Goal: Information Seeking & Learning: Check status

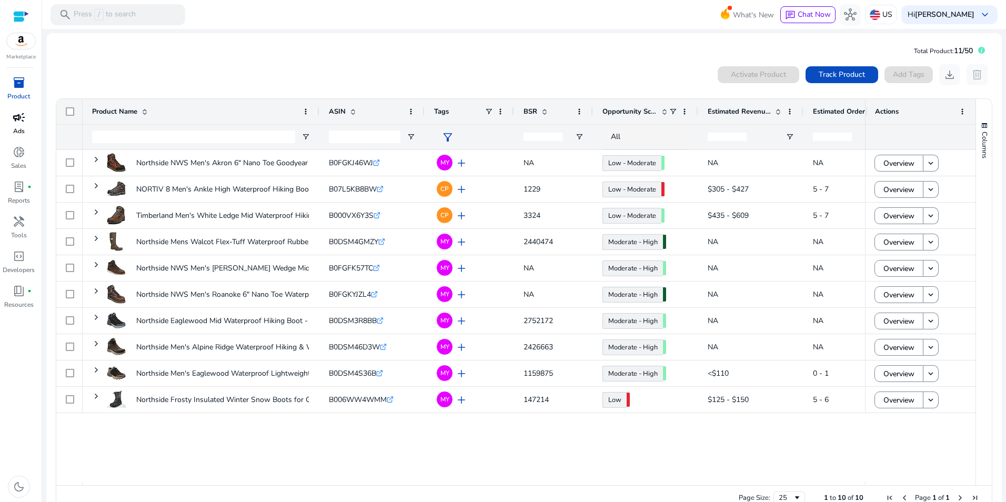
click at [12, 124] on div "campaign" at bounding box center [18, 117] width 29 height 17
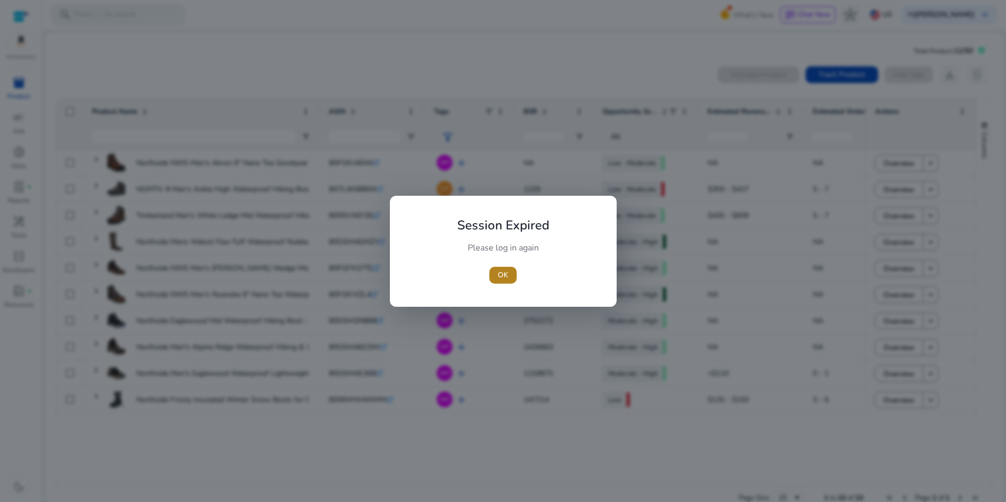
click at [505, 269] on span "button" at bounding box center [502, 275] width 27 height 25
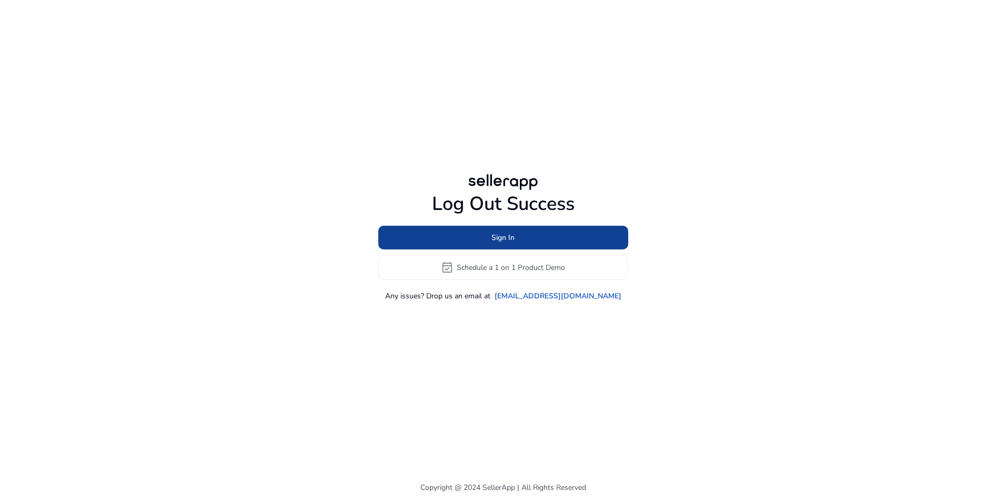
click at [524, 239] on span at bounding box center [503, 237] width 250 height 25
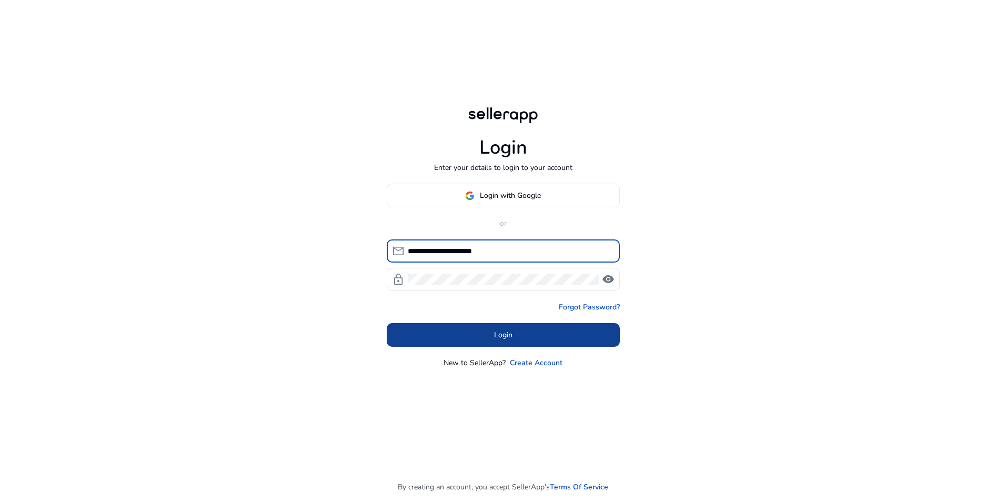
click at [508, 334] on span "Login" at bounding box center [503, 334] width 18 height 11
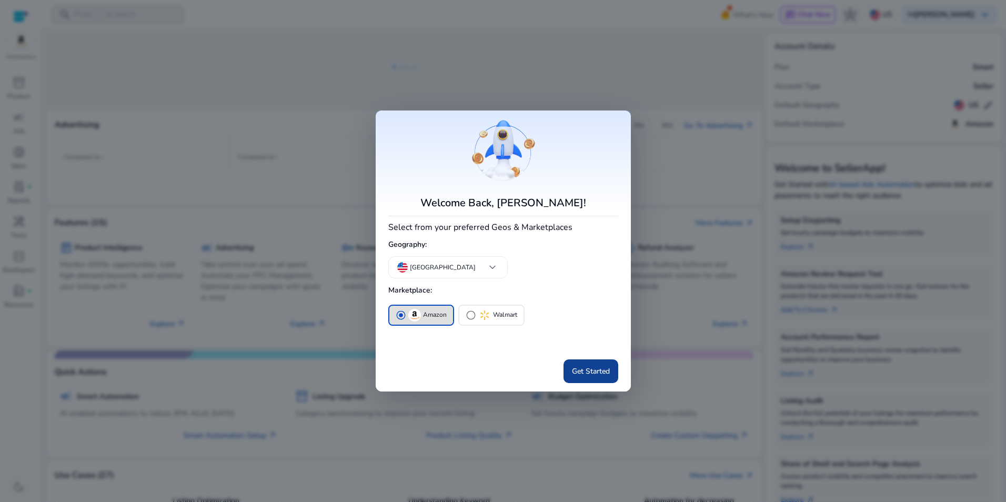
click at [577, 366] on span "Get Started" at bounding box center [591, 371] width 38 height 11
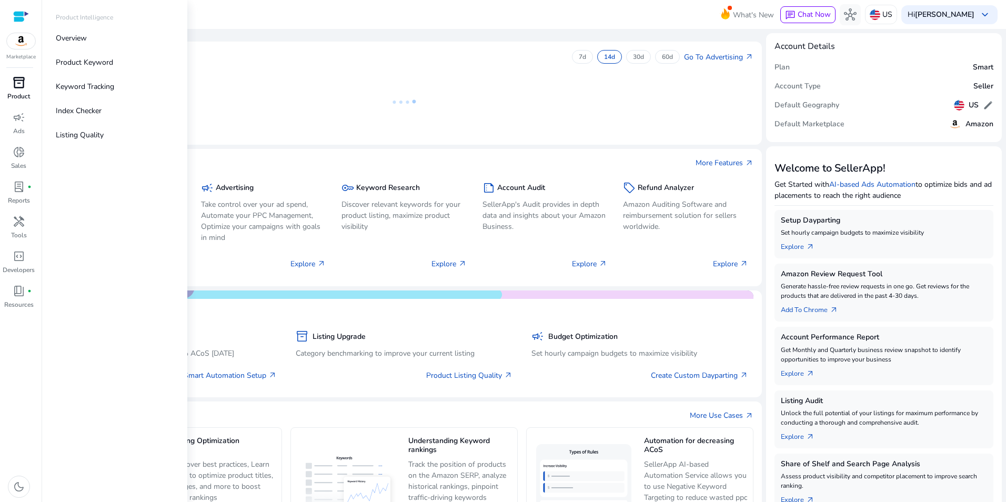
click at [16, 87] on span "inventory_2" at bounding box center [19, 82] width 13 height 13
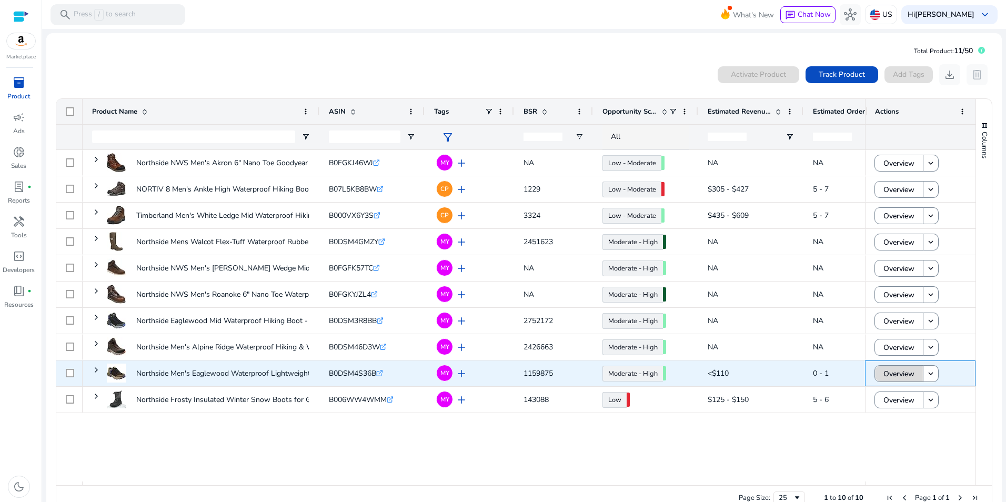
click at [895, 376] on span "Overview" at bounding box center [898, 374] width 31 height 22
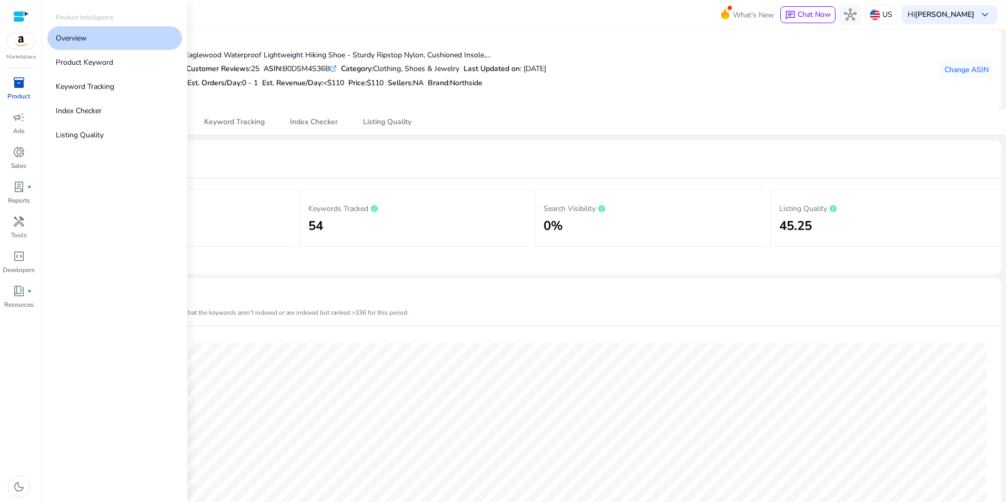
click at [16, 87] on span "inventory_2" at bounding box center [19, 82] width 13 height 13
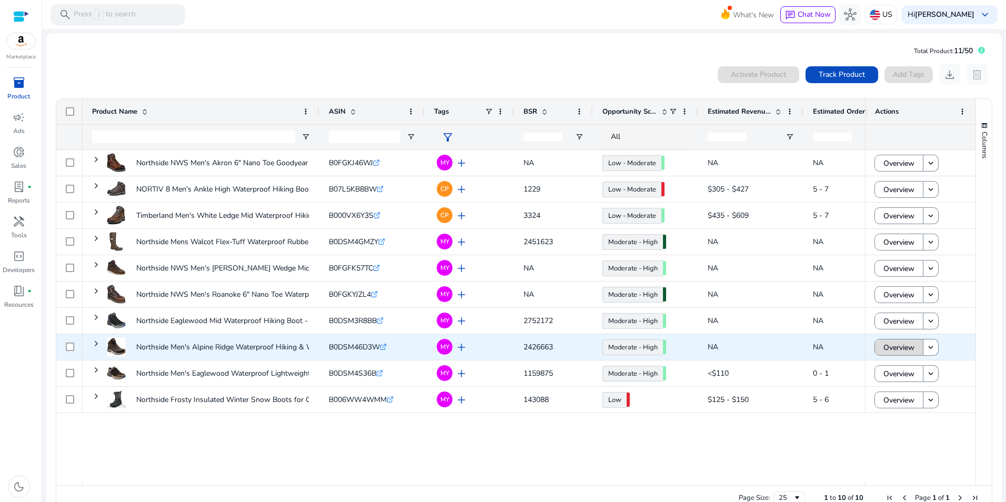
click at [911, 348] on span at bounding box center [899, 347] width 48 height 25
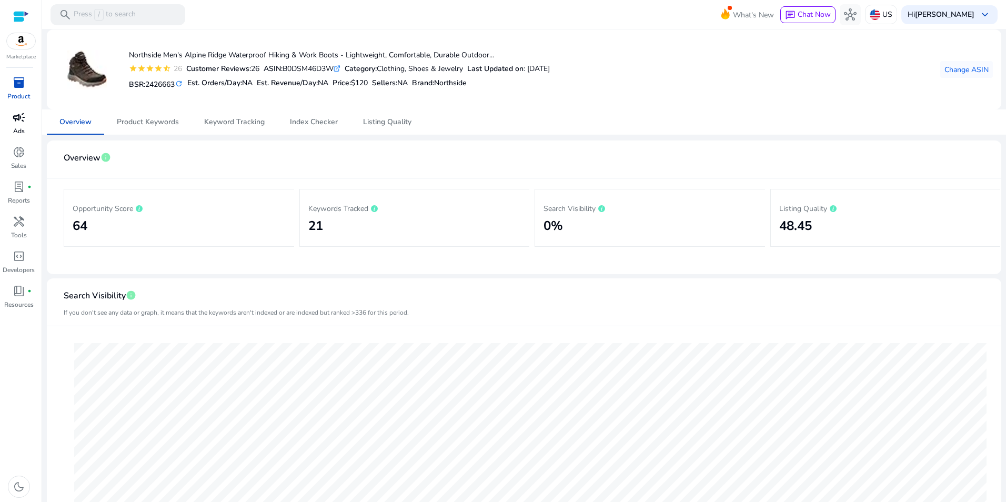
click at [19, 130] on p "Ads" at bounding box center [19, 130] width 12 height 9
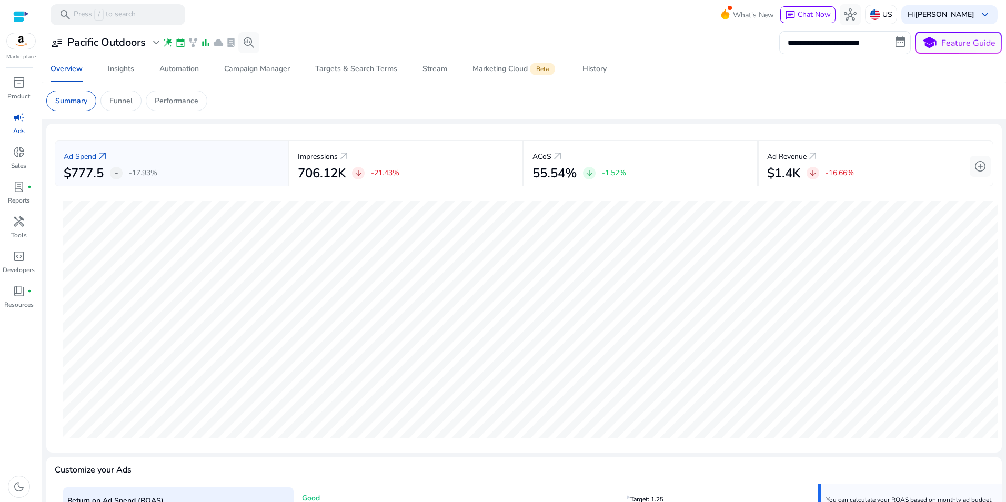
click at [509, 10] on mat-toolbar "search Press / to search What's New chat Chat Now hub US Hi Jeff Thayer keyboar…" at bounding box center [524, 14] width 964 height 29
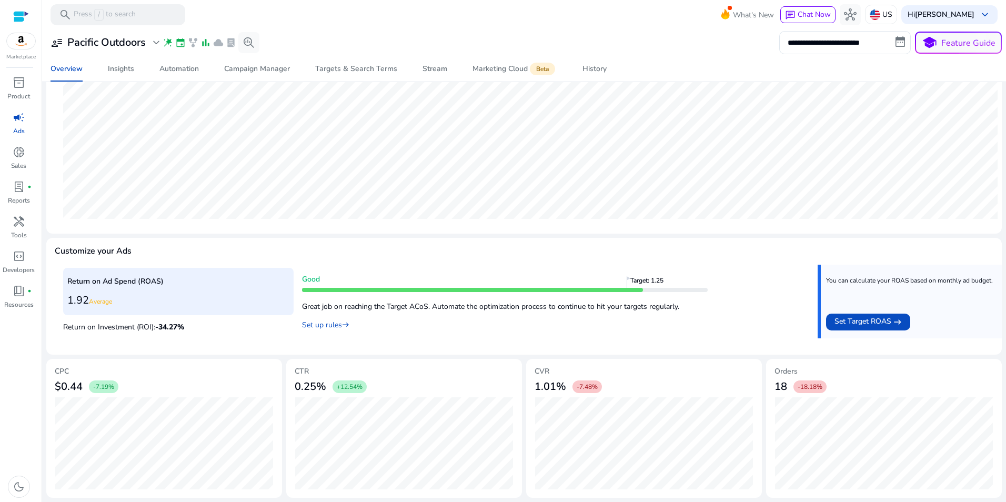
scroll to position [23, 0]
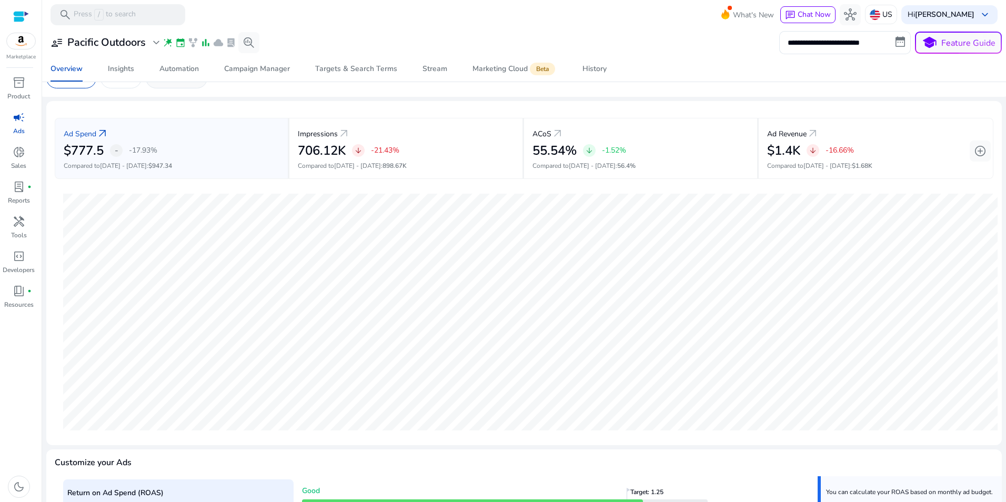
click at [195, 86] on div "Performance" at bounding box center [177, 78] width 62 height 21
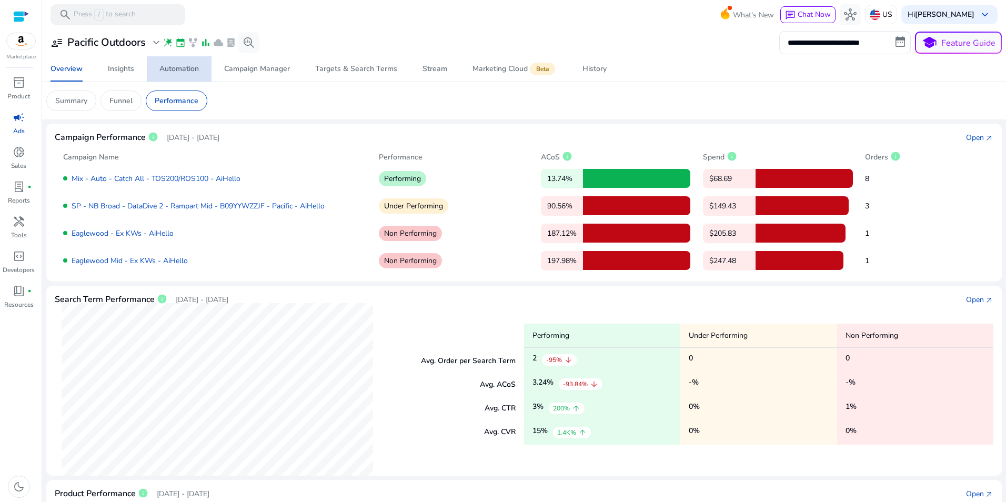
click at [189, 69] on div "Automation" at bounding box center [178, 68] width 39 height 7
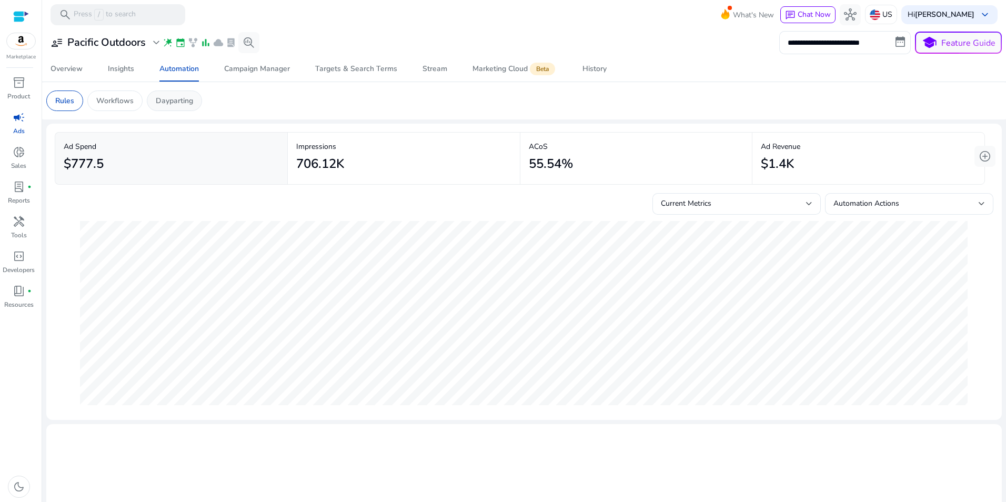
click at [165, 99] on p "Dayparting" at bounding box center [174, 100] width 37 height 11
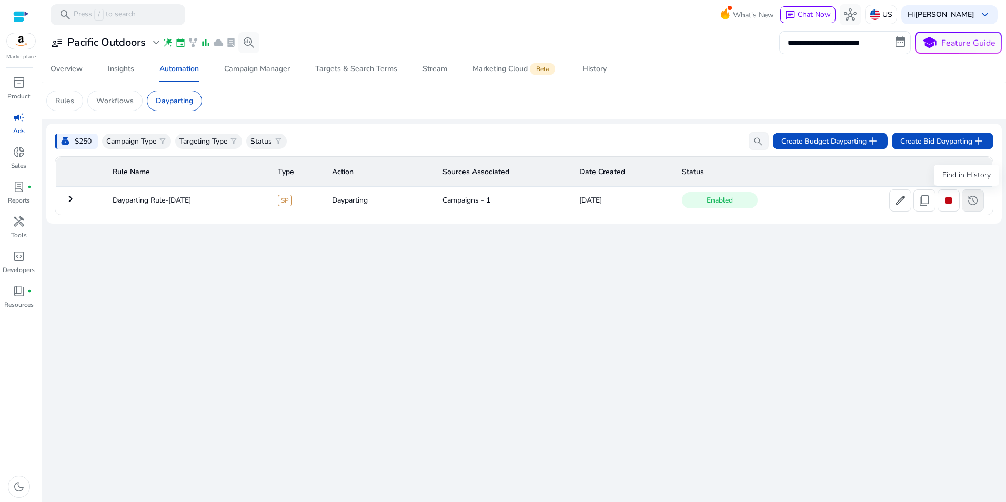
click at [975, 204] on span "history" at bounding box center [973, 200] width 13 height 13
click at [250, 76] on span "Campaign Manager" at bounding box center [257, 68] width 66 height 25
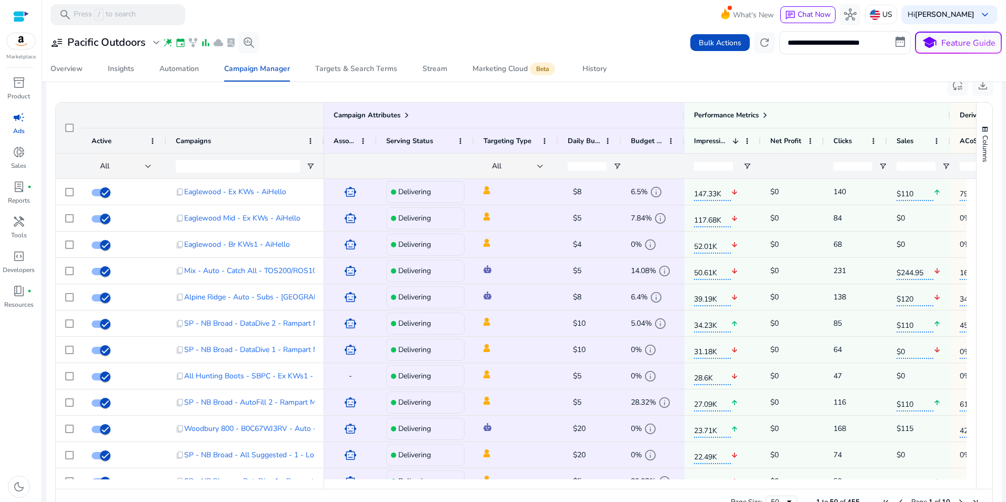
scroll to position [697, 0]
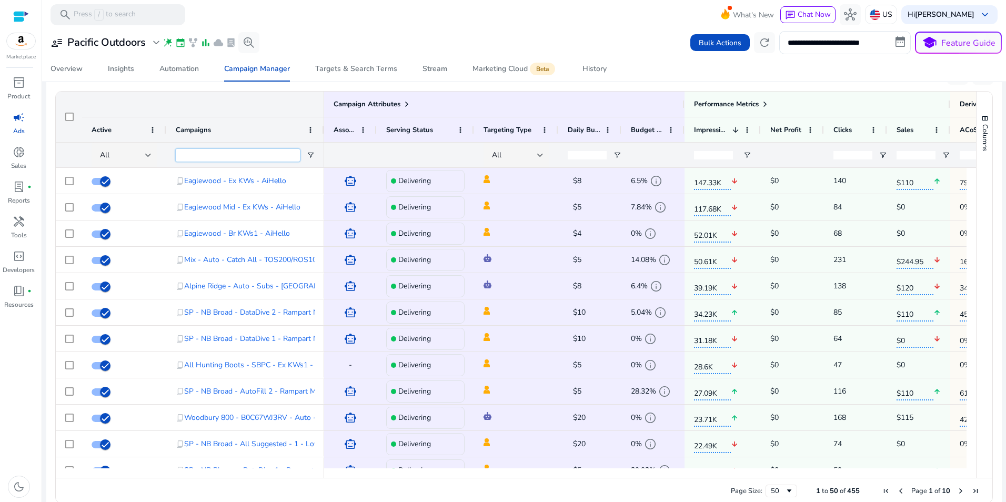
click at [208, 155] on input "Campaigns Filter Input" at bounding box center [238, 155] width 124 height 13
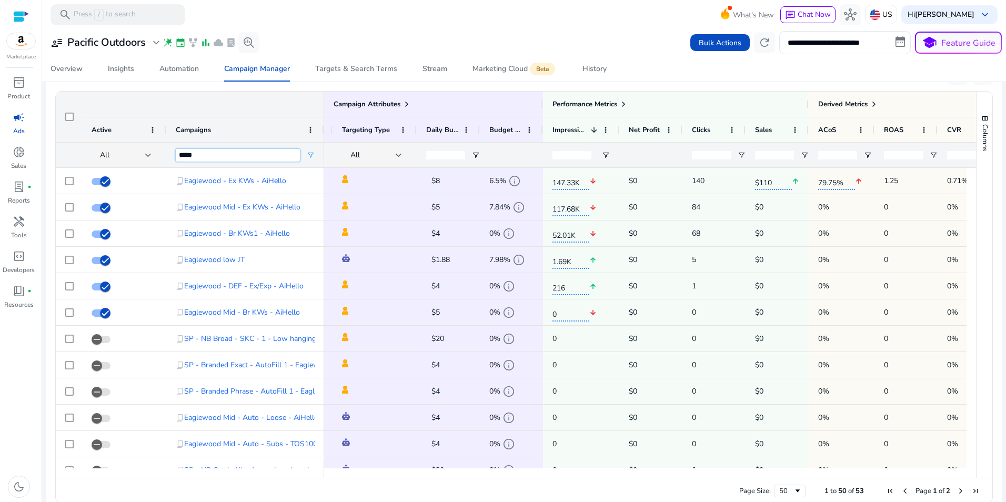
scroll to position [0, 157]
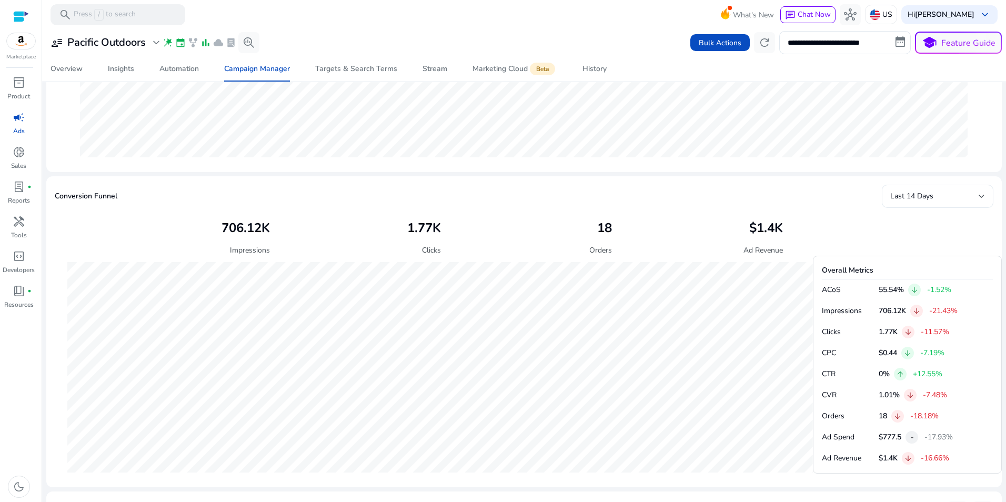
type input "*****"
click at [973, 194] on div "Last 14 Days" at bounding box center [934, 196] width 88 height 12
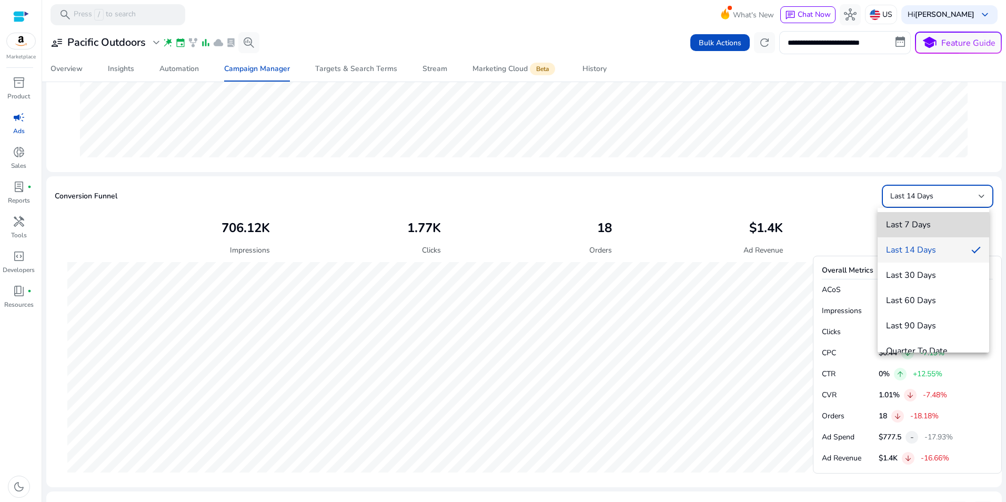
click at [938, 219] on span "Last 7 Days" at bounding box center [933, 225] width 95 height 12
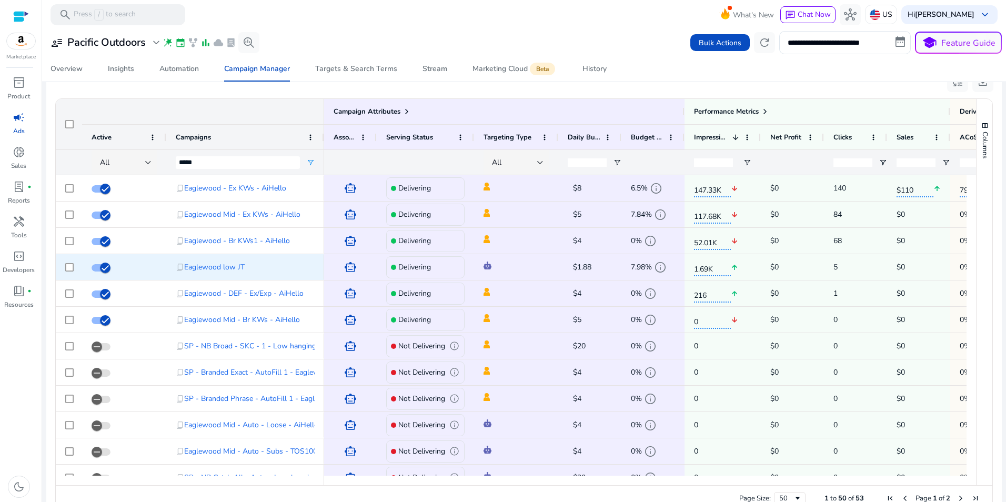
click at [583, 268] on span "$1.88" at bounding box center [582, 267] width 18 height 10
click at [591, 264] on span "$1.88" at bounding box center [582, 267] width 18 height 10
click at [220, 266] on span "Eaglewood low JT" at bounding box center [214, 267] width 61 height 22
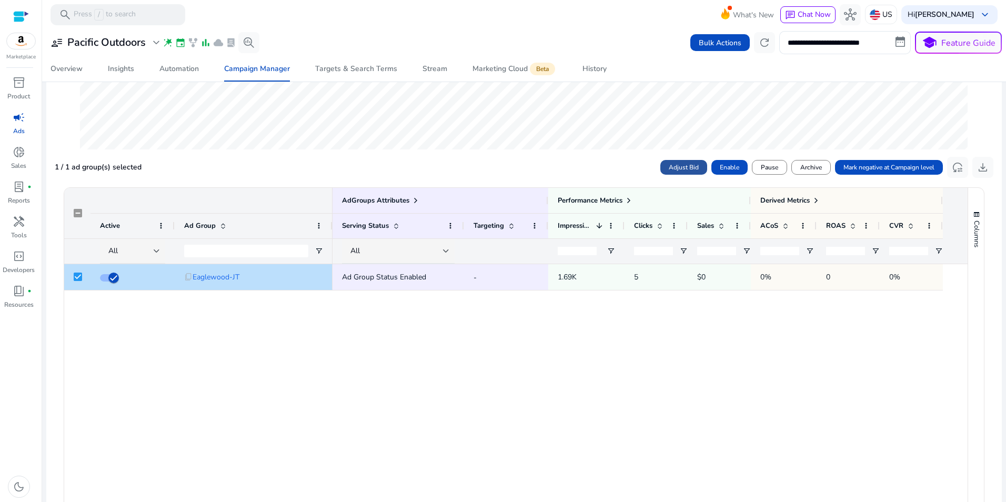
click at [680, 165] on span "Adjust Bid" at bounding box center [684, 167] width 30 height 9
click at [816, 168] on span at bounding box center [813, 167] width 36 height 25
click at [259, 65] on div "Campaign Manager" at bounding box center [257, 68] width 66 height 7
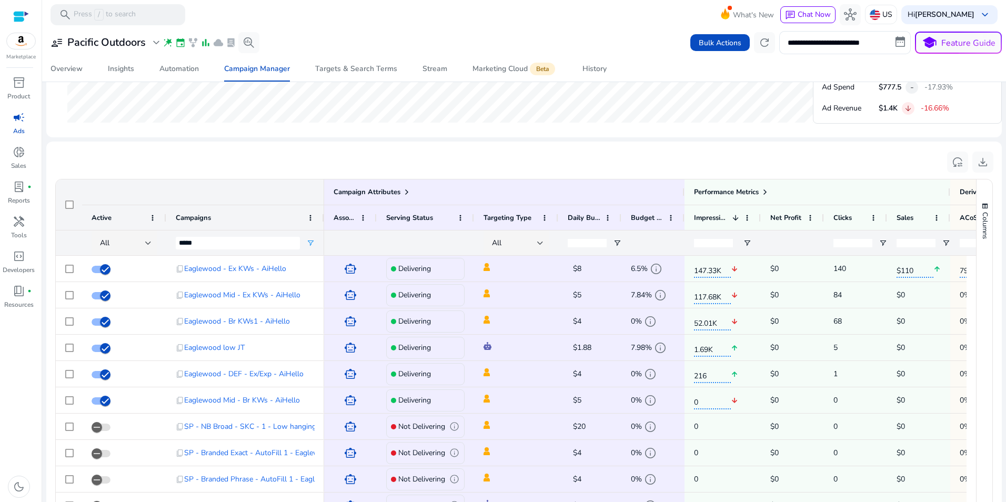
scroll to position [657, 0]
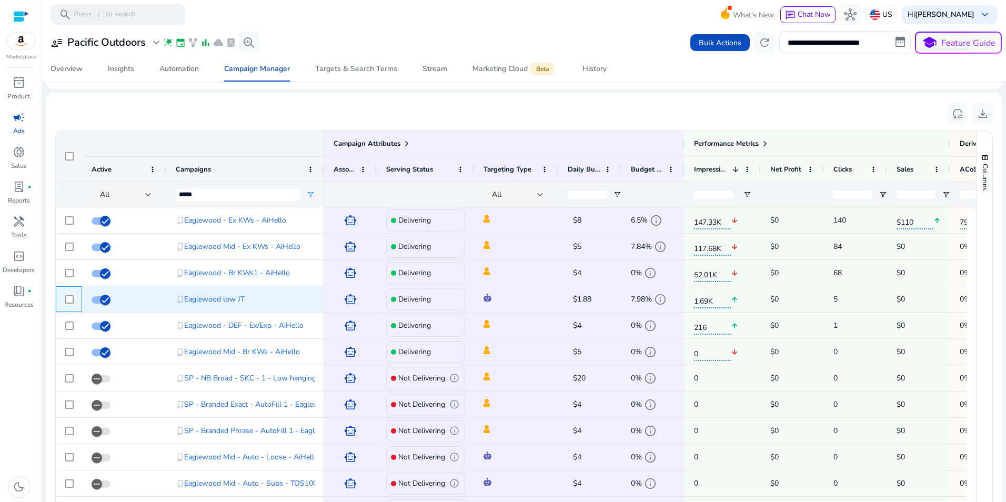
click at [67, 304] on div at bounding box center [69, 299] width 8 height 22
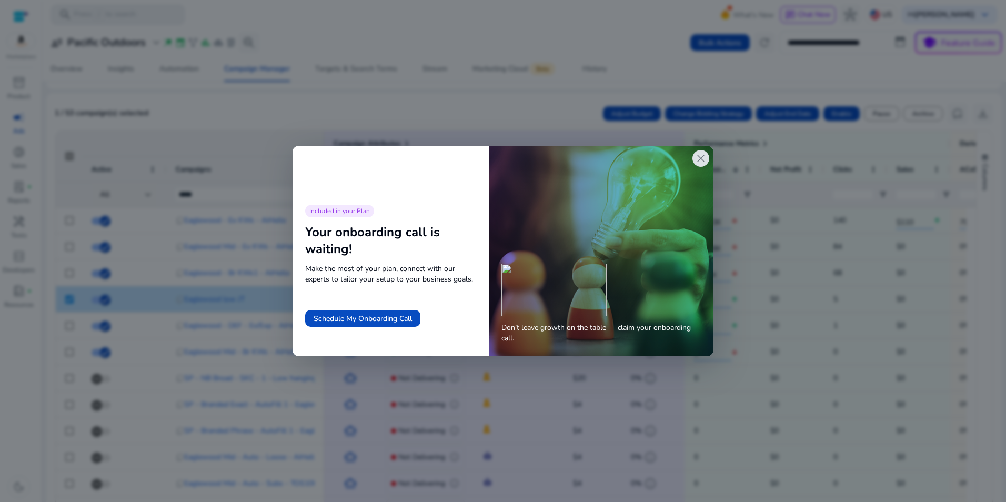
click at [704, 162] on span "close" at bounding box center [701, 158] width 13 height 13
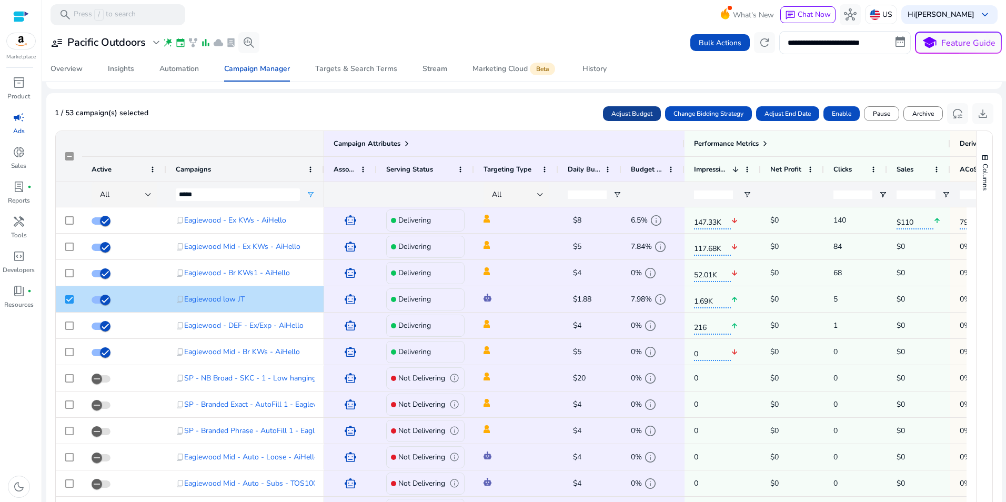
click at [625, 111] on span "Adjust Budget" at bounding box center [631, 113] width 41 height 9
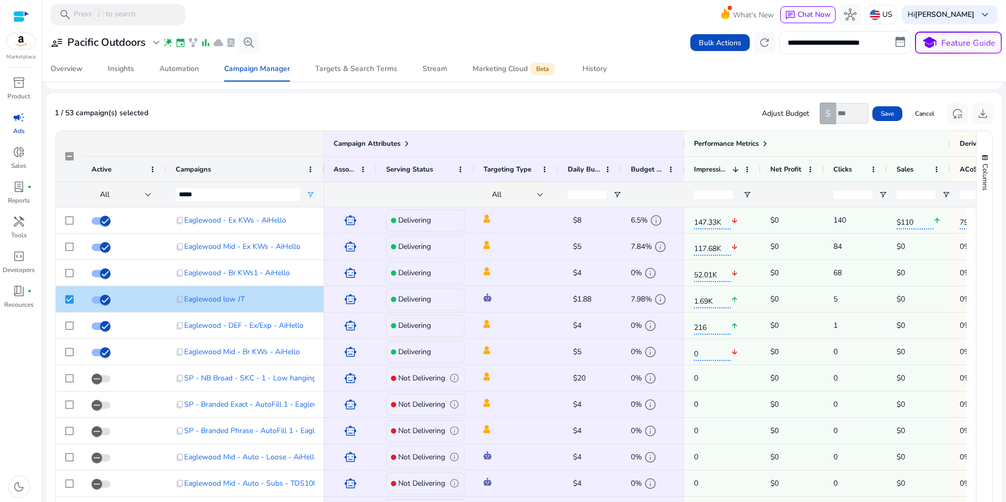
click at [858, 109] on input "*" at bounding box center [852, 113] width 32 height 21
type input "*"
click at [858, 109] on input "*" at bounding box center [852, 113] width 32 height 21
click at [882, 113] on span "Save" at bounding box center [887, 113] width 13 height 9
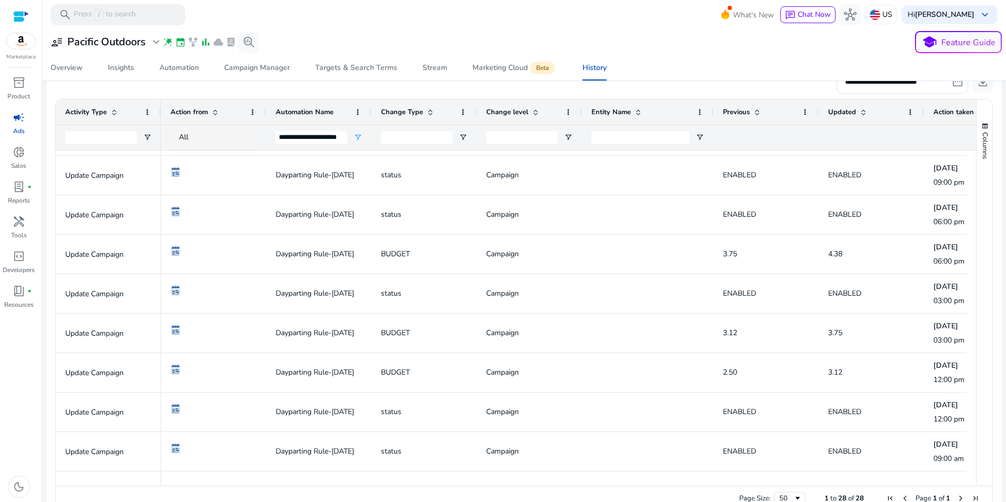
scroll to position [239, 0]
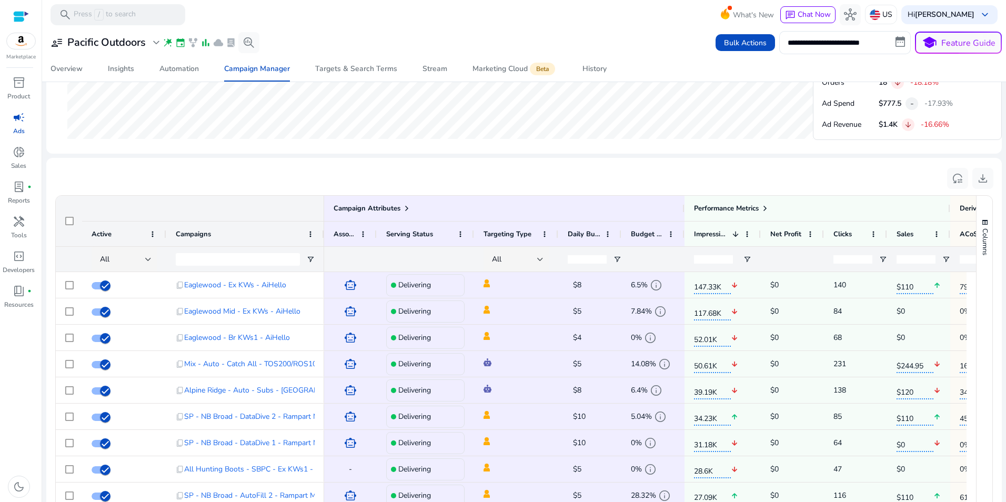
scroll to position [591, 0]
click at [265, 258] on div "Eaglewood - Ex KWs - AiHello" at bounding box center [235, 260] width 119 height 21
click at [248, 258] on input "Campaigns Filter Input" at bounding box center [238, 261] width 124 height 13
type input "*"
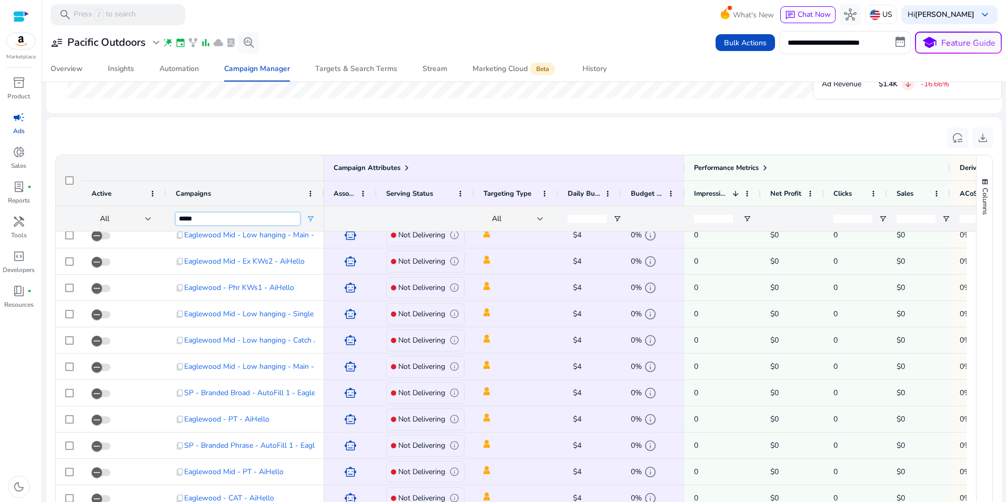
scroll to position [0, 0]
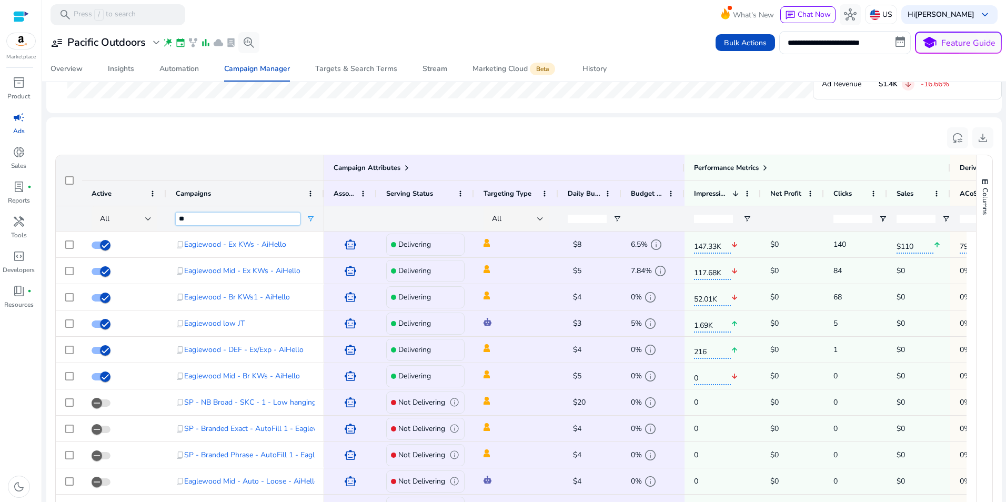
type input "*"
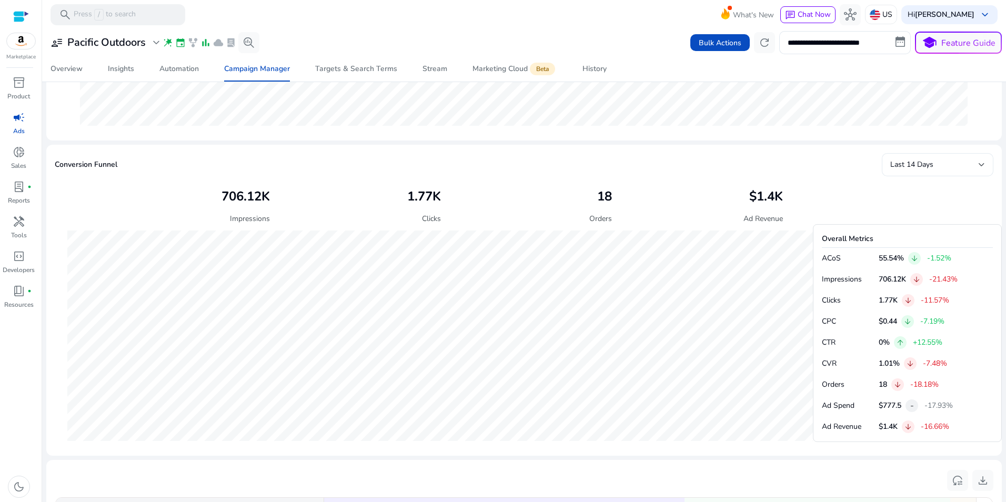
type input "******"
click at [972, 166] on div "Last 14 Days" at bounding box center [934, 165] width 88 height 12
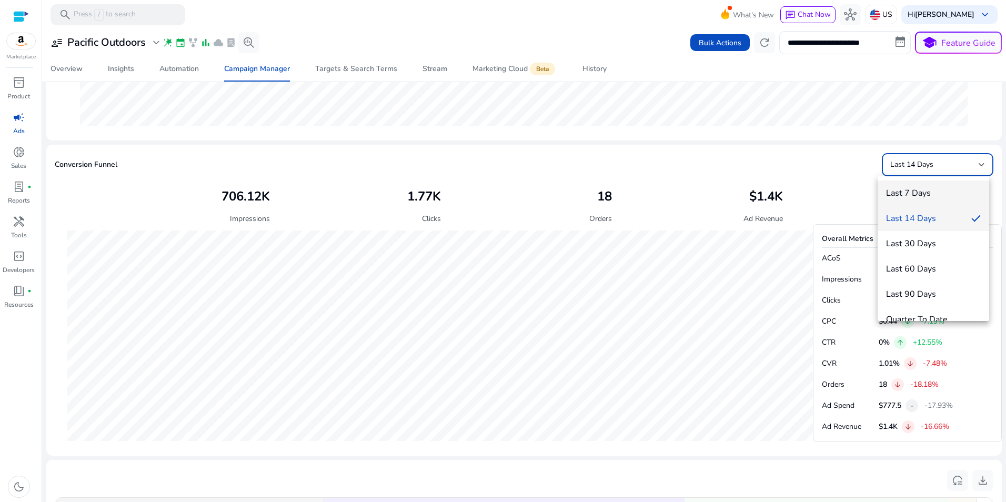
click at [933, 189] on span "Last 7 Days" at bounding box center [933, 193] width 95 height 12
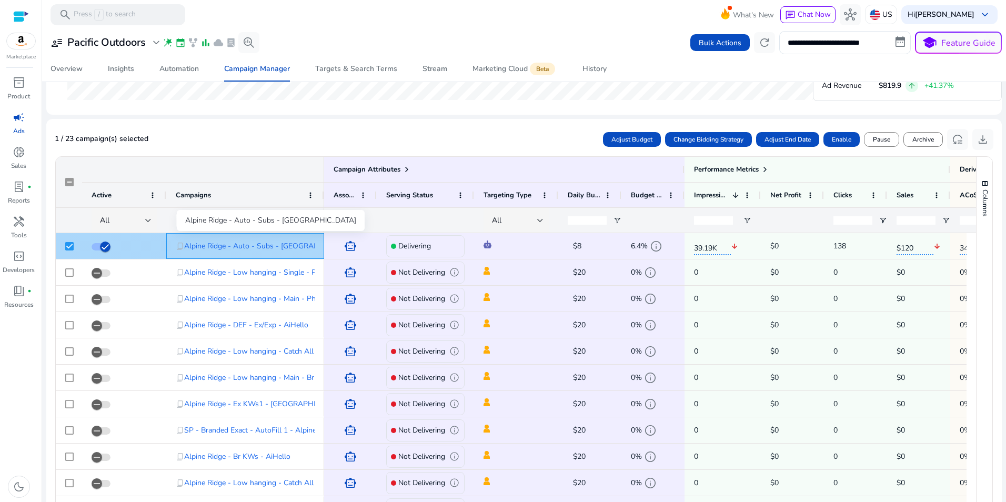
click at [287, 242] on span "Alpine Ridge - Auto - Subs - AiHello" at bounding box center [270, 246] width 172 height 22
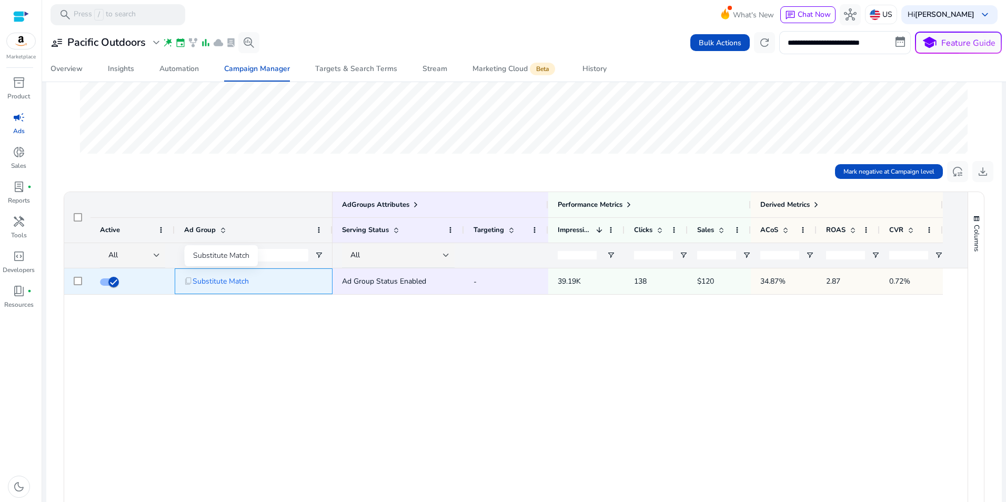
click at [237, 283] on span "Substitute Match" at bounding box center [221, 281] width 56 height 22
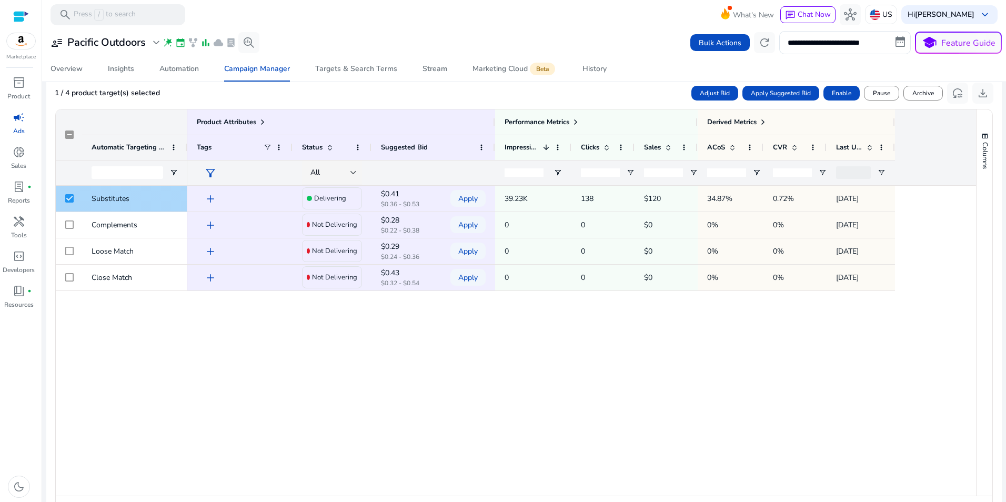
click at [212, 199] on span "add" at bounding box center [210, 199] width 13 height 13
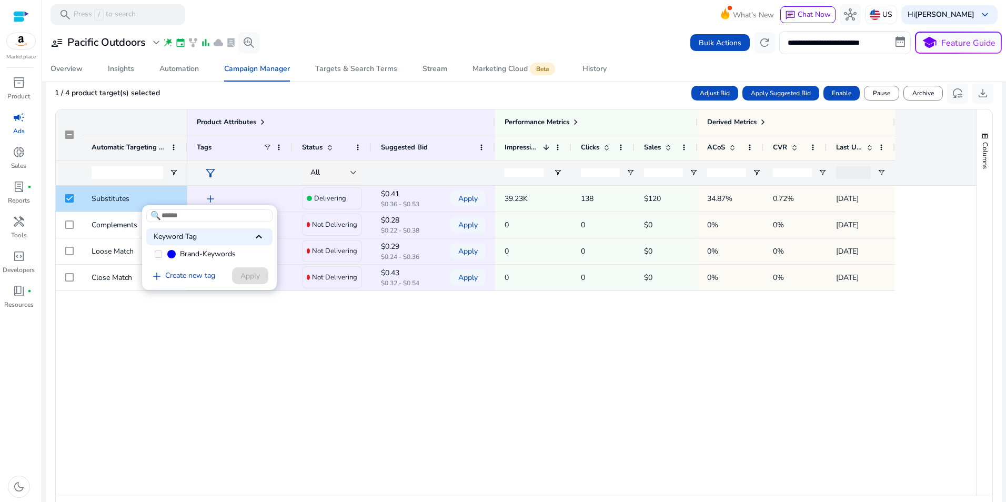
click at [158, 195] on div at bounding box center [503, 251] width 1006 height 502
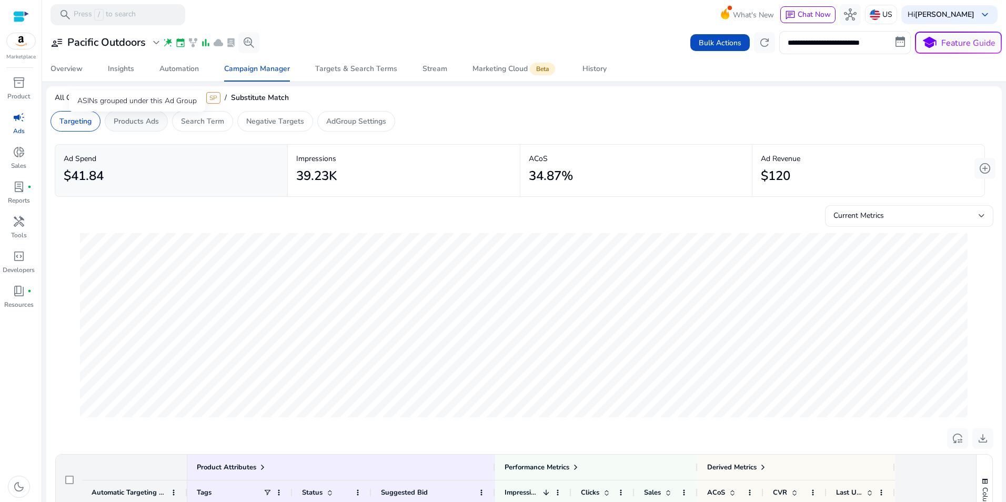
click at [133, 123] on p "Products Ads" at bounding box center [136, 121] width 45 height 11
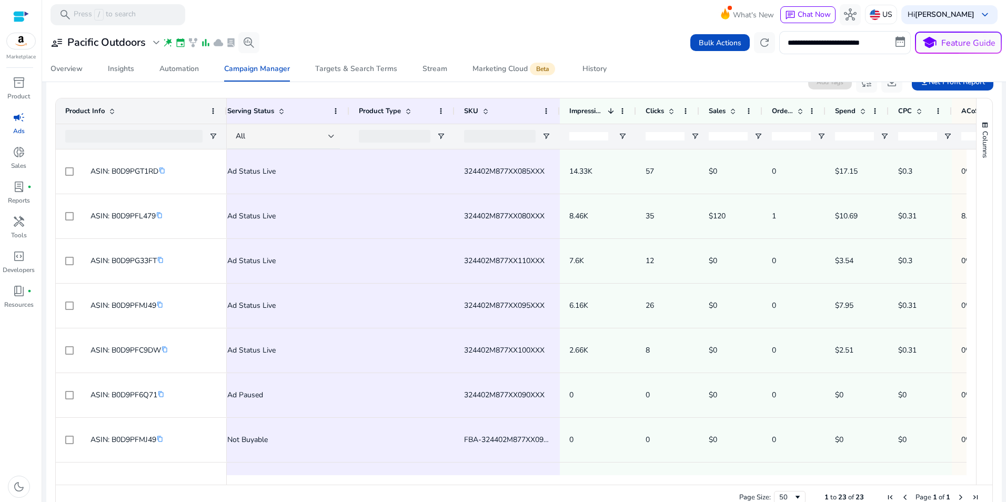
scroll to position [0, 100]
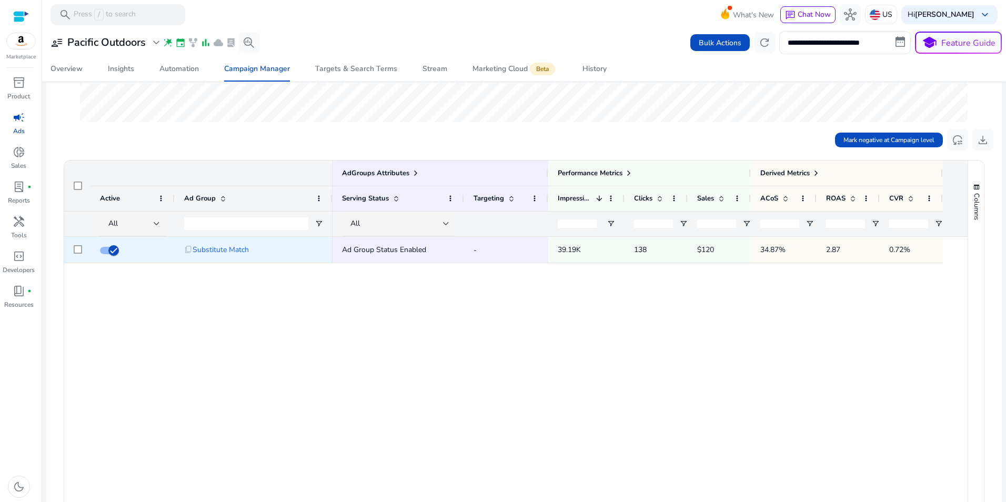
click at [82, 250] on div at bounding box center [77, 250] width 26 height 26
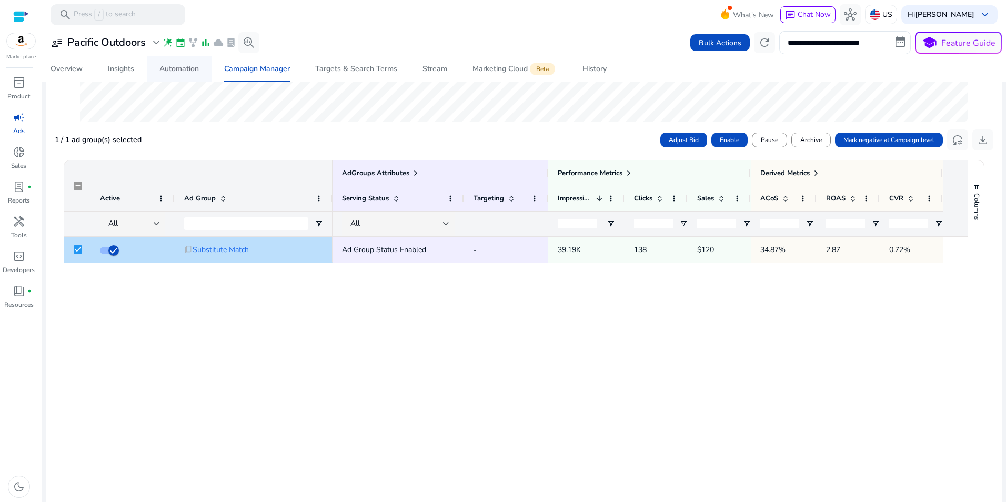
click at [189, 72] on div "Automation" at bounding box center [178, 68] width 39 height 7
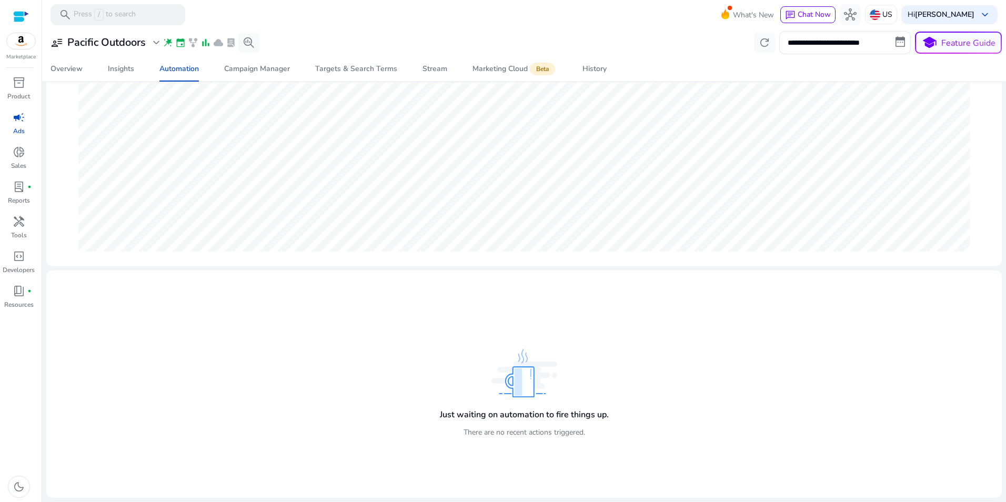
click at [515, 407] on div "Just waiting on automation to fire things up. There are no recent actions trigg…" at bounding box center [524, 422] width 169 height 47
click at [519, 392] on img at bounding box center [524, 373] width 66 height 48
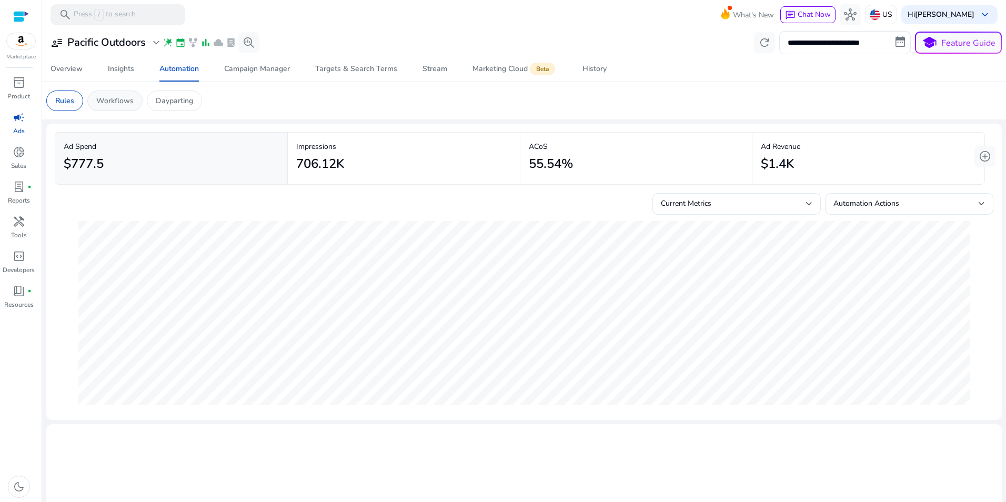
click at [112, 101] on p "Workflows" at bounding box center [114, 100] width 37 height 11
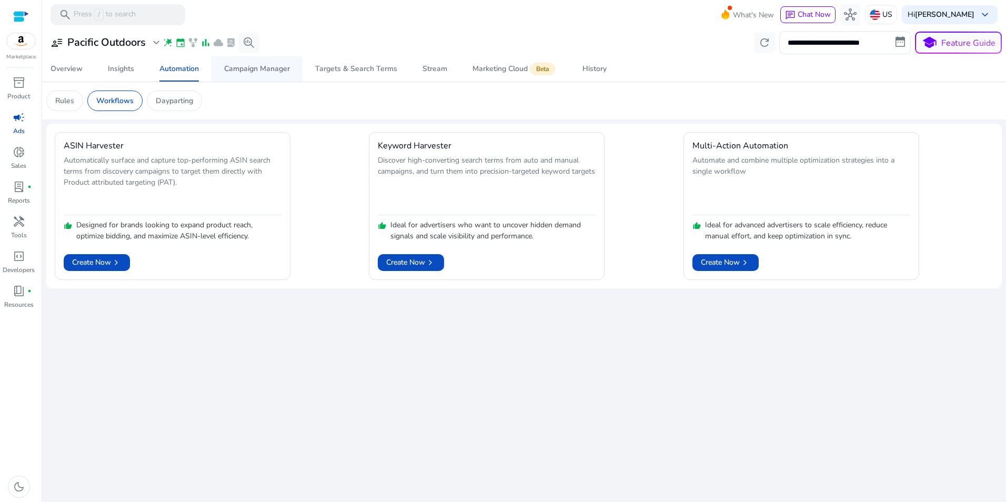
click at [241, 62] on span "Campaign Manager" at bounding box center [257, 68] width 66 height 25
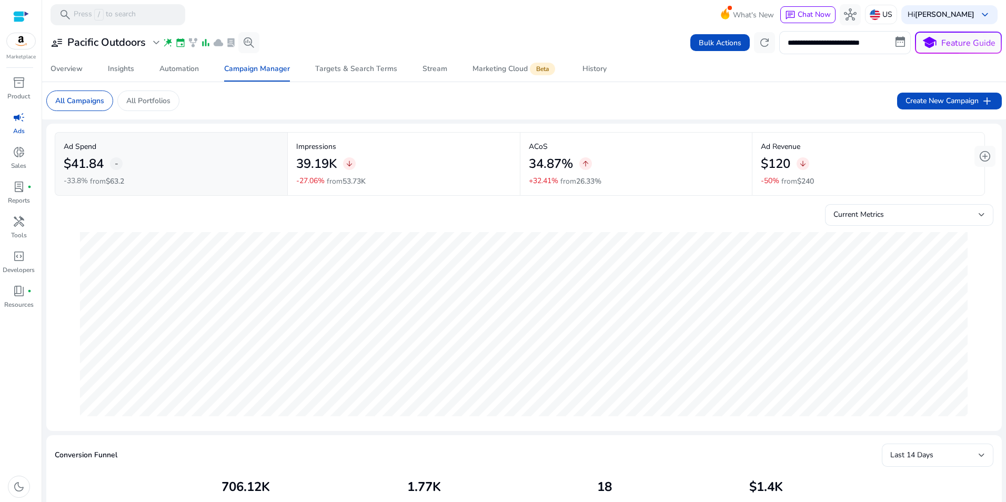
click at [863, 78] on div "Overview Insights Automation Campaign Manager Targets & Search Terms Stream Mar…" at bounding box center [524, 68] width 972 height 25
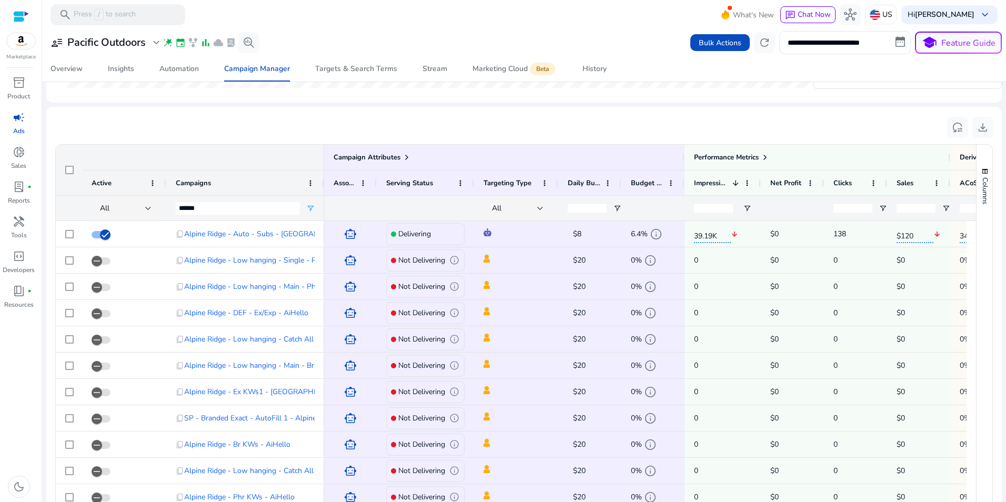
scroll to position [641, 0]
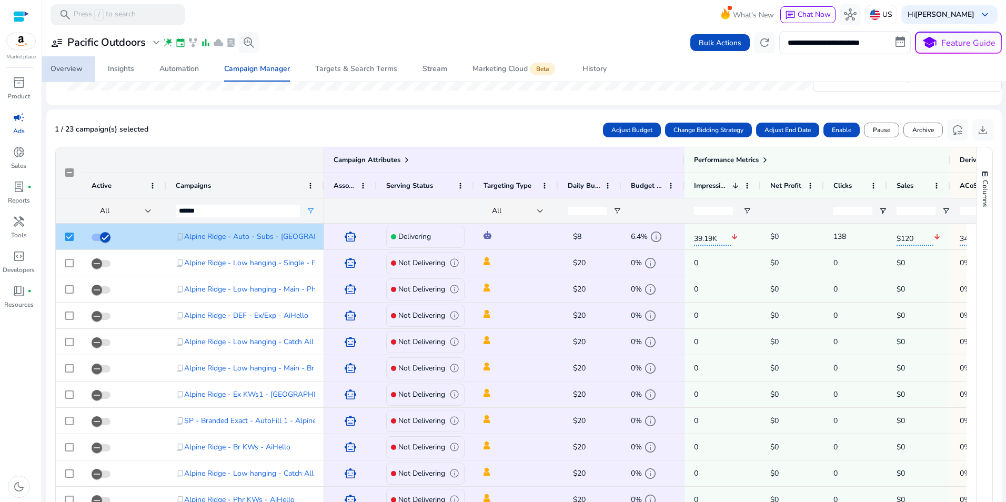
click at [51, 66] on link "Overview" at bounding box center [66, 68] width 57 height 25
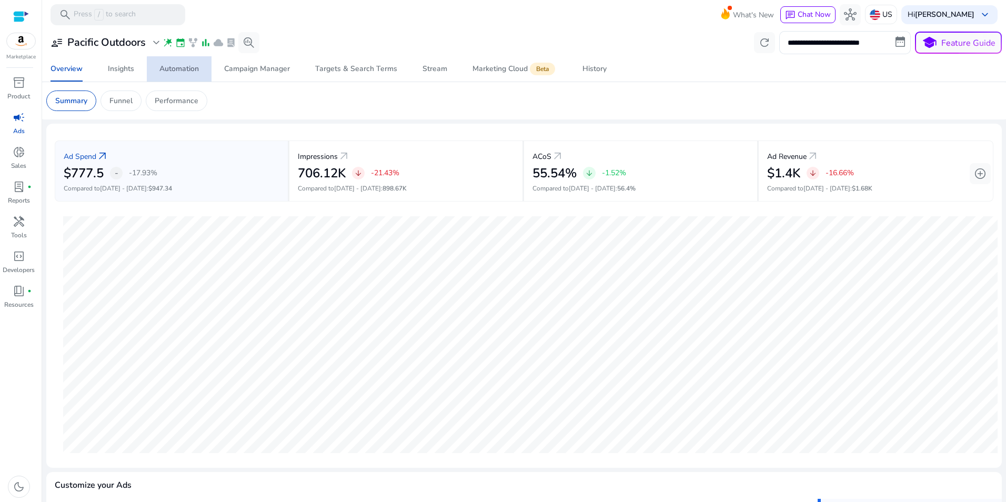
click at [189, 72] on div "Automation" at bounding box center [178, 68] width 39 height 7
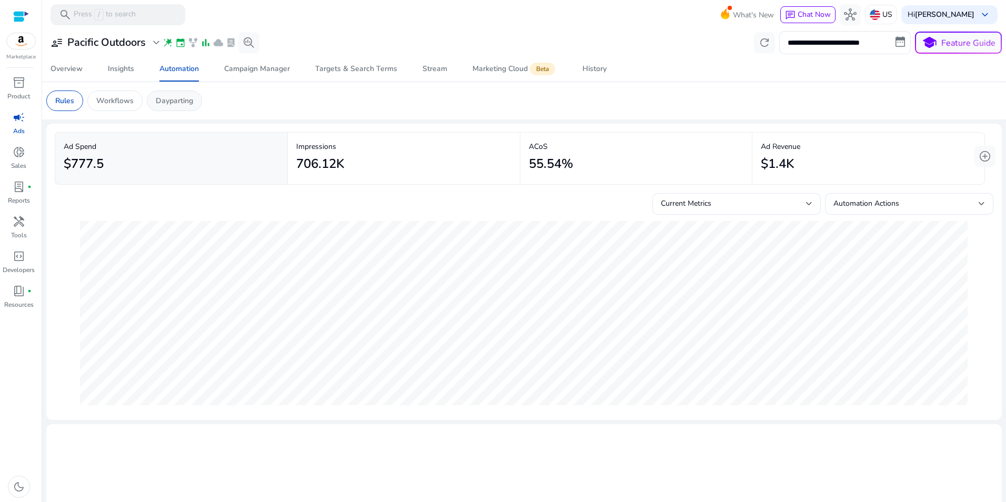
click at [182, 103] on p "Dayparting" at bounding box center [174, 100] width 37 height 11
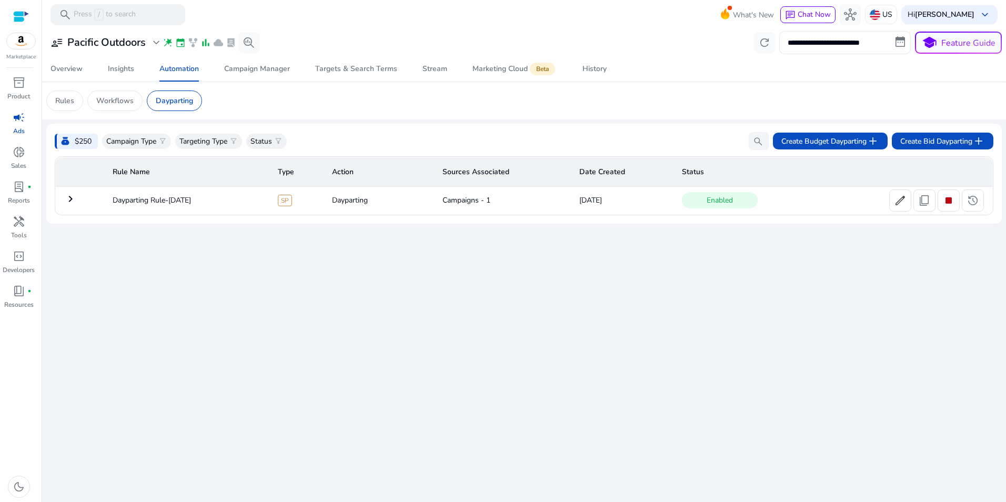
click at [68, 196] on mat-icon "keyboard_arrow_right" at bounding box center [70, 199] width 13 height 13
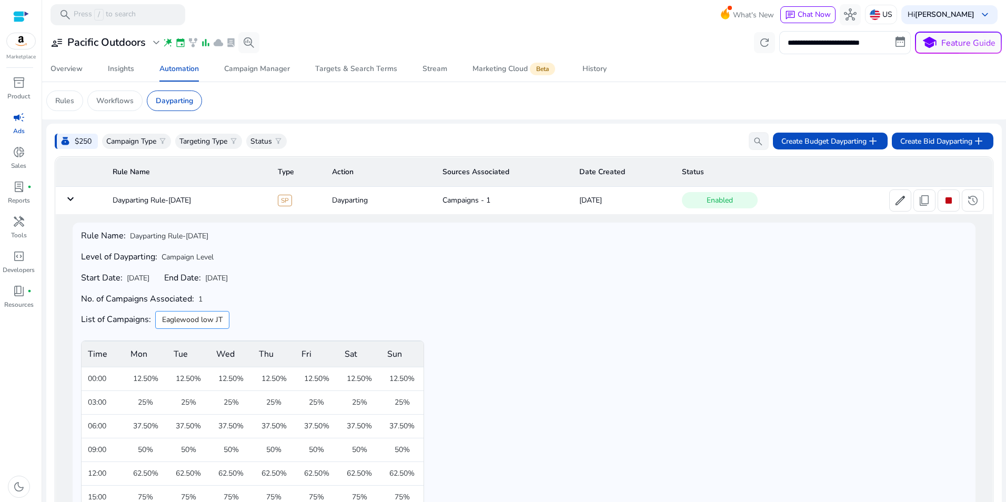
click at [68, 200] on mat-icon "keyboard_arrow_down" at bounding box center [70, 199] width 13 height 13
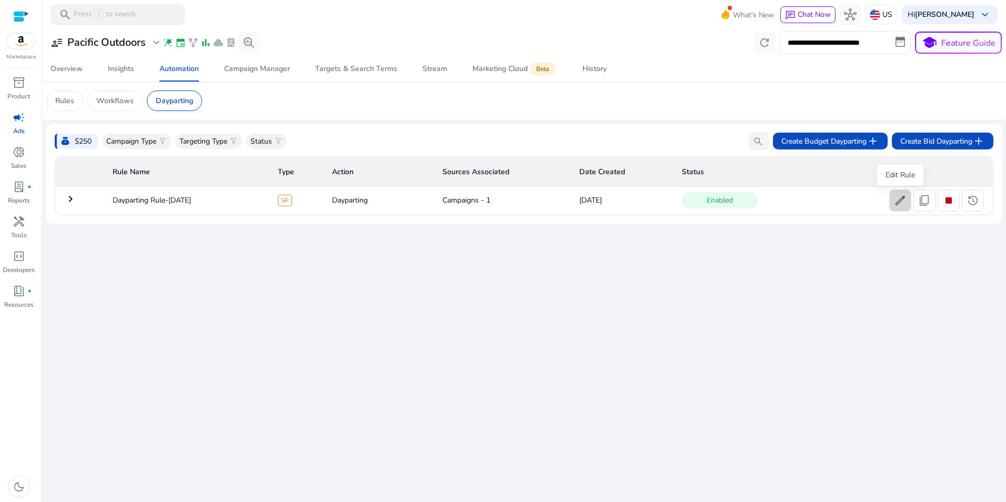
click at [902, 206] on span "edit" at bounding box center [900, 200] width 13 height 13
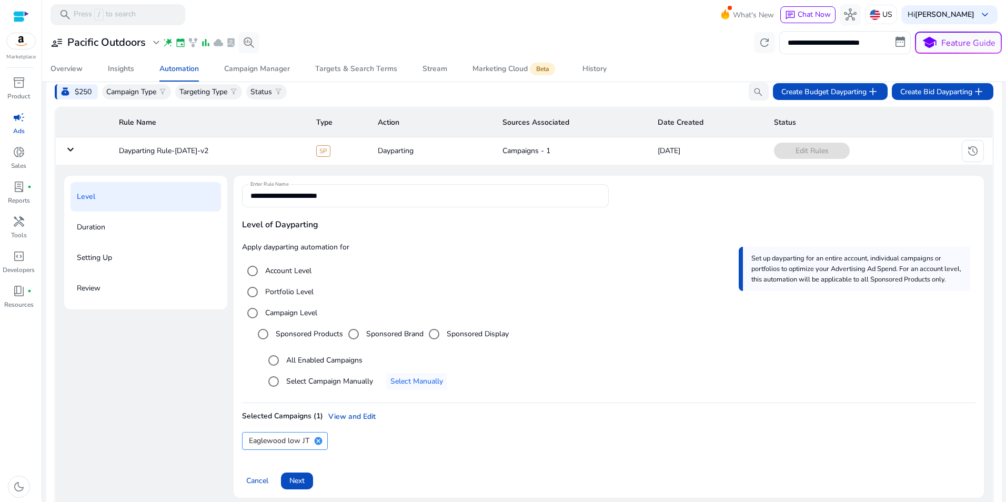
scroll to position [75, 0]
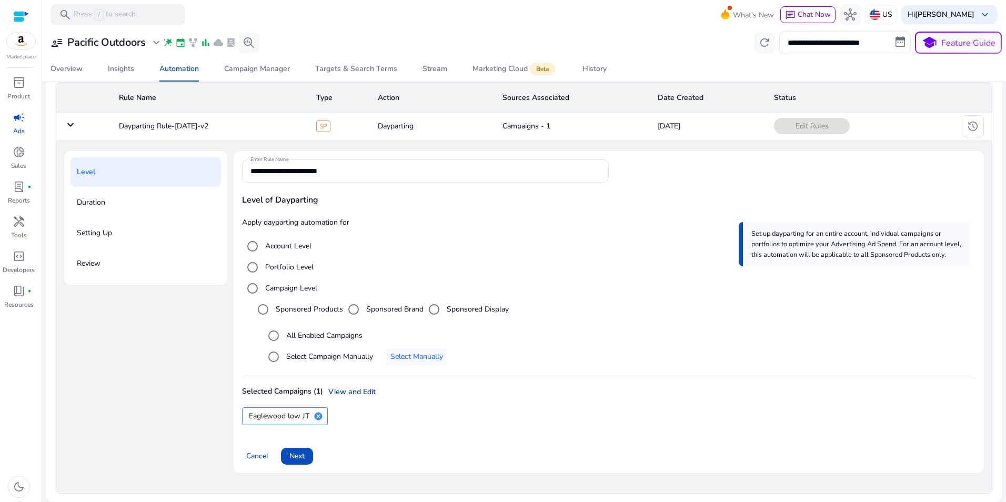
click at [366, 391] on link "View and Edit" at bounding box center [349, 391] width 53 height 11
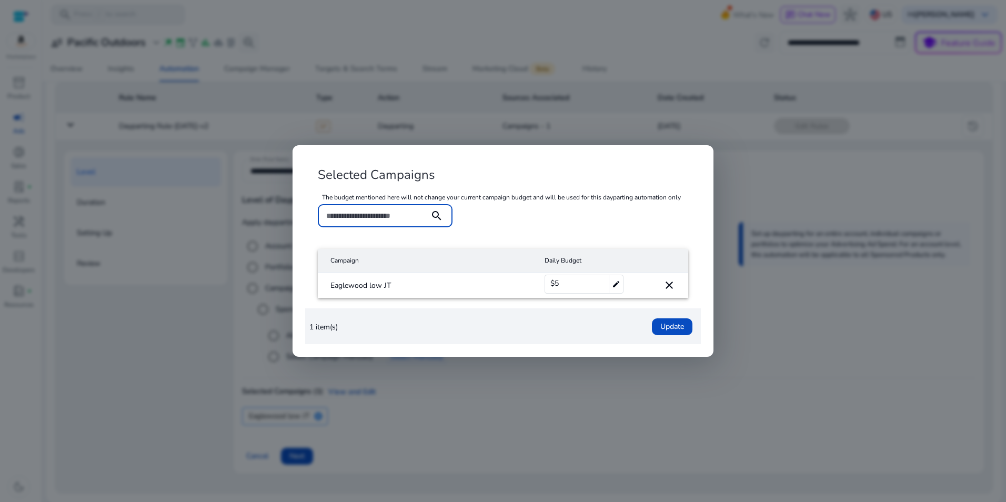
click at [385, 218] on input at bounding box center [373, 216] width 95 height 12
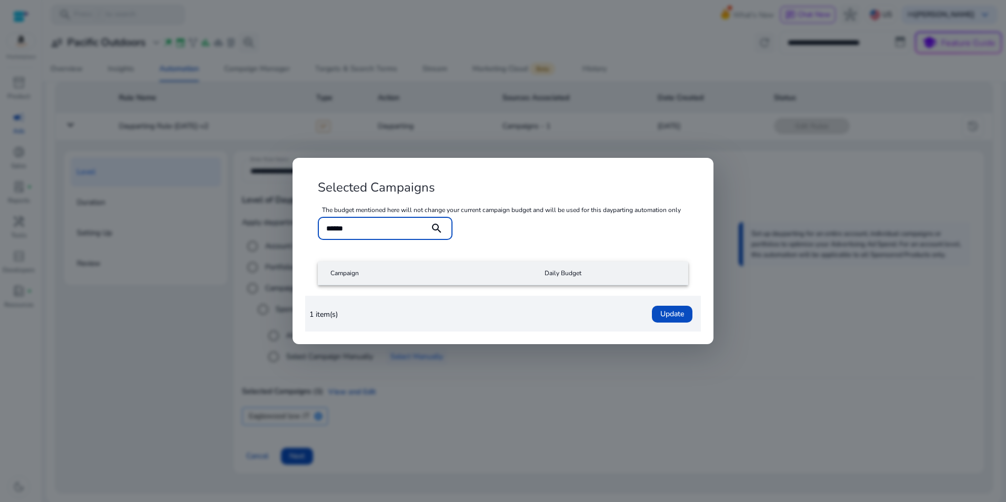
type input "******"
click at [435, 225] on mat-icon "search" at bounding box center [436, 228] width 25 height 13
click at [401, 234] on input "******" at bounding box center [373, 229] width 95 height 12
click at [400, 234] on input "******" at bounding box center [373, 229] width 95 height 12
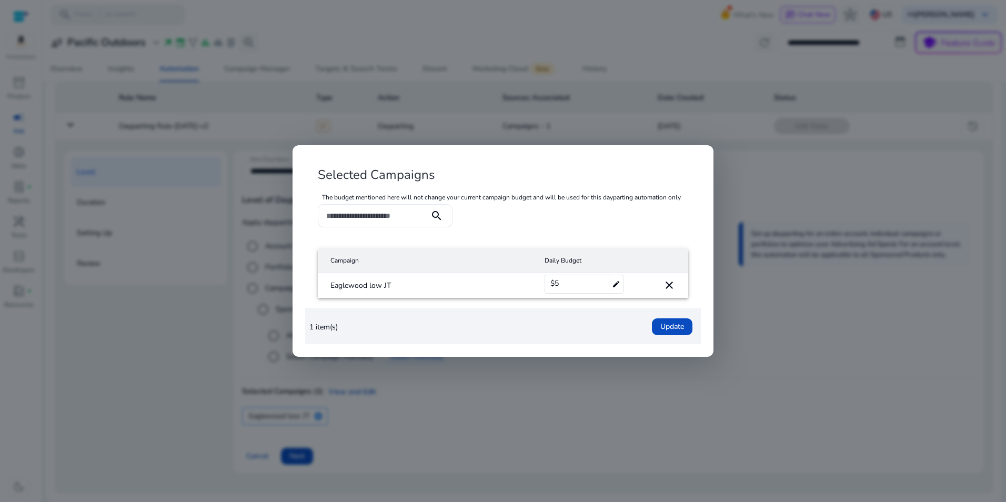
click at [499, 78] on div at bounding box center [503, 251] width 1006 height 502
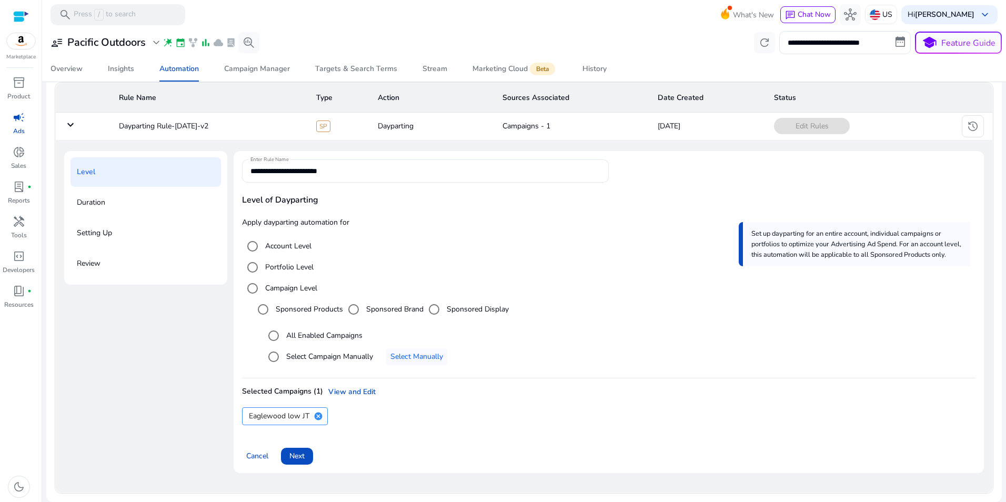
click at [175, 409] on div "**********" at bounding box center [524, 316] width 920 height 330
click at [68, 129] on mat-icon "keyboard_arrow_down" at bounding box center [70, 124] width 13 height 13
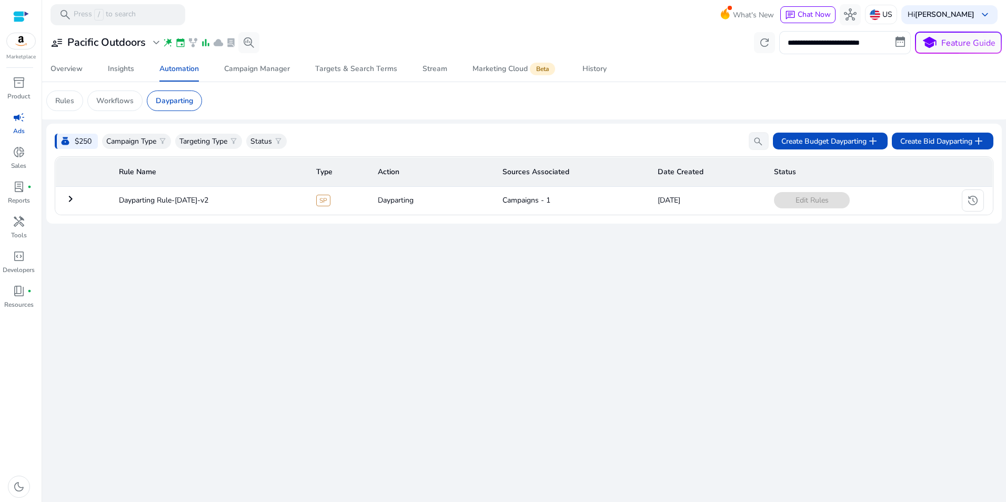
scroll to position [0, 0]
click at [72, 203] on mat-icon "keyboard_arrow_right" at bounding box center [70, 199] width 13 height 13
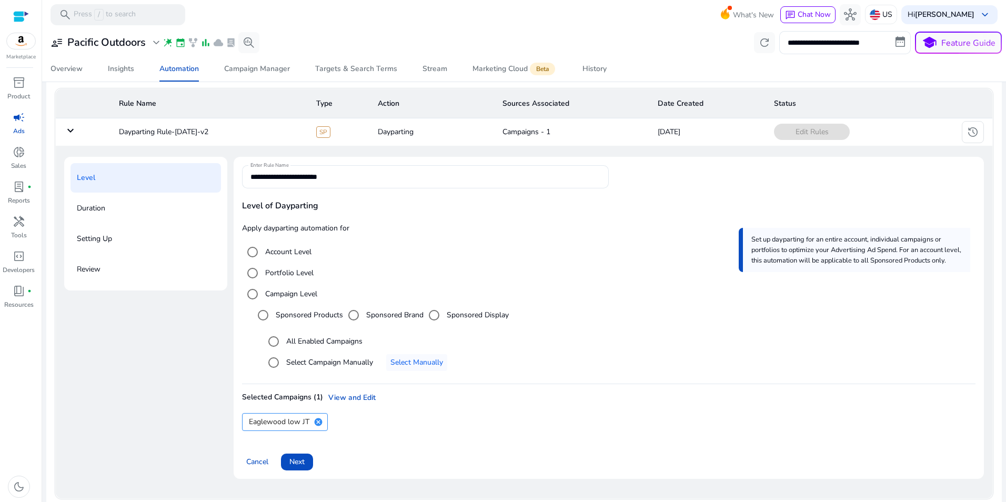
scroll to position [75, 0]
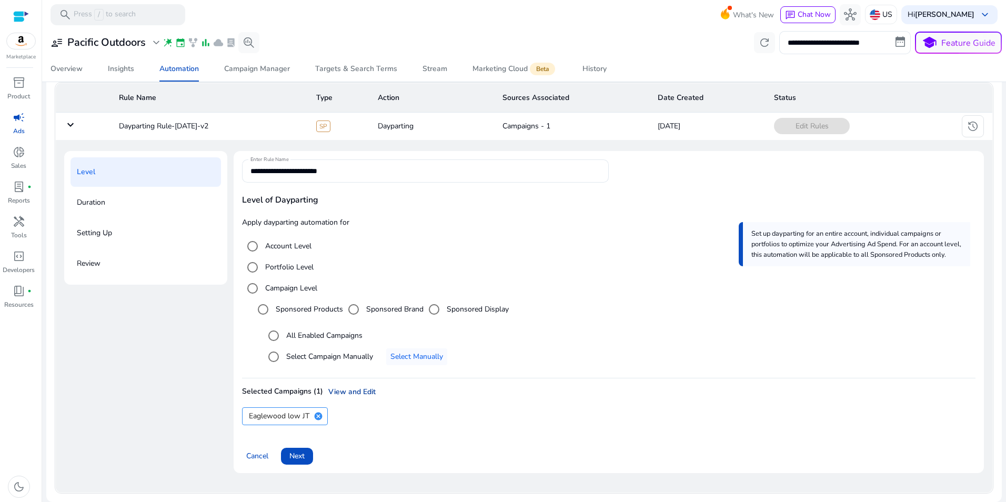
click at [352, 390] on link "View and Edit" at bounding box center [349, 391] width 53 height 11
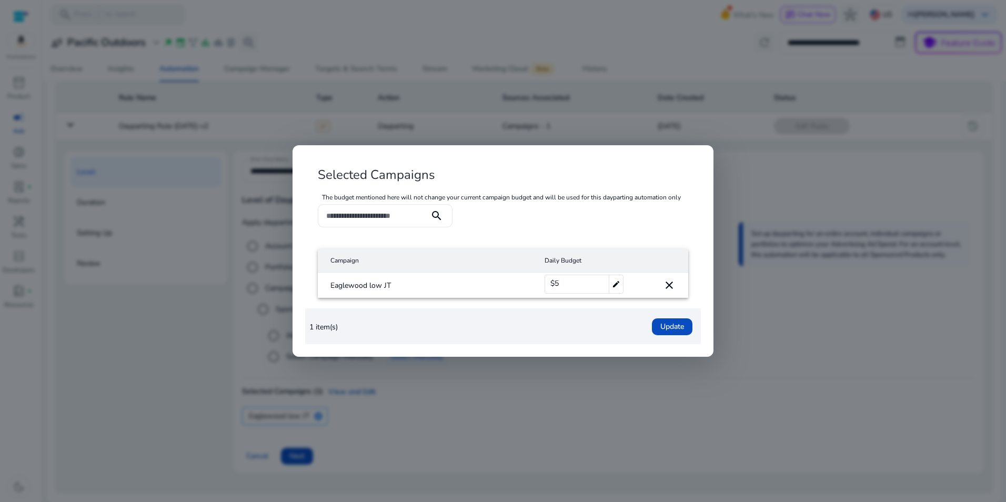
click at [380, 327] on div "1 item(s) Update" at bounding box center [502, 326] width 387 height 27
click at [444, 102] on div at bounding box center [503, 251] width 1006 height 502
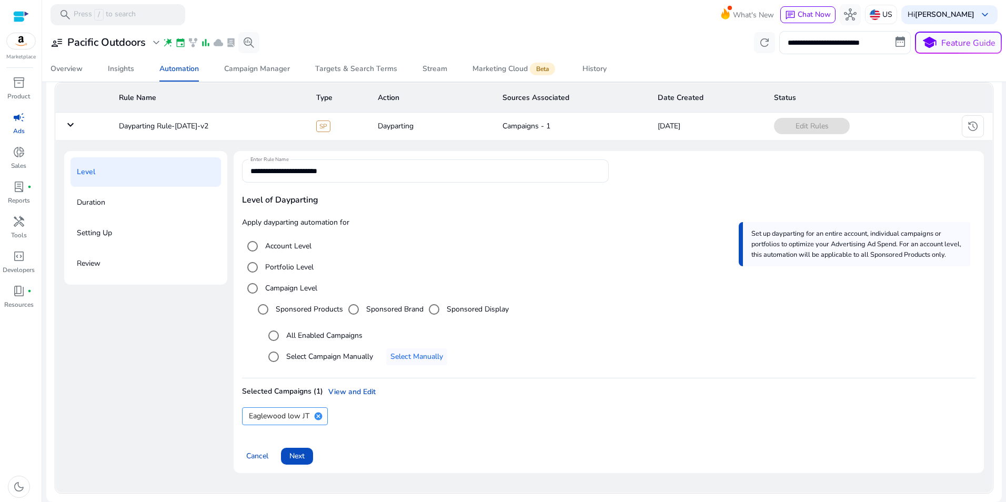
click at [208, 345] on div "**********" at bounding box center [524, 316] width 920 height 330
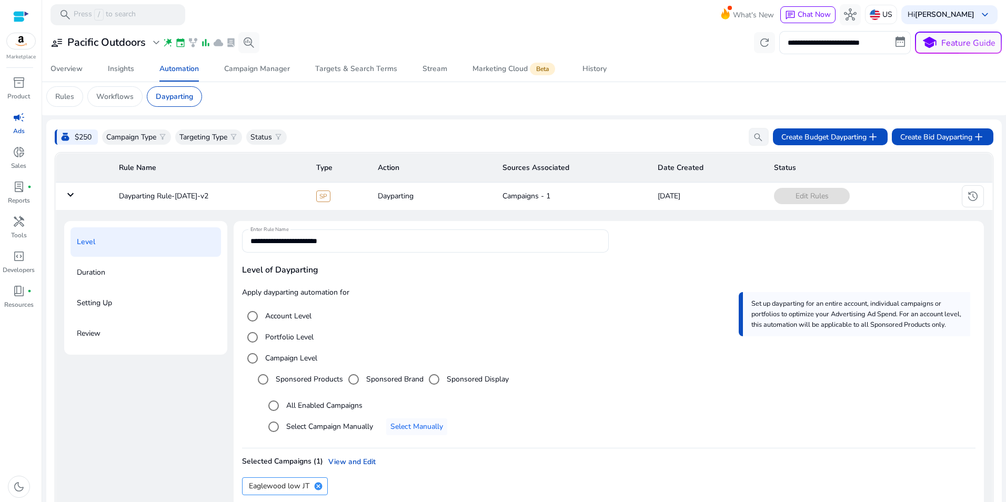
scroll to position [0, 0]
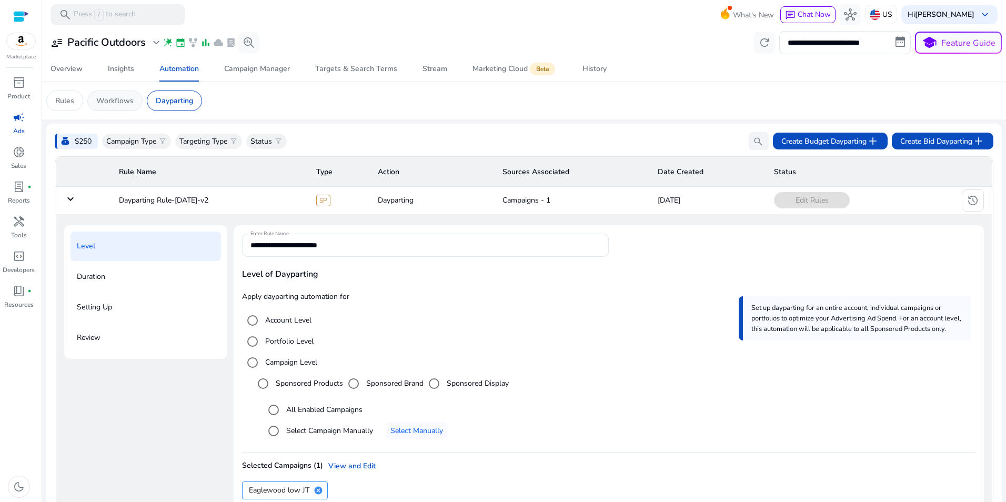
click at [129, 98] on p "Workflows" at bounding box center [114, 100] width 37 height 11
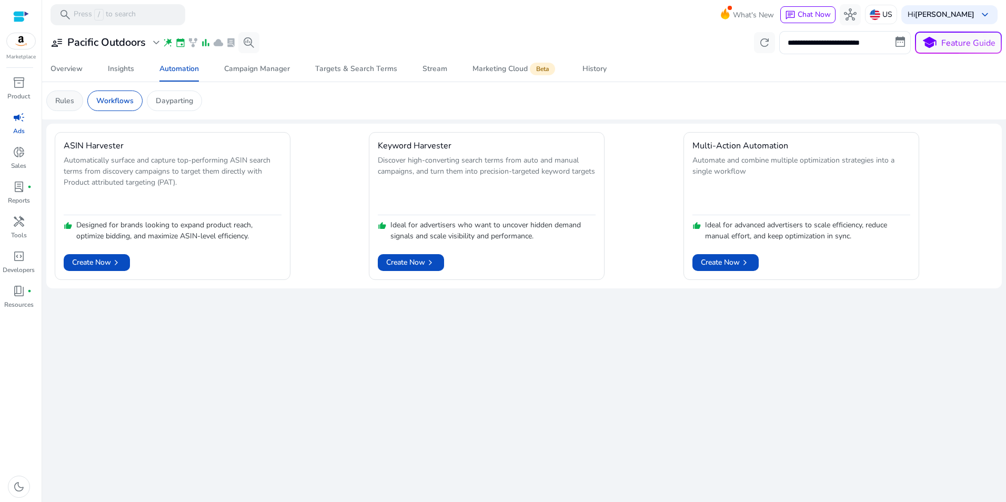
click at [63, 98] on p "Rules" at bounding box center [64, 100] width 19 height 11
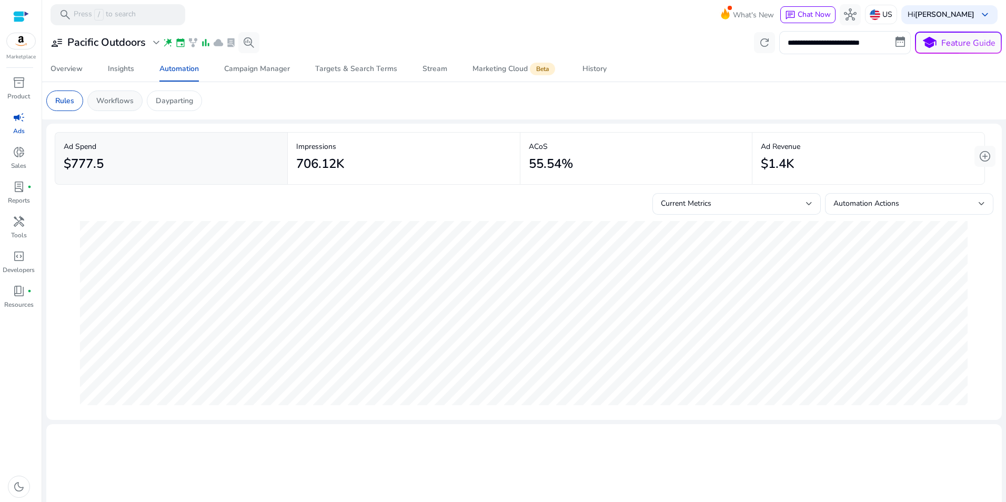
click at [115, 97] on p "Workflows" at bounding box center [114, 100] width 37 height 11
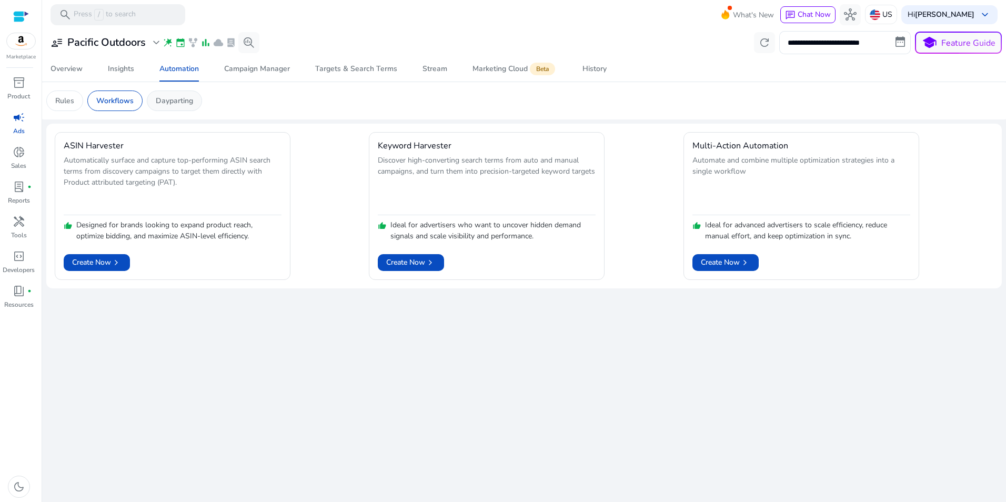
click at [177, 97] on p "Dayparting" at bounding box center [174, 100] width 37 height 11
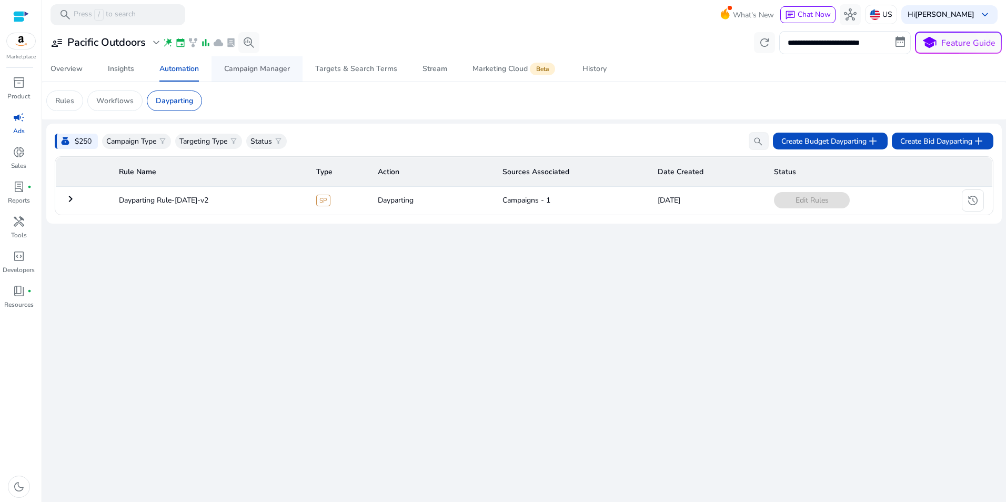
click at [232, 74] on span "Campaign Manager" at bounding box center [257, 68] width 66 height 25
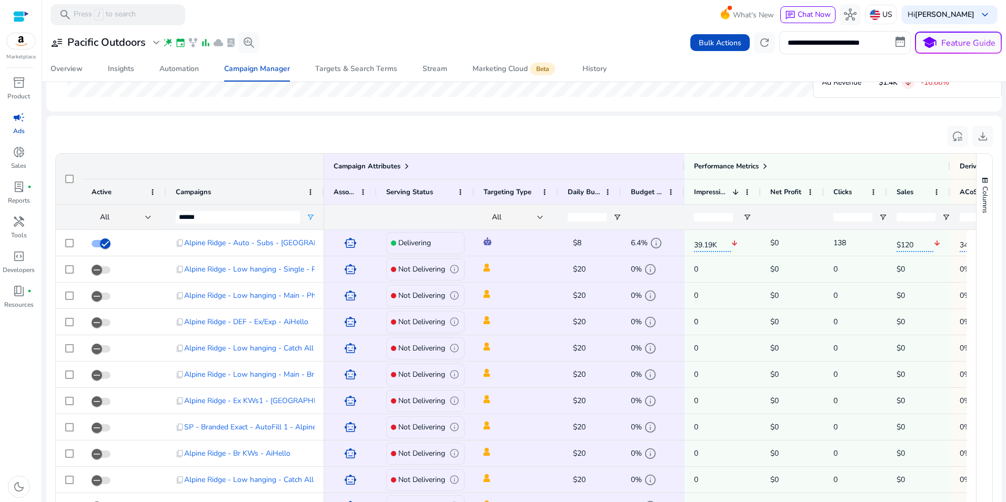
scroll to position [632, 0]
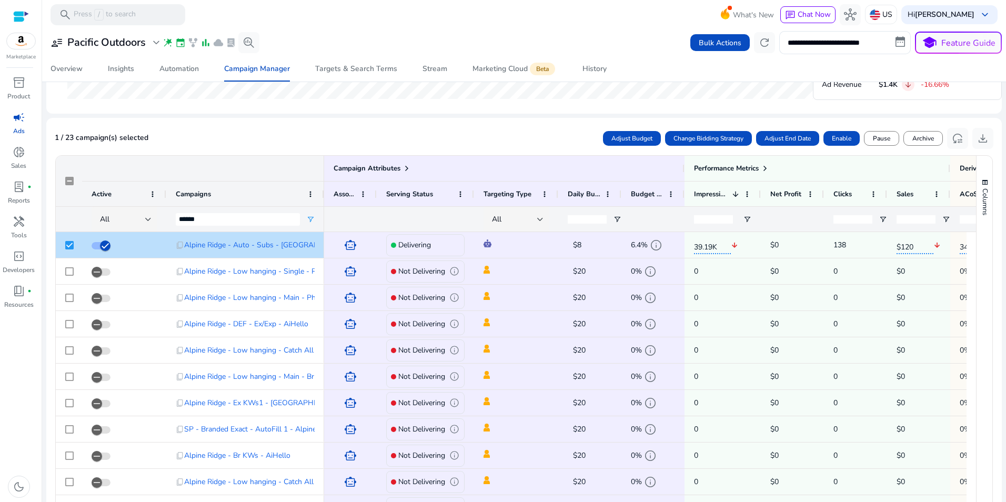
click at [350, 129] on div "1 / 23 campaign(s) selected Adjust Budget Change Bidding Strategy Adjust End Da…" at bounding box center [524, 138] width 939 height 24
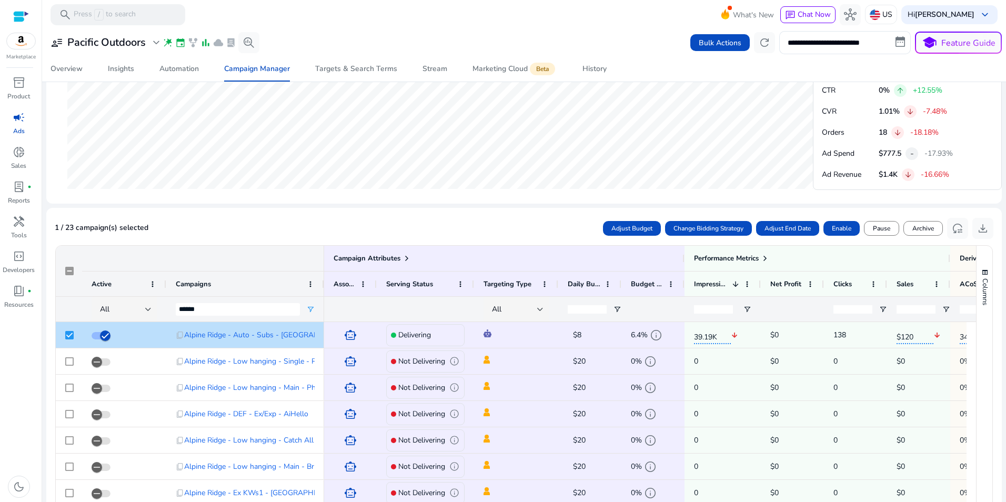
scroll to position [592, 0]
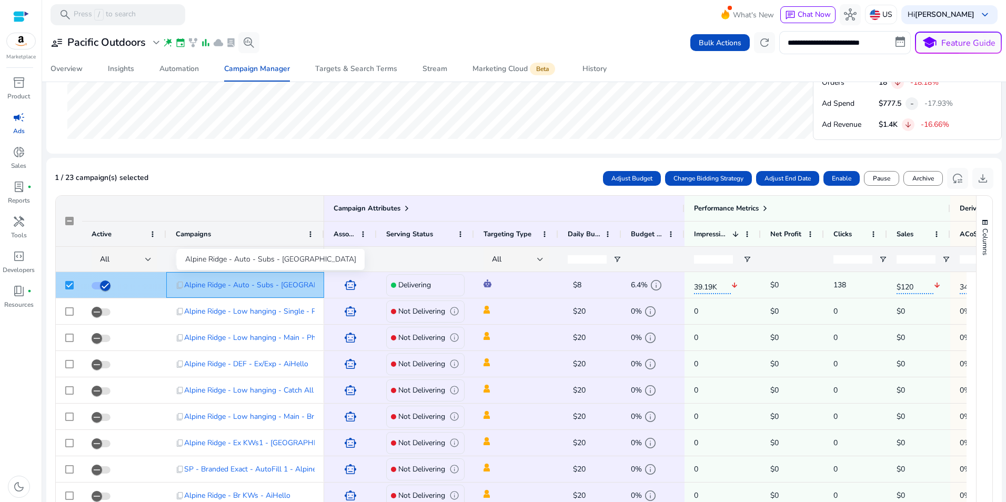
click at [238, 282] on span "Alpine Ridge - Auto - Subs - [GEOGRAPHIC_DATA]" at bounding box center [270, 285] width 172 height 22
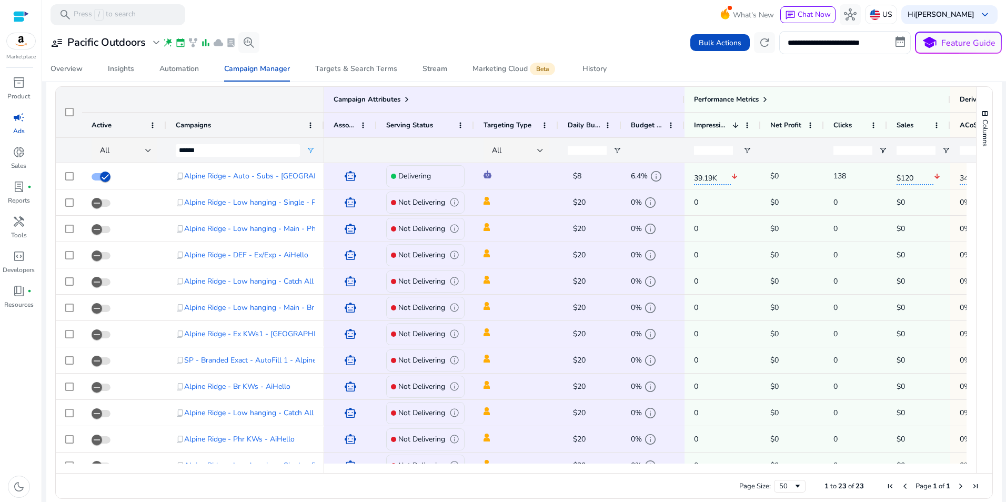
scroll to position [712, 0]
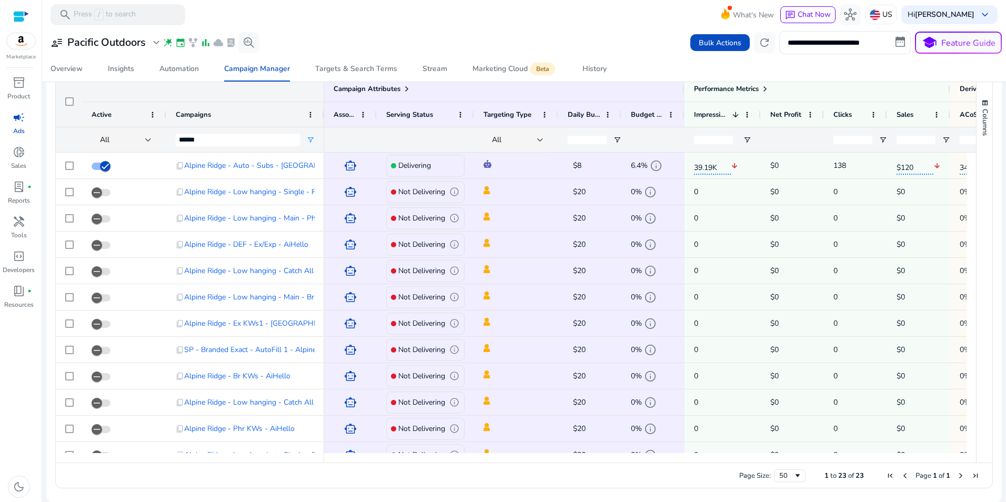
click at [177, 481] on div "Page Size: 50 1 to 23 of 23 Page 1 of 1" at bounding box center [524, 475] width 937 height 25
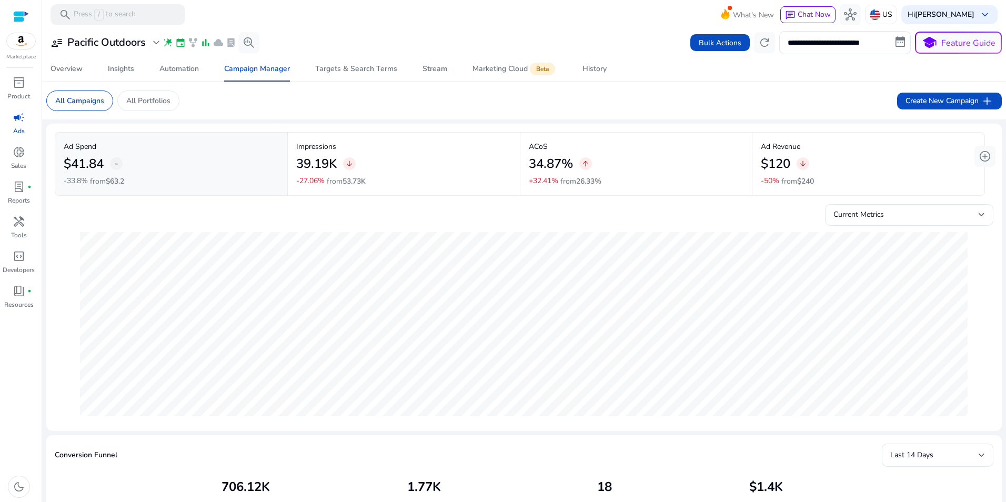
scroll to position [712, 0]
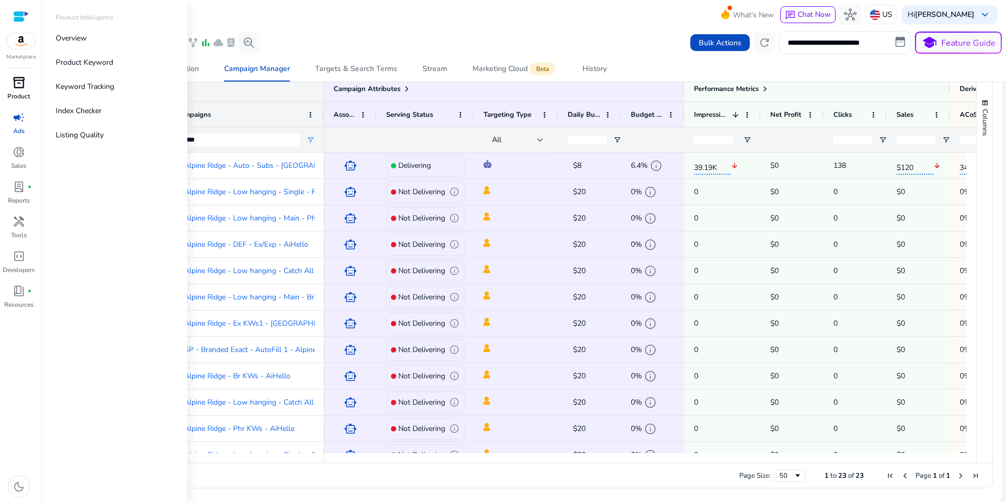
click at [24, 88] on span "inventory_2" at bounding box center [19, 82] width 13 height 13
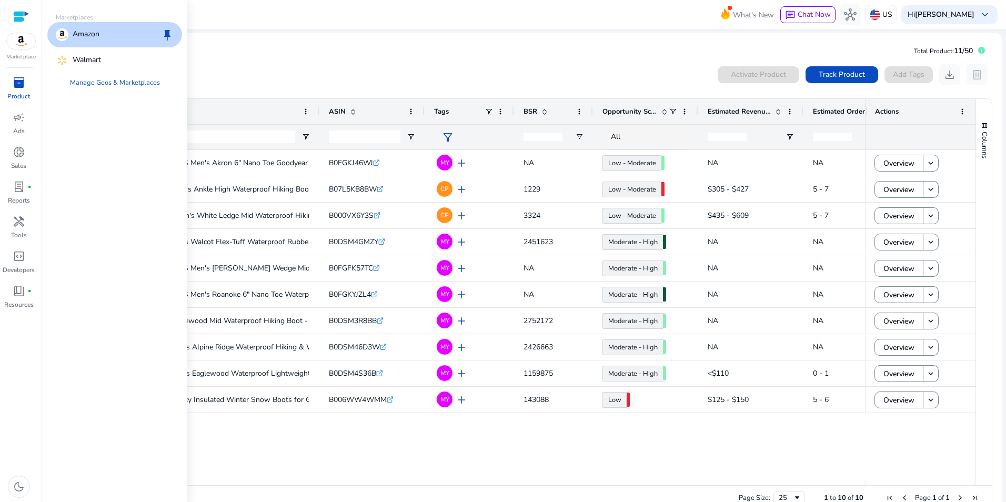
click at [16, 45] on img at bounding box center [21, 41] width 28 height 16
click at [94, 35] on p "Amazon" at bounding box center [86, 34] width 27 height 13
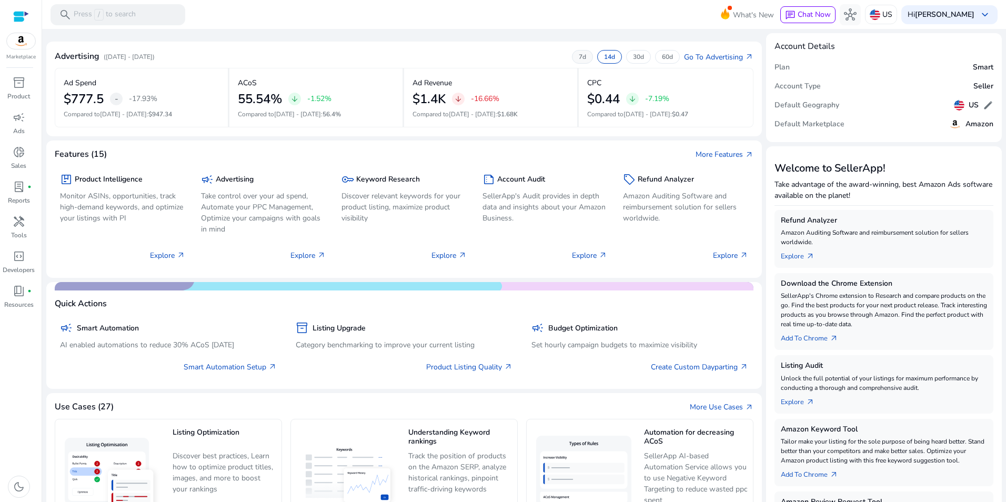
click at [579, 56] on p "7d" at bounding box center [582, 57] width 7 height 8
click at [604, 58] on p "14d" at bounding box center [609, 57] width 11 height 8
click at [580, 56] on p "7d" at bounding box center [582, 57] width 7 height 8
click at [637, 57] on p "30d" at bounding box center [638, 57] width 11 height 8
click at [583, 54] on div "7d" at bounding box center [582, 57] width 21 height 14
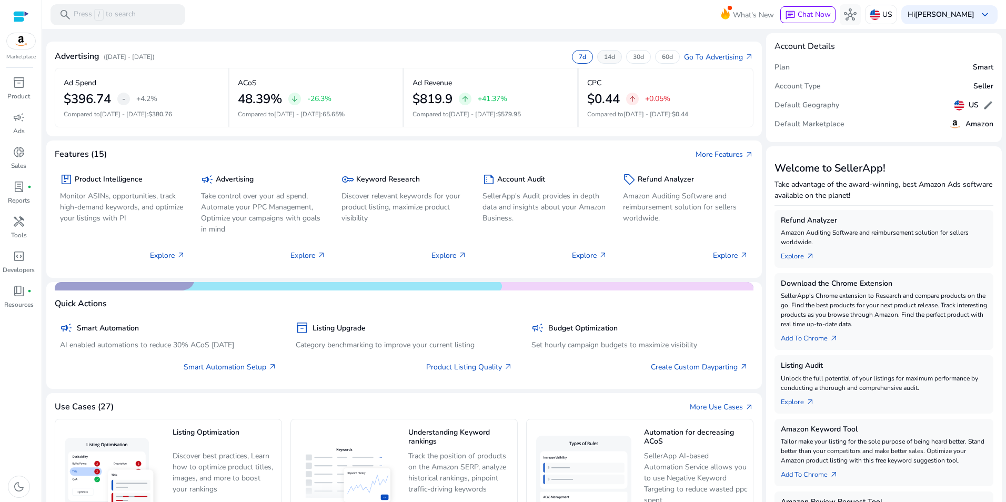
click at [611, 57] on div "14d" at bounding box center [609, 57] width 25 height 14
click at [579, 56] on p "7d" at bounding box center [582, 57] width 7 height 8
click at [667, 58] on p "60d" at bounding box center [667, 57] width 11 height 8
click at [579, 53] on p "7d" at bounding box center [582, 57] width 7 height 8
click at [579, 58] on p "7d" at bounding box center [582, 57] width 7 height 8
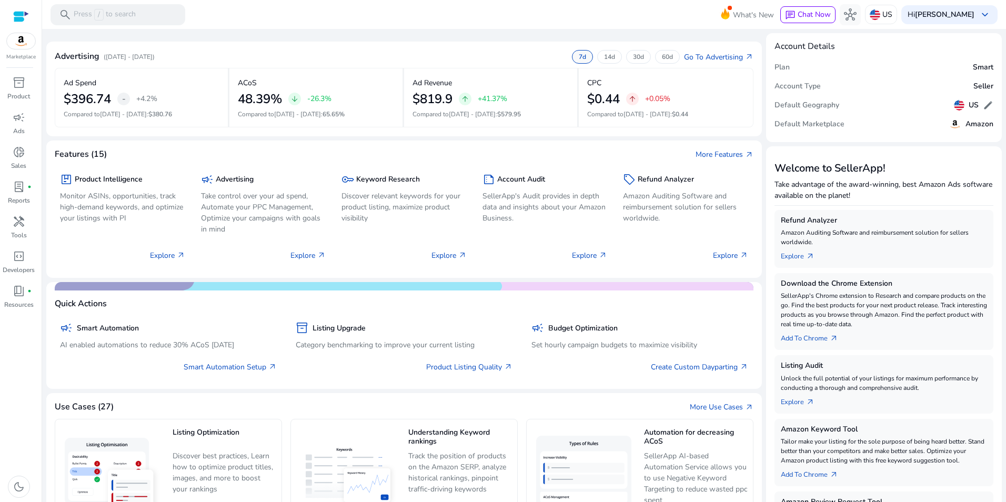
click at [579, 58] on p "7d" at bounding box center [582, 57] width 7 height 8
click at [26, 93] on p "Product" at bounding box center [18, 96] width 23 height 9
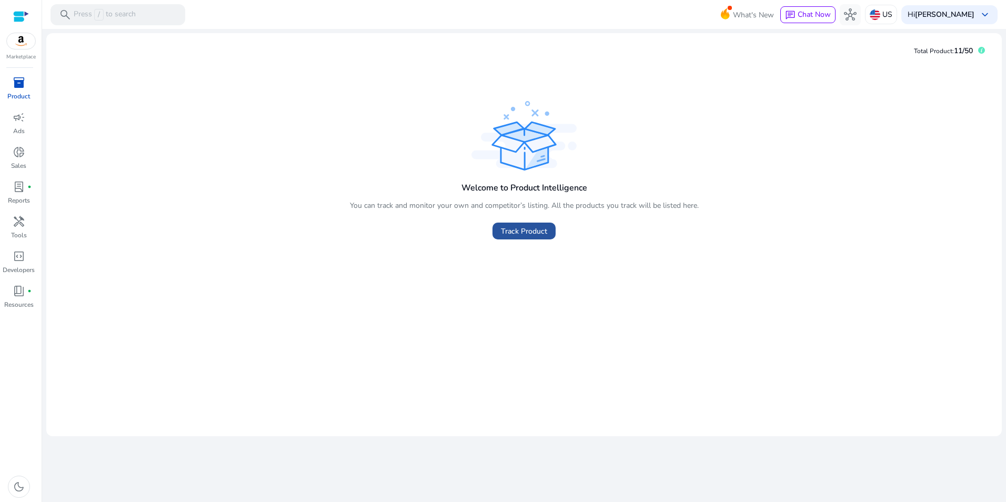
click at [513, 226] on span "Track Product" at bounding box center [524, 231] width 46 height 11
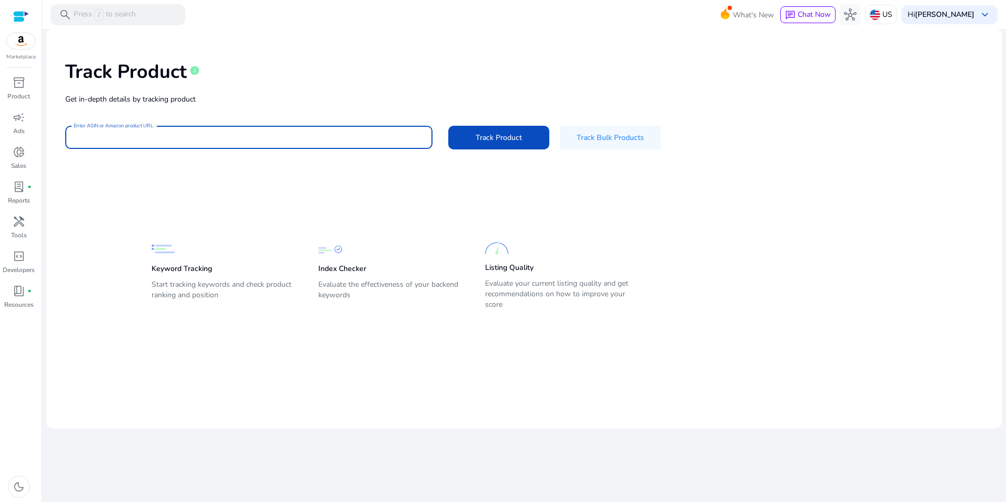
click at [351, 132] on input "Enter ASIN or Amazon product URL" at bounding box center [249, 138] width 350 height 12
paste input "**********"
type input "**********"
click at [478, 128] on span at bounding box center [498, 137] width 101 height 25
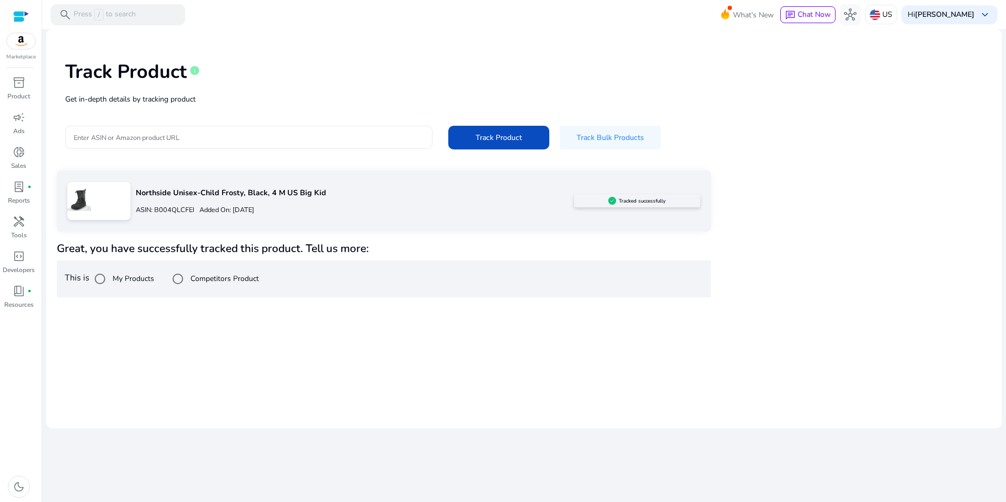
click at [228, 134] on input "Enter ASIN or Amazon product URL" at bounding box center [249, 138] width 350 height 12
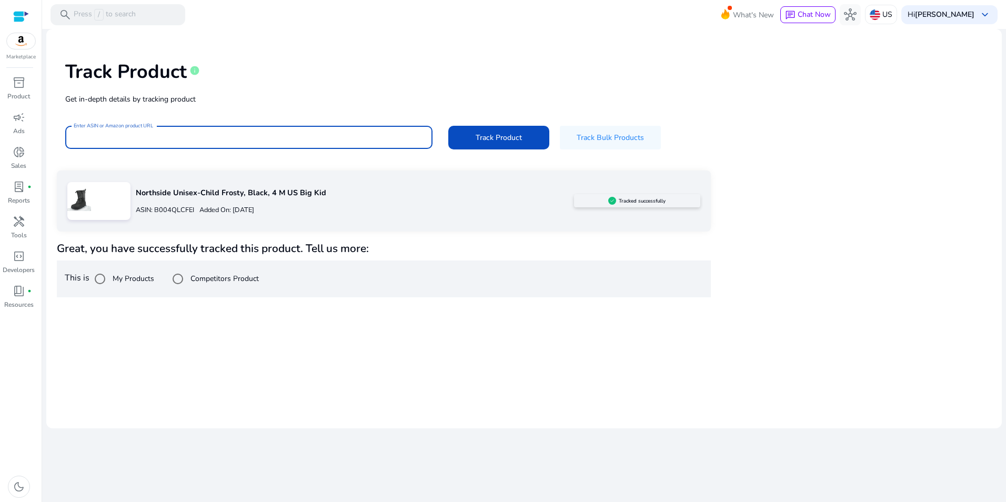
paste input "**********"
type input "**********"
click at [482, 142] on span "Track Product" at bounding box center [499, 137] width 46 height 11
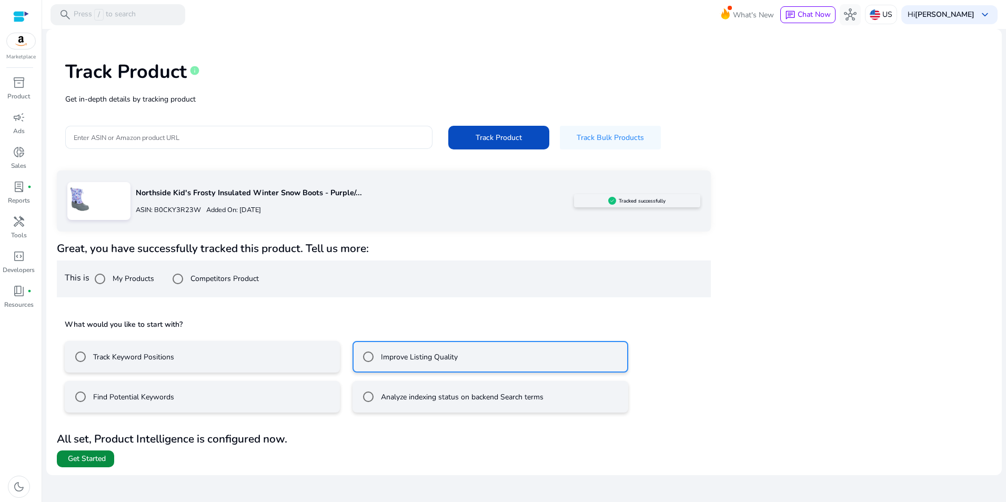
click at [107, 458] on span at bounding box center [85, 458] width 57 height 25
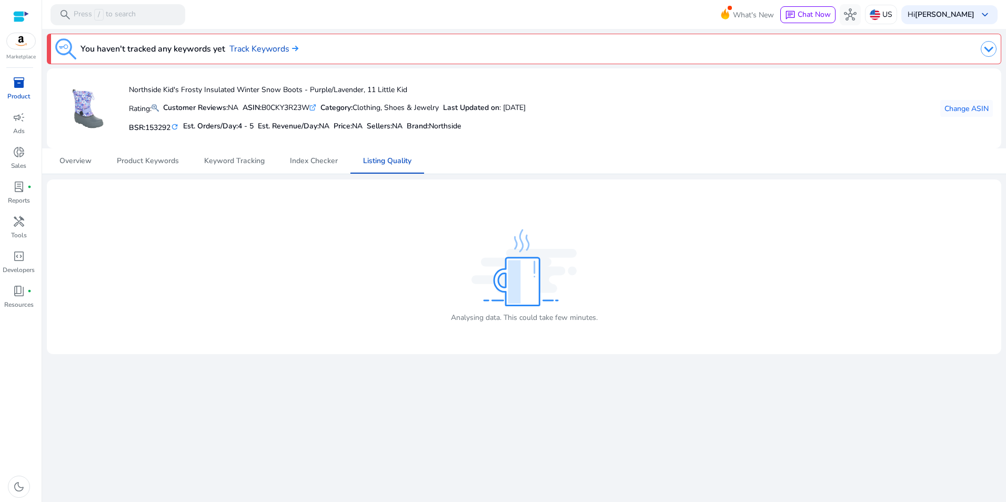
click at [605, 134] on div "Northside Kid's Frosty Insulated Winter Snow Boots - Purple/Lavender, 11 Little…" at bounding box center [524, 108] width 938 height 63
click at [22, 76] on span "inventory_2" at bounding box center [19, 82] width 13 height 13
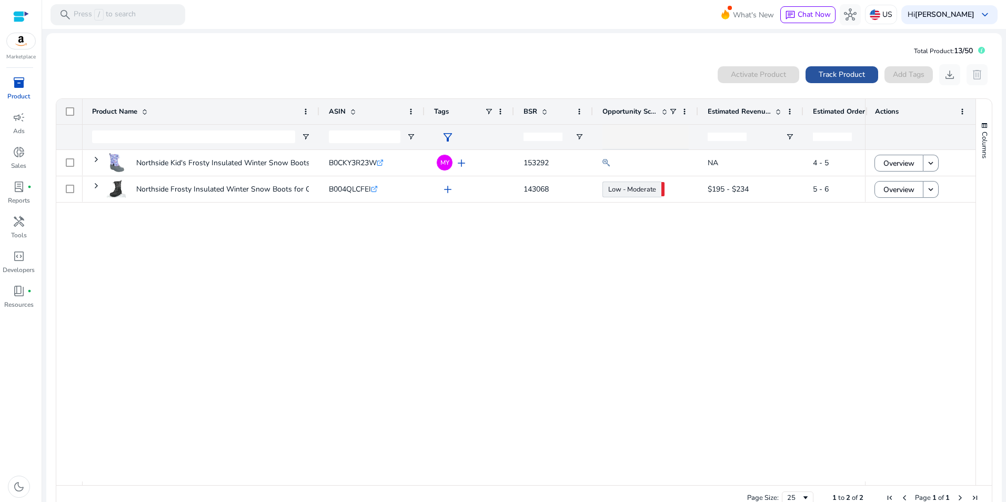
click at [853, 71] on span "Track Product" at bounding box center [842, 74] width 46 height 11
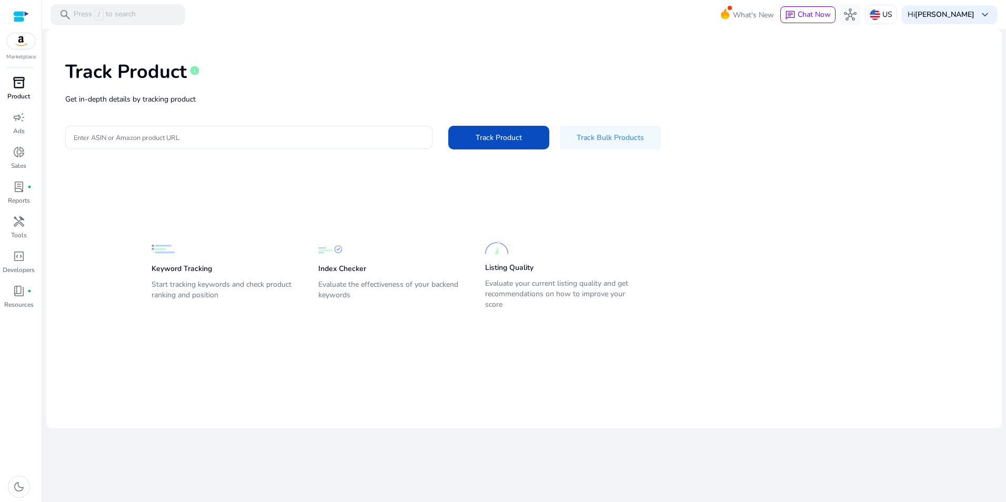
click at [14, 86] on span "inventory_2" at bounding box center [19, 82] width 13 height 13
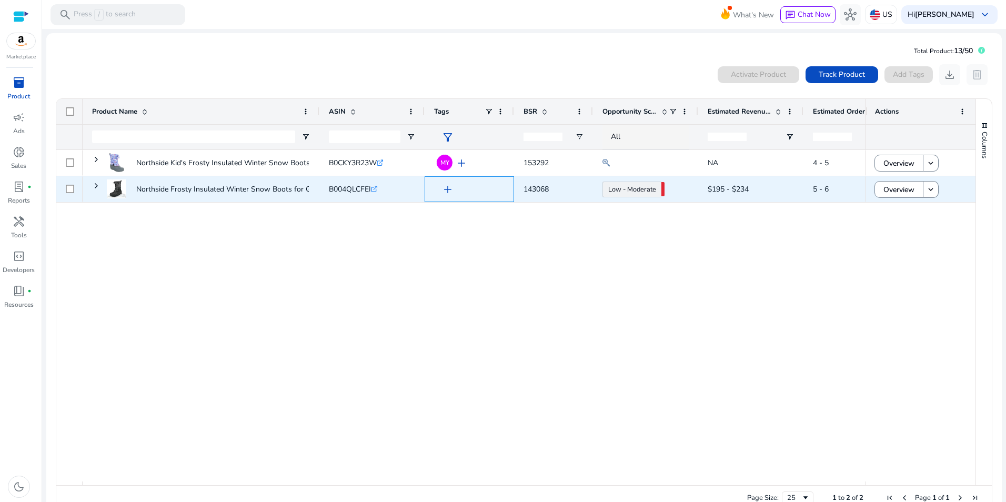
click at [445, 186] on span "add" at bounding box center [447, 189] width 13 height 13
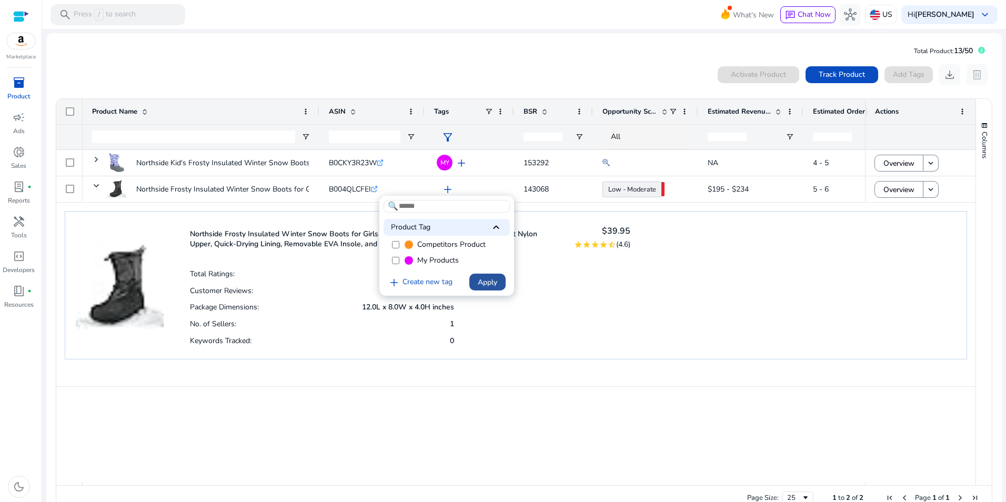
click at [480, 279] on span "Apply" at bounding box center [487, 282] width 19 height 11
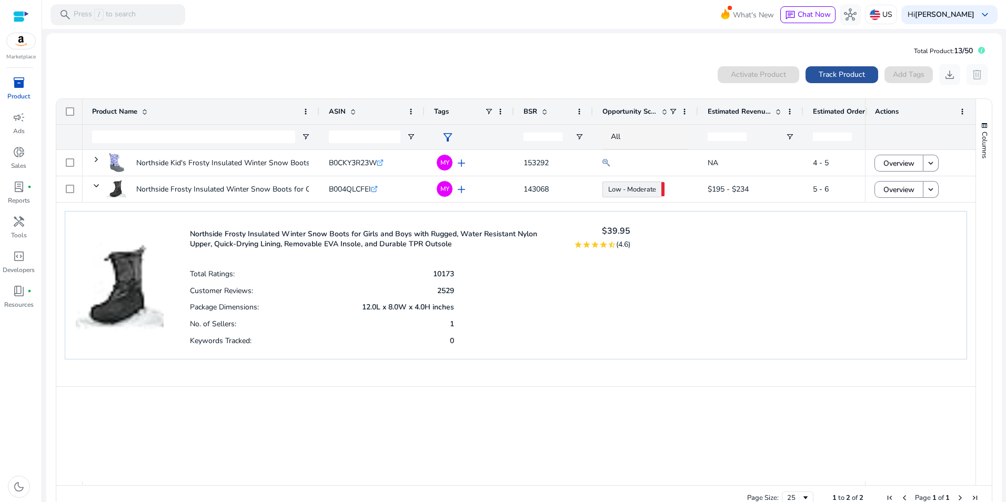
click at [842, 75] on span "Track Product" at bounding box center [842, 74] width 46 height 11
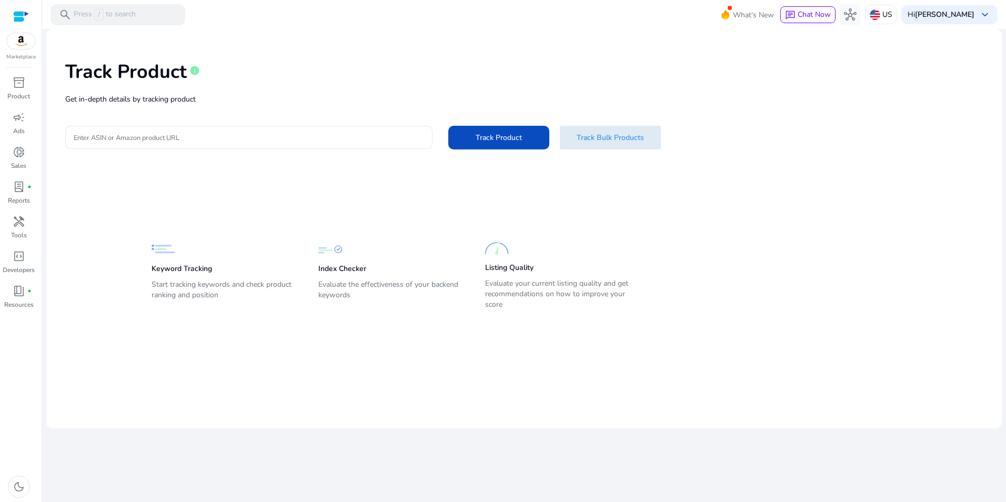
click at [604, 140] on span "Track Bulk Products" at bounding box center [610, 137] width 67 height 11
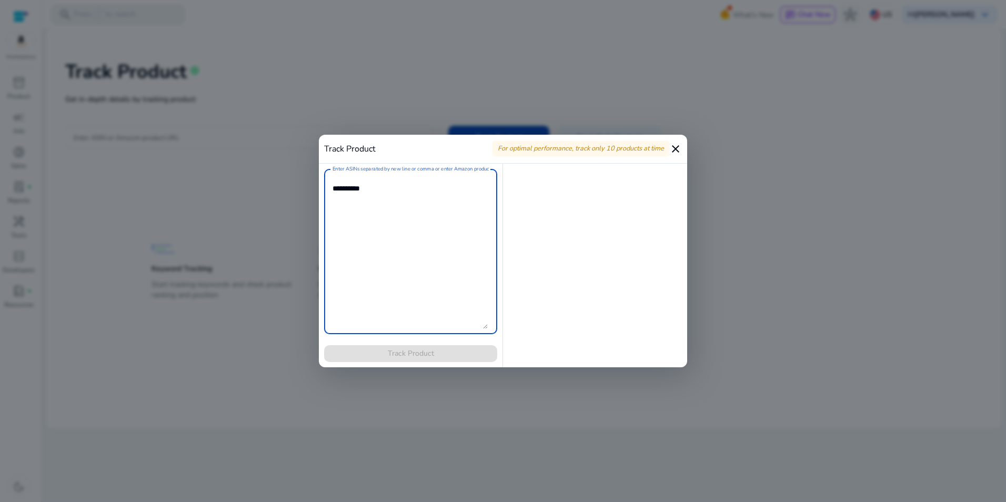
paste textarea "**********"
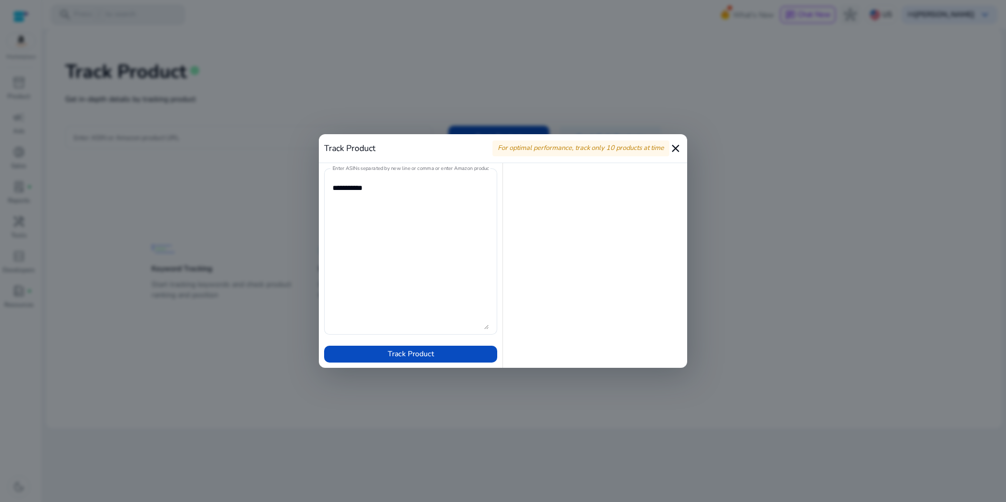
click at [544, 262] on div at bounding box center [595, 265] width 184 height 205
click at [409, 237] on textarea "Enter ASINs separated by new line or comma or enter Amazon product page URL" at bounding box center [411, 252] width 156 height 156
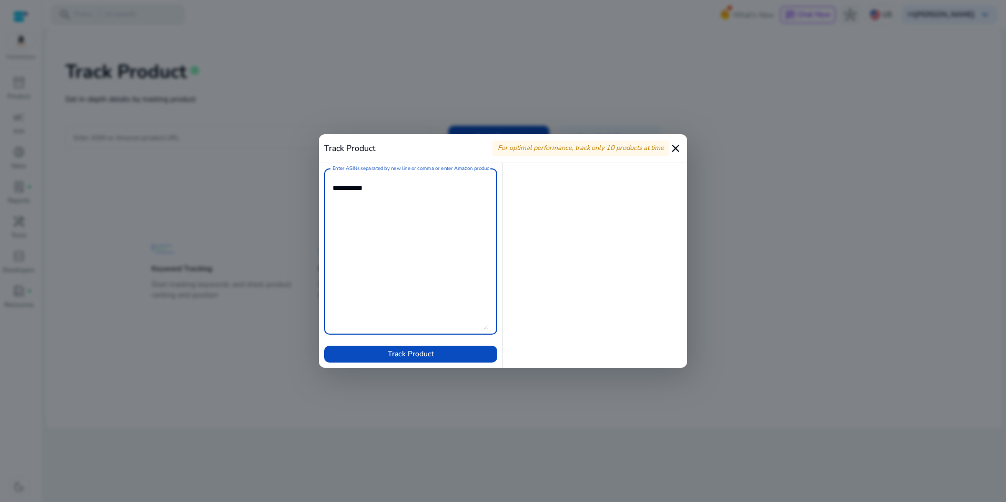
click at [395, 214] on textarea "Enter ASINs separated by new line or comma or enter Amazon product page URL" at bounding box center [411, 252] width 156 height 156
click at [392, 240] on textarea "Enter ASINs separated by new line or comma or enter Amazon product page URL" at bounding box center [411, 252] width 156 height 156
paste textarea "**********"
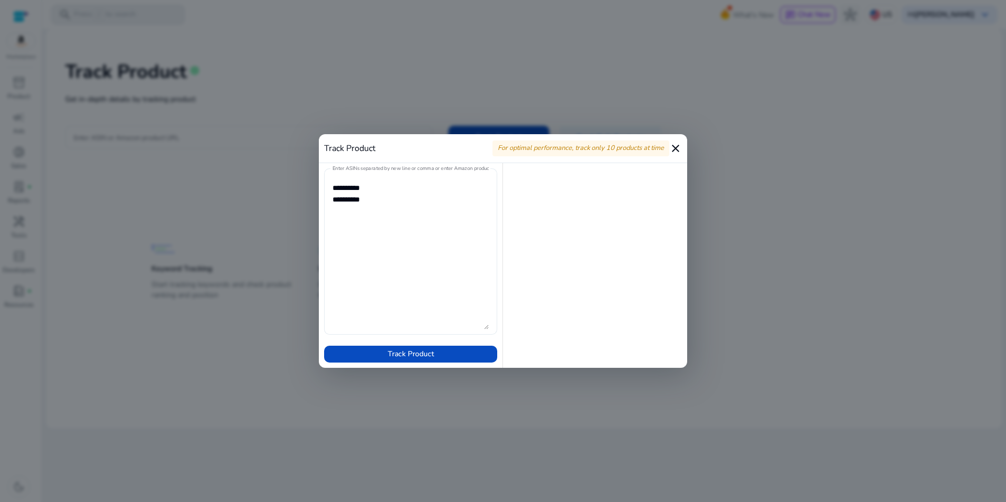
click at [446, 181] on textarea "Enter ASINs separated by new line or comma or enter Amazon product page URL" at bounding box center [411, 252] width 156 height 156
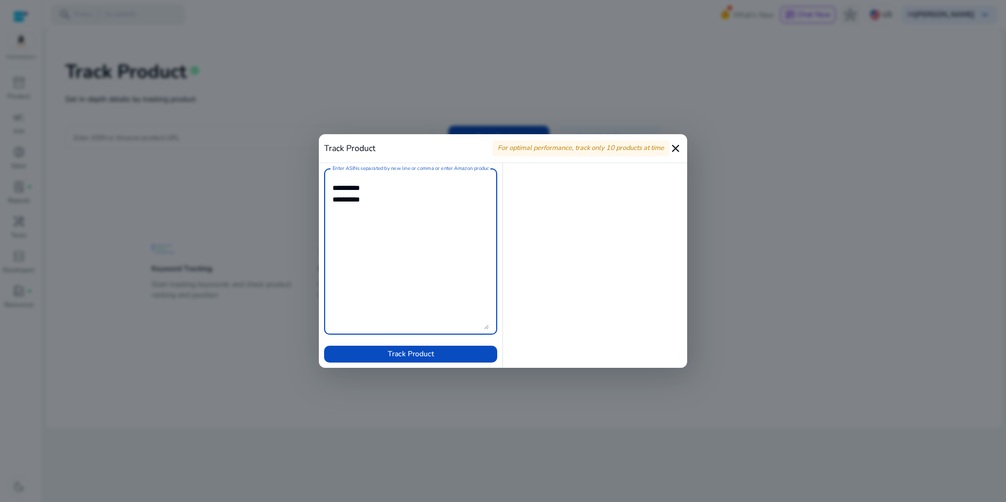
click at [421, 196] on textarea "Enter ASINs separated by new line or comma or enter Amazon product page URL" at bounding box center [411, 252] width 156 height 156
paste textarea "**********"
click at [405, 243] on textarea "Enter ASINs separated by new line or comma or enter Amazon product page URL" at bounding box center [411, 252] width 156 height 156
paste textarea "**********"
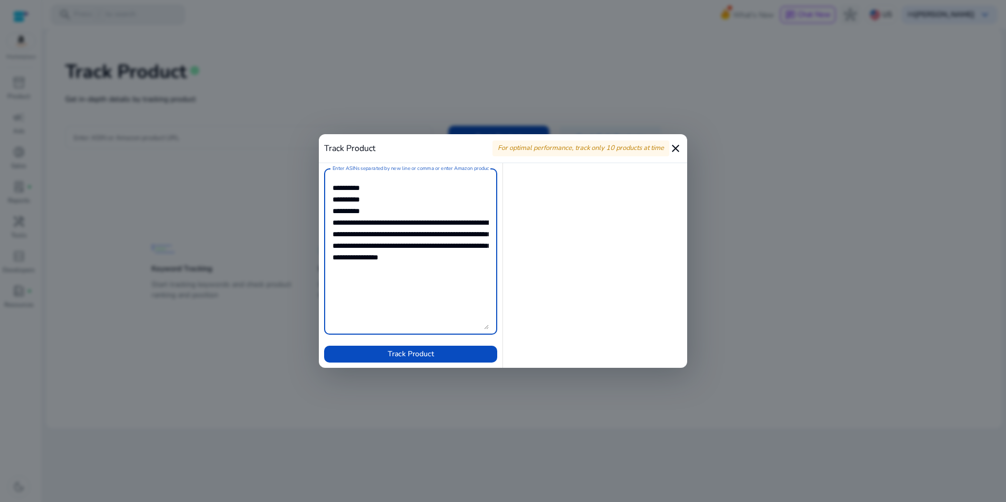
drag, startPoint x: 448, startPoint y: 275, endPoint x: 308, endPoint y: 210, distance: 154.9
click at [308, 210] on div "Track Product For optimal performance, track only 10 products at time close Ent…" at bounding box center [503, 251] width 1006 height 502
type textarea "**********"
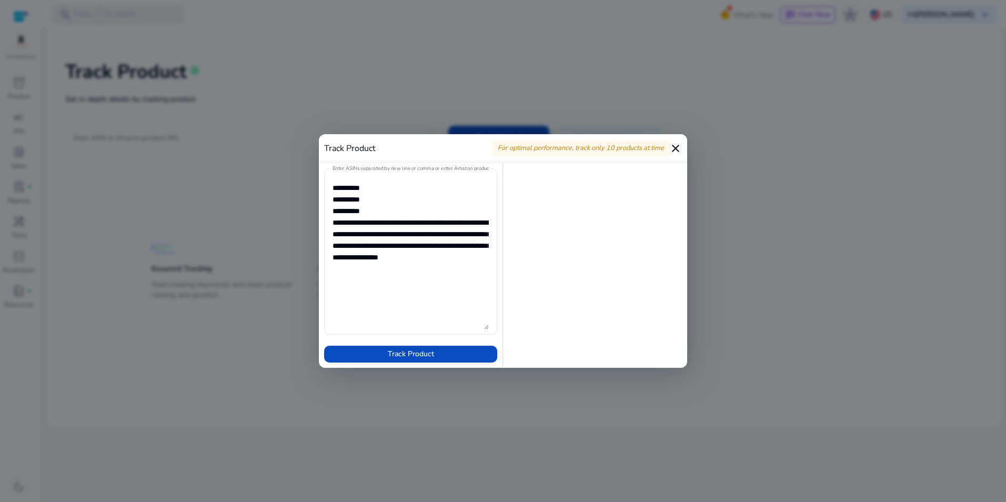
click at [307, 212] on div at bounding box center [503, 251] width 1006 height 502
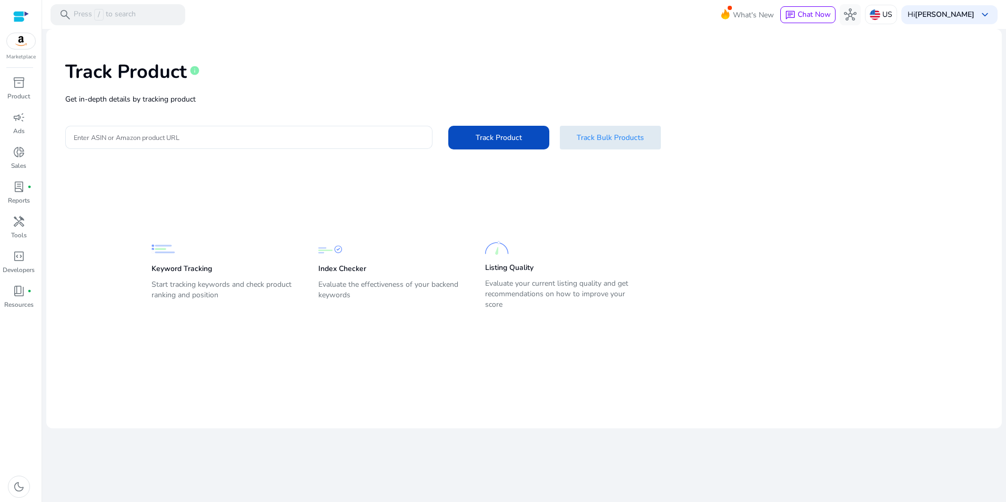
click at [595, 130] on span at bounding box center [610, 137] width 101 height 25
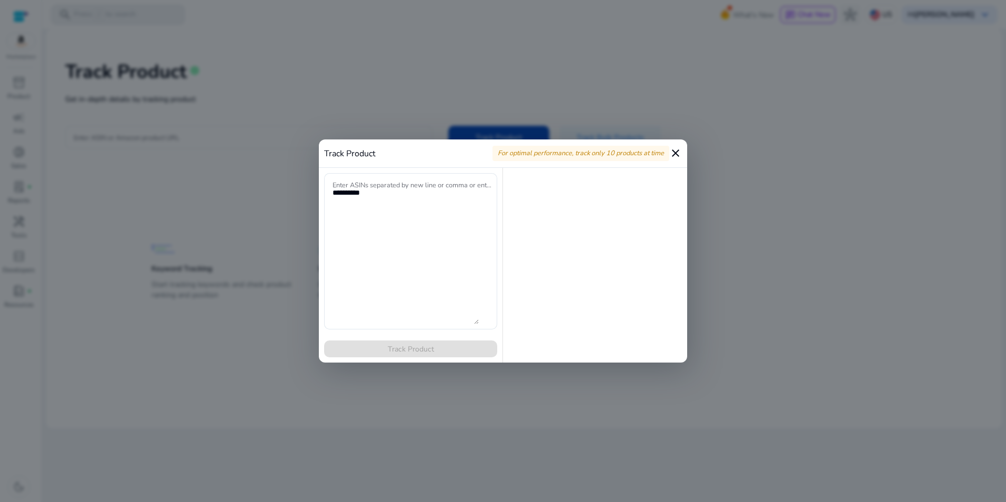
click at [677, 147] on mat-icon "close" at bounding box center [675, 153] width 13 height 13
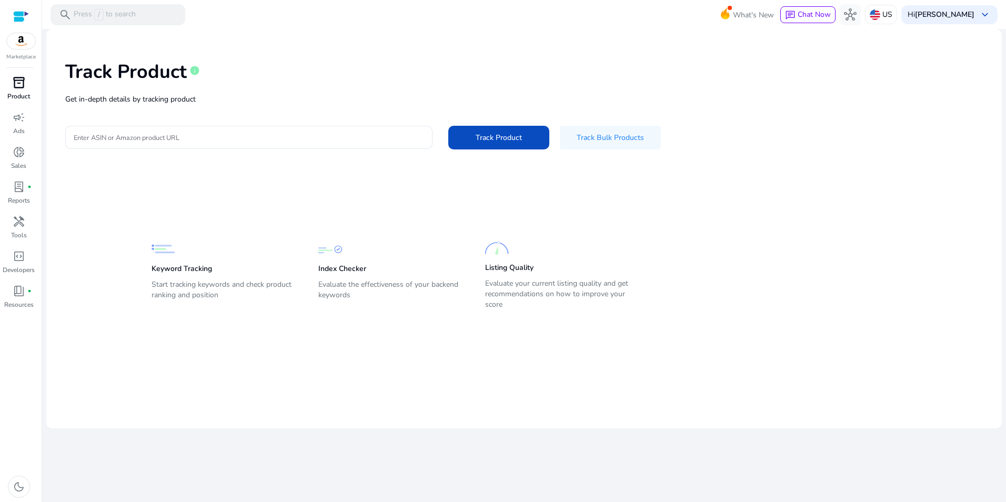
click at [18, 87] on span "inventory_2" at bounding box center [19, 82] width 13 height 13
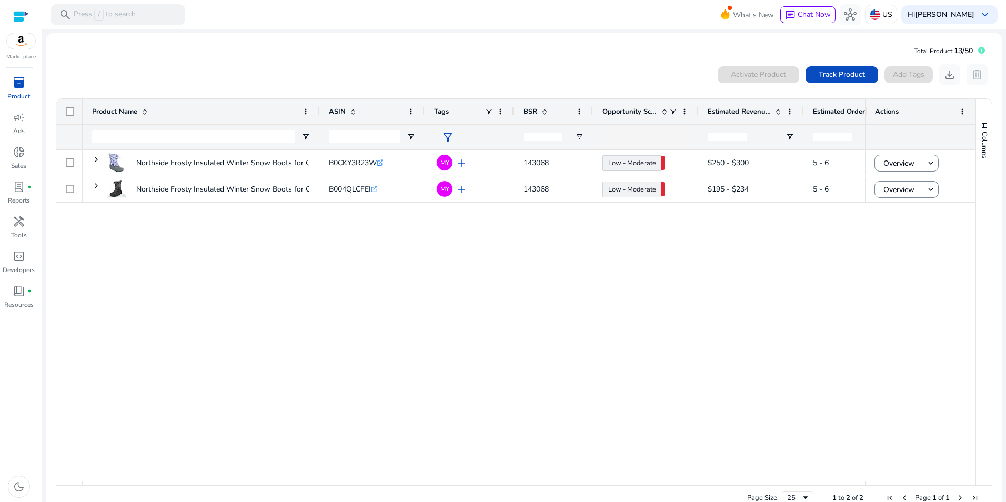
click at [260, 47] on mat-card "Total Product: 13/50 0 products selected Activate Product Track Product Add Tag…" at bounding box center [524, 279] width 956 height 492
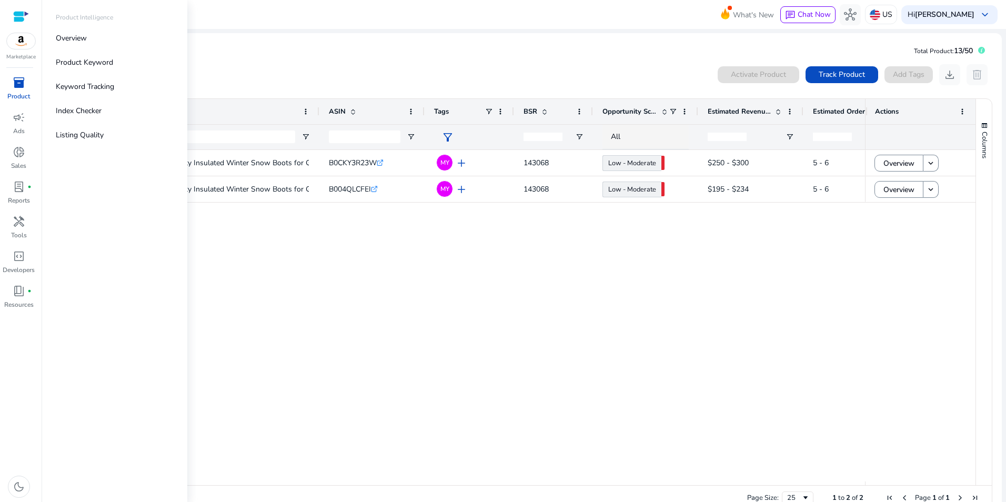
click at [22, 87] on span "inventory_2" at bounding box center [19, 82] width 13 height 13
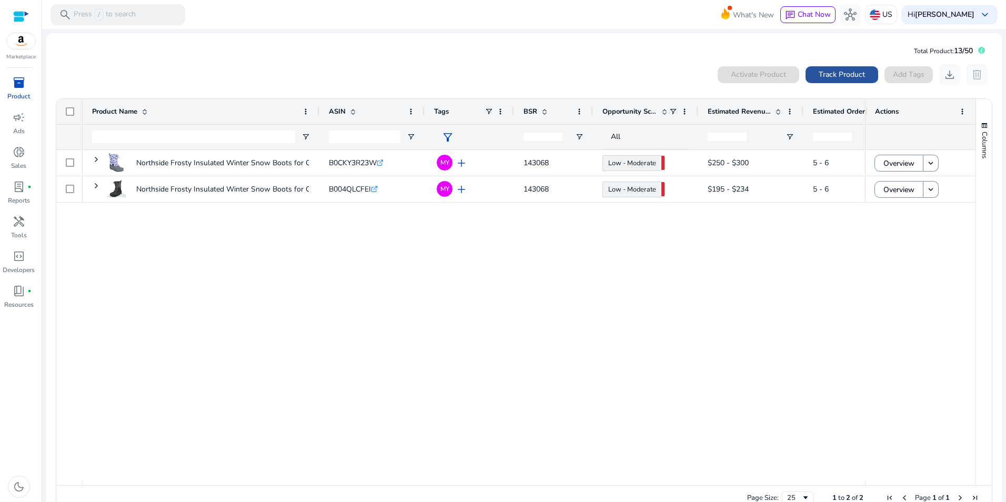
click at [836, 71] on span "Track Product" at bounding box center [842, 74] width 46 height 11
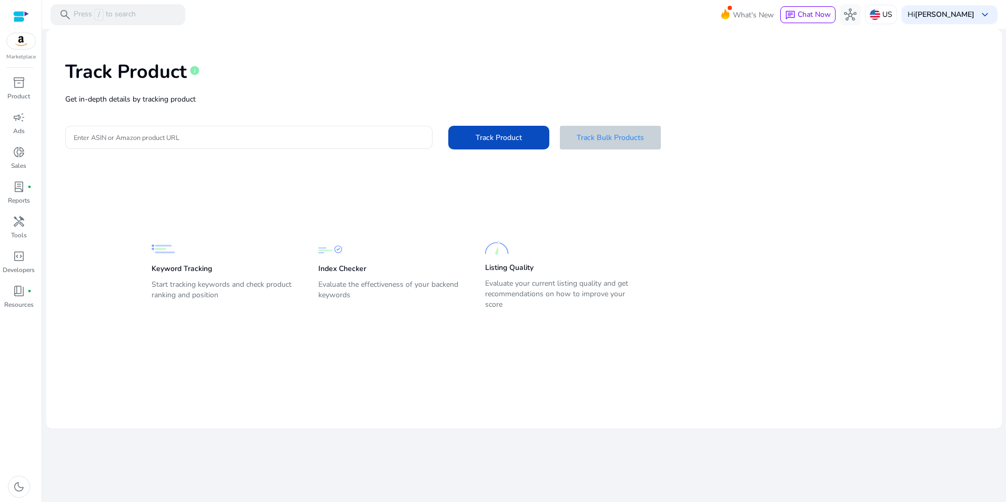
click at [602, 135] on span "Track Bulk Products" at bounding box center [610, 137] width 67 height 11
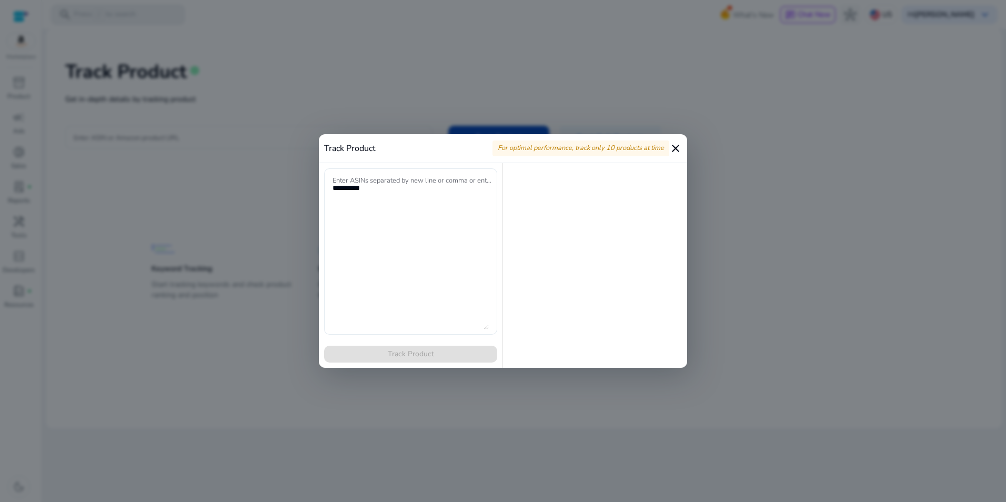
click at [407, 224] on textarea "Enter ASINs separated by new line or comma or enter Amazon product page URL" at bounding box center [411, 252] width 156 height 156
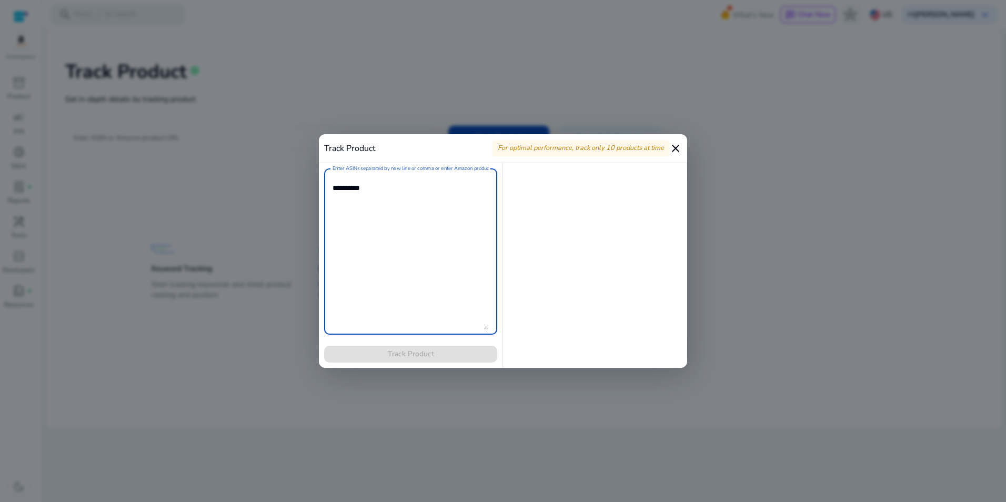
paste textarea "**********"
click at [398, 233] on textarea "Enter ASINs separated by new line or comma or enter Amazon product page URL" at bounding box center [411, 252] width 156 height 156
paste textarea "**********"
click at [364, 253] on textarea "Enter ASINs separated by new line or comma or enter Amazon product page URL" at bounding box center [411, 252] width 156 height 156
paste textarea "**********"
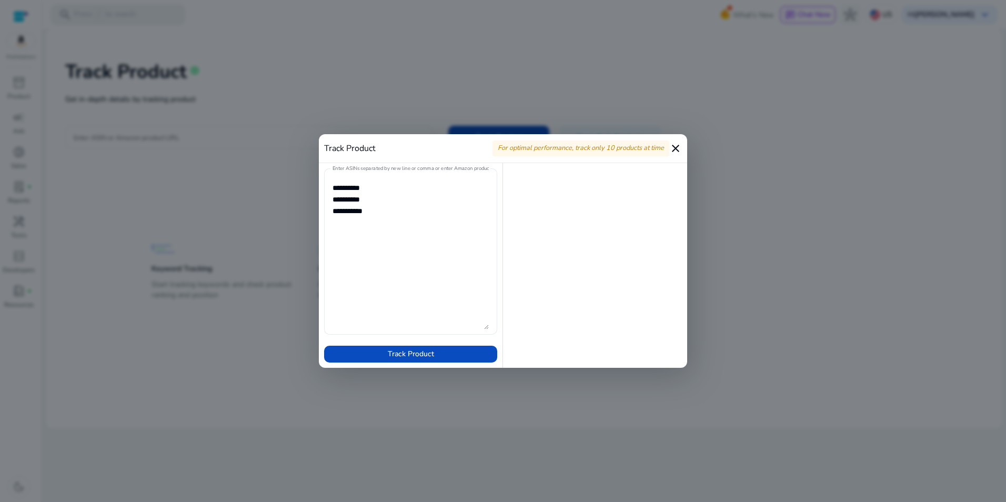
click at [385, 222] on textarea "Enter ASINs separated by new line or comma or enter Amazon product page URL" at bounding box center [411, 252] width 156 height 156
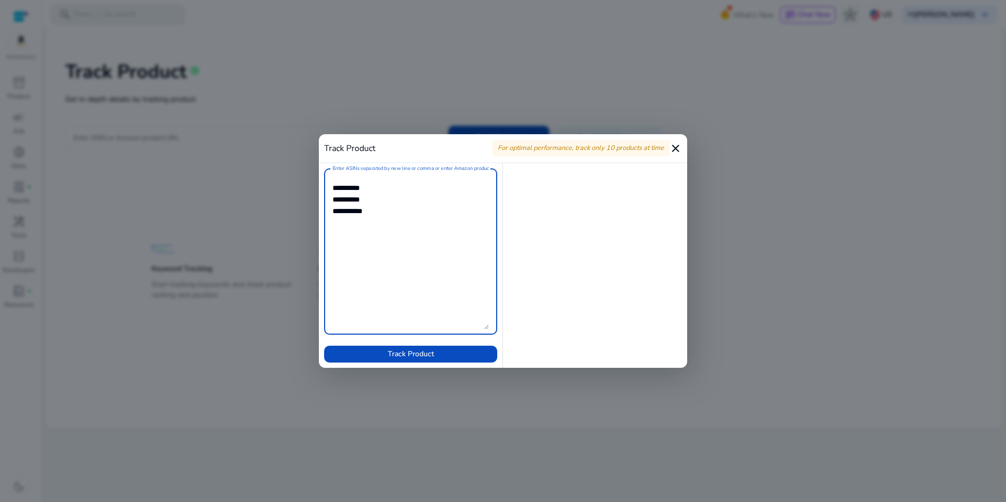
paste textarea "**********"
type textarea "**********"
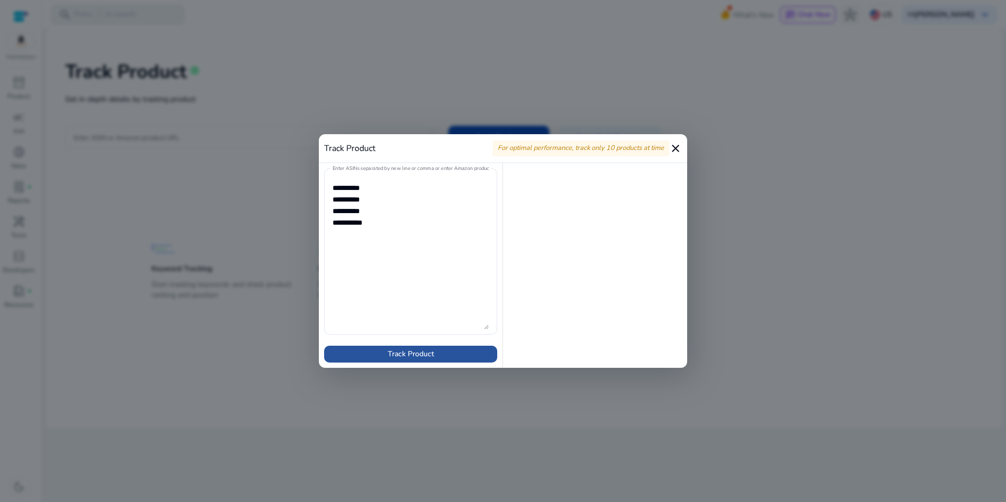
click at [427, 349] on span "Track Product" at bounding box center [411, 353] width 46 height 11
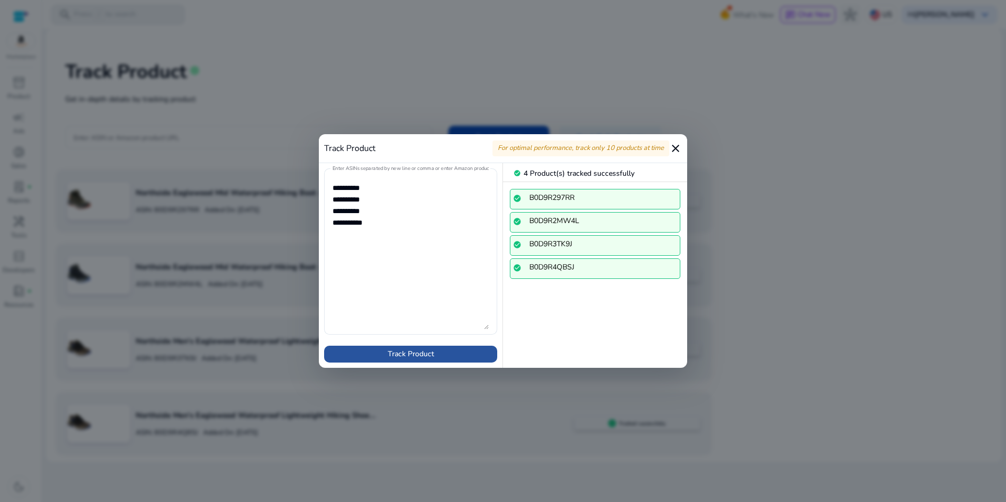
click at [407, 350] on span "Track Product" at bounding box center [411, 353] width 46 height 11
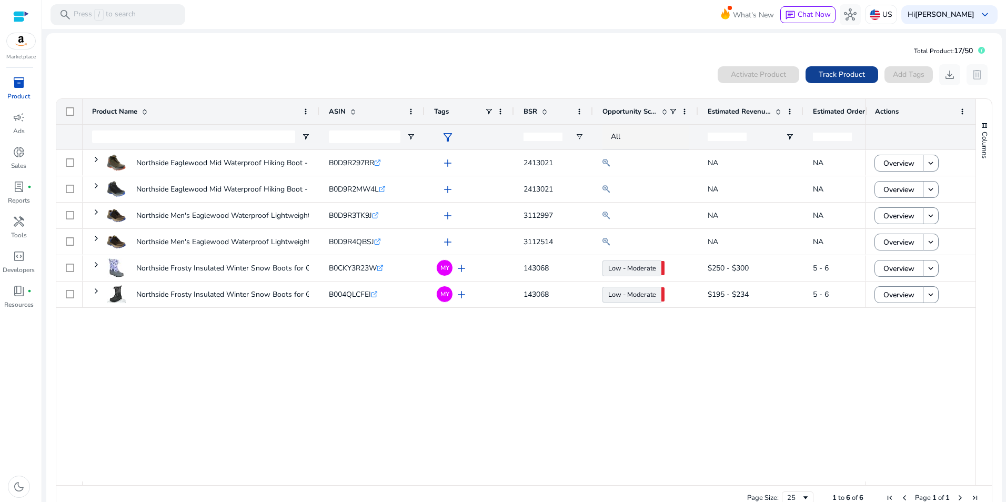
click at [839, 73] on span "Track Product" at bounding box center [842, 74] width 46 height 11
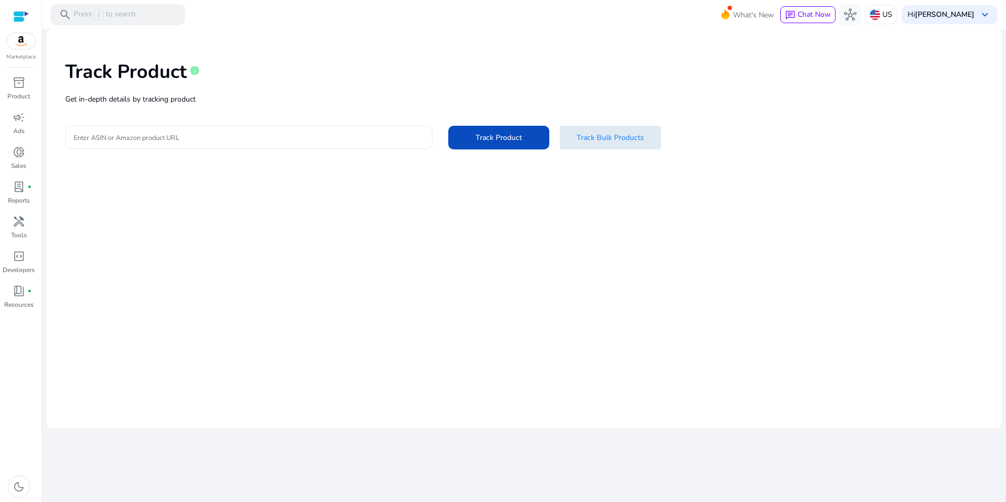
click at [600, 134] on span "Track Bulk Products" at bounding box center [610, 137] width 67 height 11
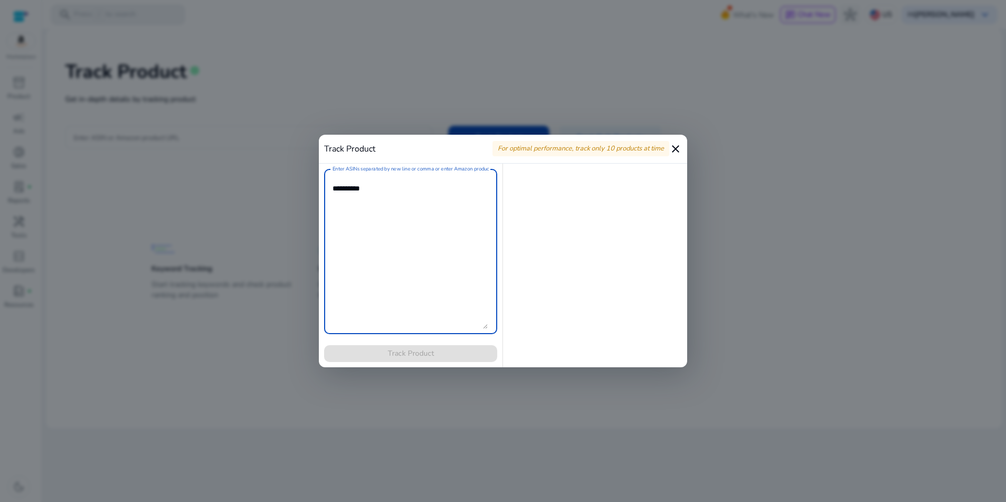
paste textarea "**********"
click at [404, 232] on textarea "Enter ASINs separated by new line or comma or enter Amazon product page URL" at bounding box center [411, 252] width 156 height 156
paste textarea "**********"
type textarea "**********"
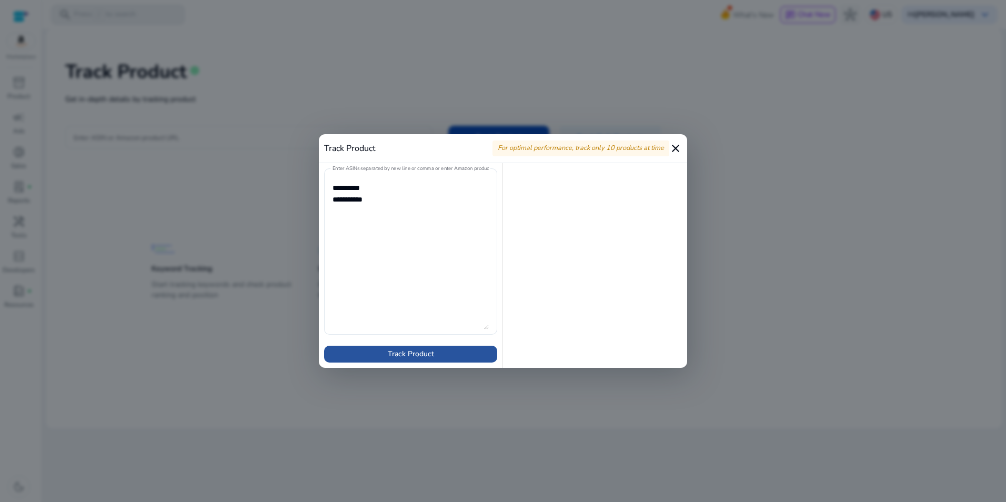
click at [401, 353] on span "Track Product" at bounding box center [411, 353] width 46 height 11
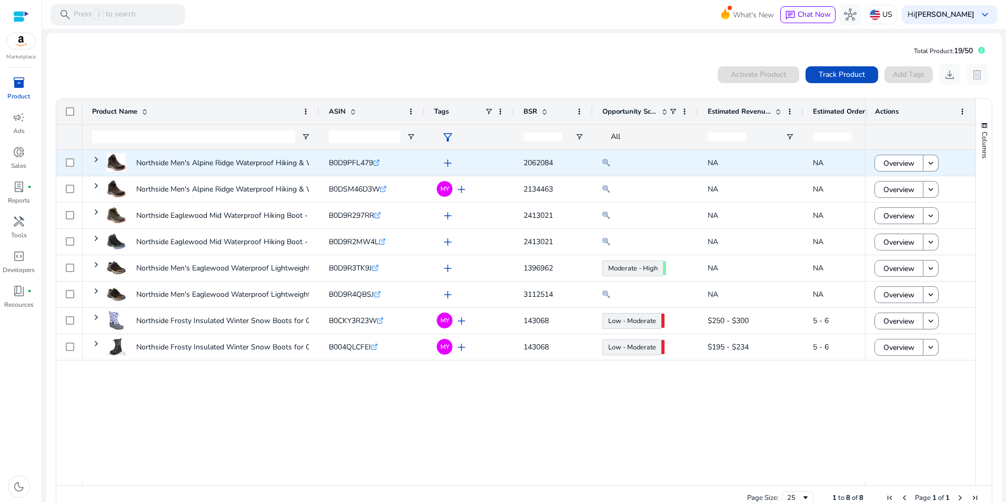
click at [446, 160] on span "add" at bounding box center [447, 163] width 13 height 13
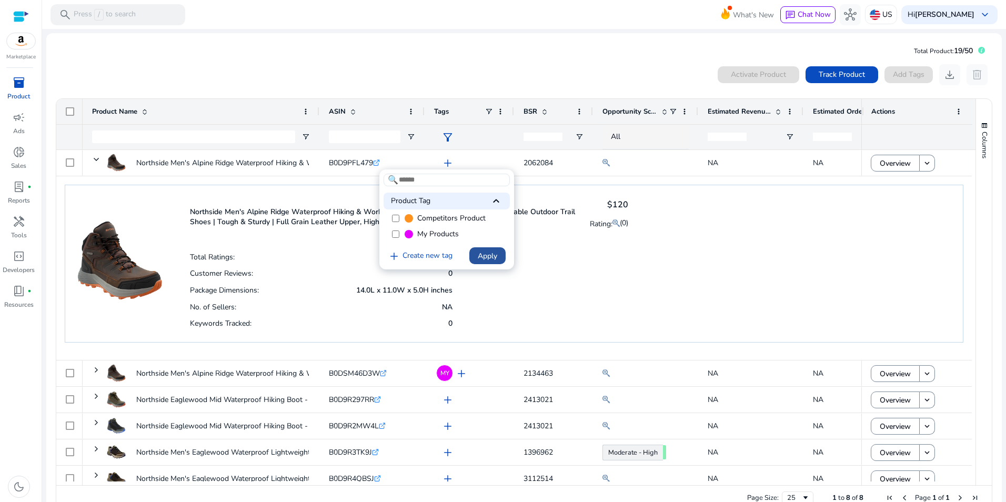
click at [481, 250] on span at bounding box center [487, 255] width 36 height 25
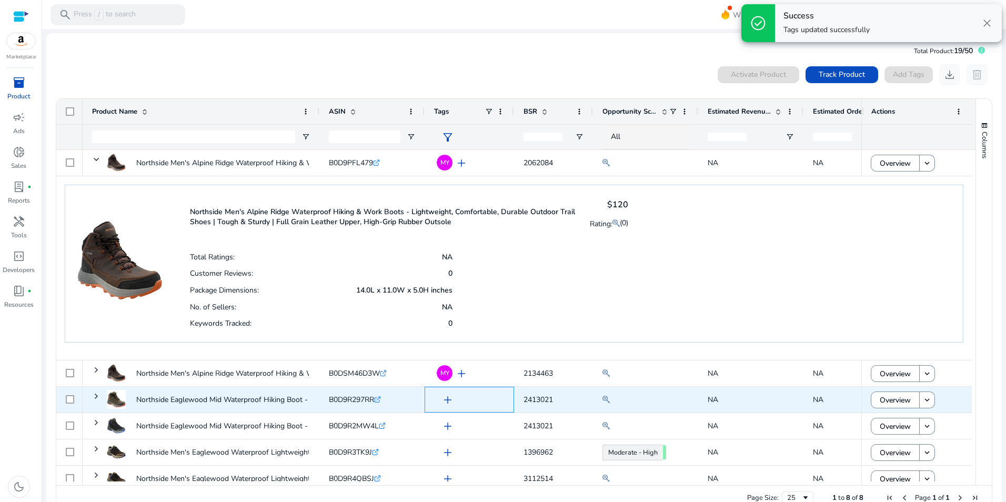
click at [447, 398] on span "add" at bounding box center [447, 400] width 13 height 13
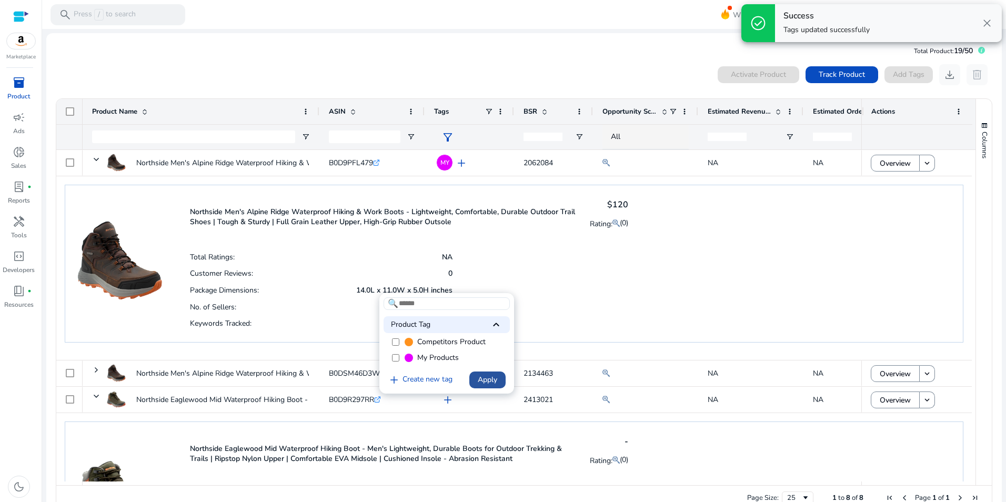
click at [493, 381] on span "Apply" at bounding box center [487, 379] width 19 height 11
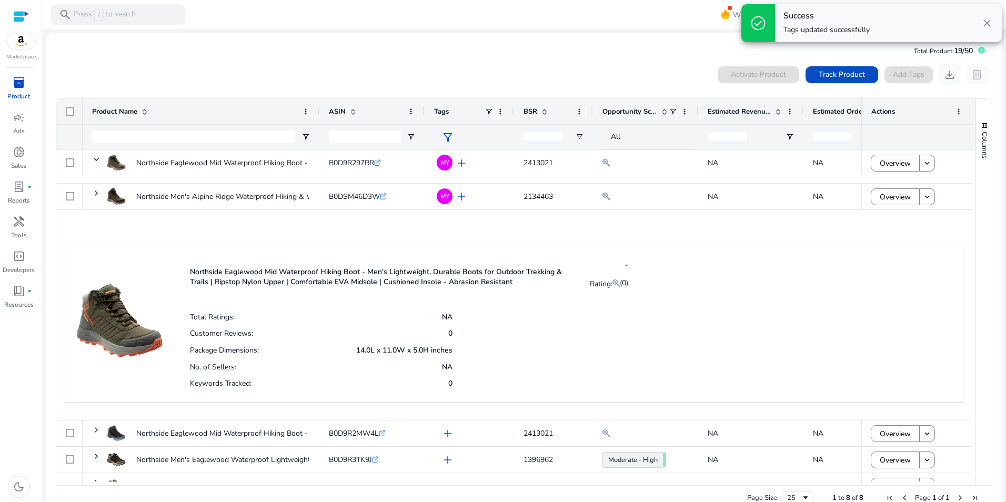
scroll to position [247, 0]
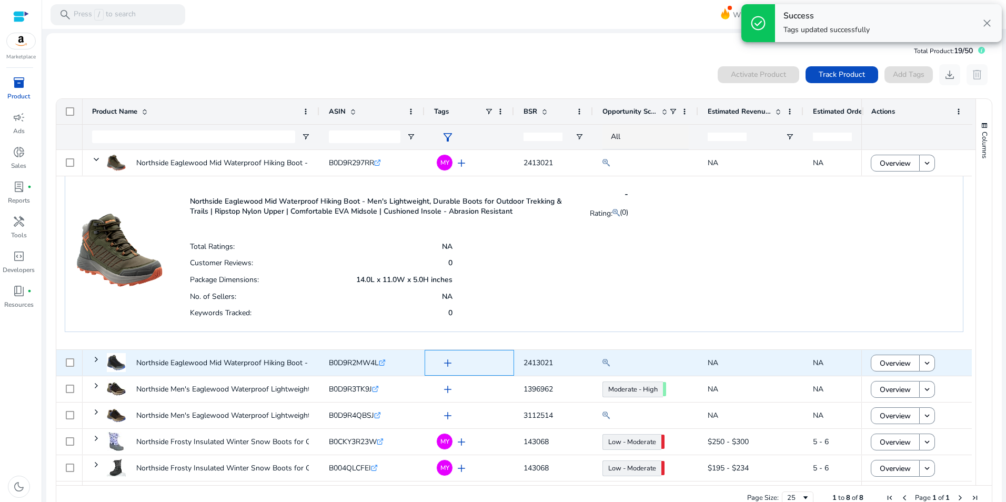
click at [446, 361] on span "add" at bounding box center [447, 363] width 13 height 13
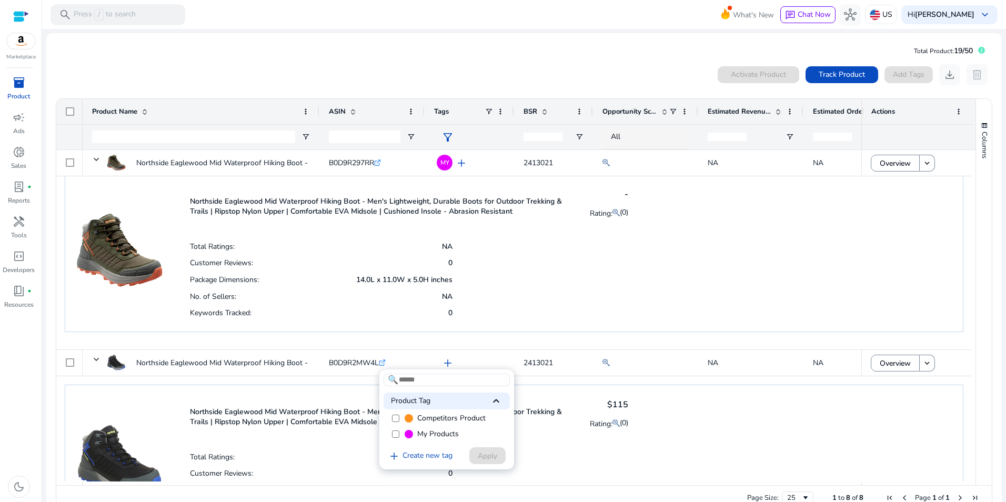
click at [397, 430] on label "My Products" at bounding box center [447, 434] width 126 height 16
click at [487, 456] on span "Apply" at bounding box center [487, 455] width 19 height 11
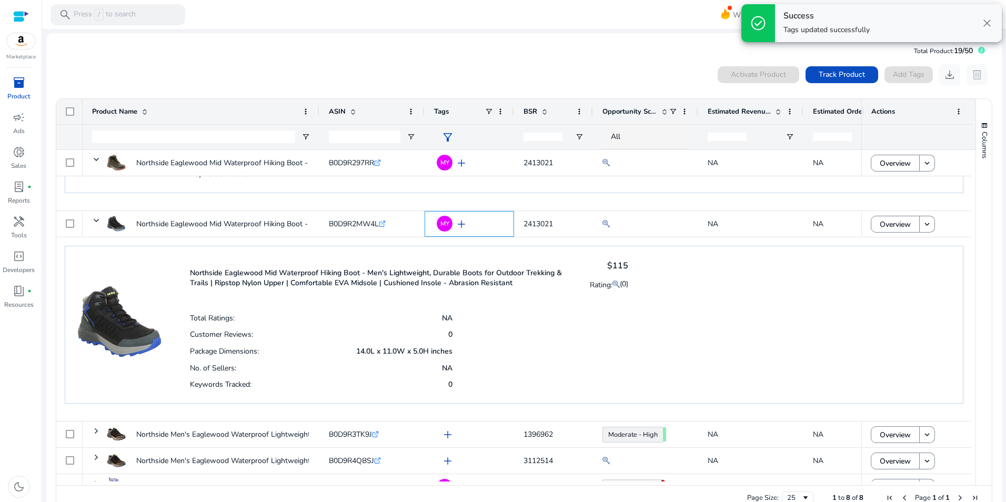
scroll to position [426, 0]
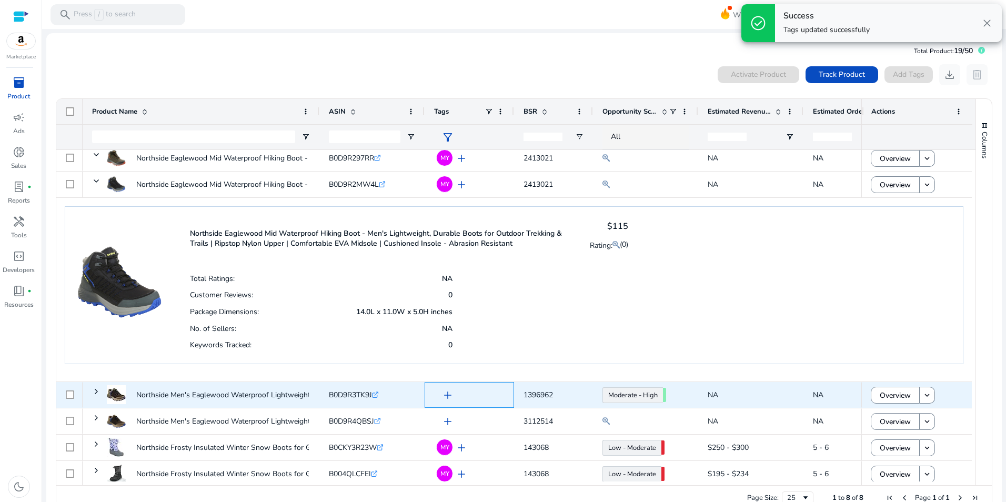
click at [451, 392] on span "add" at bounding box center [447, 395] width 13 height 13
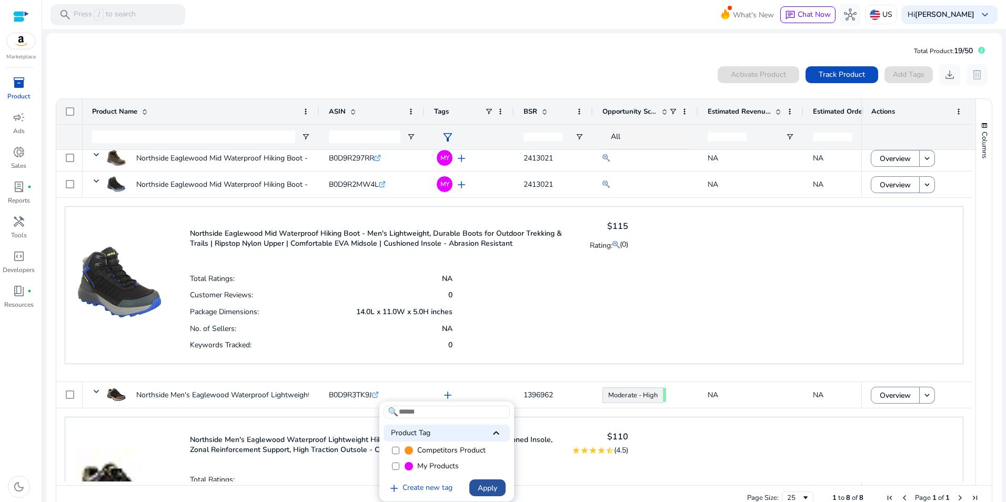
click at [491, 484] on span "Apply" at bounding box center [487, 488] width 19 height 11
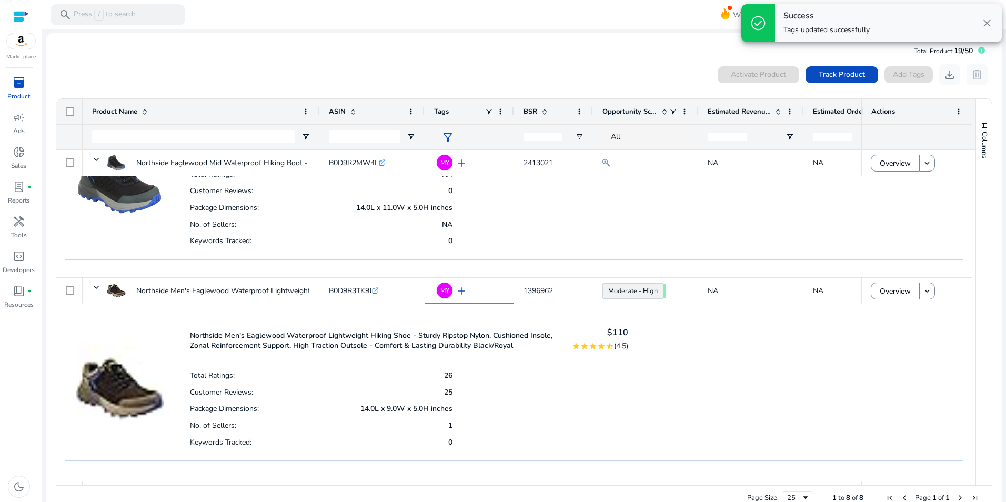
scroll to position [616, 0]
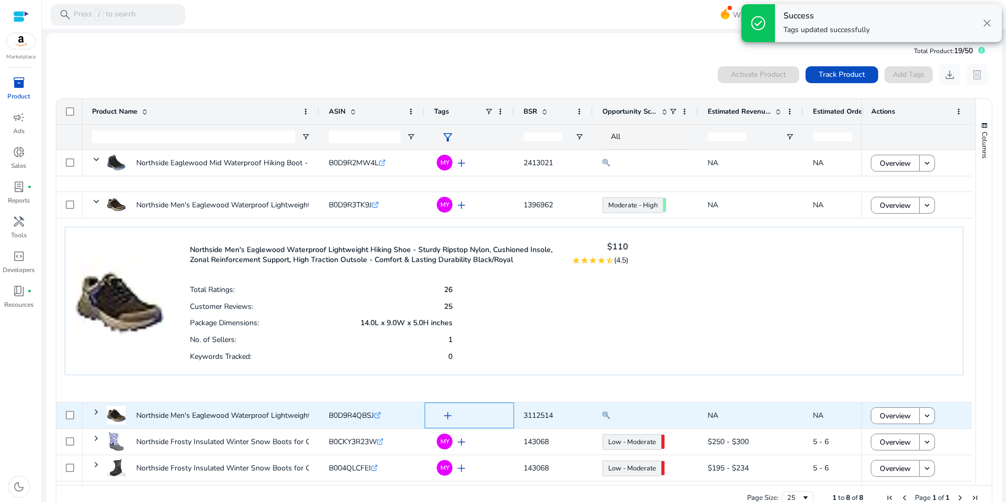
click at [445, 411] on span "add" at bounding box center [447, 415] width 13 height 13
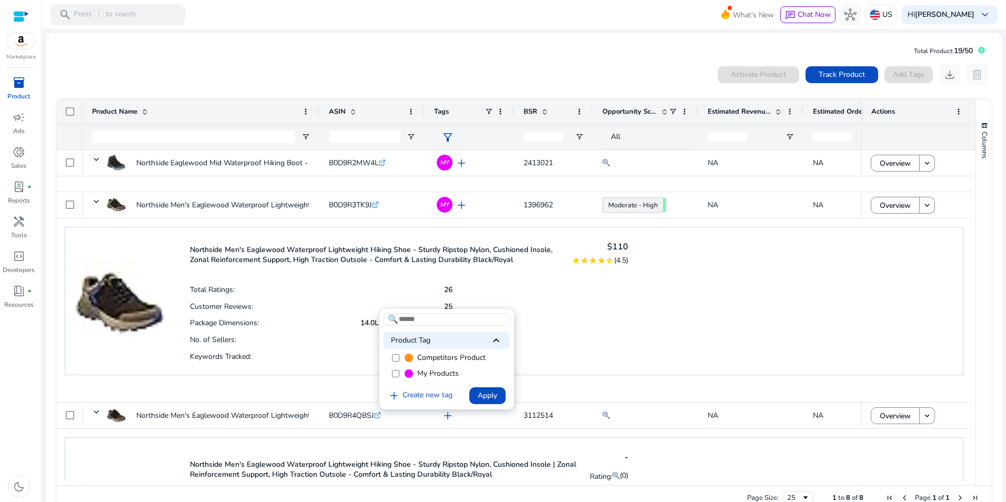
click at [474, 393] on span at bounding box center [487, 395] width 36 height 25
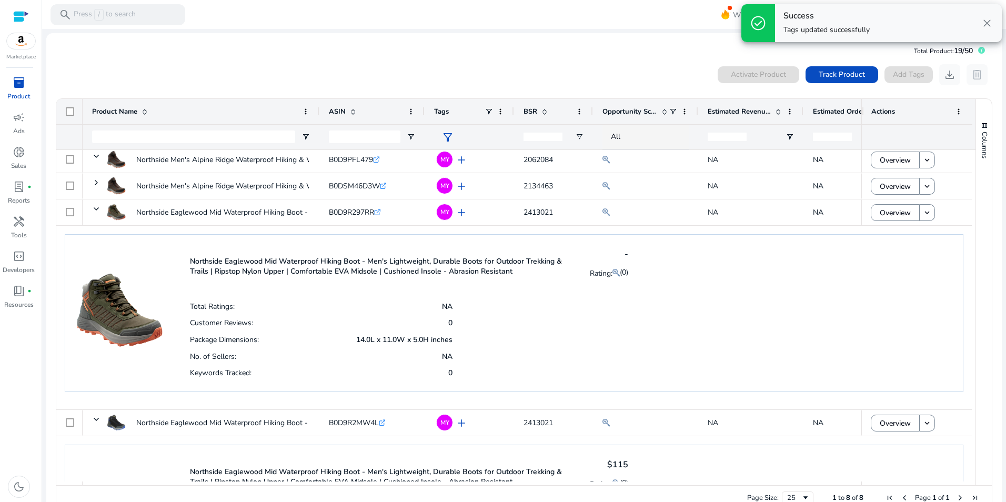
scroll to position [0, 0]
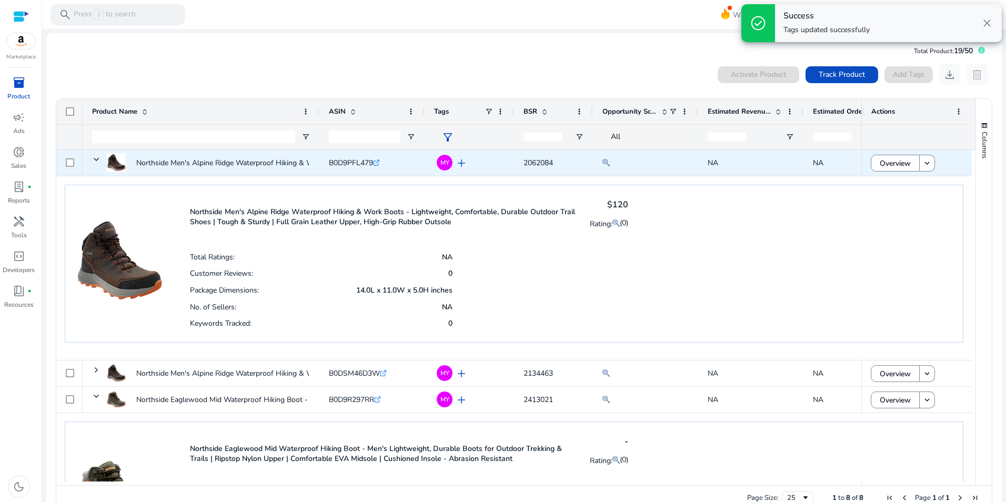
click at [959, 158] on div "Overview keyboard_arrow_down" at bounding box center [916, 163] width 110 height 26
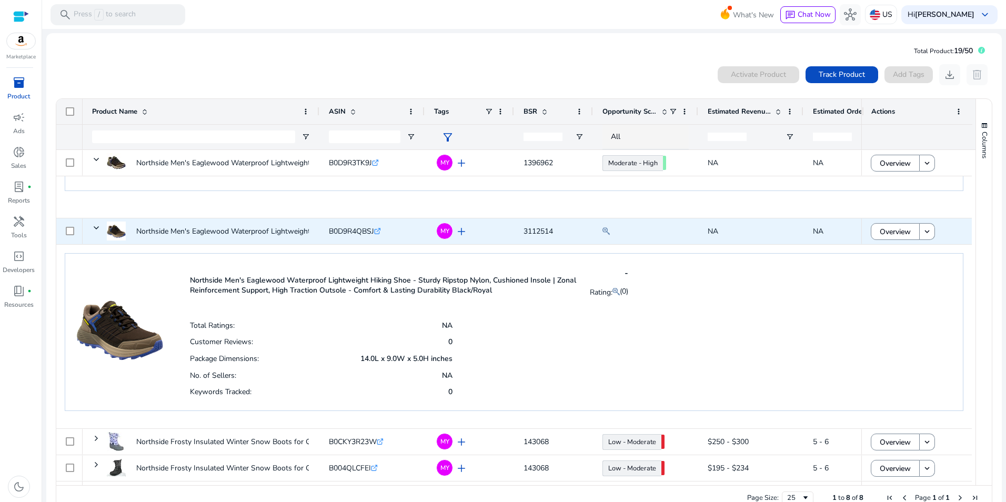
click at [948, 223] on div "Overview keyboard_arrow_down" at bounding box center [917, 231] width 92 height 22
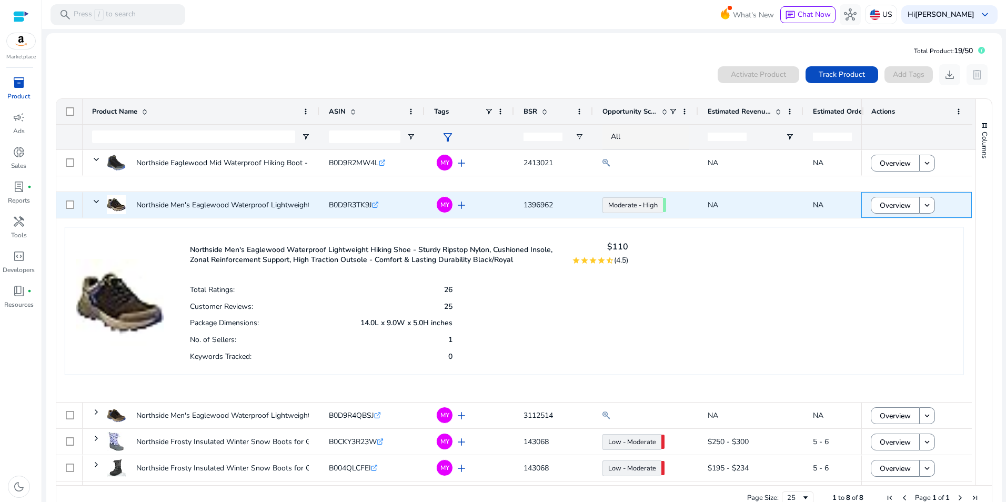
click at [951, 209] on div "Overview keyboard_arrow_down" at bounding box center [917, 205] width 92 height 22
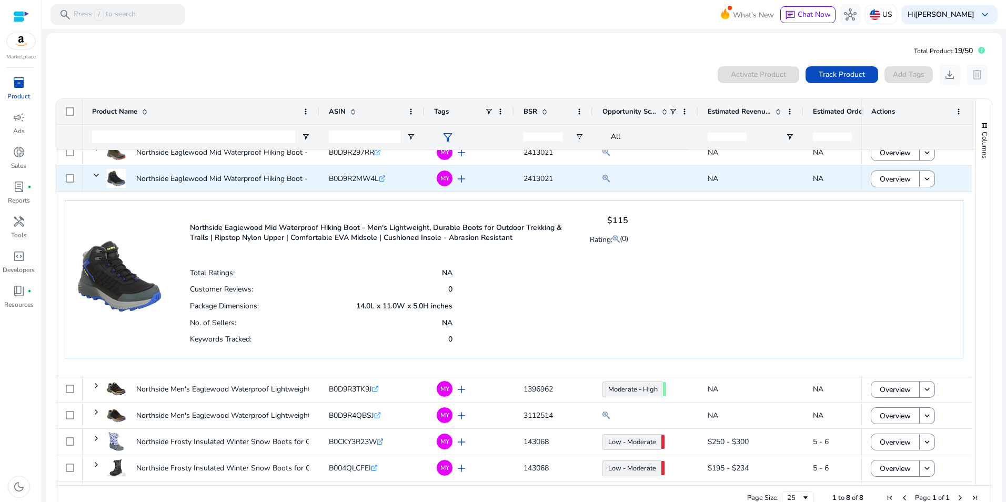
click at [957, 187] on div "Overview keyboard_arrow_down" at bounding box center [917, 179] width 92 height 22
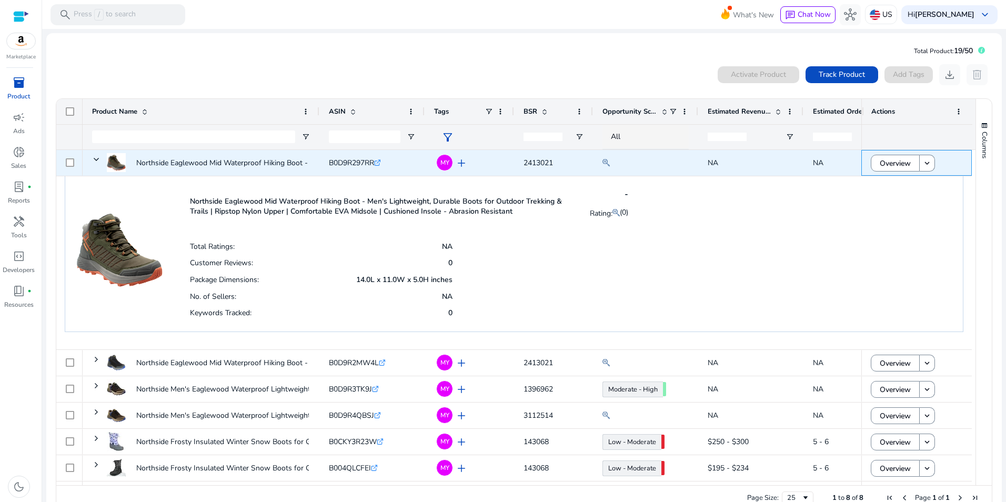
click at [954, 164] on div "Overview keyboard_arrow_down" at bounding box center [917, 163] width 92 height 22
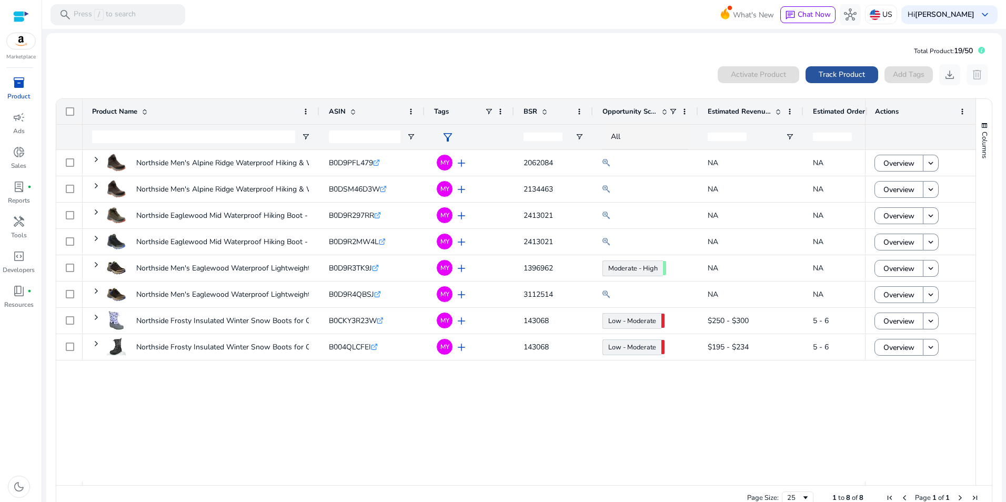
click at [853, 75] on span "Track Product" at bounding box center [842, 74] width 46 height 11
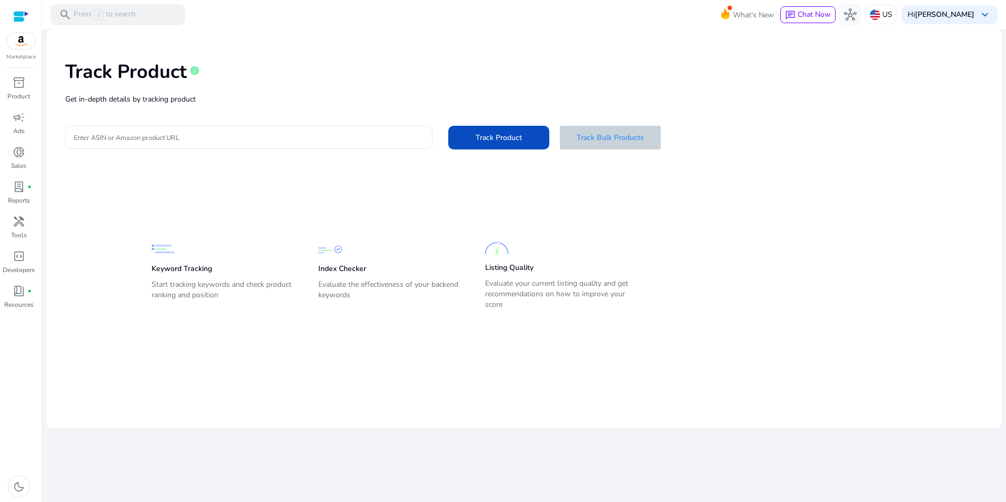
click at [622, 137] on span "Track Bulk Products" at bounding box center [610, 137] width 67 height 11
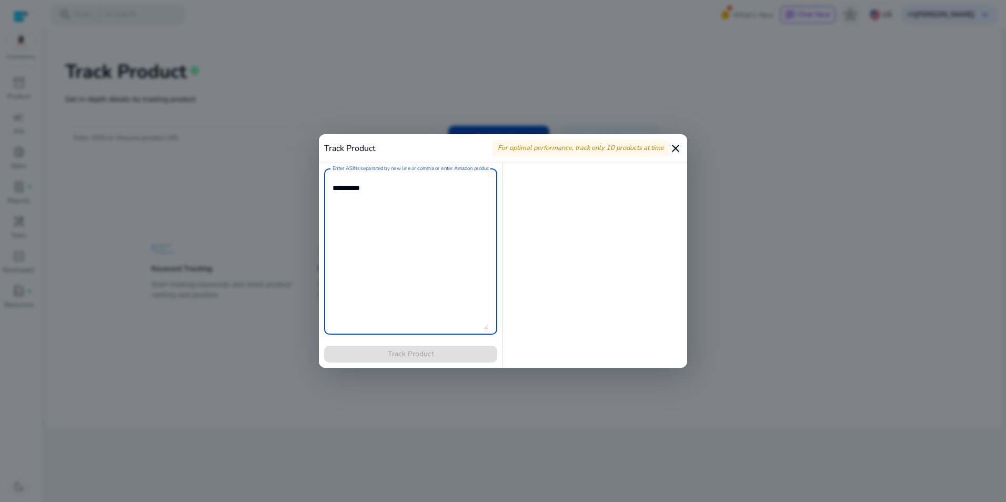
click at [364, 193] on textarea "Enter ASINs separated by new line or comma or enter Amazon product page URL" at bounding box center [411, 252] width 156 height 156
click at [391, 227] on textarea "Enter ASINs separated by new line or comma or enter Amazon product page URL" at bounding box center [411, 252] width 156 height 156
paste textarea "**********"
click at [412, 235] on textarea "Enter ASINs separated by new line or comma or enter Amazon product page URL" at bounding box center [411, 252] width 156 height 156
paste textarea "**********"
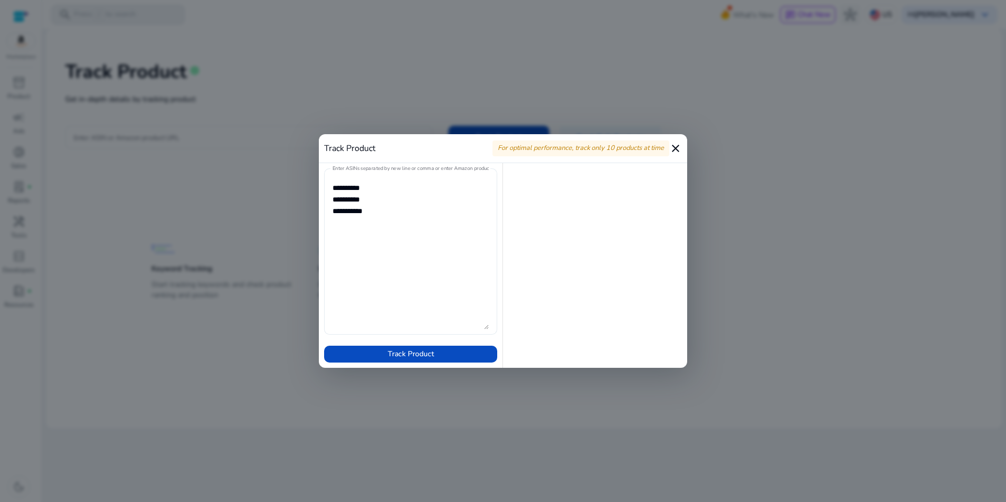
click at [392, 277] on textarea "Enter ASINs separated by new line or comma or enter Amazon product page URL" at bounding box center [411, 252] width 156 height 156
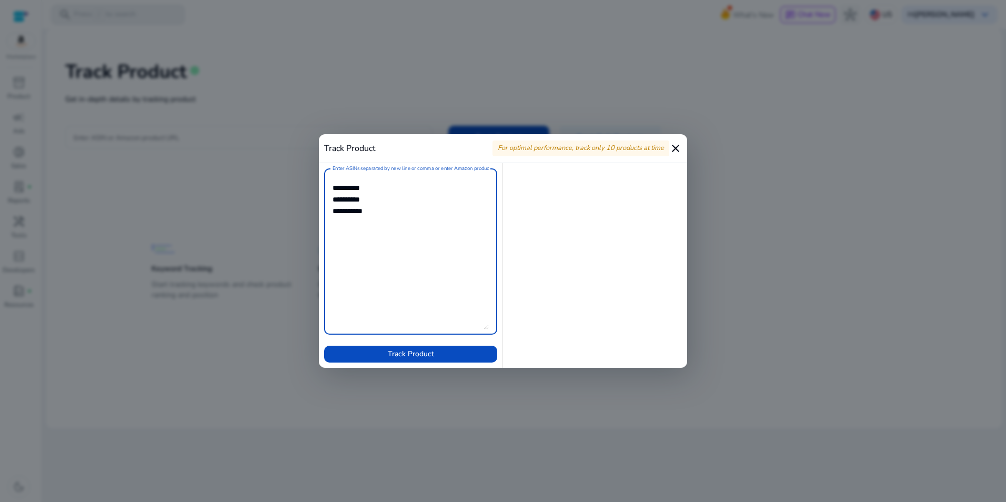
paste textarea "**********"
click at [440, 236] on textarea "Enter ASINs separated by new line or comma or enter Amazon product page URL" at bounding box center [411, 252] width 156 height 156
paste textarea "**********"
type textarea "**********"
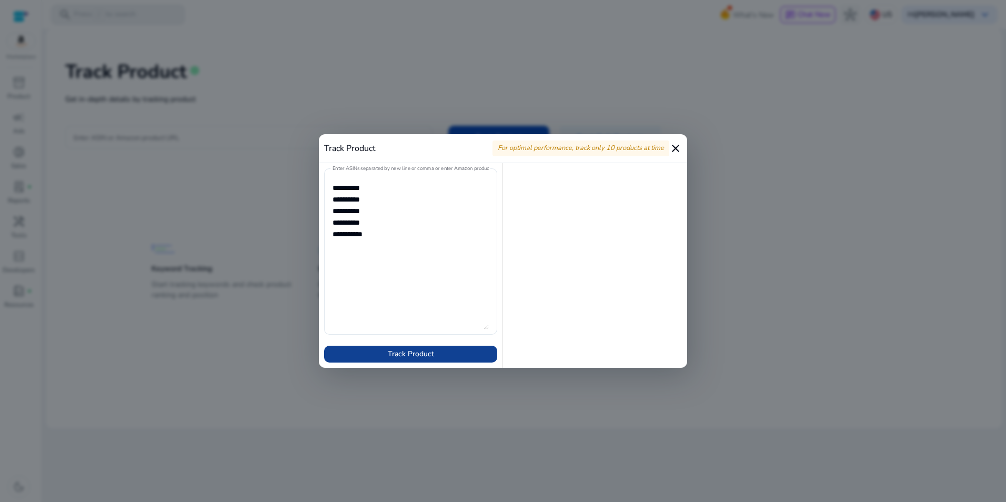
click at [463, 358] on span at bounding box center [410, 353] width 173 height 25
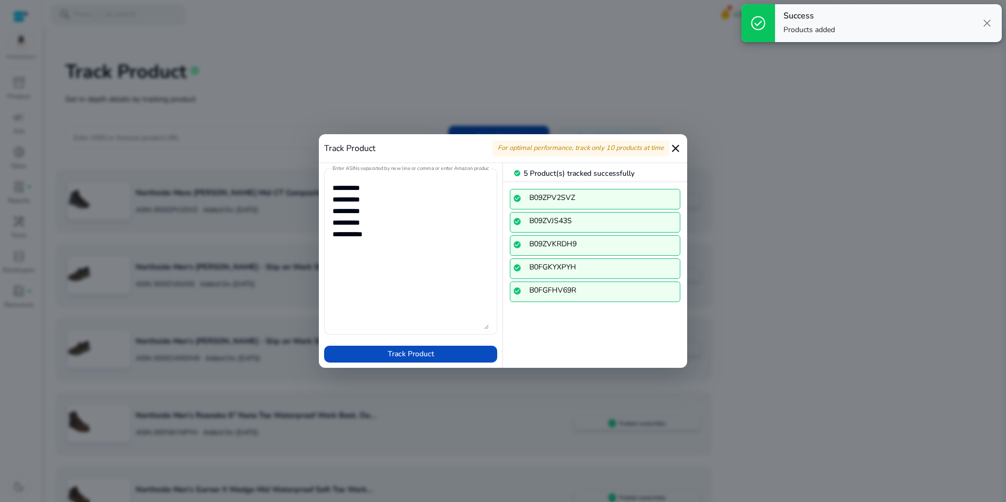
click at [896, 336] on div at bounding box center [503, 251] width 1006 height 502
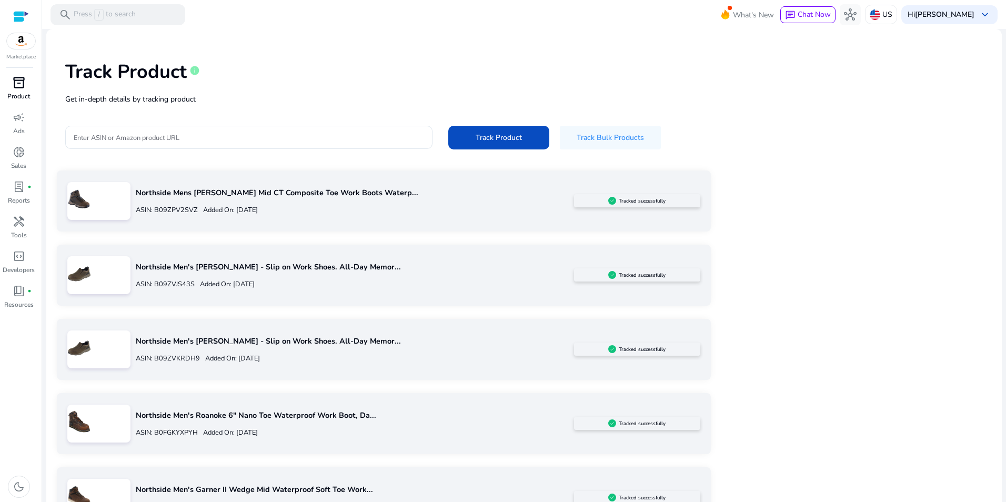
click at [22, 83] on span "inventory_2" at bounding box center [19, 82] width 13 height 13
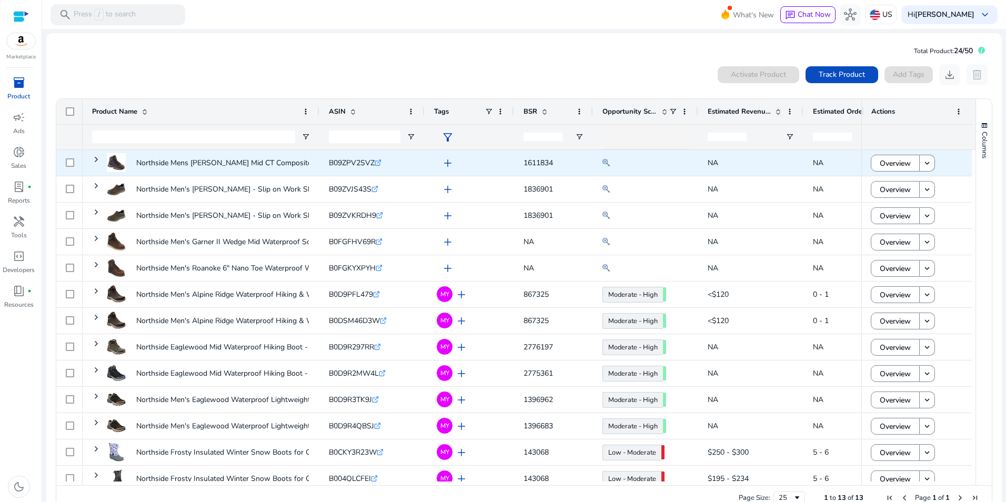
click at [446, 162] on span "add" at bounding box center [447, 163] width 13 height 13
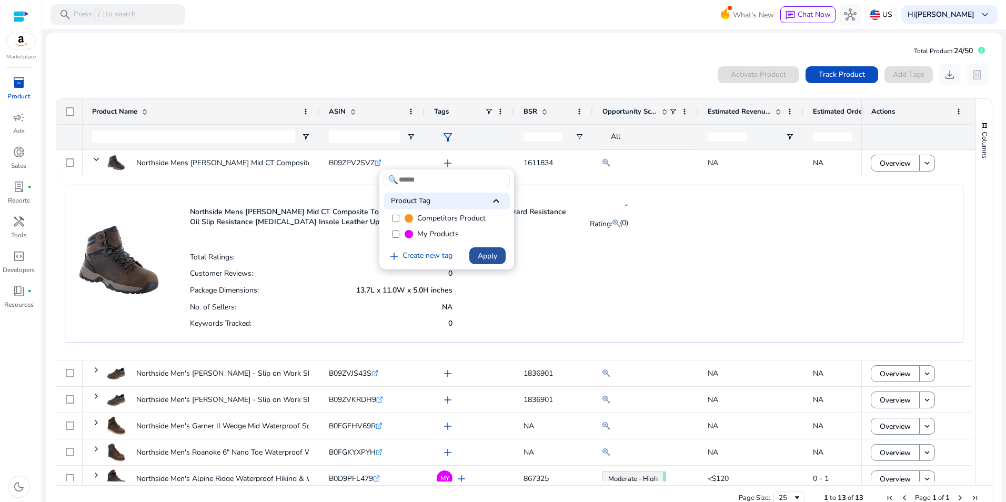
click at [483, 261] on span "Apply" at bounding box center [487, 255] width 19 height 11
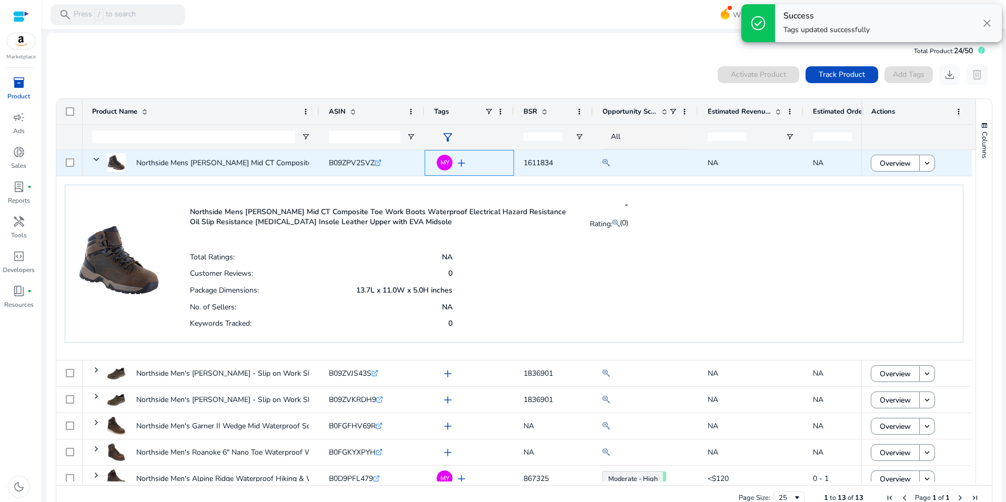
click at [487, 158] on div "MY add" at bounding box center [471, 162] width 65 height 19
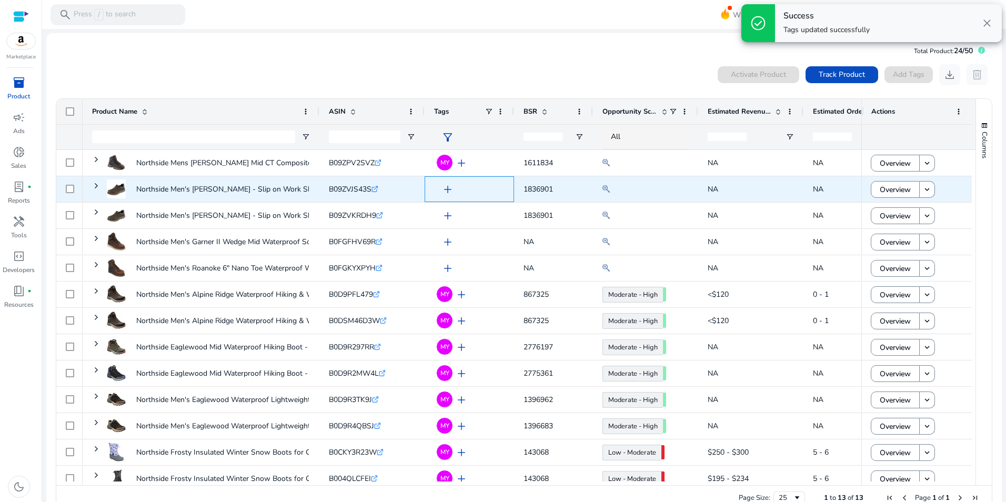
click at [448, 185] on span "add" at bounding box center [447, 189] width 13 height 13
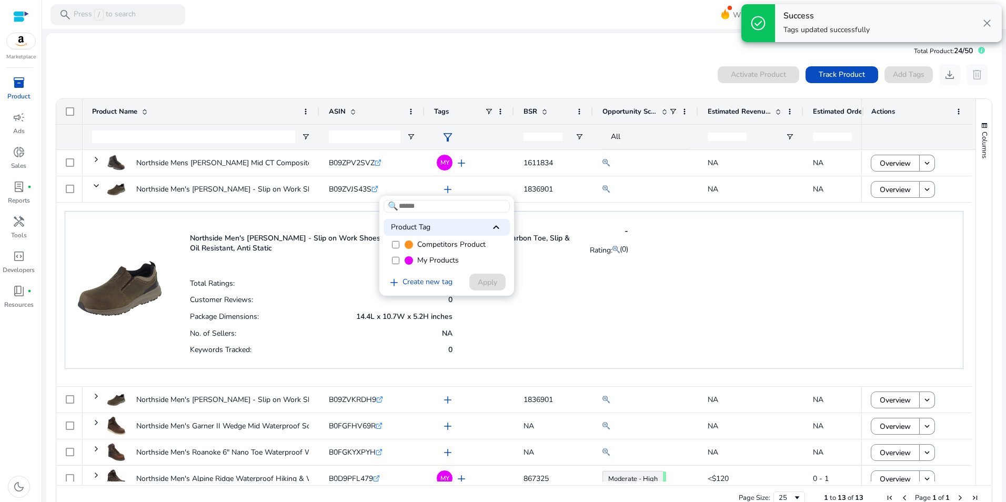
click at [400, 261] on label "My Products" at bounding box center [447, 261] width 126 height 16
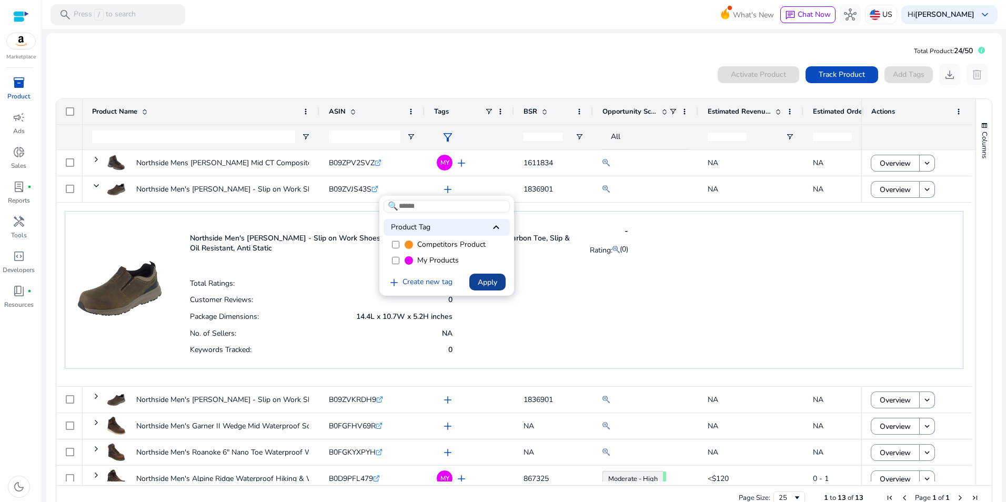
click at [477, 279] on span at bounding box center [487, 281] width 36 height 25
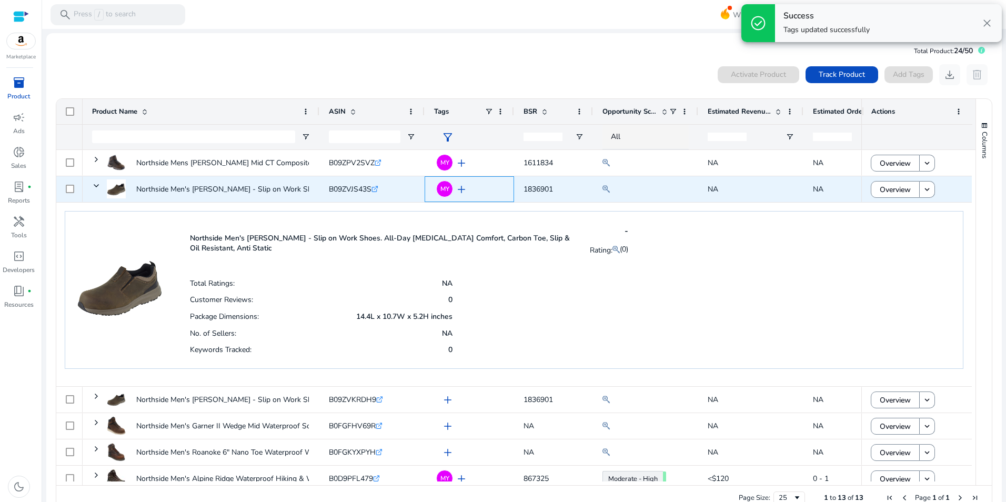
click at [485, 195] on div "MY add" at bounding box center [471, 188] width 65 height 19
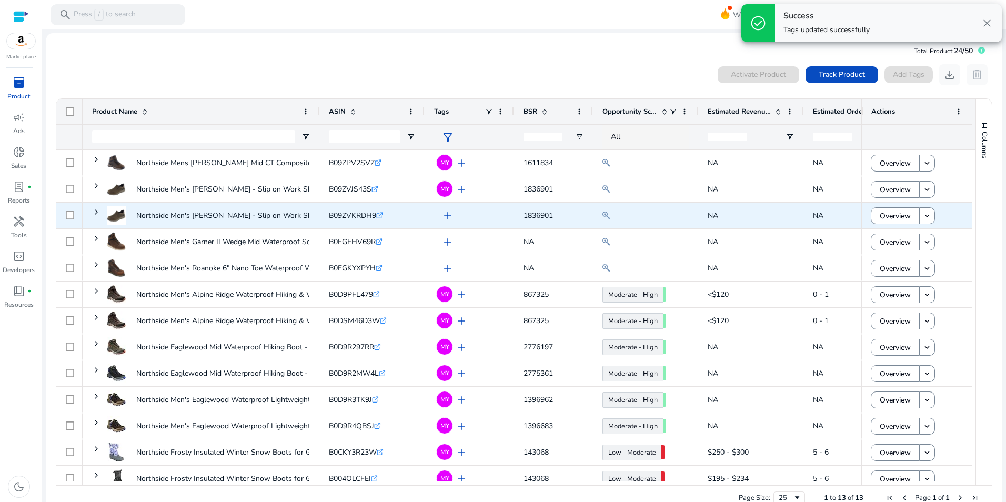
click at [478, 210] on div "add" at bounding box center [471, 215] width 65 height 19
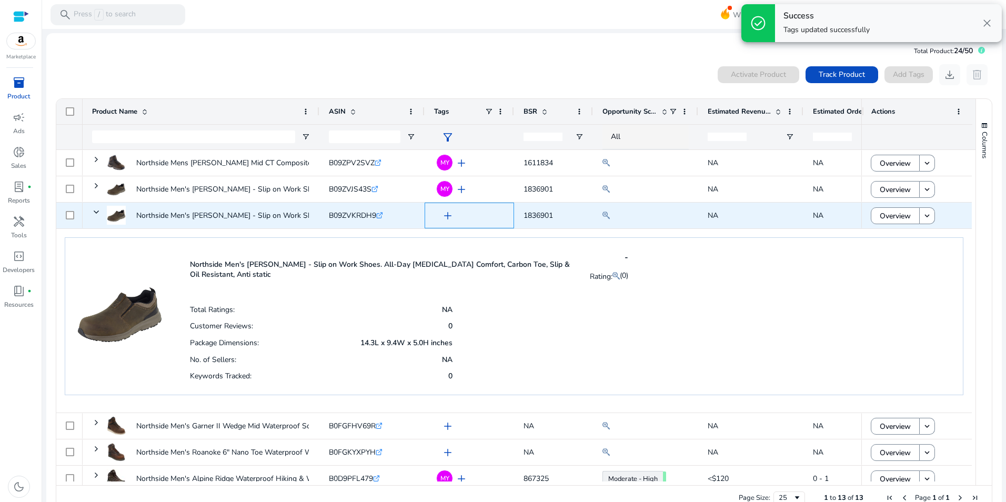
click at [443, 216] on span "add" at bounding box center [447, 215] width 13 height 13
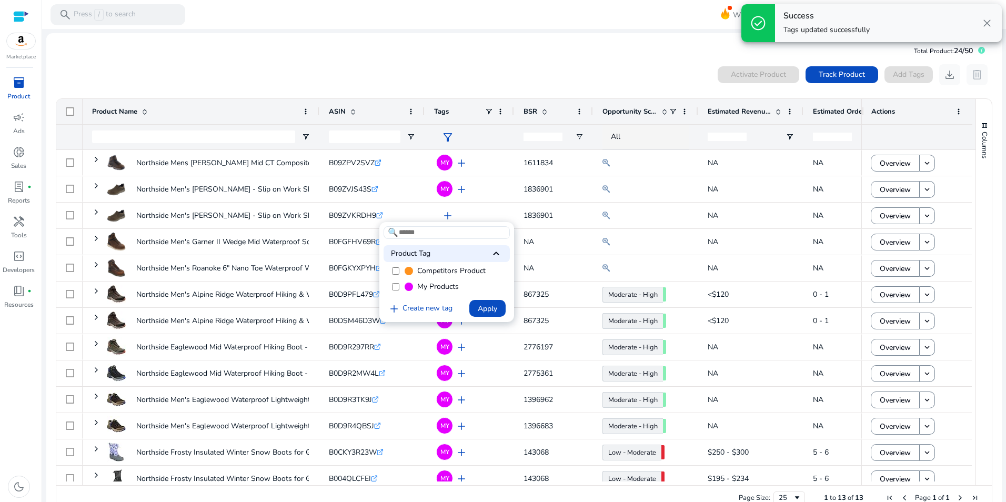
click at [485, 315] on span at bounding box center [487, 308] width 36 height 25
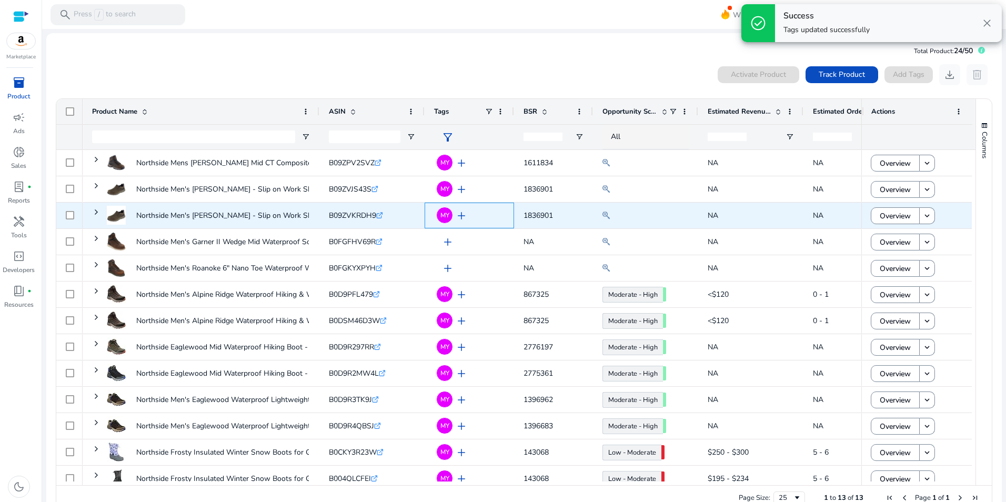
click at [491, 209] on div "MY add" at bounding box center [471, 215] width 65 height 19
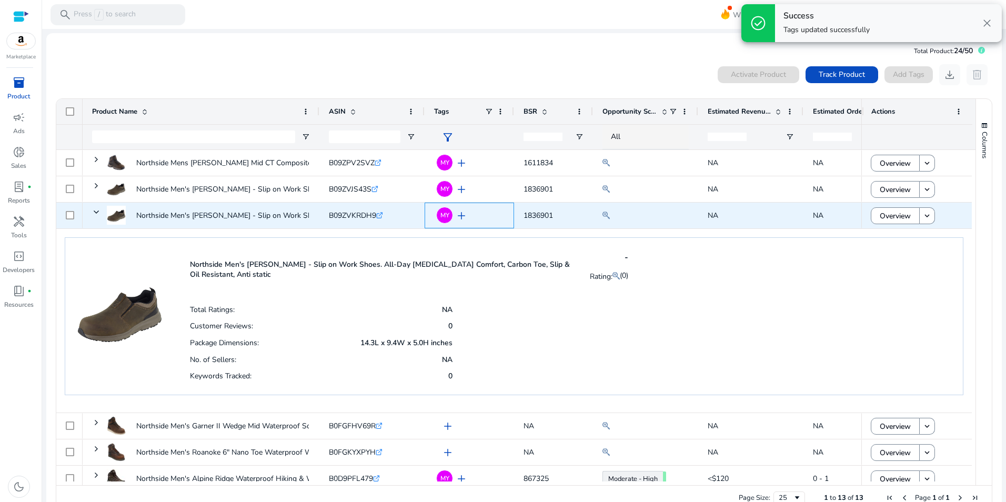
click at [487, 218] on div "MY add" at bounding box center [471, 215] width 65 height 19
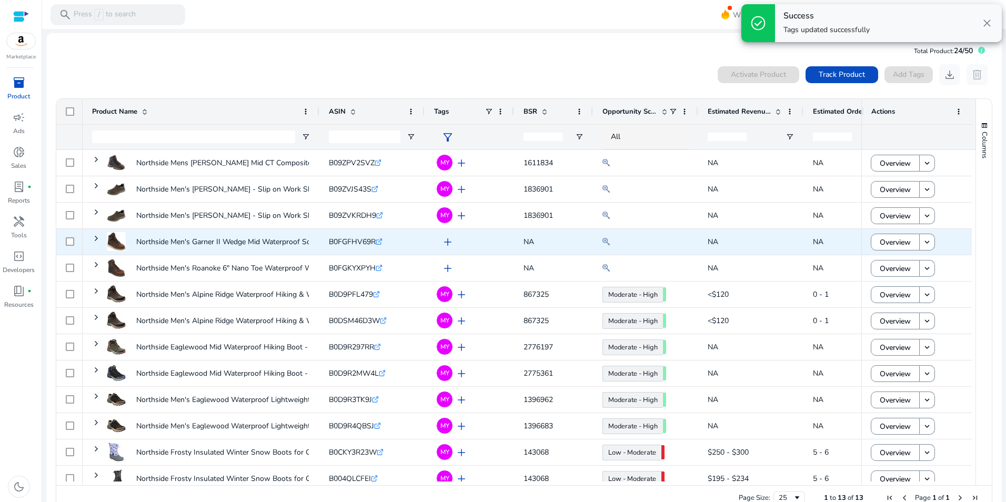
click at [441, 241] on span "add" at bounding box center [447, 242] width 13 height 13
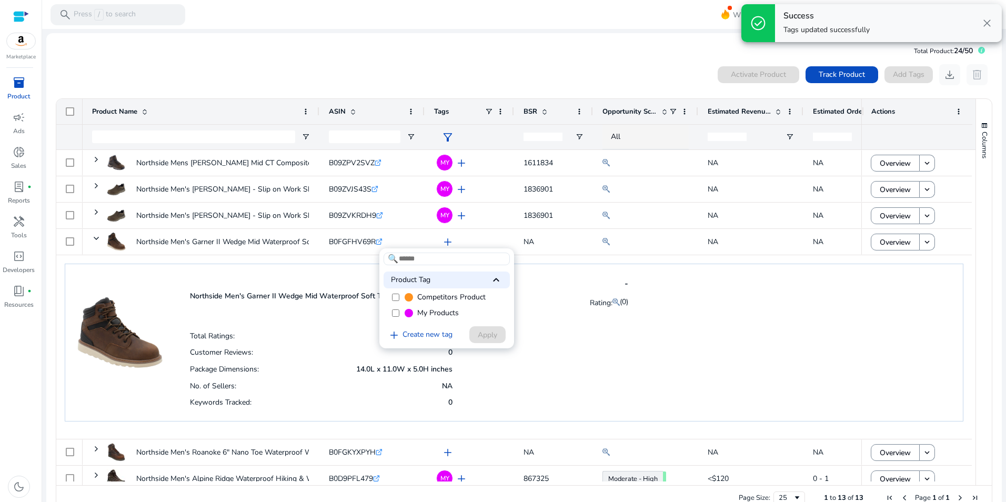
click at [427, 318] on span "My Products" at bounding box center [438, 313] width 42 height 11
click at [493, 345] on div "check_circle Success Tags updated successfully close 🔍 Product Tag keyboard_arr…" at bounding box center [503, 251] width 1006 height 502
drag, startPoint x: 493, startPoint y: 345, endPoint x: 491, endPoint y: 337, distance: 8.0
click at [491, 337] on span "Apply" at bounding box center [487, 334] width 19 height 11
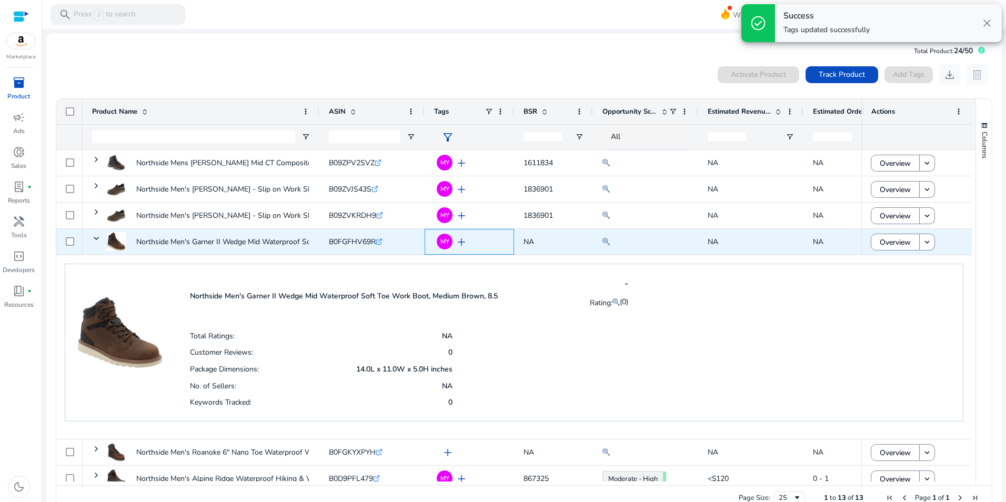
click at [490, 244] on div "MY add" at bounding box center [471, 241] width 65 height 19
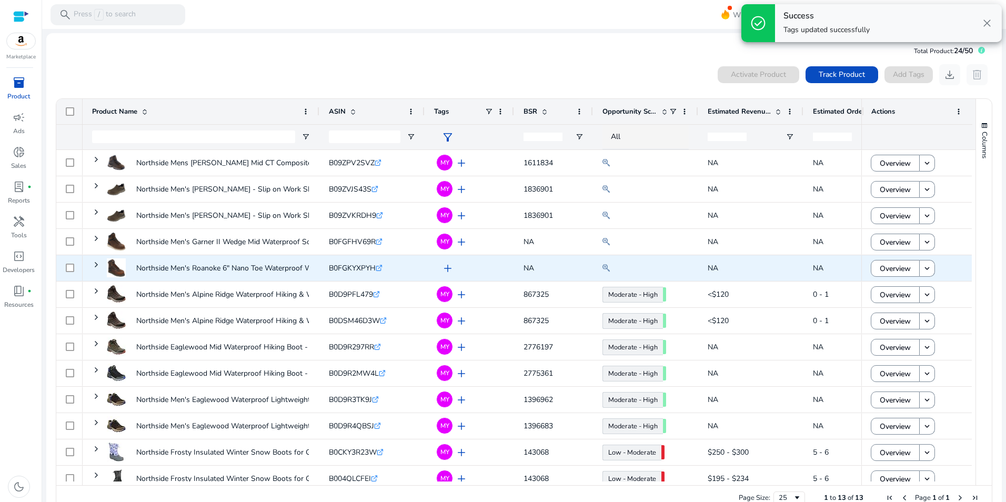
click at [447, 264] on span "add" at bounding box center [447, 268] width 13 height 13
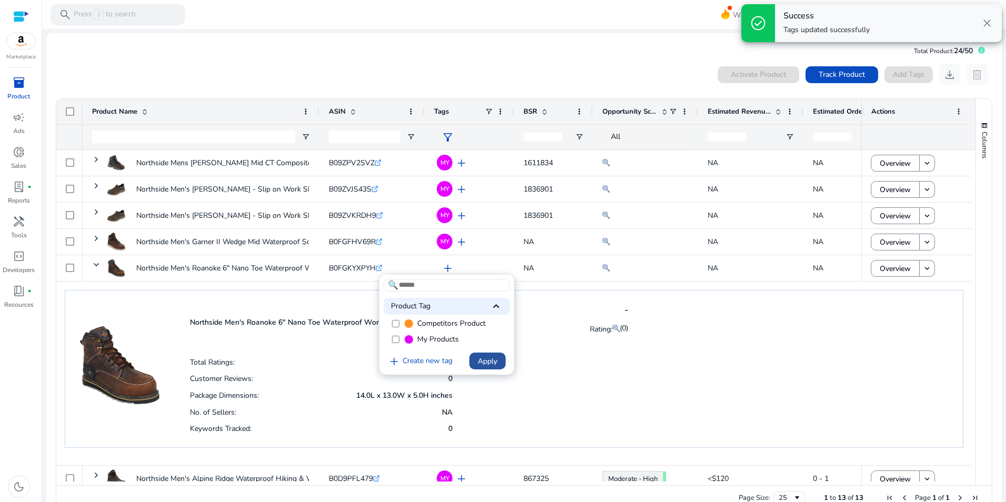
click at [485, 361] on span "Apply" at bounding box center [487, 361] width 19 height 11
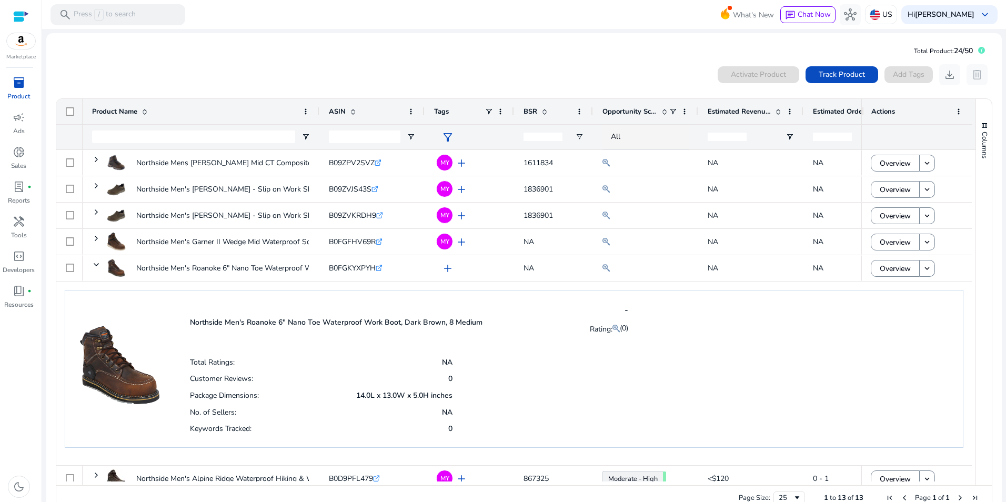
click at [491, 266] on body "We recommend switching to desktop view for the best experience. Marketplace inv…" at bounding box center [503, 251] width 1006 height 502
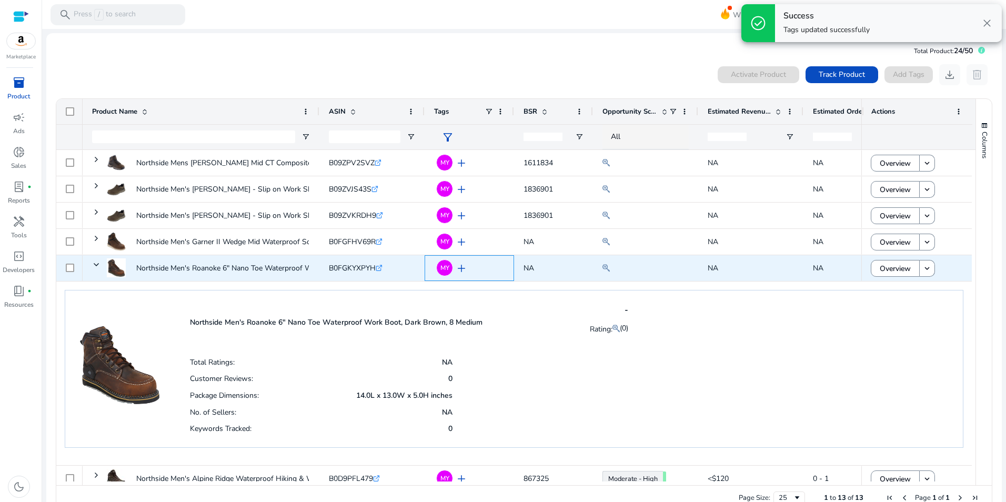
click at [489, 267] on div "MY add" at bounding box center [471, 267] width 65 height 19
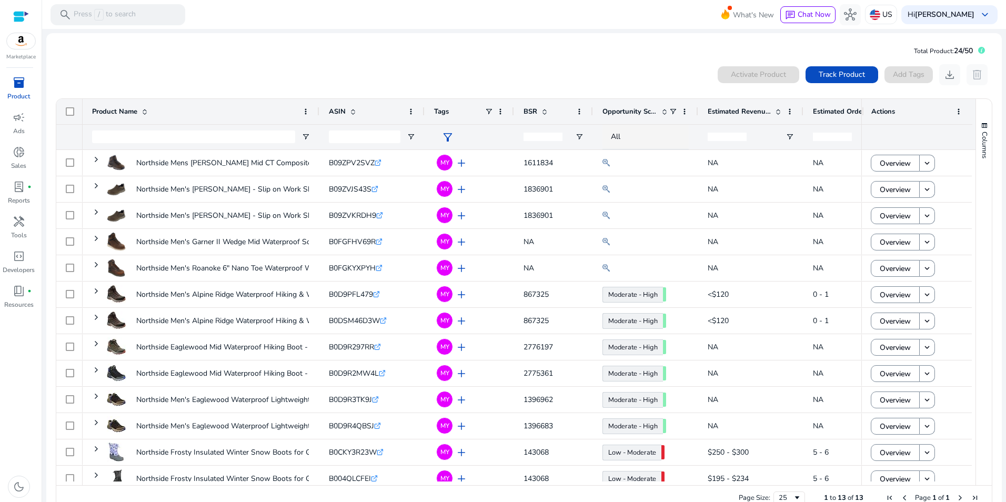
click at [986, 23] on span "close" at bounding box center [987, 23] width 13 height 13
click at [23, 44] on img at bounding box center [21, 41] width 28 height 16
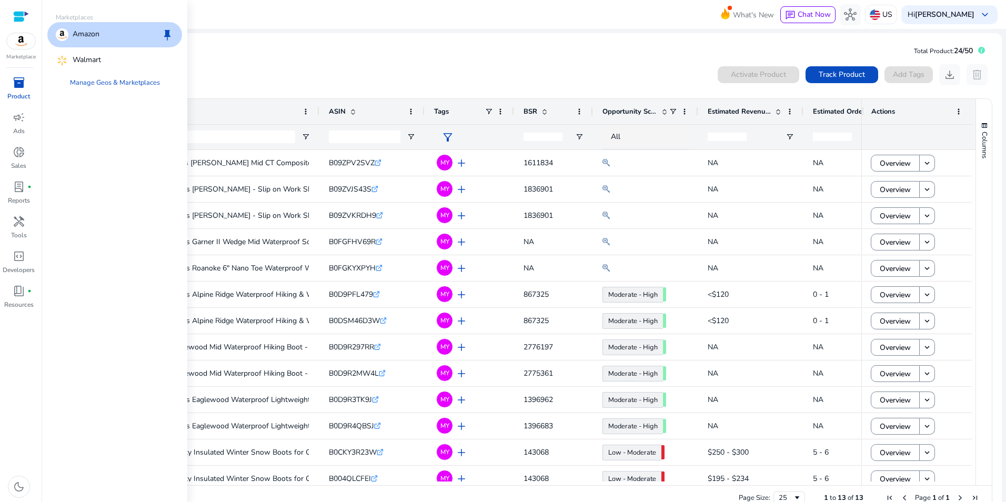
click at [99, 37] on p "Amazon" at bounding box center [86, 34] width 27 height 13
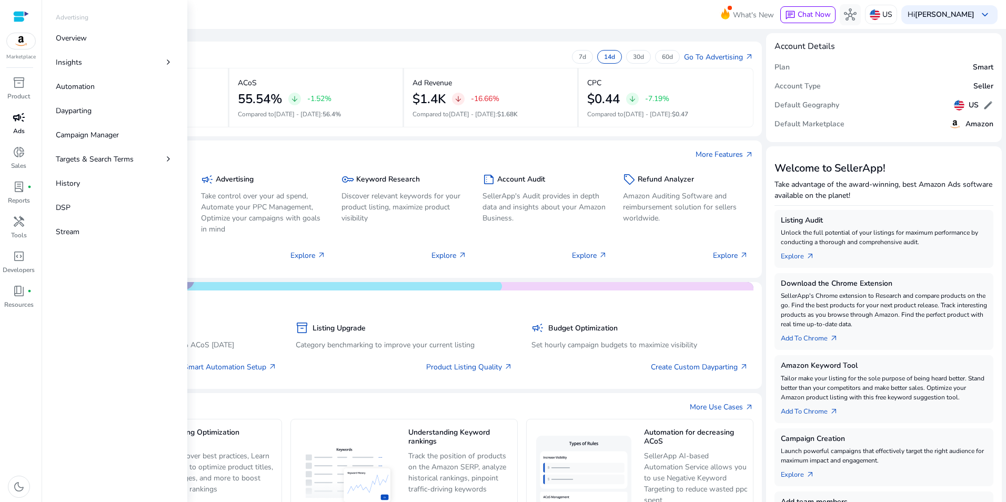
click at [16, 125] on div "campaign" at bounding box center [18, 117] width 29 height 17
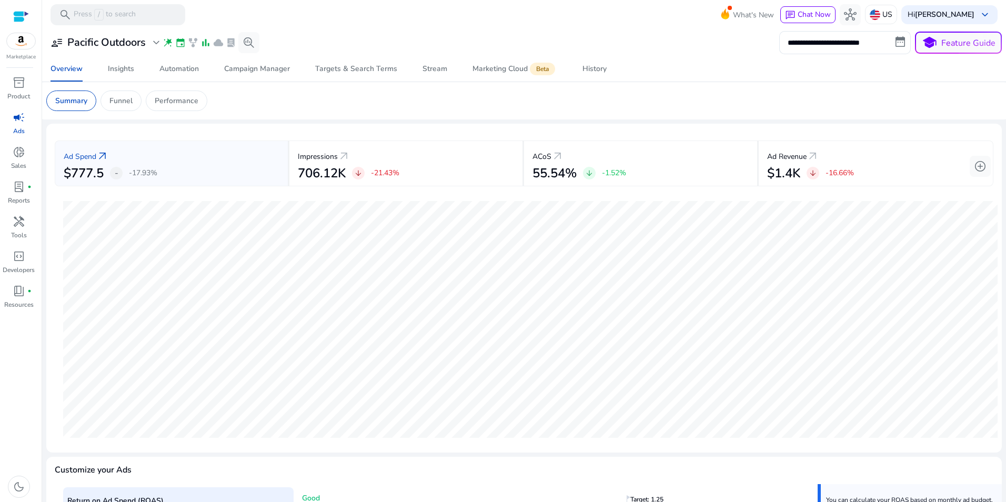
drag, startPoint x: 413, startPoint y: 41, endPoint x: 491, endPoint y: 55, distance: 80.3
click at [415, 41] on div "**********" at bounding box center [524, 42] width 956 height 23
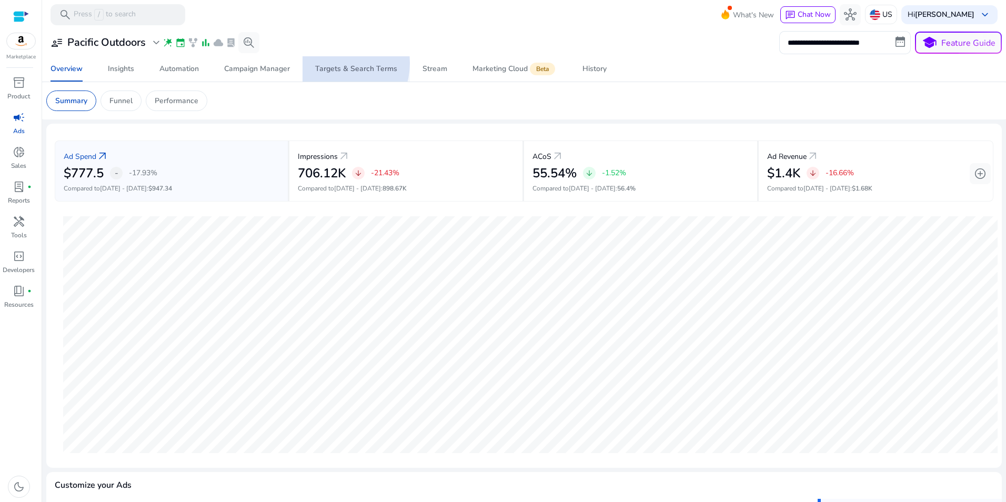
click at [334, 63] on span "Targets & Search Terms" at bounding box center [356, 68] width 82 height 25
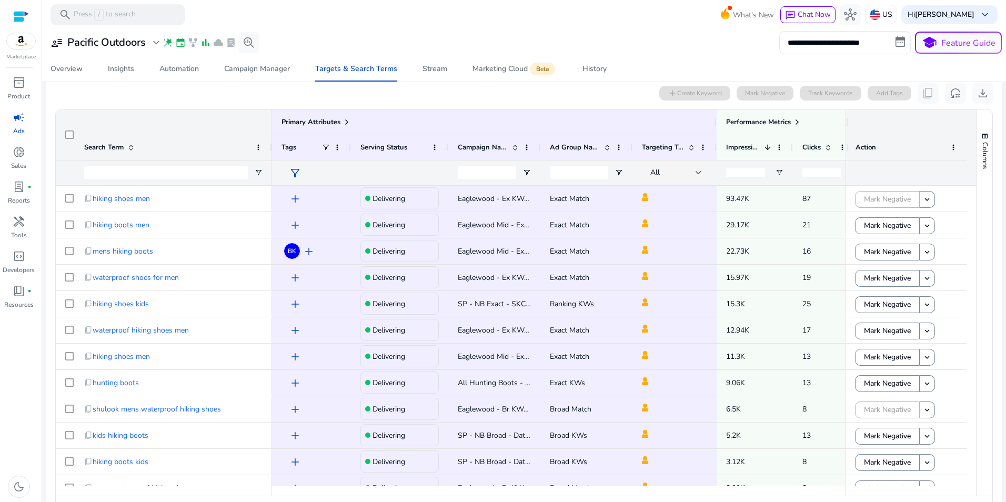
scroll to position [320, 0]
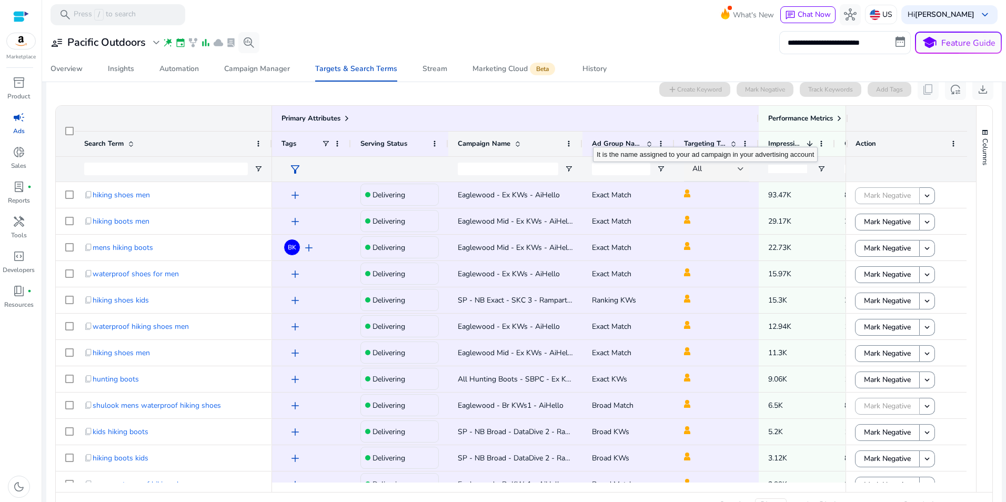
drag, startPoint x: 539, startPoint y: 142, endPoint x: 581, endPoint y: 136, distance: 42.5
click at [581, 136] on div at bounding box center [582, 144] width 4 height 25
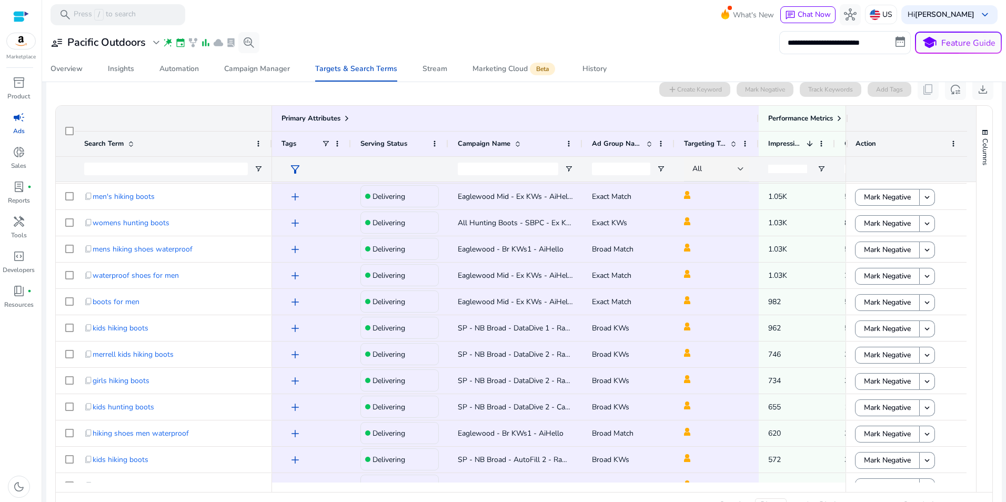
scroll to position [0, 0]
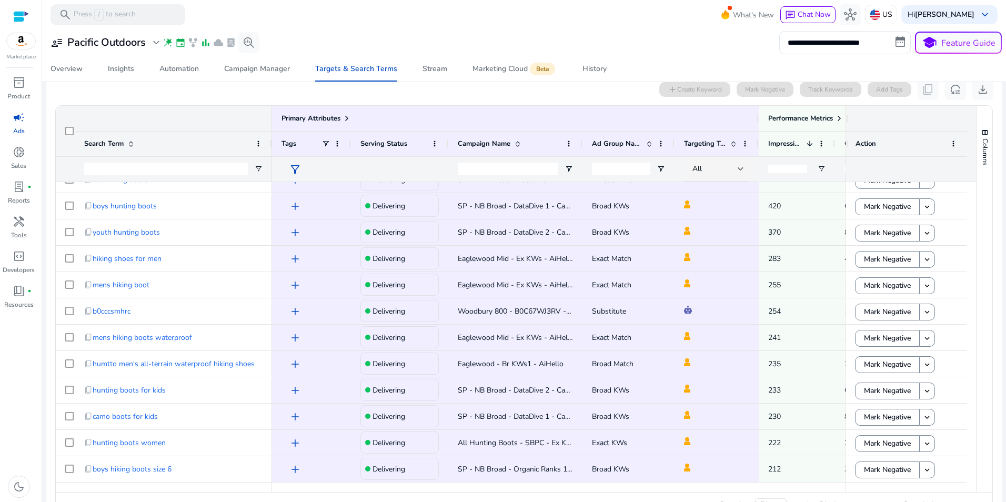
drag, startPoint x: 967, startPoint y: 425, endPoint x: 963, endPoint y: 413, distance: 12.8
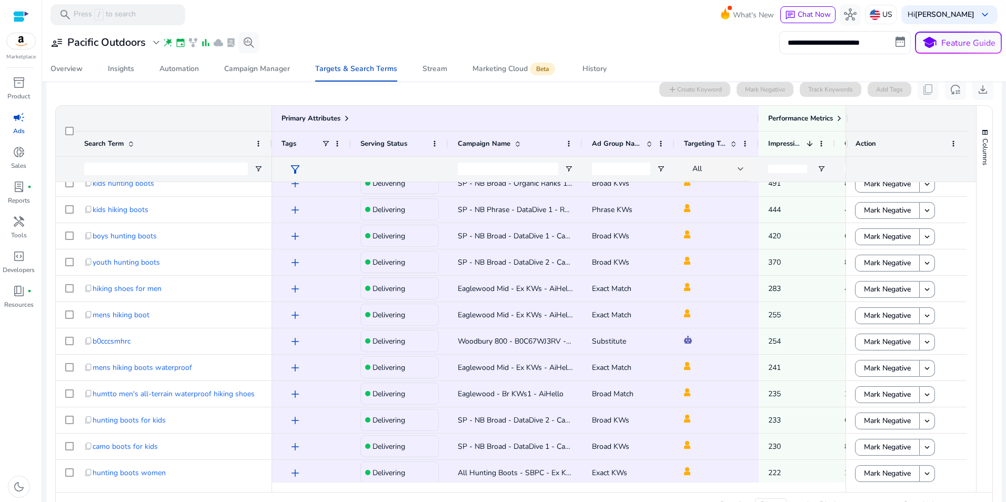
scroll to position [941, 0]
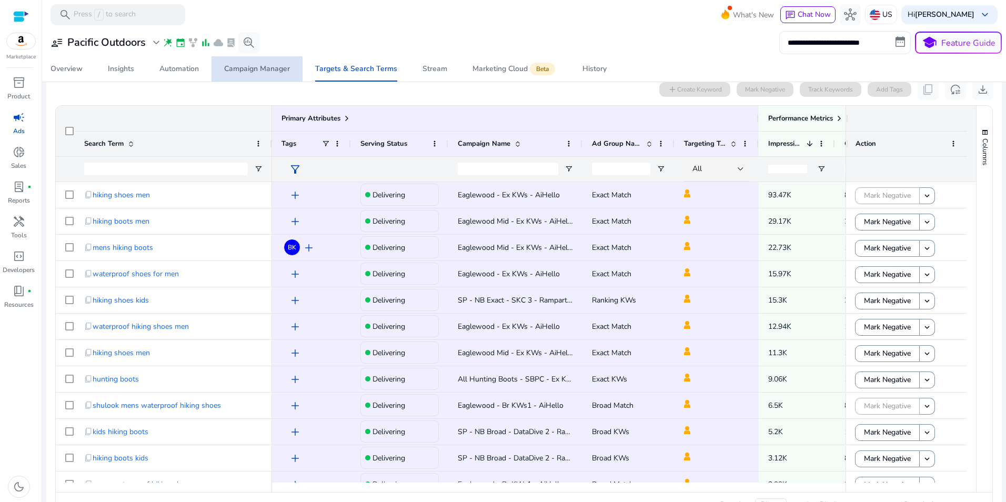
click at [276, 69] on div "Campaign Manager" at bounding box center [257, 68] width 66 height 7
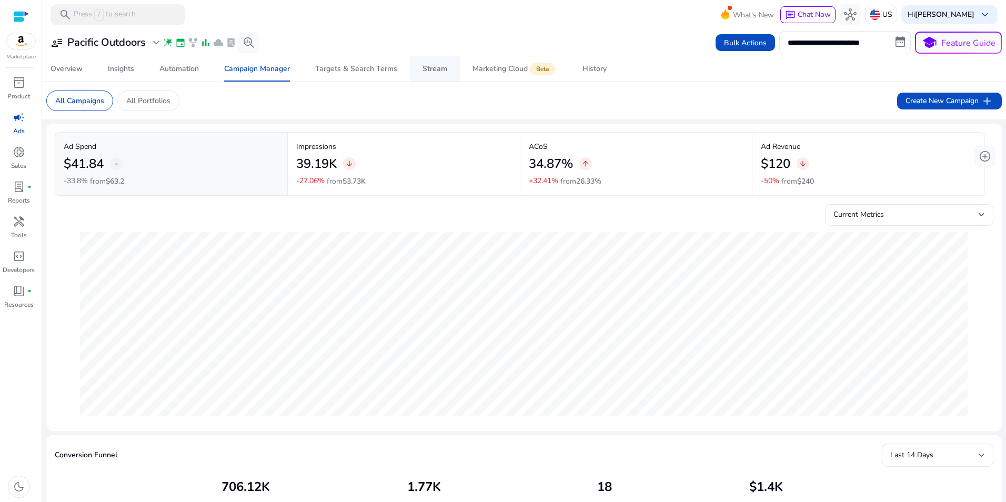
click at [428, 69] on div "Stream" at bounding box center [435, 68] width 25 height 7
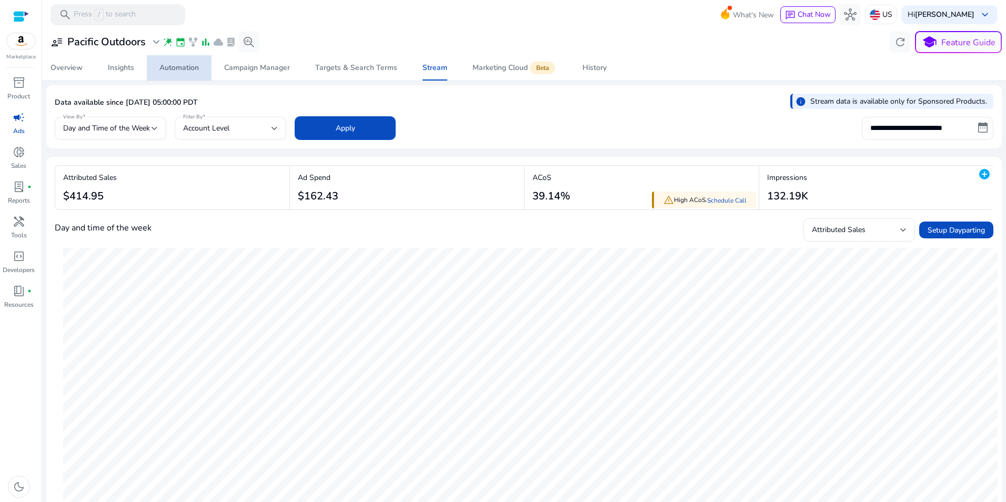
click at [193, 74] on span "Automation" at bounding box center [178, 67] width 39 height 25
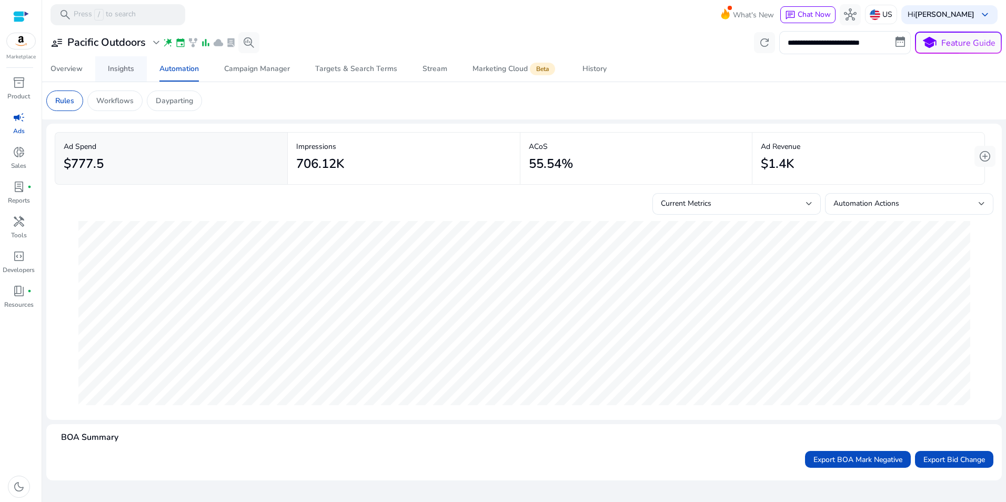
click at [125, 74] on span "Insights" at bounding box center [121, 68] width 26 height 25
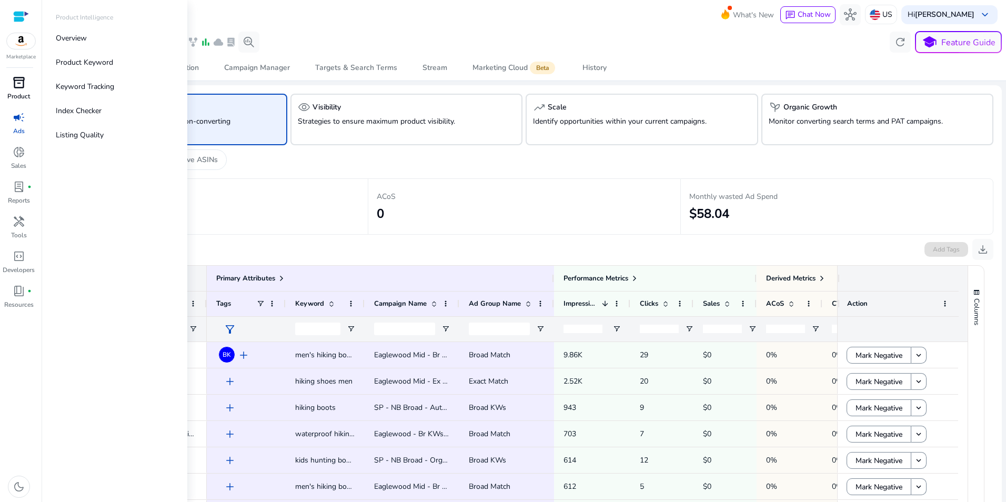
click at [21, 88] on span "inventory_2" at bounding box center [19, 82] width 13 height 13
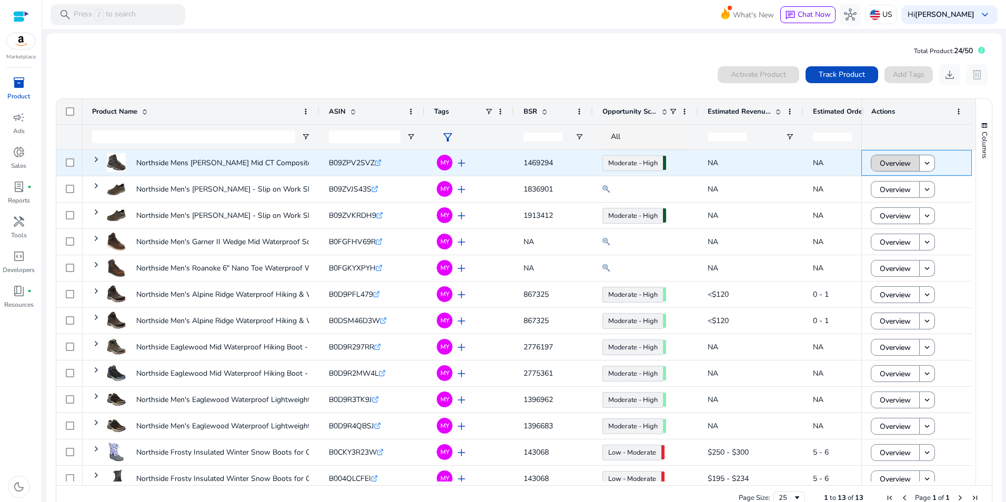
click at [889, 165] on span "Overview" at bounding box center [895, 164] width 31 height 22
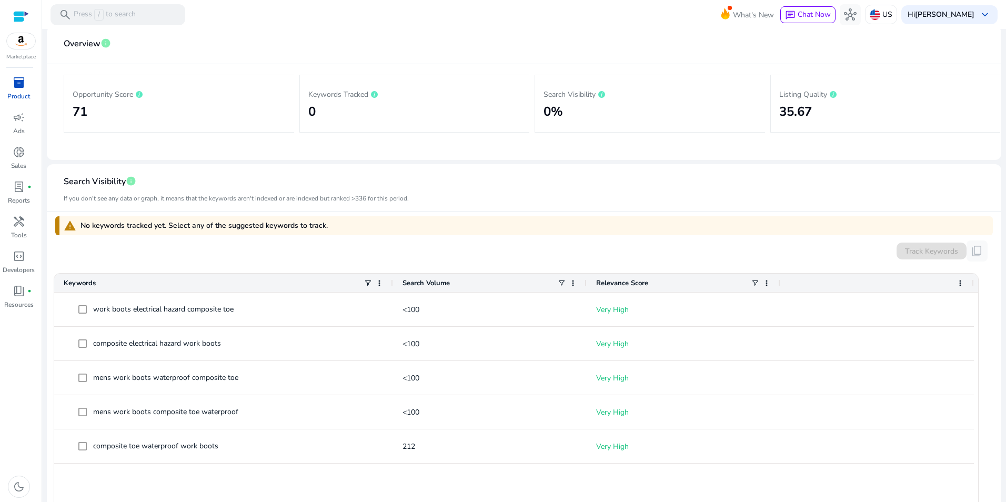
scroll to position [67, 0]
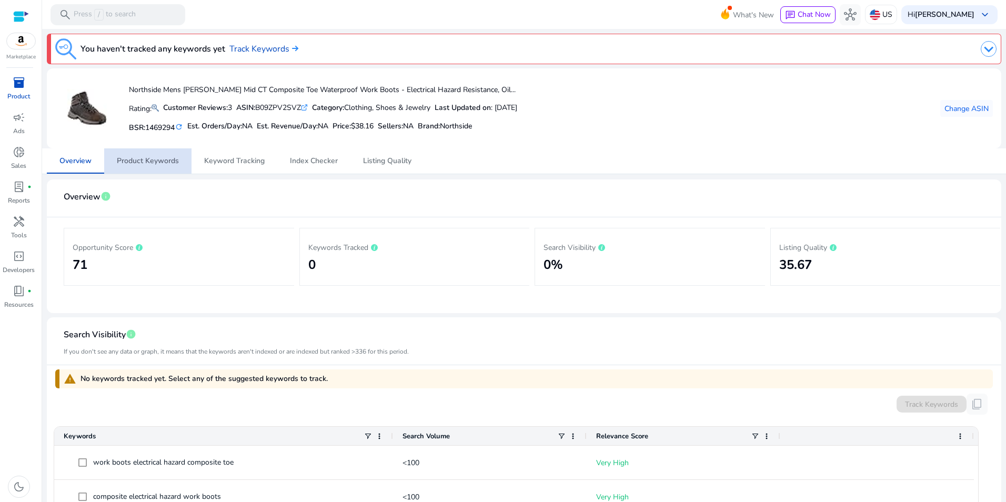
click at [150, 159] on span "Product Keywords" at bounding box center [148, 160] width 62 height 7
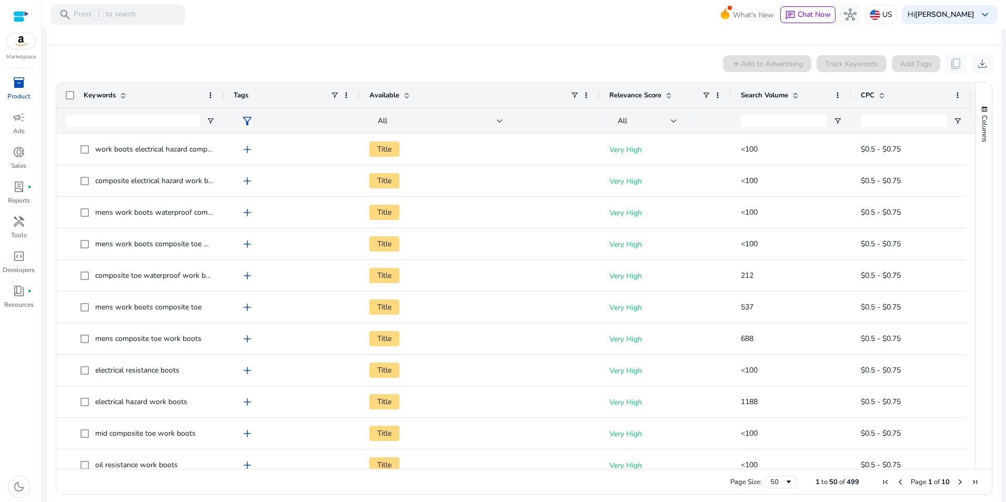
click at [794, 88] on div "Search Volume" at bounding box center [785, 95] width 89 height 20
click at [794, 95] on span at bounding box center [795, 95] width 8 height 8
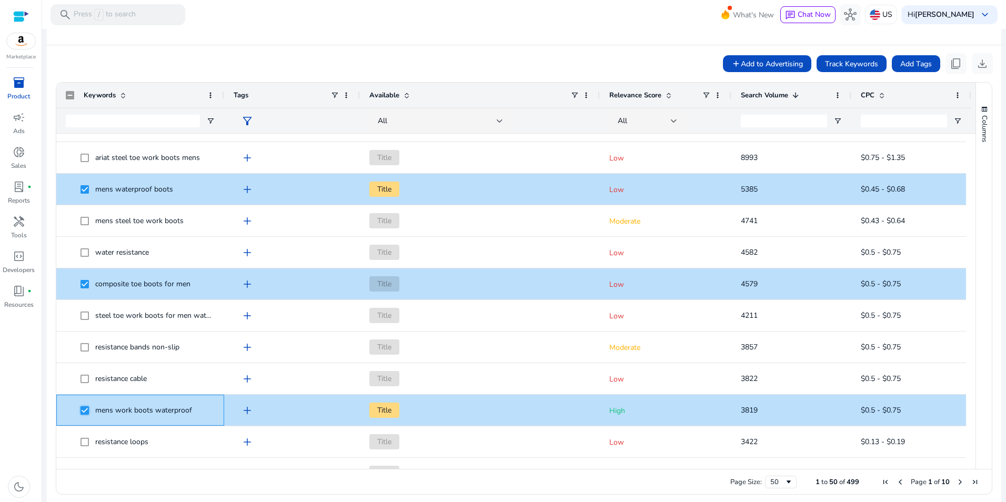
scroll to position [126, 0]
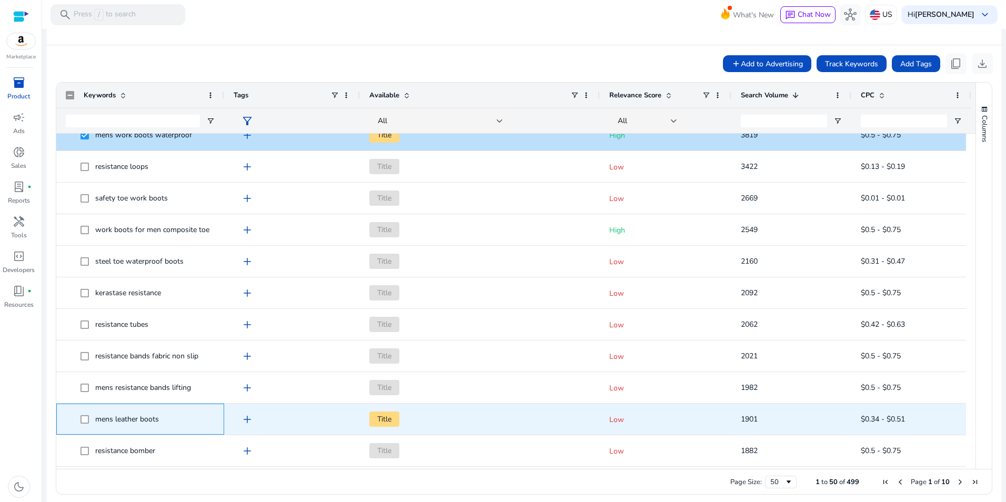
click at [81, 424] on span at bounding box center [88, 419] width 15 height 22
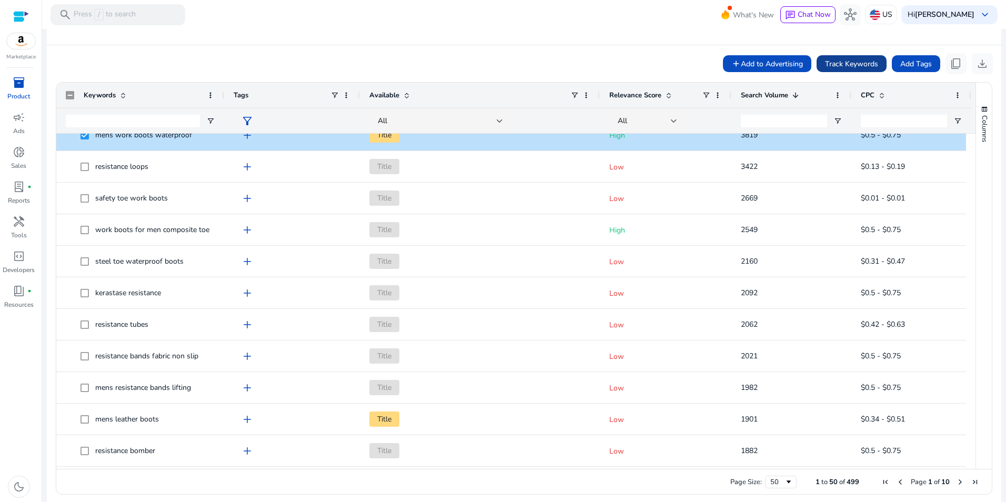
click at [845, 66] on span "Track Keywords" at bounding box center [851, 63] width 53 height 11
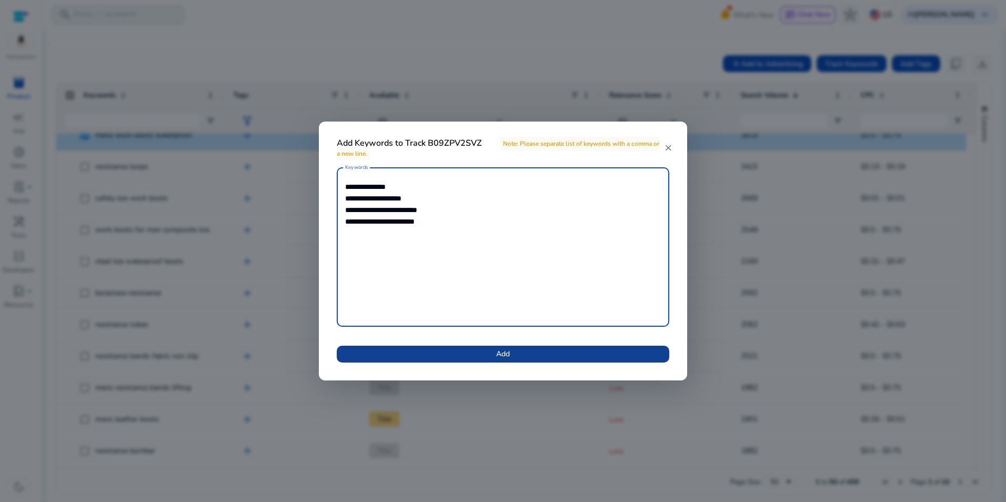
click at [525, 361] on span at bounding box center [503, 353] width 333 height 25
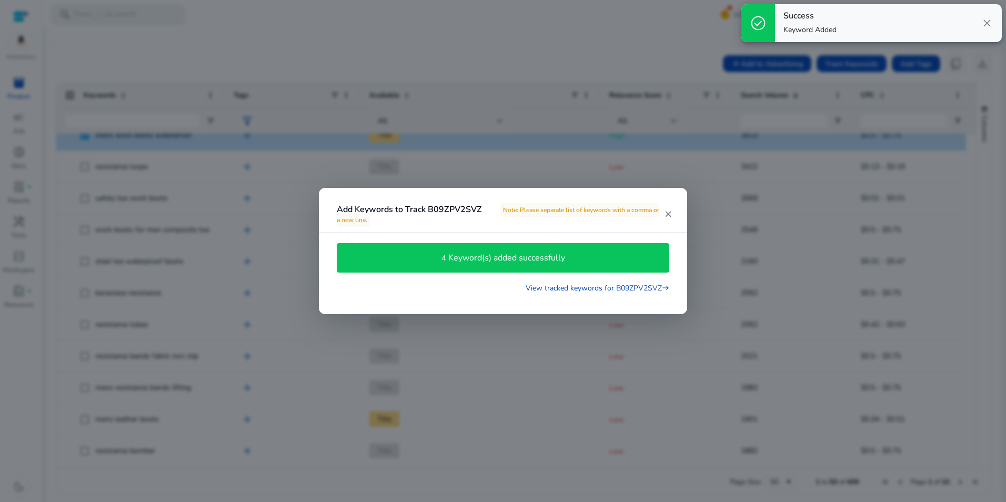
click at [999, 90] on div at bounding box center [503, 251] width 1006 height 502
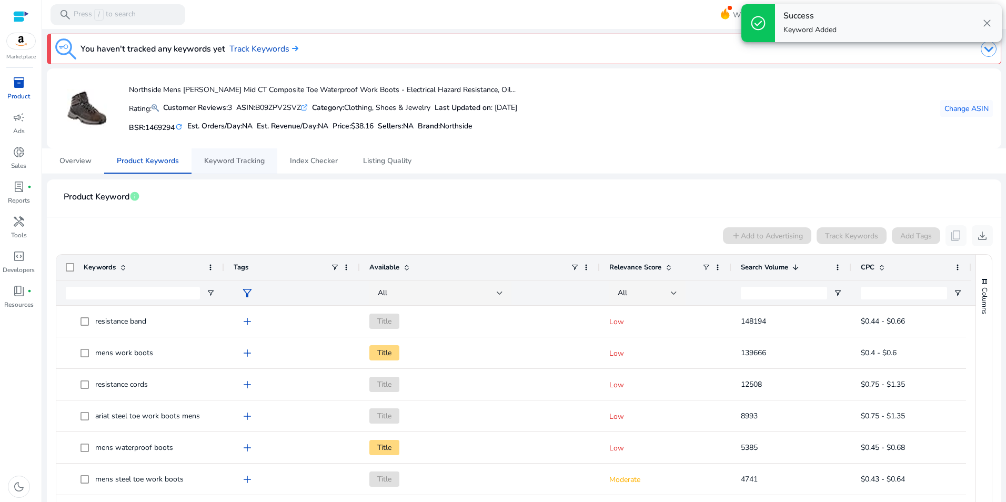
click at [248, 165] on span "Keyword Tracking" at bounding box center [234, 160] width 61 height 7
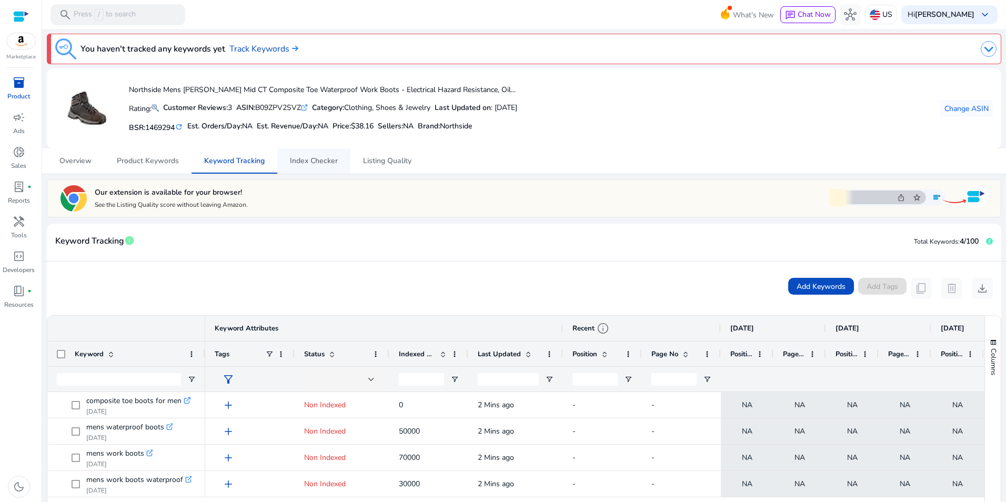
click at [323, 161] on span "Index Checker" at bounding box center [314, 160] width 48 height 7
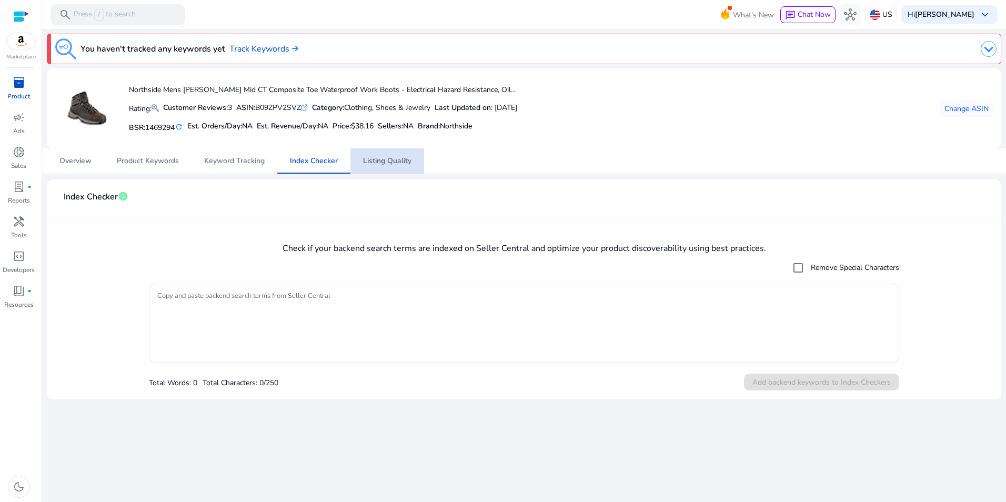
click at [397, 158] on span "Listing Quality" at bounding box center [387, 160] width 48 height 7
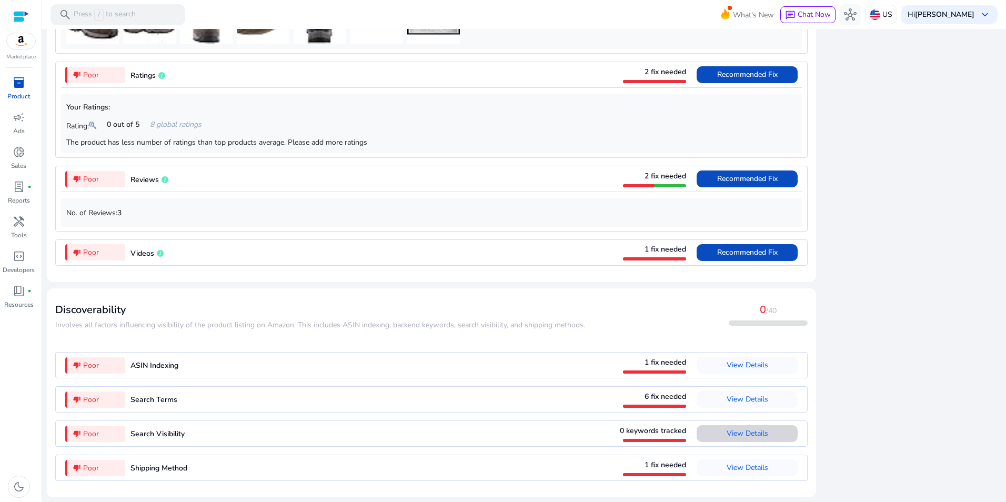
click at [751, 431] on span "View Details" at bounding box center [748, 433] width 42 height 10
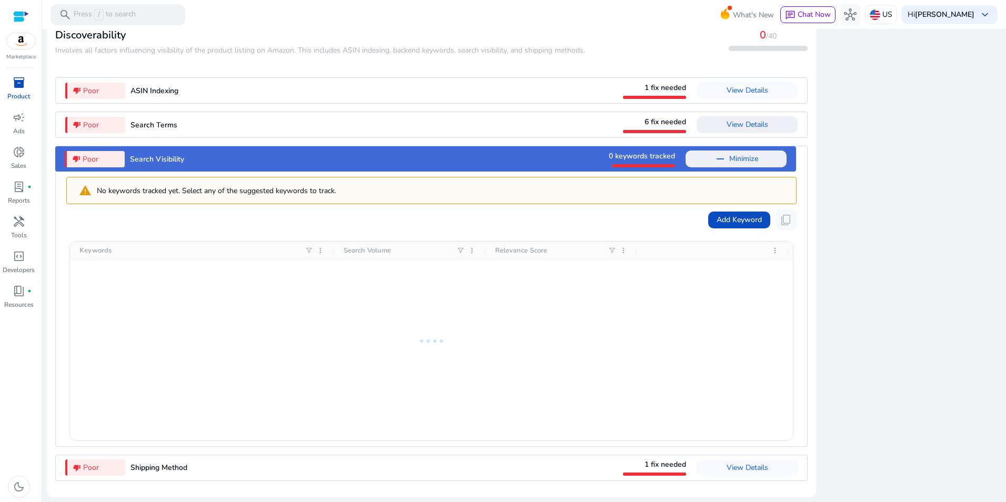
click at [753, 126] on span "View Details" at bounding box center [748, 124] width 42 height 10
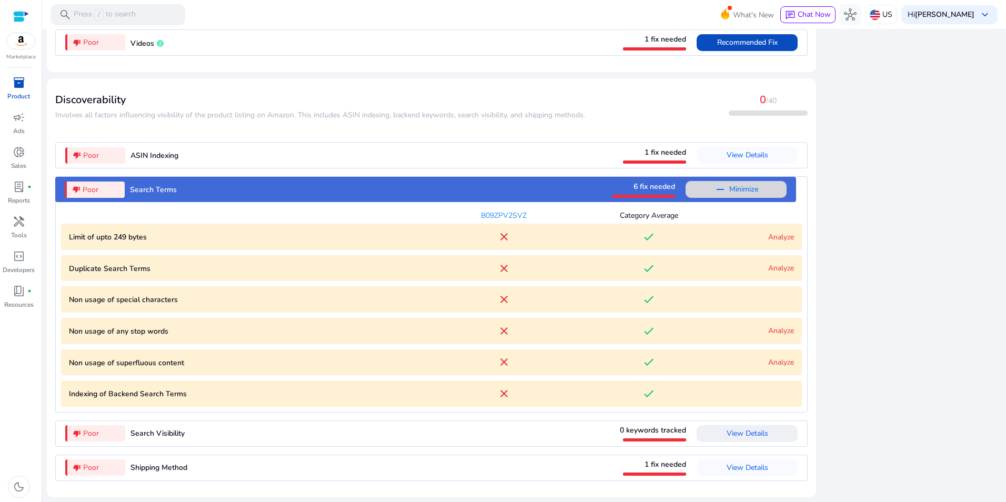
scroll to position [1117, 0]
click at [776, 270] on link "Analyze" at bounding box center [781, 268] width 26 height 10
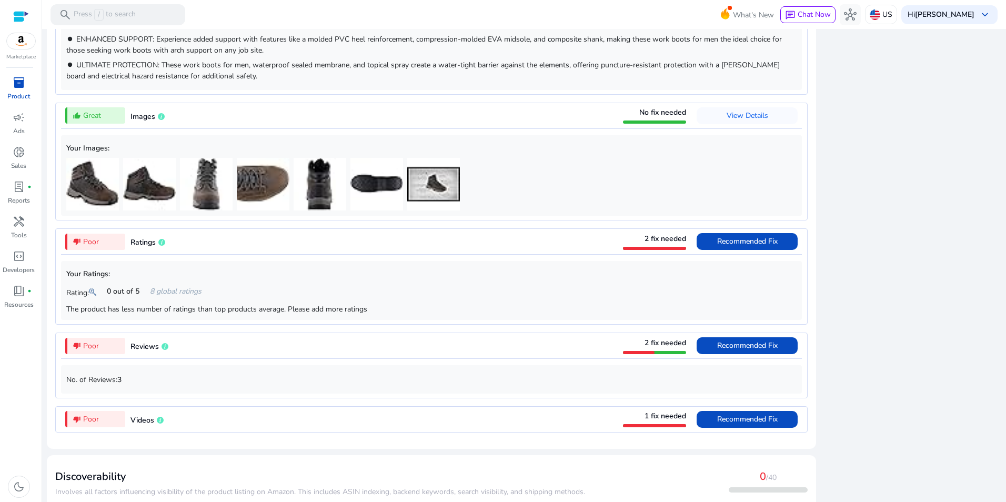
scroll to position [0, 0]
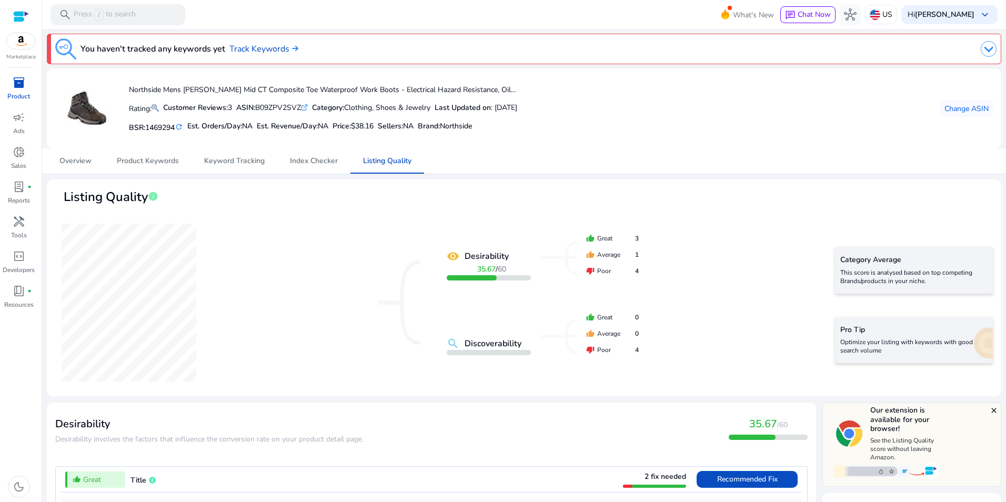
click at [292, 107] on div "ASIN: B09ZPV2SVZ .st0{fill:#2c8af8}" at bounding box center [272, 107] width 72 height 11
copy div "B09ZPV2SVZ"
drag, startPoint x: 299, startPoint y: 164, endPoint x: 290, endPoint y: 153, distance: 14.2
click at [299, 163] on span "Index Checker" at bounding box center [314, 160] width 48 height 7
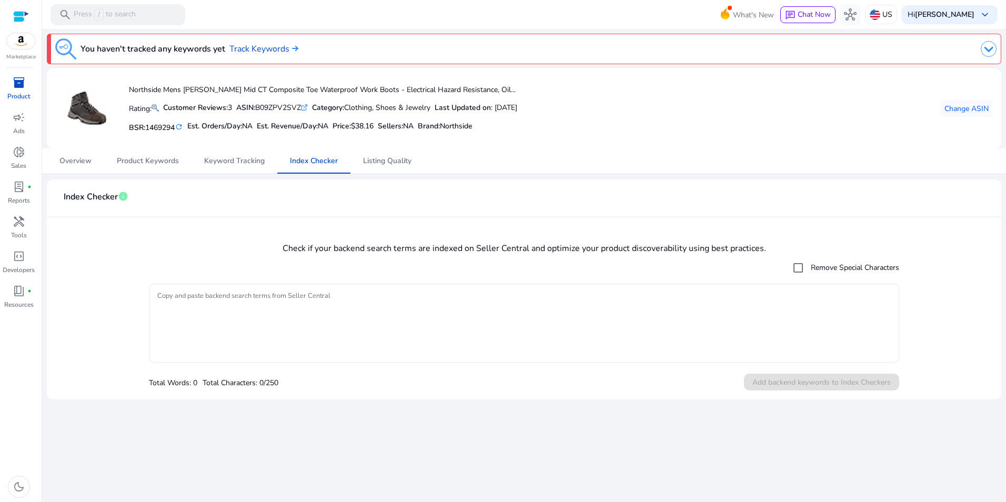
click at [260, 320] on textarea "Copy and paste backend search terms from Seller Central" at bounding box center [523, 323] width 733 height 68
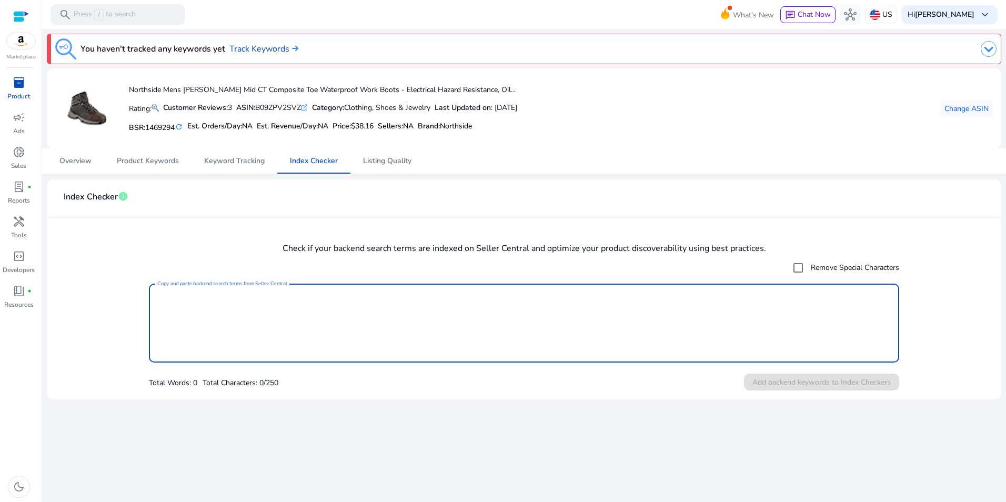
paste textarea "**********"
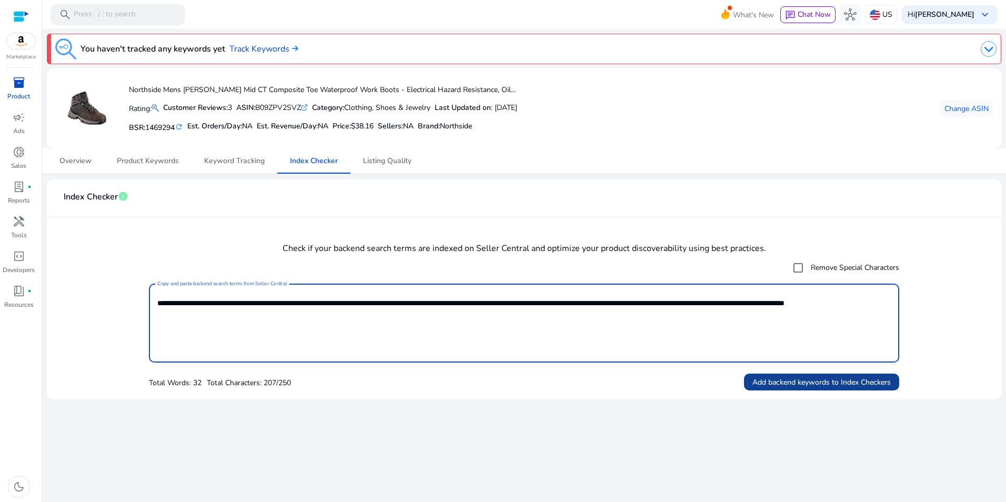
type textarea "**********"
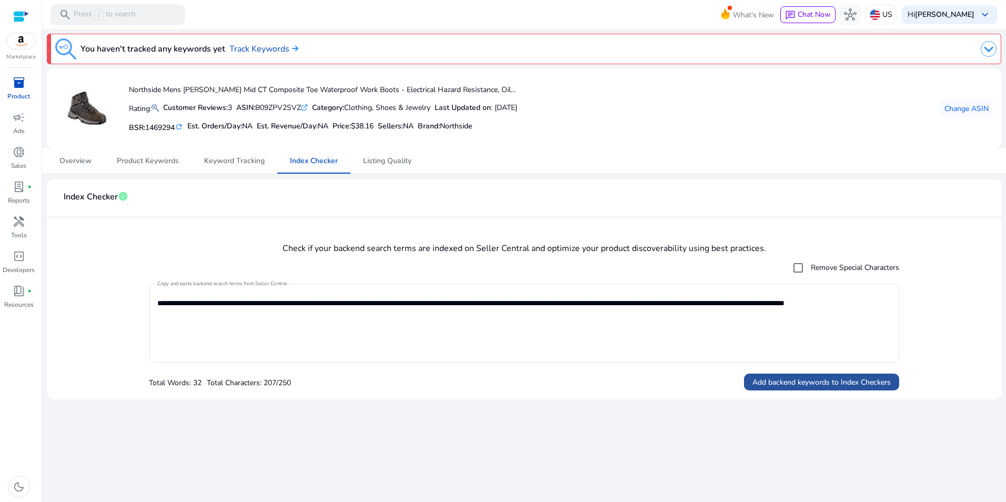
click at [853, 381] on span "Add backend keywords to Index Checkers" at bounding box center [821, 382] width 138 height 11
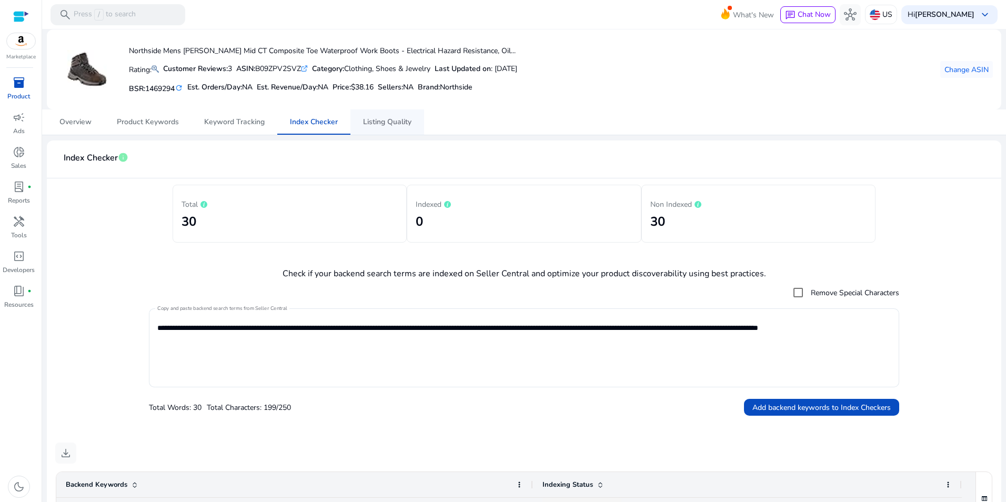
click at [408, 115] on span "Listing Quality" at bounding box center [387, 121] width 48 height 25
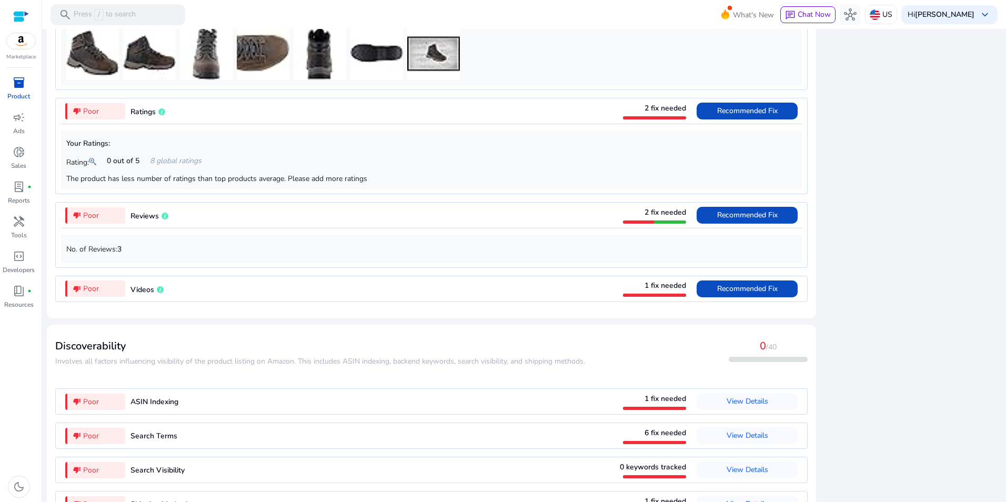
scroll to position [868, 0]
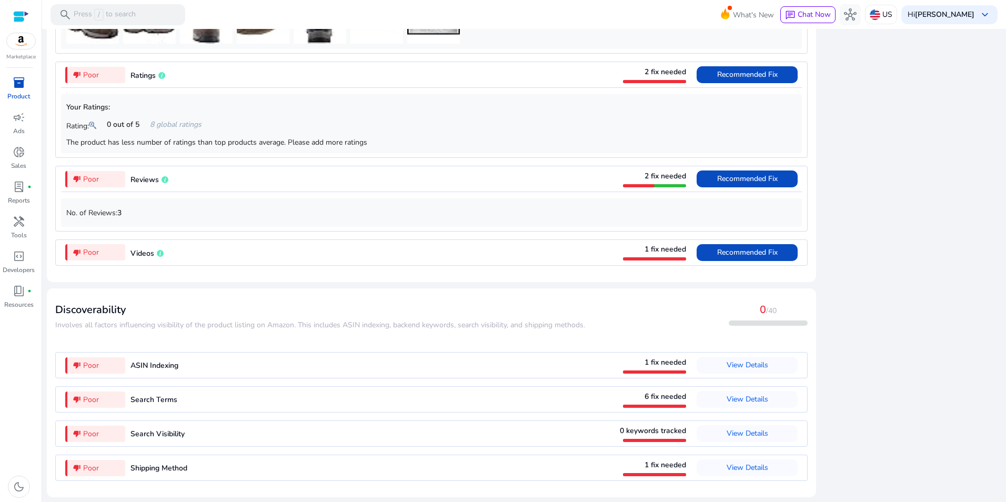
click at [297, 258] on div "thumb_down_alt Poor Videos 1 fix needed Recommended Fix" at bounding box center [431, 252] width 741 height 25
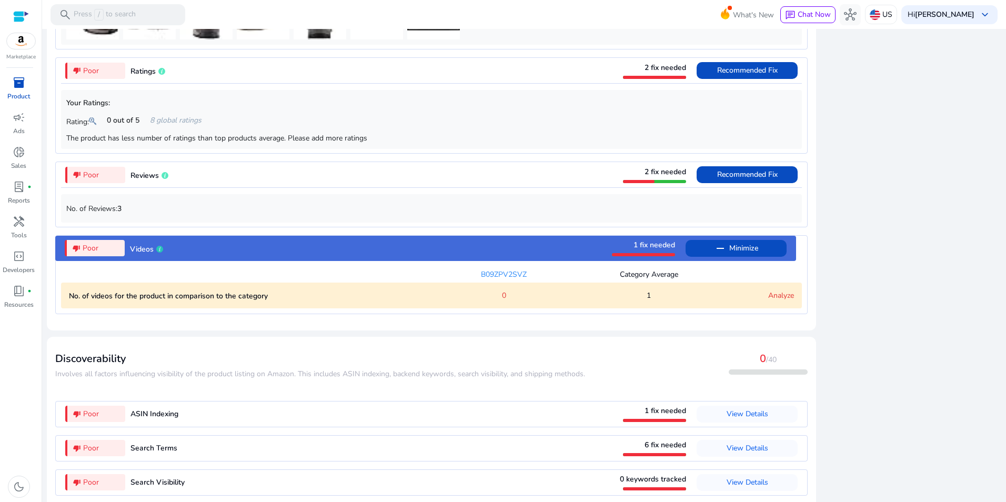
scroll to position [921, 0]
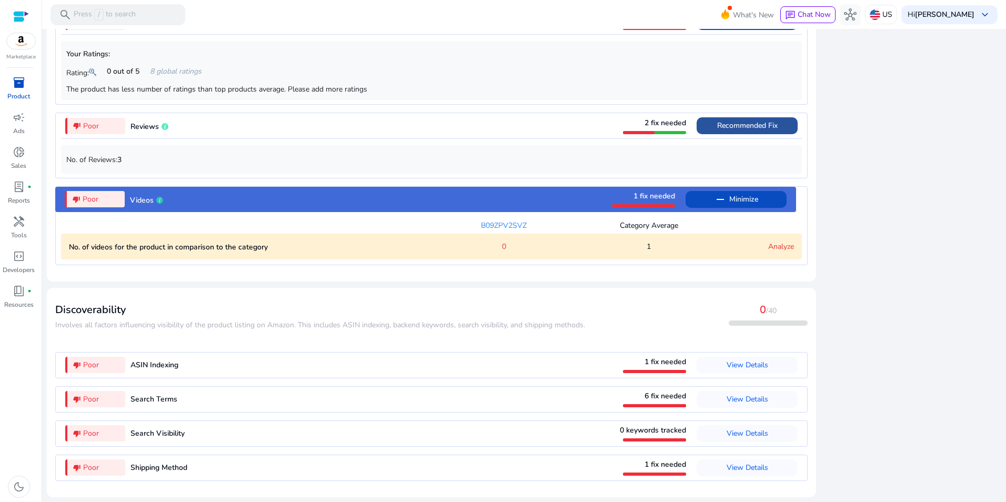
click at [720, 125] on span "Recommended Fix" at bounding box center [747, 125] width 61 height 10
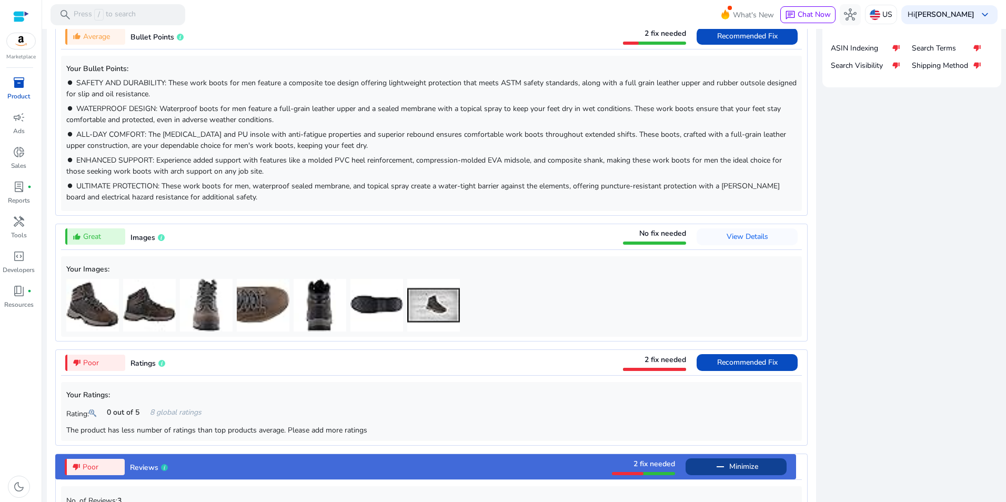
scroll to position [137, 0]
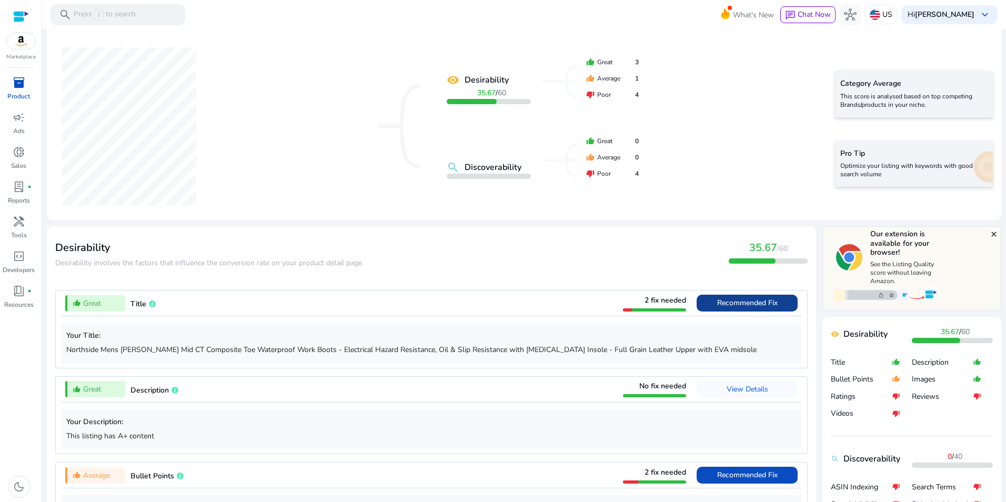
click at [768, 301] on span "Recommended Fix" at bounding box center [747, 303] width 61 height 10
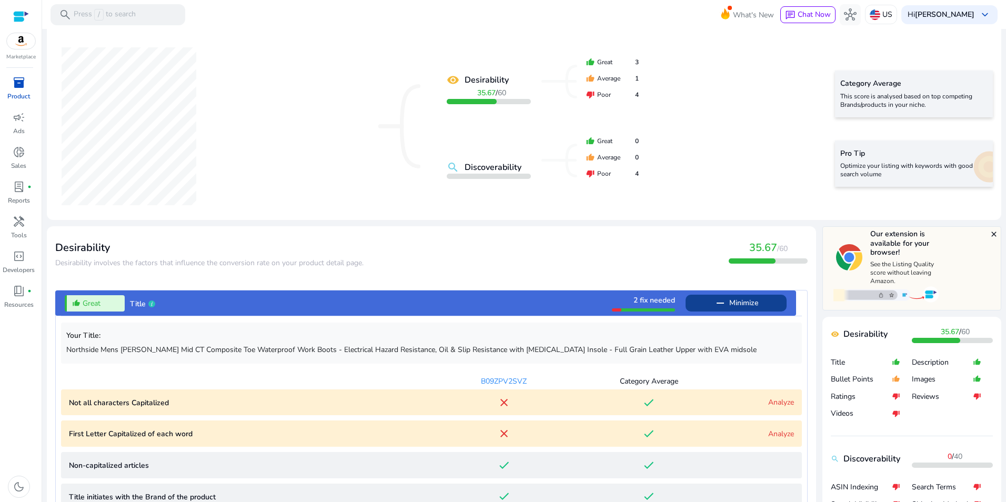
scroll to position [427, 0]
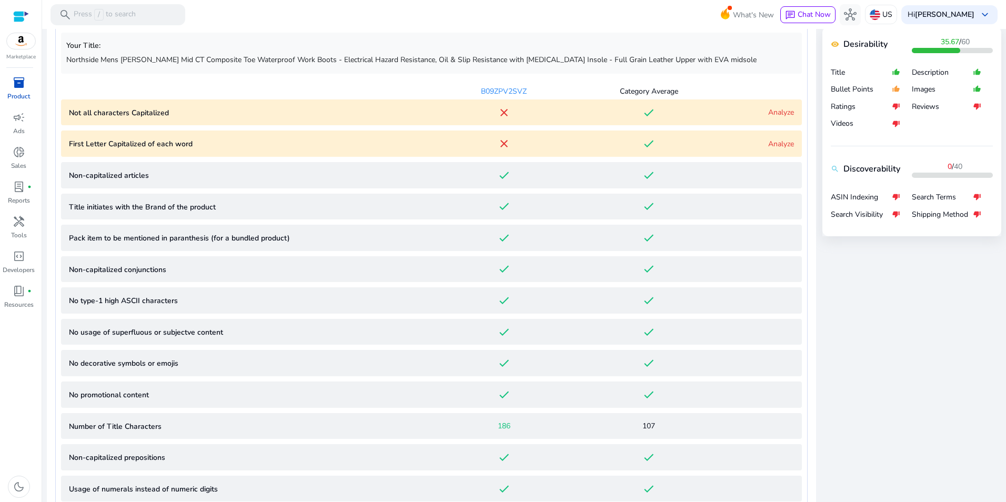
click at [771, 113] on link "Analyze" at bounding box center [781, 112] width 26 height 10
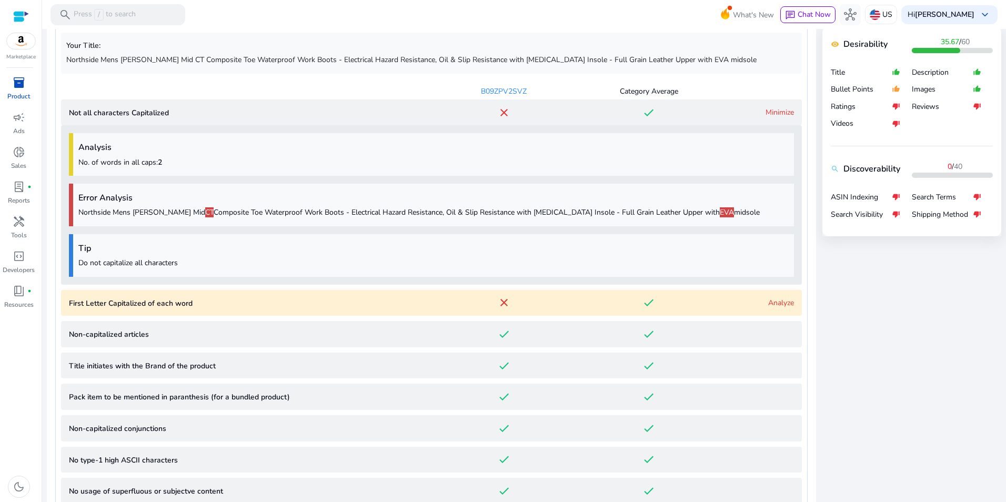
scroll to position [527, 0]
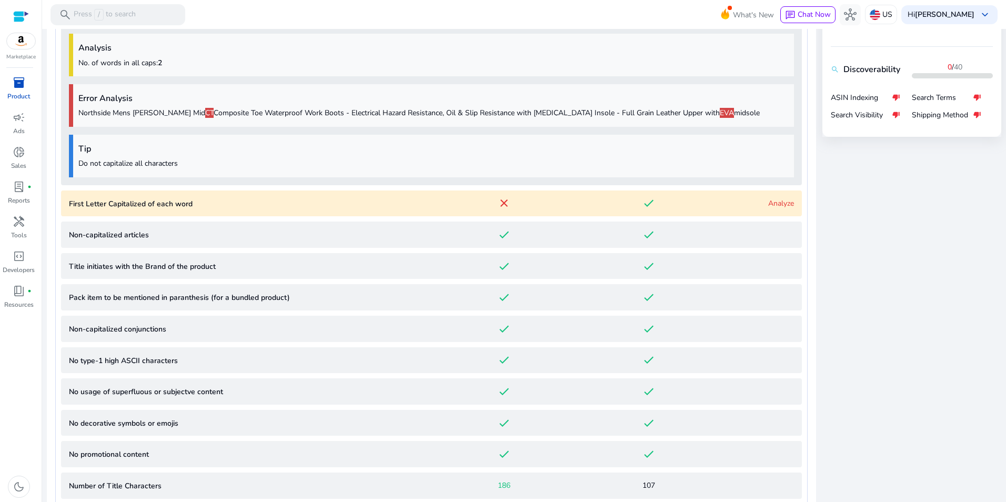
click at [780, 200] on link "Analyze" at bounding box center [781, 203] width 26 height 10
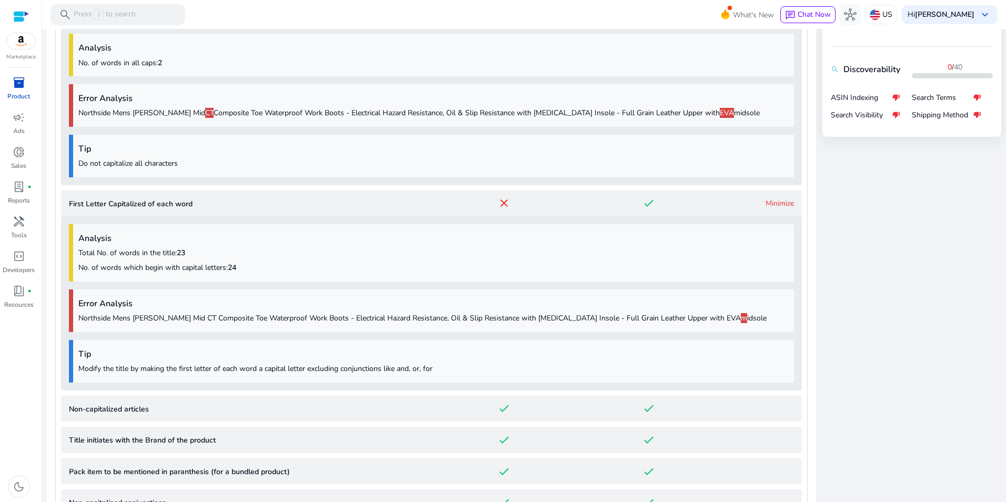
scroll to position [717, 0]
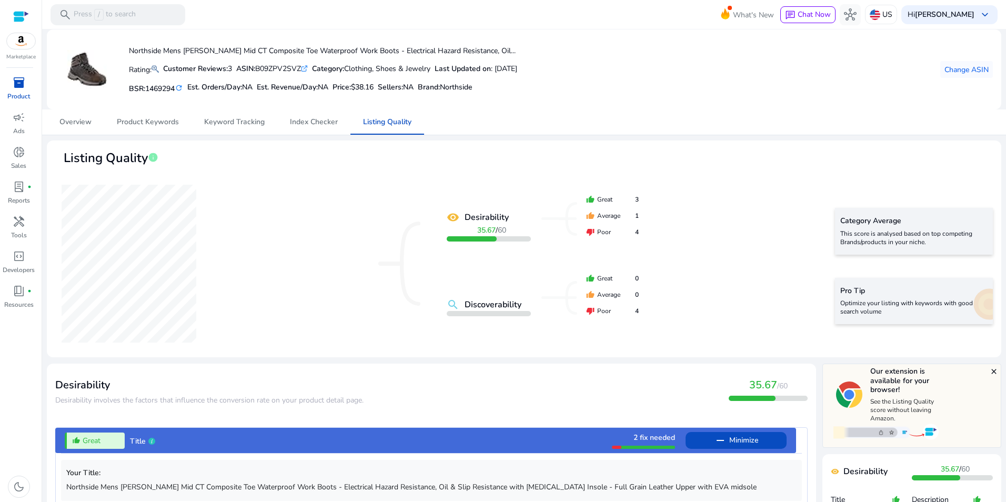
click at [286, 71] on div "ASIN: B09ZPV2SVZ .st0{fill:#2c8af8}" at bounding box center [272, 68] width 72 height 11
copy div "B09ZPV2SVZ"
click at [22, 84] on span "inventory_2" at bounding box center [19, 82] width 13 height 13
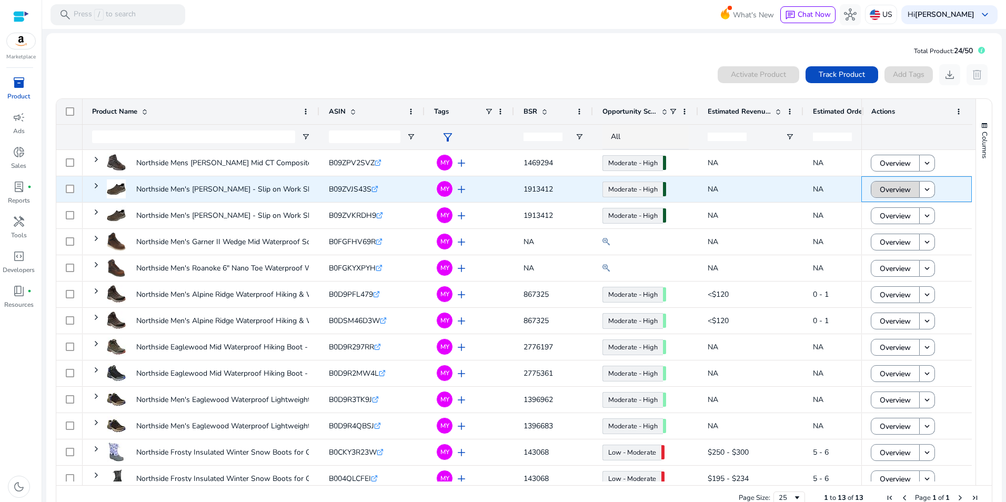
click at [908, 192] on span at bounding box center [895, 189] width 48 height 25
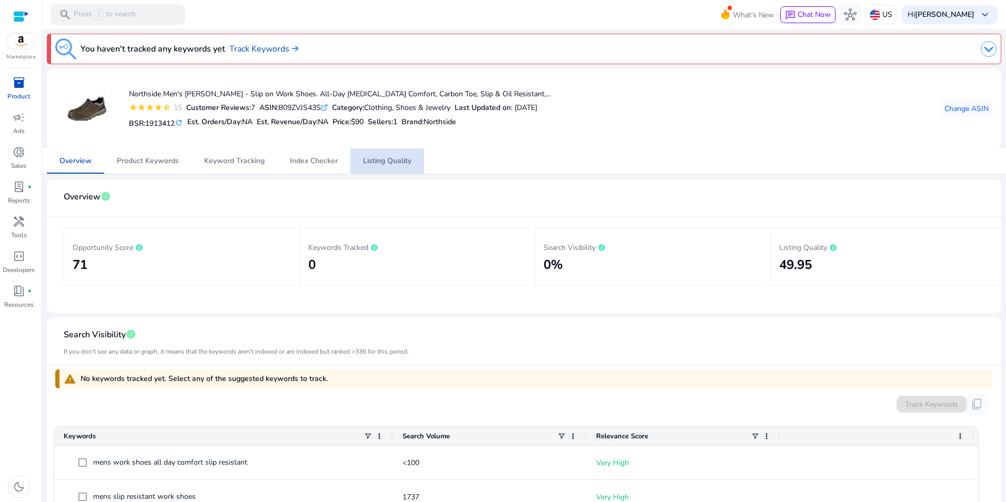
click at [385, 158] on span "Listing Quality" at bounding box center [387, 160] width 48 height 7
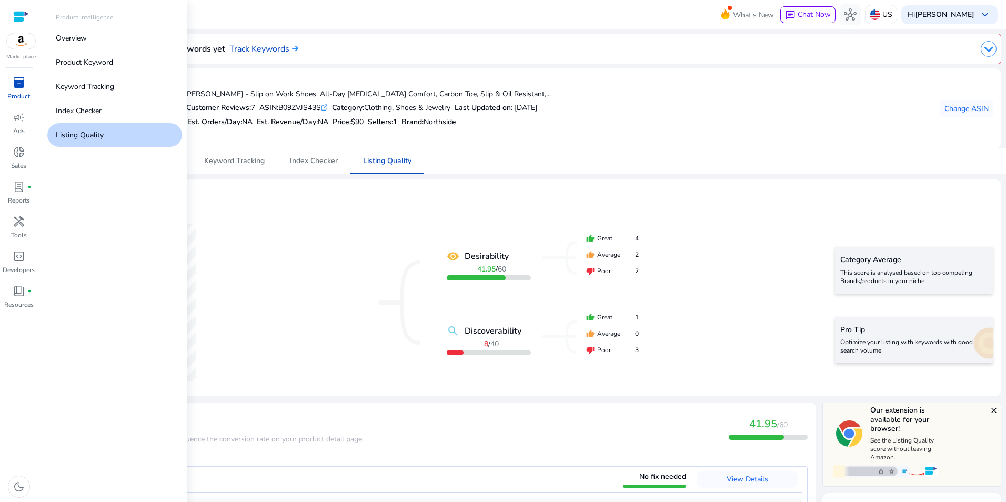
click at [21, 88] on span "inventory_2" at bounding box center [19, 82] width 13 height 13
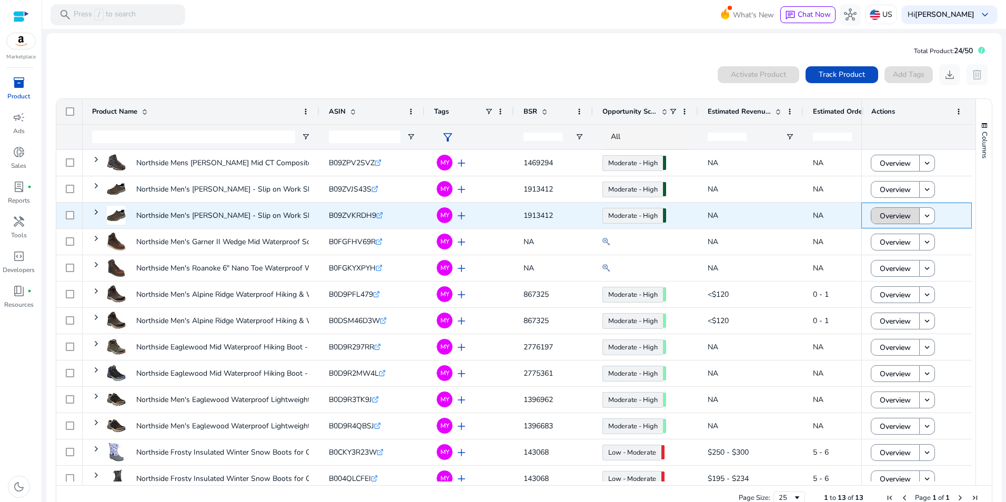
click at [896, 210] on span "Overview" at bounding box center [895, 216] width 31 height 22
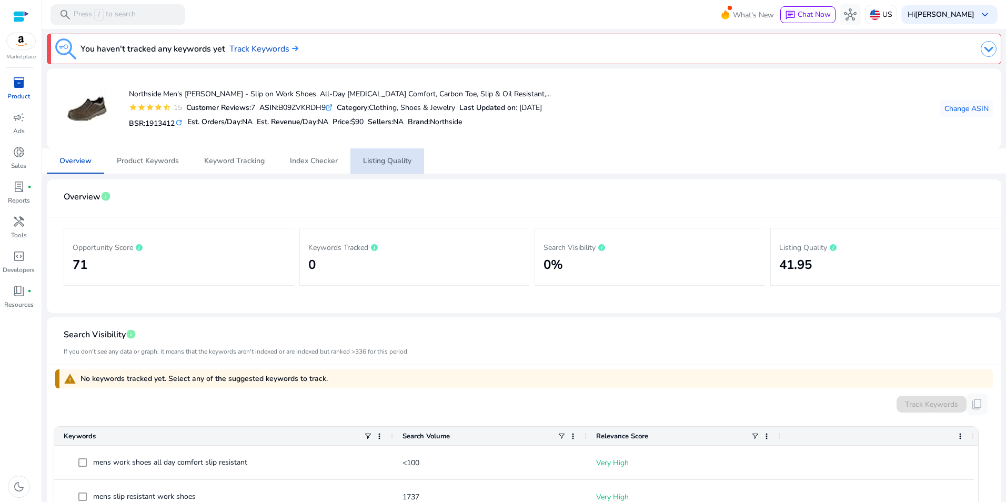
click at [396, 162] on span "Listing Quality" at bounding box center [387, 160] width 48 height 7
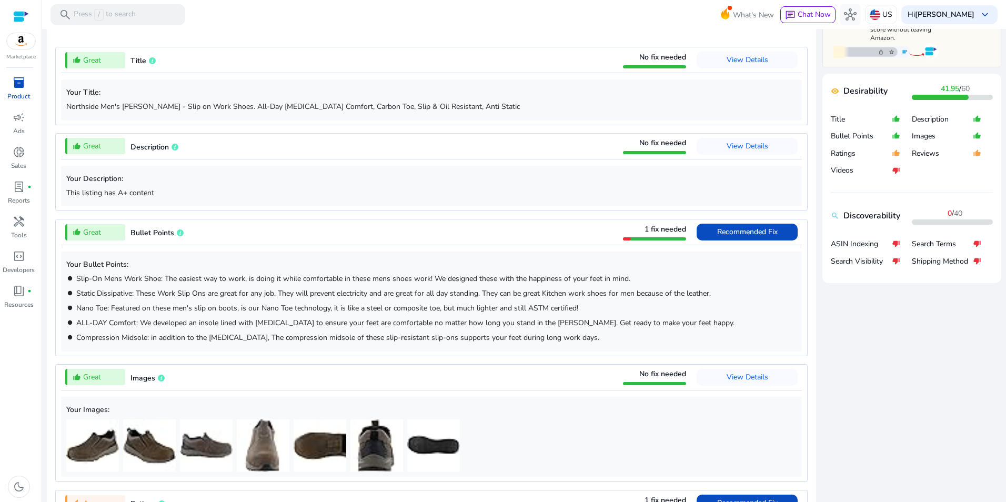
scroll to position [435, 0]
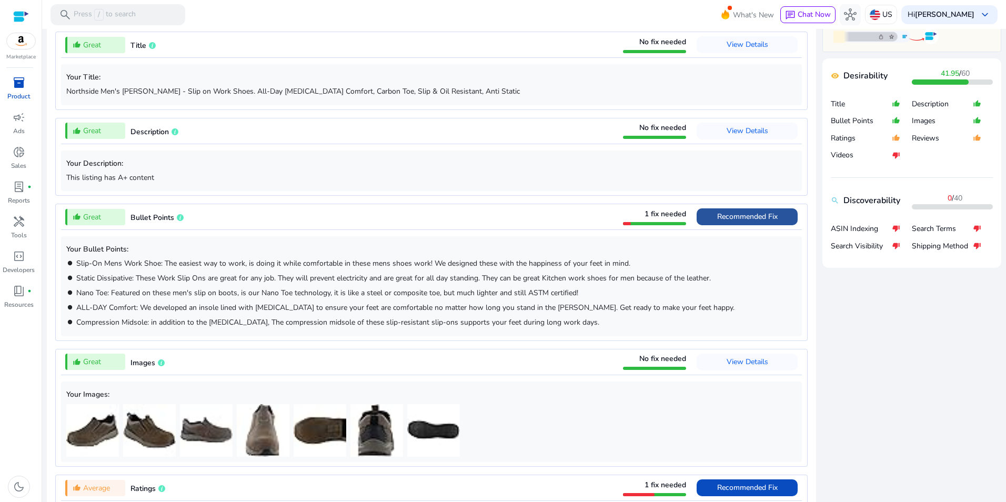
click at [758, 219] on span "Recommended Fix" at bounding box center [747, 217] width 61 height 10
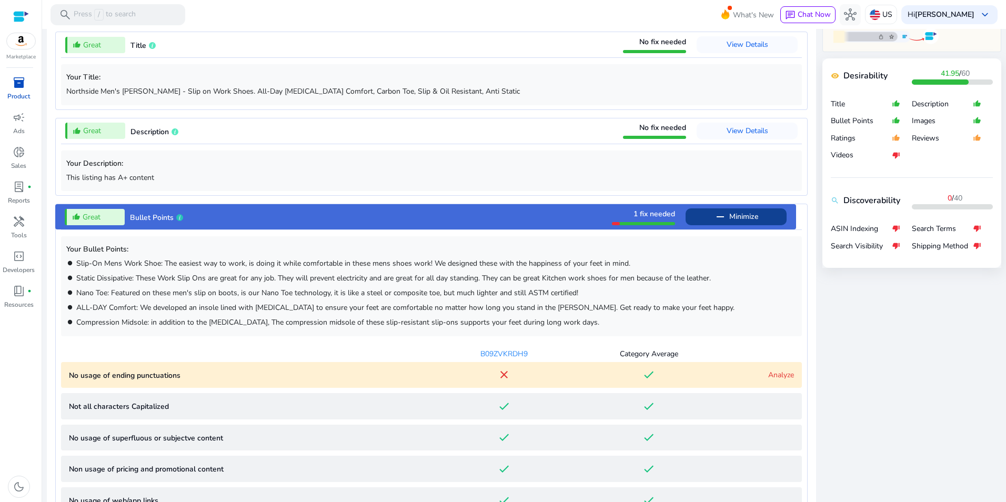
scroll to position [638, 0]
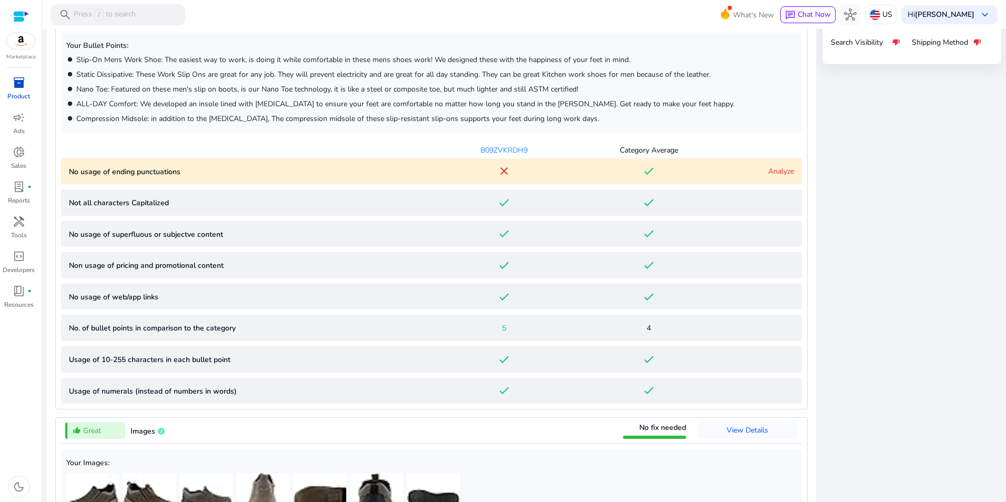
click at [775, 170] on link "Analyze" at bounding box center [781, 171] width 26 height 10
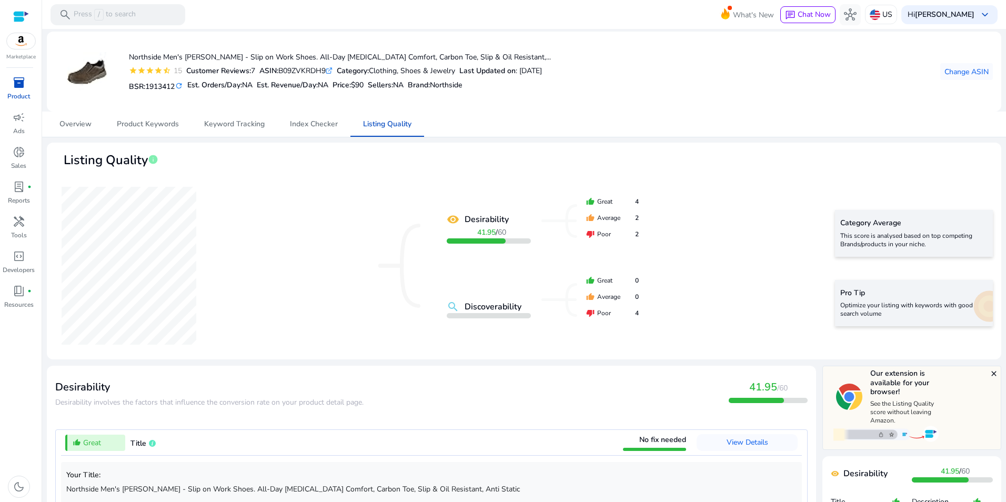
scroll to position [0, 0]
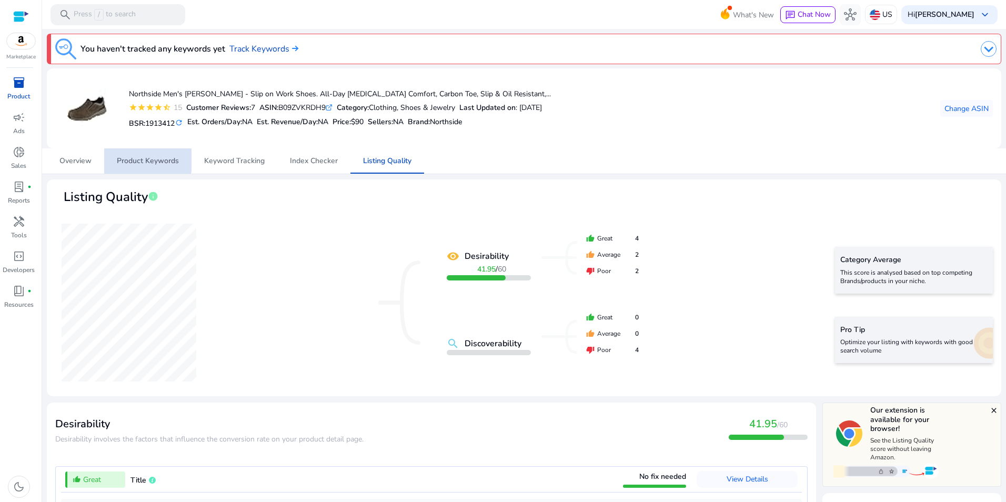
click at [142, 160] on span "Product Keywords" at bounding box center [148, 160] width 62 height 7
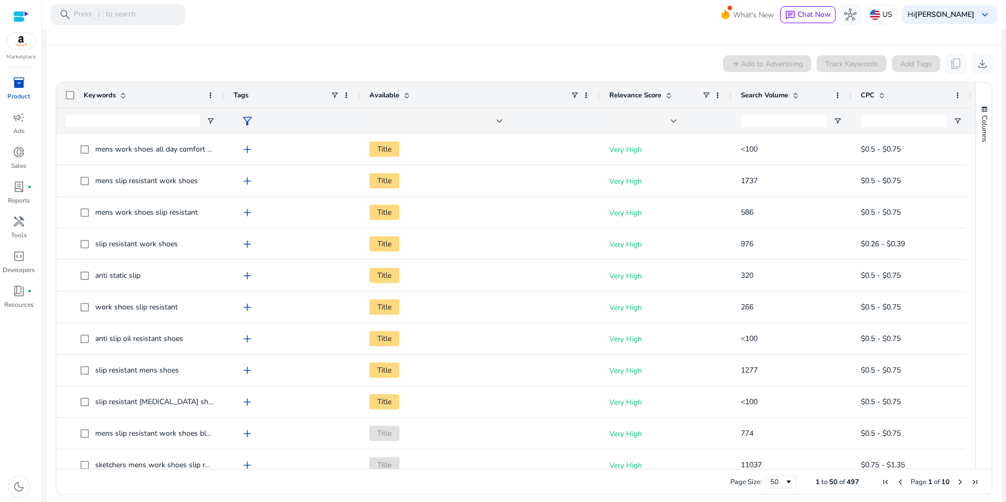
scroll to position [179, 0]
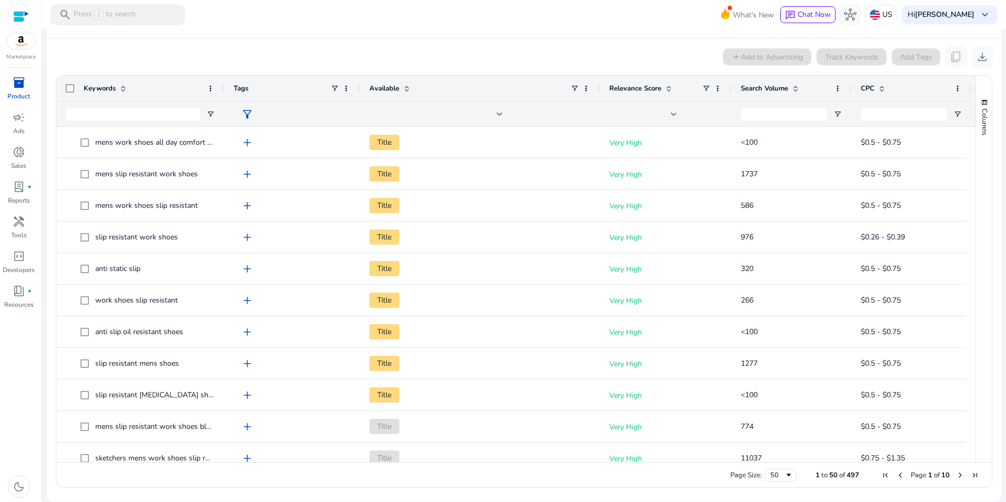
click at [793, 89] on span at bounding box center [795, 88] width 8 height 8
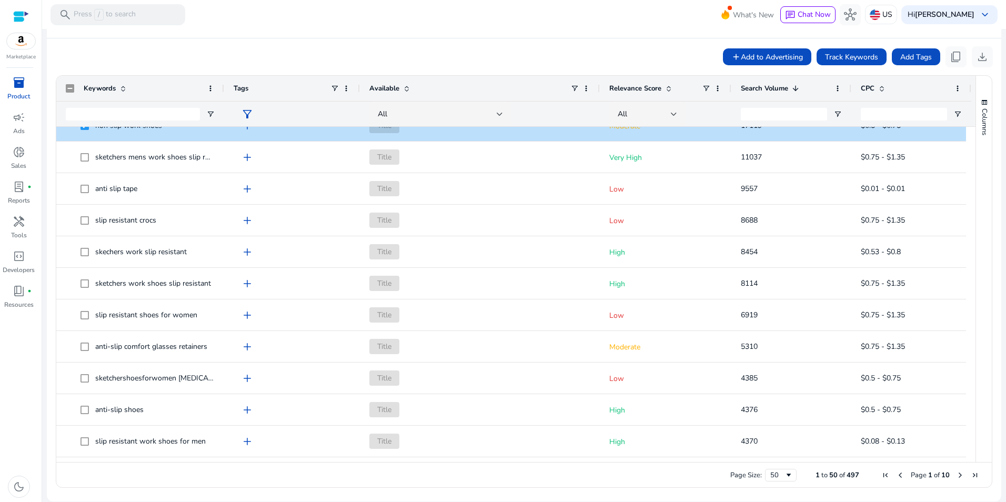
scroll to position [132, 0]
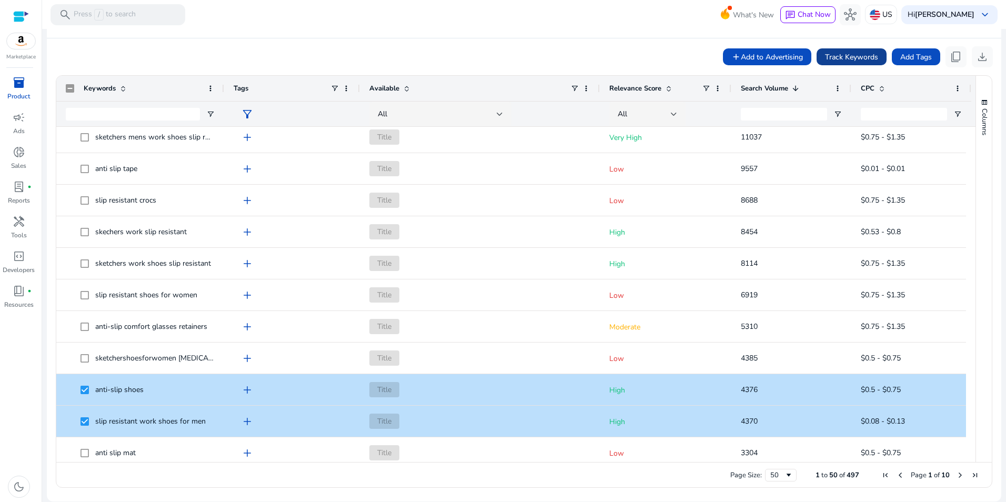
click at [834, 58] on span "Track Keywords" at bounding box center [851, 57] width 53 height 11
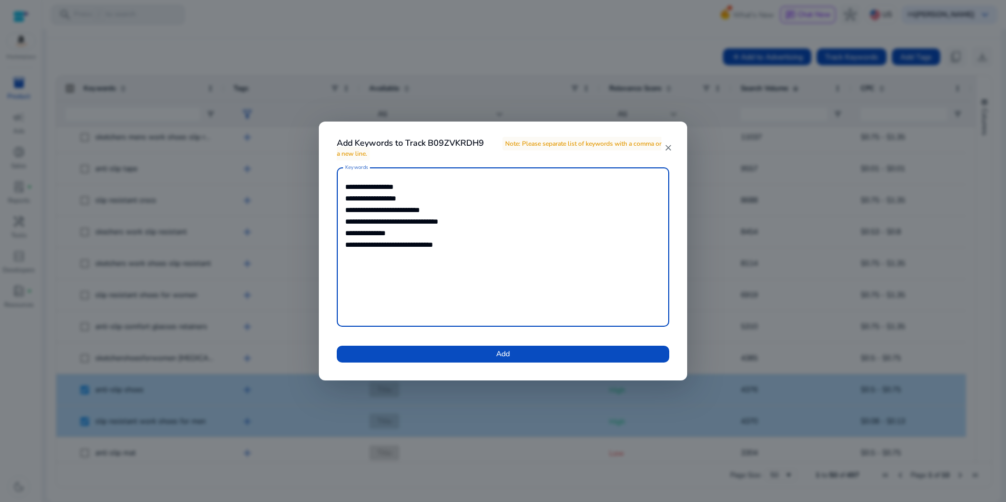
click at [605, 347] on span at bounding box center [503, 353] width 333 height 25
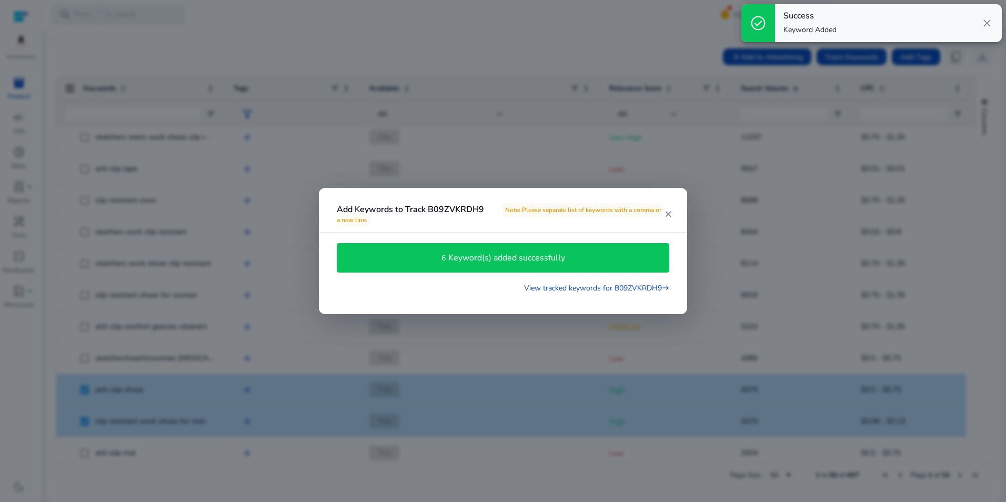
click at [990, 21] on span "close" at bounding box center [987, 23] width 13 height 13
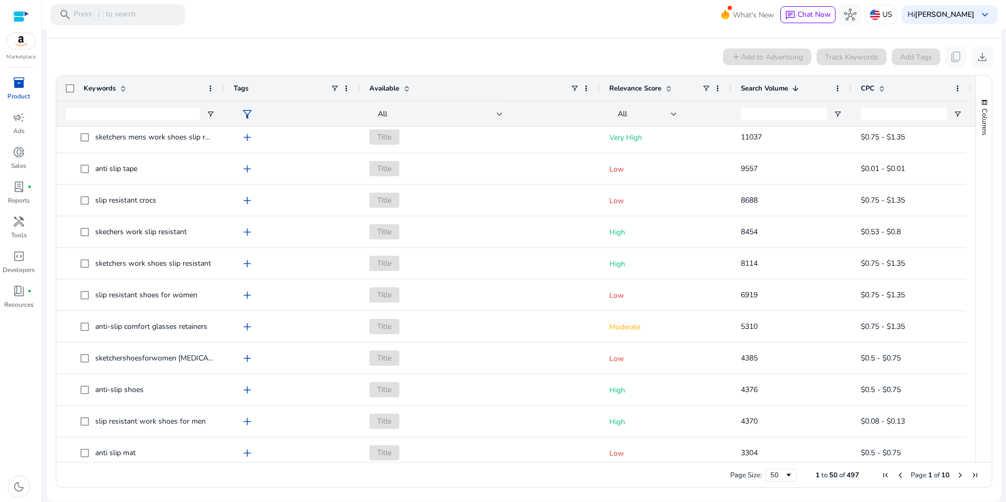
scroll to position [0, 0]
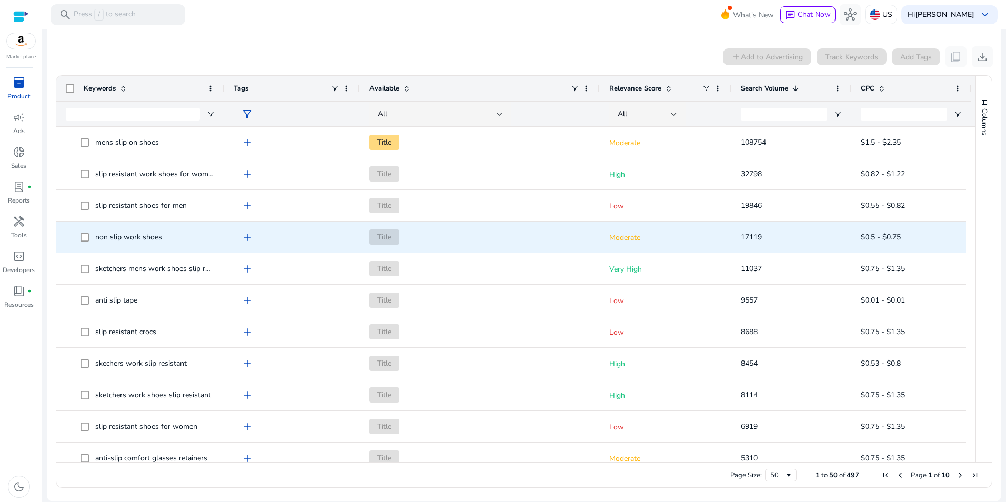
click at [735, 239] on div "17119" at bounding box center [791, 237] width 120 height 31
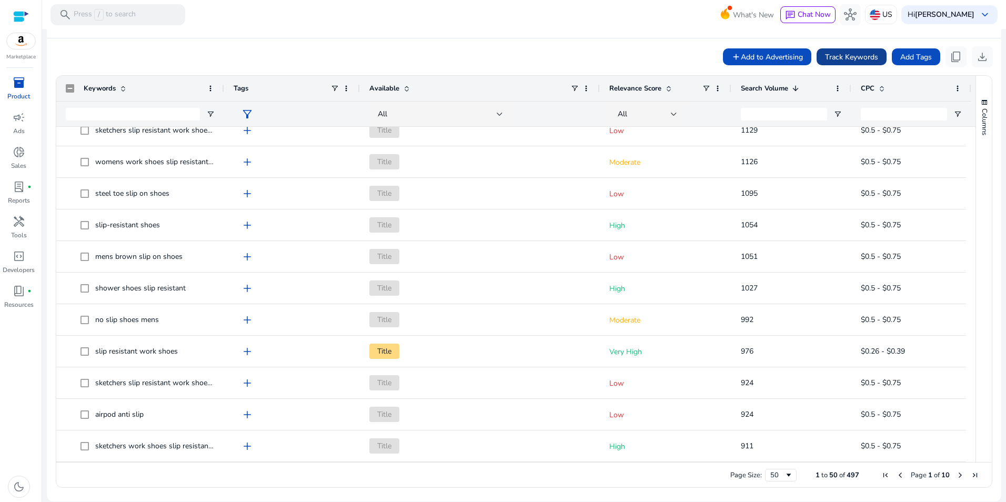
click at [831, 55] on span "Track Keywords" at bounding box center [851, 57] width 53 height 11
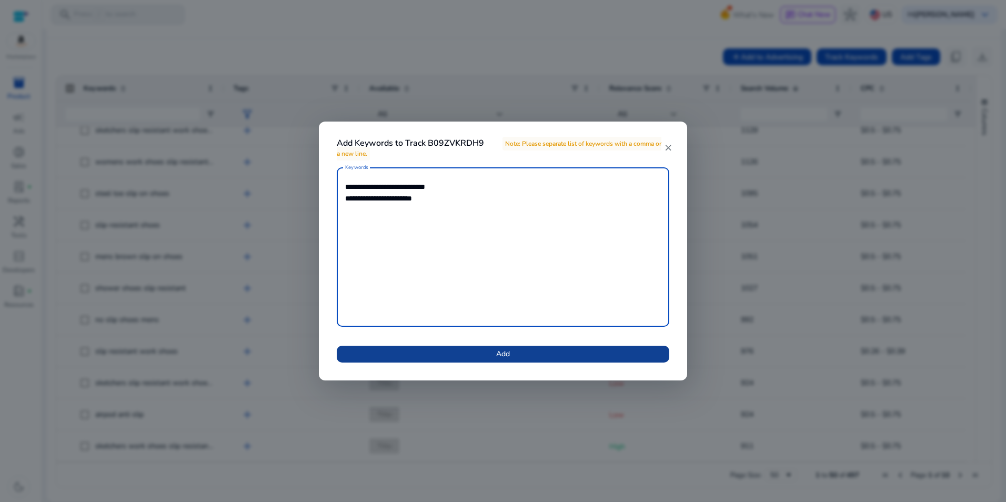
click at [587, 353] on span at bounding box center [503, 353] width 333 height 25
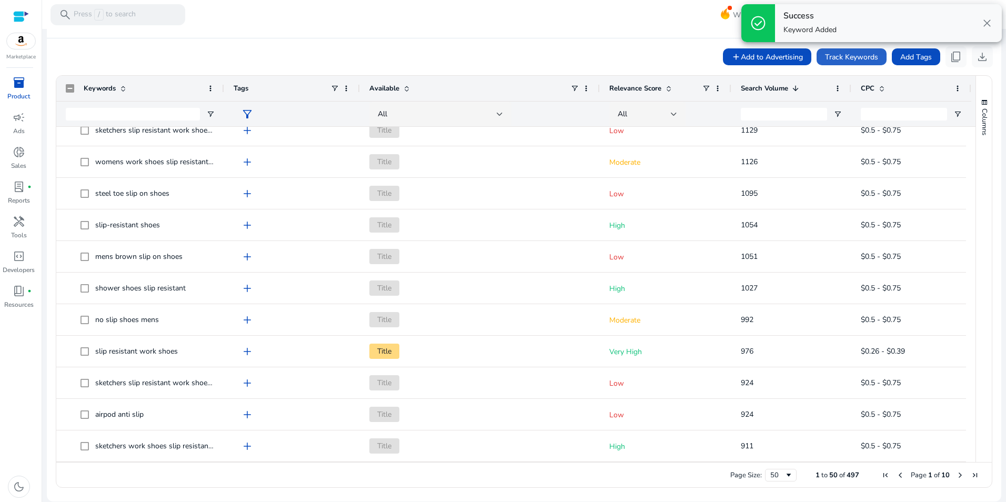
drag, startPoint x: 984, startPoint y: 23, endPoint x: 993, endPoint y: 16, distance: 12.0
click at [984, 23] on span "close" at bounding box center [987, 23] width 13 height 13
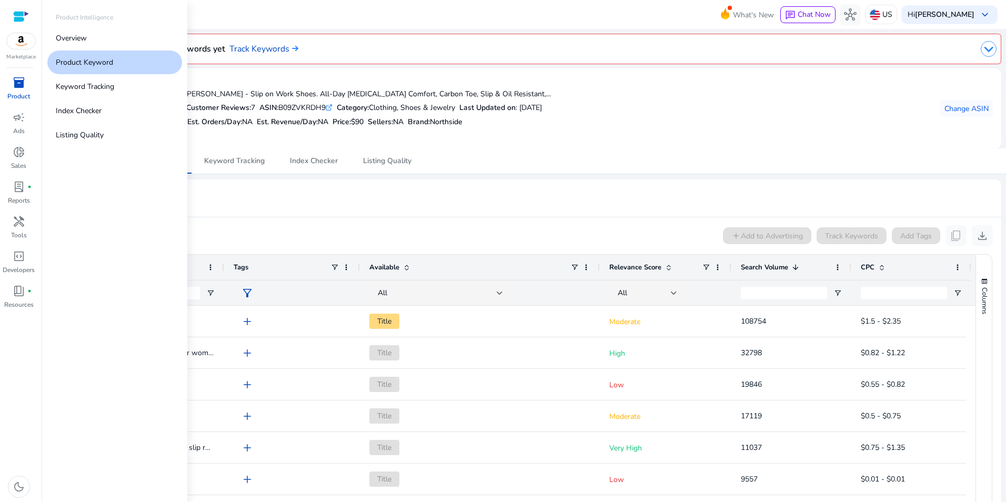
click at [14, 80] on span "inventory_2" at bounding box center [19, 82] width 13 height 13
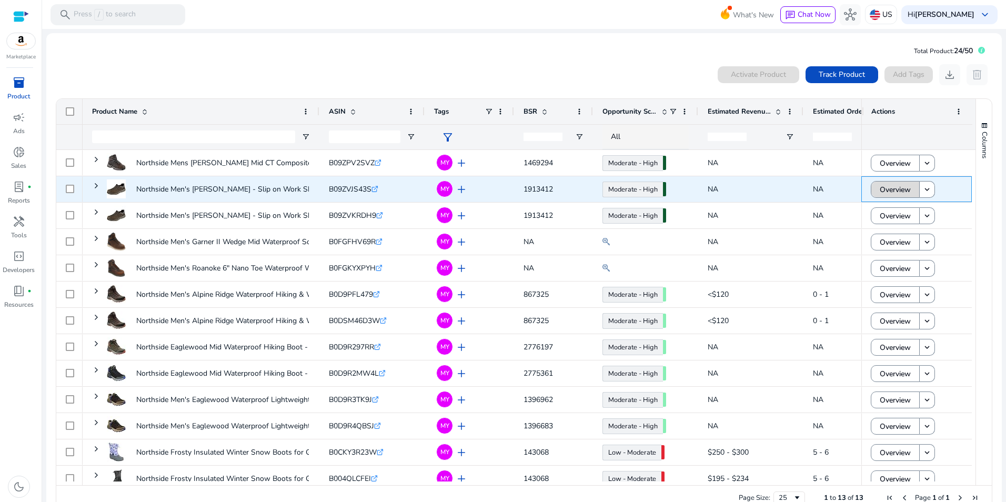
click at [896, 185] on span "Overview" at bounding box center [895, 190] width 31 height 22
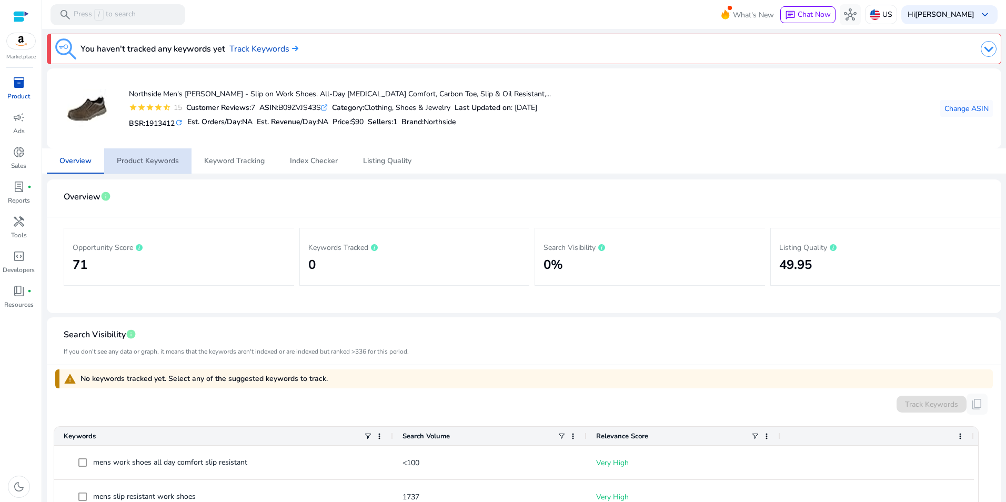
click at [154, 161] on span "Product Keywords" at bounding box center [148, 160] width 62 height 7
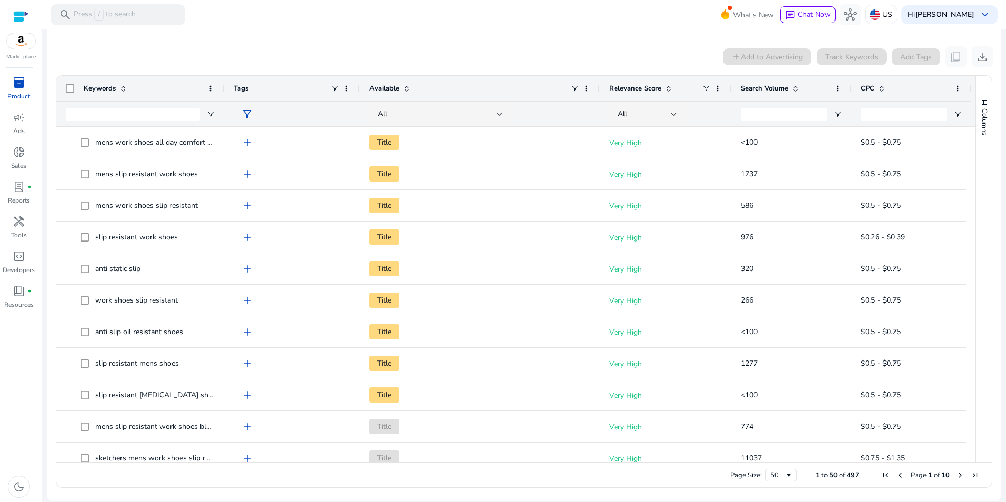
click at [795, 85] on span at bounding box center [795, 88] width 8 height 8
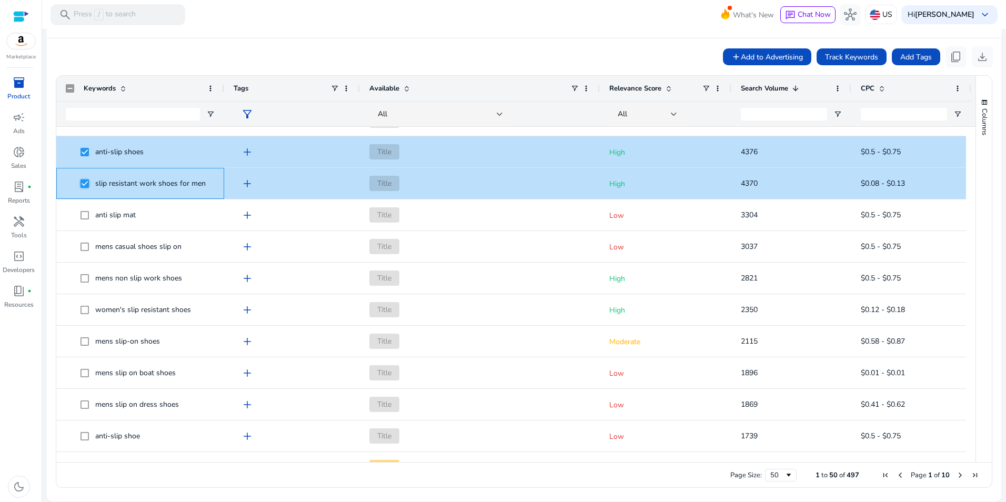
scroll to position [419, 0]
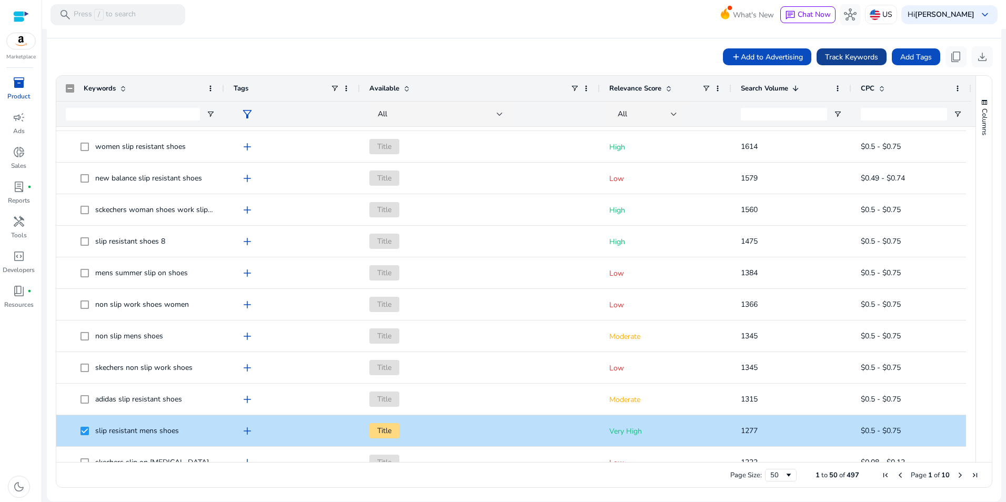
click at [837, 57] on span "Track Keywords" at bounding box center [851, 57] width 53 height 11
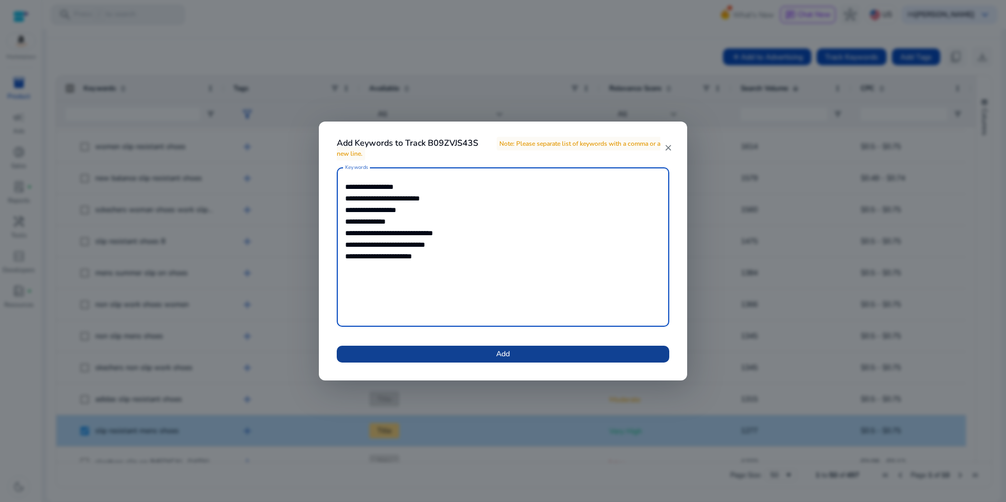
click at [591, 348] on span at bounding box center [503, 353] width 333 height 25
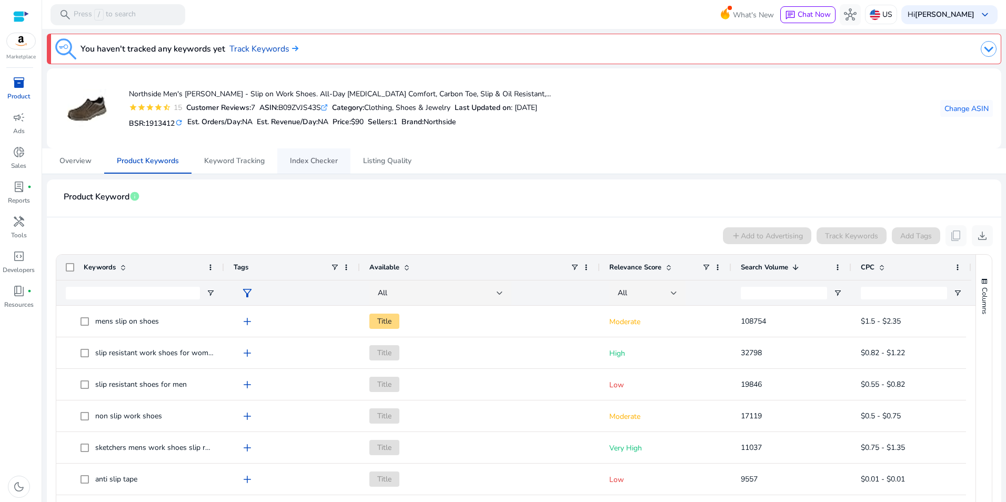
click at [296, 158] on span "Index Checker" at bounding box center [314, 160] width 48 height 7
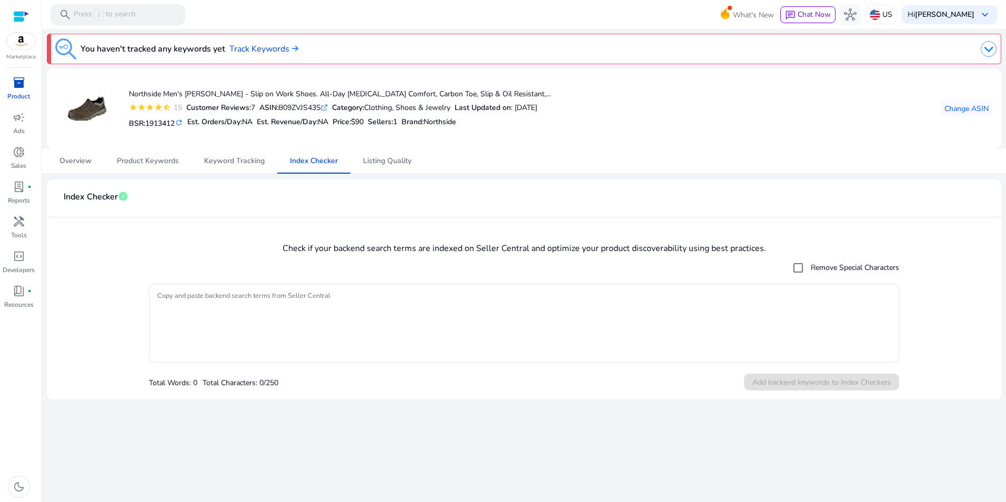
click at [307, 105] on div "ASIN: B09ZVJS43S .st0{fill:#2c8af8}" at bounding box center [293, 107] width 68 height 11
copy div "B09ZVJS43S"
click at [308, 292] on textarea "Copy and paste backend search terms from Seller Central" at bounding box center [523, 323] width 733 height 68
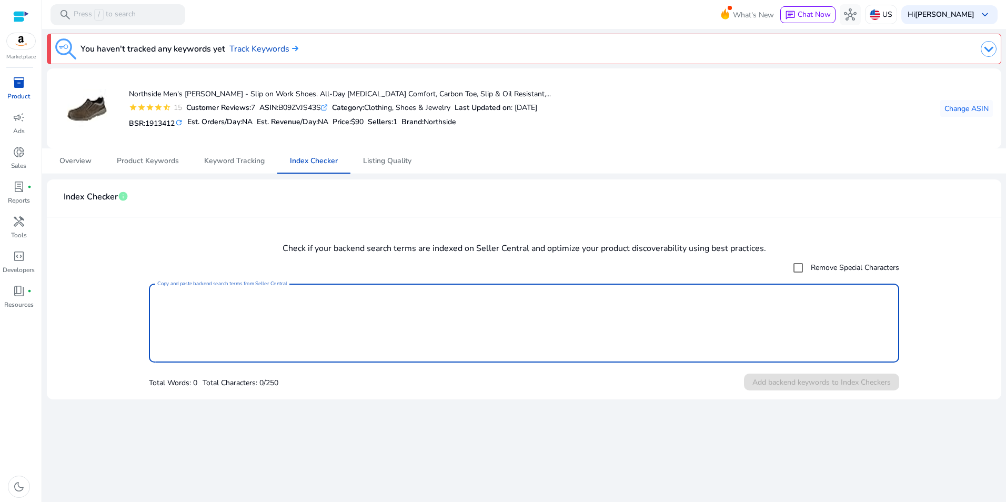
paste textarea "**********"
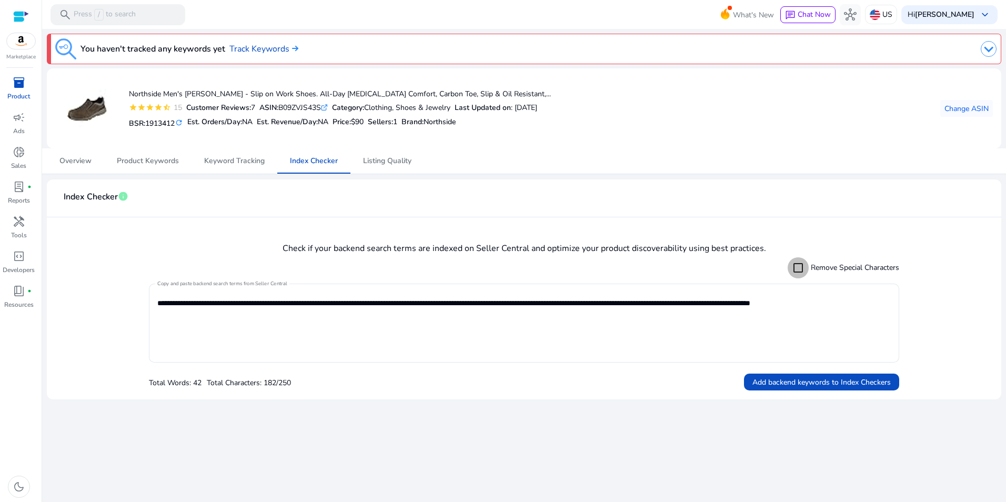
type textarea "**********"
click at [803, 379] on span "Add backend keywords to Index Checkers" at bounding box center [821, 382] width 138 height 11
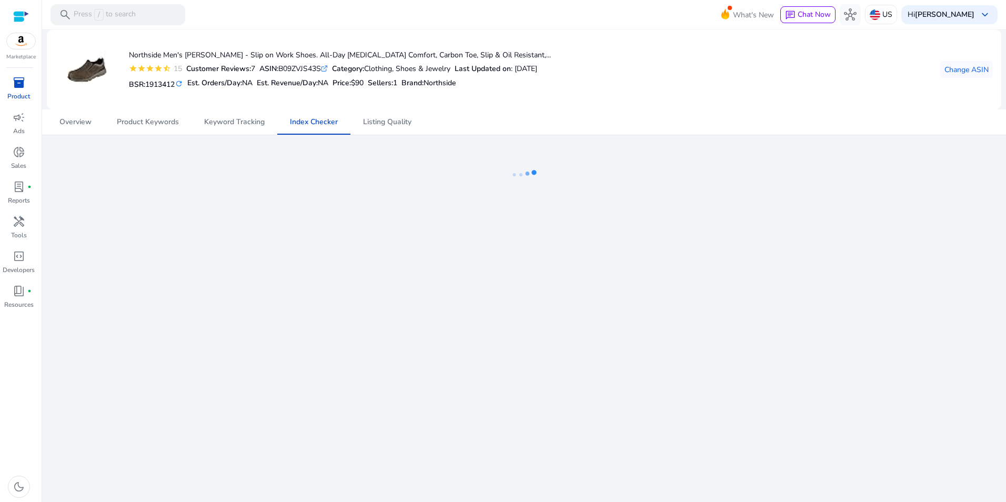
scroll to position [387, 0]
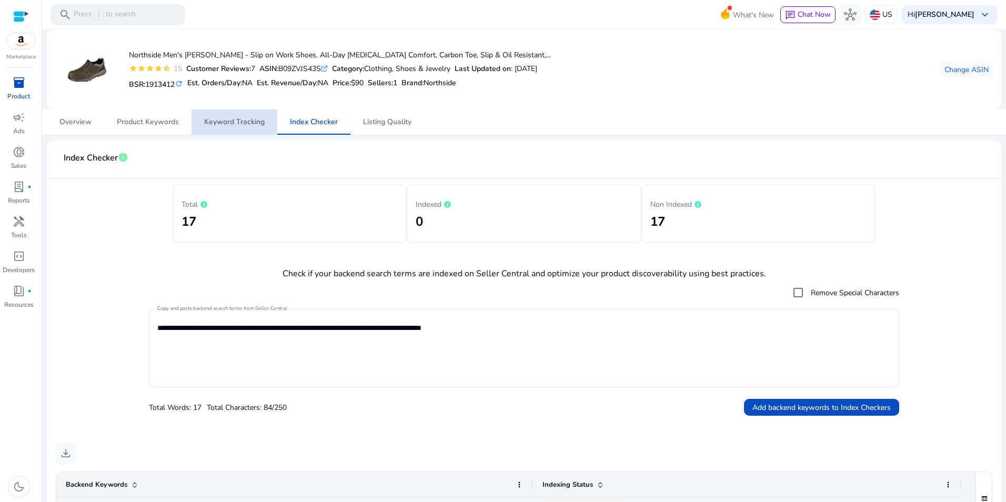
click at [241, 120] on span "Keyword Tracking" at bounding box center [234, 121] width 61 height 7
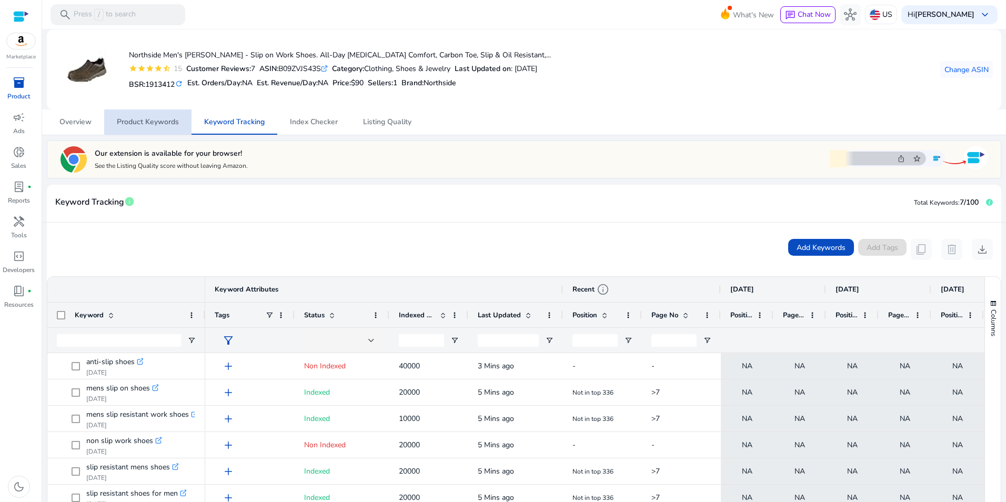
click at [171, 123] on span "Product Keywords" at bounding box center [148, 121] width 62 height 7
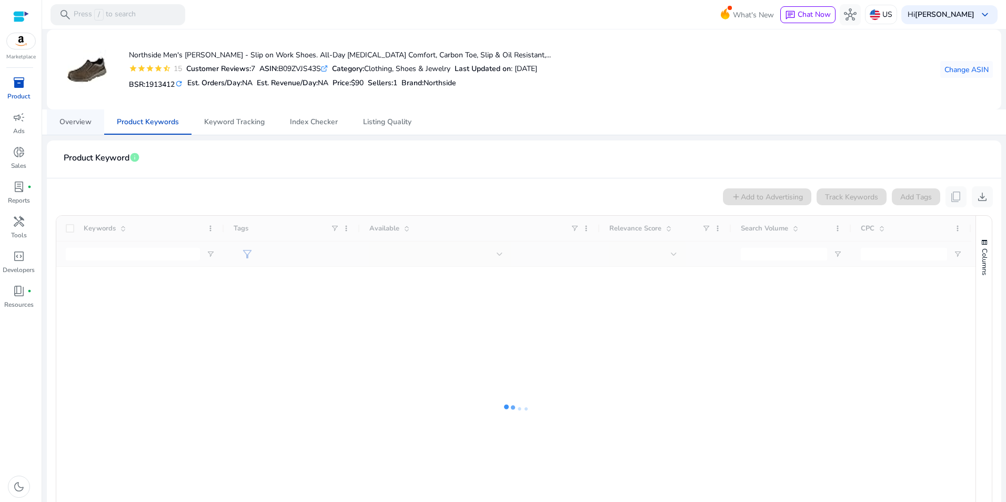
click at [88, 122] on span "Overview" at bounding box center [75, 121] width 32 height 7
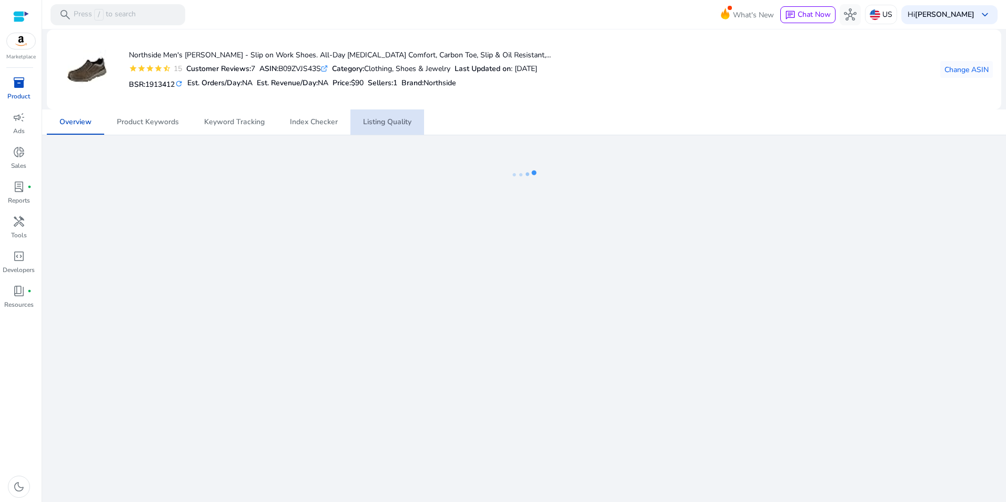
click at [397, 123] on span "Listing Quality" at bounding box center [387, 121] width 48 height 7
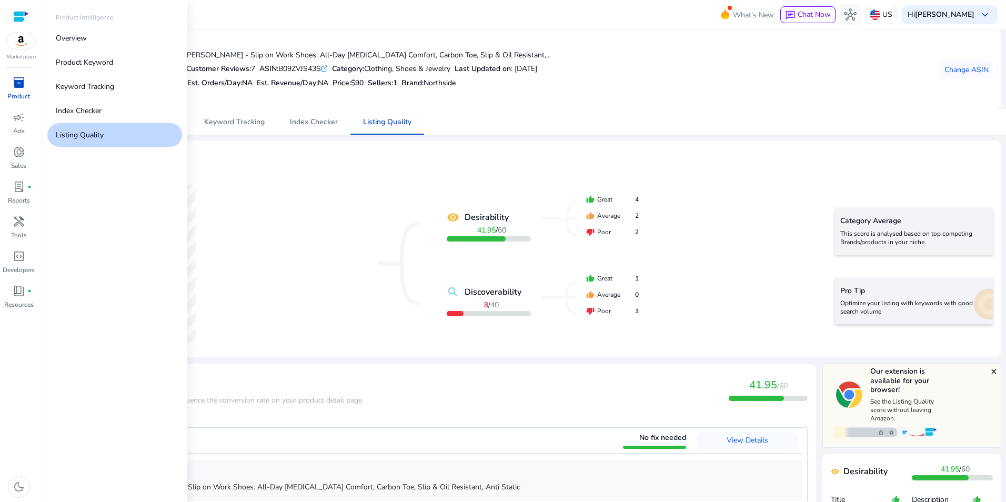
click at [15, 81] on span "inventory_2" at bounding box center [19, 82] width 13 height 13
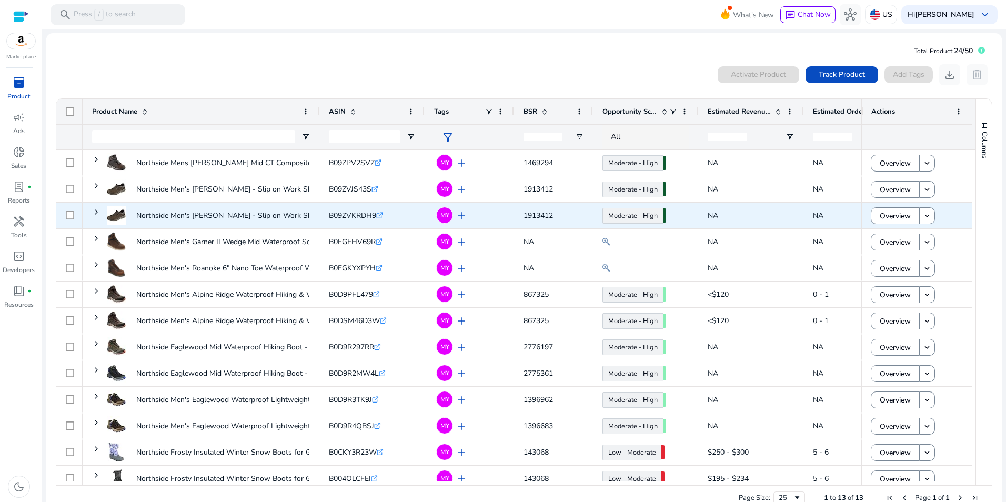
click at [360, 214] on span "B09ZVKRDH9" at bounding box center [352, 215] width 47 height 10
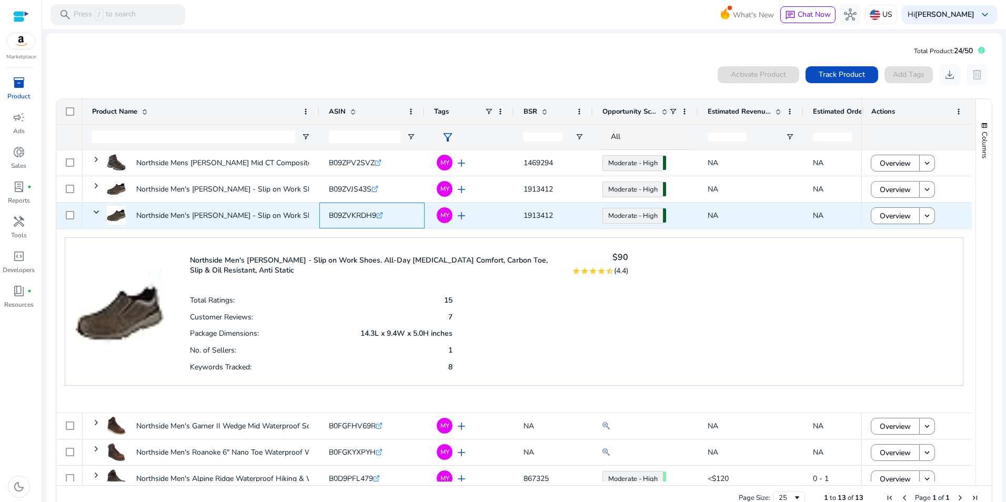
click at [360, 214] on span "B09ZVKRDH9" at bounding box center [352, 215] width 47 height 10
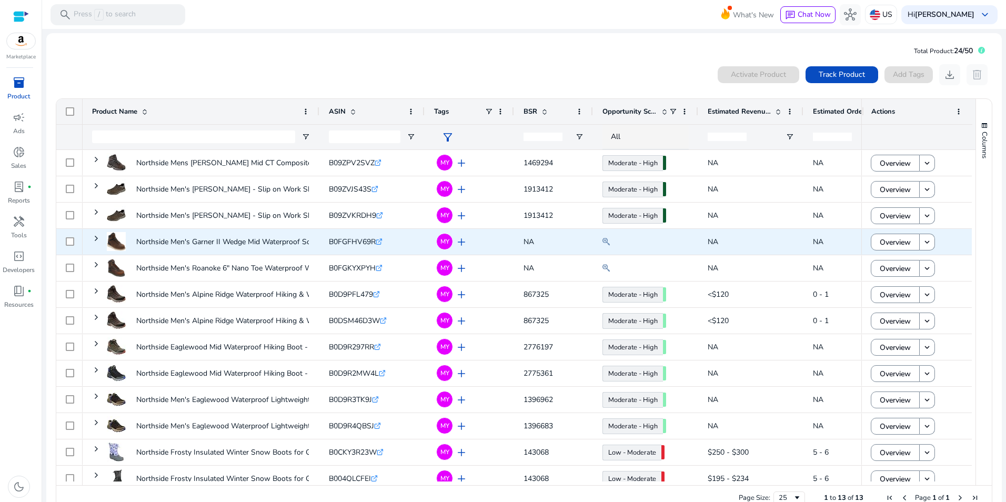
click at [356, 240] on span "B0FGFHV69R" at bounding box center [352, 242] width 47 height 10
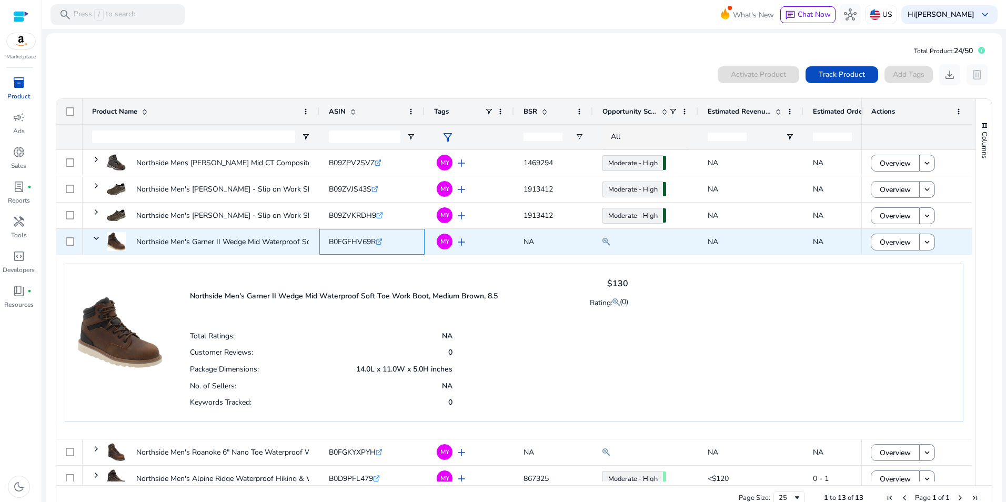
click at [356, 240] on span "B0FGFHV69R" at bounding box center [352, 242] width 47 height 10
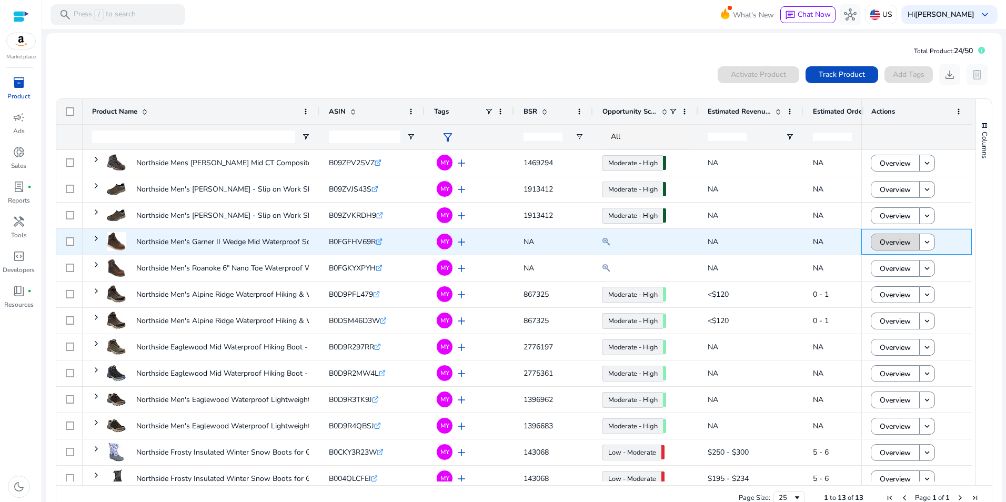
click at [898, 240] on span "Overview" at bounding box center [895, 243] width 31 height 22
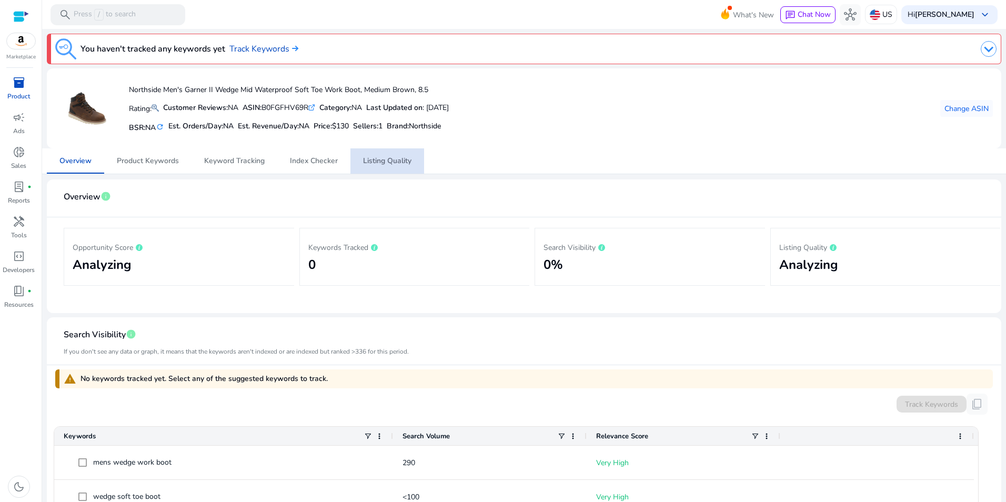
click at [397, 164] on span "Listing Quality" at bounding box center [387, 160] width 48 height 7
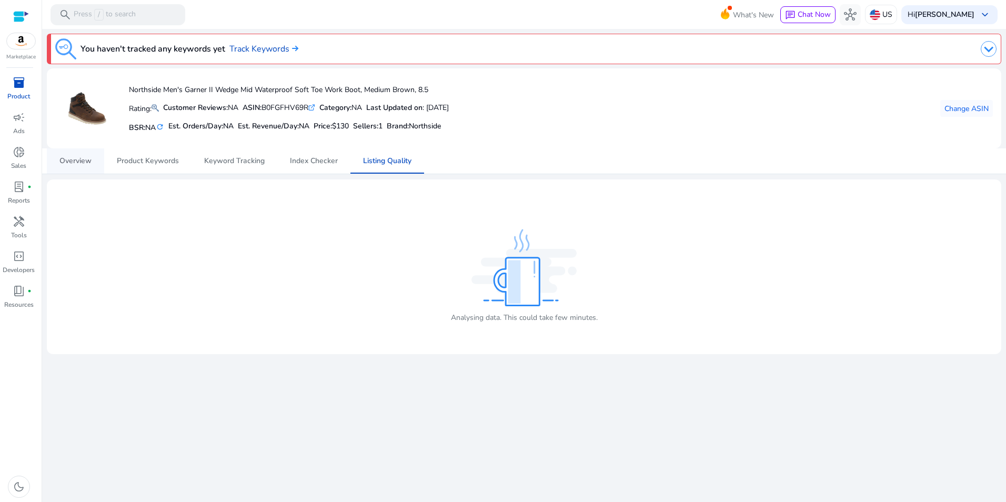
click at [84, 163] on span "Overview" at bounding box center [75, 160] width 32 height 7
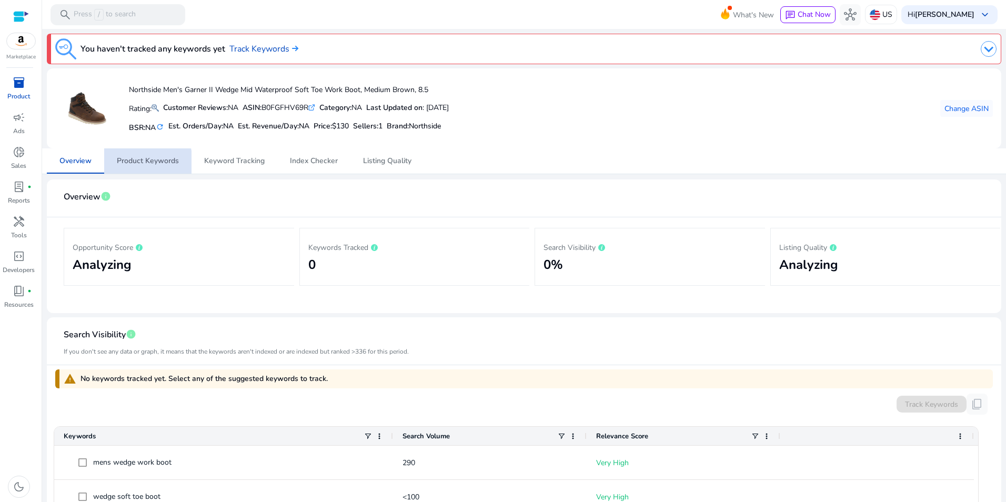
click at [146, 163] on span "Product Keywords" at bounding box center [148, 160] width 62 height 7
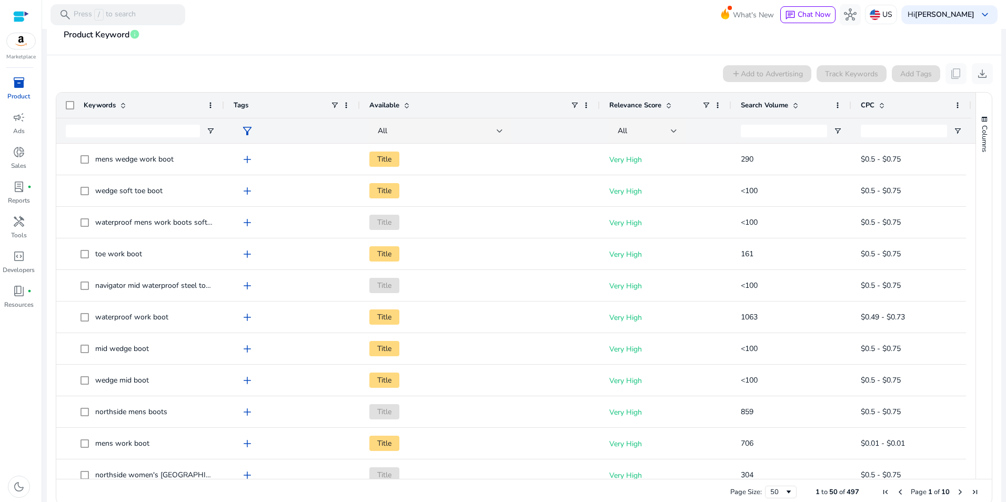
scroll to position [179, 0]
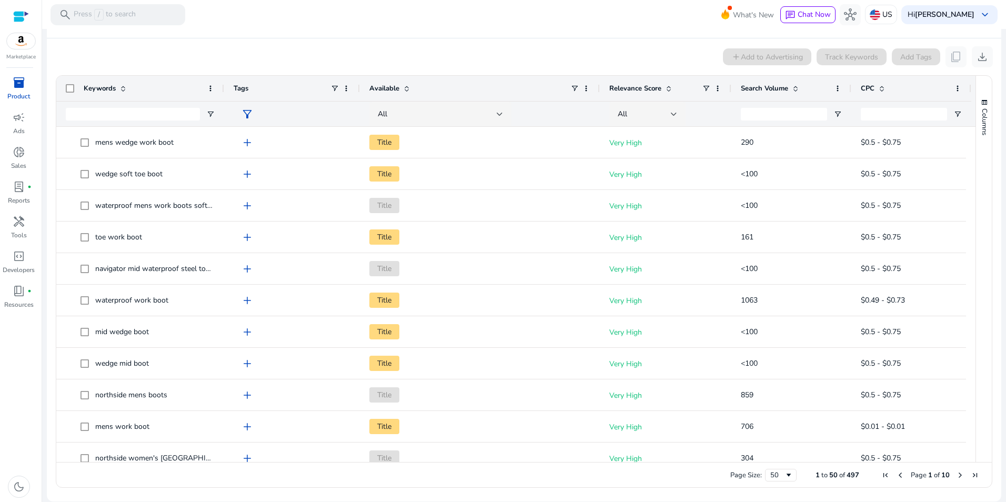
click at [797, 85] on span at bounding box center [795, 88] width 8 height 8
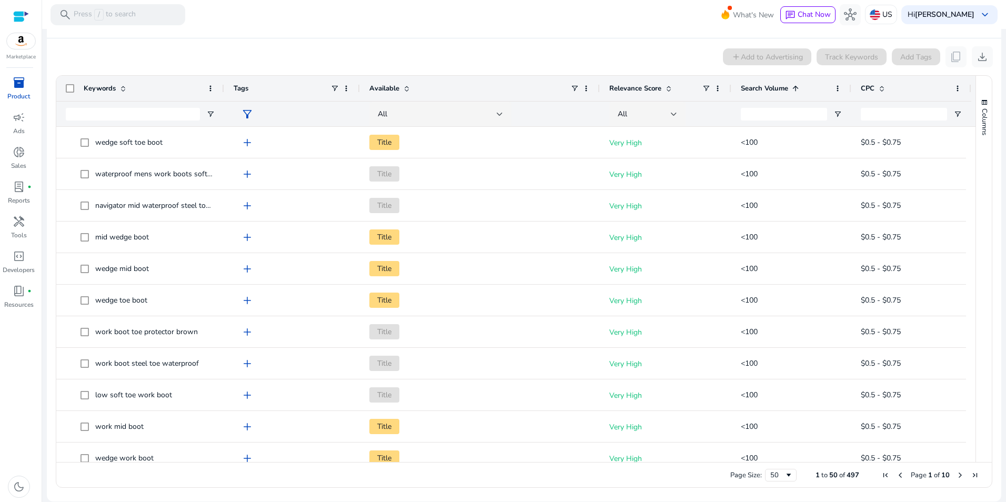
click at [797, 85] on span at bounding box center [795, 88] width 8 height 8
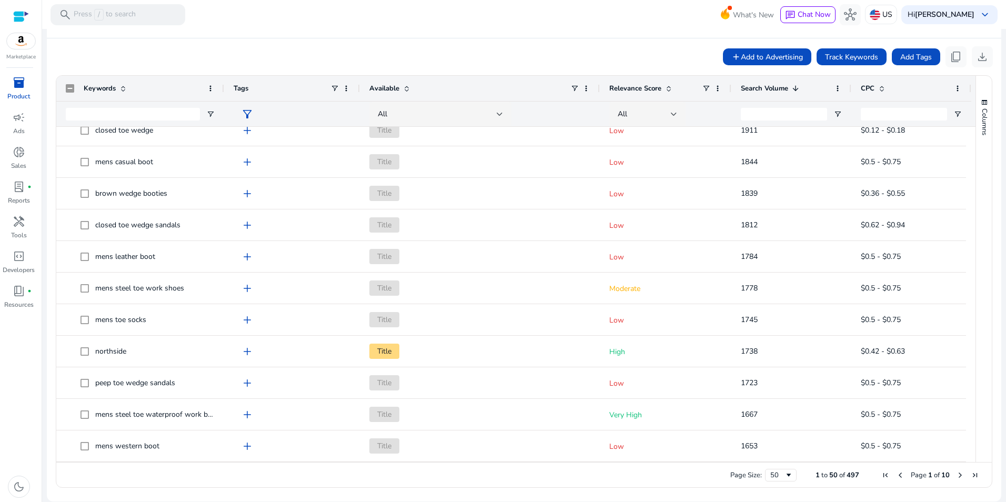
scroll to position [0, 0]
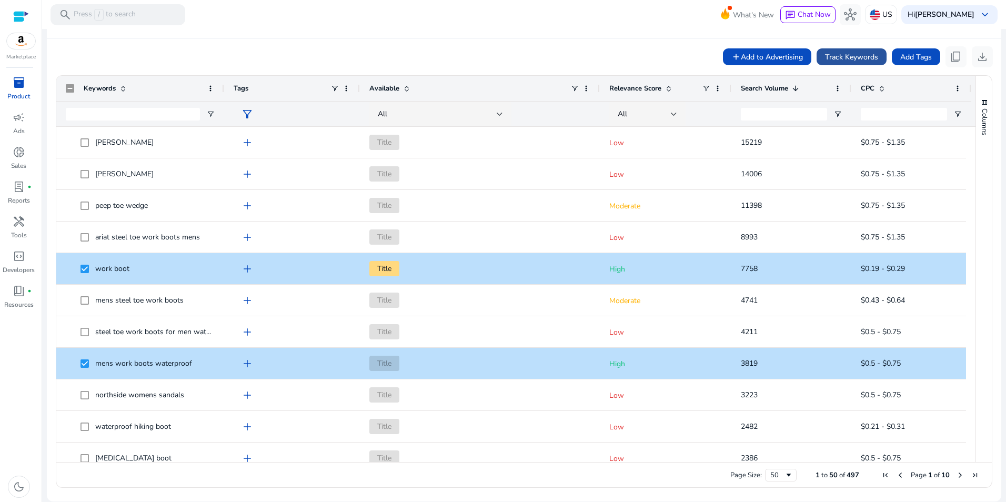
click at [850, 58] on span "Track Keywords" at bounding box center [851, 57] width 53 height 11
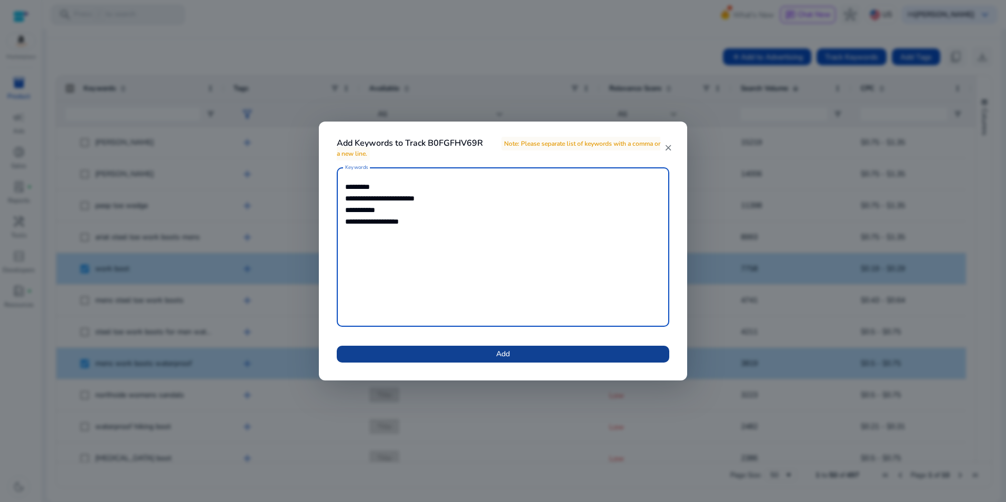
click at [580, 353] on span at bounding box center [503, 353] width 333 height 25
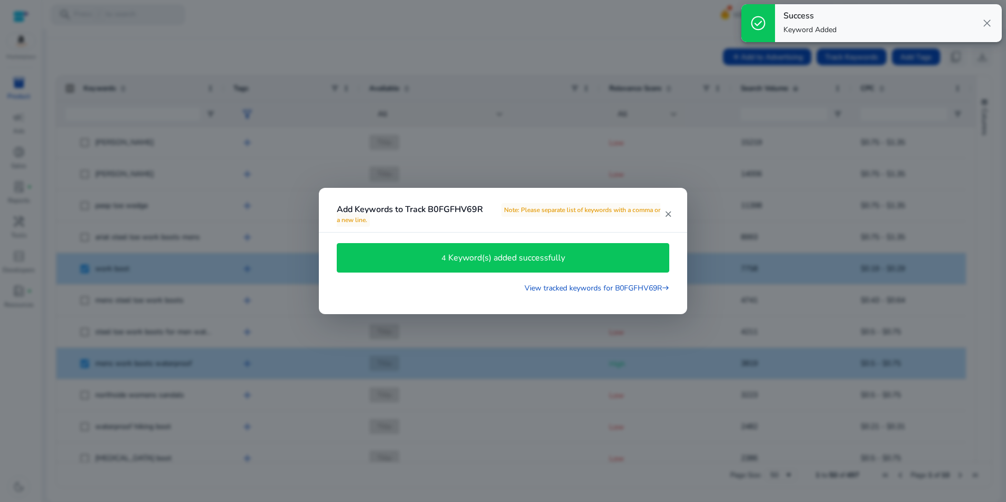
click at [987, 23] on span "close" at bounding box center [987, 23] width 13 height 13
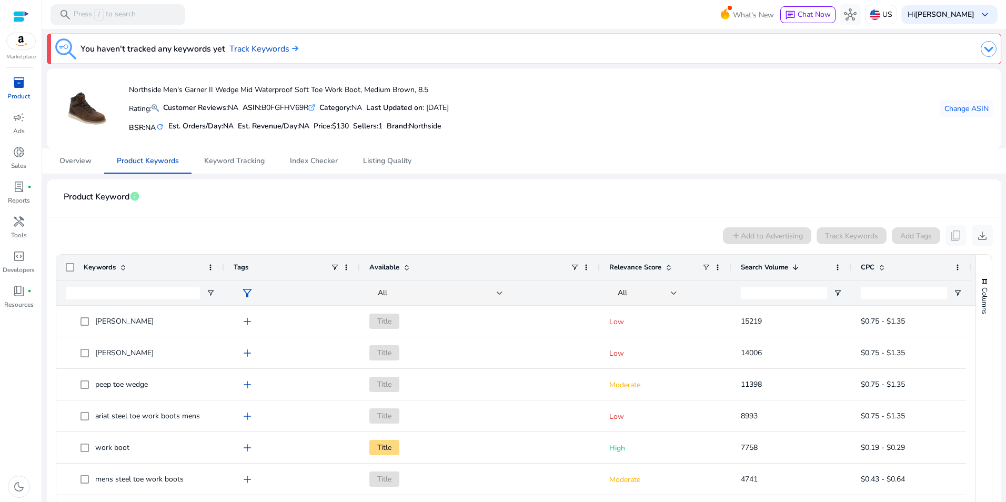
click at [277, 107] on div "ASIN: B0FGFHV69R .st0{fill:#2c8af8}" at bounding box center [279, 107] width 73 height 11
copy div "B0FGFHV69R"
click at [297, 163] on span "Index Checker" at bounding box center [314, 160] width 48 height 7
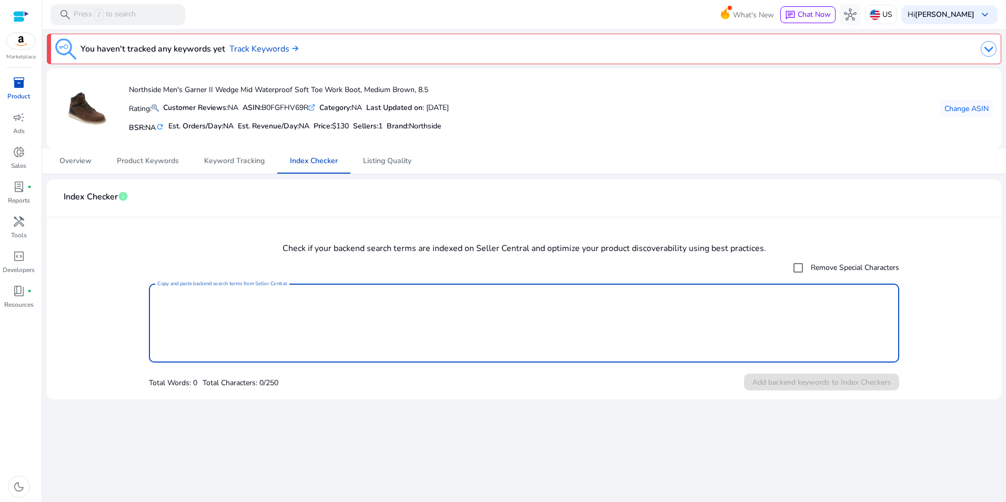
click at [247, 306] on textarea "Copy and paste backend search terms from Seller Central" at bounding box center [523, 323] width 733 height 68
paste textarea "**********"
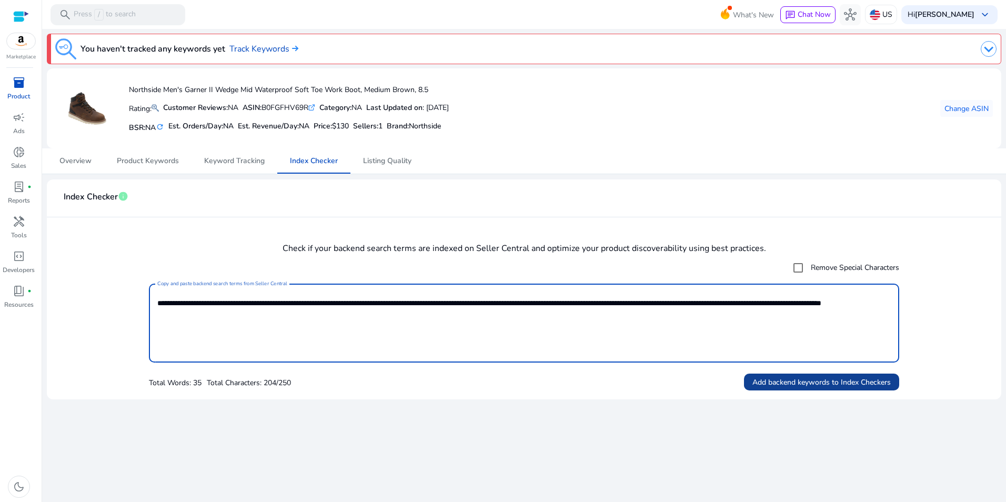
type textarea "**********"
click at [873, 380] on span "Add backend keywords to Index Checkers" at bounding box center [821, 382] width 138 height 11
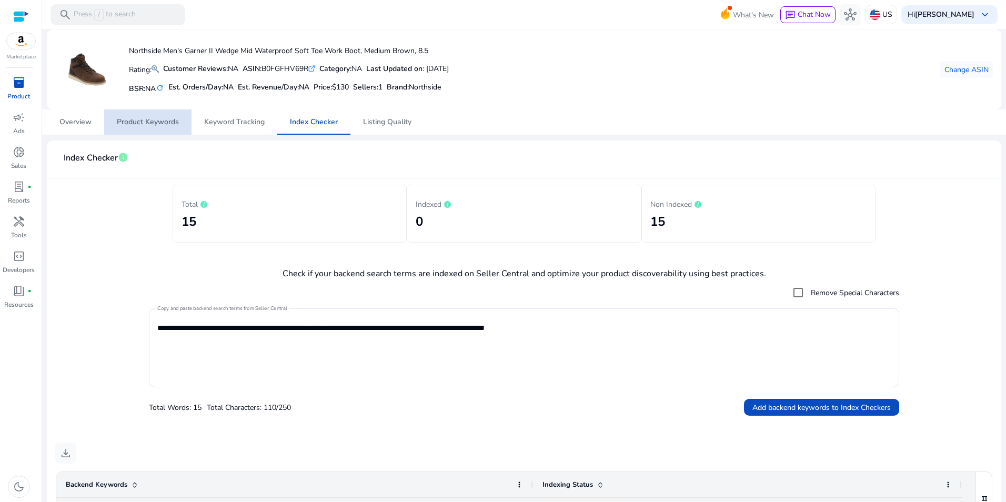
click at [156, 122] on span "Product Keywords" at bounding box center [148, 121] width 62 height 7
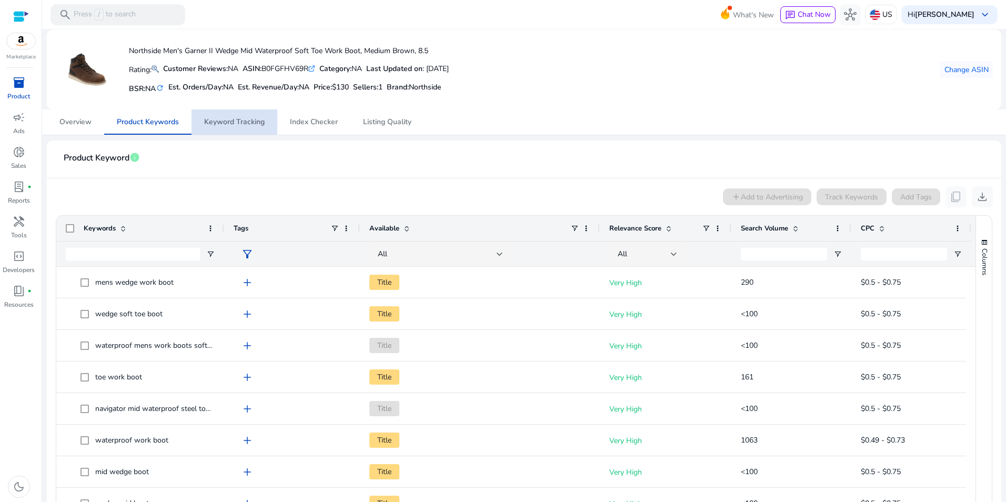
click at [213, 121] on span "Keyword Tracking" at bounding box center [234, 121] width 61 height 7
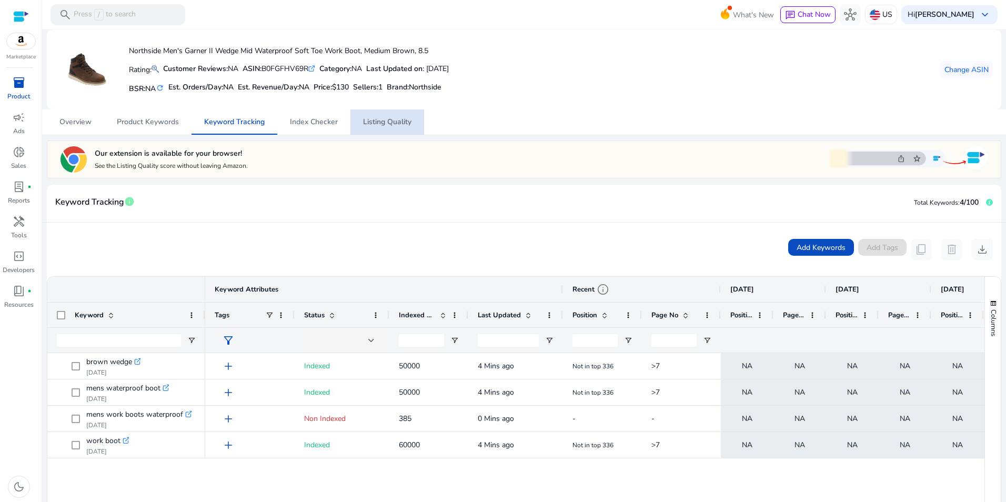
click at [407, 130] on span "Listing Quality" at bounding box center [387, 121] width 48 height 25
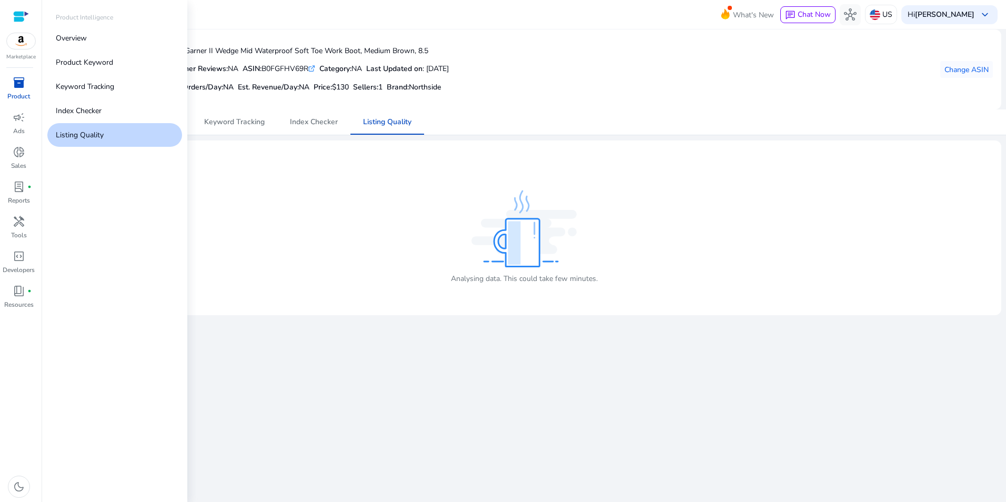
click at [22, 89] on span "inventory_2" at bounding box center [19, 82] width 13 height 13
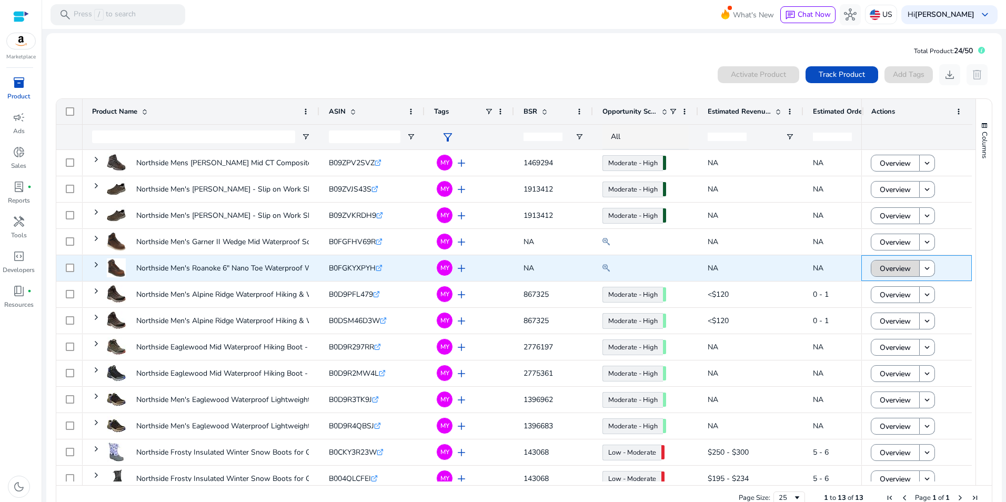
click at [886, 265] on span "Overview" at bounding box center [895, 269] width 31 height 22
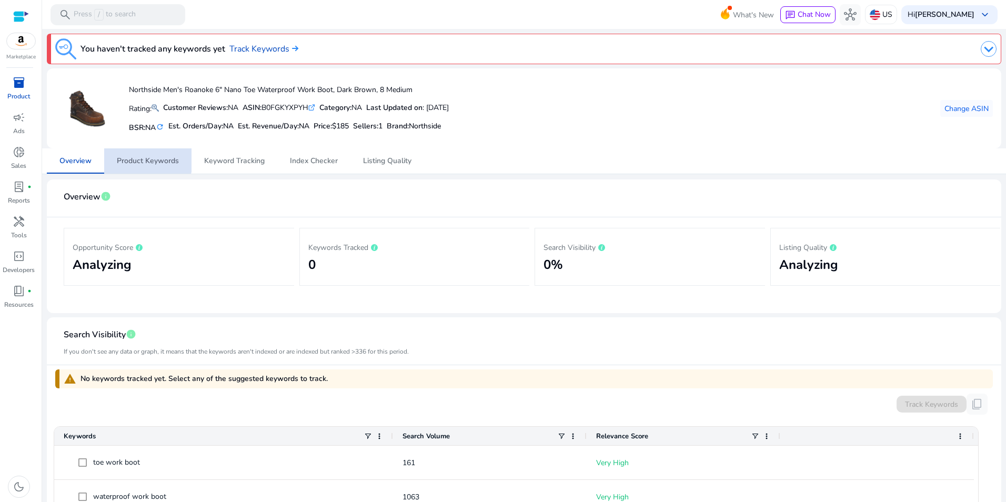
click at [144, 157] on span "Product Keywords" at bounding box center [148, 160] width 62 height 7
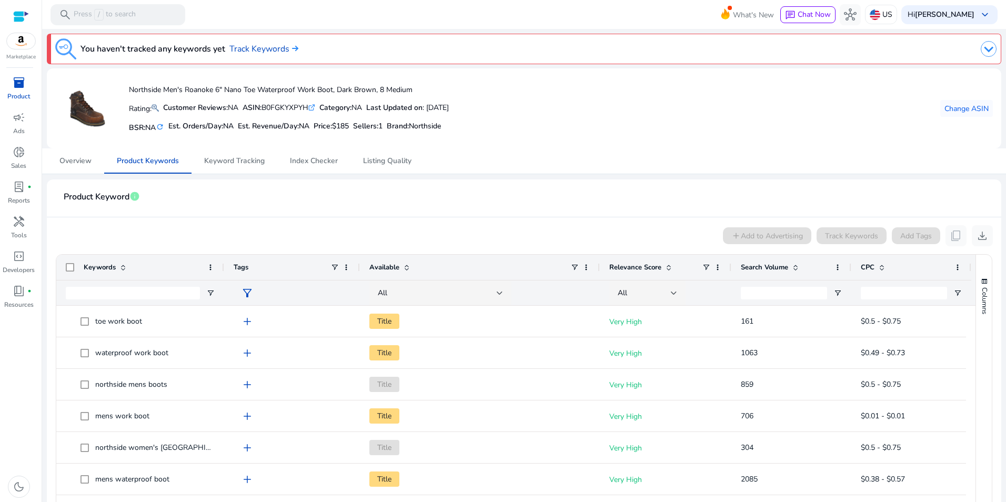
click at [797, 266] on span at bounding box center [795, 267] width 8 height 8
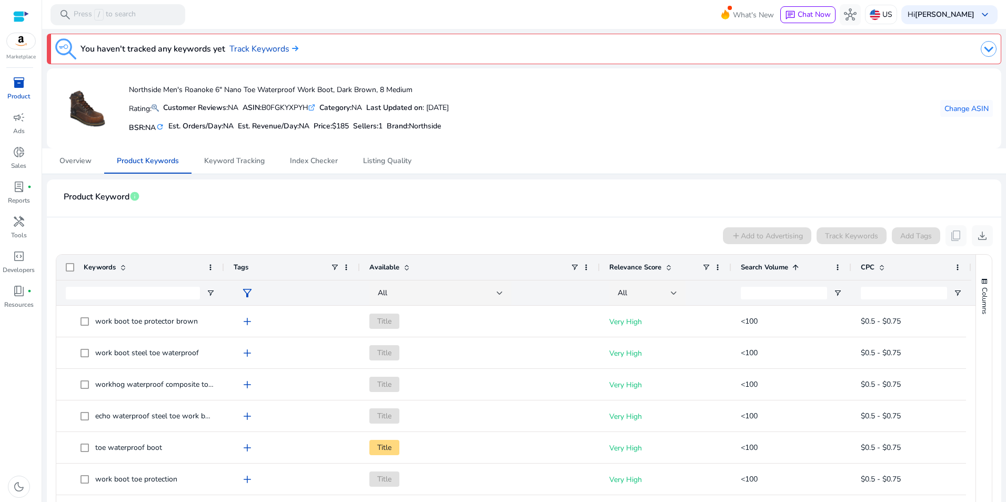
click at [797, 266] on span at bounding box center [795, 267] width 8 height 8
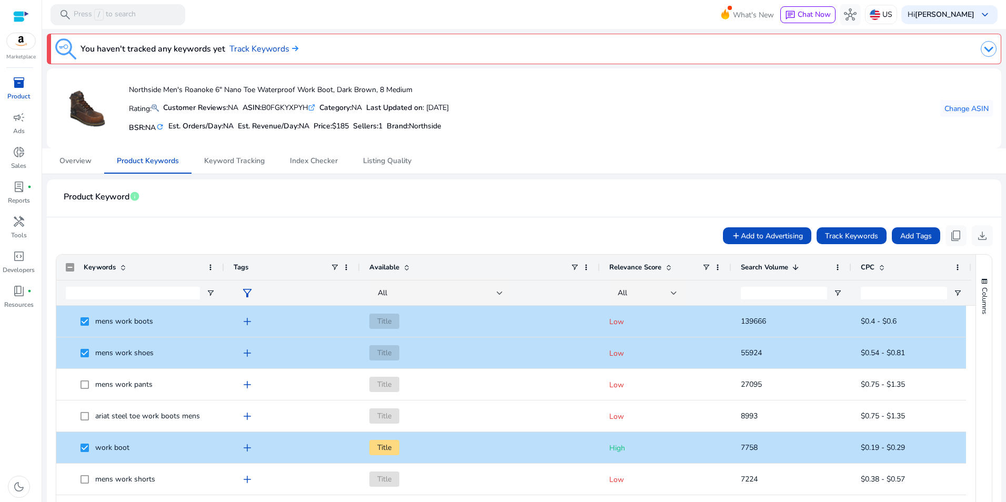
click at [278, 106] on div "ASIN: B0FGKYXPYH .st0{fill:#2c8af8}" at bounding box center [279, 107] width 73 height 11
copy div "B0FGKYXPYH"
click at [0, 21] on html "We recommend switching to desktop view for the best experience. Marketplace inv…" at bounding box center [503, 251] width 1006 height 502
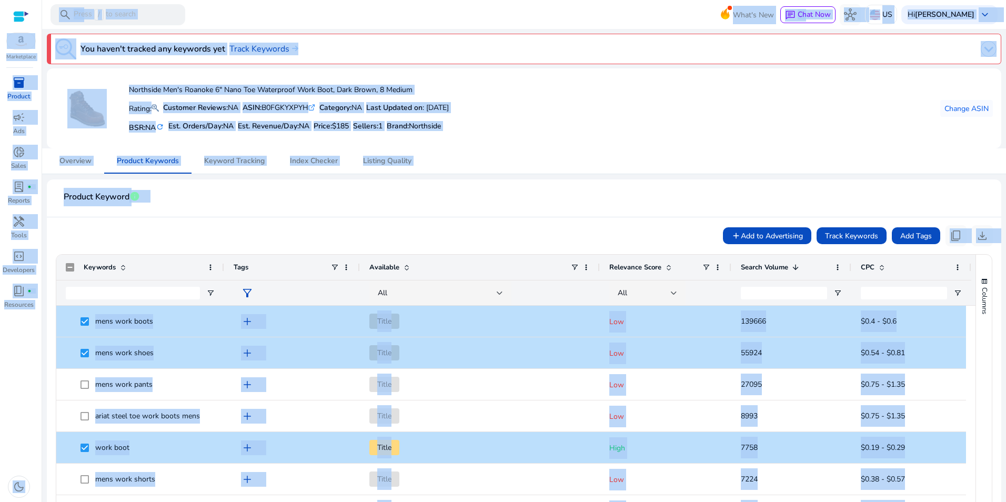
click at [595, 164] on div "Overview Product Keywords Keyword Tracking Index Checker Listing Quality" at bounding box center [524, 160] width 954 height 25
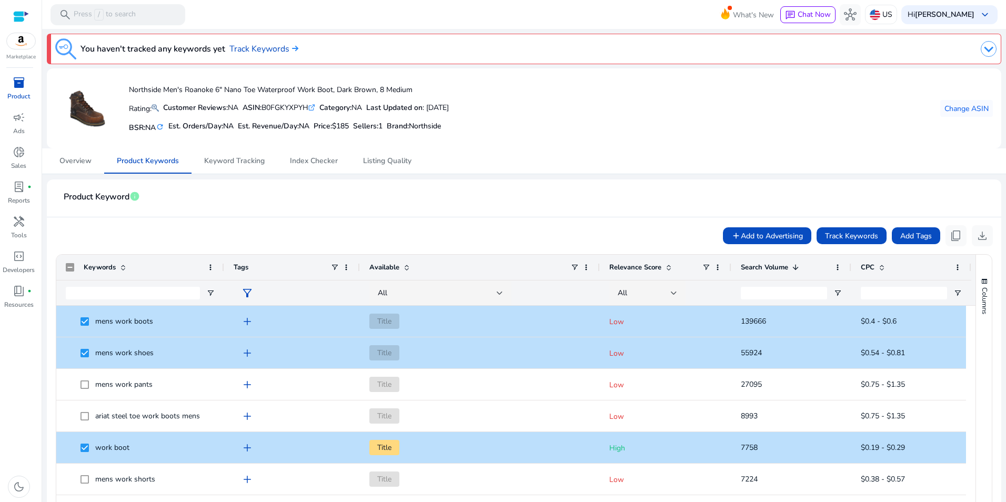
click at [298, 108] on div "ASIN: B0FGKYXPYH .st0{fill:#2c8af8}" at bounding box center [279, 107] width 73 height 11
copy div "B0FGKYXPYH"
click at [295, 159] on span "Index Checker" at bounding box center [314, 160] width 48 height 7
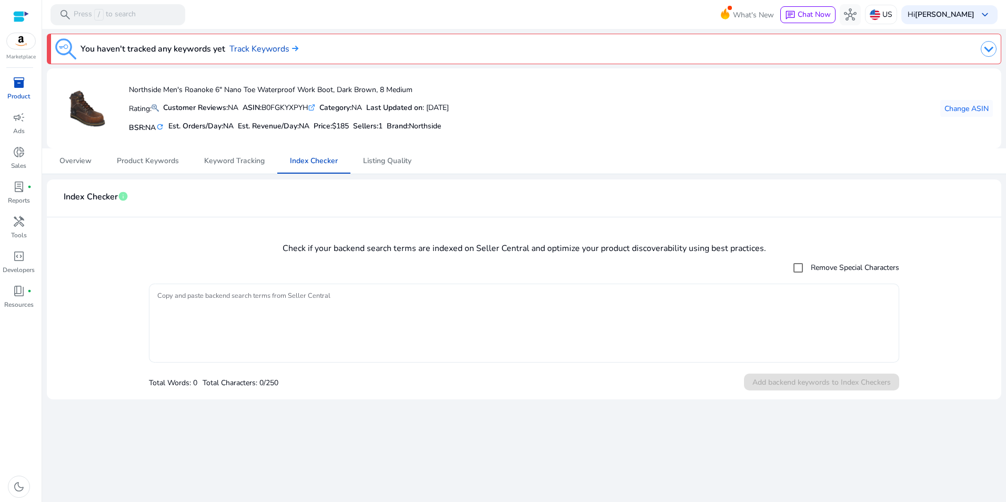
click at [314, 304] on textarea "Copy and paste backend search terms from Seller Central" at bounding box center [523, 323] width 733 height 68
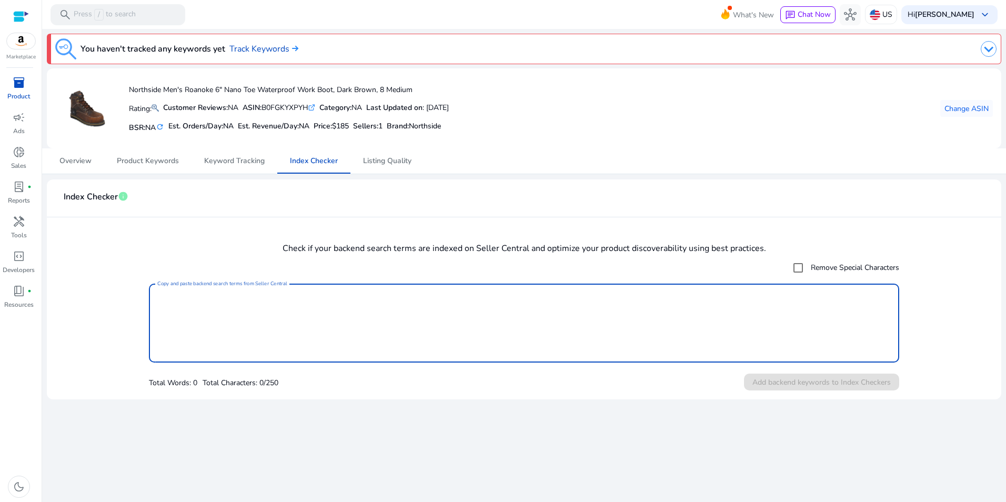
paste textarea "**********"
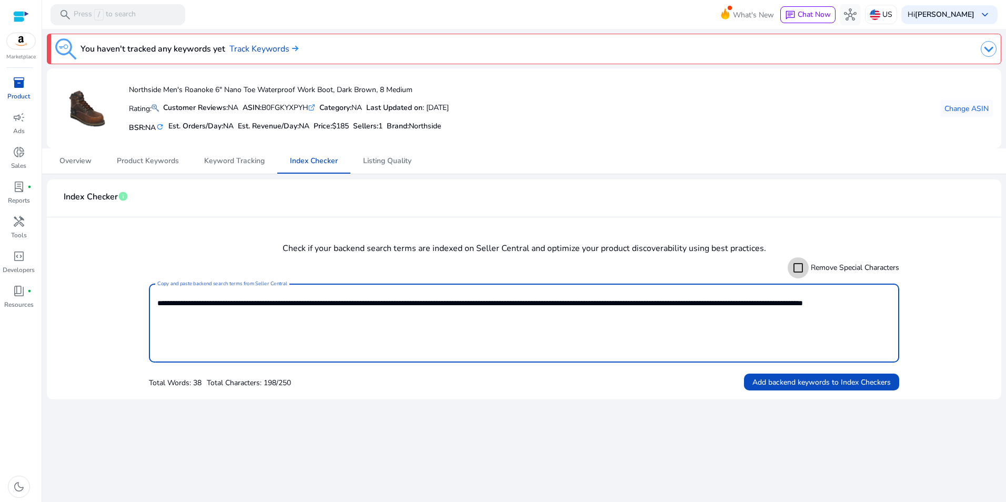
type textarea "**********"
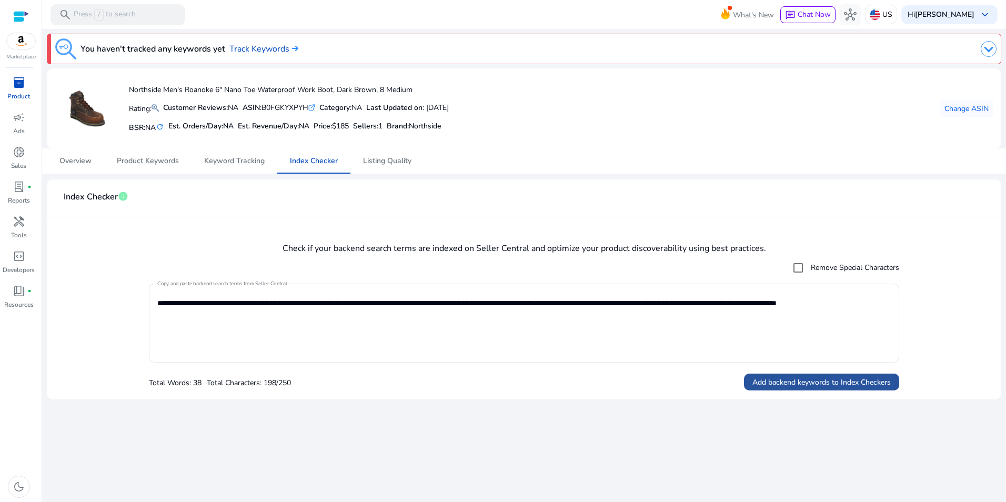
click at [809, 378] on span "Add backend keywords to Index Checkers" at bounding box center [821, 382] width 138 height 11
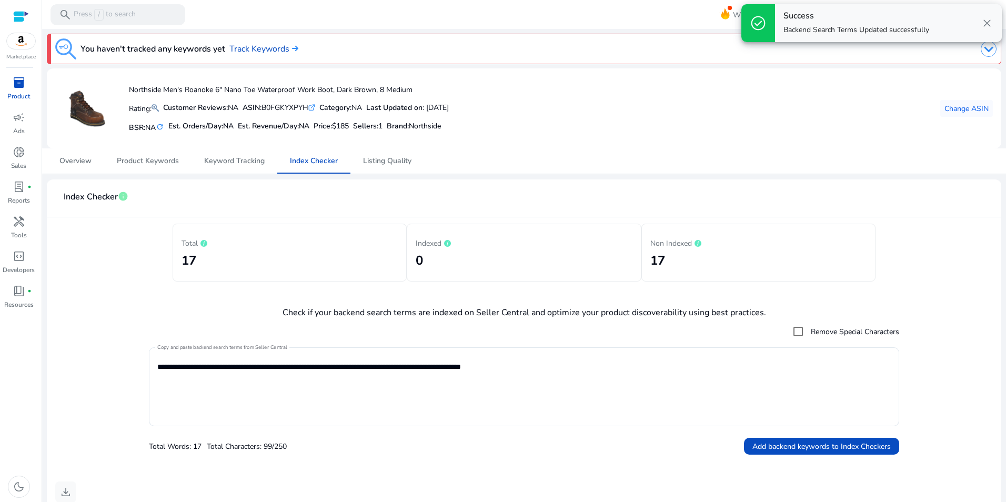
scroll to position [426, 0]
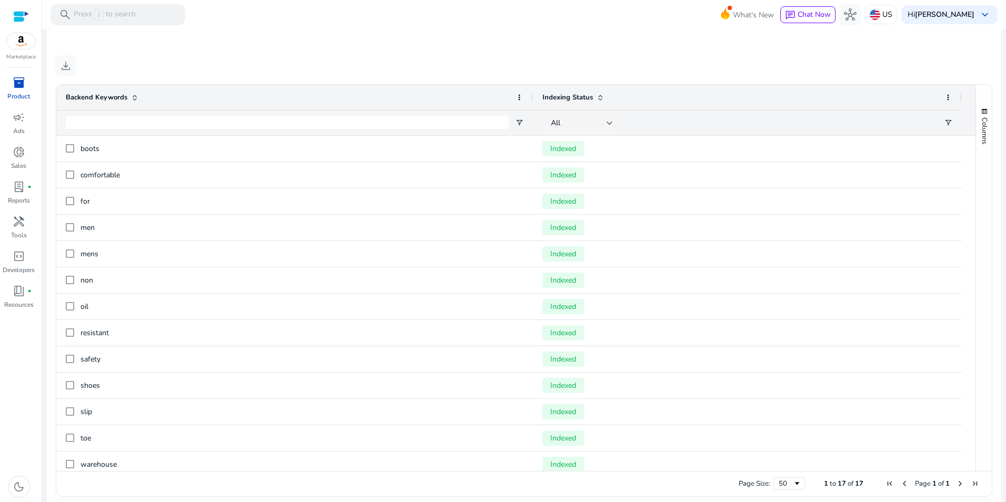
click at [23, 87] on span "inventory_2" at bounding box center [19, 82] width 13 height 13
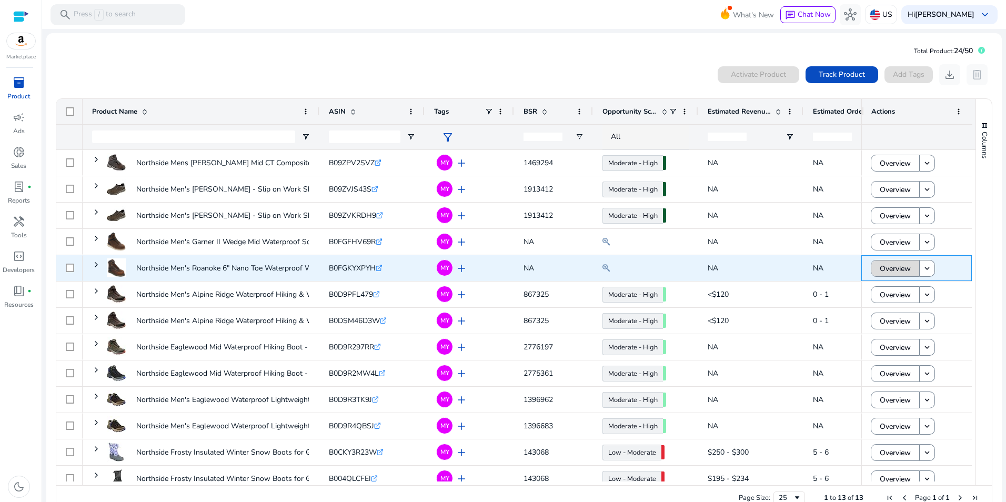
click at [888, 270] on span "Overview" at bounding box center [895, 269] width 31 height 22
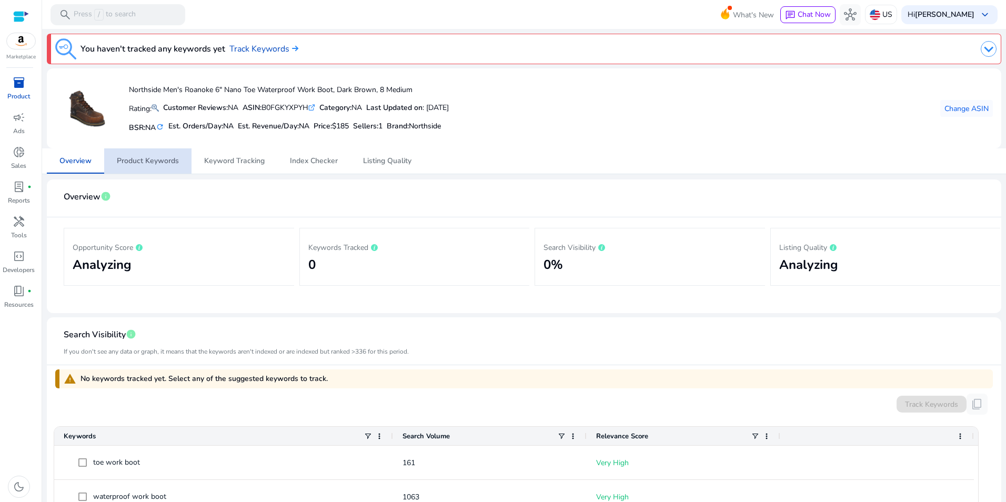
click at [178, 166] on span "Product Keywords" at bounding box center [148, 160] width 62 height 25
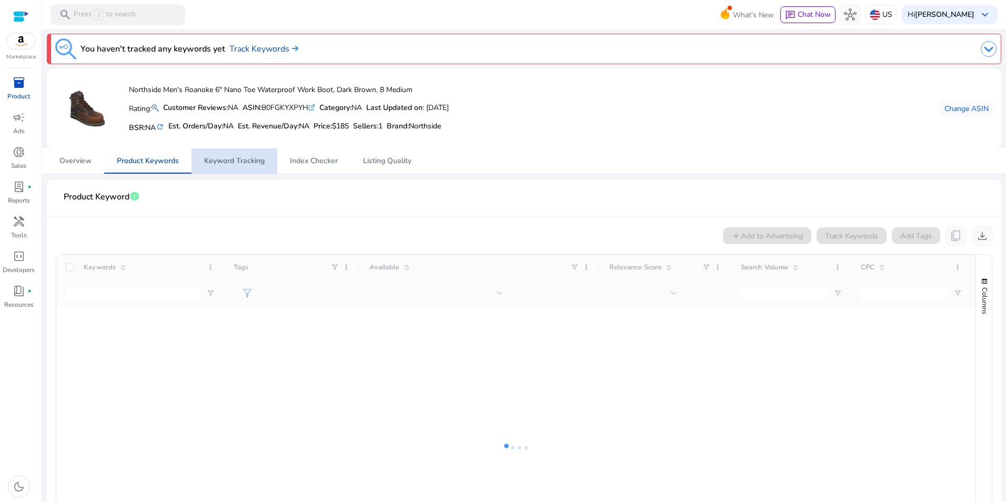
click at [259, 163] on span "Keyword Tracking" at bounding box center [234, 160] width 61 height 7
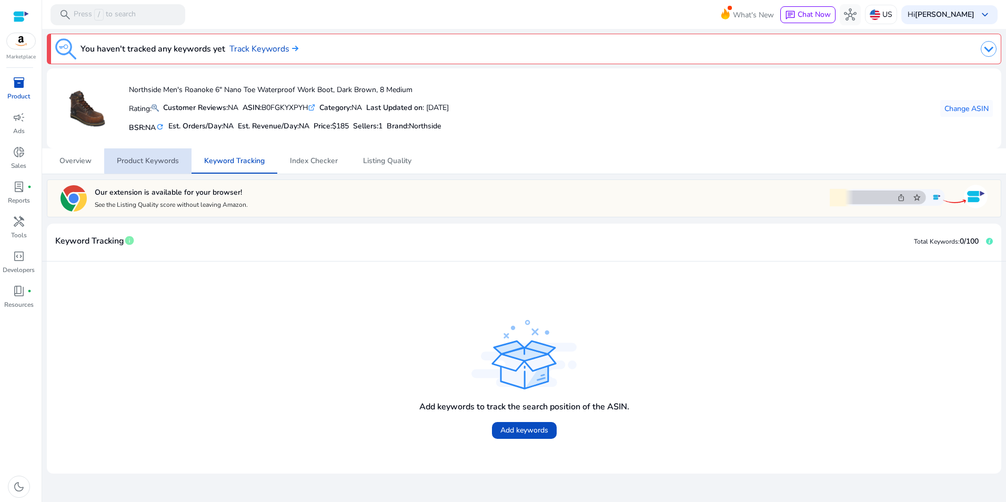
click at [148, 161] on span "Product Keywords" at bounding box center [148, 160] width 62 height 7
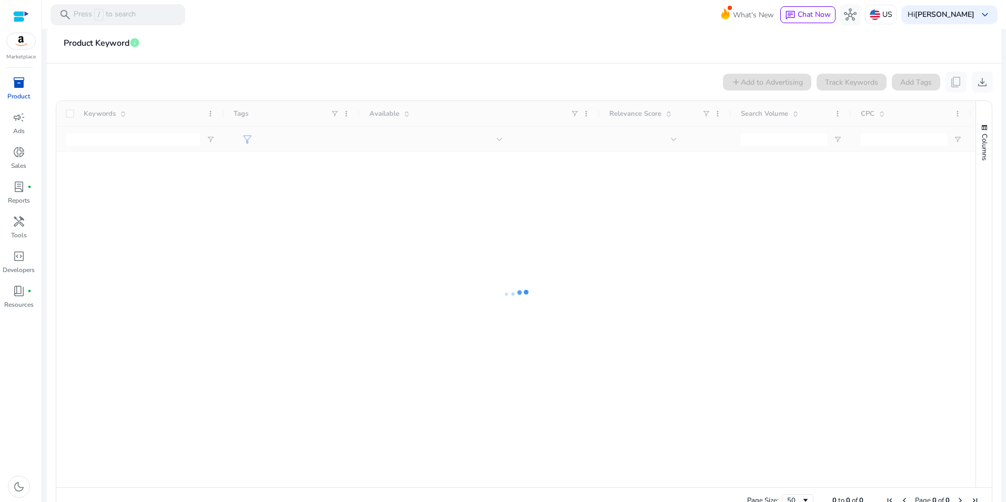
scroll to position [171, 0]
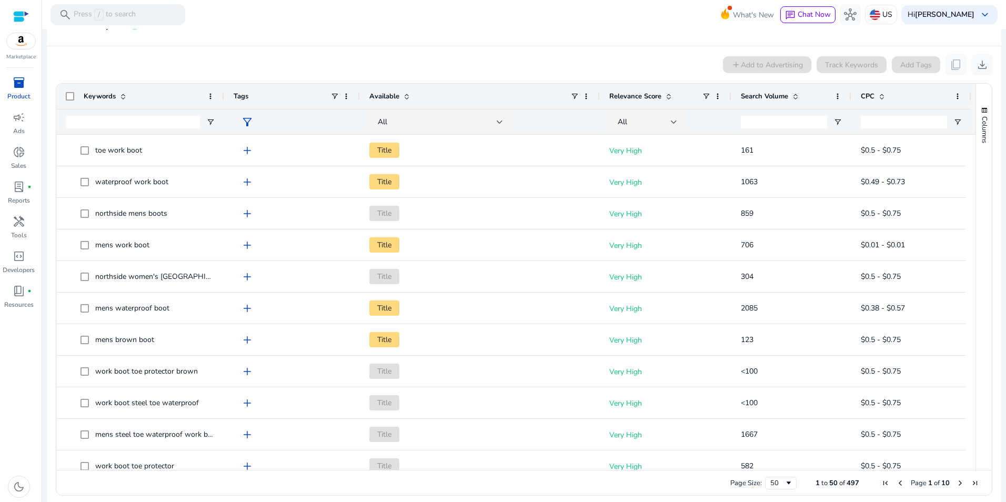
click at [794, 99] on span at bounding box center [795, 96] width 8 height 8
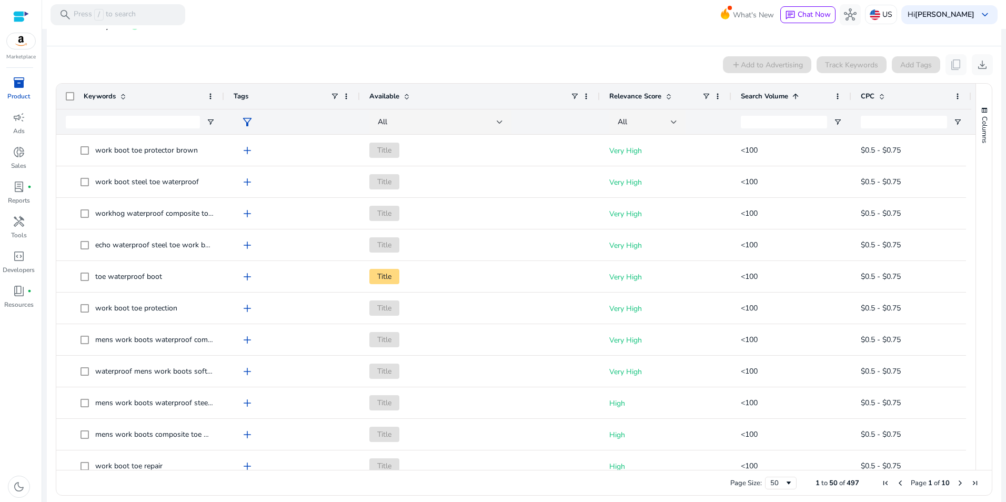
click at [797, 94] on span at bounding box center [795, 96] width 8 height 8
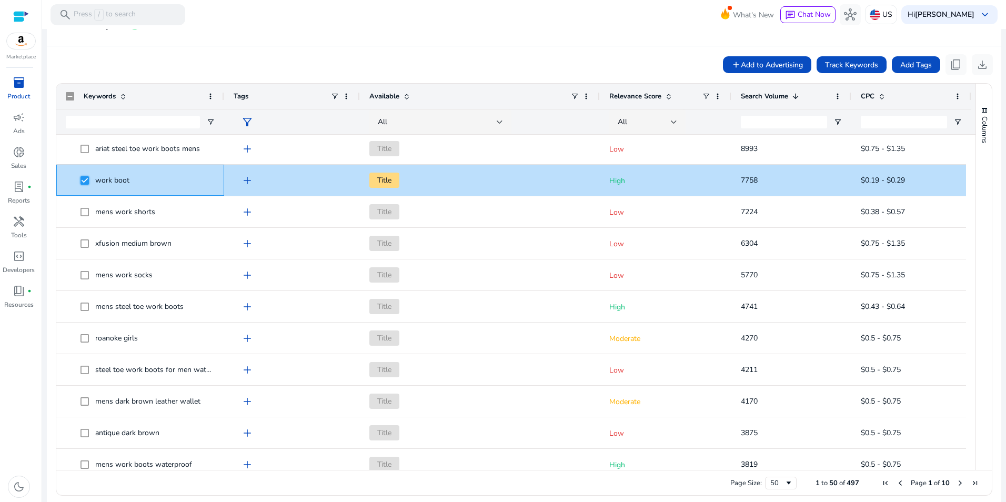
scroll to position [134, 0]
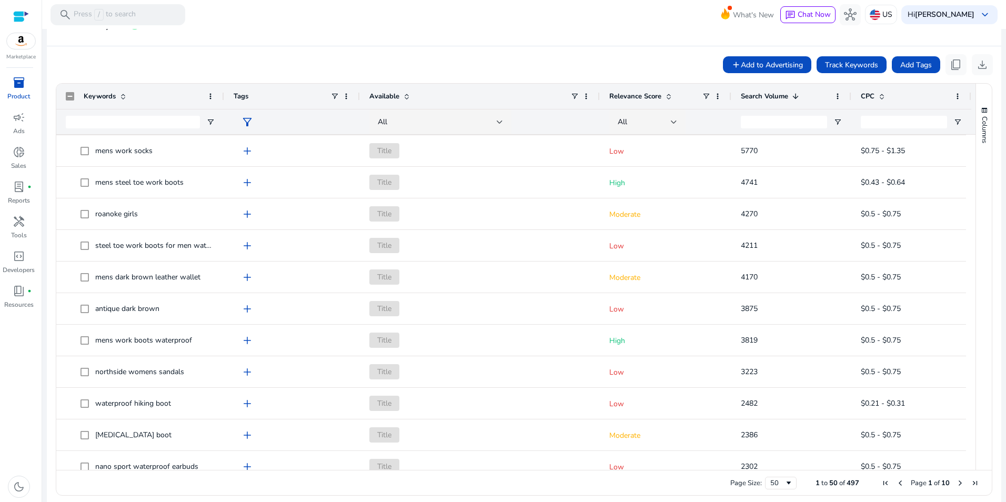
scroll to position [228, 0]
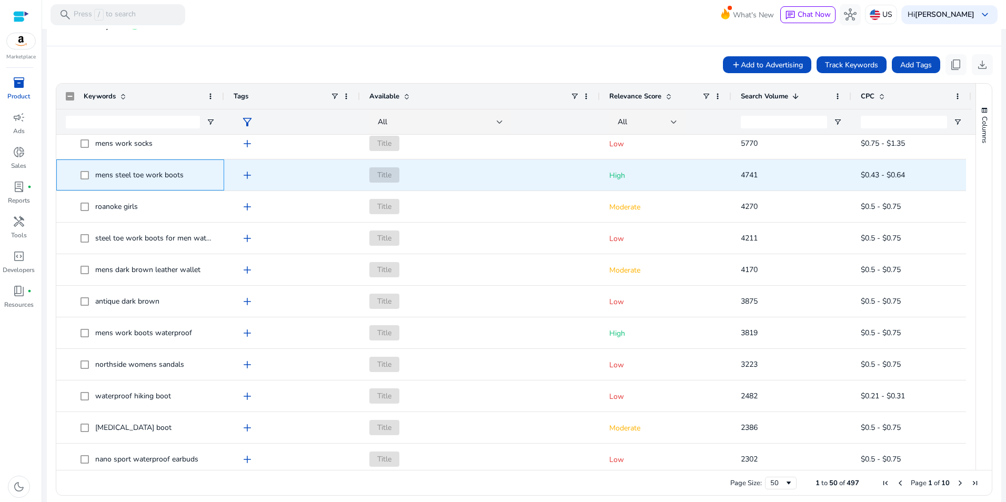
click at [89, 176] on span at bounding box center [88, 175] width 15 height 22
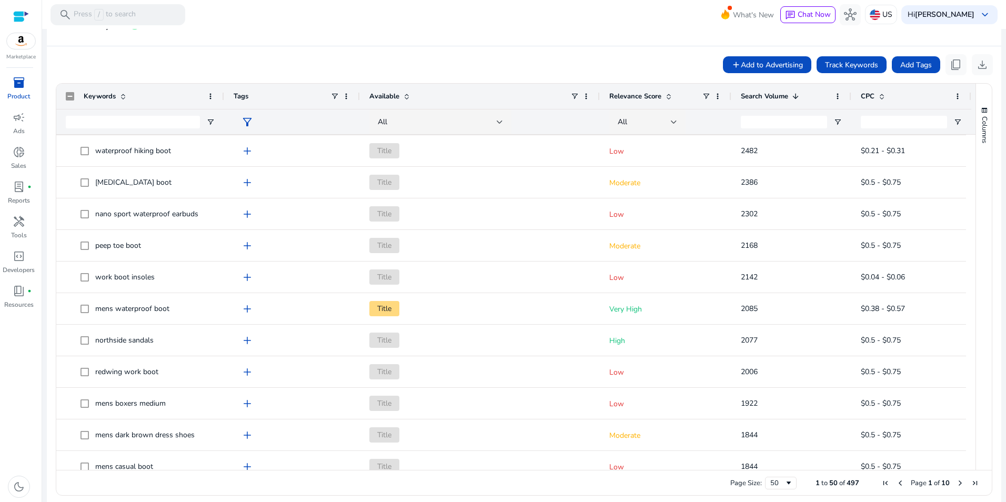
scroll to position [486, 0]
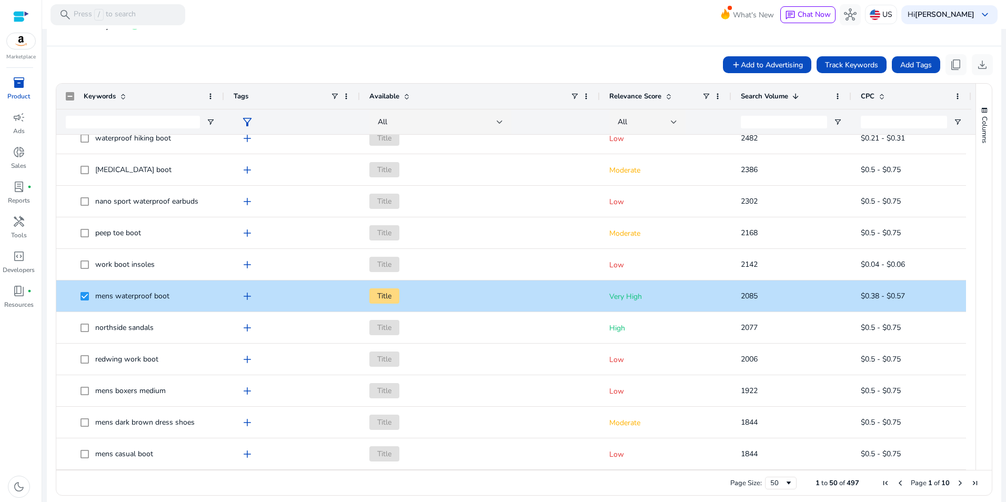
drag, startPoint x: 971, startPoint y: 284, endPoint x: 971, endPoint y: 304, distance: 20.5
click at [971, 304] on div "Keywords Tags Available 1" at bounding box center [524, 277] width 936 height 386
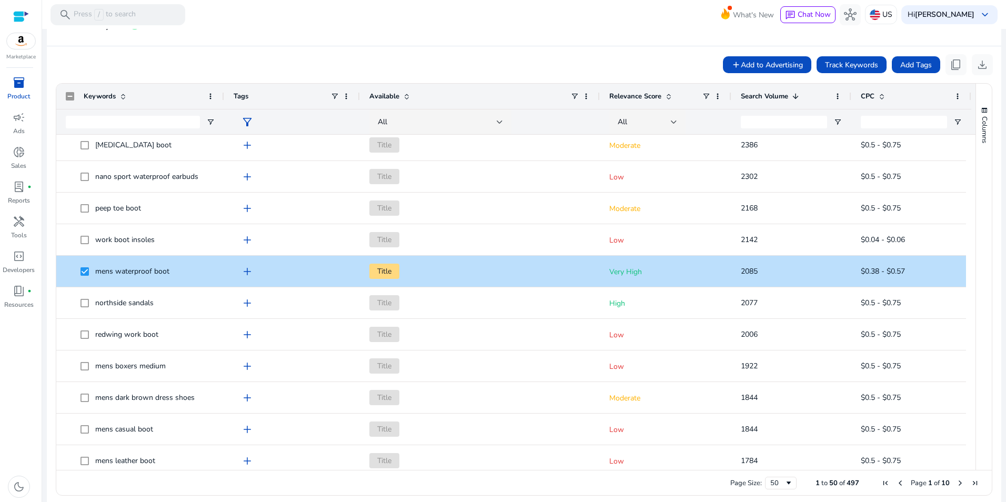
scroll to position [0, 0]
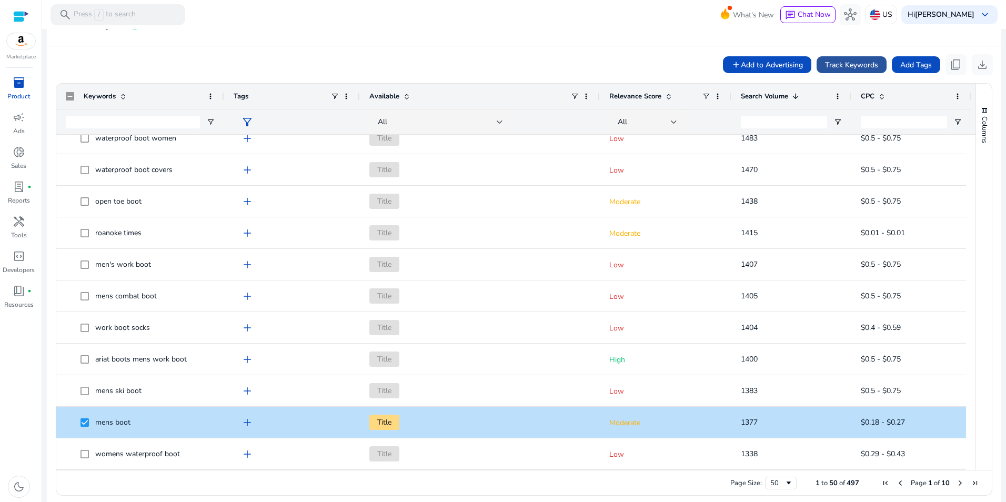
click at [835, 64] on span "Track Keywords" at bounding box center [851, 64] width 53 height 11
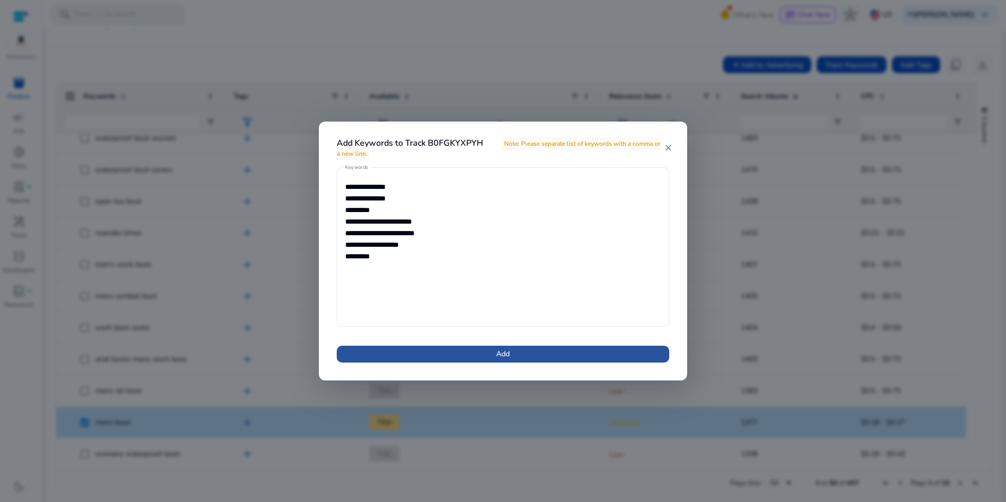
click at [589, 351] on span at bounding box center [503, 353] width 333 height 25
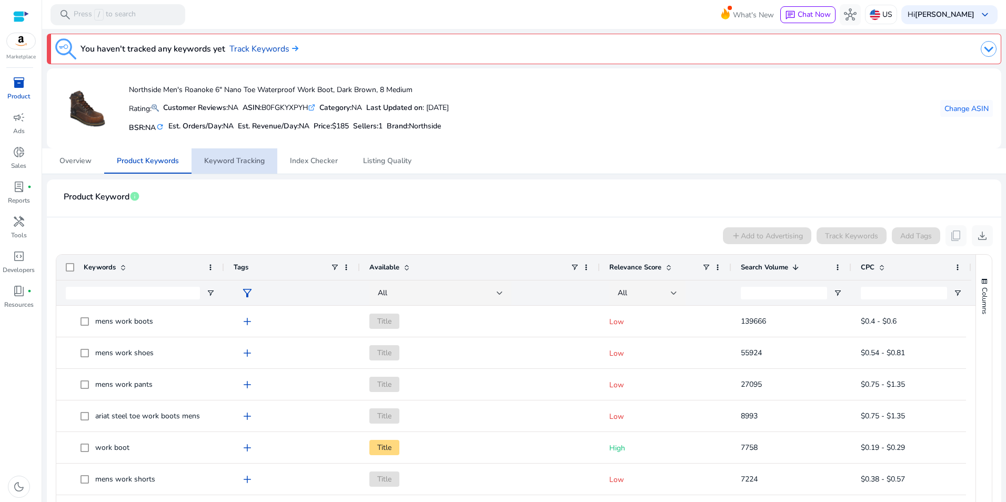
click at [243, 160] on span "Keyword Tracking" at bounding box center [234, 160] width 61 height 7
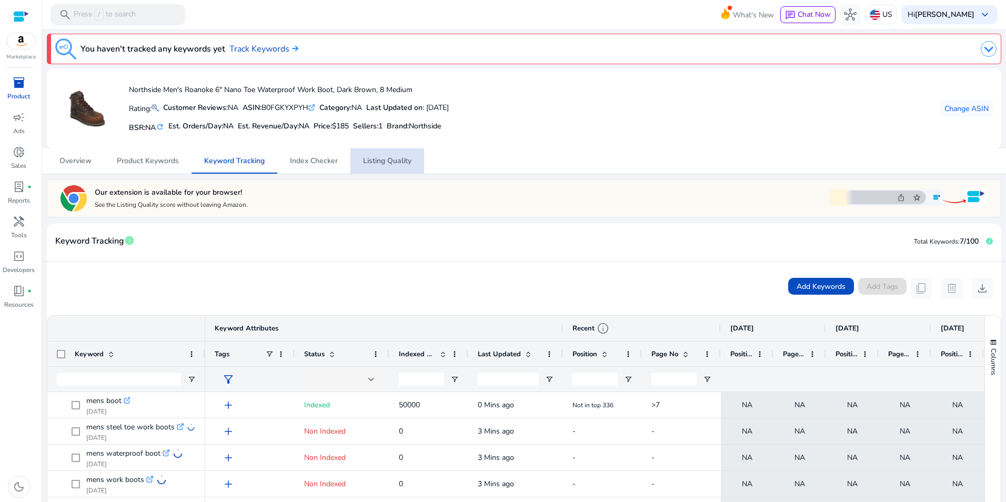
click at [409, 165] on span "Listing Quality" at bounding box center [387, 160] width 48 height 7
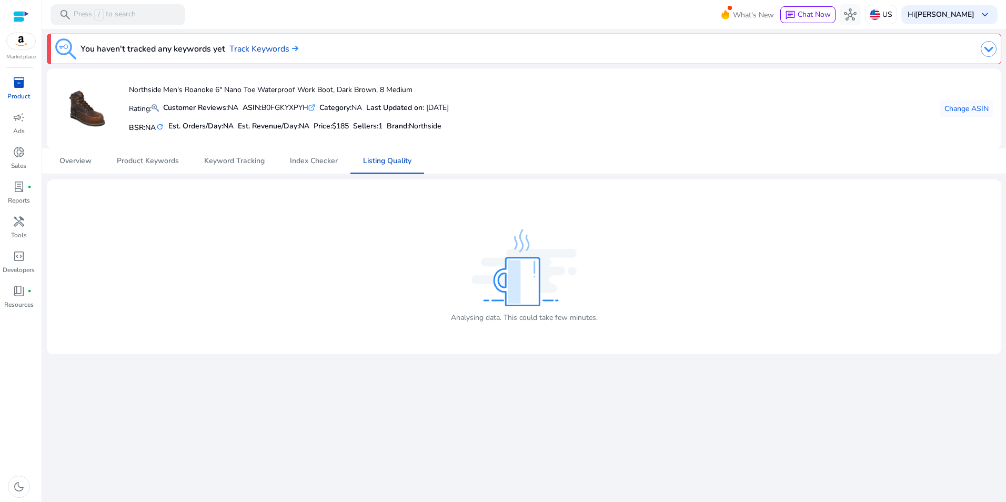
click at [21, 91] on link "inventory_2 Product" at bounding box center [18, 91] width 37 height 35
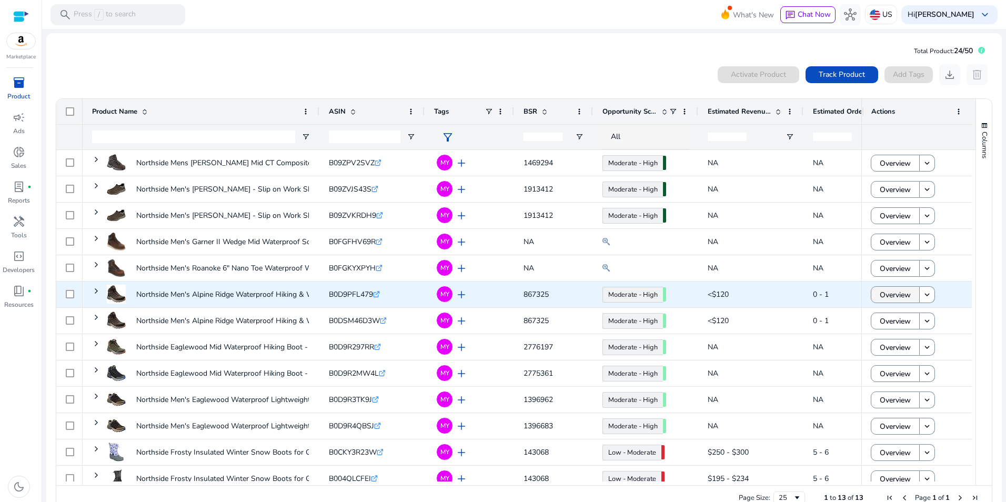
click at [909, 296] on span at bounding box center [895, 294] width 48 height 25
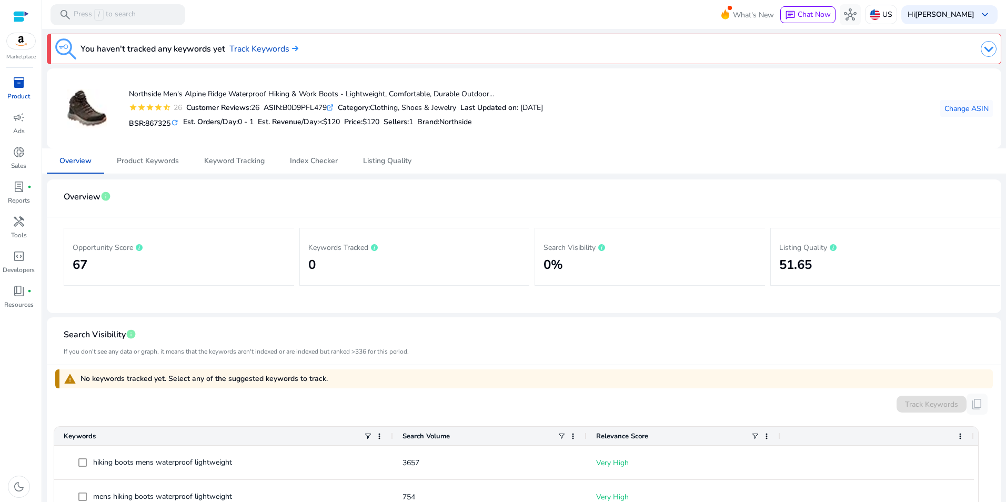
click at [25, 82] on div "inventory_2" at bounding box center [18, 82] width 29 height 17
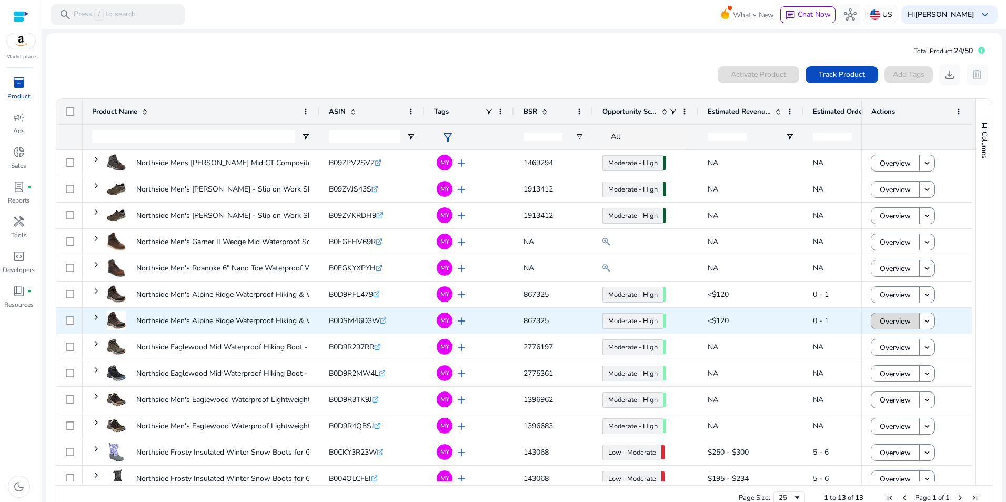
click at [906, 320] on span "Overview" at bounding box center [895, 321] width 31 height 22
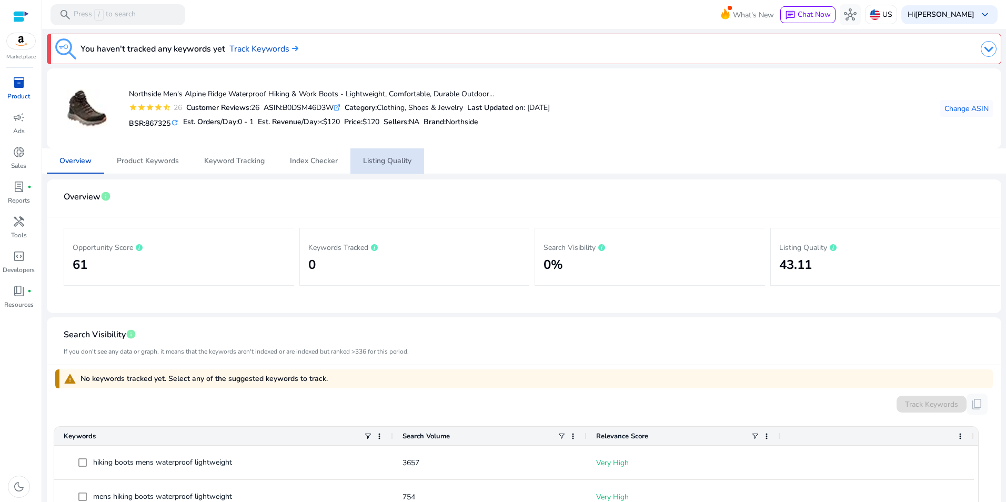
click at [405, 148] on span "Listing Quality" at bounding box center [387, 160] width 48 height 25
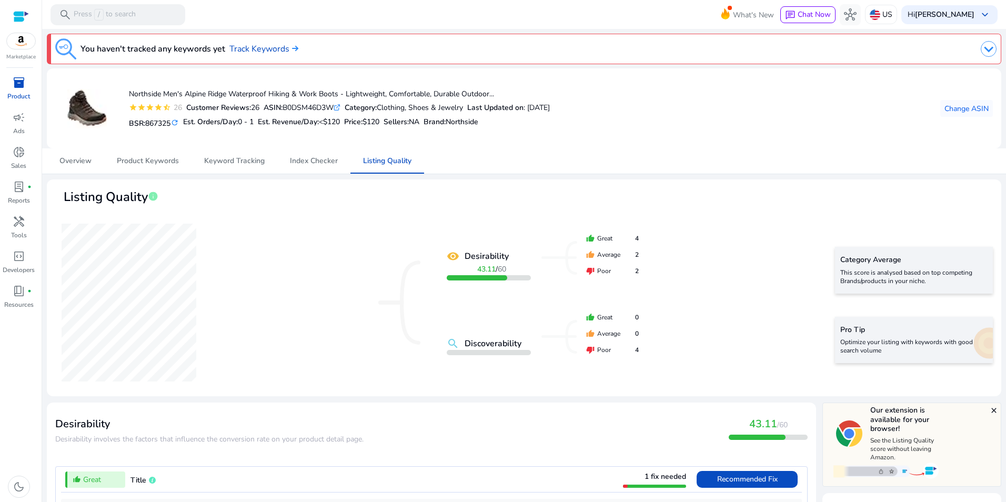
click at [22, 81] on span "inventory_2" at bounding box center [19, 82] width 13 height 13
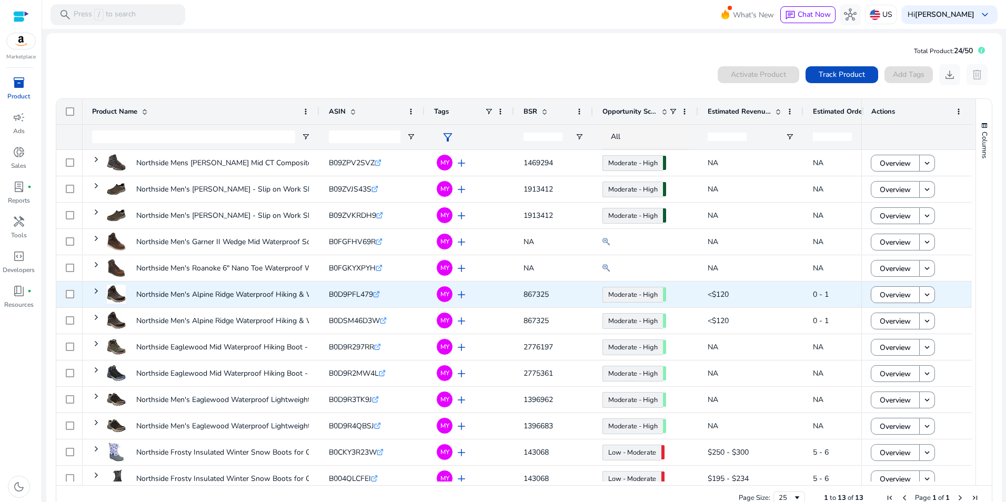
click at [904, 293] on span "Overview" at bounding box center [895, 295] width 31 height 22
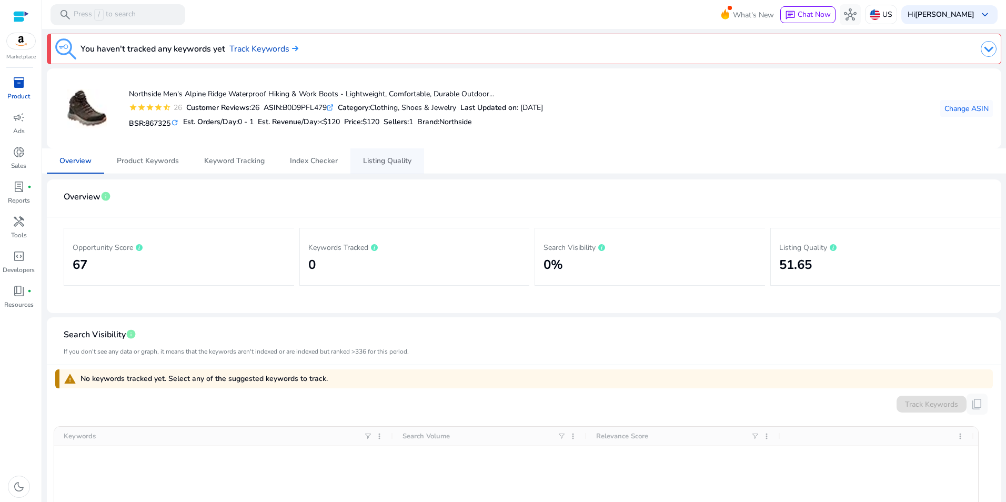
click at [406, 155] on span "Listing Quality" at bounding box center [387, 160] width 48 height 25
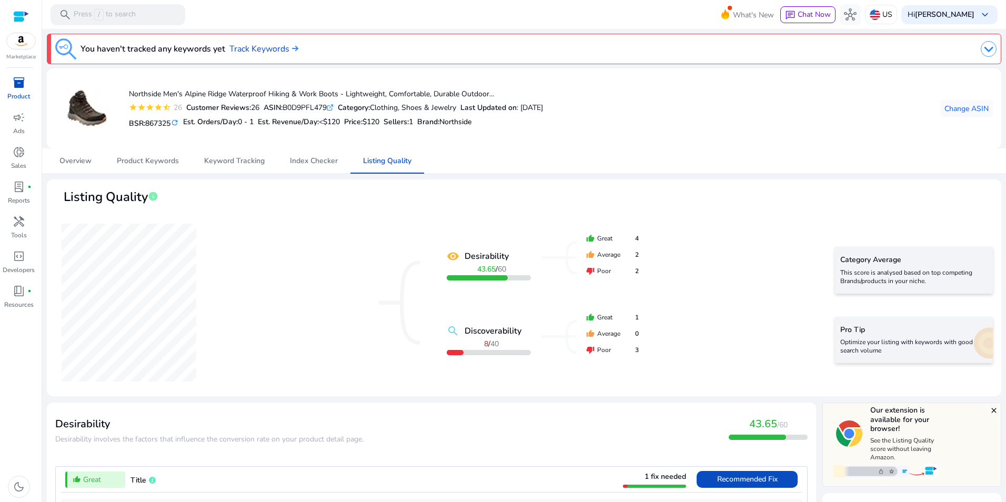
click at [18, 81] on span "inventory_2" at bounding box center [19, 82] width 13 height 13
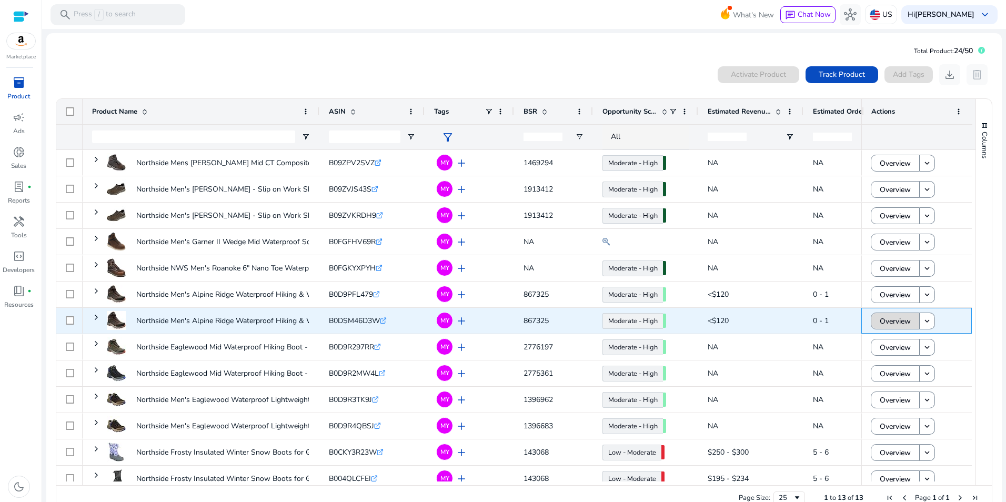
click at [887, 320] on span "Overview" at bounding box center [895, 321] width 31 height 22
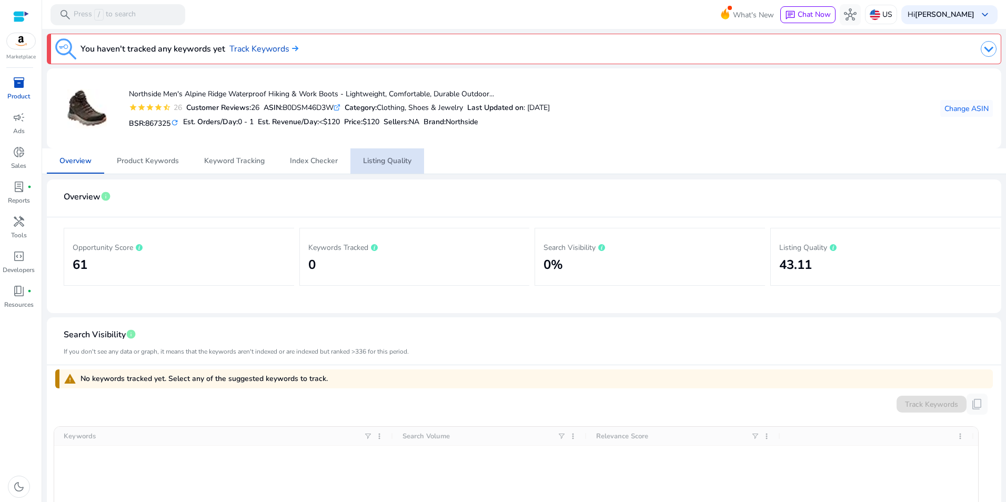
click at [401, 164] on span "Listing Quality" at bounding box center [387, 160] width 48 height 7
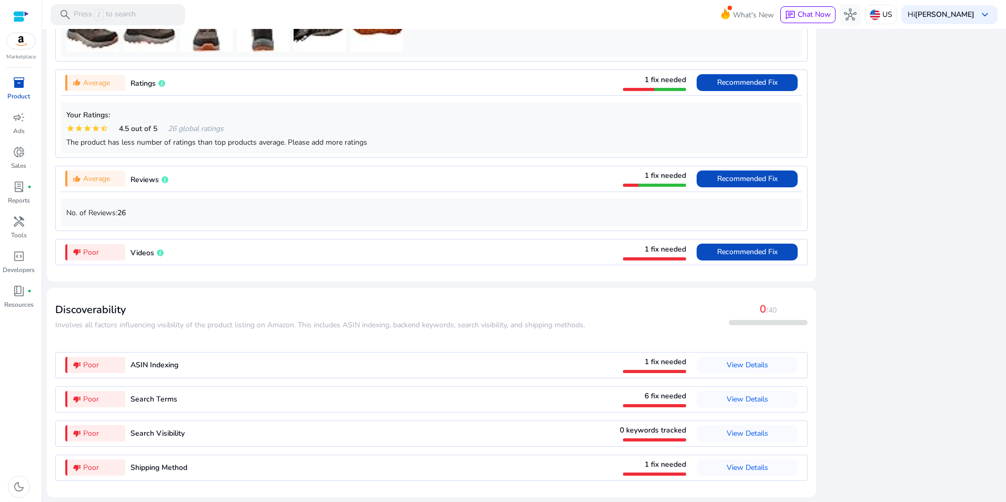
scroll to position [844, 0]
click at [754, 369] on span "View Details" at bounding box center [748, 365] width 42 height 10
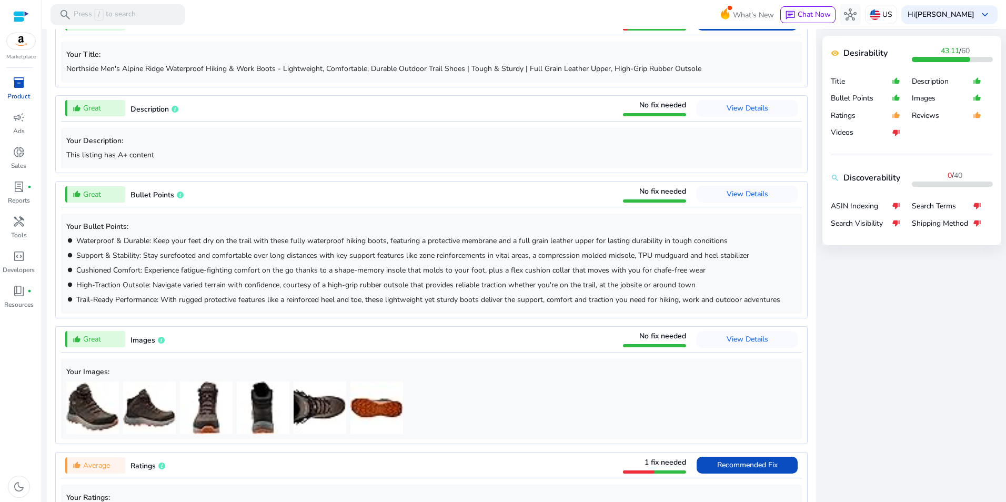
scroll to position [18, 0]
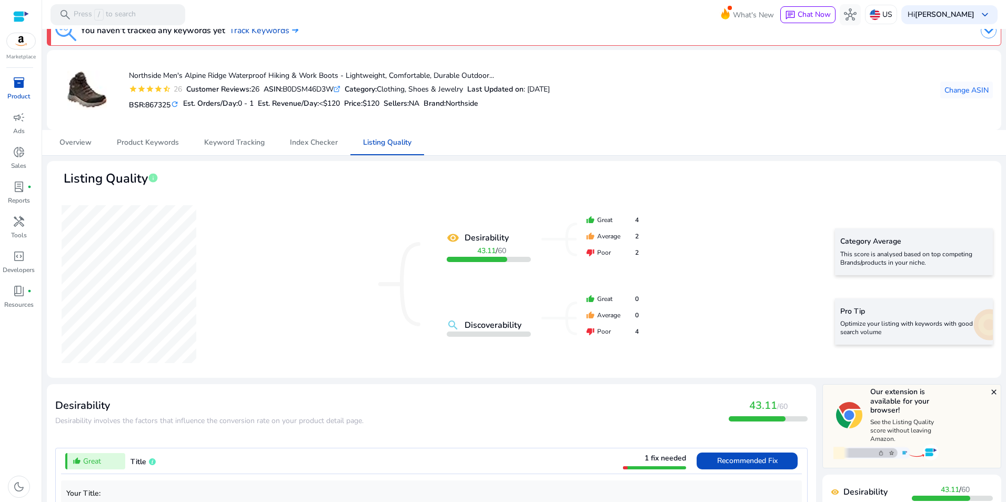
click at [327, 88] on div "ASIN: B0DSM46D3W .st0{fill:#2c8af8}" at bounding box center [302, 89] width 77 height 11
copy div "B0DSM46D3W"
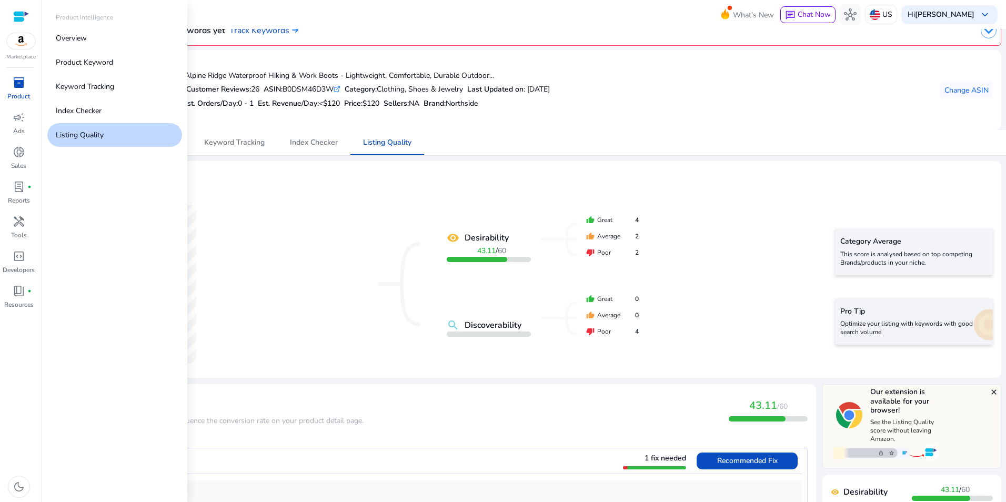
click at [20, 84] on span "inventory_2" at bounding box center [19, 82] width 13 height 13
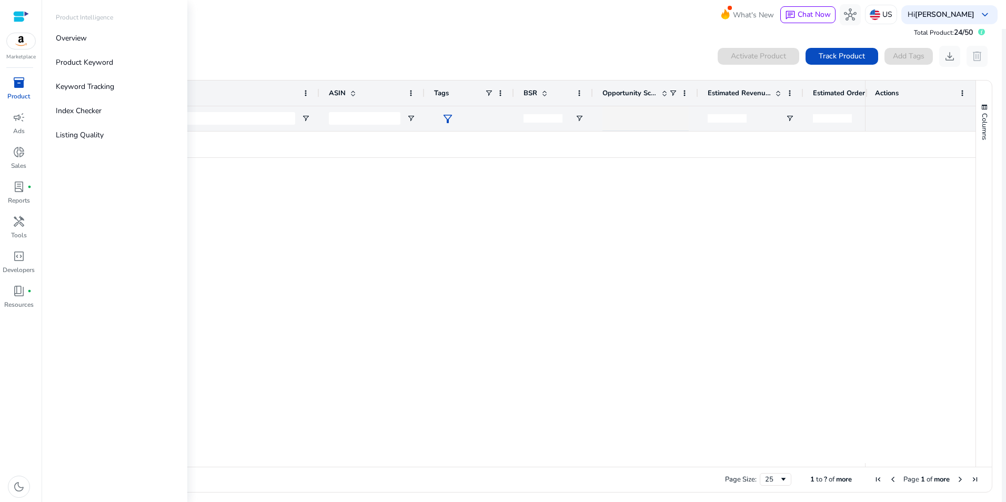
scroll to position [1, 0]
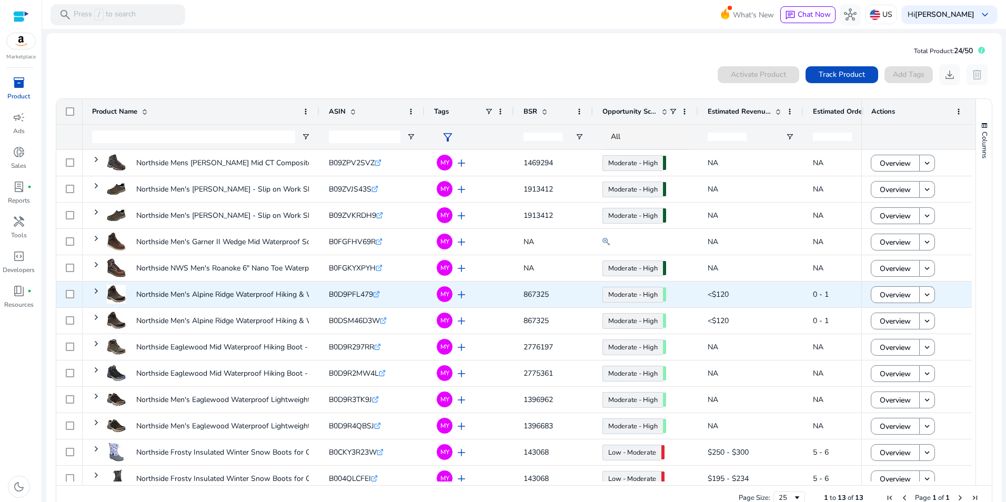
scroll to position [1, 0]
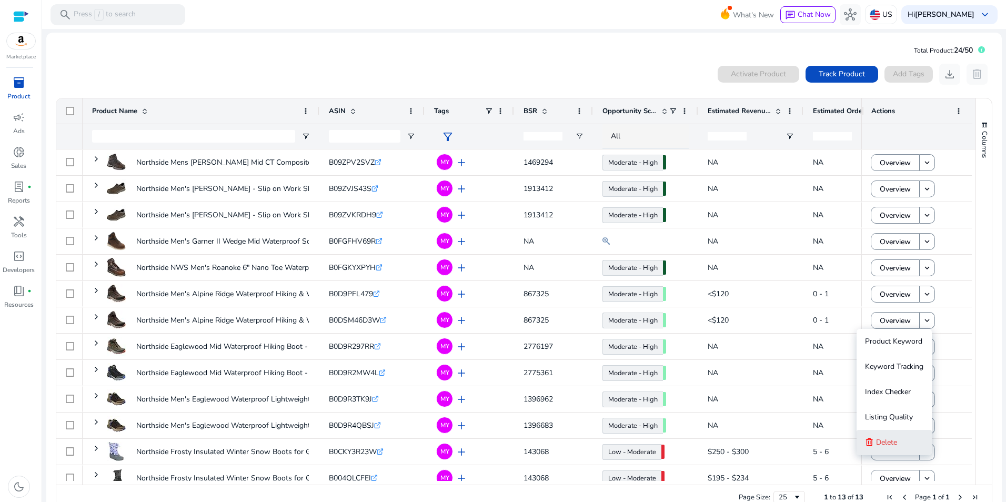
click at [892, 438] on span "Delete" at bounding box center [886, 442] width 21 height 10
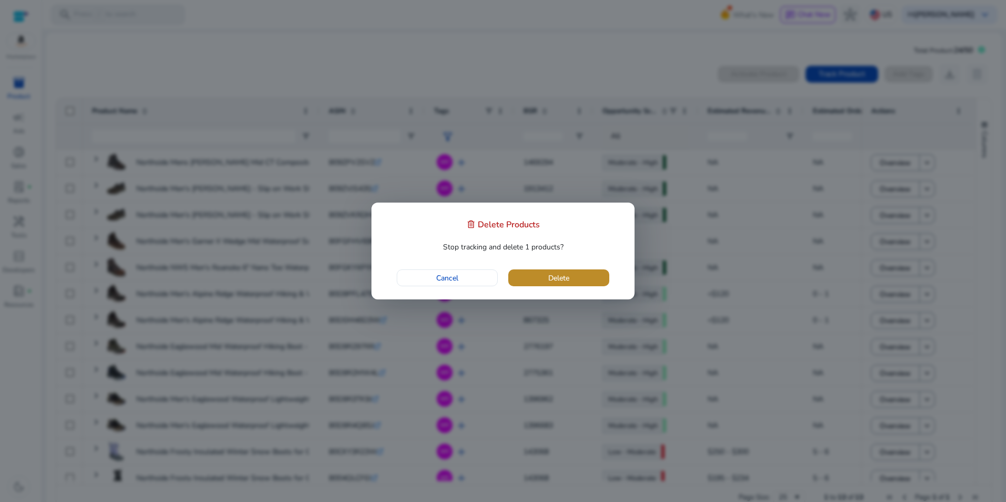
click at [587, 277] on span "button" at bounding box center [558, 277] width 101 height 25
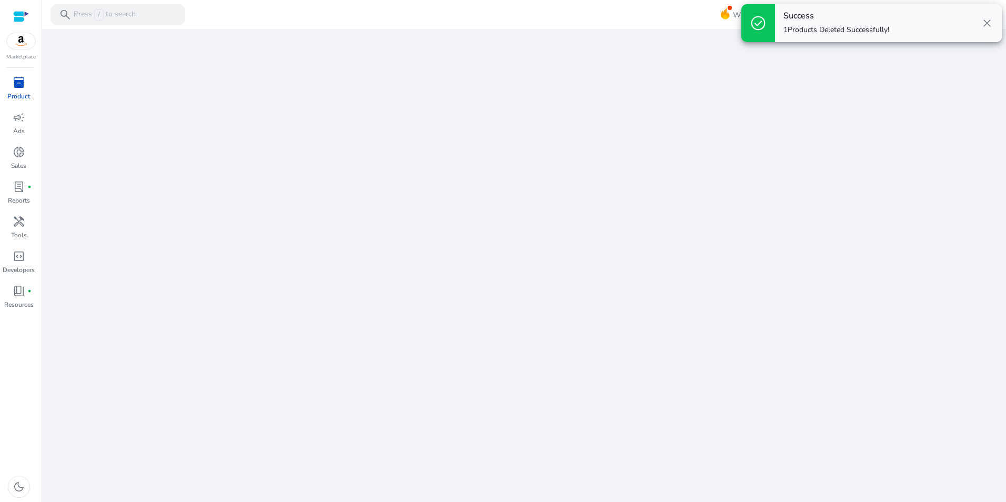
click at [990, 23] on span "close" at bounding box center [987, 23] width 13 height 13
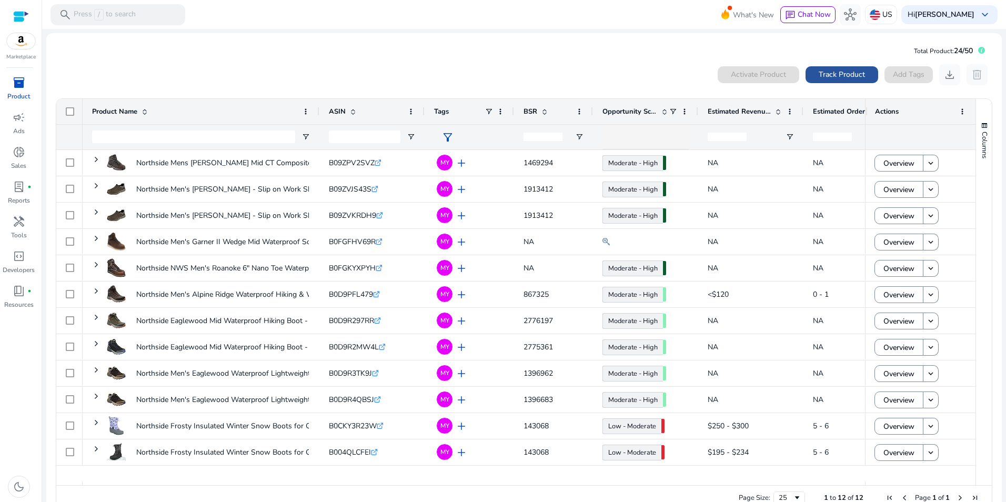
click at [850, 75] on span "Track Product" at bounding box center [842, 74] width 46 height 11
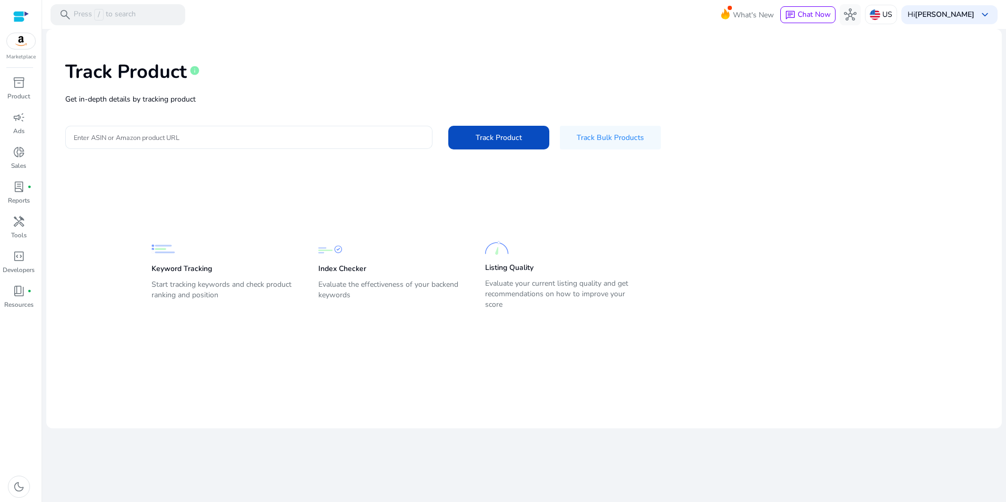
click at [315, 145] on div at bounding box center [249, 137] width 350 height 23
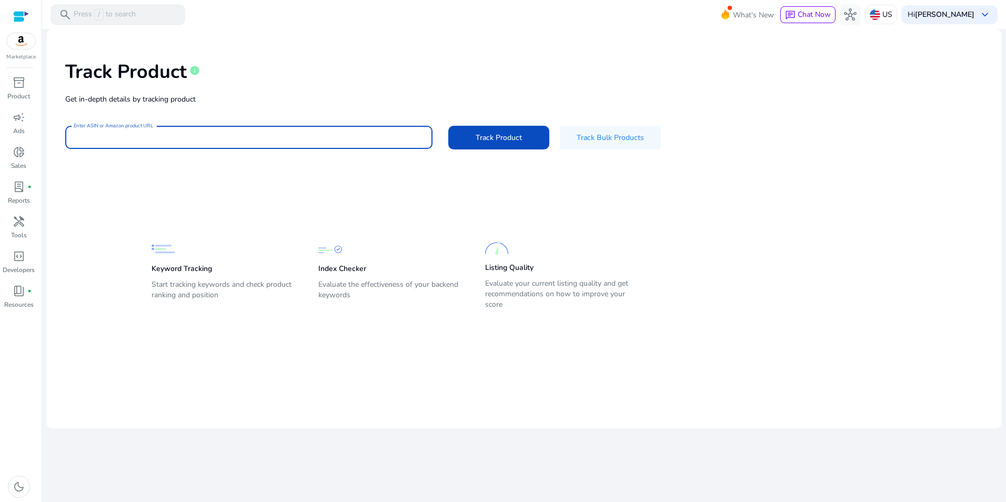
paste input "**********"
type input "**********"
click at [513, 135] on span "Track Product" at bounding box center [499, 137] width 46 height 11
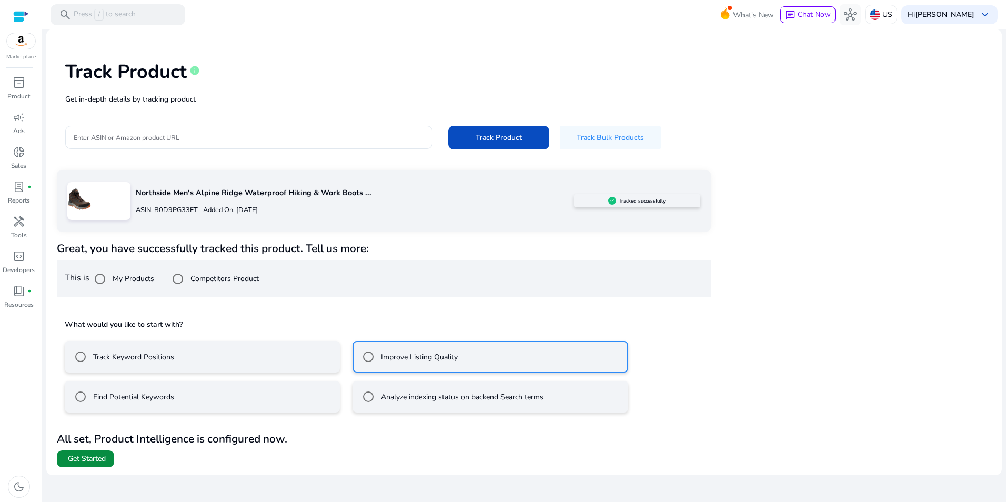
click at [74, 457] on span "Get Started" at bounding box center [87, 459] width 38 height 11
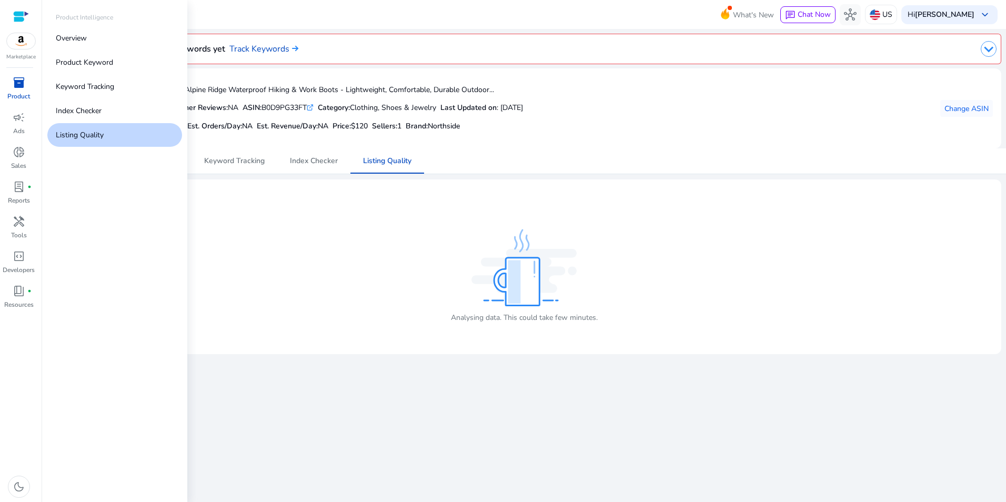
click at [22, 82] on span "inventory_2" at bounding box center [19, 82] width 13 height 13
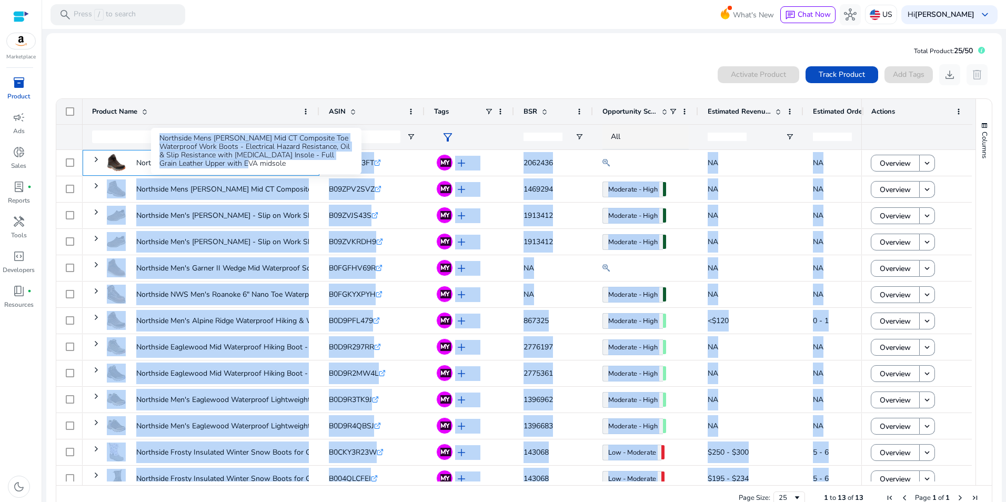
drag, startPoint x: 289, startPoint y: 161, endPoint x: 295, endPoint y: 167, distance: 8.6
click at [295, 167] on body "We recommend switching to desktop view for the best experience. Marketplace inv…" at bounding box center [503, 251] width 1006 height 502
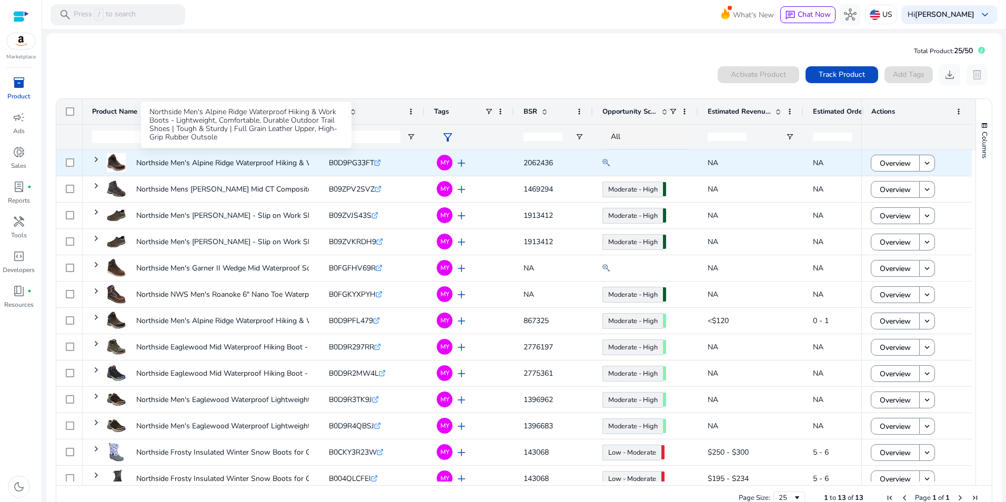
drag, startPoint x: 295, startPoint y: 167, endPoint x: 410, endPoint y: 60, distance: 157.9
click at [408, 60] on div "0 products selected Activate Product Track Product Add Tags download delete Pre…" at bounding box center [524, 287] width 939 height 457
drag, startPoint x: 489, startPoint y: 162, endPoint x: 475, endPoint y: 165, distance: 13.9
click at [488, 167] on div "MY add" at bounding box center [471, 162] width 65 height 19
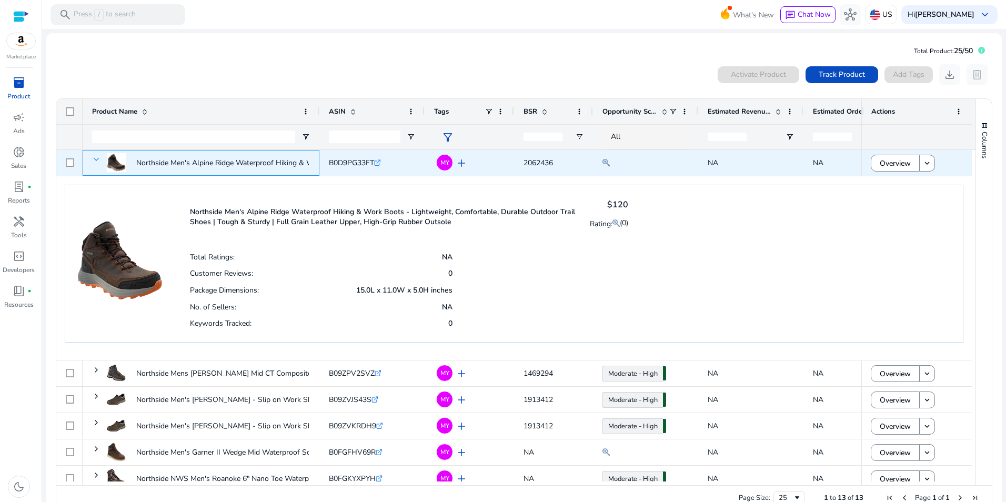
click at [96, 157] on span at bounding box center [96, 159] width 8 height 8
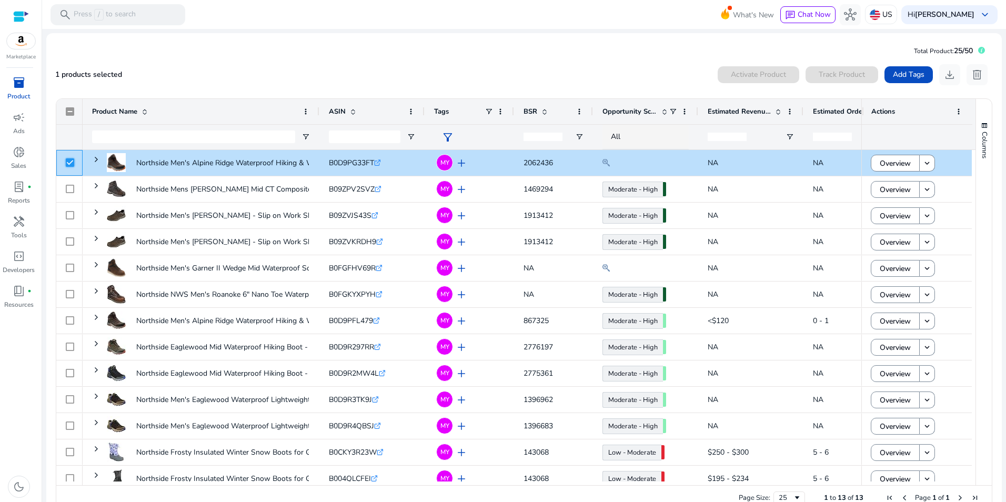
scroll to position [11, 0]
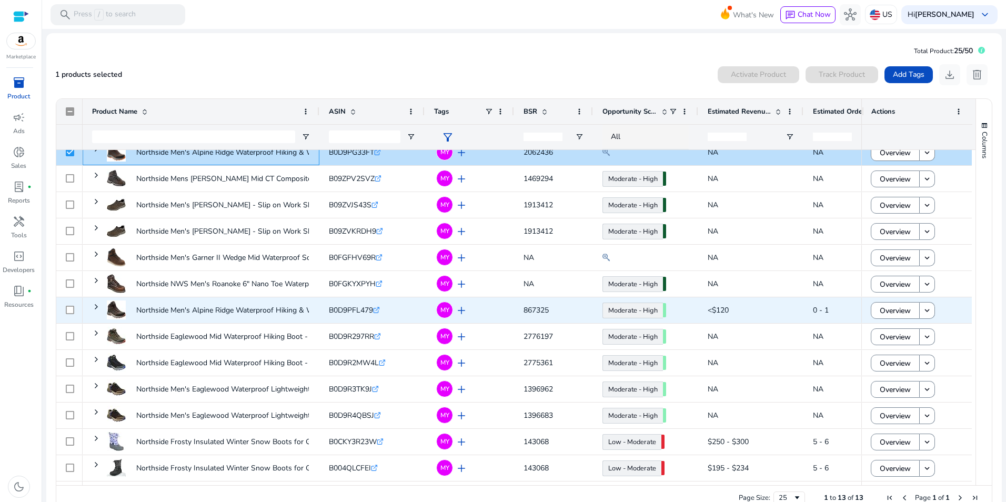
drag, startPoint x: 93, startPoint y: 156, endPoint x: 73, endPoint y: 321, distance: 166.5
click at [73, 321] on div "NA" at bounding box center [514, 315] width 916 height 331
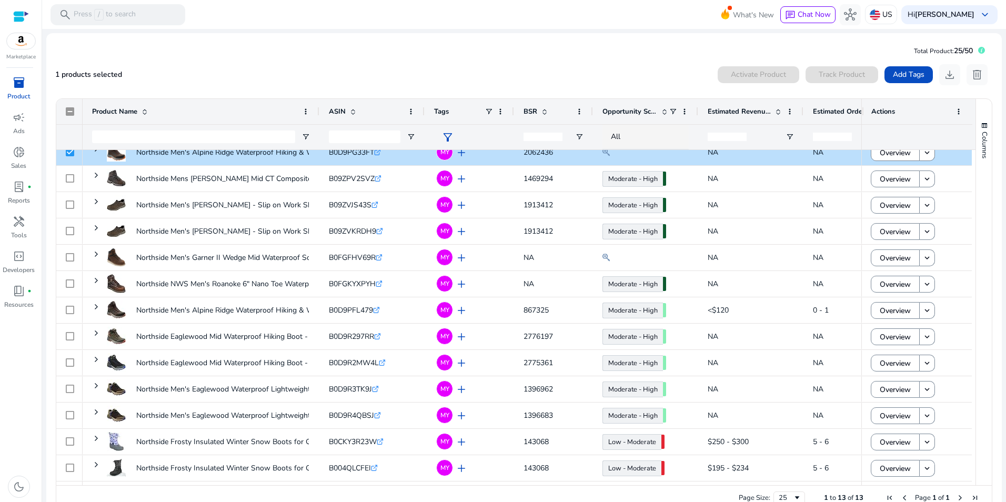
drag, startPoint x: 72, startPoint y: 321, endPoint x: 13, endPoint y: 342, distance: 62.4
click at [13, 343] on div "inventory_2 Product campaign Ads donut_small Sales lab_profile fiber_manual_rec…" at bounding box center [21, 288] width 42 height 428
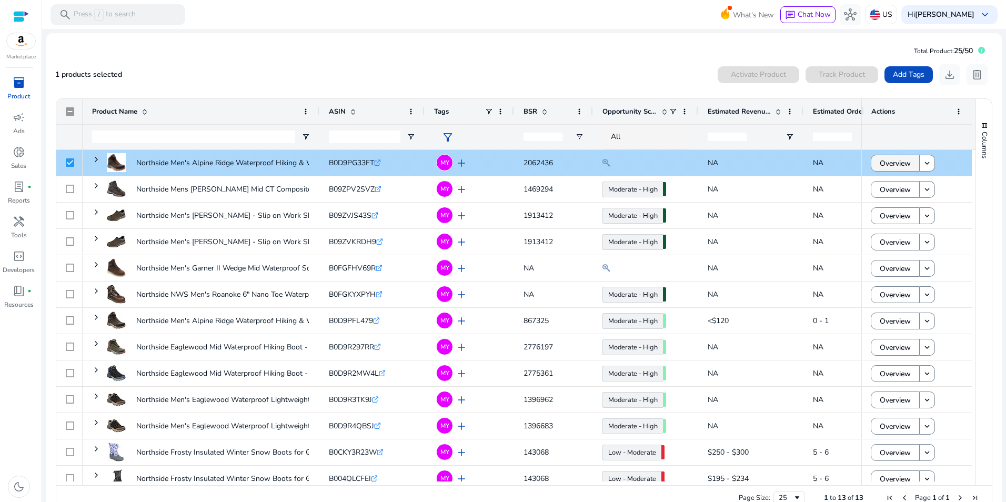
click at [899, 158] on span "Overview" at bounding box center [895, 164] width 31 height 22
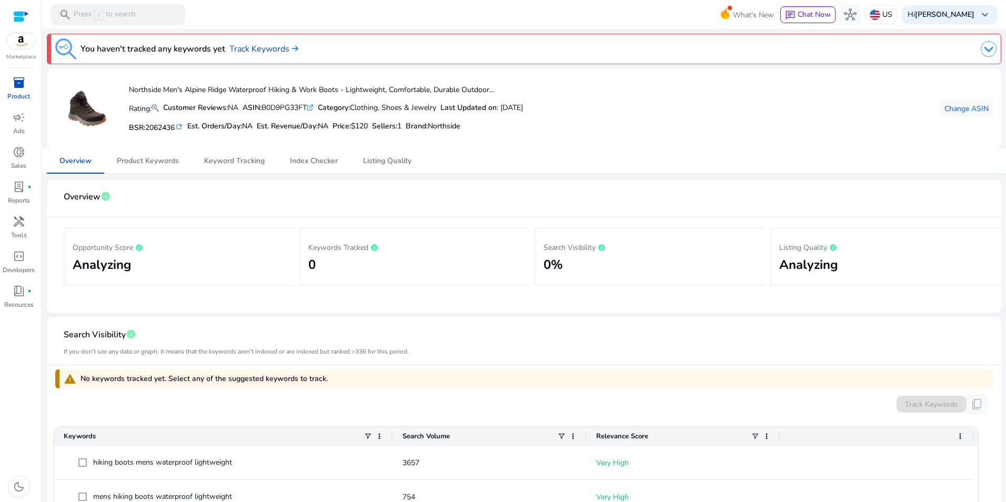
click at [24, 78] on span "inventory_2" at bounding box center [19, 82] width 13 height 13
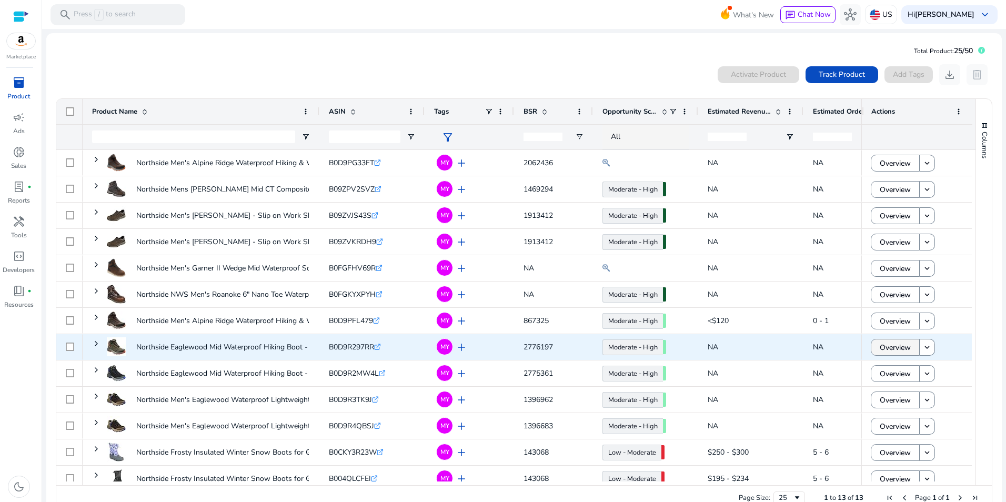
click at [906, 350] on span "Overview" at bounding box center [895, 348] width 31 height 22
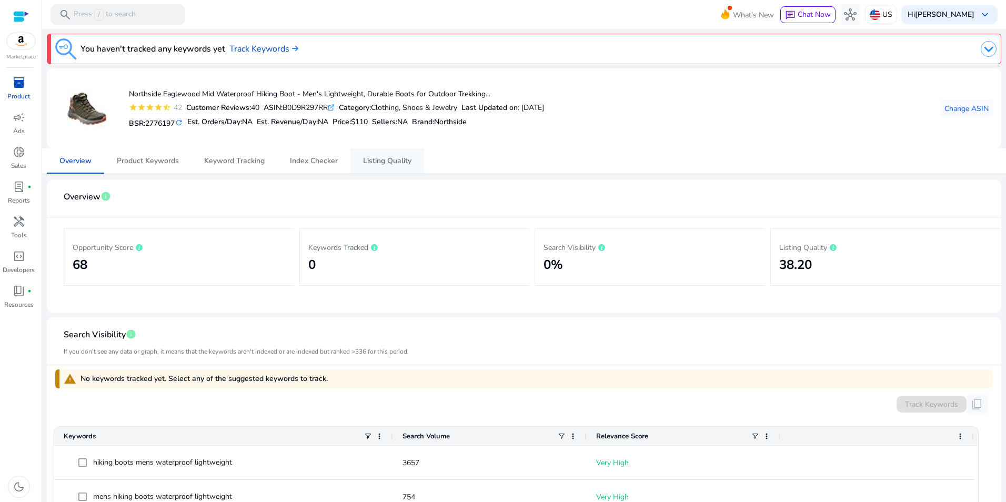
click at [396, 158] on span "Listing Quality" at bounding box center [387, 160] width 48 height 7
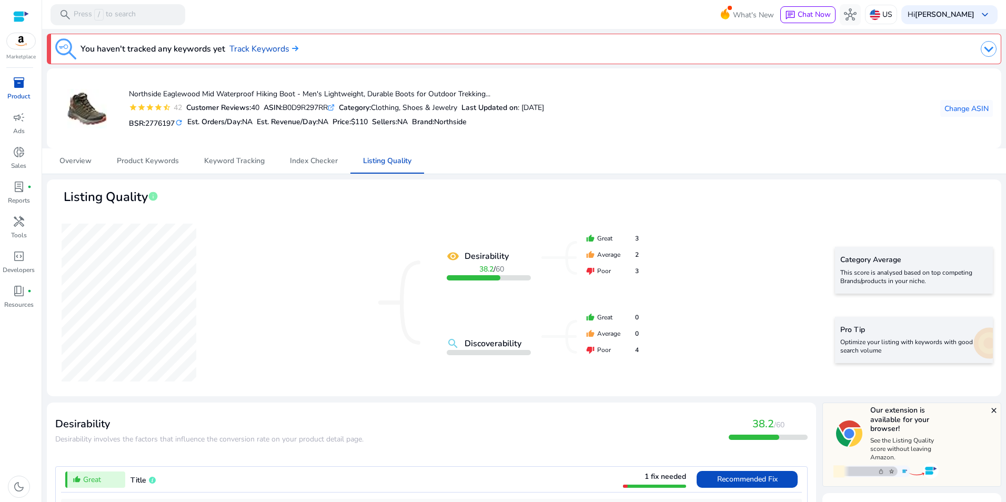
click at [304, 110] on div "ASIN: B0D9R297RR .st0{fill:#2c8af8}" at bounding box center [299, 107] width 71 height 11
copy div "B0D9R297RR"
click at [15, 78] on span "inventory_2" at bounding box center [19, 82] width 13 height 13
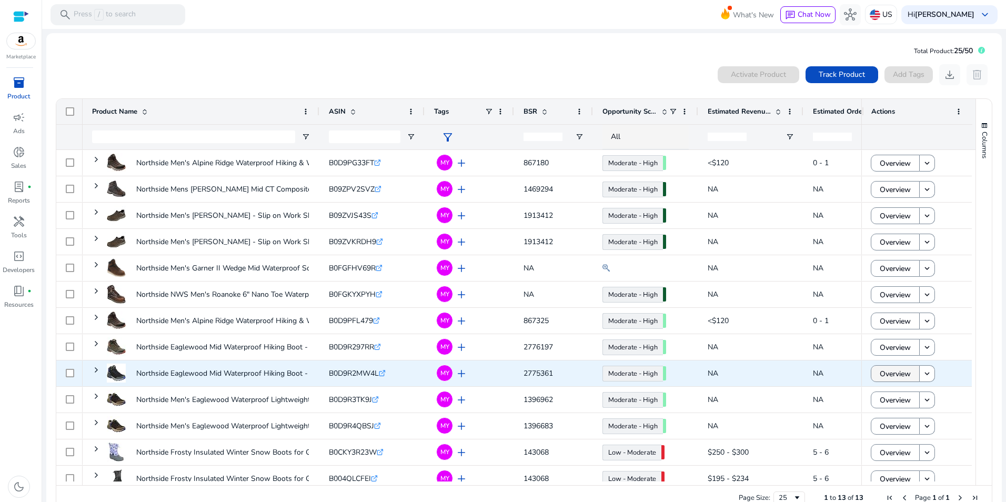
click at [899, 375] on span "Overview" at bounding box center [895, 374] width 31 height 22
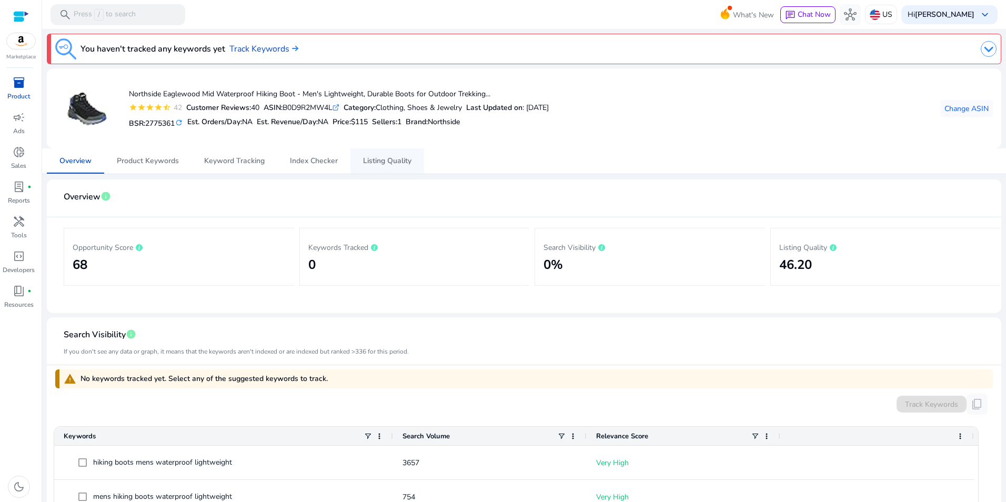
click at [404, 154] on span "Listing Quality" at bounding box center [387, 160] width 48 height 25
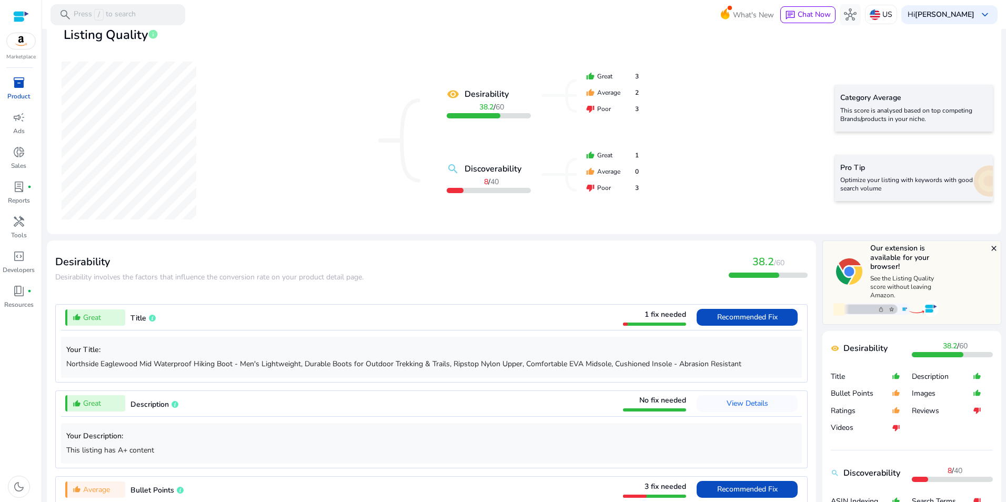
scroll to position [388, 0]
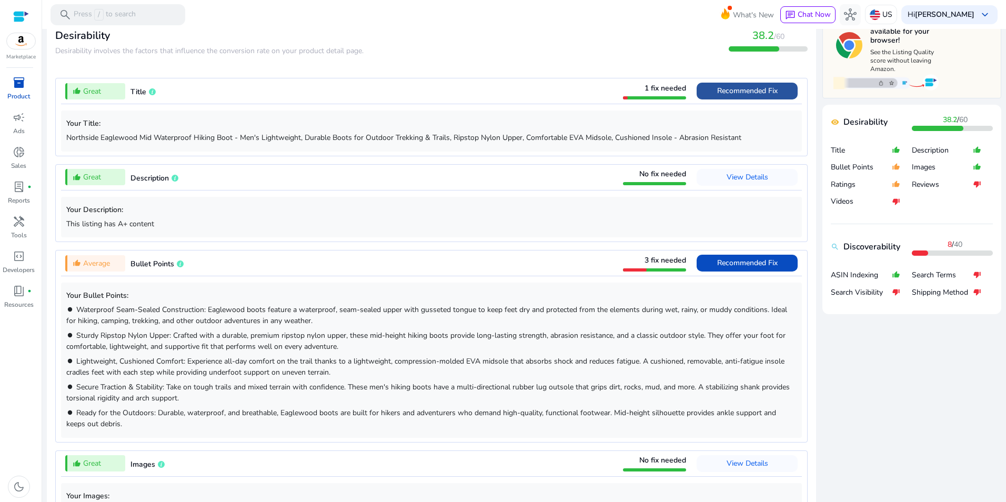
click at [757, 94] on span "Recommended Fix" at bounding box center [747, 91] width 61 height 10
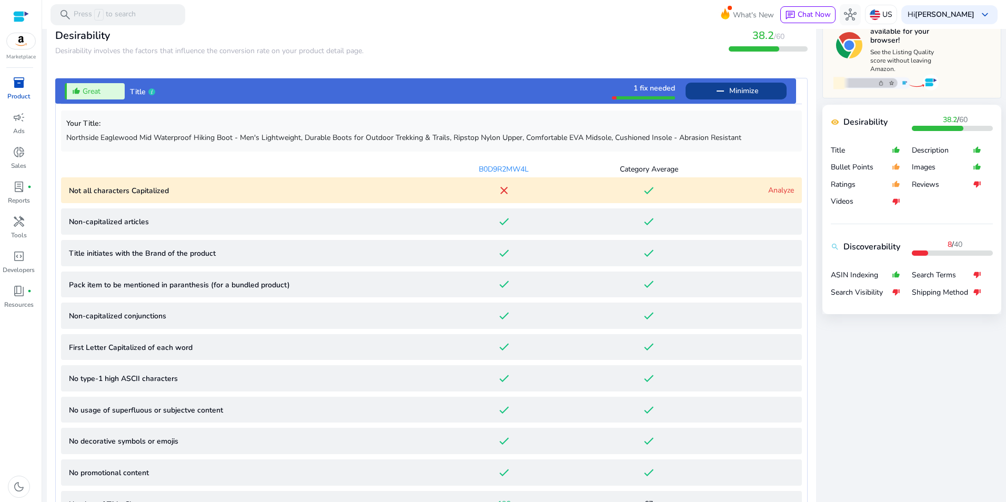
scroll to position [466, 0]
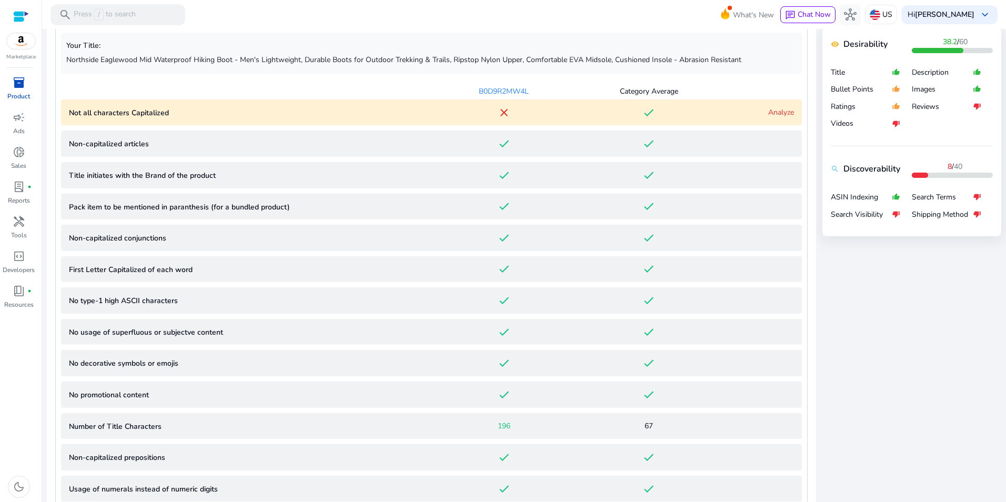
click at [787, 113] on link "Analyze" at bounding box center [781, 112] width 26 height 10
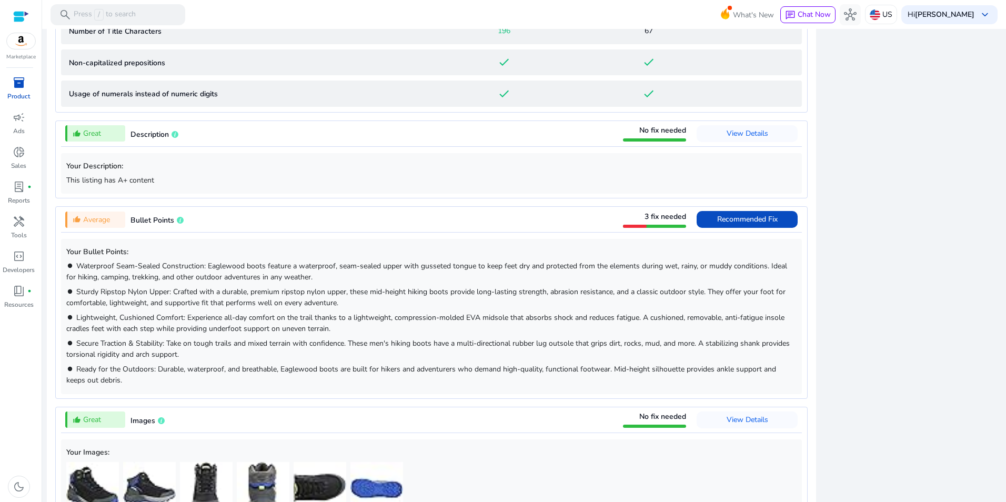
scroll to position [1022, 0]
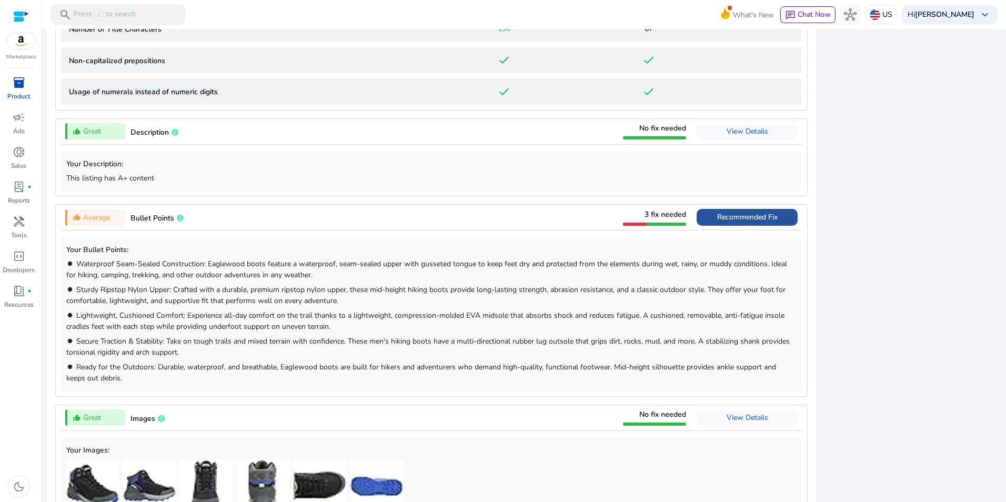
click at [782, 218] on span at bounding box center [747, 217] width 101 height 25
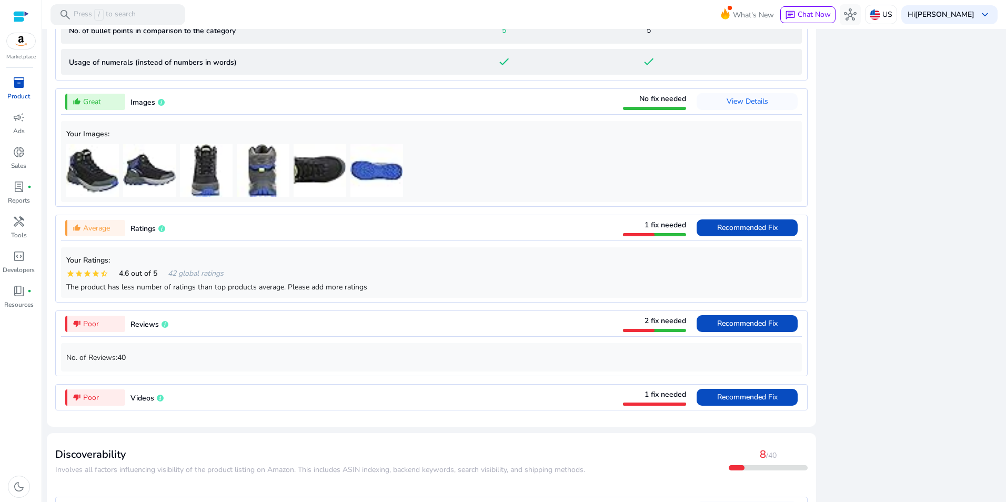
scroll to position [638, 0]
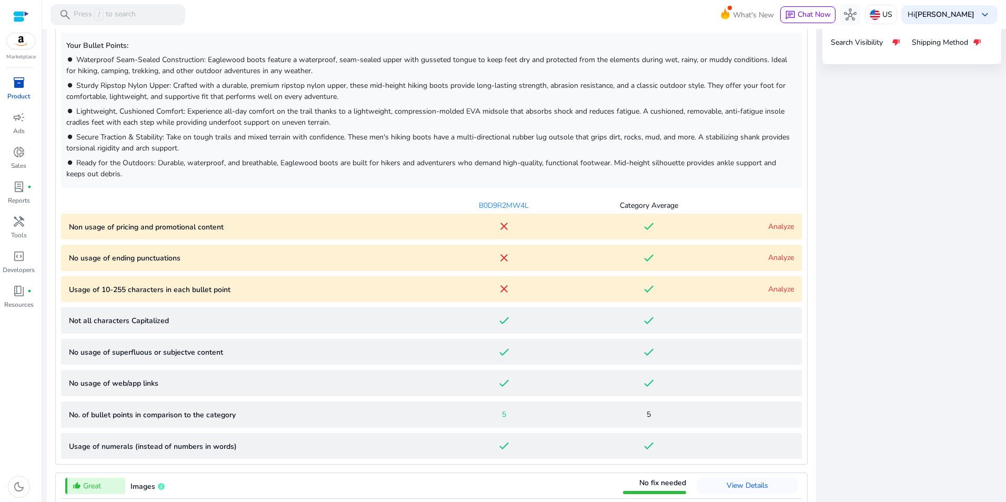
click at [781, 227] on link "Analyze" at bounding box center [781, 227] width 26 height 10
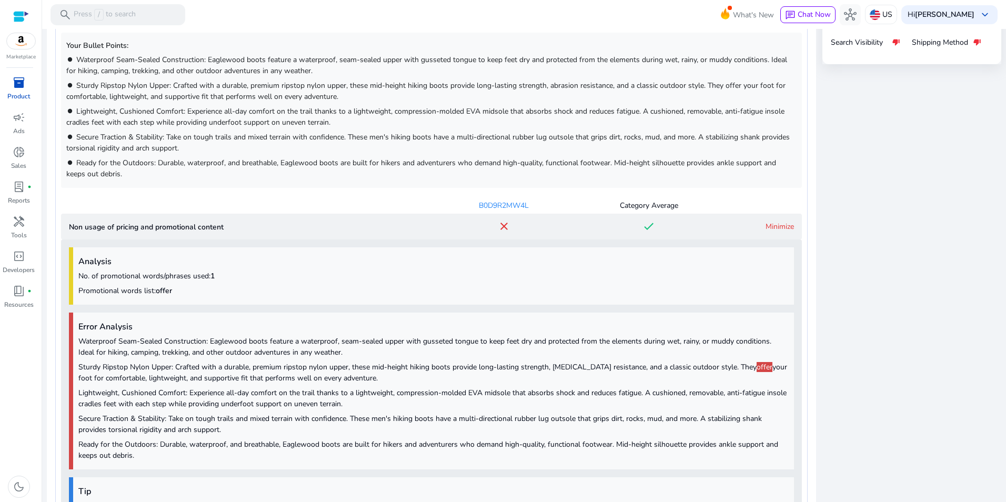
scroll to position [852, 0]
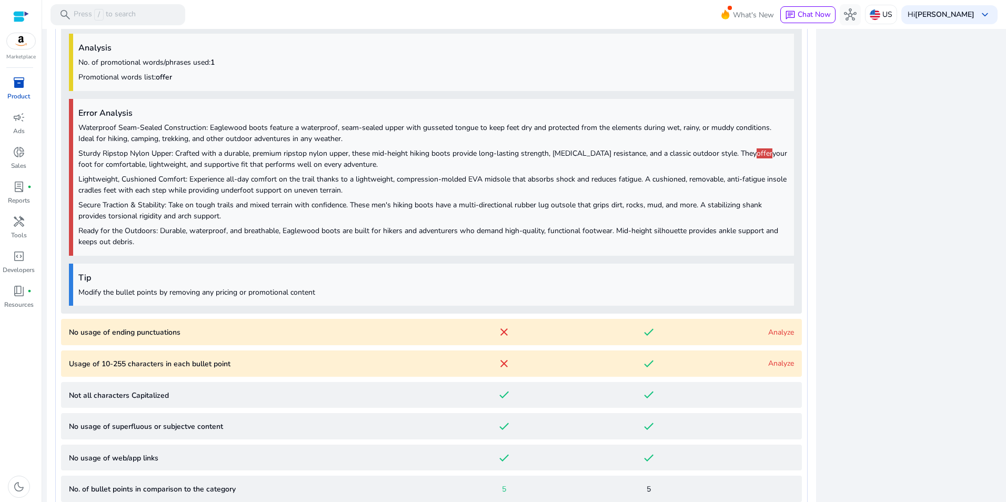
click at [973, 70] on div "close Our extension is available for your browser! See the Listing Quality scor…" at bounding box center [911, 328] width 179 height 1554
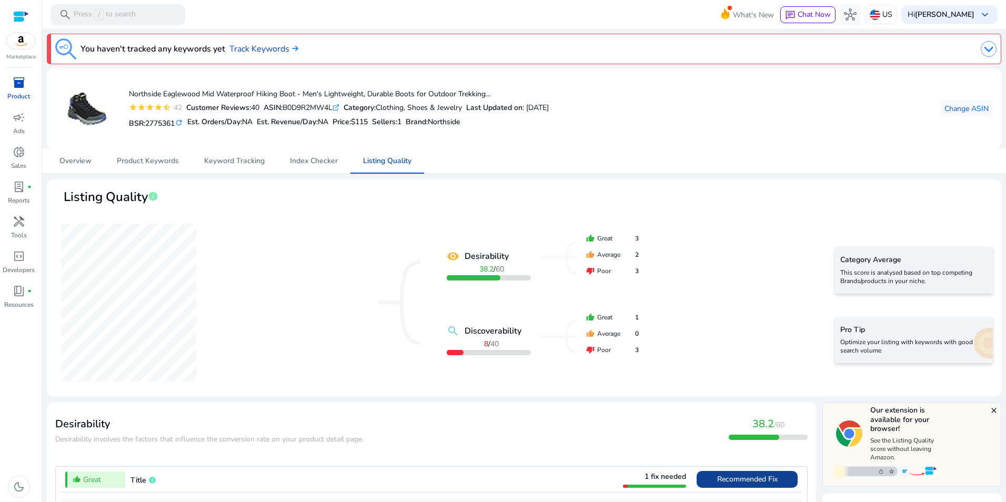
click at [315, 108] on div "ASIN: B0D9R2MW4L .st0{fill:#2c8af8}" at bounding box center [302, 107] width 76 height 11
click at [316, 108] on div "ASIN: B0D9R2MW4L .st0{fill:#2c8af8}" at bounding box center [302, 107] width 76 height 11
copy div "B0D9R2MW4L"
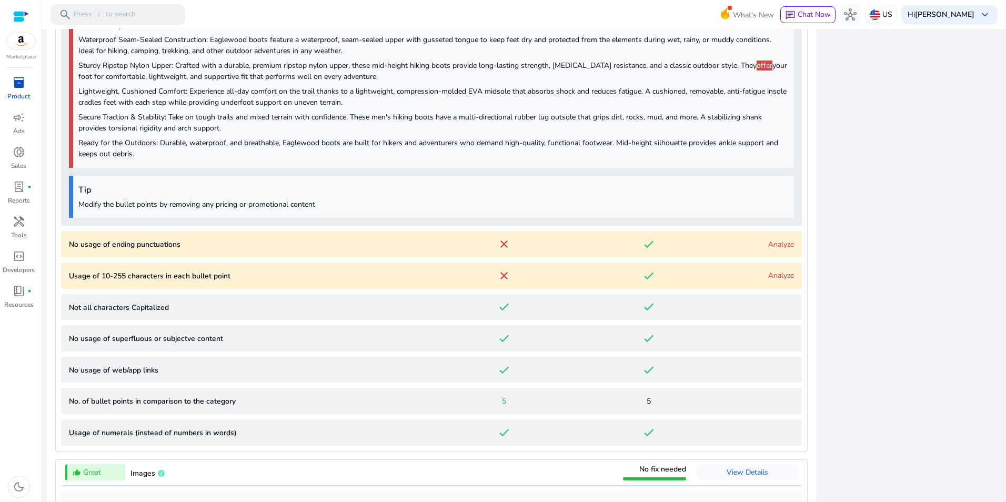
scroll to position [937, 0]
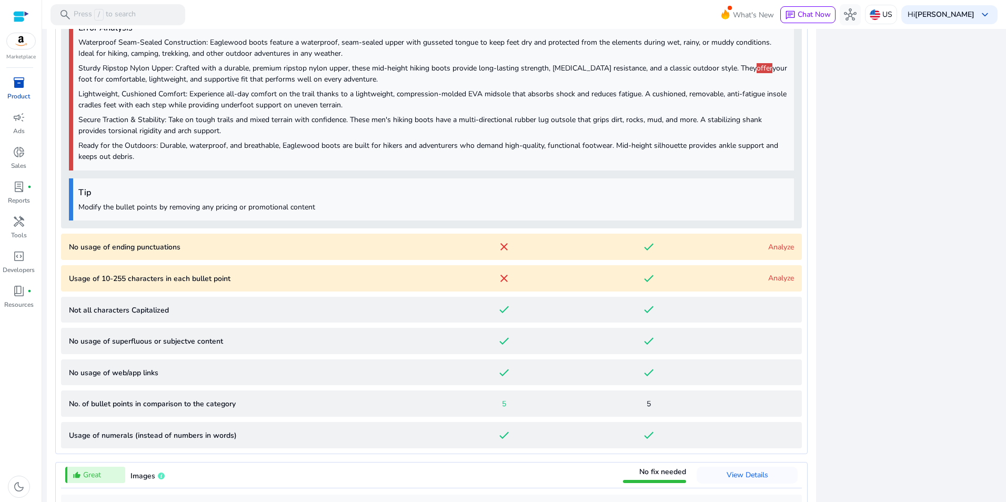
click at [785, 279] on link "Analyze" at bounding box center [781, 278] width 26 height 10
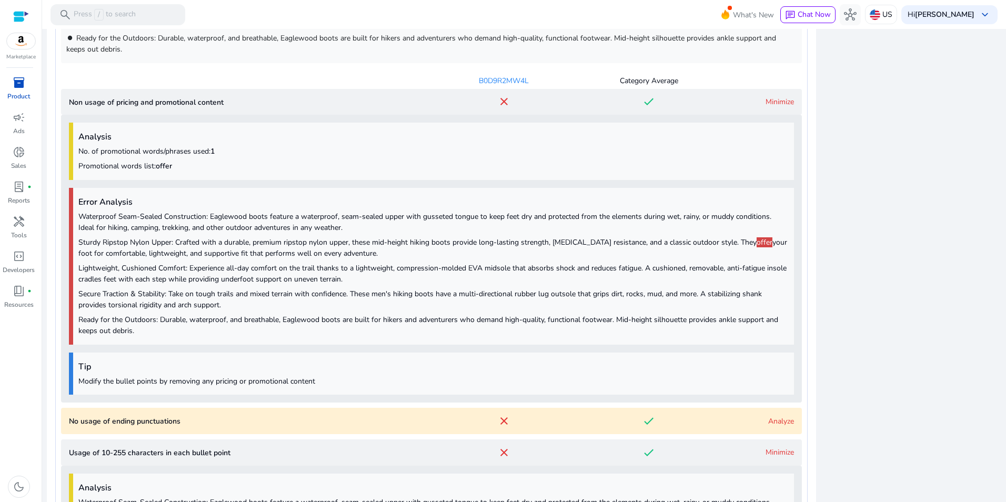
scroll to position [0, 0]
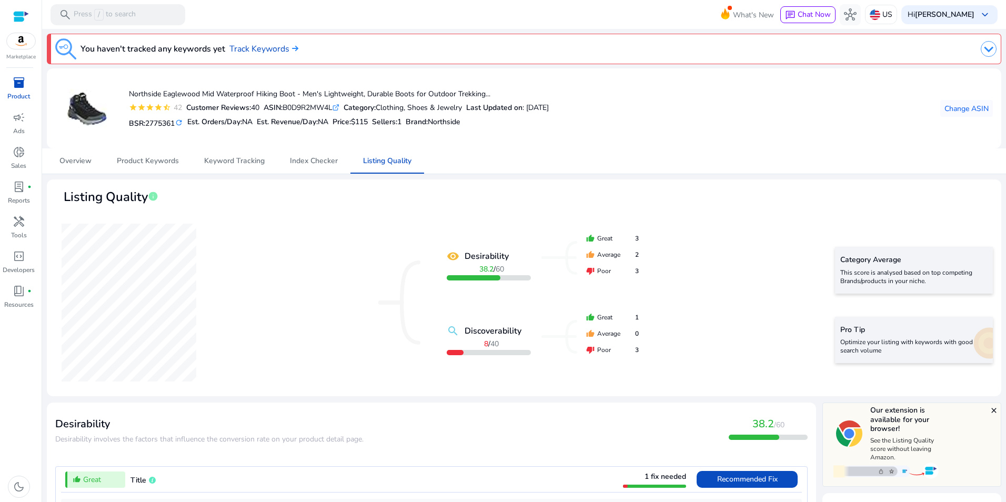
click at [3, 343] on div "inventory_2 Product campaign Ads donut_small Sales lab_profile fiber_manual_rec…" at bounding box center [21, 288] width 42 height 428
click at [8, 83] on div "inventory_2" at bounding box center [18, 82] width 29 height 17
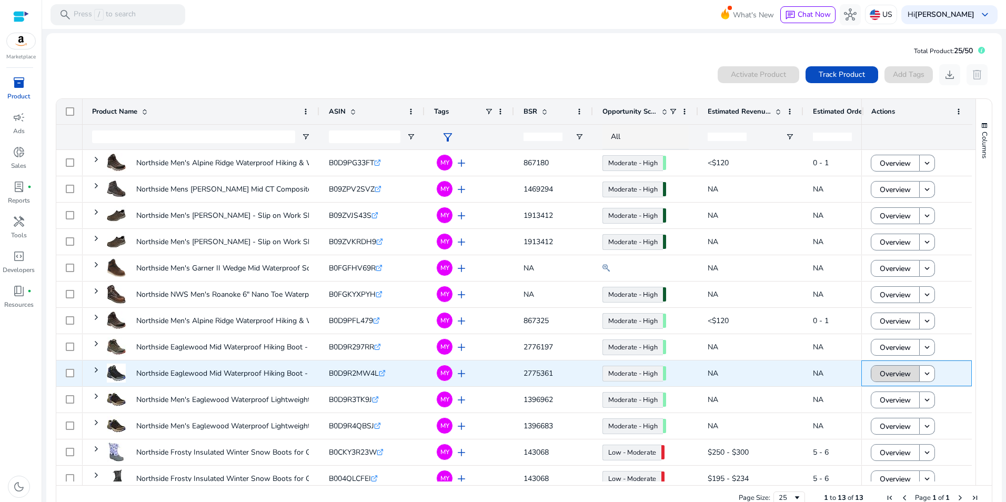
click at [888, 369] on span "Overview" at bounding box center [895, 374] width 31 height 22
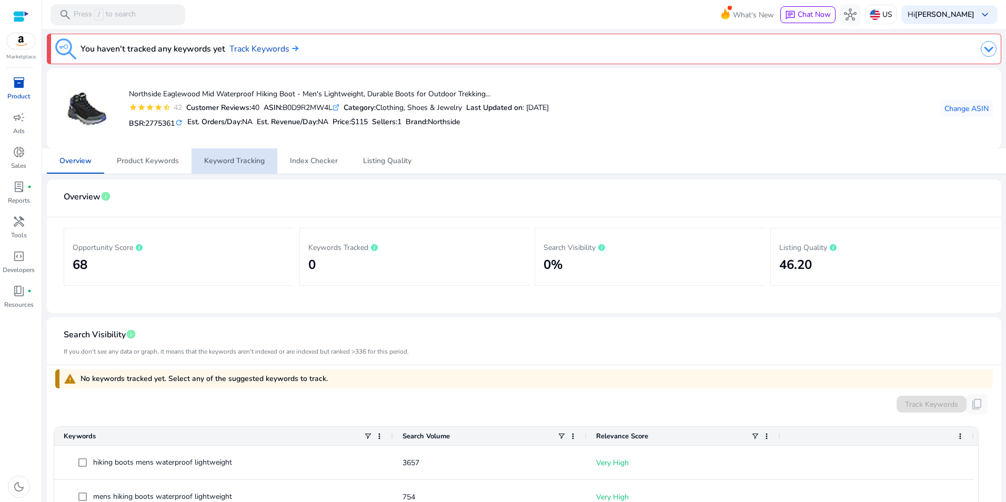
click at [239, 167] on span "Keyword Tracking" at bounding box center [234, 160] width 61 height 25
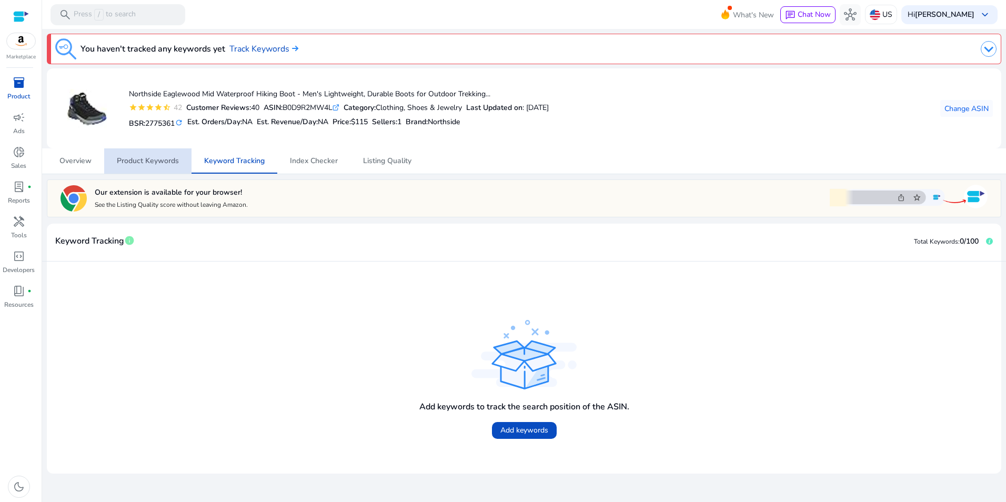
click at [166, 163] on span "Product Keywords" at bounding box center [148, 160] width 62 height 7
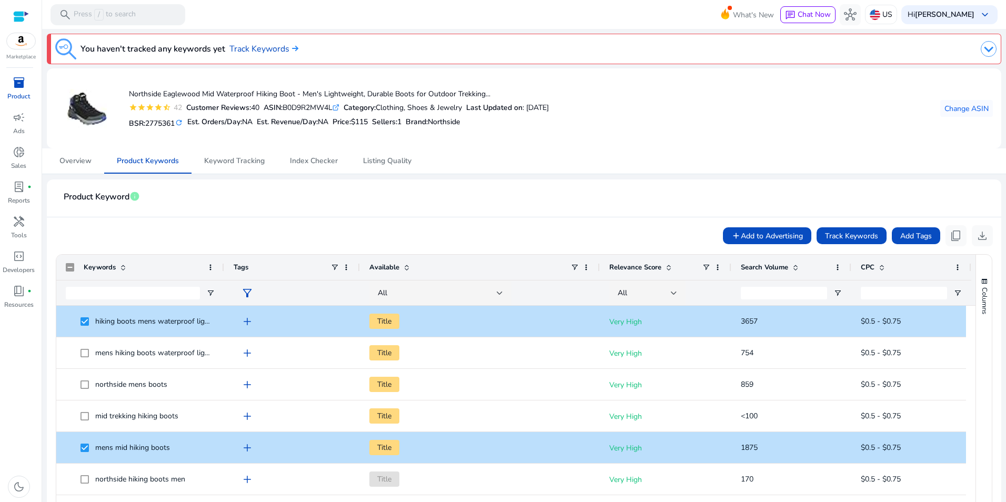
click at [796, 260] on div "Search Volume" at bounding box center [785, 267] width 89 height 20
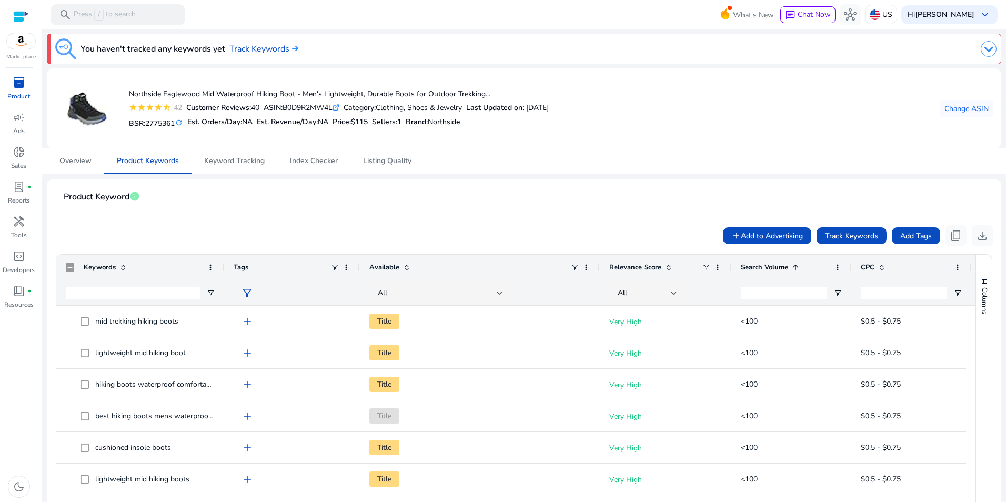
click at [802, 265] on div "Search Volume 1" at bounding box center [785, 267] width 89 height 20
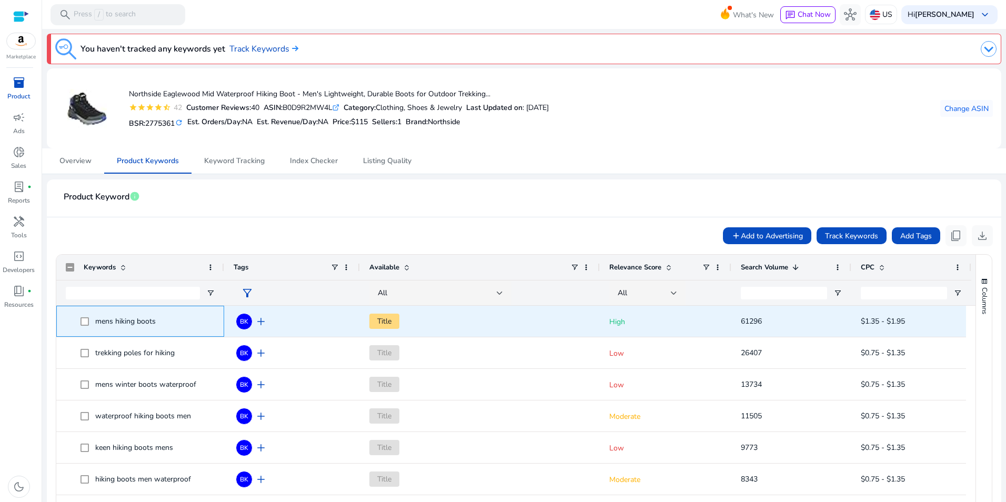
click at [88, 326] on span at bounding box center [88, 321] width 15 height 22
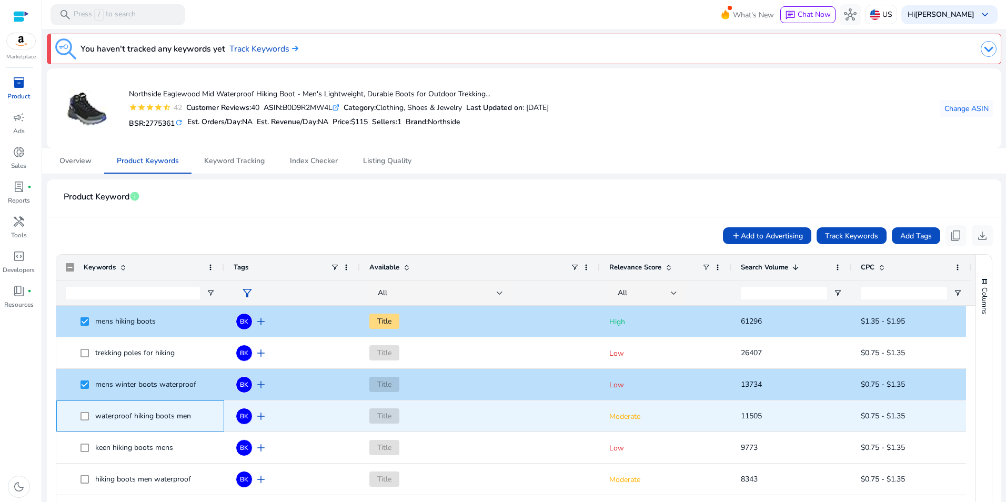
click at [80, 416] on span "waterproof hiking boots men" at bounding box center [140, 416] width 149 height 22
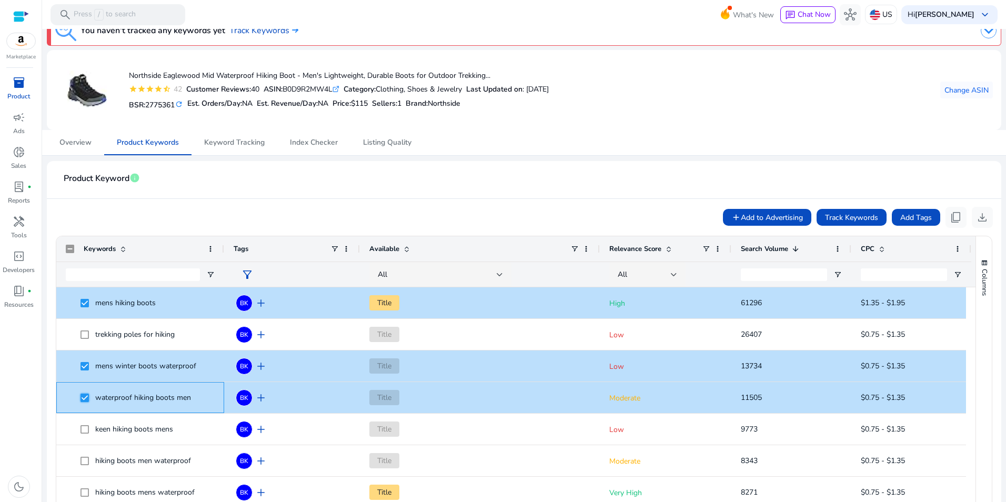
scroll to position [48, 0]
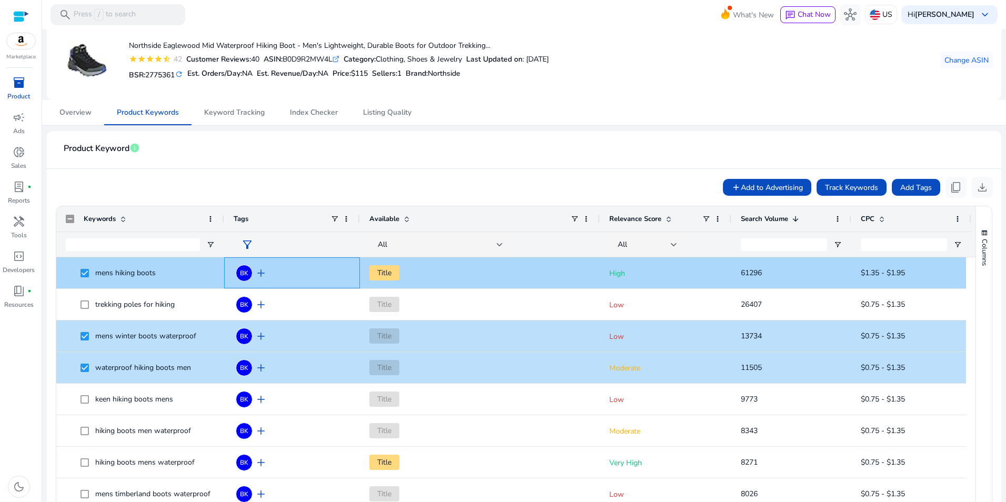
click at [263, 276] on span "add" at bounding box center [261, 273] width 13 height 13
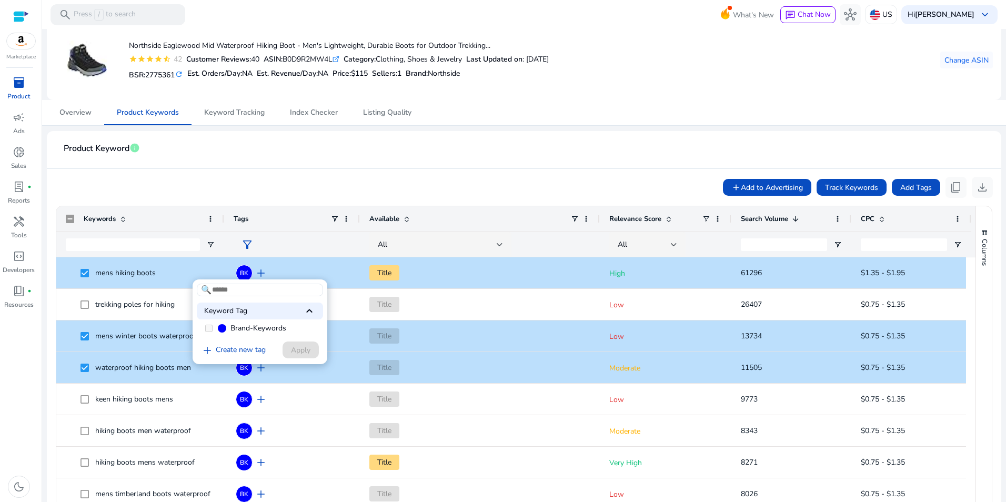
click at [315, 168] on div at bounding box center [503, 251] width 1006 height 502
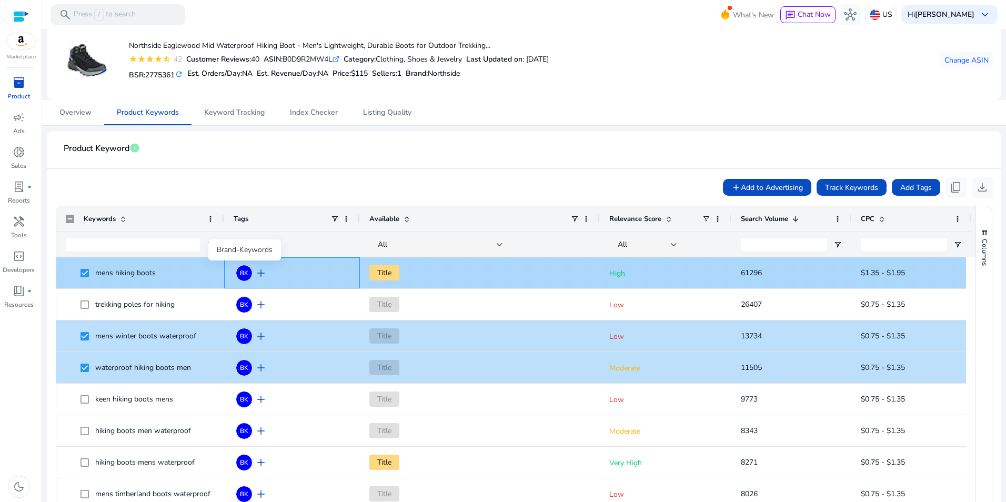
click at [242, 271] on span "BK" at bounding box center [244, 273] width 8 height 6
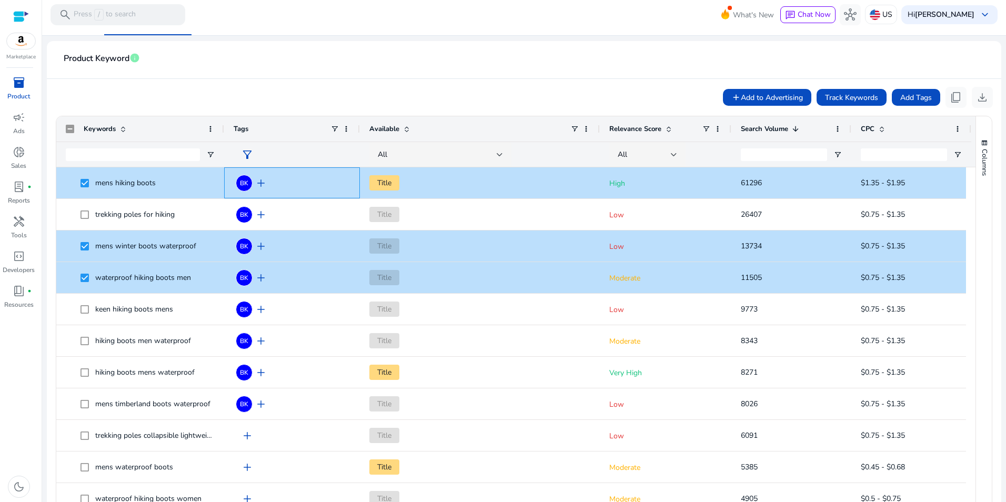
scroll to position [145, 0]
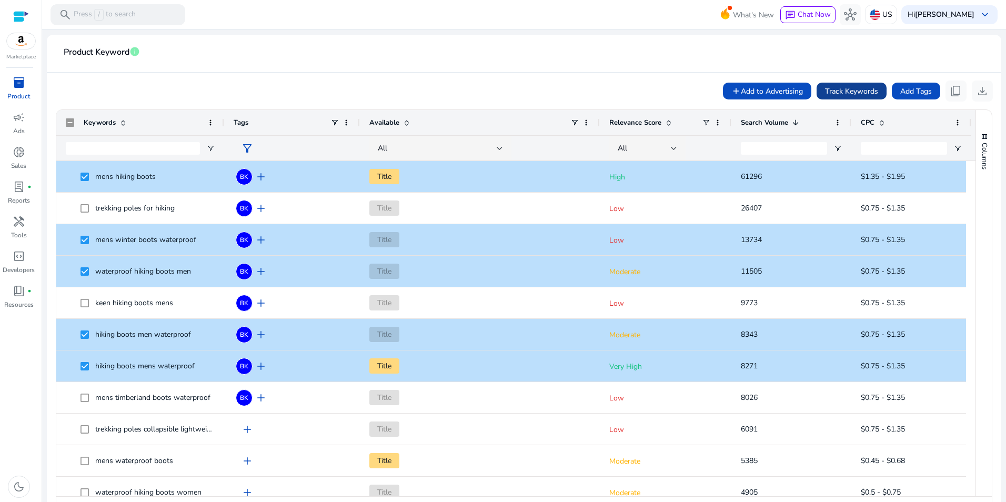
click at [838, 83] on span at bounding box center [852, 90] width 70 height 25
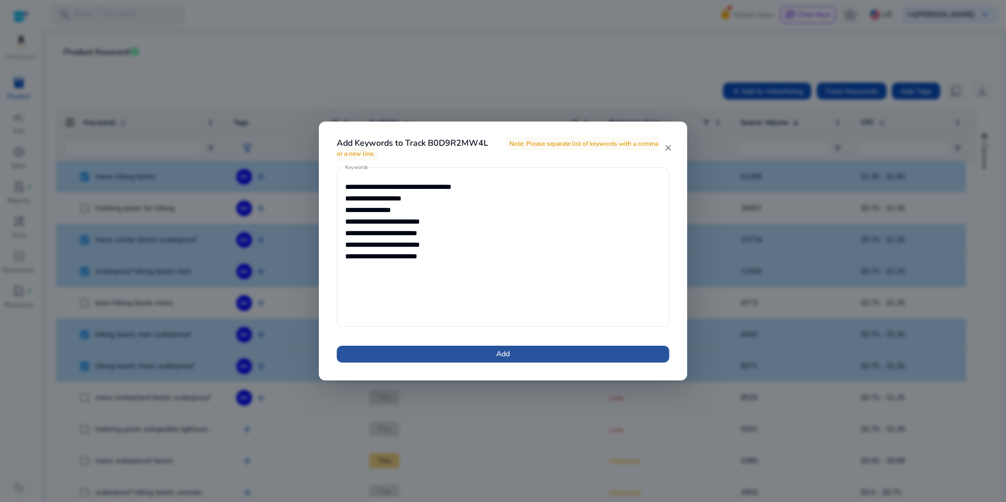
click at [590, 354] on span at bounding box center [503, 353] width 333 height 25
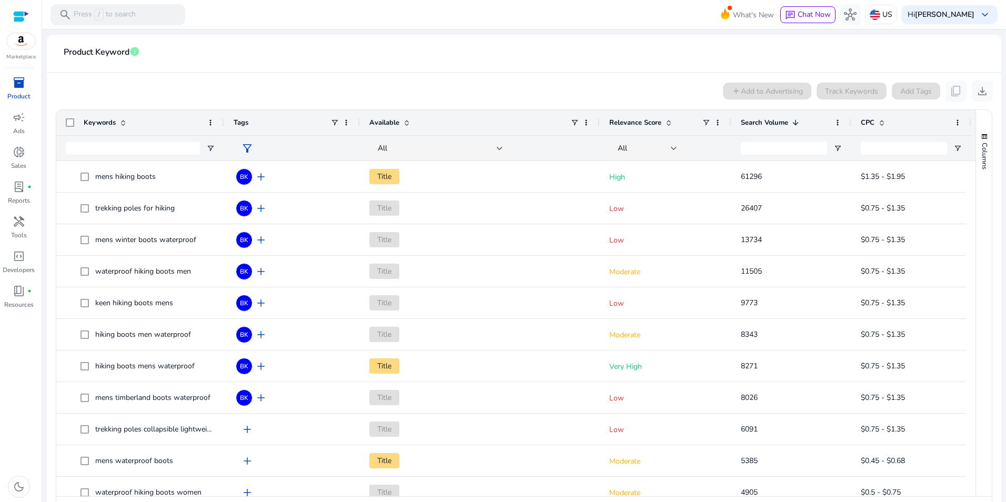
scroll to position [0, 0]
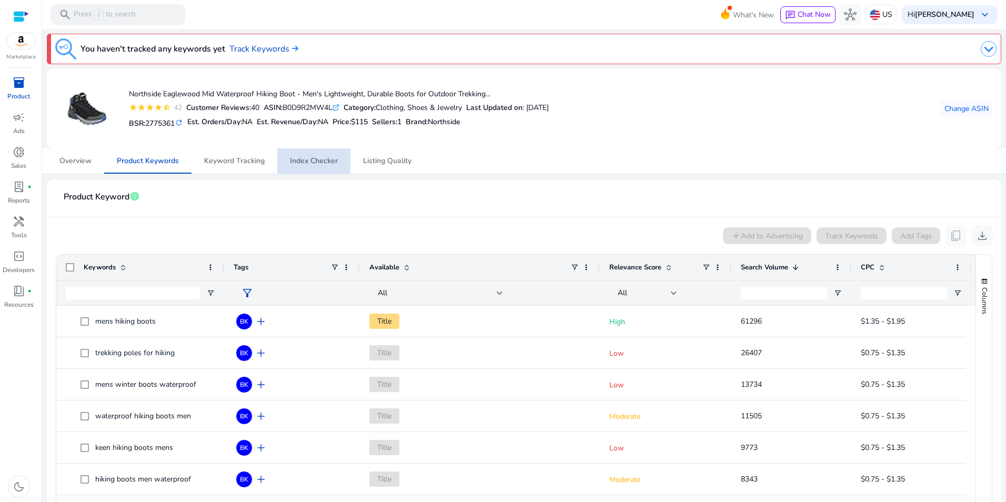
drag, startPoint x: 310, startPoint y: 155, endPoint x: 305, endPoint y: 152, distance: 6.4
click at [309, 155] on span "Index Checker" at bounding box center [314, 160] width 48 height 25
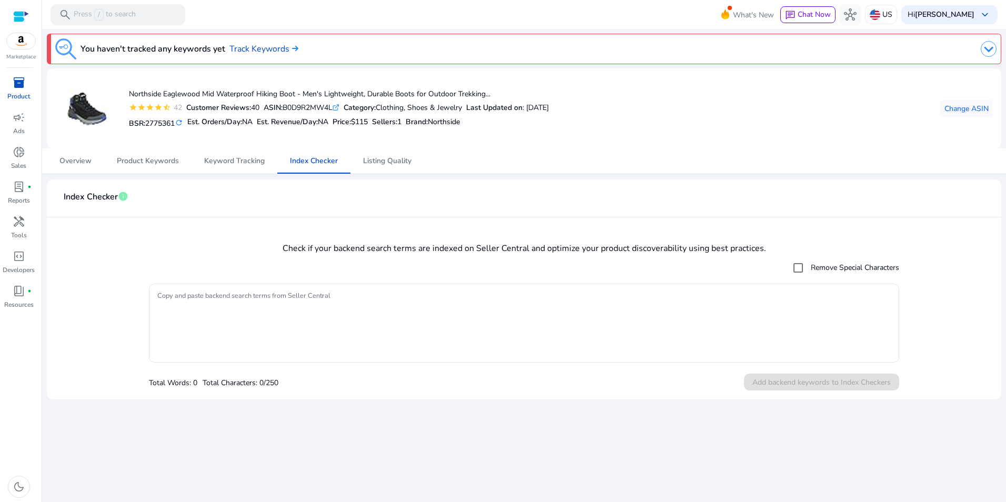
click at [307, 110] on div "ASIN: B0D9R2MW4L .st0{fill:#2c8af8}" at bounding box center [302, 107] width 76 height 11
copy div "B0D9R2MW4L"
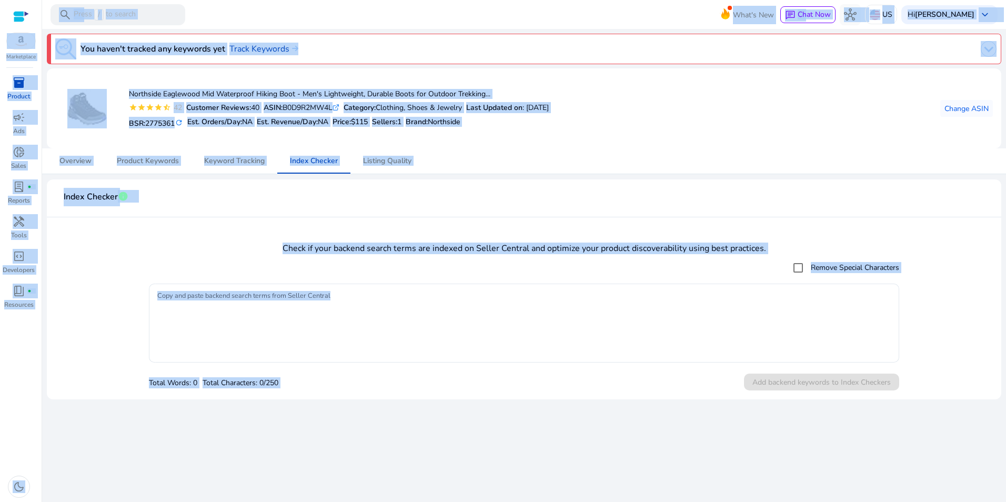
click at [0, 22] on html "We recommend switching to desktop view for the best experience. Marketplace inv…" at bounding box center [503, 251] width 1006 height 502
click at [567, 7] on mat-toolbar "search Press / to search What's New chat Chat Now hub US Hi [PERSON_NAME] keybo…" at bounding box center [524, 14] width 964 height 29
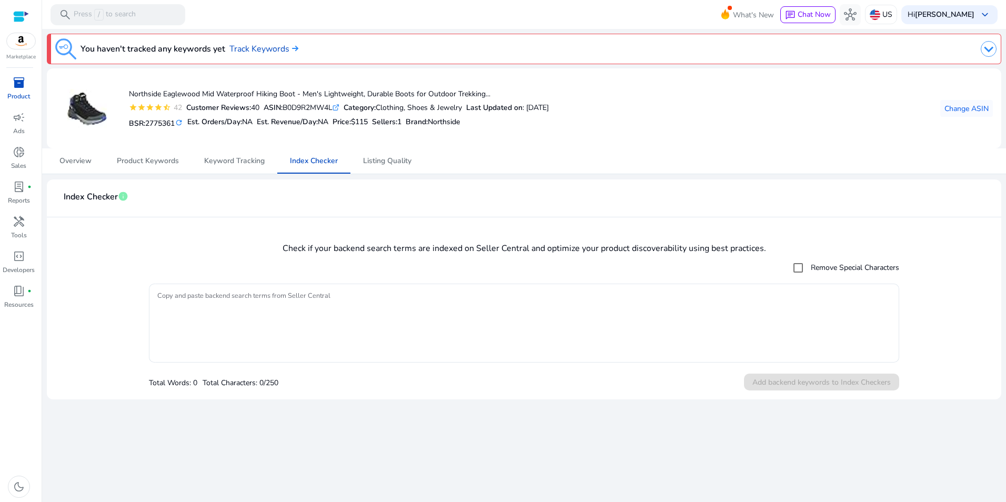
drag, startPoint x: 463, startPoint y: 129, endPoint x: 448, endPoint y: 151, distance: 26.4
click at [463, 130] on div "BSR: 2775361 refresh Est. Orders/Day: NA Est. Revenue/Day: NA Price: $115 Selle…" at bounding box center [339, 122] width 420 height 18
click at [397, 160] on span "Listing Quality" at bounding box center [387, 160] width 48 height 7
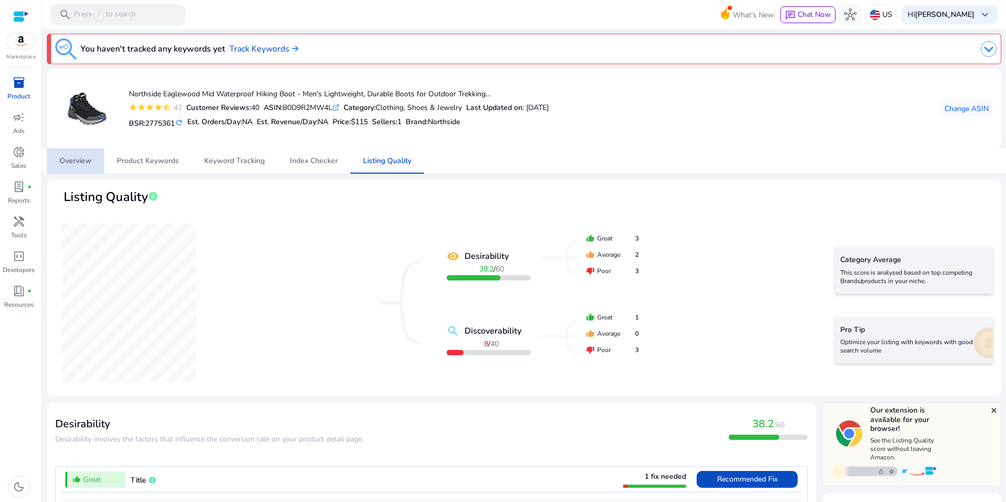
click at [77, 157] on span "Overview" at bounding box center [75, 160] width 32 height 7
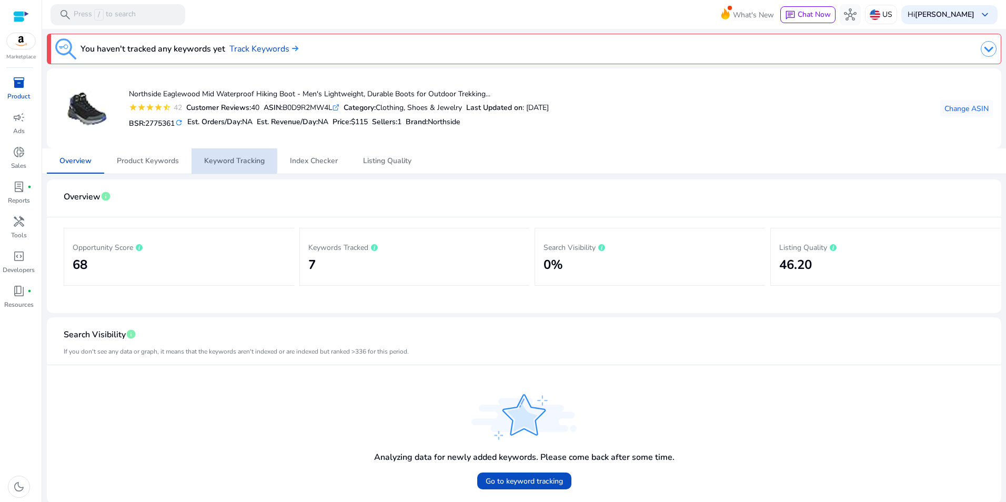
click at [229, 161] on span "Keyword Tracking" at bounding box center [234, 160] width 61 height 7
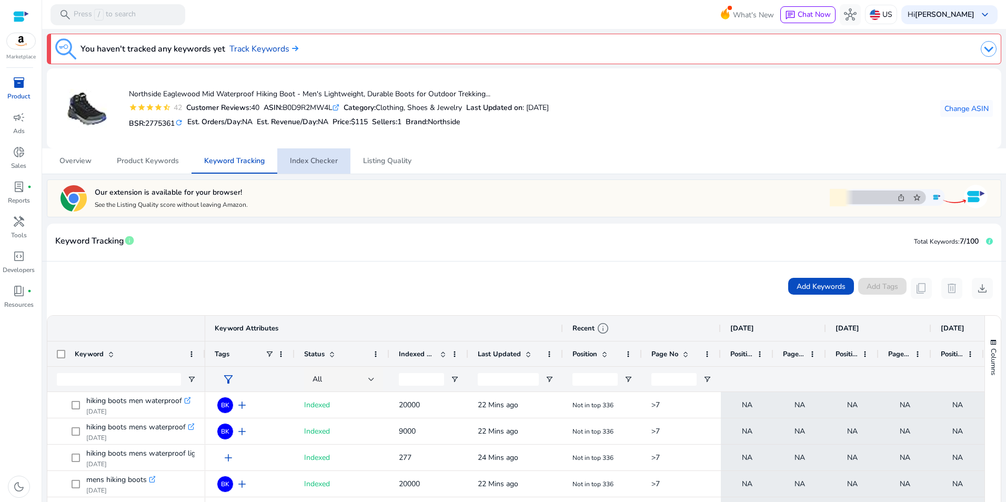
click at [331, 157] on span "Index Checker" at bounding box center [314, 160] width 48 height 7
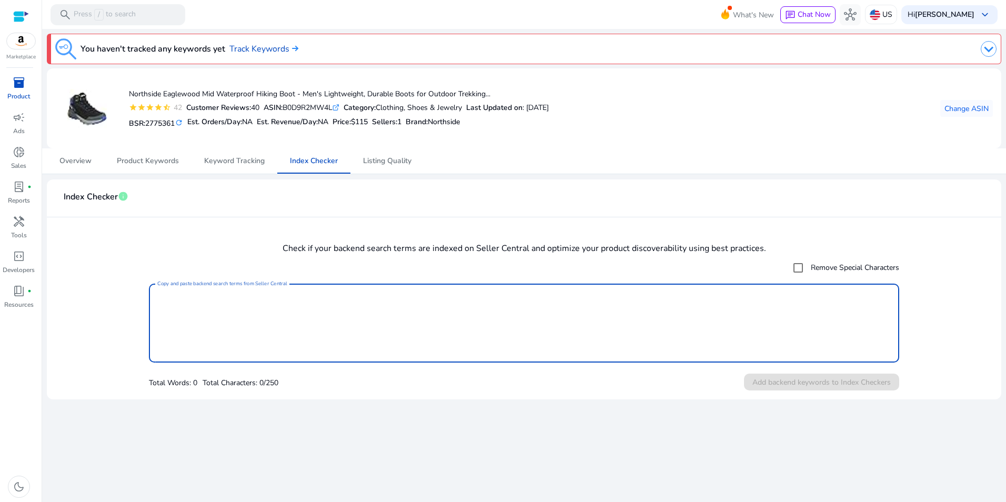
click at [456, 304] on textarea "Copy and paste backend search terms from Seller Central" at bounding box center [523, 323] width 733 height 68
paste textarea "**********"
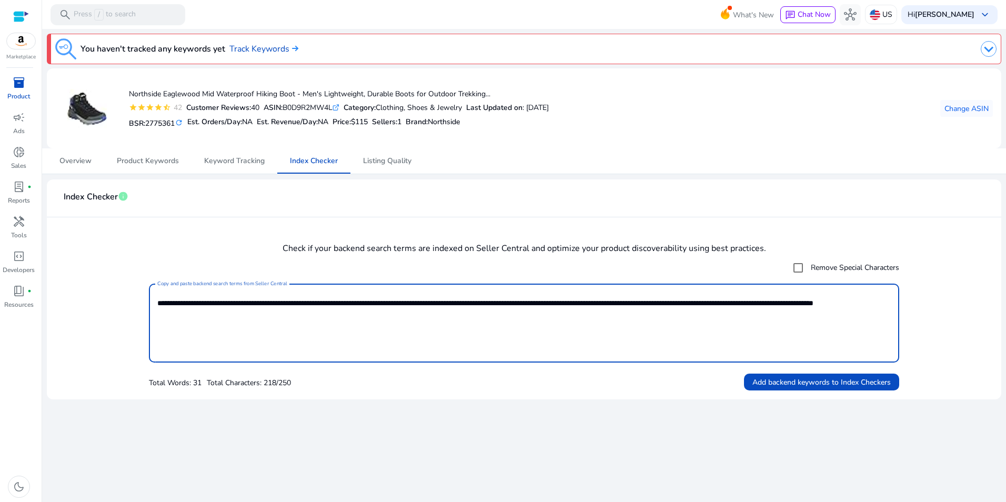
click at [826, 269] on label "Remove Special Characters" at bounding box center [854, 267] width 91 height 11
type textarea "**********"
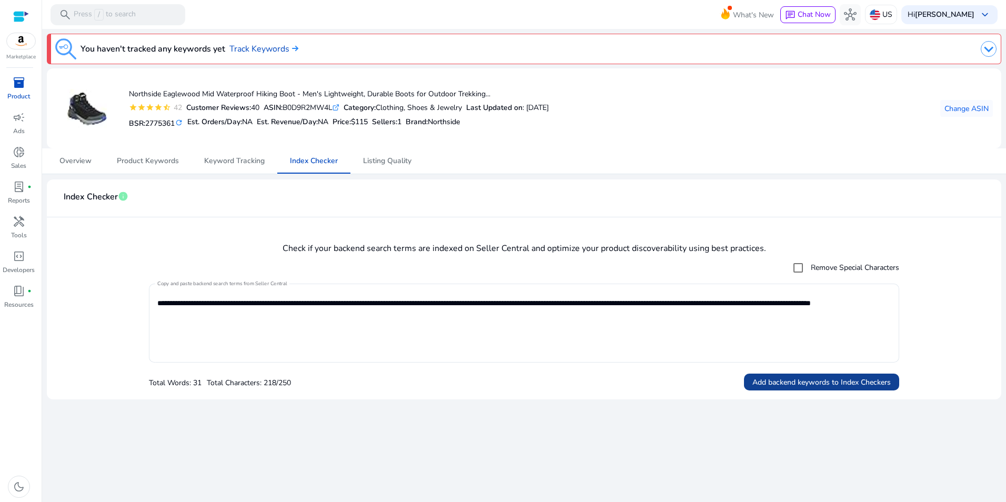
click at [797, 385] on span "Add backend keywords to Index Checkers" at bounding box center [821, 382] width 138 height 11
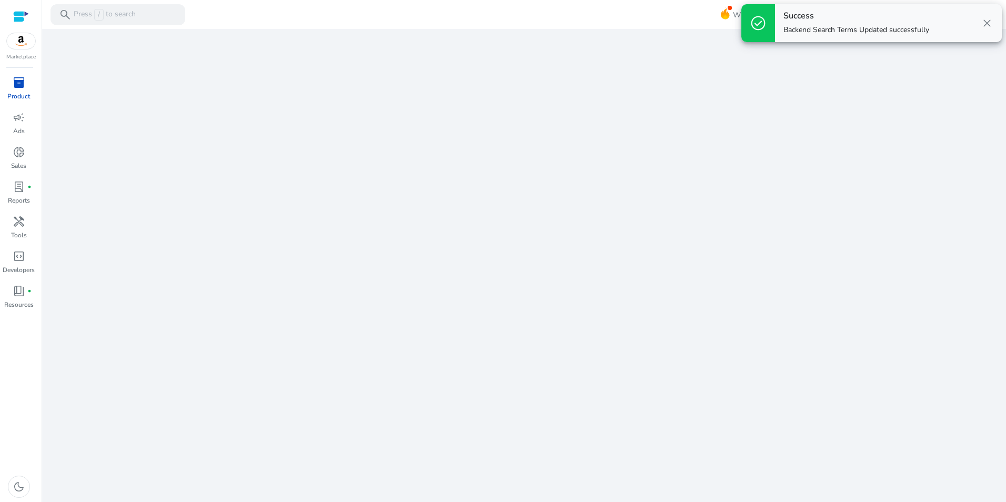
click at [985, 24] on span "close" at bounding box center [987, 23] width 13 height 13
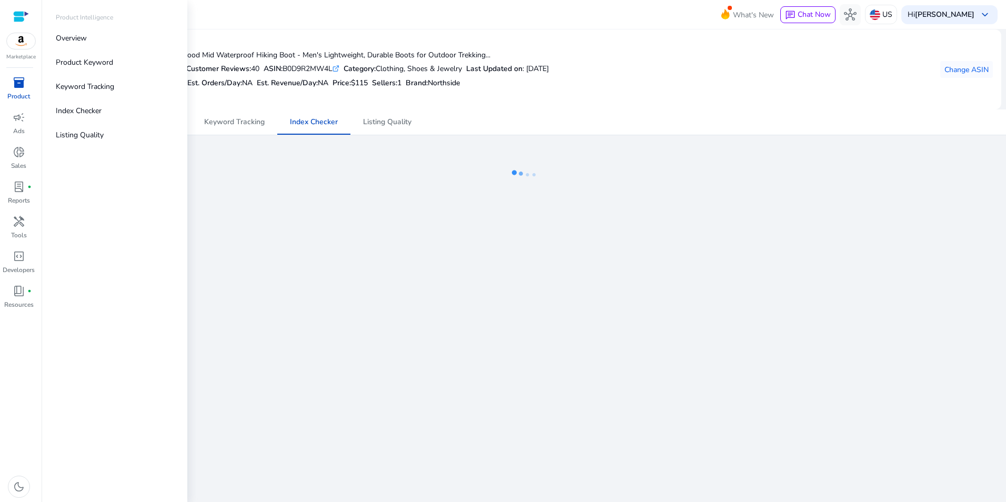
click at [19, 82] on span "inventory_2" at bounding box center [19, 82] width 13 height 13
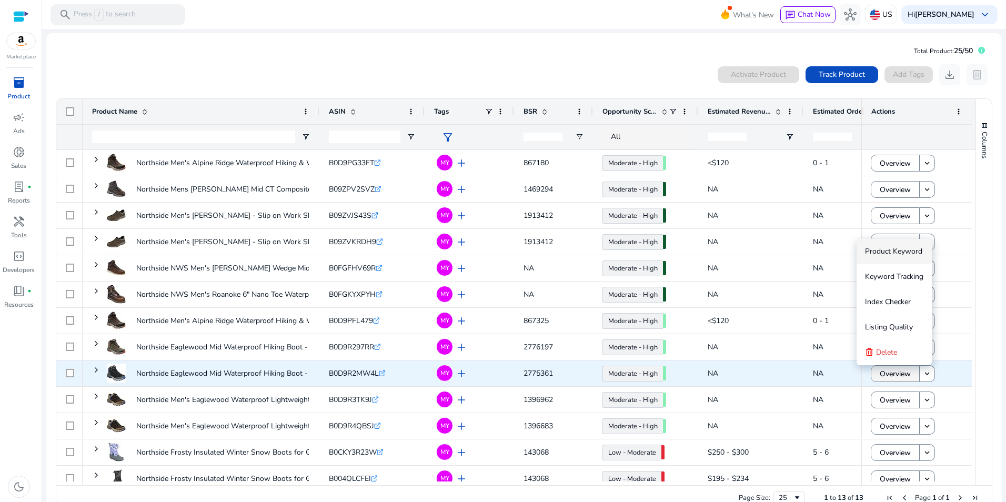
click at [908, 374] on span at bounding box center [895, 373] width 48 height 25
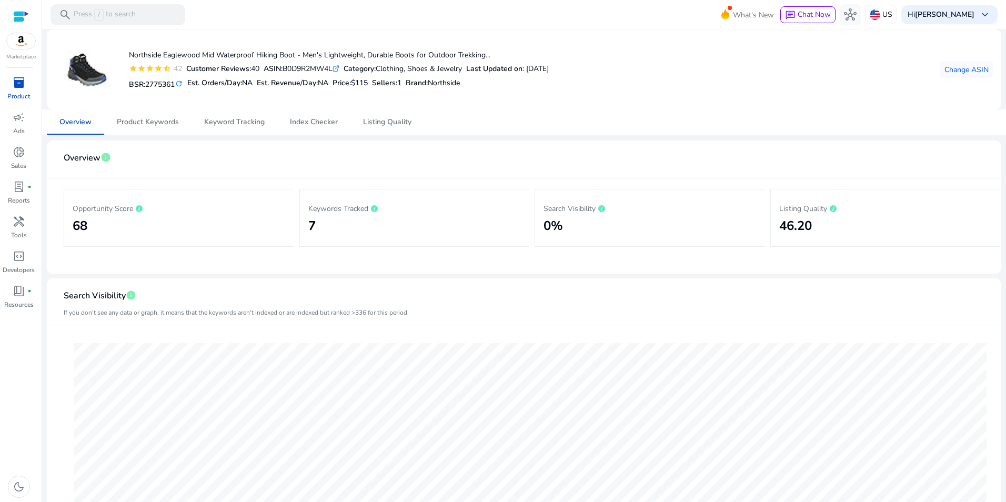
click at [324, 67] on div "ASIN: B0D9R2MW4L .st0{fill:#2c8af8}" at bounding box center [302, 68] width 76 height 11
copy div "B0D9R2MW4L"
click at [18, 93] on p "Product" at bounding box center [18, 96] width 23 height 9
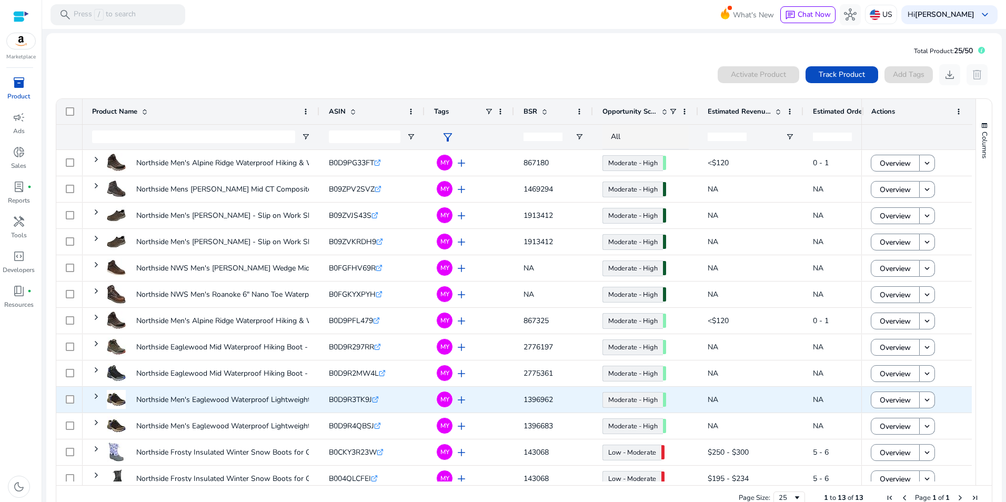
click at [365, 401] on span "B0D9R3TK9J" at bounding box center [350, 400] width 43 height 10
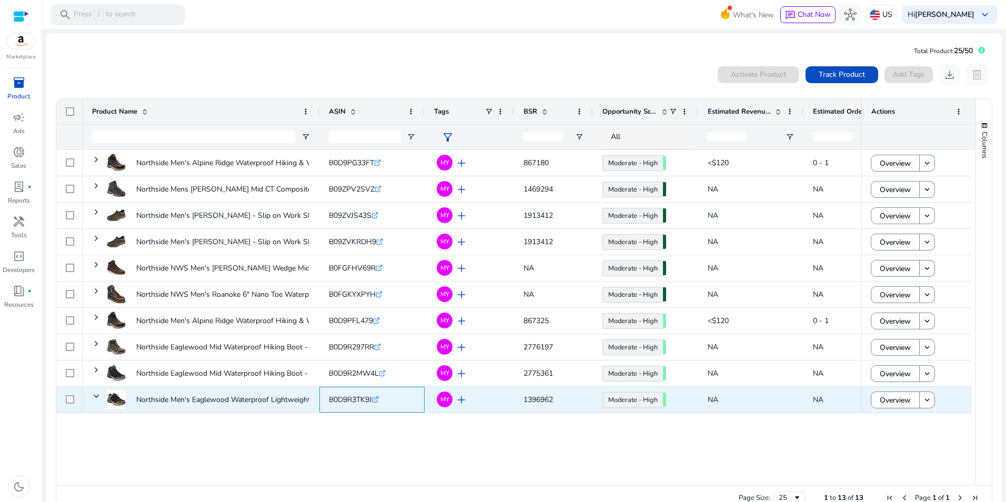
click at [365, 401] on span "B0D9R3TK9J" at bounding box center [350, 400] width 43 height 10
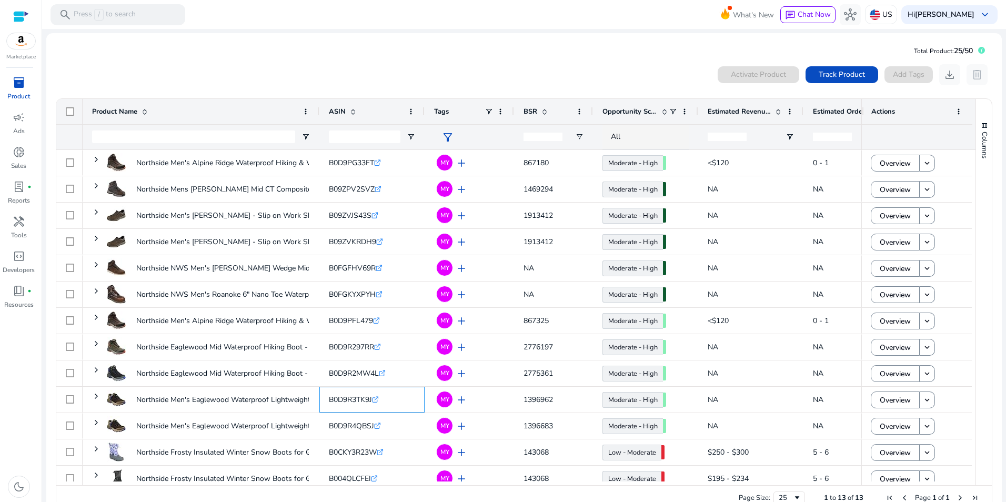
copy span "B0D9R3TK9J"
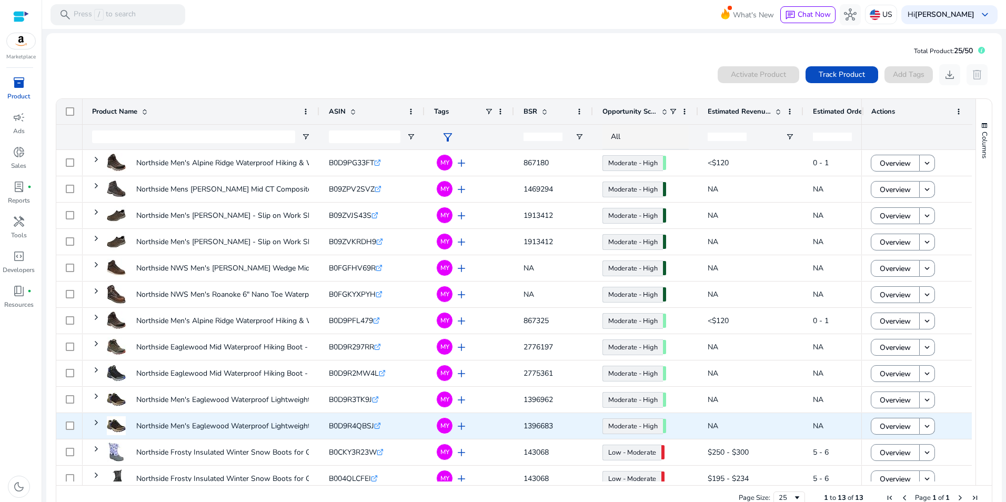
click at [361, 426] on span "B0D9R4QBSJ" at bounding box center [351, 426] width 45 height 10
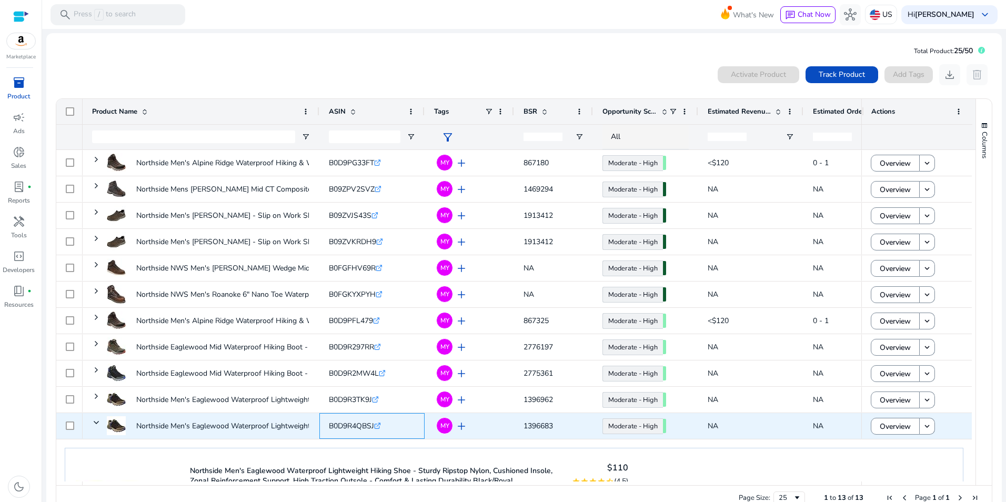
click at [361, 426] on span "B0D9R4QBSJ" at bounding box center [351, 426] width 45 height 10
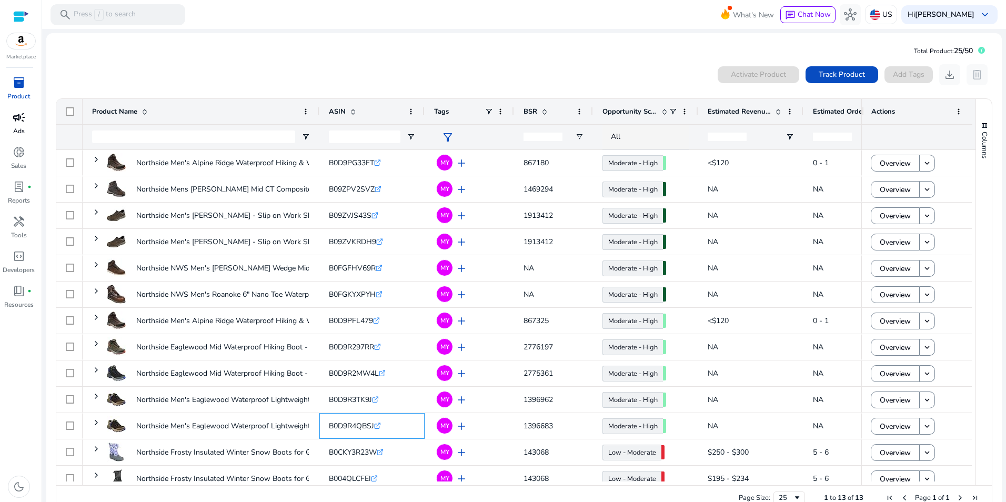
copy span "B0D9R4QBSJ"
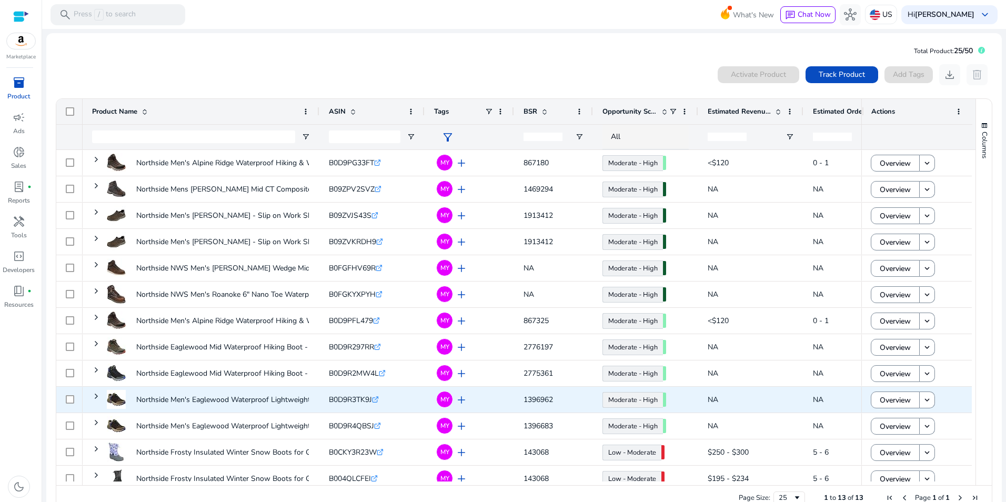
click at [350, 401] on span "B0D9R3TK9J" at bounding box center [350, 400] width 43 height 10
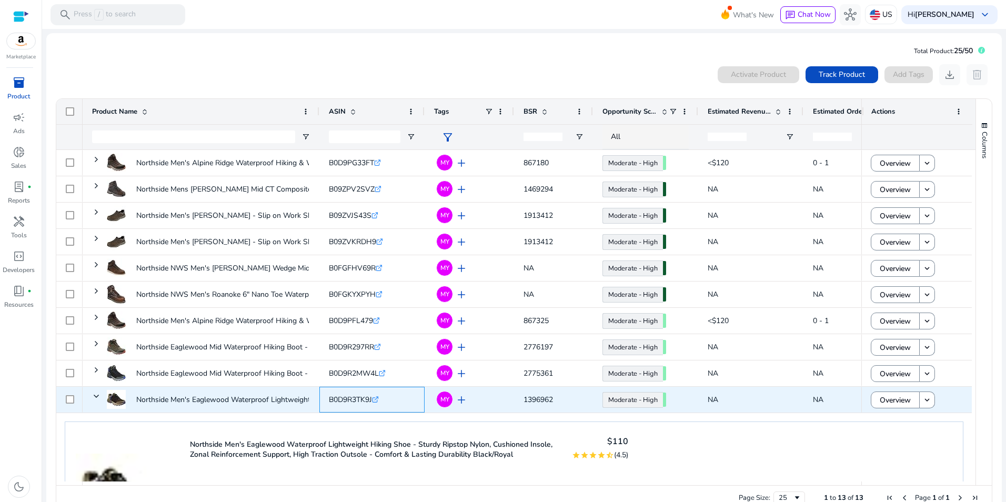
click at [350, 401] on span "B0D9R3TK9J" at bounding box center [350, 400] width 43 height 10
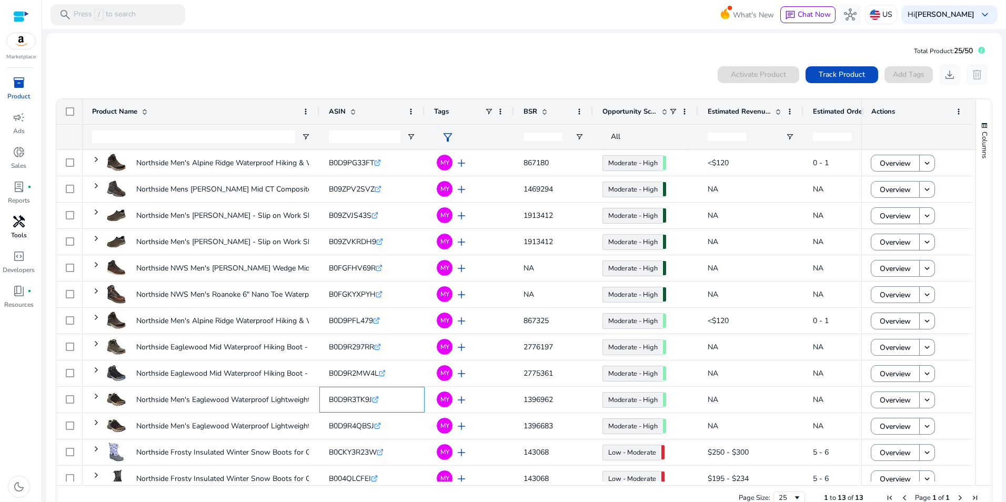
copy span "B0D9R3TK9J"
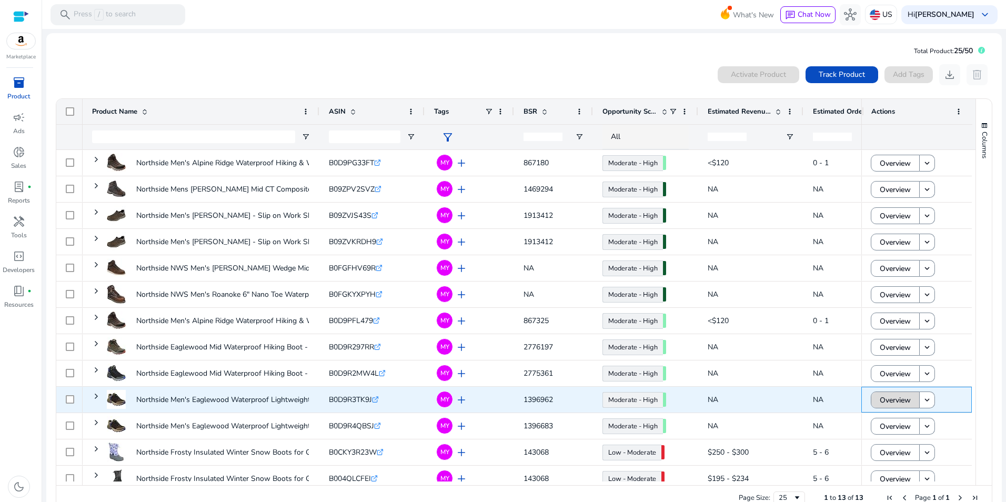
click at [902, 401] on span "Overview" at bounding box center [895, 400] width 31 height 22
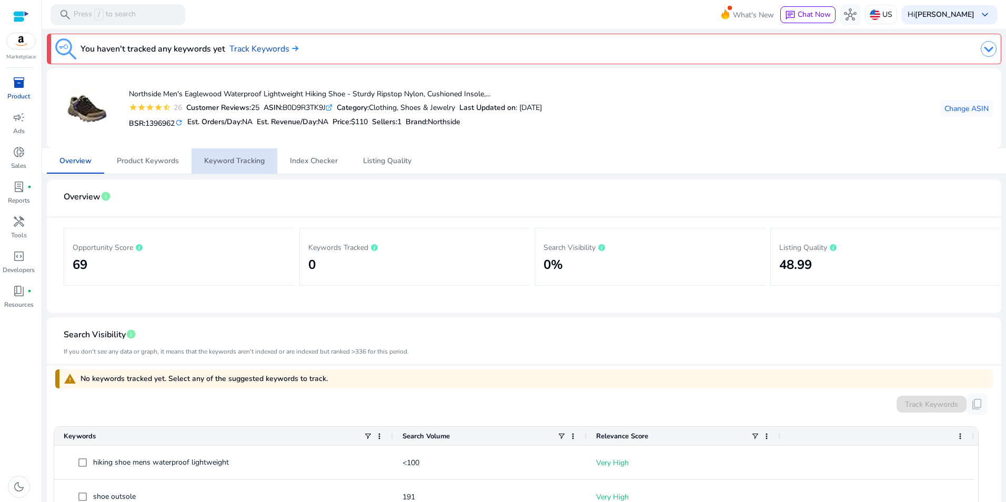
click at [245, 162] on span "Keyword Tracking" at bounding box center [234, 160] width 61 height 7
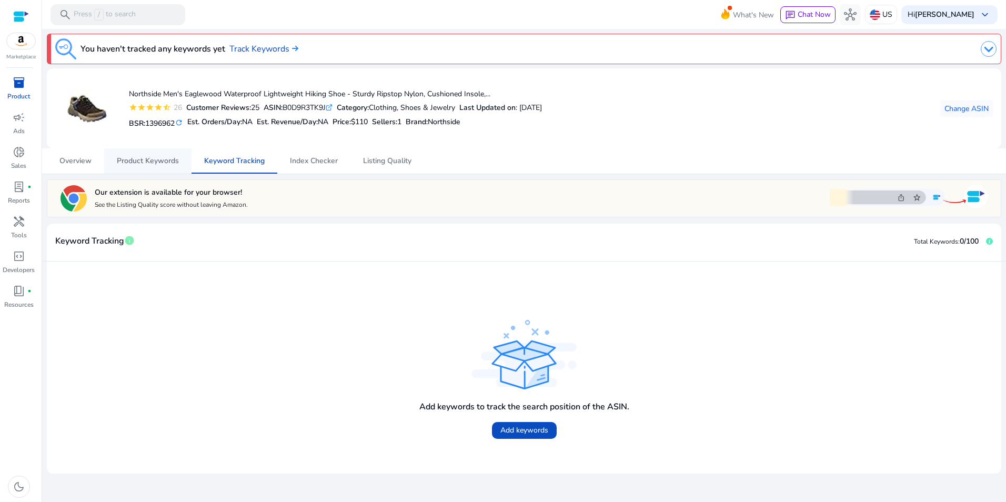
click at [170, 158] on span "Product Keywords" at bounding box center [148, 160] width 62 height 7
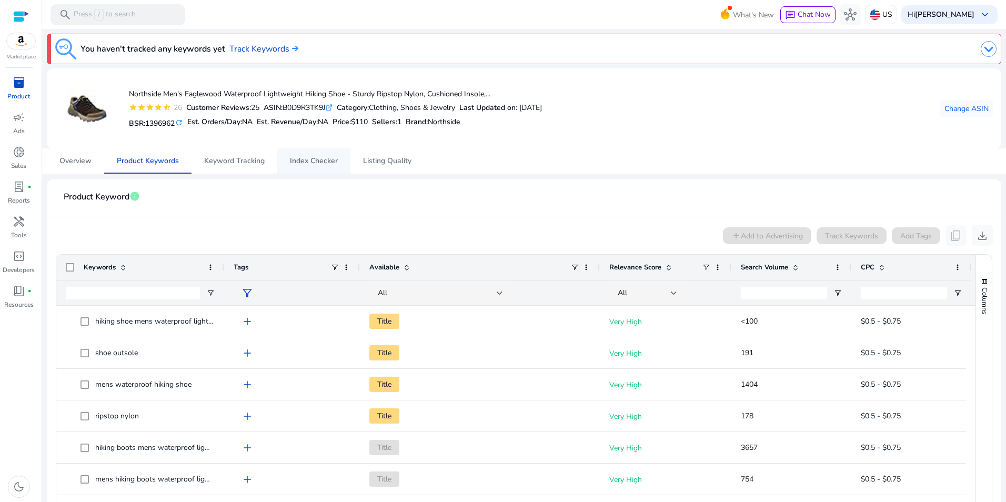
click at [313, 157] on span "Index Checker" at bounding box center [314, 160] width 48 height 7
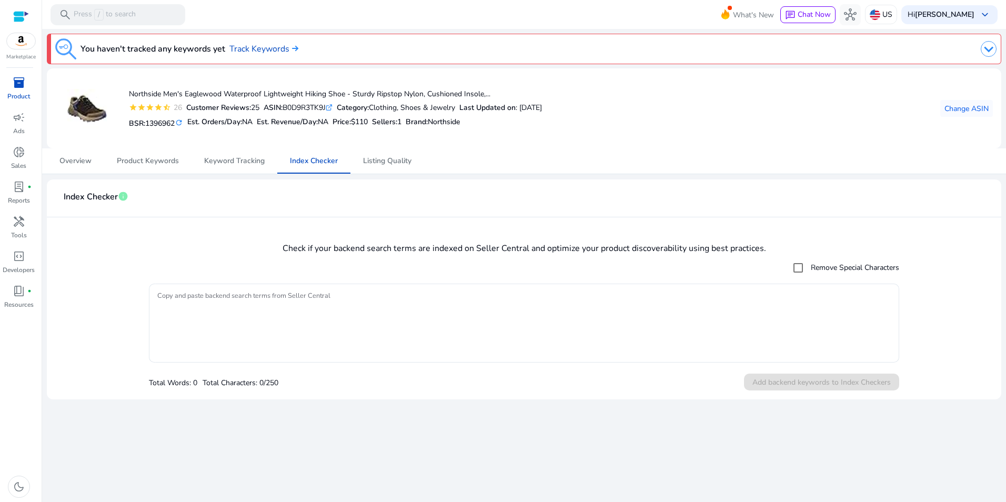
click at [20, 84] on span "inventory_2" at bounding box center [19, 82] width 13 height 13
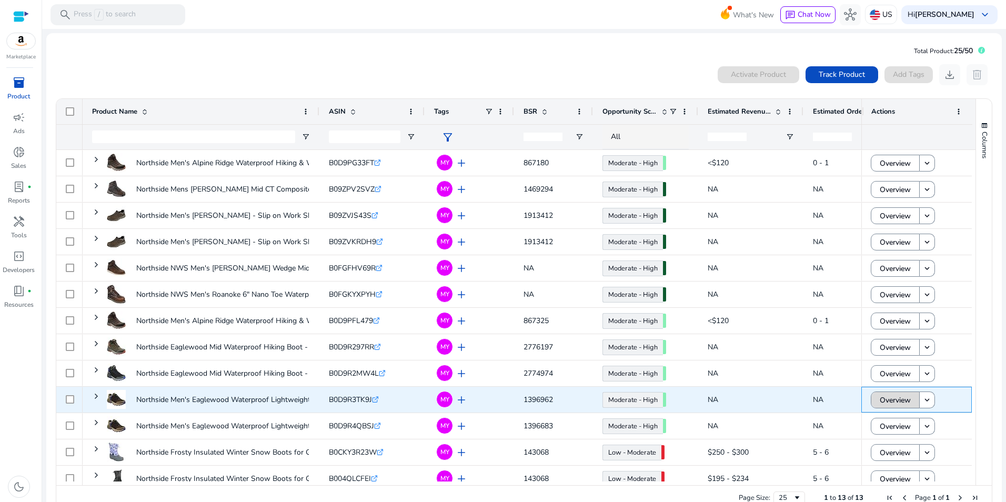
click at [883, 407] on span "Overview" at bounding box center [895, 400] width 31 height 22
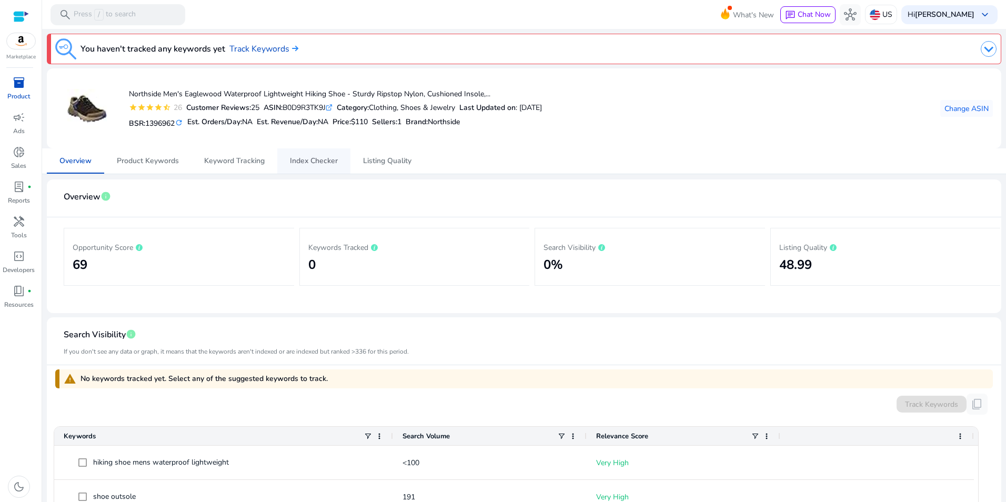
click at [304, 158] on span "Index Checker" at bounding box center [314, 160] width 48 height 7
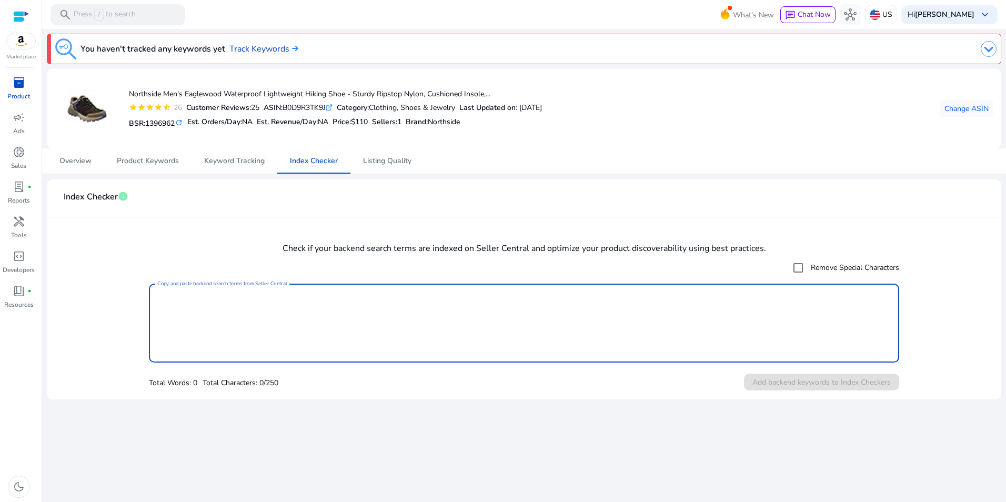
click at [325, 315] on textarea "Copy and paste backend search terms from Seller Central" at bounding box center [523, 323] width 733 height 68
paste textarea "**********"
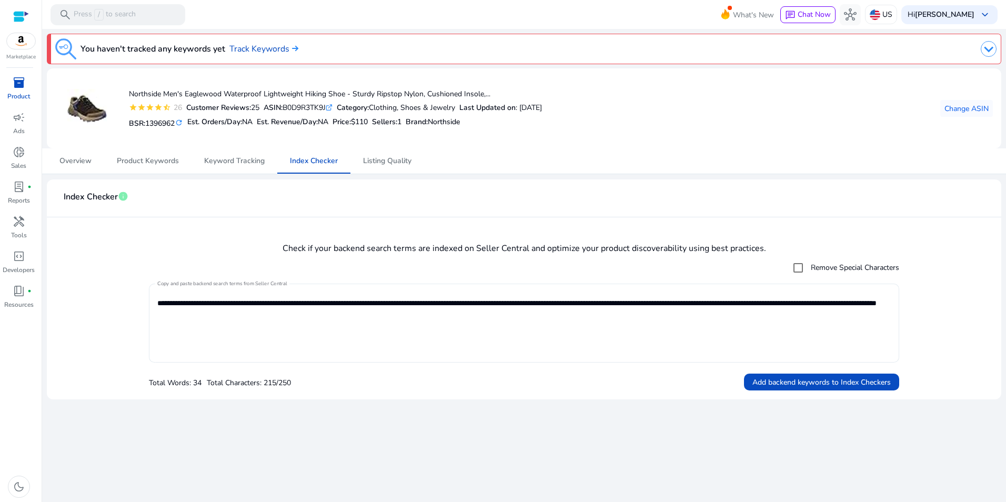
drag, startPoint x: 860, startPoint y: 384, endPoint x: 852, endPoint y: 294, distance: 89.8
click at [856, 297] on div "**********" at bounding box center [524, 324] width 750 height 134
click at [832, 272] on label "Remove Special Characters" at bounding box center [854, 267] width 91 height 11
type textarea "**********"
click at [832, 385] on span "Add backend keywords to Index Checkers" at bounding box center [821, 382] width 138 height 11
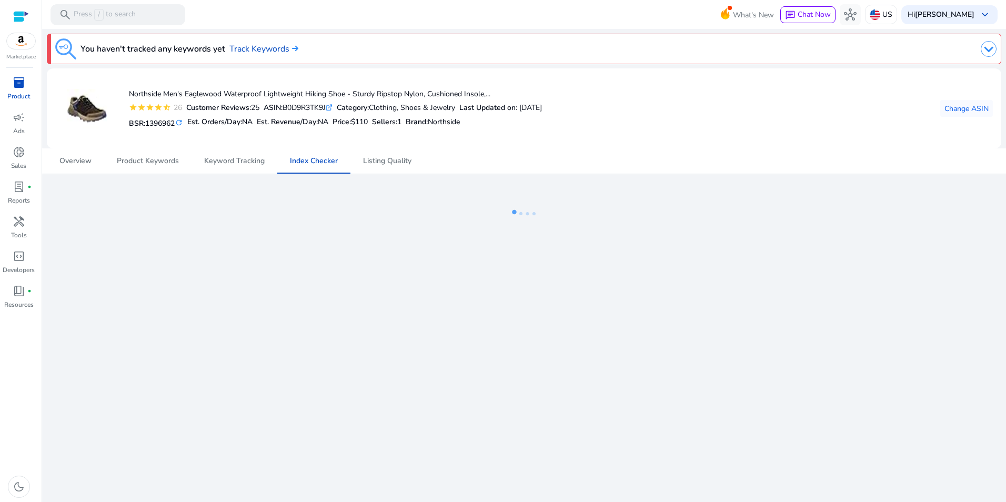
scroll to position [426, 0]
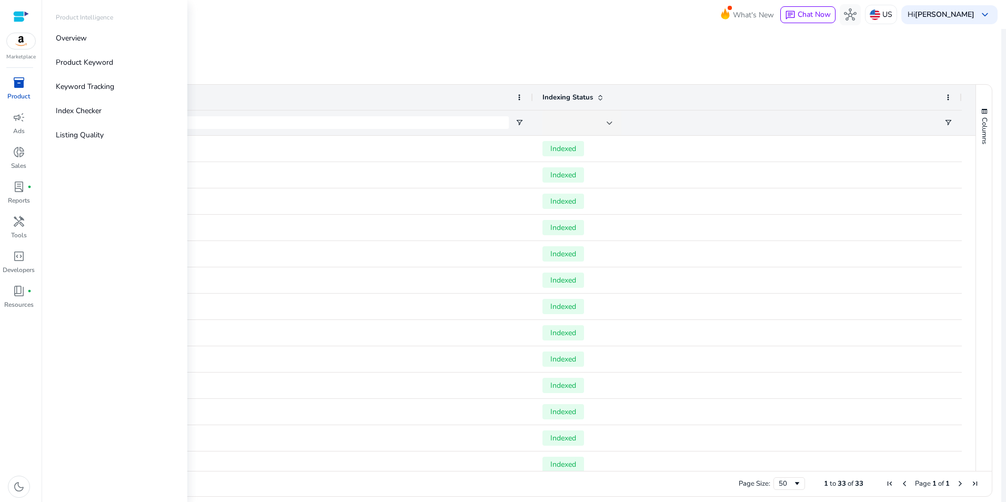
click at [19, 84] on span "inventory_2" at bounding box center [19, 82] width 13 height 13
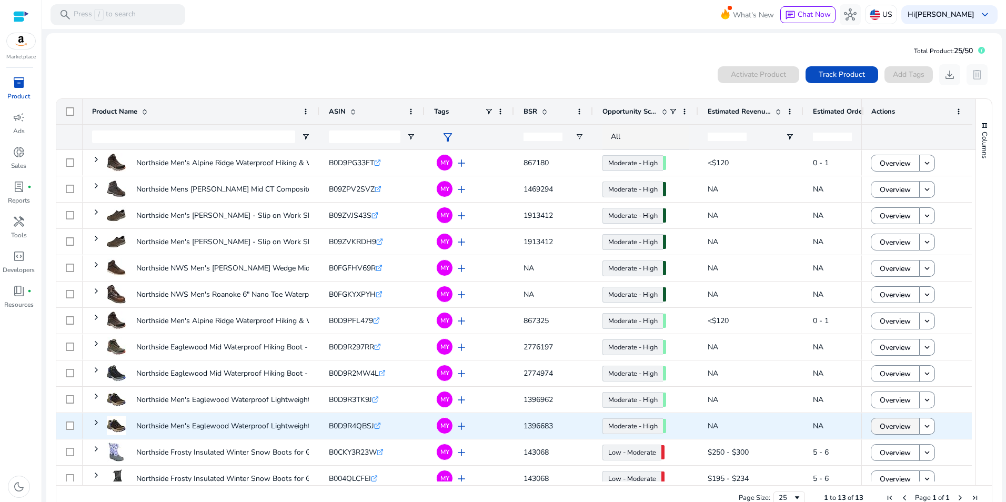
click at [900, 427] on span "Overview" at bounding box center [895, 427] width 31 height 22
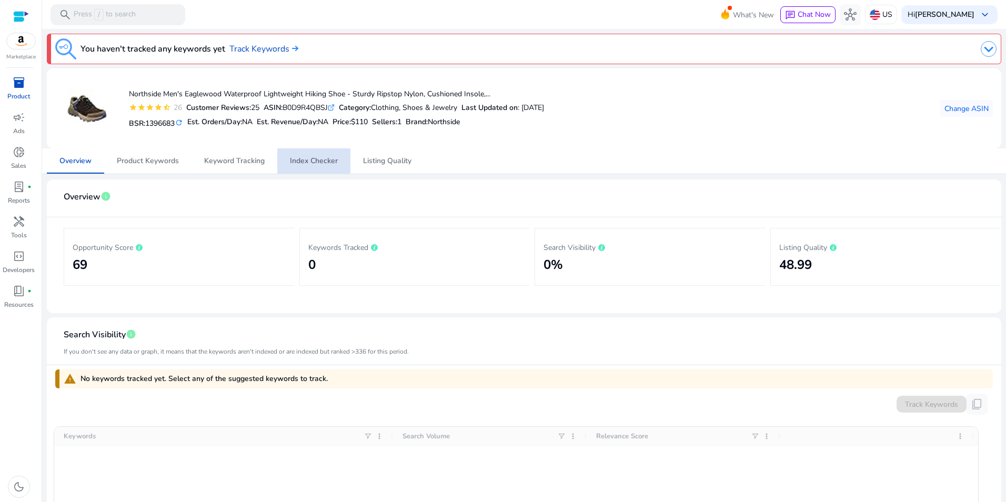
click at [324, 165] on span "Index Checker" at bounding box center [314, 160] width 48 height 7
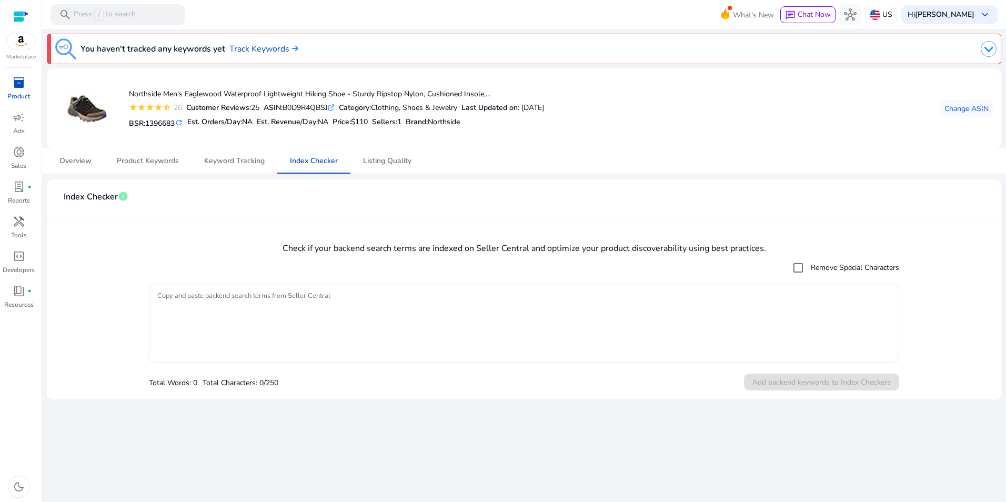
click at [429, 314] on textarea "Copy and paste backend search terms from Seller Central" at bounding box center [523, 323] width 733 height 68
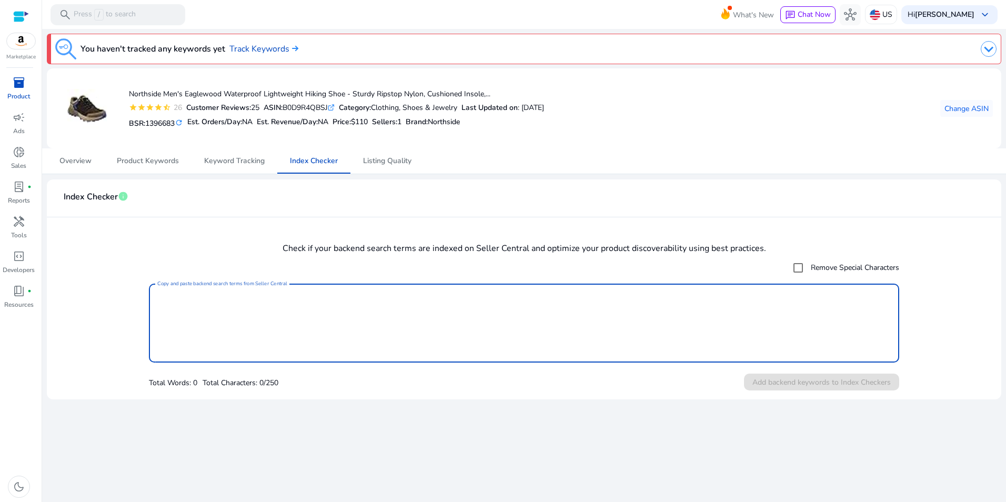
paste textarea "**********"
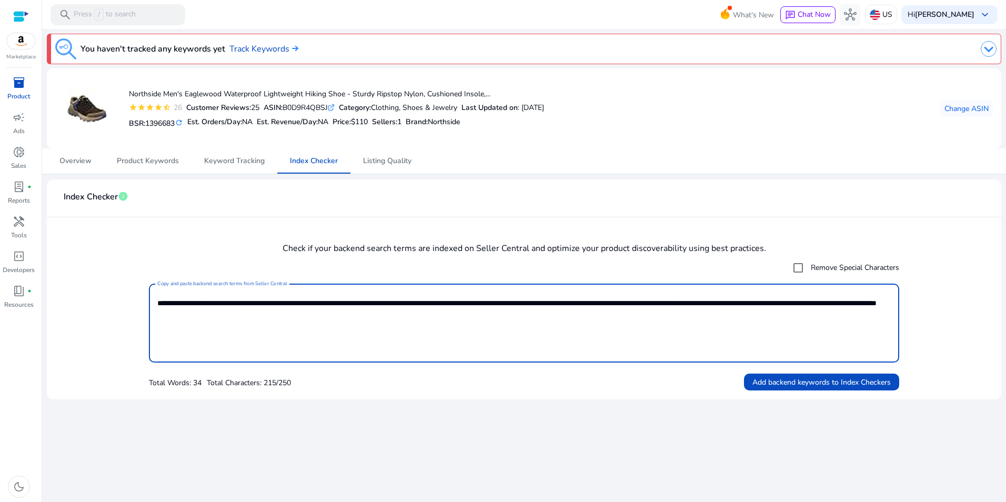
click at [810, 263] on label "Remove Special Characters" at bounding box center [854, 267] width 91 height 11
type textarea "**********"
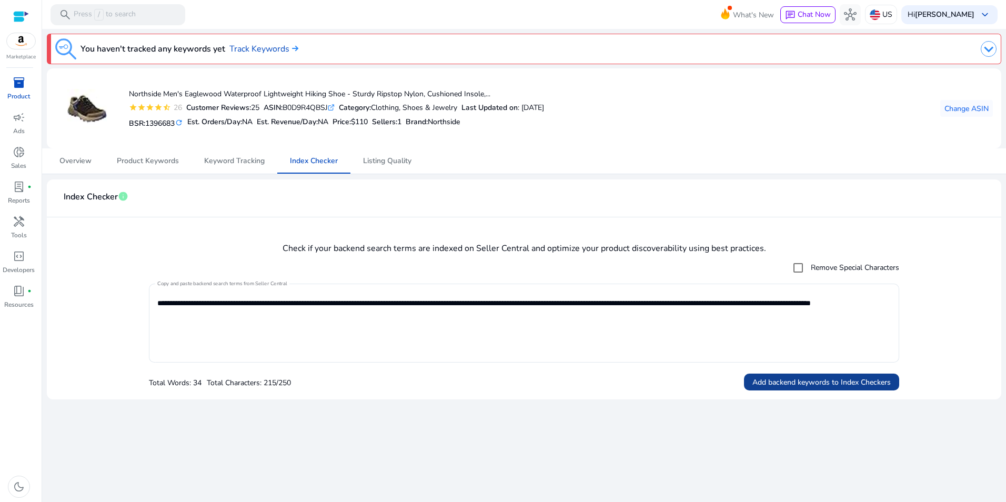
click at [837, 380] on span "Add backend keywords to Index Checkers" at bounding box center [821, 382] width 138 height 11
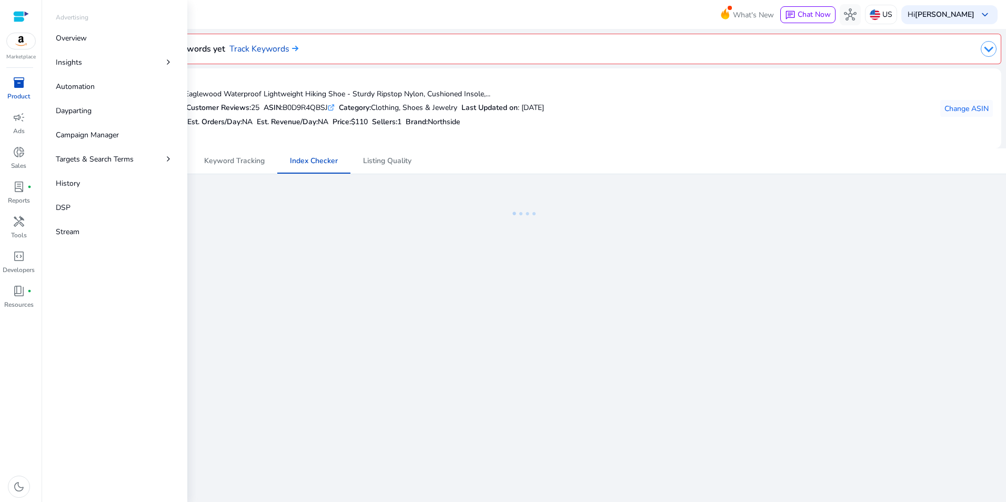
click at [16, 83] on span "inventory_2" at bounding box center [19, 82] width 13 height 13
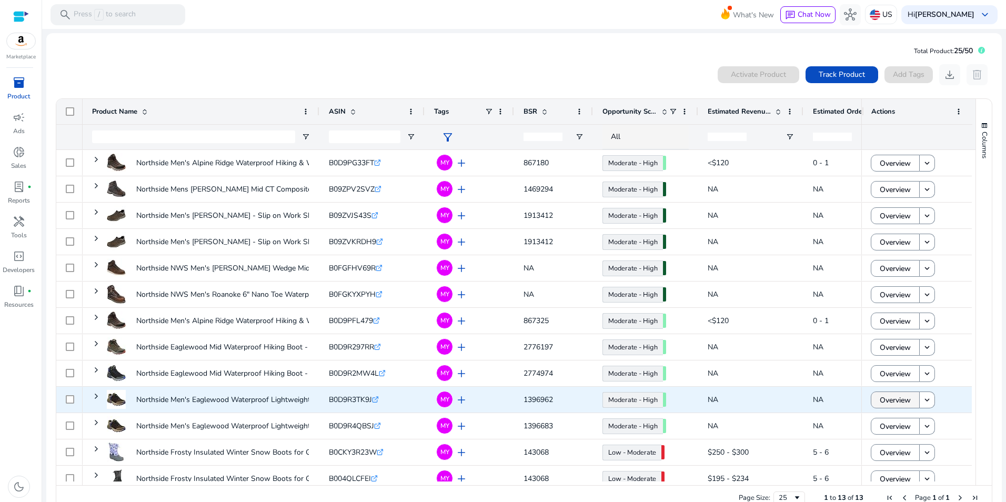
click at [901, 401] on span "Overview" at bounding box center [895, 400] width 31 height 22
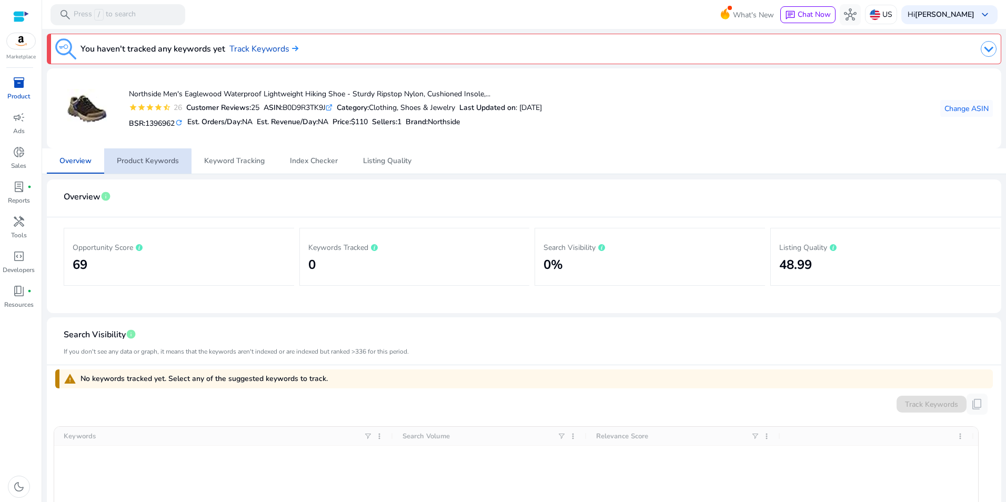
click at [142, 166] on span "Product Keywords" at bounding box center [148, 160] width 62 height 25
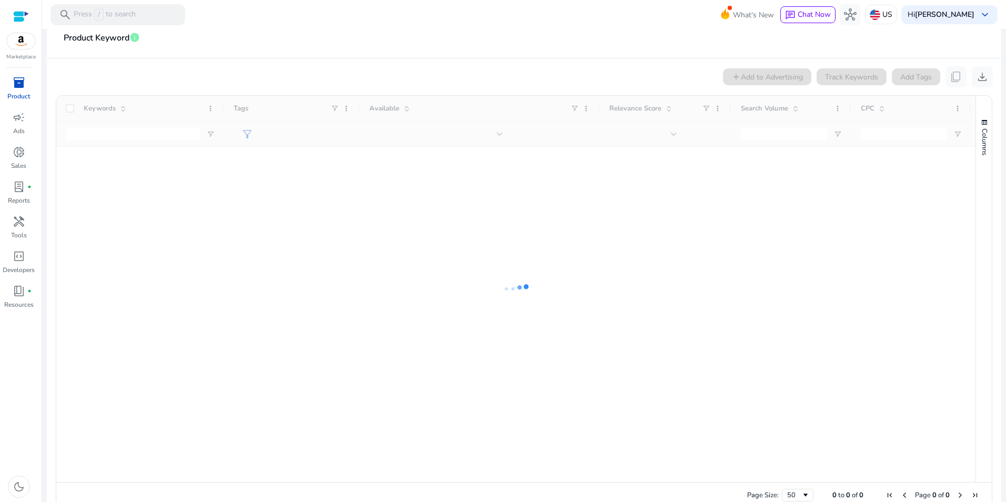
scroll to position [179, 0]
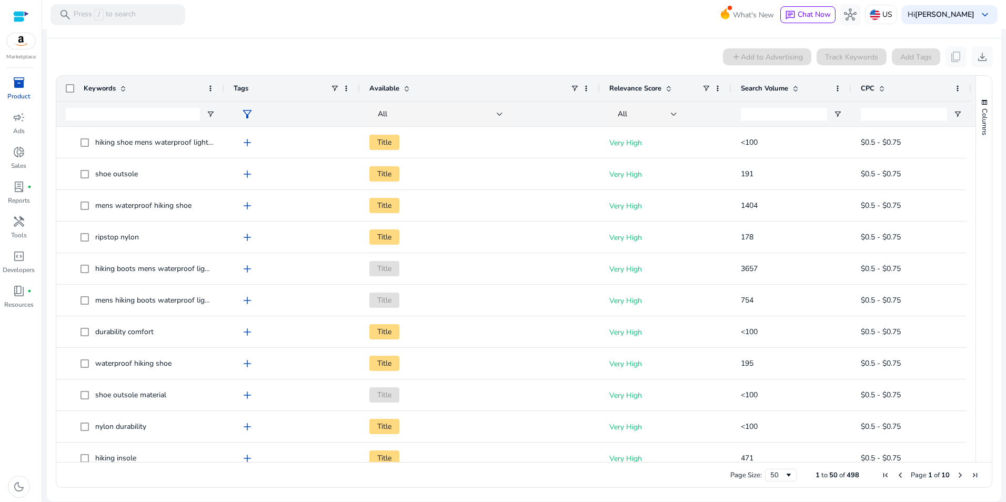
click at [796, 81] on div "Search Volume" at bounding box center [785, 88] width 89 height 20
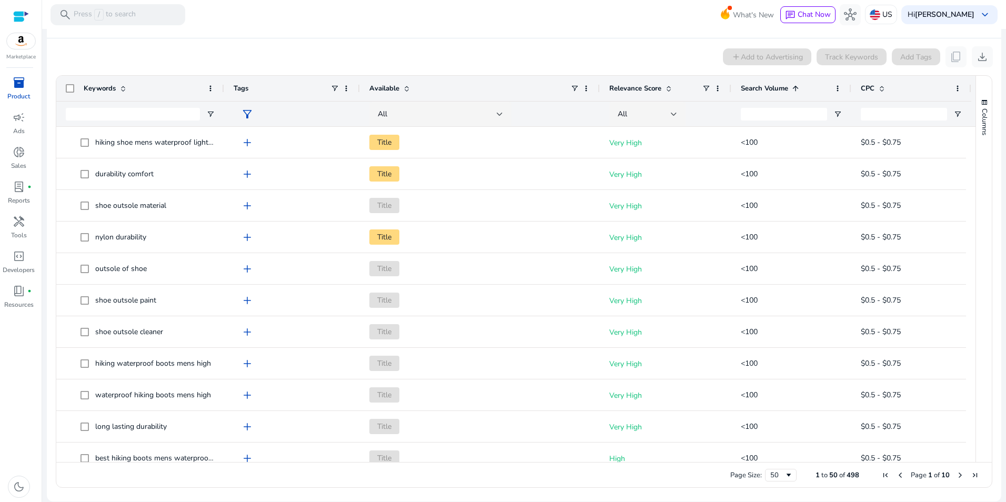
click at [796, 84] on span at bounding box center [795, 88] width 8 height 8
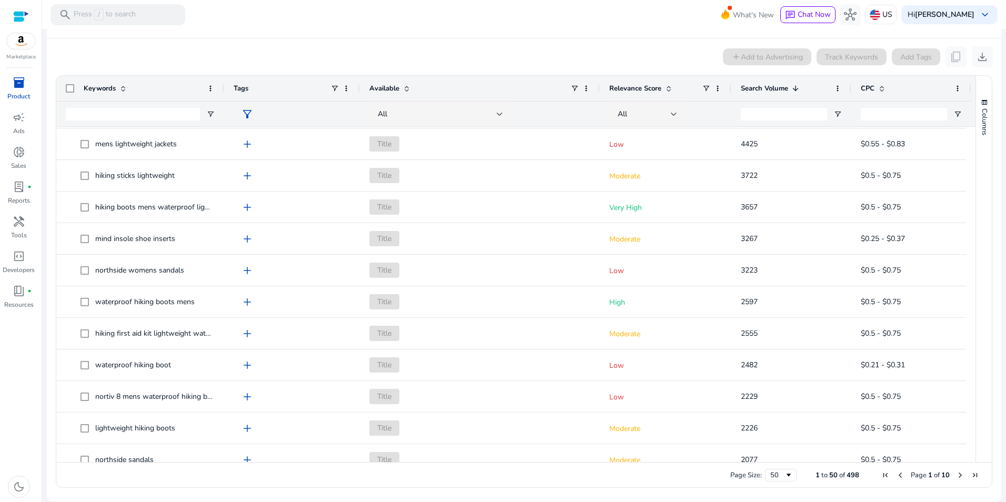
scroll to position [0, 0]
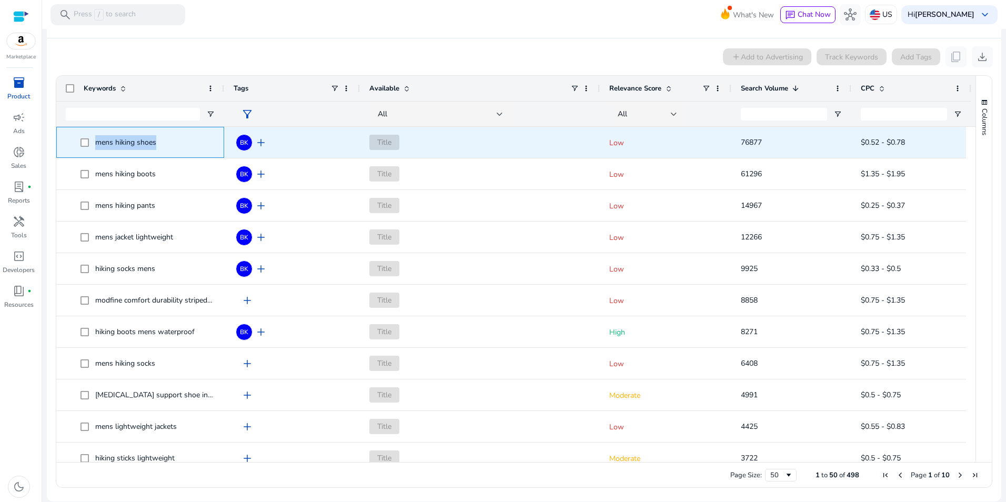
drag, startPoint x: 164, startPoint y: 140, endPoint x: 94, endPoint y: 138, distance: 69.5
click at [94, 138] on span "mens hiking shoes" at bounding box center [148, 143] width 134 height 22
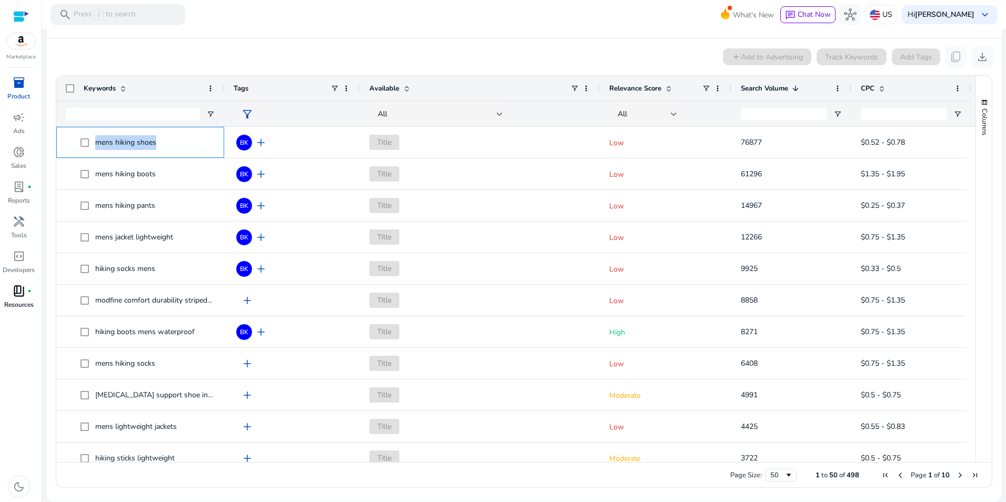
copy span "mens hiking shoes"
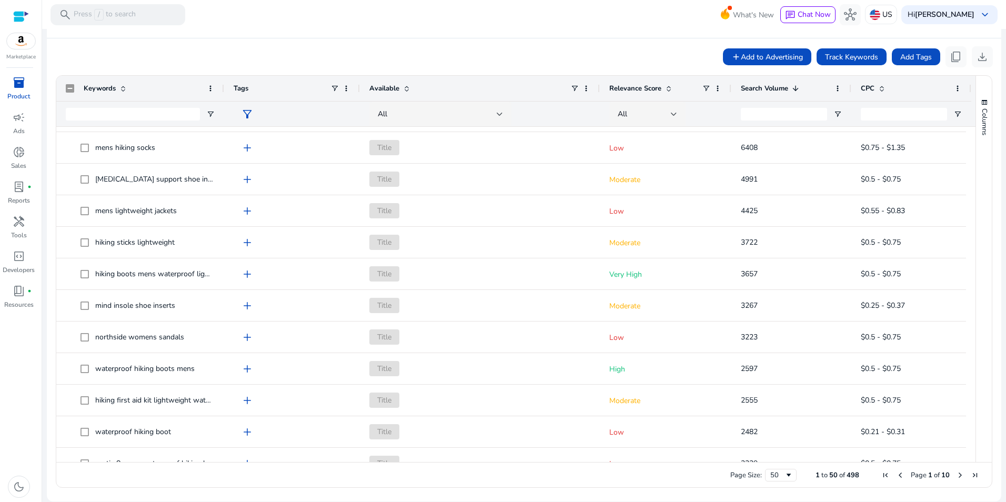
scroll to position [208, 0]
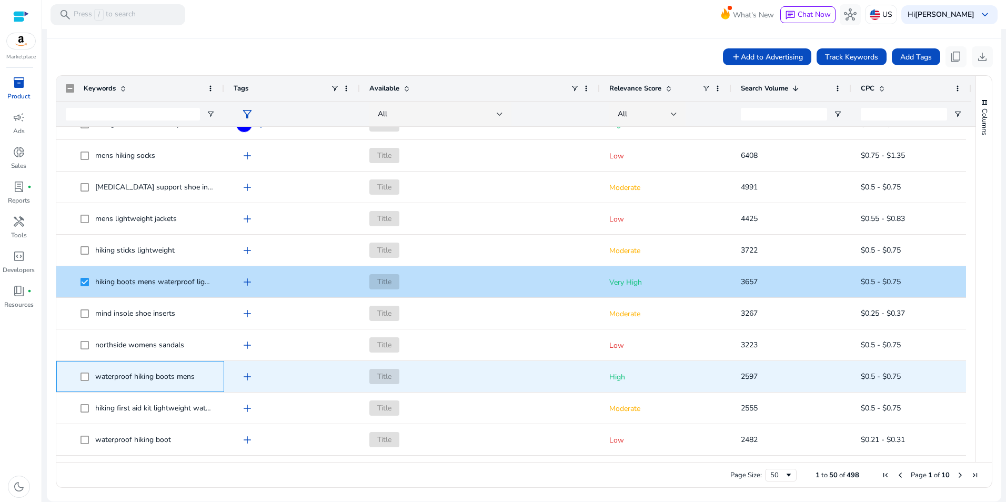
click at [90, 375] on span at bounding box center [88, 377] width 15 height 22
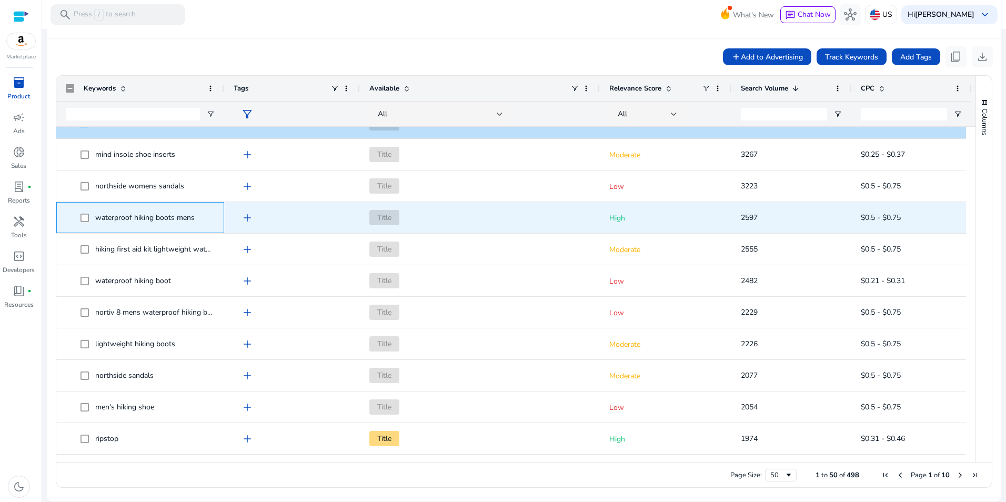
click at [78, 216] on span "waterproof hiking boots mens" at bounding box center [140, 218] width 149 height 22
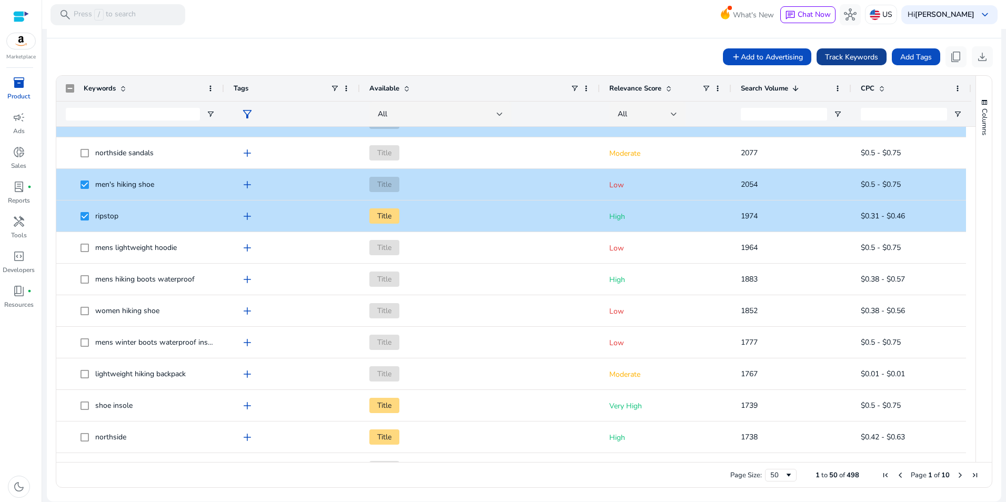
click at [837, 52] on span "Track Keywords" at bounding box center [851, 57] width 53 height 11
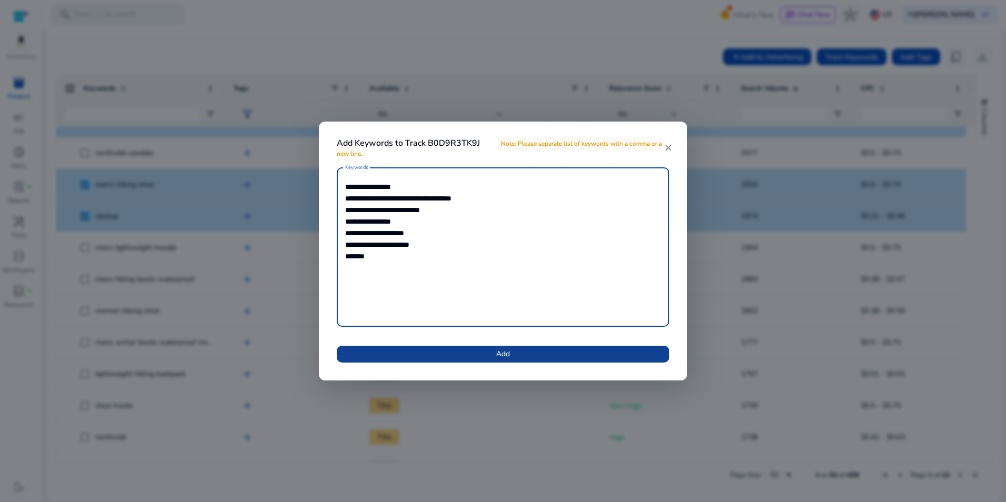
click at [548, 350] on span at bounding box center [503, 353] width 333 height 25
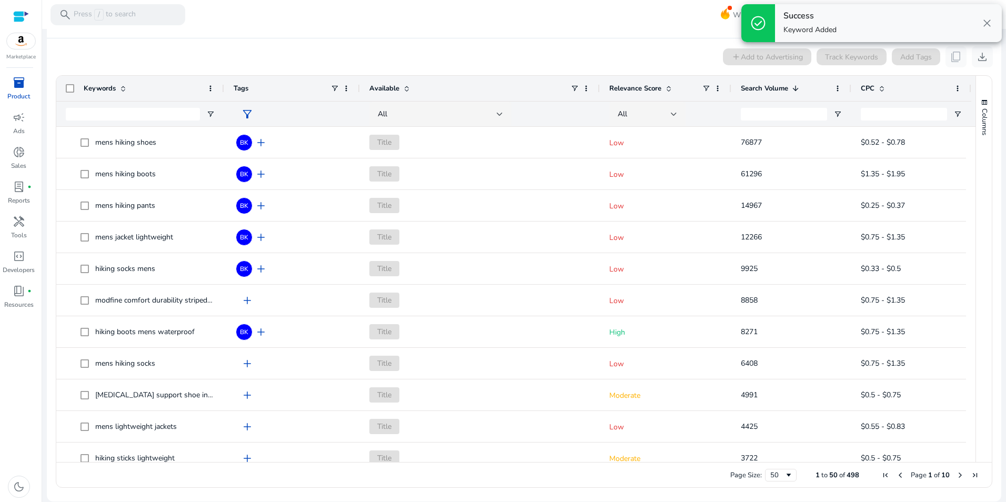
click at [998, 172] on mat-sidenav-content "search Press / to search What's New chat Chat Now hub US Hi Jeff Thayer keyboar…" at bounding box center [524, 251] width 964 height 502
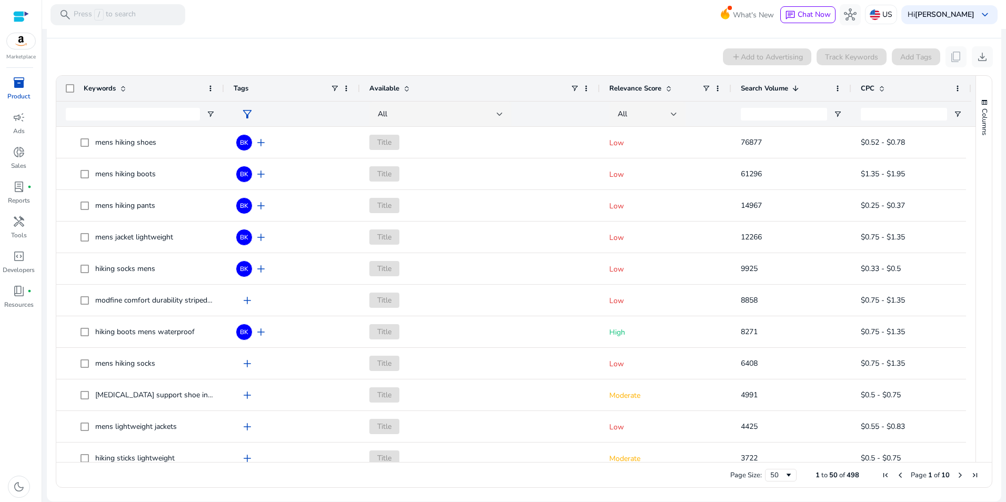
click at [584, 49] on div "add Add to Advertising Track Keywords Add Tags content_copy download" at bounding box center [524, 56] width 938 height 21
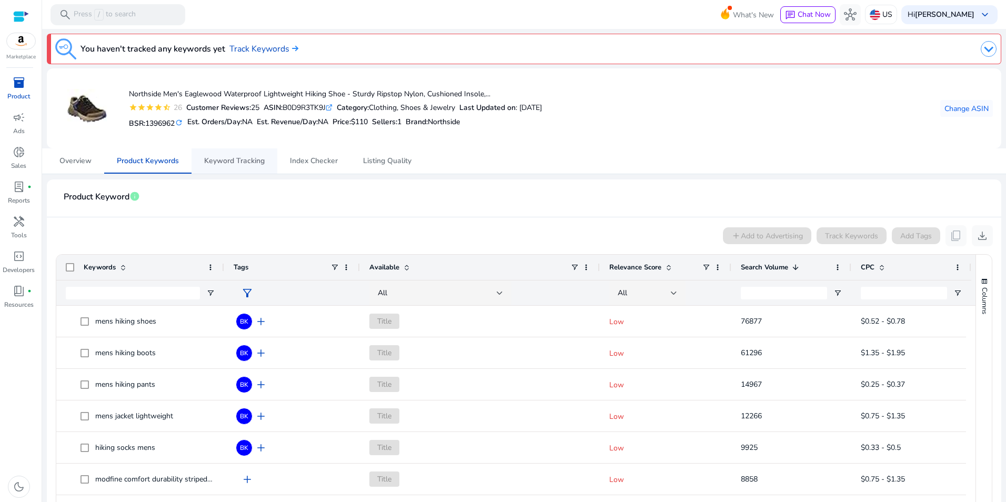
click at [240, 160] on span "Keyword Tracking" at bounding box center [234, 160] width 61 height 7
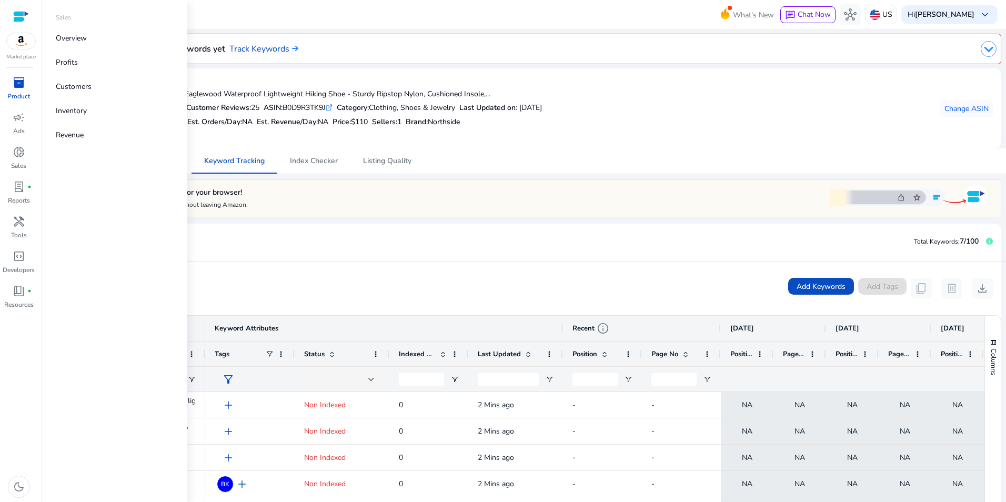
click at [16, 82] on span "inventory_2" at bounding box center [19, 82] width 13 height 13
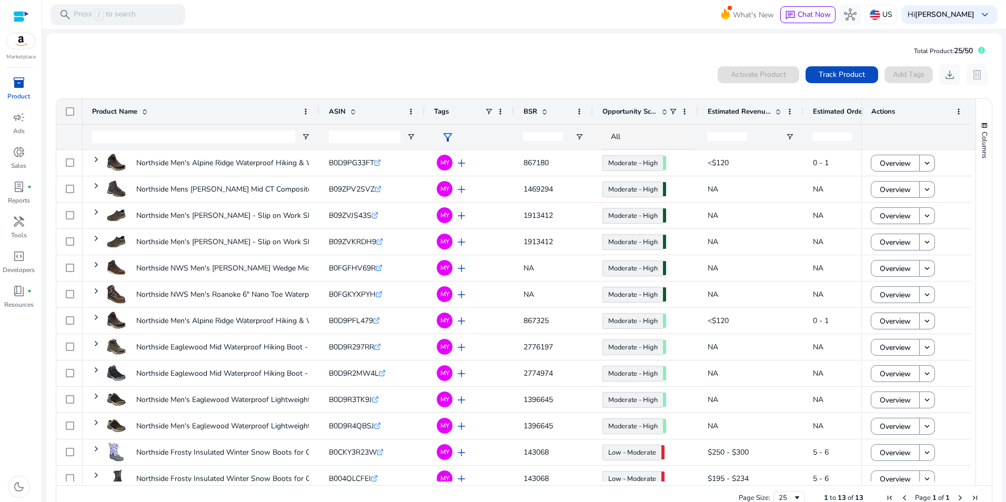
scroll to position [11, 0]
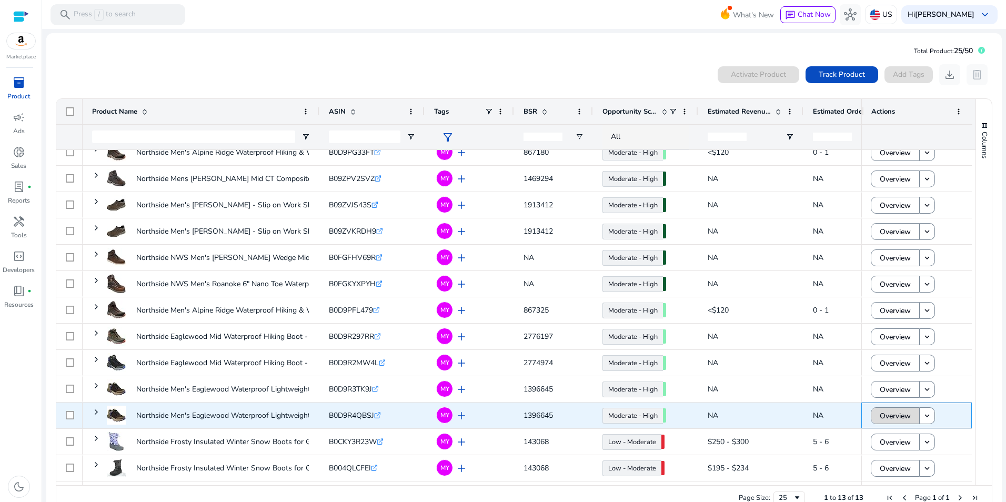
click at [891, 414] on span "Overview" at bounding box center [895, 416] width 31 height 22
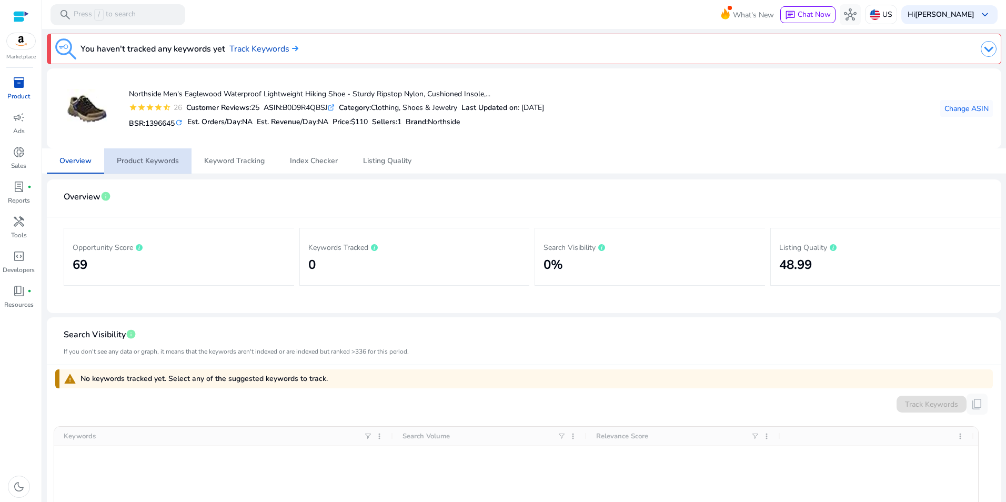
click at [159, 160] on span "Product Keywords" at bounding box center [148, 160] width 62 height 7
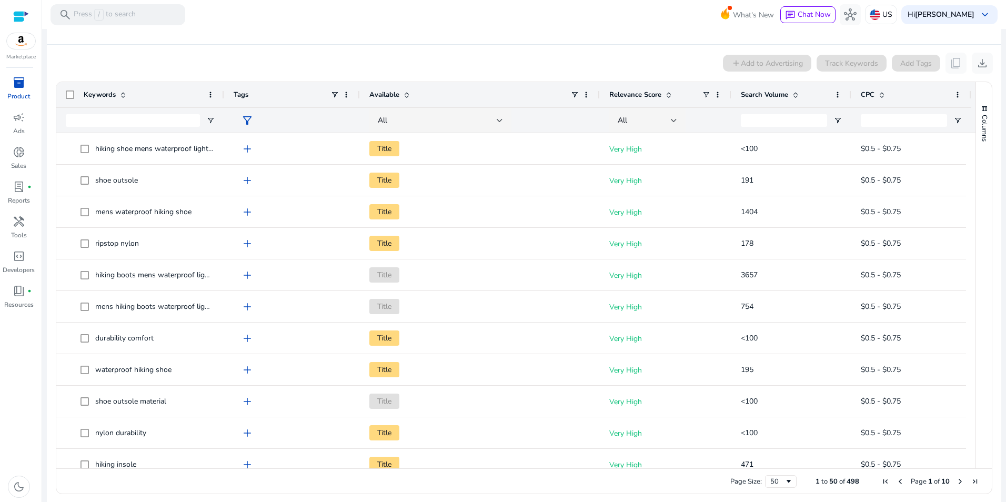
scroll to position [174, 0]
click at [657, 89] on span "Relevance Score" at bounding box center [635, 92] width 52 height 9
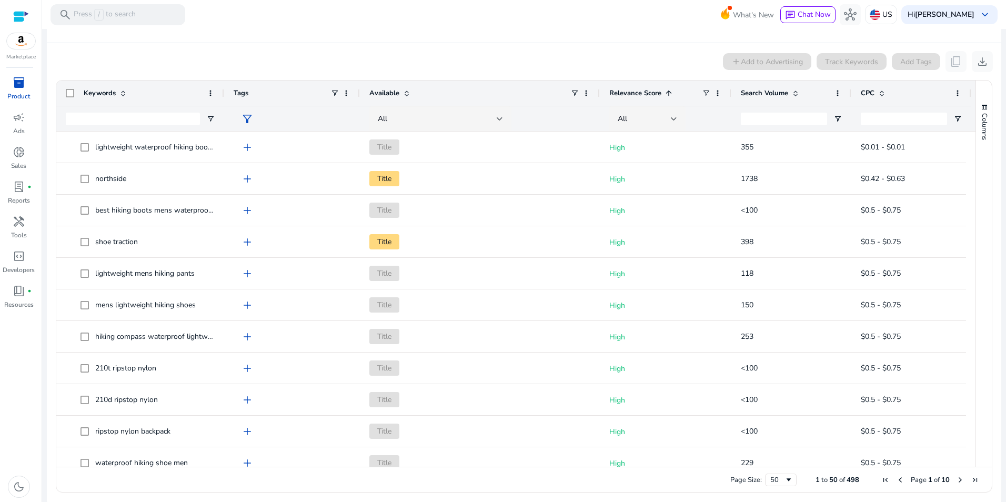
click at [657, 89] on span "Relevance Score" at bounding box center [635, 92] width 52 height 9
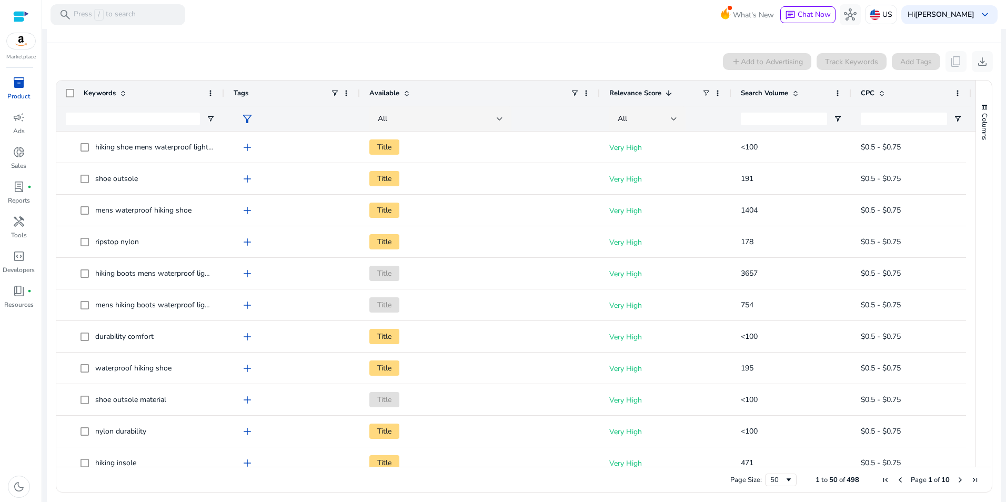
click at [657, 89] on span "Relevance Score" at bounding box center [635, 92] width 52 height 9
click at [797, 93] on span at bounding box center [795, 93] width 8 height 8
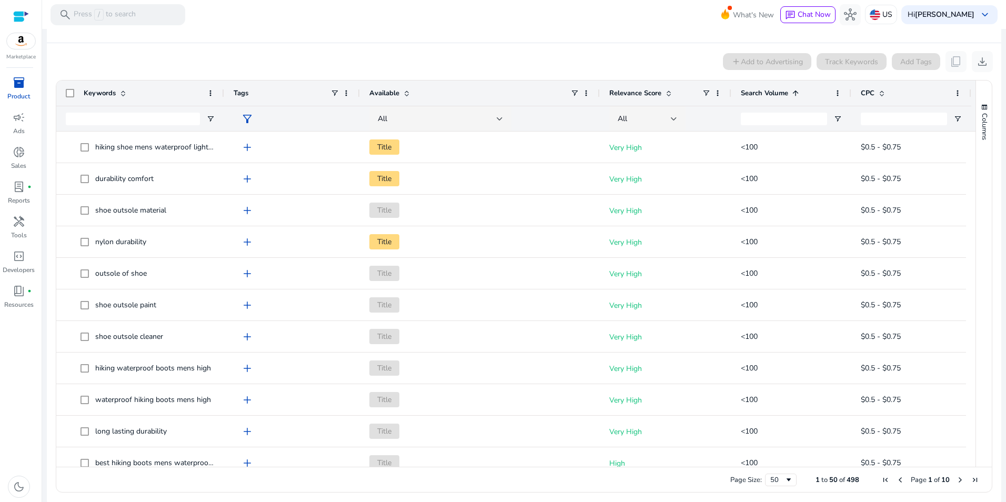
click at [797, 93] on span at bounding box center [795, 93] width 8 height 8
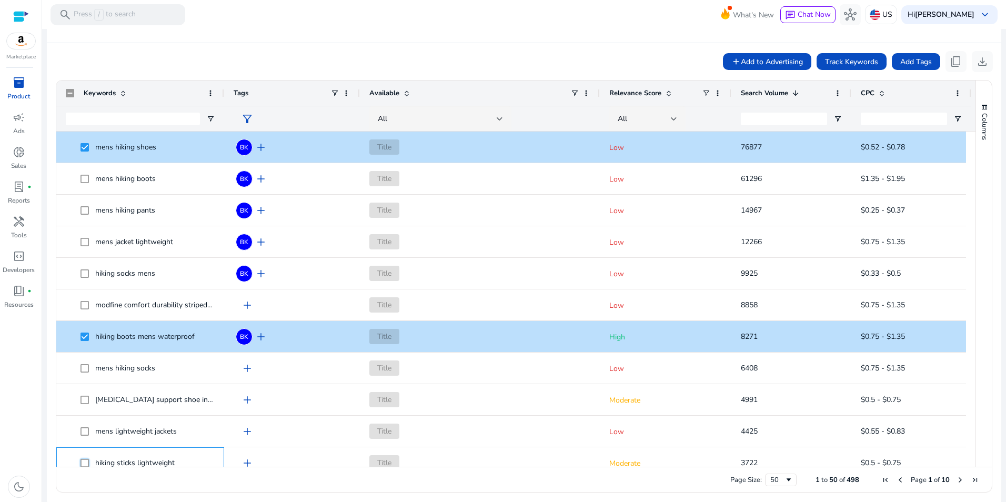
click at [44, 453] on mat-sidenav-content "search Press / to search What's New chat Chat Now hub US Hi Jeff Thayer keyboar…" at bounding box center [524, 251] width 964 height 502
click at [48, 418] on ag-grid-angular "Press SPACE to select this row. Drag here to set row groups Drag here to set co…" at bounding box center [523, 286] width 953 height 423
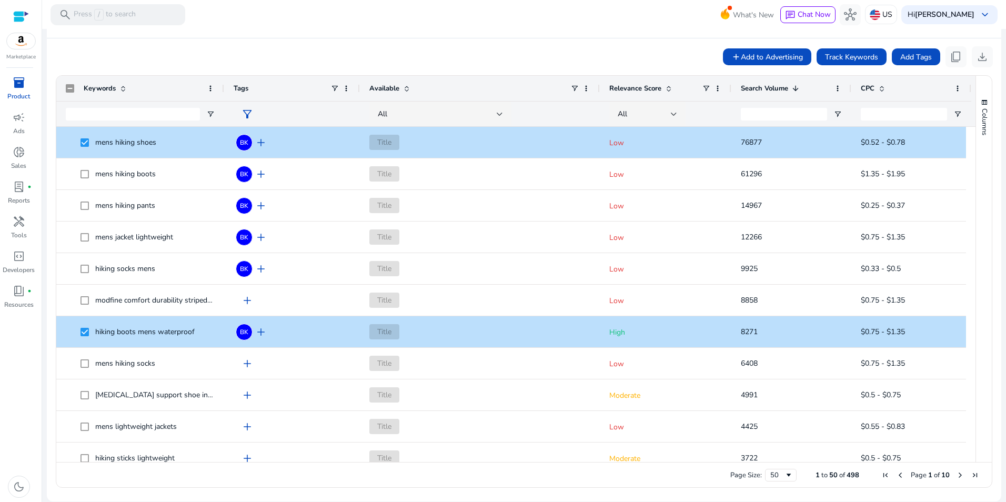
drag, startPoint x: 969, startPoint y: 194, endPoint x: 963, endPoint y: 202, distance: 9.5
click at [966, 221] on div "Keywords Tags Available 1" at bounding box center [524, 269] width 936 height 386
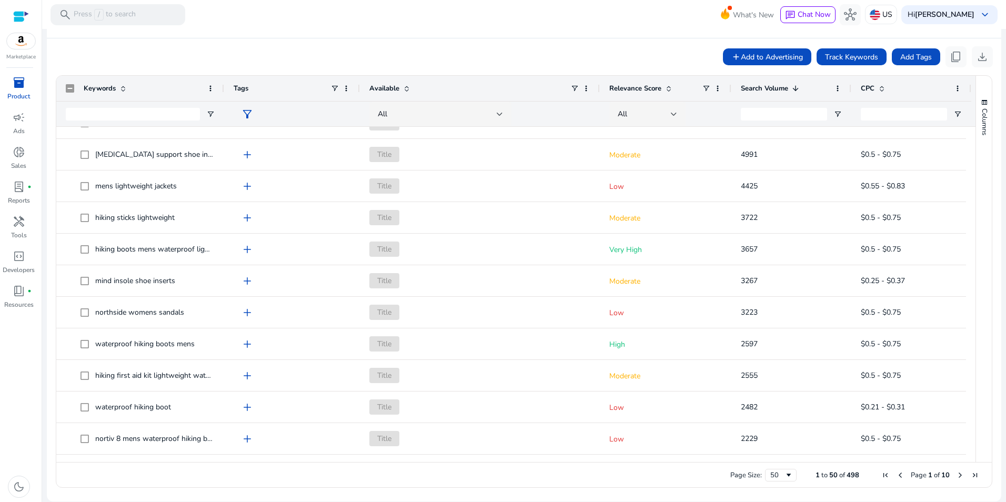
scroll to position [238, 0]
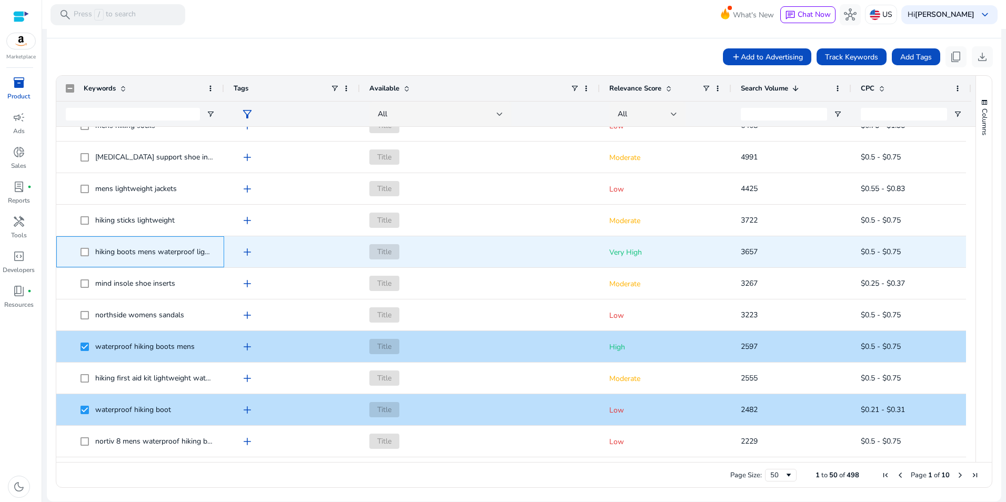
click at [89, 249] on span at bounding box center [88, 252] width 15 height 22
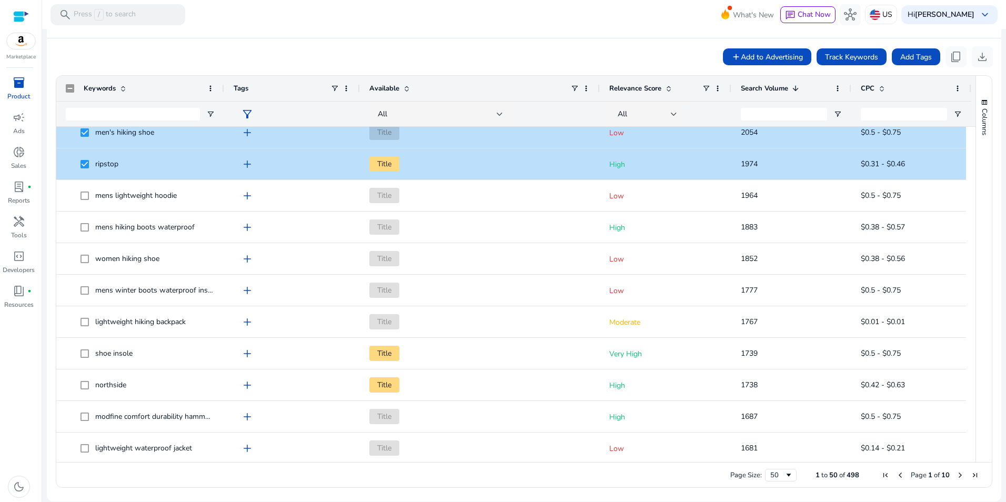
scroll to position [674, 0]
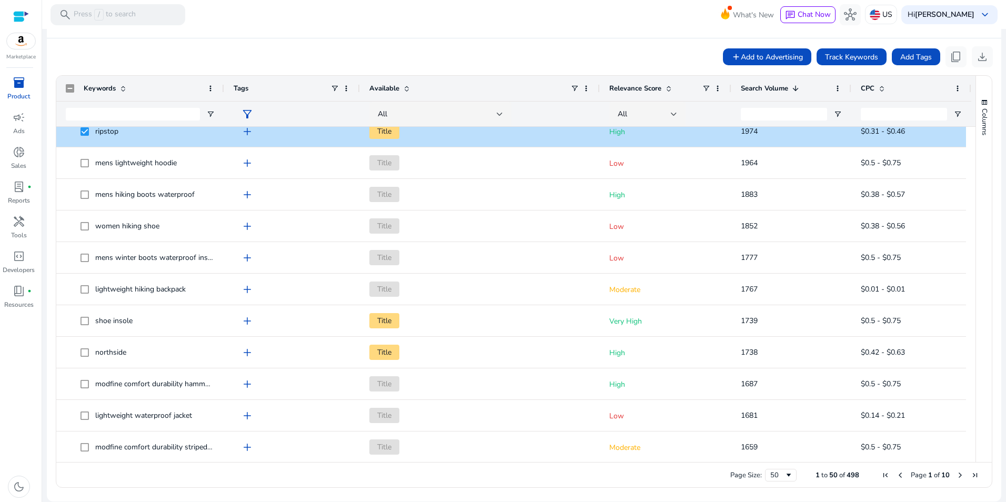
click at [966, 302] on div at bounding box center [970, 242] width 9 height 1579
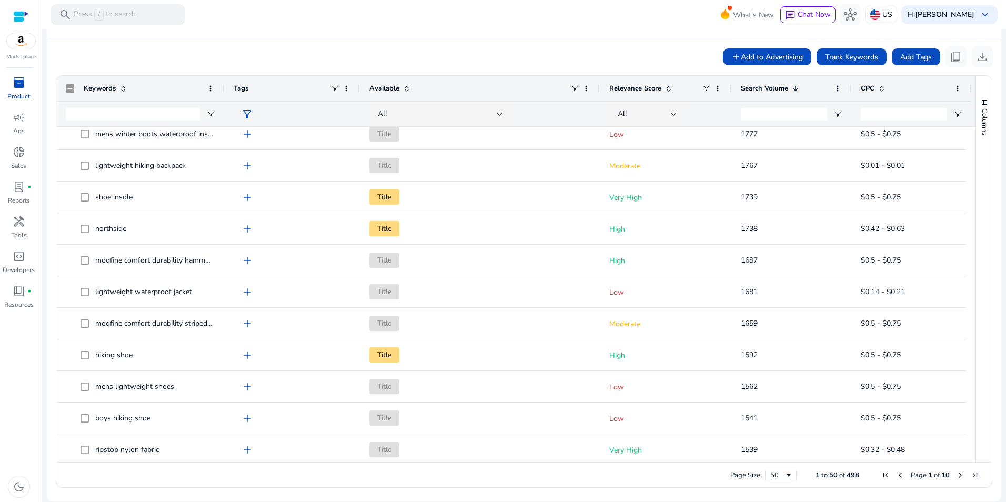
scroll to position [0, 0]
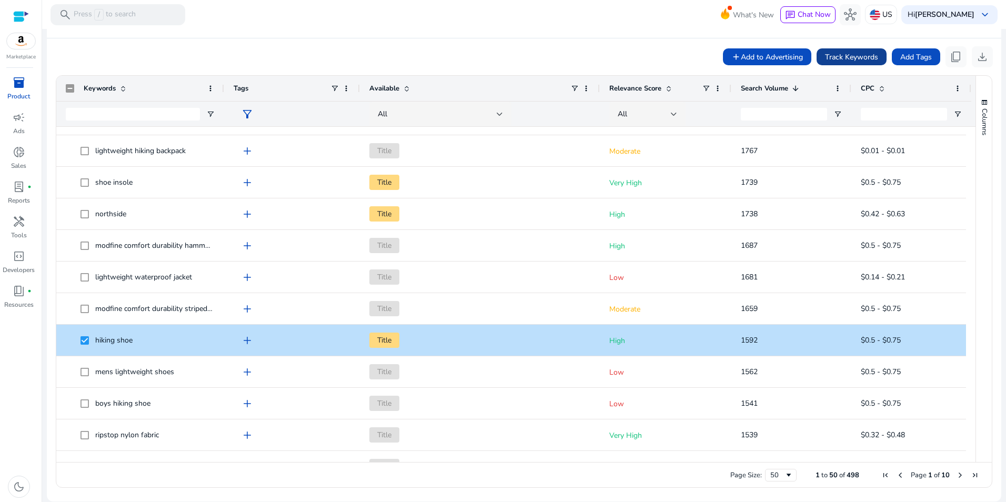
click at [845, 59] on span "Track Keywords" at bounding box center [851, 57] width 53 height 11
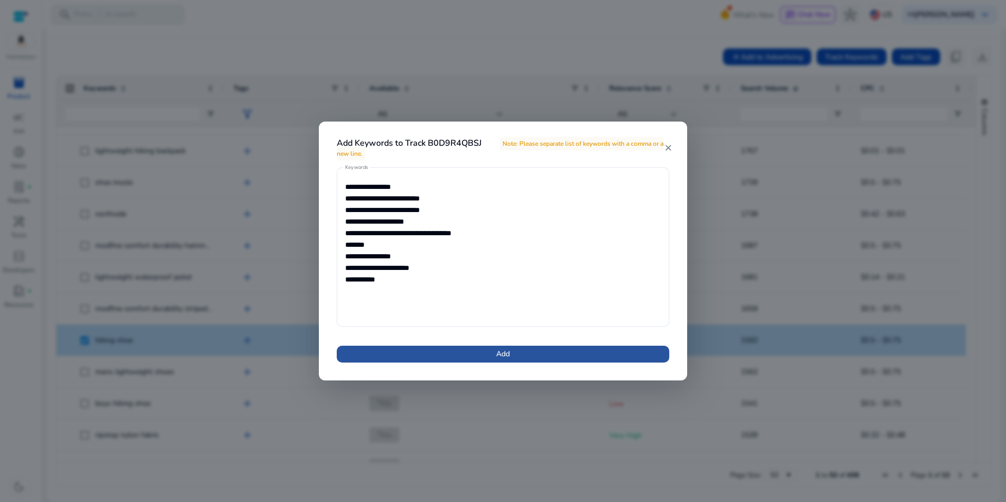
click at [545, 349] on span at bounding box center [503, 353] width 333 height 25
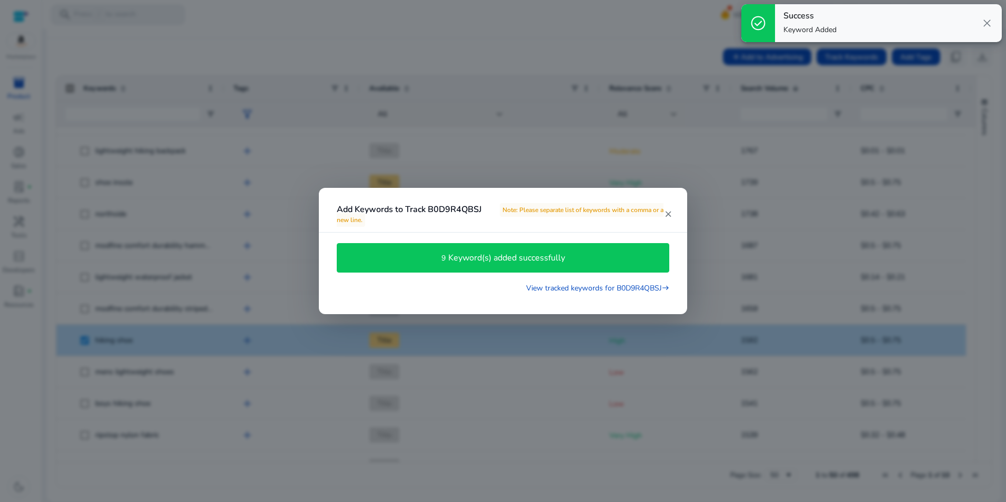
click at [796, 149] on div at bounding box center [503, 251] width 1006 height 502
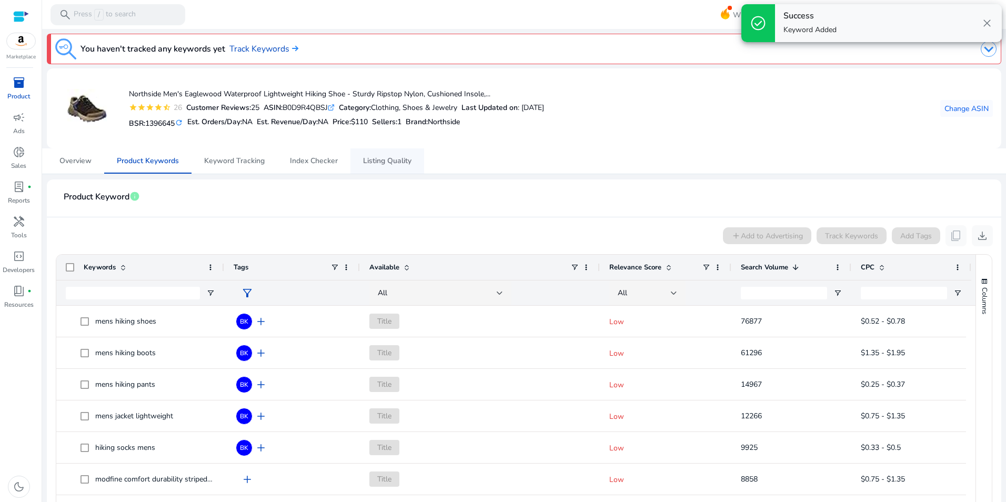
click at [369, 155] on span "Listing Quality" at bounding box center [387, 160] width 48 height 25
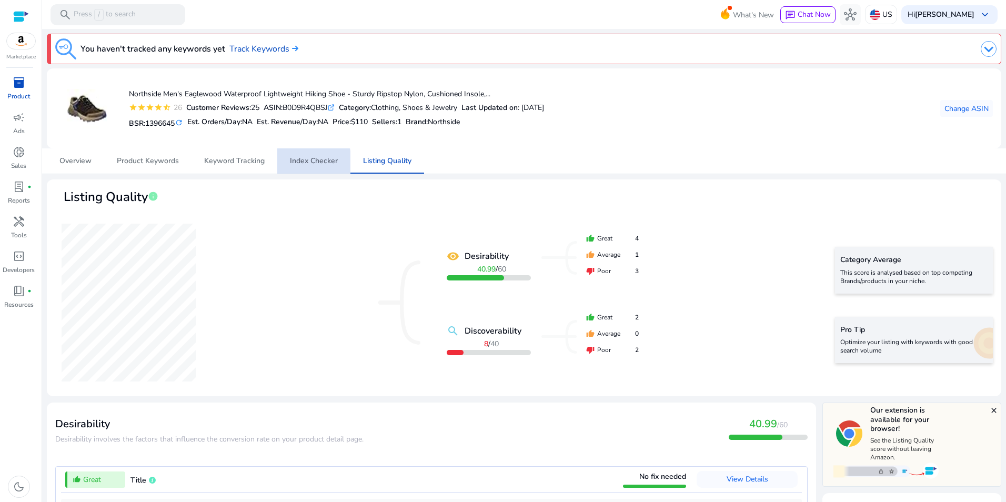
click at [298, 164] on span "Index Checker" at bounding box center [314, 160] width 48 height 7
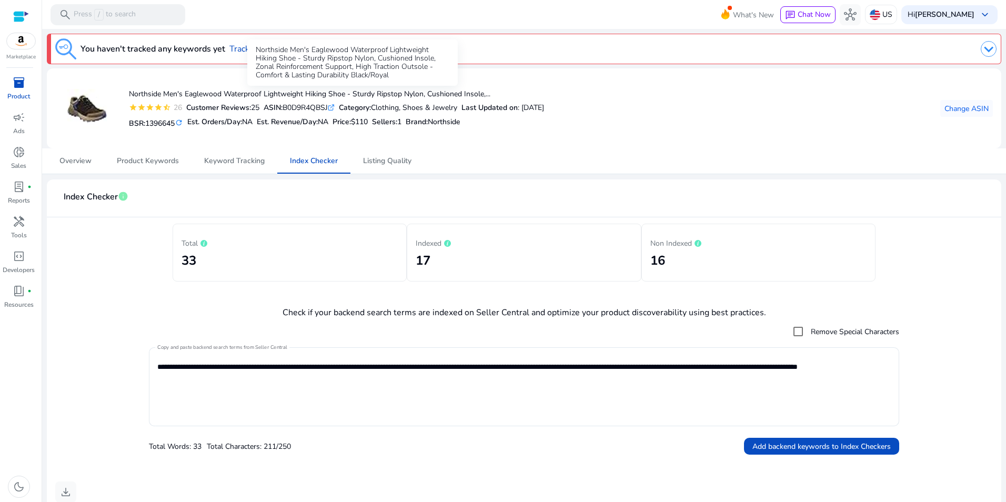
click at [263, 41] on div "Northside Men's Eaglewood Waterproof Lightweight Hiking Shoe - Sturdy Ripstop N…" at bounding box center [352, 62] width 210 height 46
click at [262, 12] on mat-toolbar "search Press / to search What's New chat Chat Now hub US Hi Jeff Thayer keyboar…" at bounding box center [524, 14] width 964 height 29
click at [259, 45] on link "Track Keywords" at bounding box center [263, 49] width 69 height 13
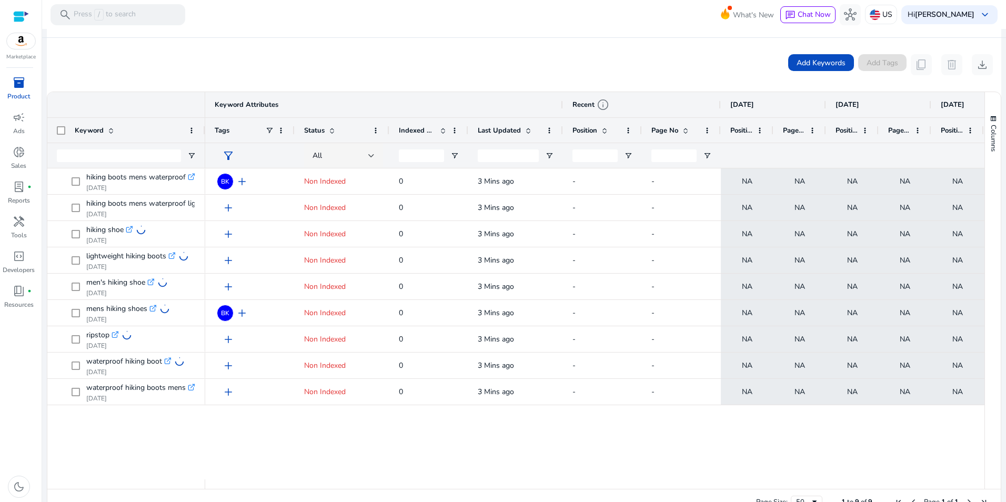
click at [23, 94] on p "Product" at bounding box center [18, 96] width 23 height 9
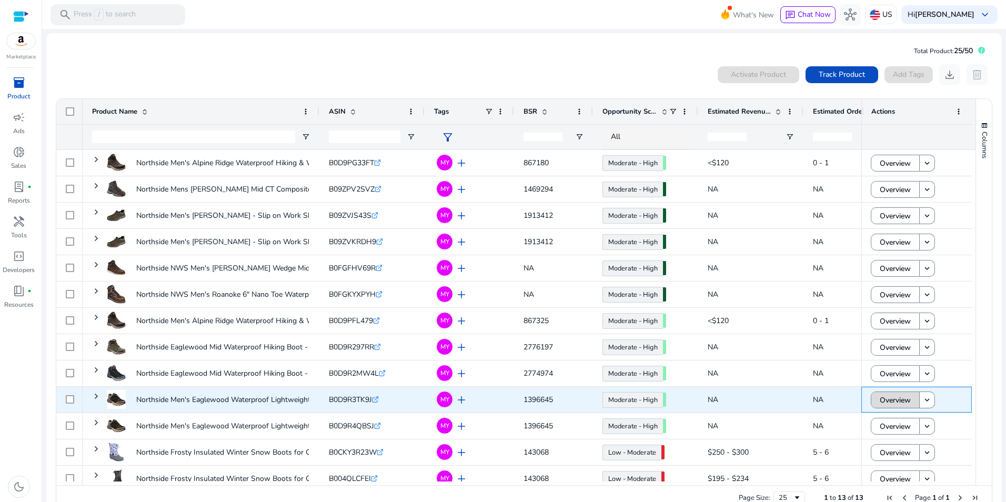
click at [906, 403] on span "Overview" at bounding box center [895, 400] width 31 height 22
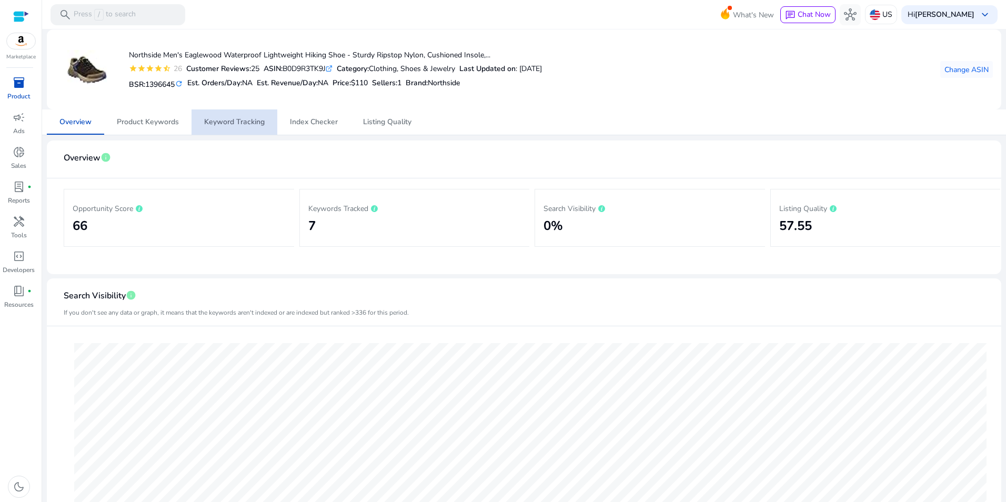
click at [240, 121] on span "Keyword Tracking" at bounding box center [234, 121] width 61 height 7
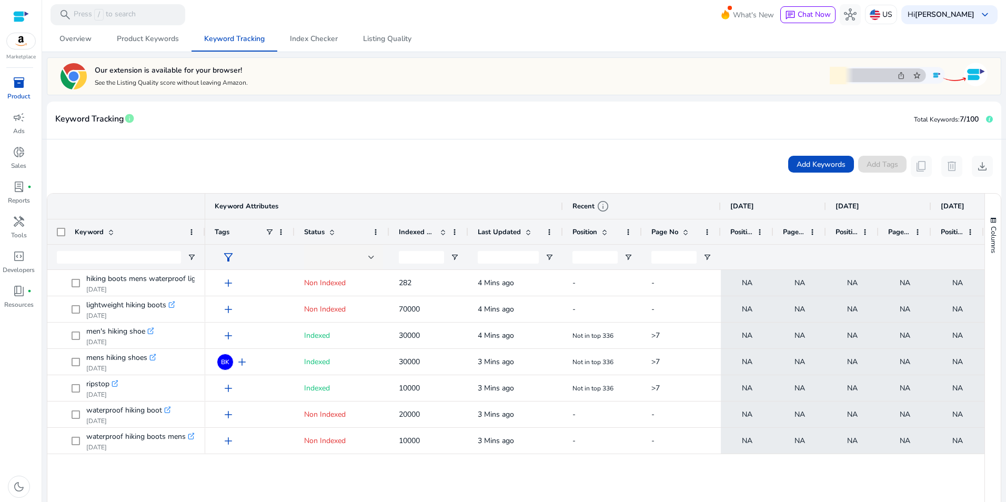
scroll to position [85, 0]
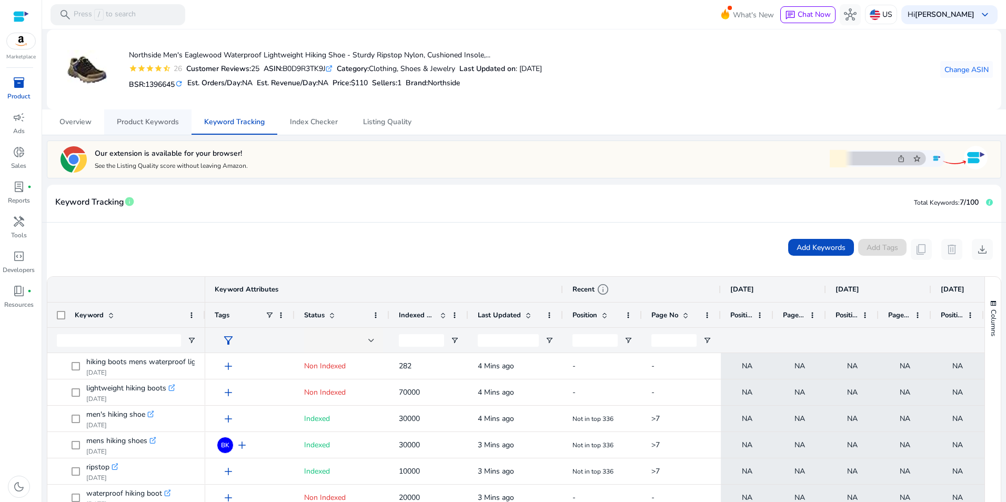
click at [167, 120] on span "Product Keywords" at bounding box center [148, 121] width 62 height 7
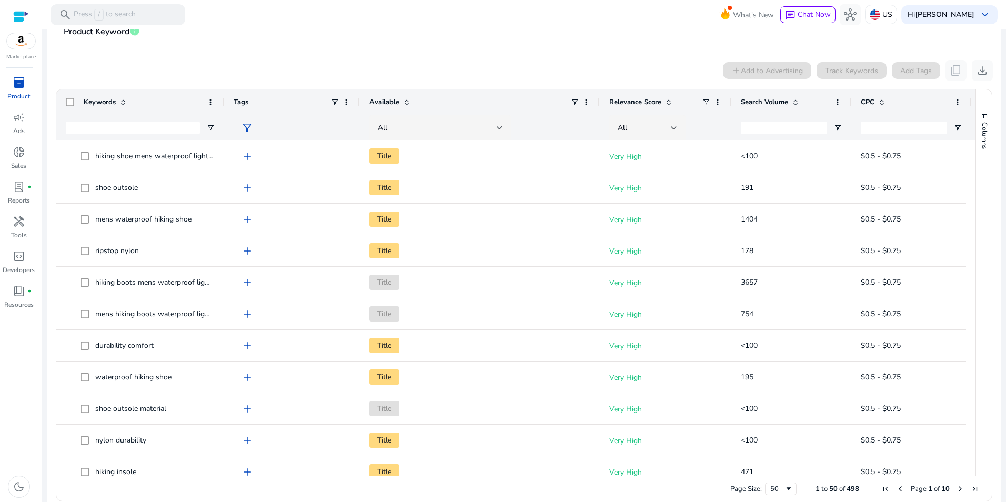
scroll to position [140, 0]
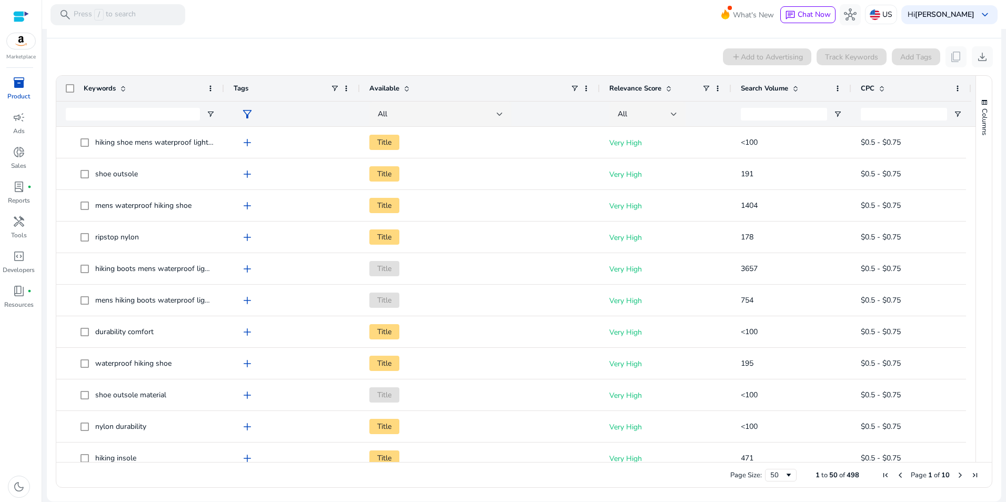
click at [795, 85] on span at bounding box center [795, 88] width 8 height 8
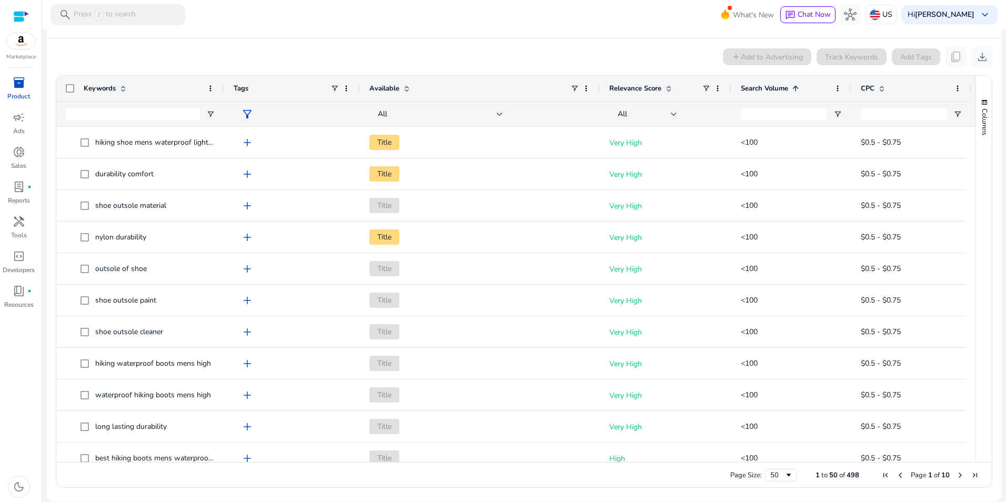
click at [795, 85] on span at bounding box center [795, 88] width 8 height 8
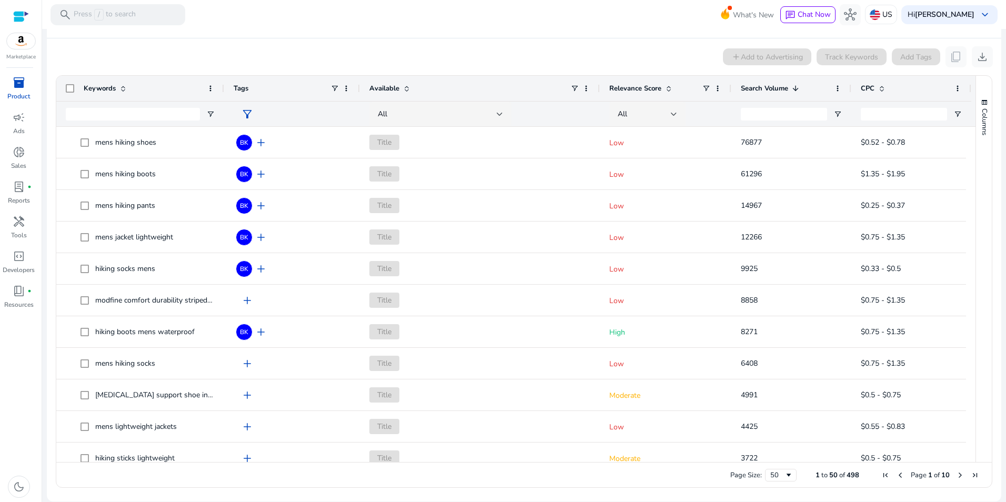
click at [976, 433] on div "Columns" at bounding box center [984, 269] width 16 height 386
click at [976, 433] on div "Columns Keywords Column Labels Drag here to set column labels" at bounding box center [984, 269] width 16 height 386
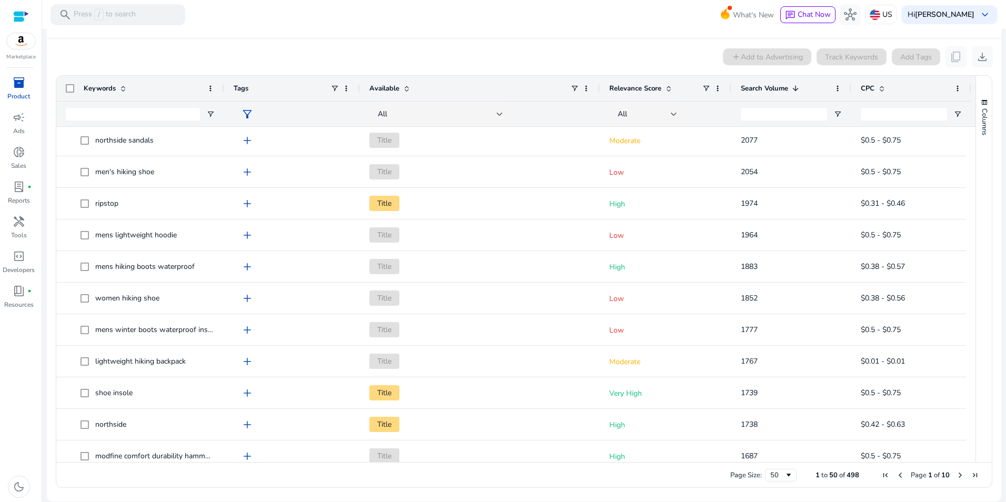
scroll to position [615, 0]
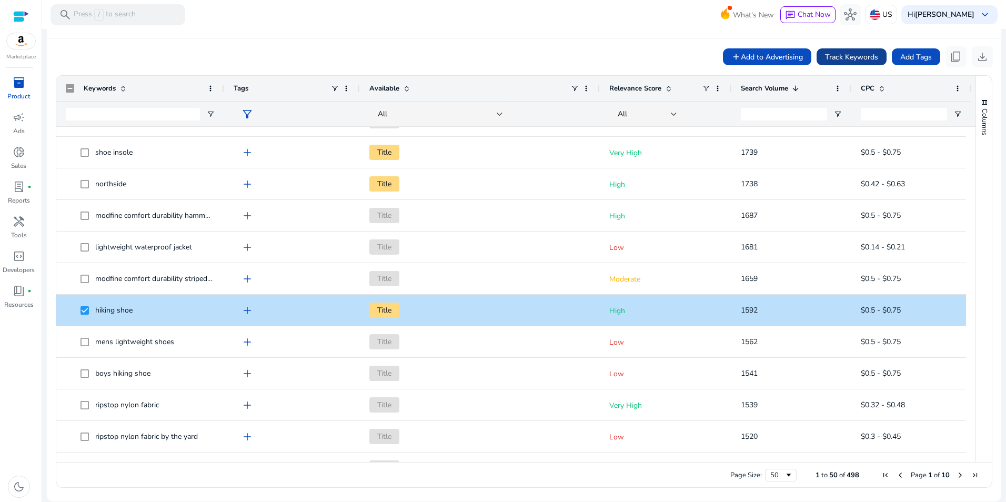
click at [859, 55] on span "Track Keywords" at bounding box center [851, 57] width 53 height 11
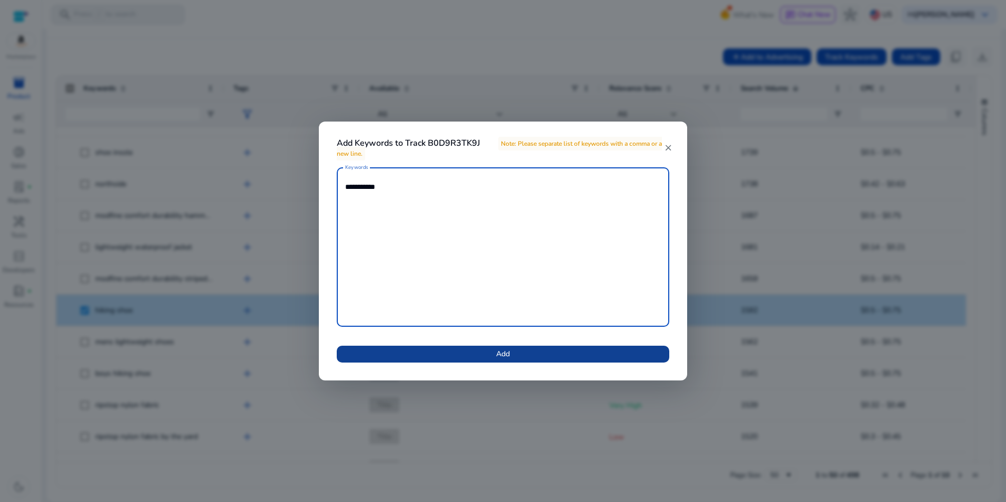
click at [532, 350] on span at bounding box center [503, 353] width 333 height 25
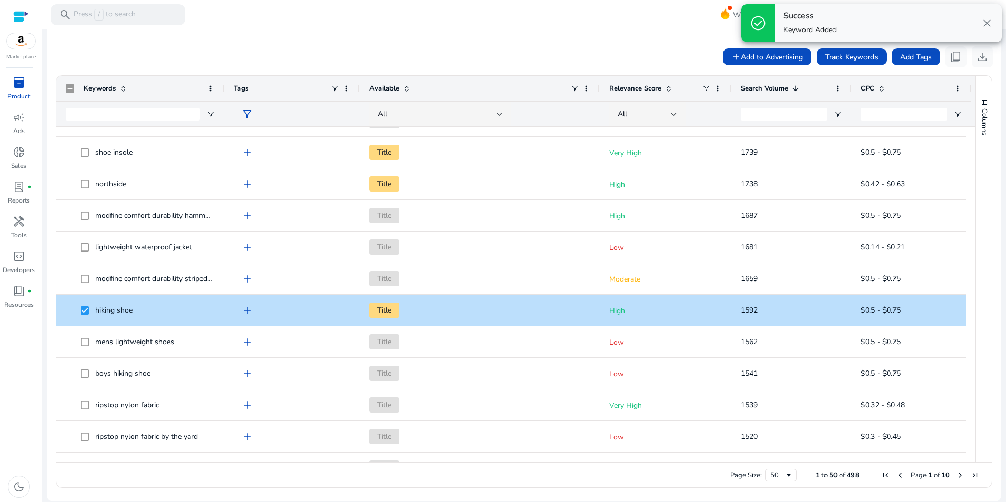
click at [987, 22] on span "close" at bounding box center [987, 23] width 13 height 13
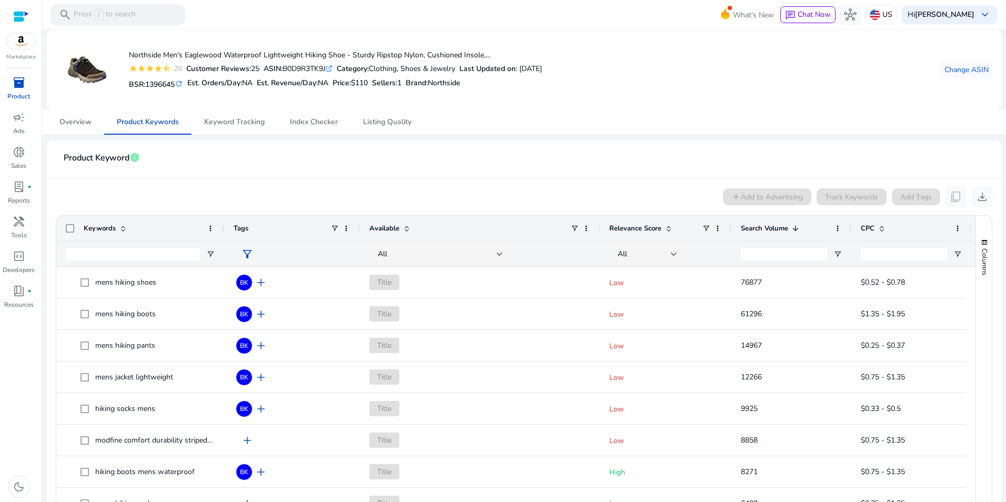
click at [311, 68] on div "ASIN: B0D9R3TK9J .st0{fill:#2c8af8}" at bounding box center [298, 68] width 69 height 11
copy div "B0D9R3TK9J"
click at [13, 83] on span "inventory_2" at bounding box center [19, 82] width 13 height 13
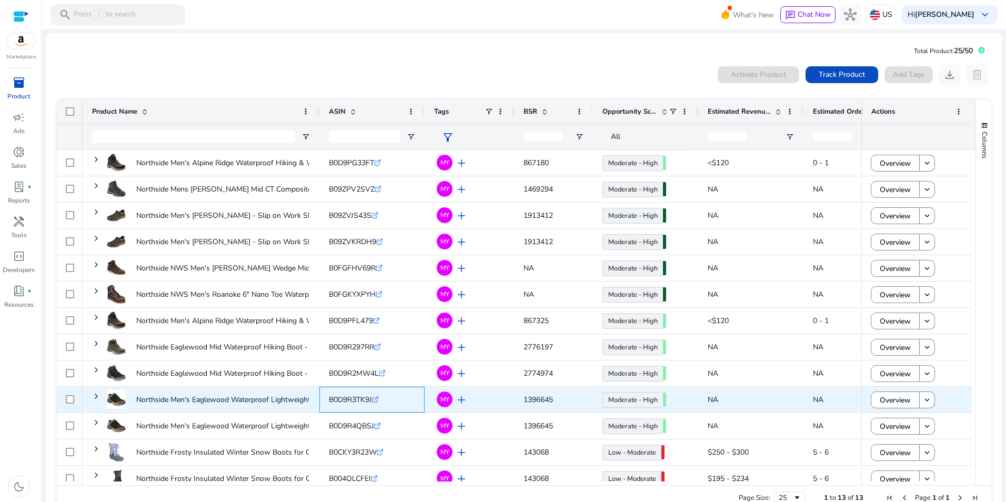
click at [364, 400] on span "B0D9R3TK9J" at bounding box center [350, 400] width 43 height 10
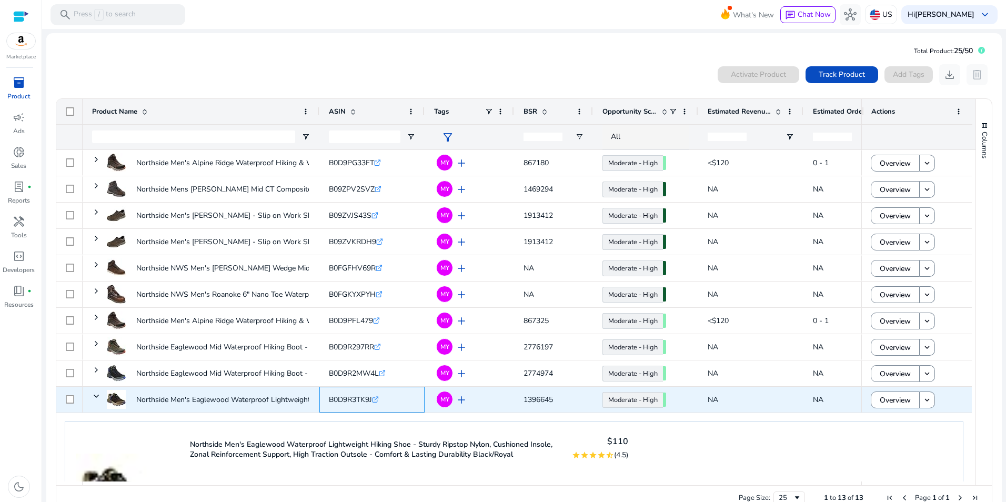
click at [364, 400] on span "B0D9R3TK9J" at bounding box center [350, 400] width 43 height 10
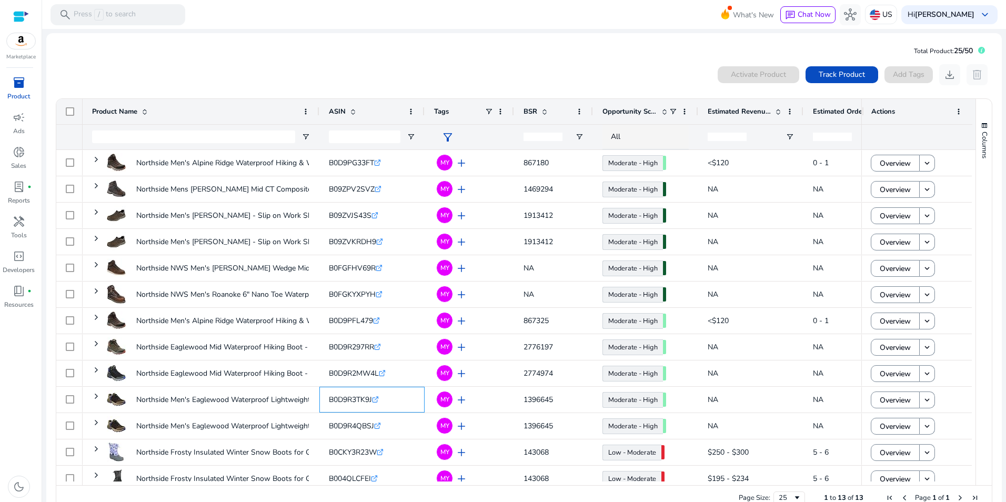
copy span "B0D9R3TK9J"
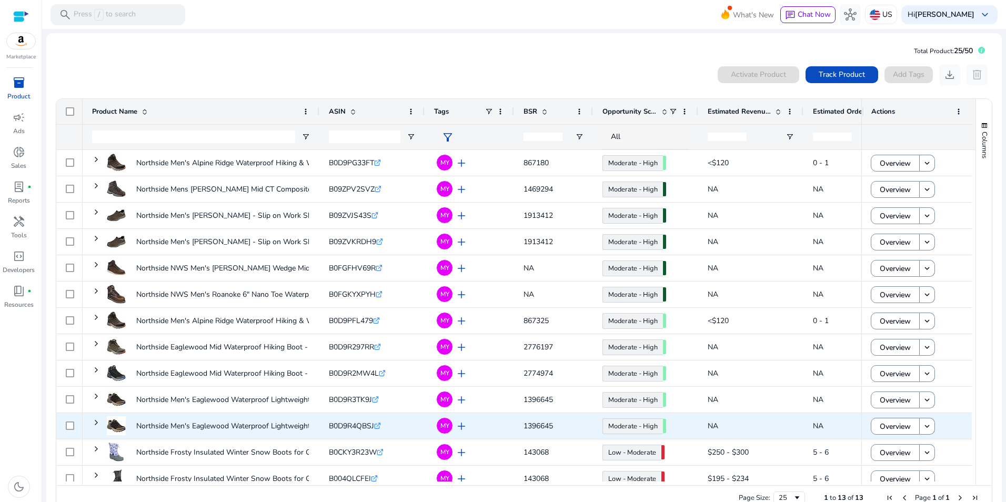
click at [348, 425] on span "B0D9R4QBSJ" at bounding box center [351, 426] width 45 height 10
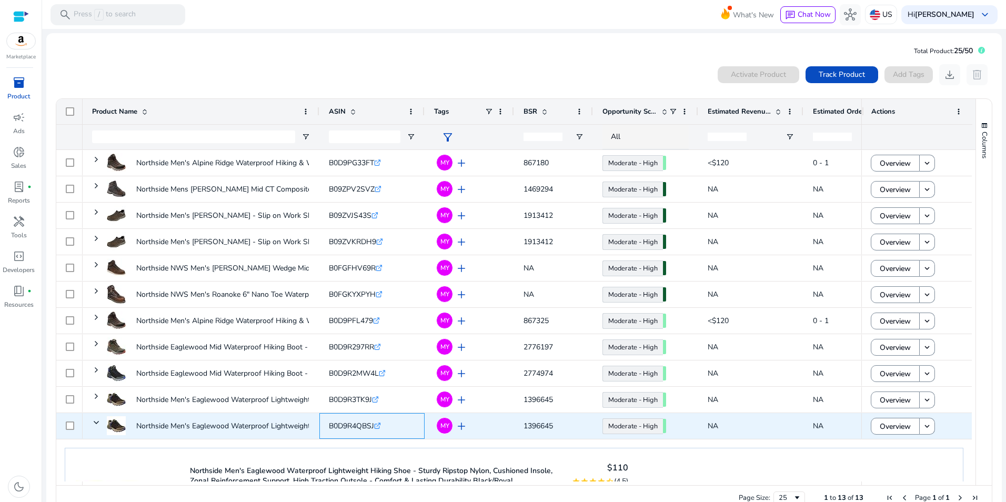
click at [348, 425] on span "B0D9R4QBSJ" at bounding box center [351, 426] width 45 height 10
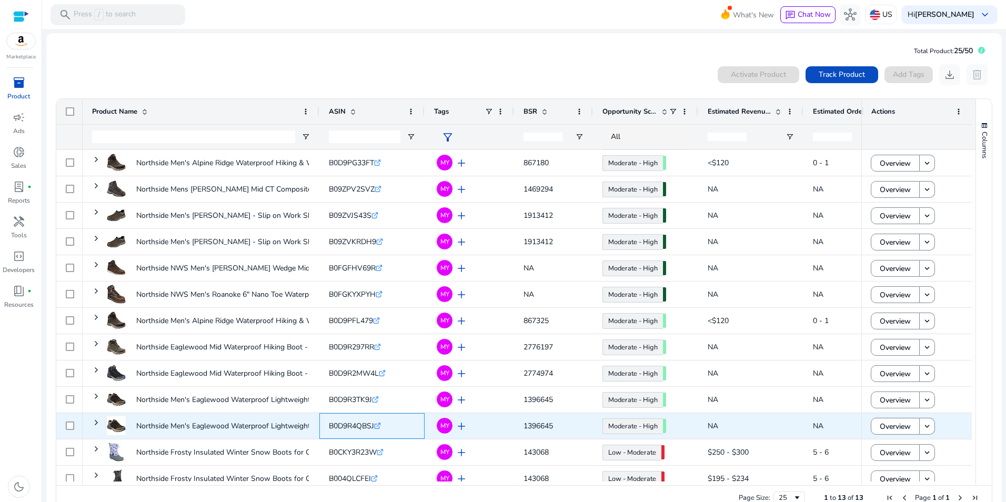
copy span "B0D9R4QBSJ"
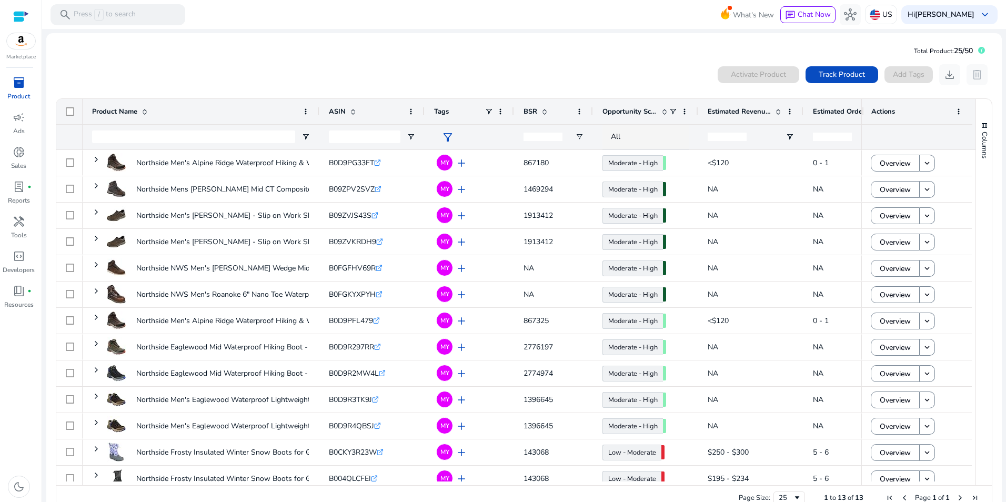
click at [19, 91] on div "inventory_2" at bounding box center [18, 82] width 29 height 17
click at [23, 195] on link "lab_profile fiber_manual_record Reports" at bounding box center [18, 195] width 37 height 35
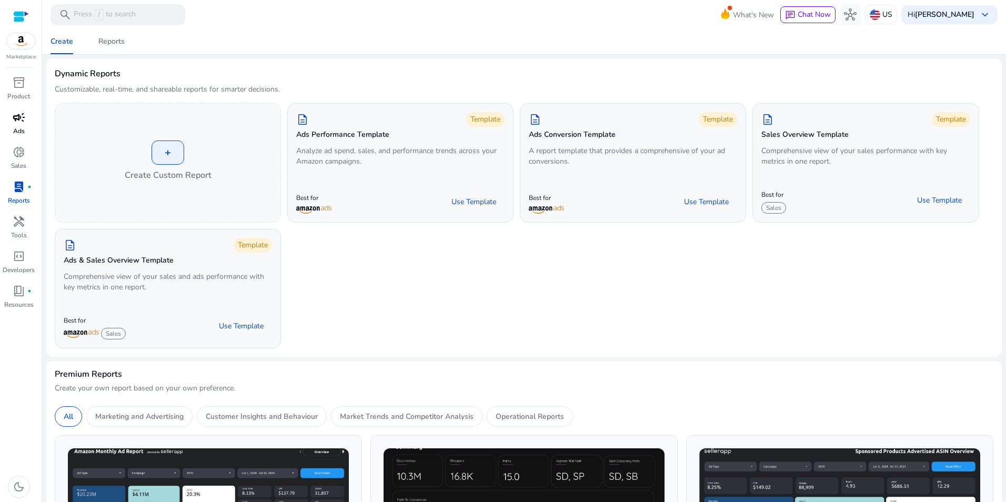
click at [17, 129] on p "Ads" at bounding box center [19, 130] width 12 height 9
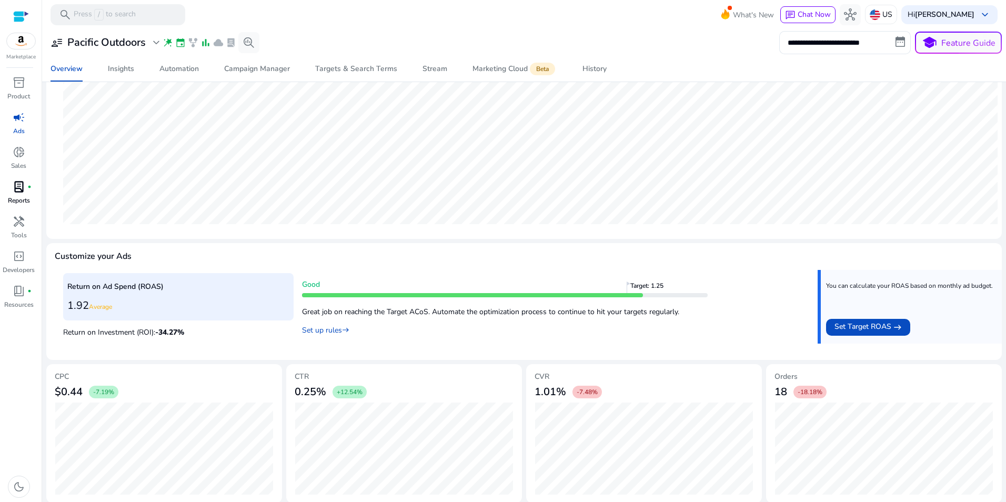
scroll to position [234, 0]
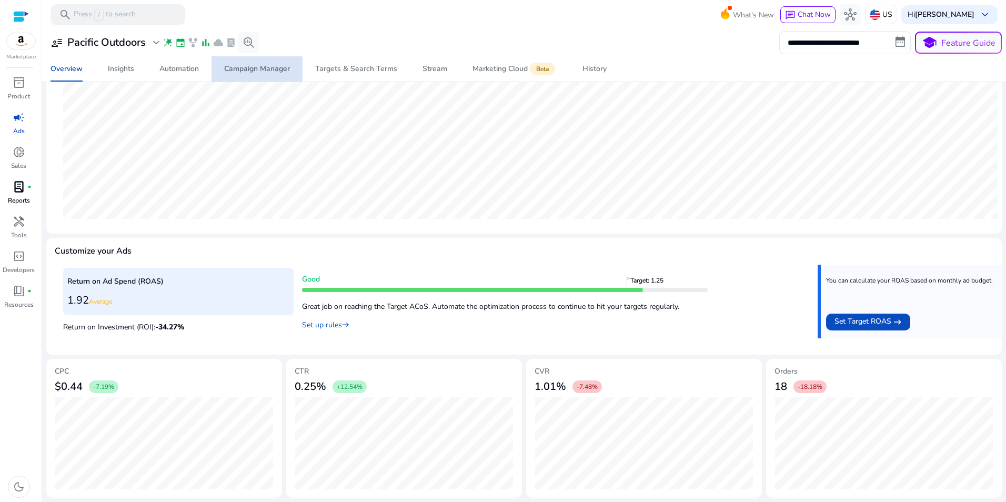
click at [249, 68] on div "Campaign Manager" at bounding box center [257, 68] width 66 height 7
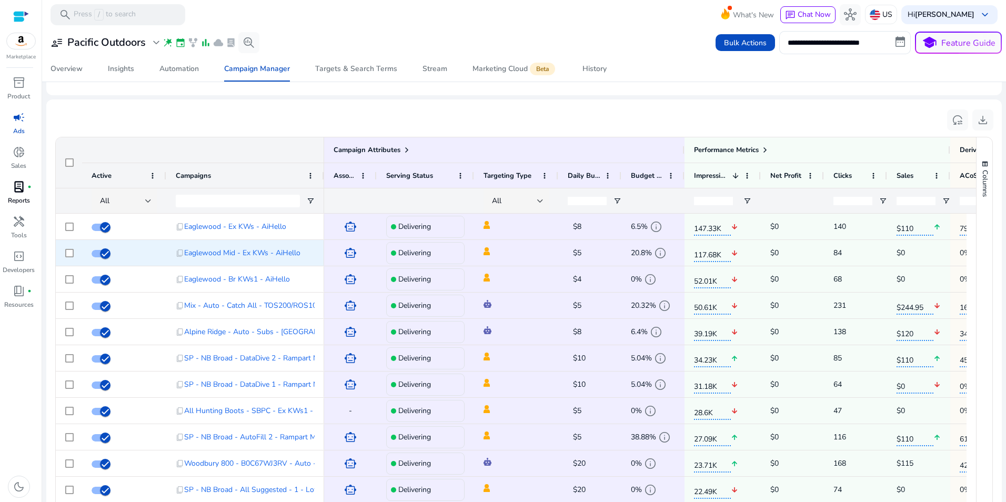
scroll to position [644, 0]
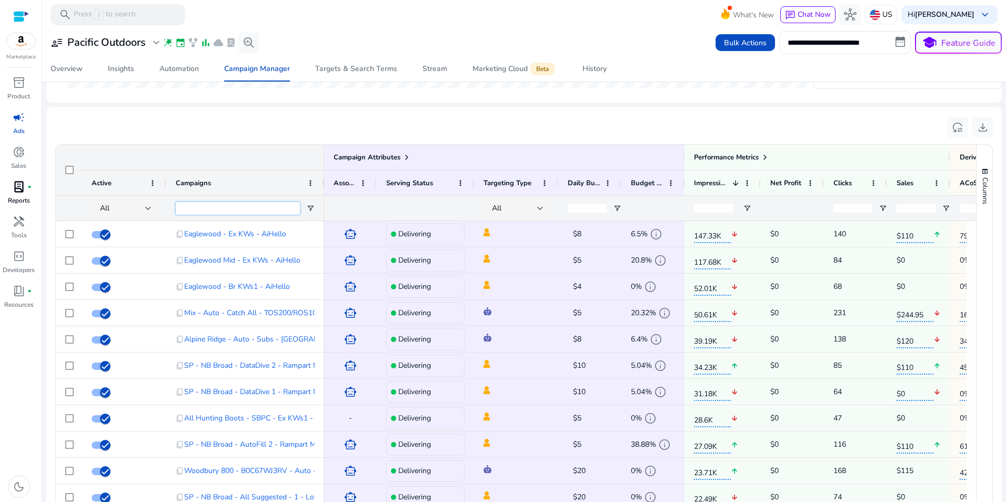
click at [263, 207] on input "Campaigns Filter Input" at bounding box center [238, 208] width 124 height 13
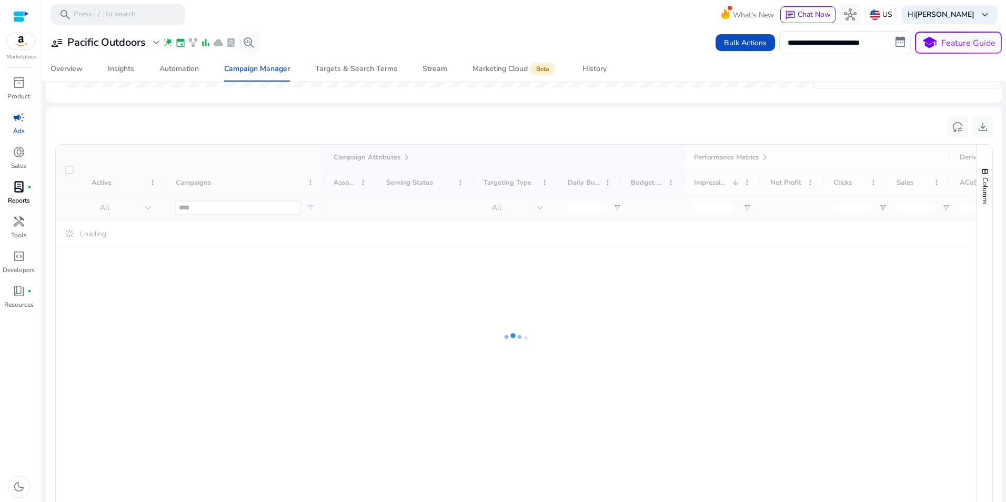
type input "*****"
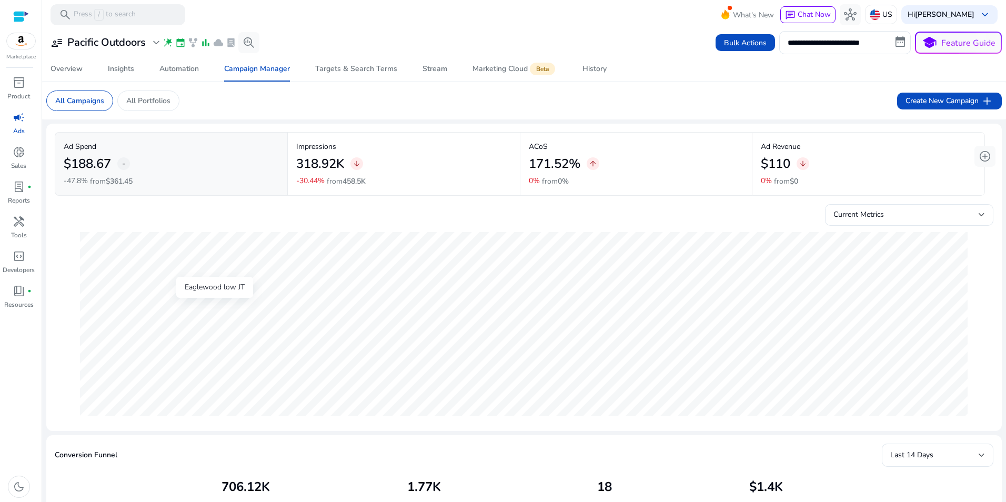
scroll to position [644, 0]
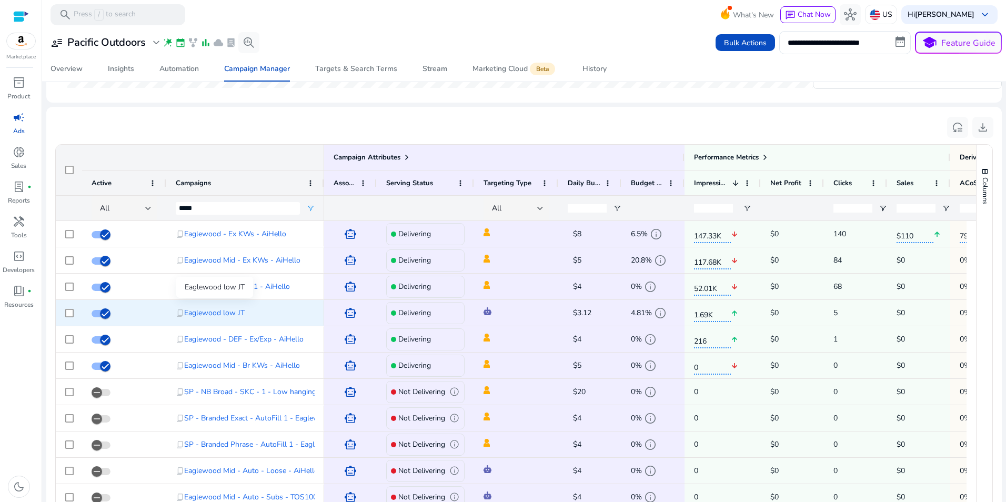
type input "*****"
click at [200, 314] on span "Eaglewood low JT" at bounding box center [214, 313] width 61 height 22
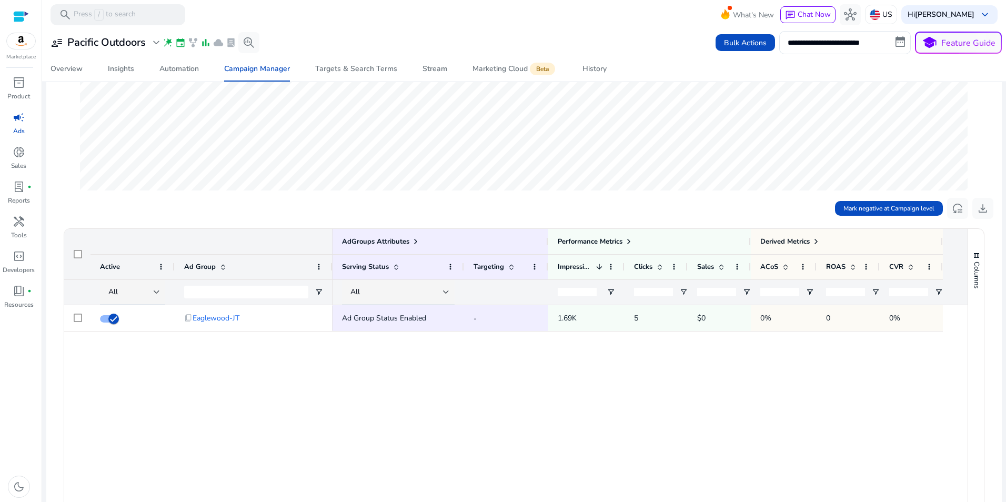
scroll to position [235, 0]
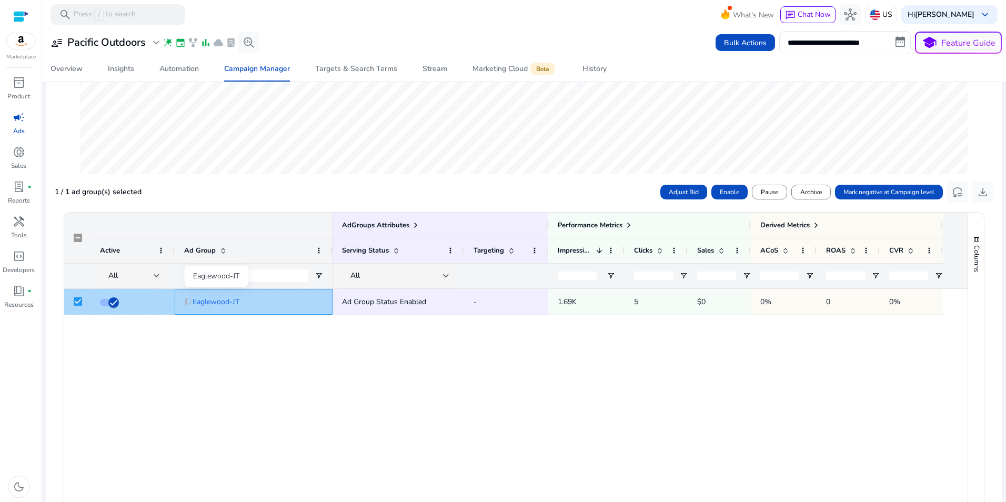
click at [228, 298] on span "Eaglewood-JT" at bounding box center [216, 302] width 47 height 22
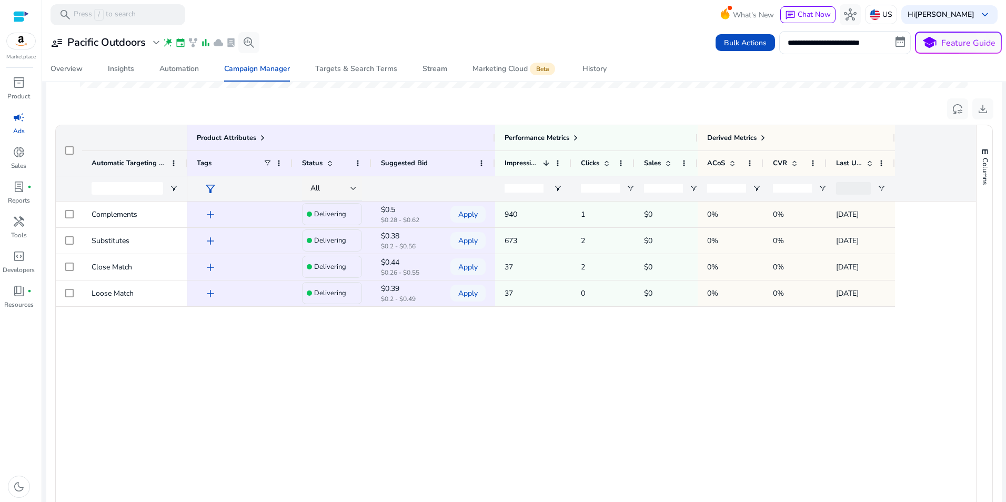
scroll to position [332, 0]
drag, startPoint x: 1001, startPoint y: 232, endPoint x: 1004, endPoint y: 194, distance: 38.0
click at [1004, 194] on mat-sidenav-content "**********" at bounding box center [524, 251] width 964 height 502
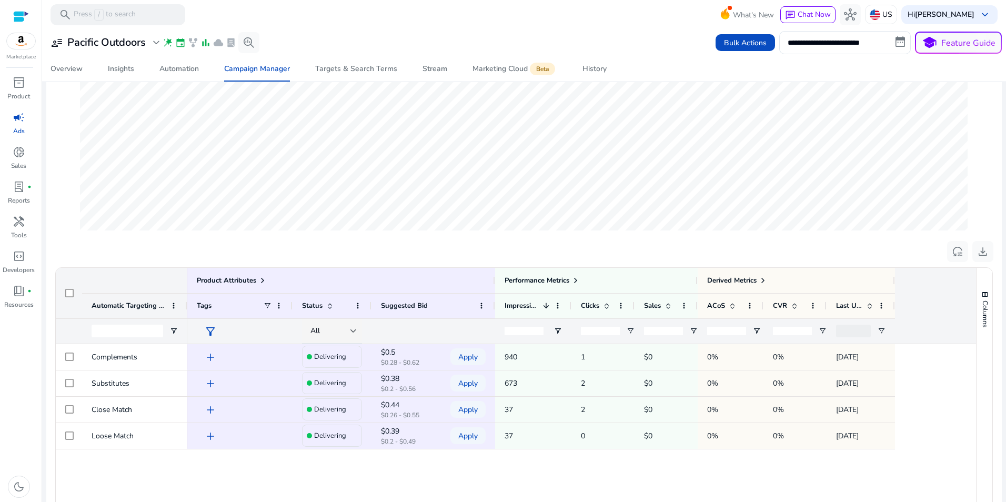
scroll to position [187, 0]
click at [25, 92] on p "Product" at bounding box center [18, 96] width 23 height 9
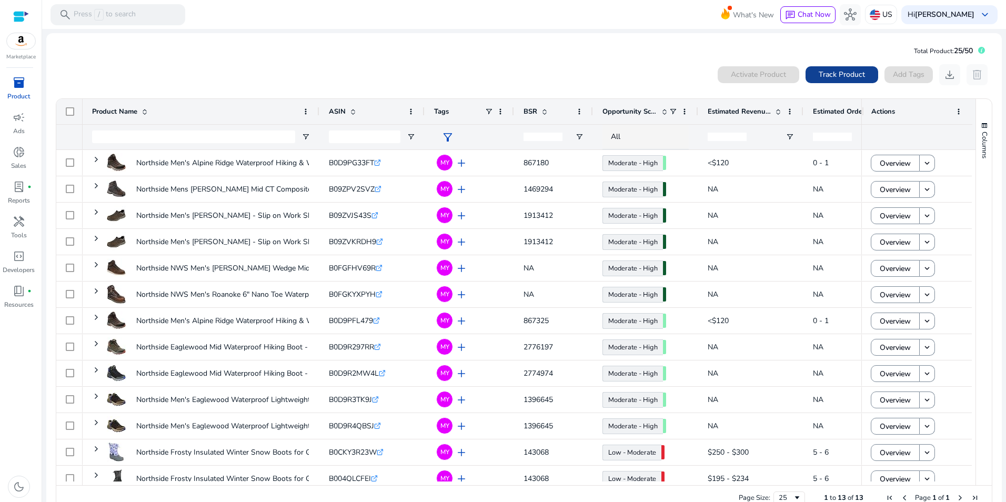
click at [846, 72] on span "Track Product" at bounding box center [842, 74] width 46 height 11
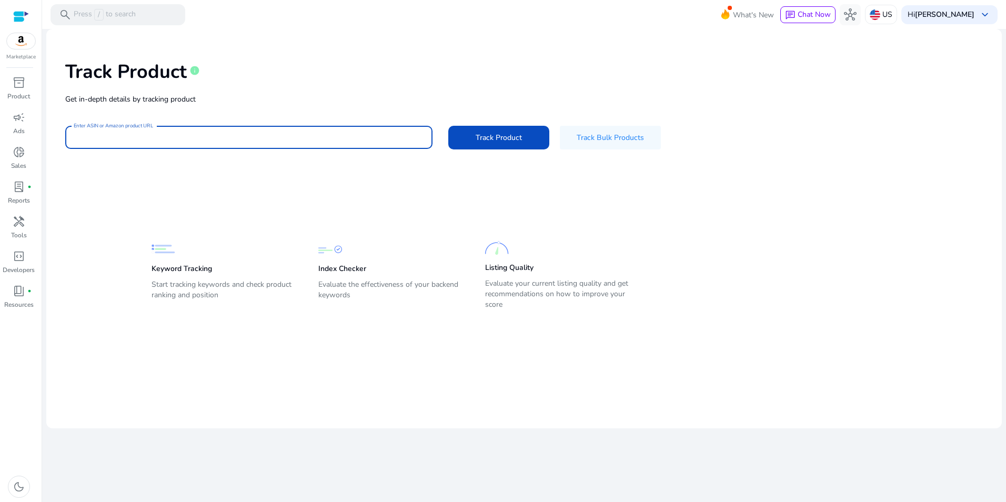
click at [373, 139] on input "Enter ASIN or Amazon product URL" at bounding box center [249, 138] width 350 height 12
paste input "**********"
type input "**********"
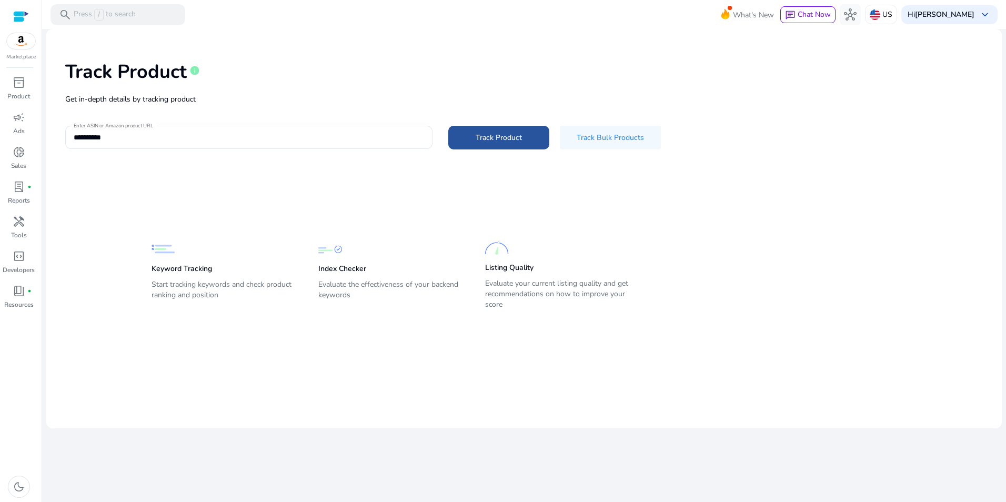
click at [510, 140] on span "Track Product" at bounding box center [499, 137] width 46 height 11
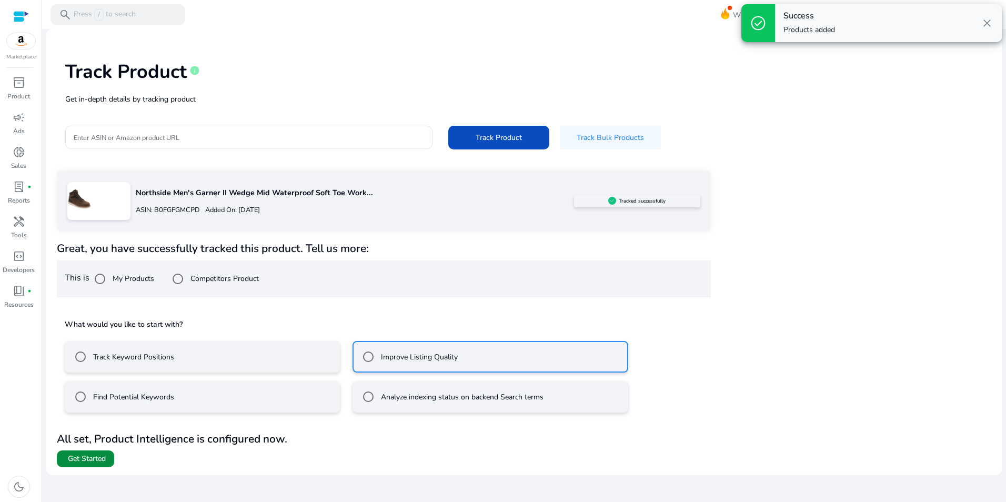
click at [107, 456] on span at bounding box center [85, 458] width 57 height 25
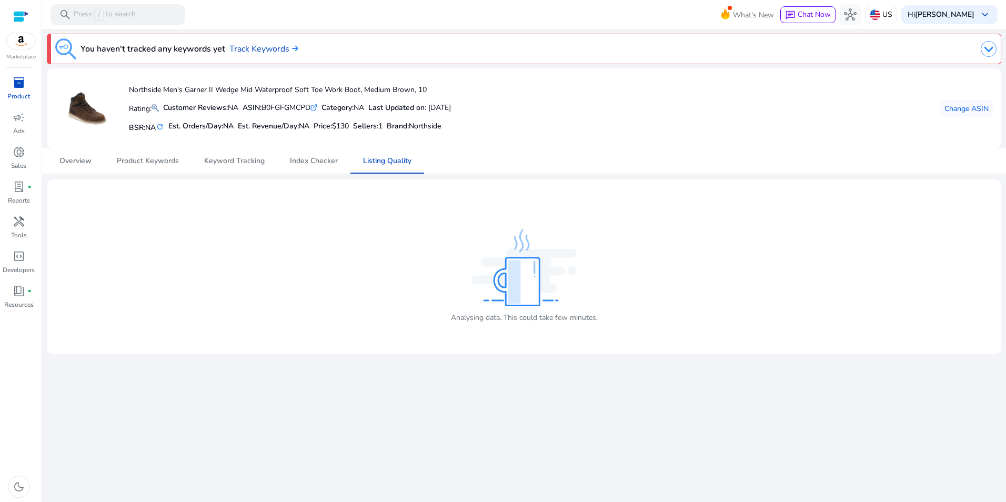
click at [12, 89] on div "inventory_2" at bounding box center [18, 82] width 29 height 17
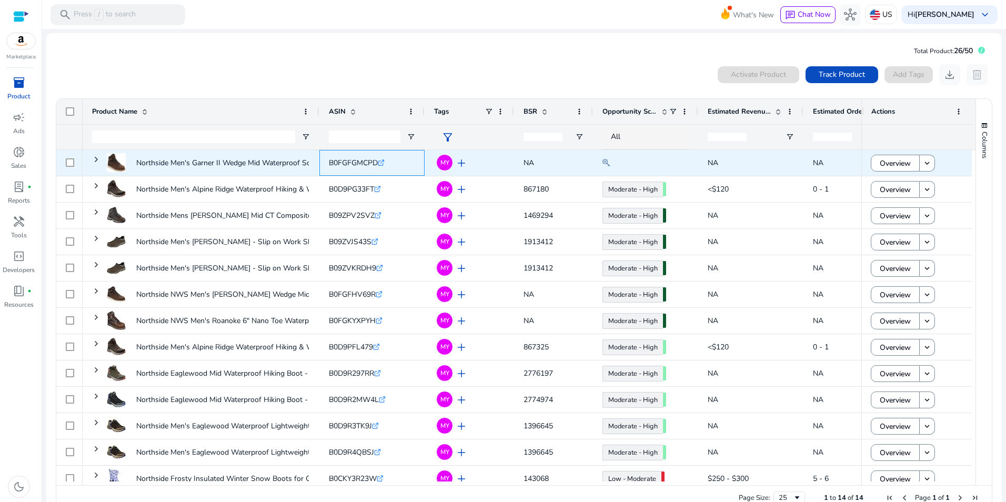
click at [356, 159] on span "B0FGFGMCPD" at bounding box center [353, 163] width 49 height 10
click at [897, 159] on span "Overview" at bounding box center [895, 164] width 31 height 22
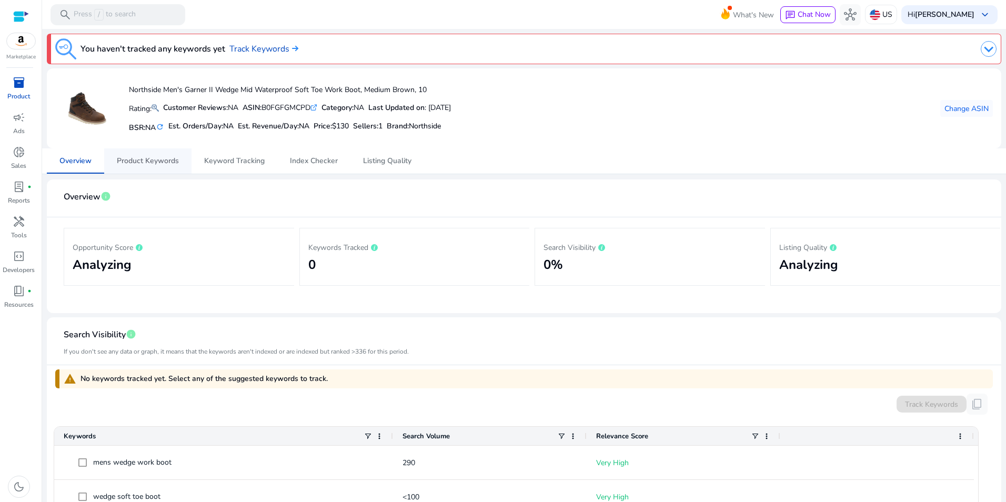
click at [166, 163] on span "Product Keywords" at bounding box center [148, 160] width 62 height 7
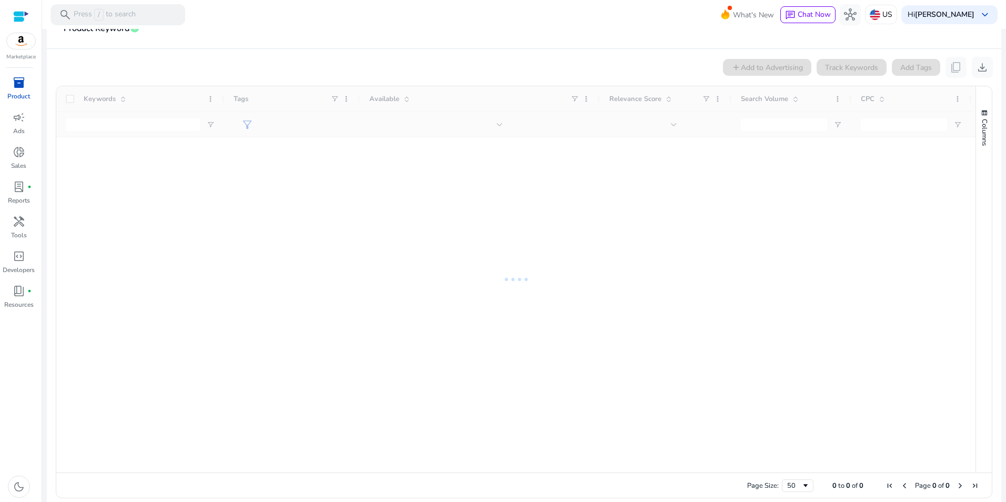
scroll to position [179, 0]
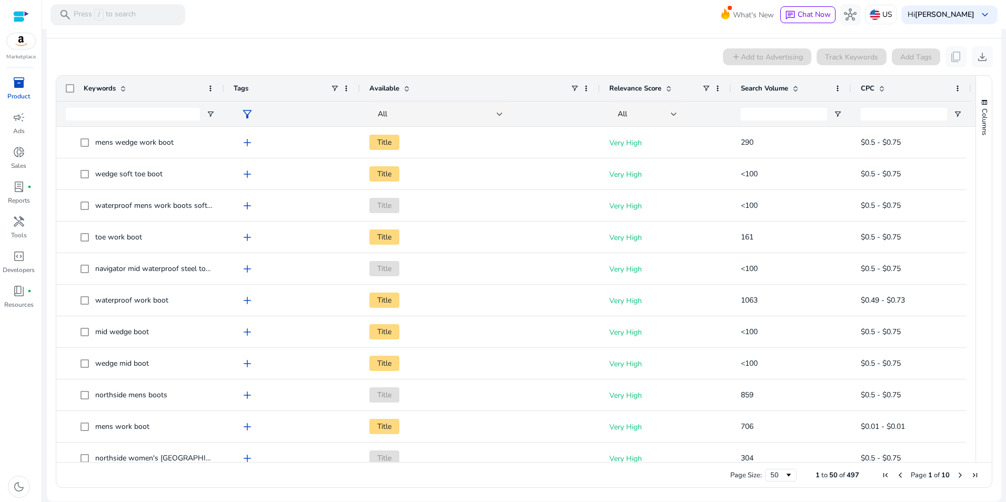
click at [798, 88] on span at bounding box center [795, 88] width 8 height 8
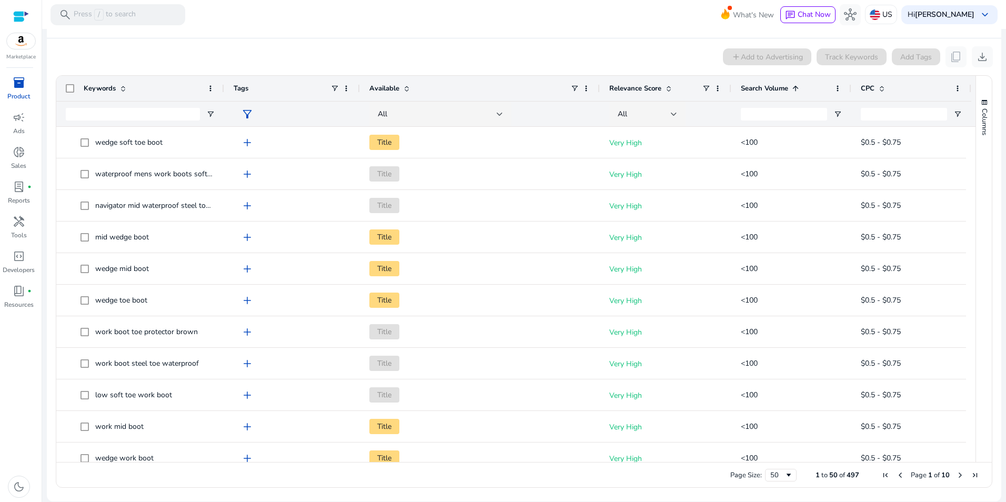
click at [798, 88] on span at bounding box center [795, 88] width 8 height 8
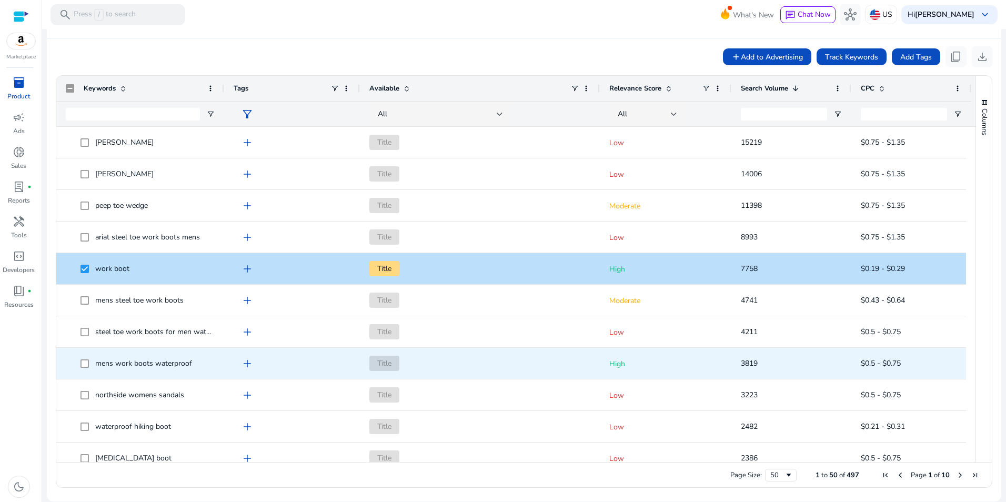
click at [80, 364] on span "mens work boots waterproof" at bounding box center [140, 364] width 149 height 22
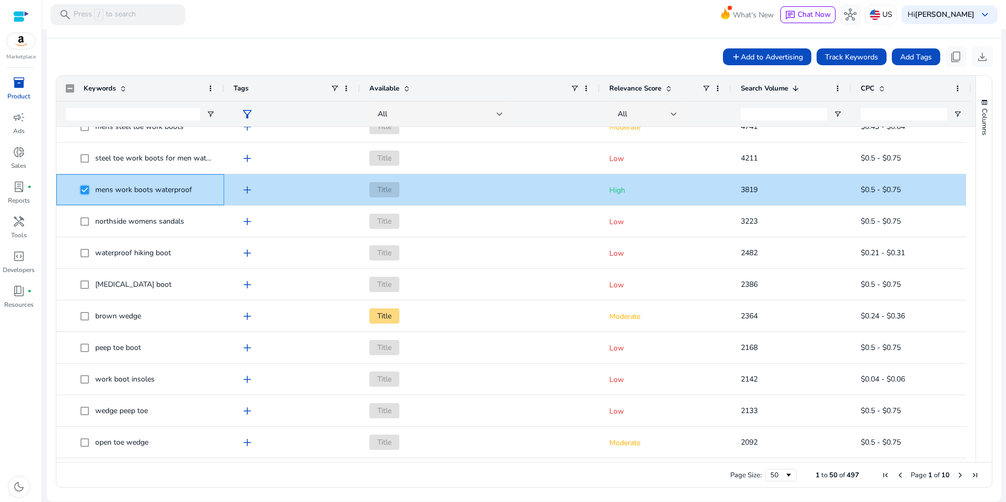
scroll to position [186, 0]
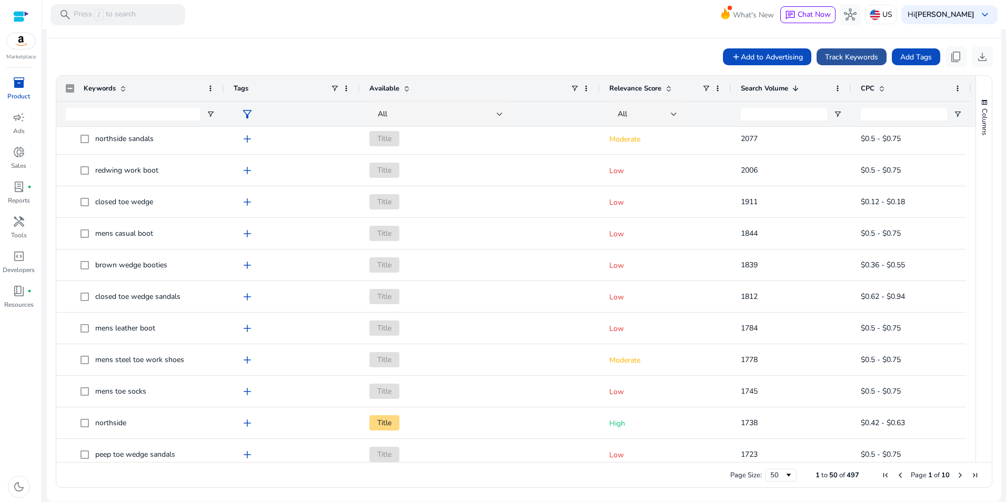
click at [858, 58] on span "Track Keywords" at bounding box center [851, 57] width 53 height 11
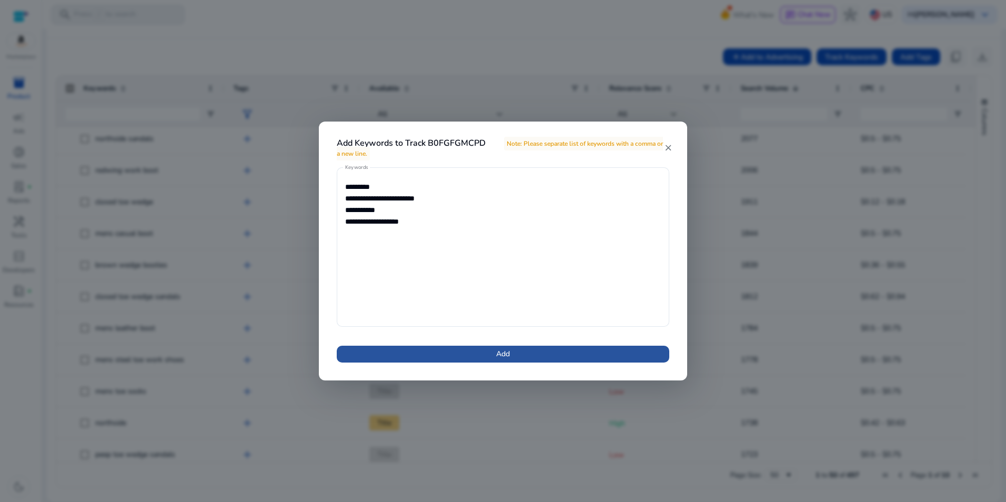
click at [522, 353] on span at bounding box center [503, 353] width 333 height 25
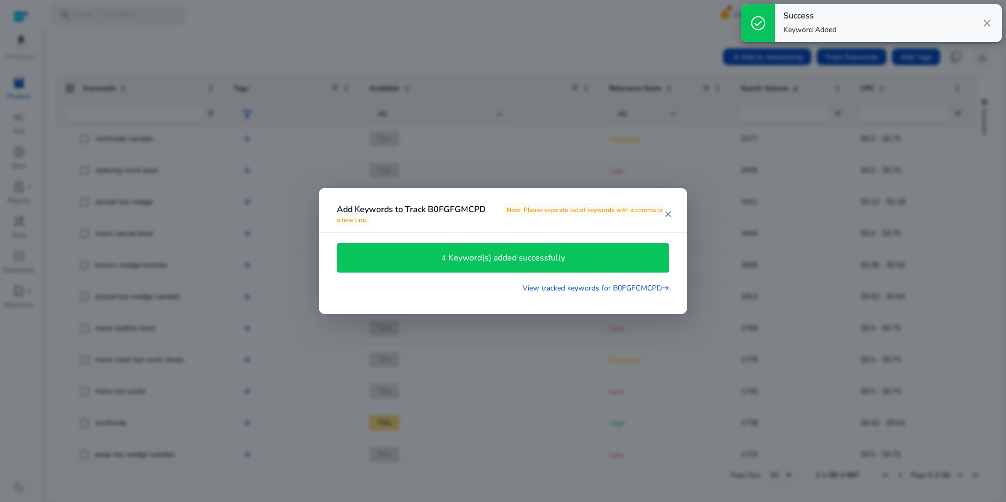
click at [479, 148] on div at bounding box center [503, 251] width 1006 height 502
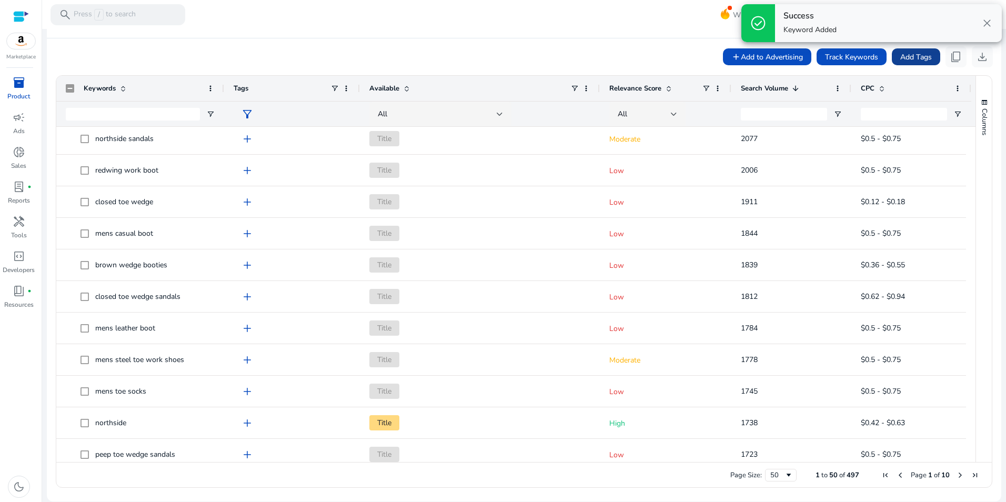
drag, startPoint x: 464, startPoint y: 23, endPoint x: 896, endPoint y: 51, distance: 432.9
click at [467, 21] on mat-toolbar "search Press / to search What's New chat Chat Now hub US Hi Jeff Thayer keyboar…" at bounding box center [524, 14] width 964 height 29
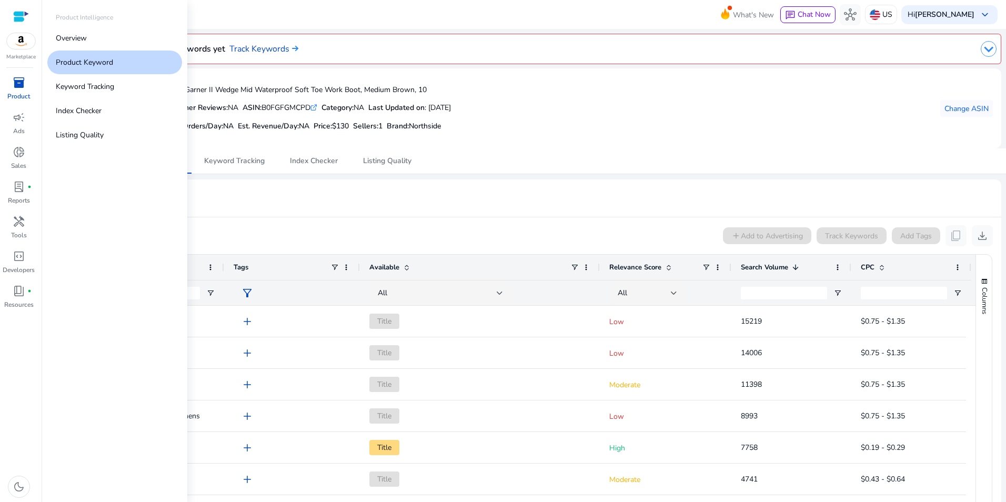
click at [12, 81] on div "inventory_2" at bounding box center [18, 82] width 29 height 17
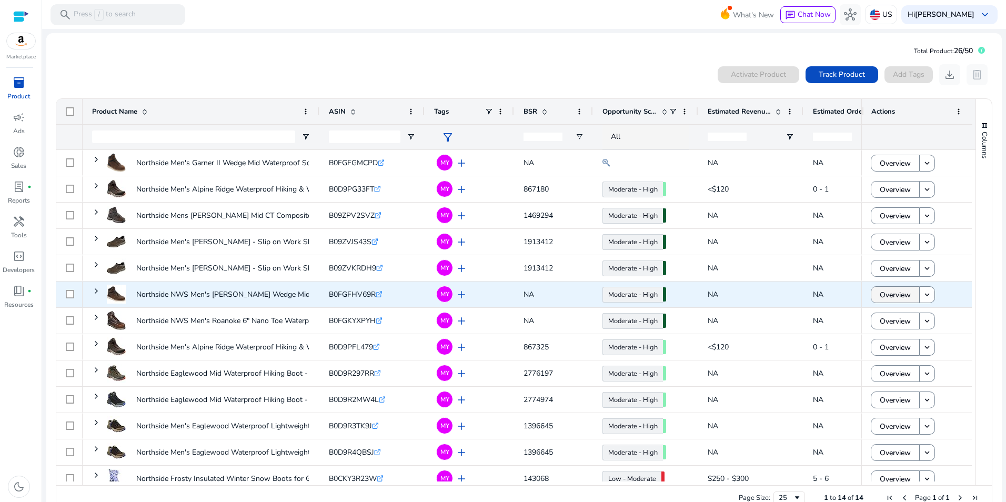
click at [901, 293] on span "Overview" at bounding box center [895, 295] width 31 height 22
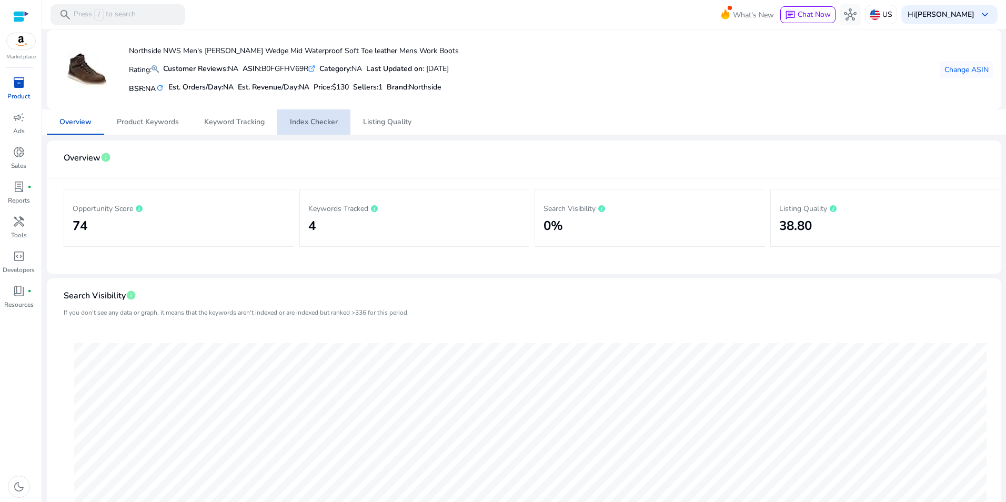
click at [326, 124] on span "Index Checker" at bounding box center [314, 121] width 48 height 7
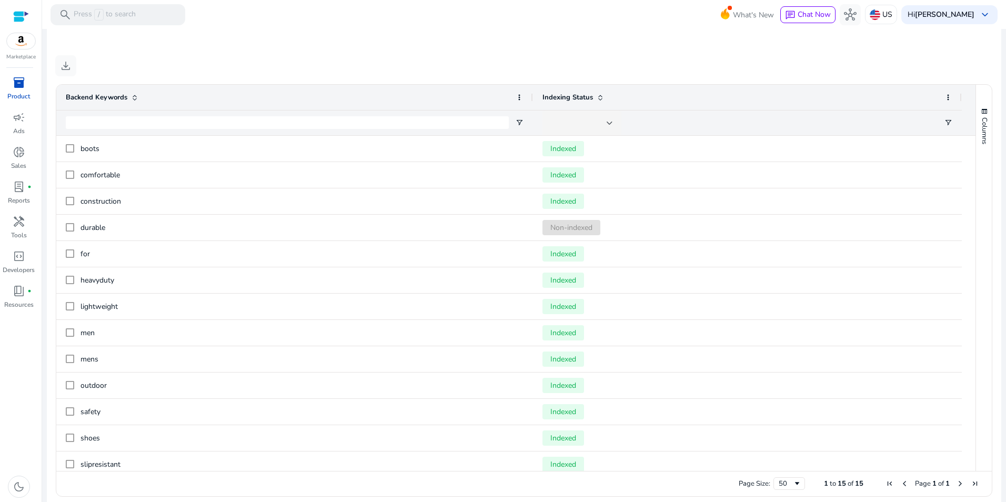
click at [1001, 158] on mat-sidenav-content "**********" at bounding box center [524, 251] width 964 height 502
drag, startPoint x: 1001, startPoint y: 157, endPoint x: 1004, endPoint y: 122, distance: 35.9
click at [1004, 122] on mat-sidenav-content "**********" at bounding box center [524, 251] width 964 height 502
click at [1005, 225] on mat-sidenav-content "**********" at bounding box center [524, 251] width 964 height 502
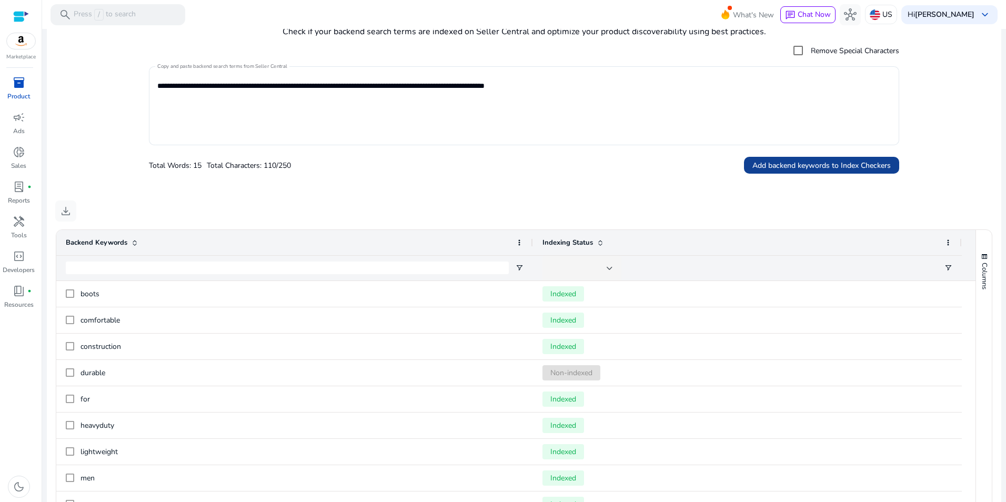
click at [831, 165] on span "Add backend keywords to Index Checkers" at bounding box center [821, 165] width 138 height 11
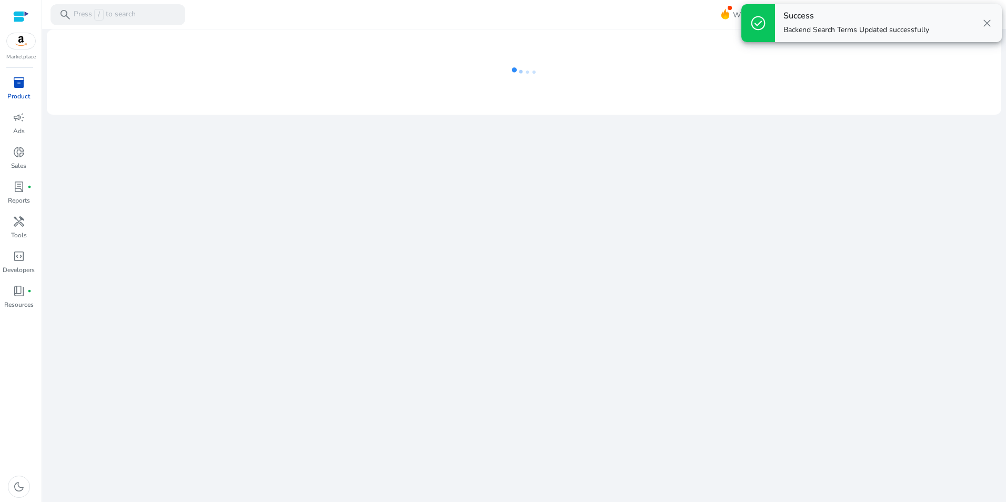
click at [986, 23] on span "close" at bounding box center [987, 23] width 13 height 13
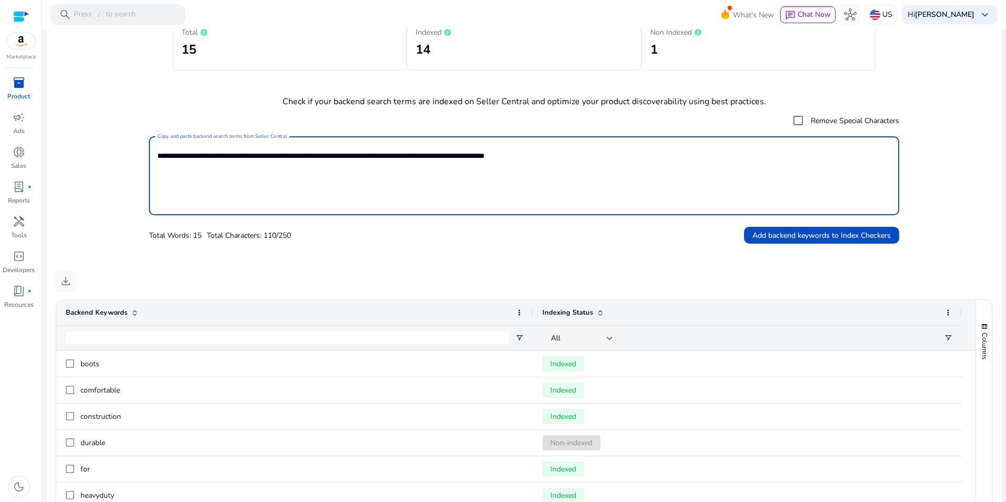
drag, startPoint x: 615, startPoint y: 160, endPoint x: 6, endPoint y: 76, distance: 614.5
click at [6, 76] on mat-sidenav-container "Marketplace inventory_2 Product campaign Ads donut_small Sales lab_profile fibe…" at bounding box center [503, 251] width 1006 height 502
click at [13, 83] on span "inventory_2" at bounding box center [19, 82] width 13 height 13
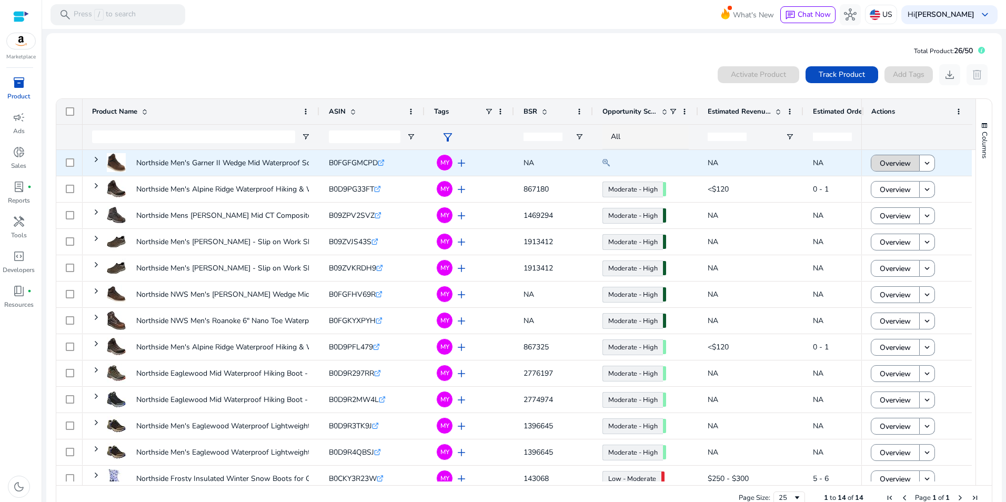
click at [910, 163] on span at bounding box center [895, 162] width 48 height 25
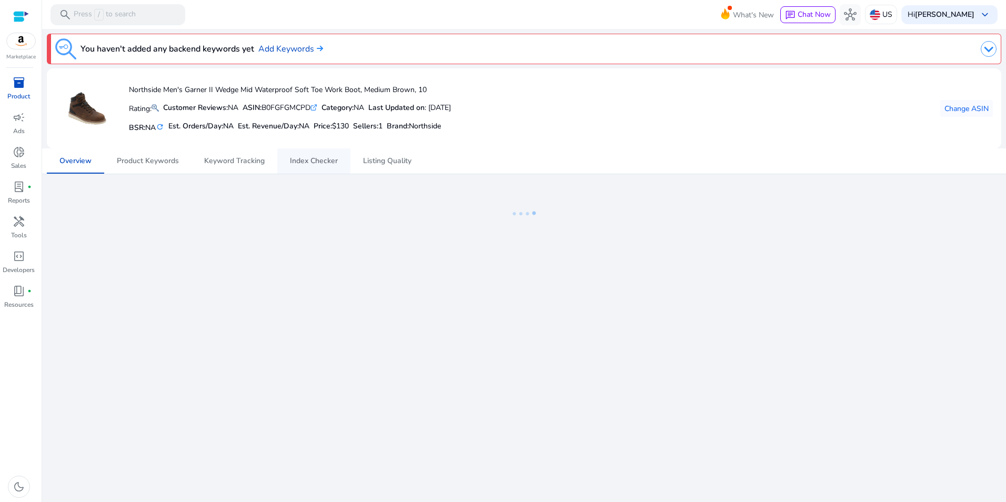
click at [316, 157] on span "Index Checker" at bounding box center [314, 160] width 48 height 7
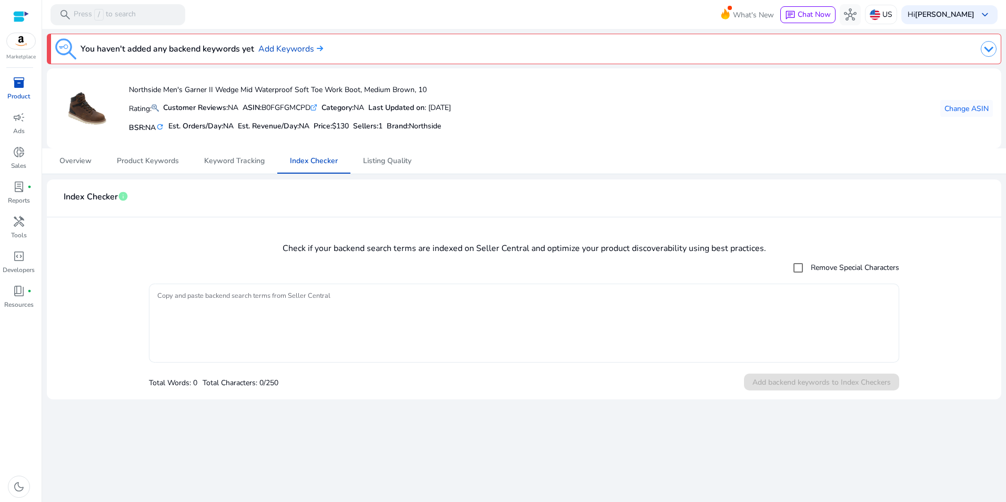
click at [311, 316] on textarea "Copy and paste backend search terms from Seller Central" at bounding box center [523, 323] width 733 height 68
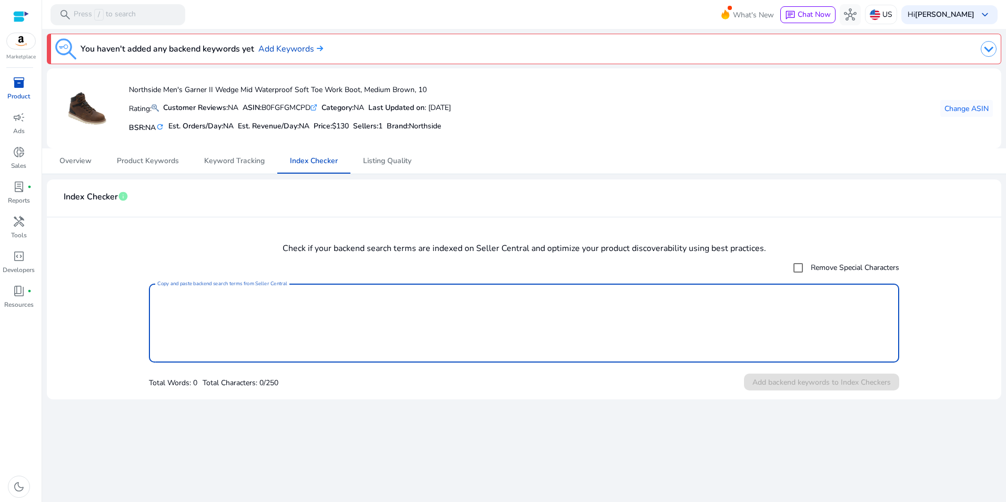
paste textarea "**********"
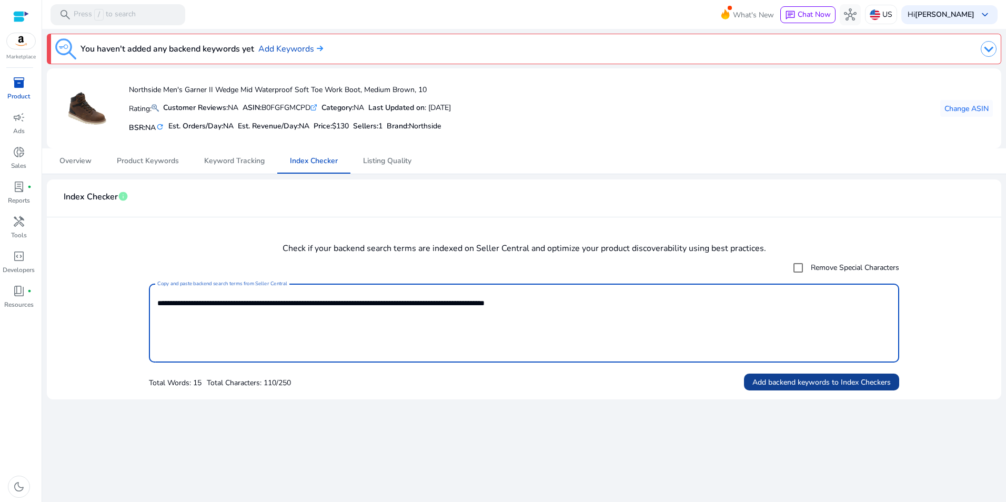
type textarea "**********"
click at [792, 381] on span "Add backend keywords to Index Checkers" at bounding box center [821, 382] width 138 height 11
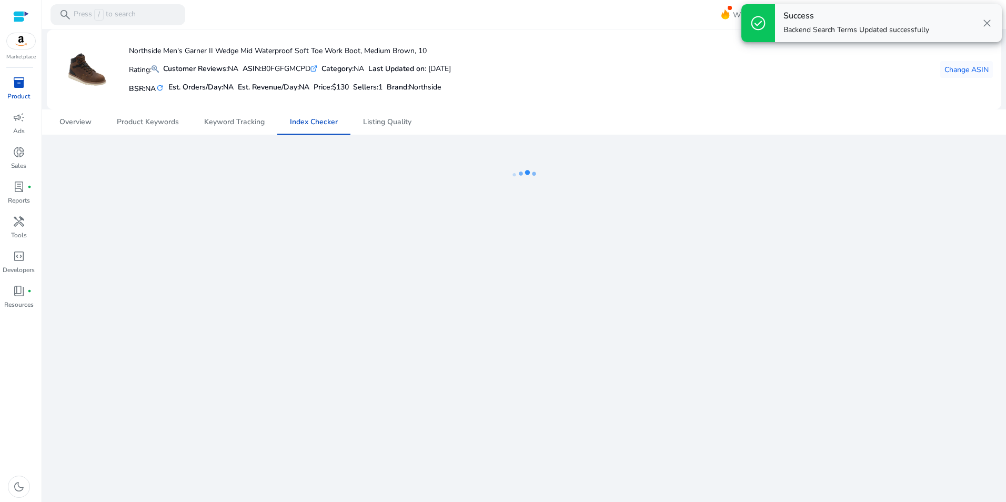
click at [991, 22] on span "close" at bounding box center [987, 23] width 13 height 13
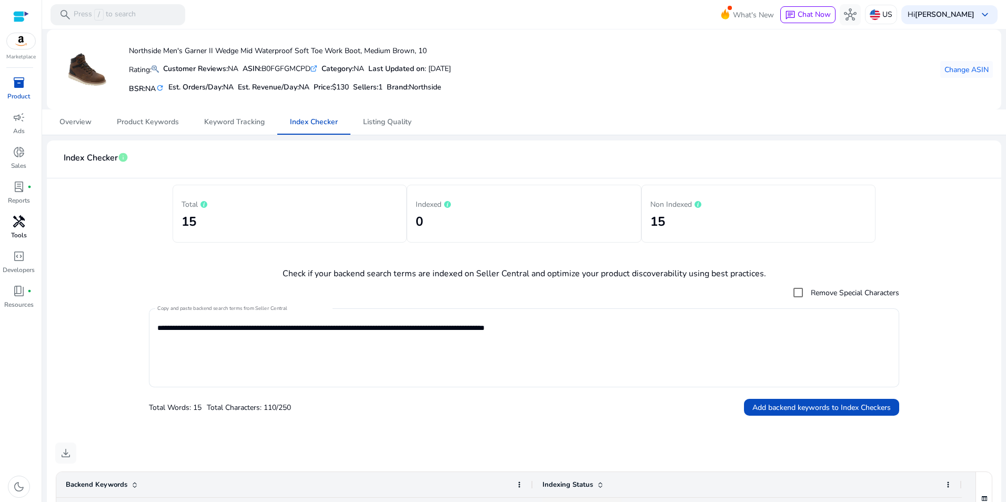
scroll to position [387, 0]
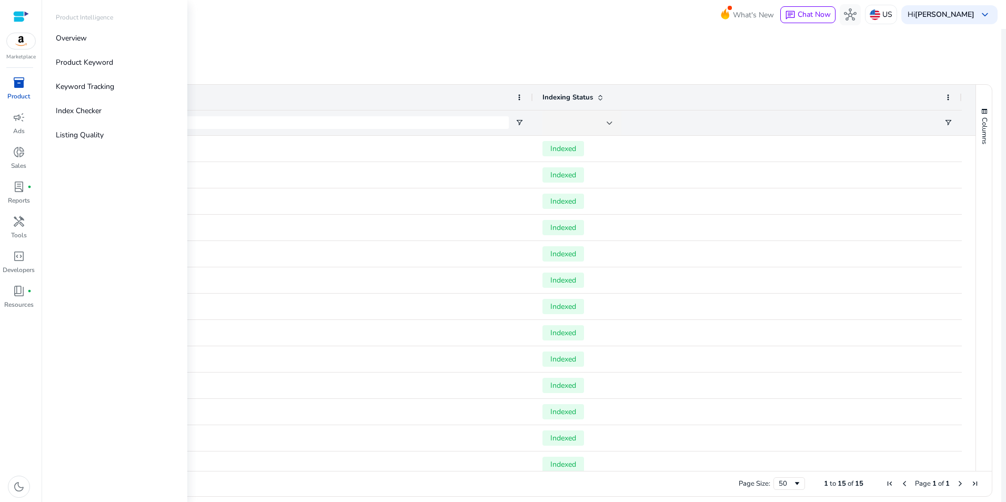
click at [30, 82] on div "inventory_2" at bounding box center [18, 82] width 29 height 17
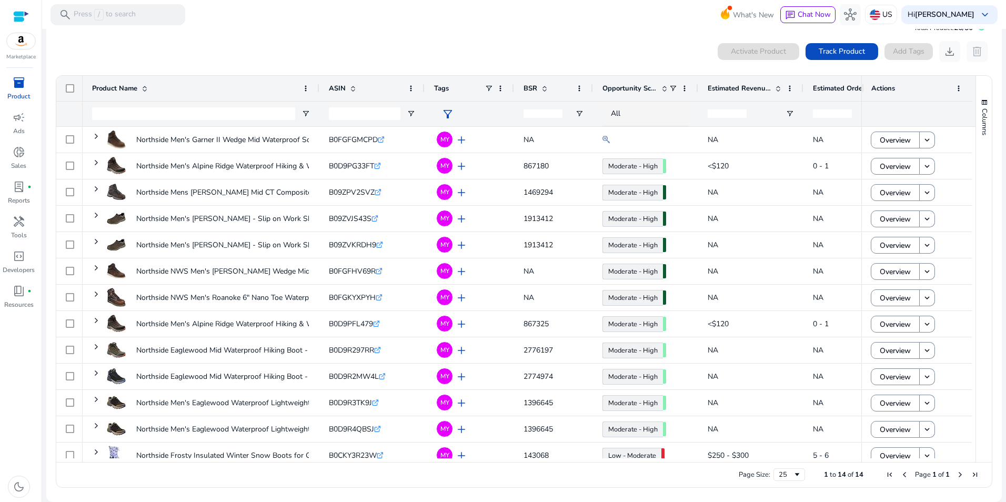
scroll to position [37, 0]
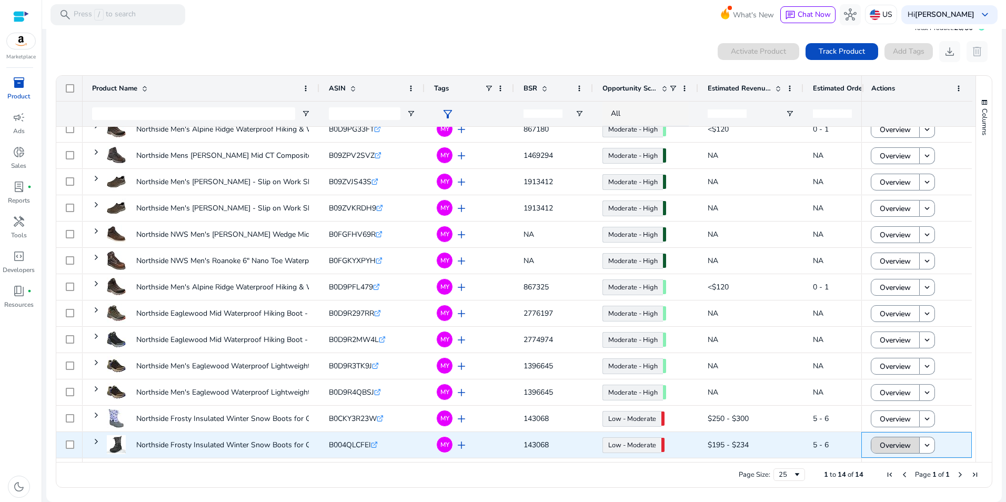
click at [894, 447] on span "Overview" at bounding box center [895, 446] width 31 height 22
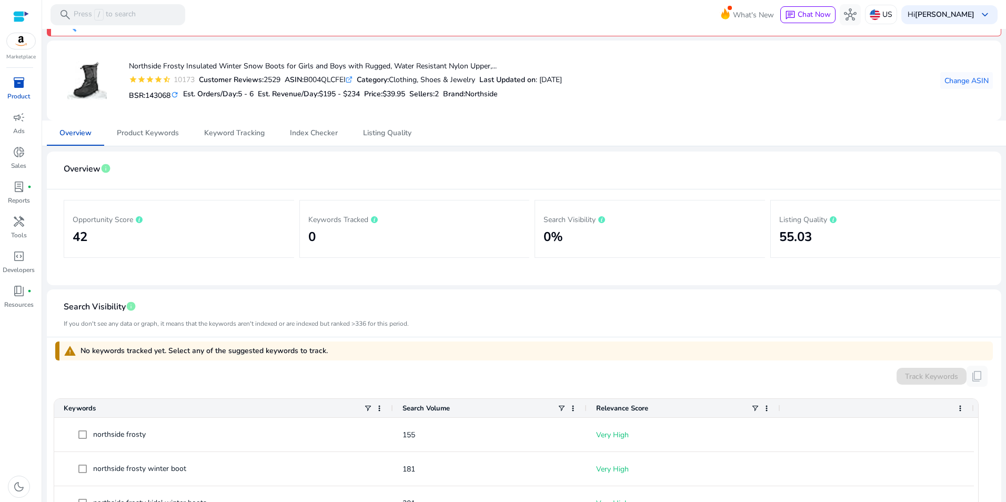
scroll to position [8, 0]
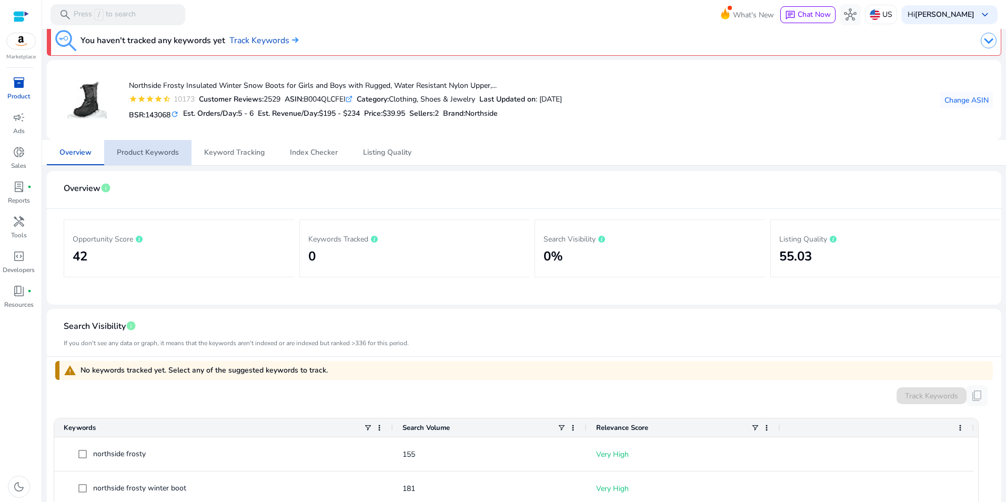
click at [173, 156] on span "Product Keywords" at bounding box center [148, 152] width 62 height 7
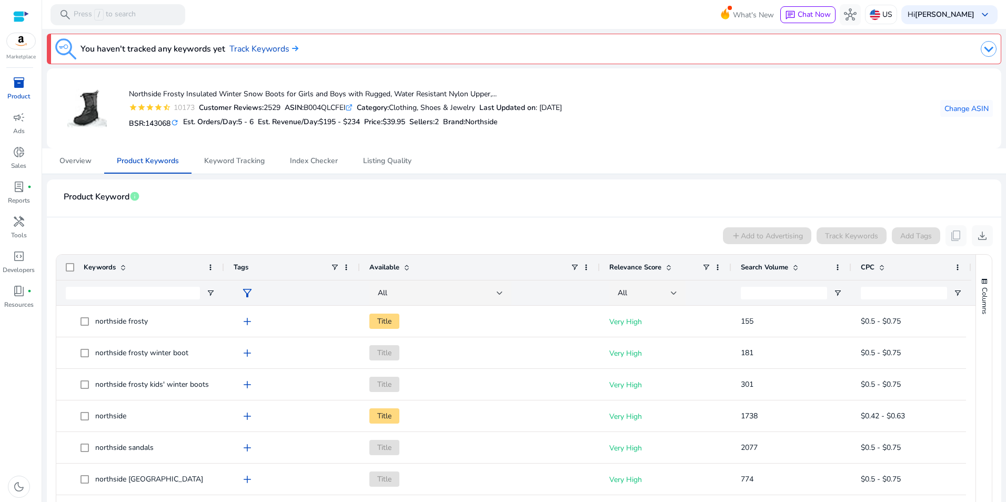
click at [769, 265] on span "Search Volume" at bounding box center [764, 267] width 47 height 9
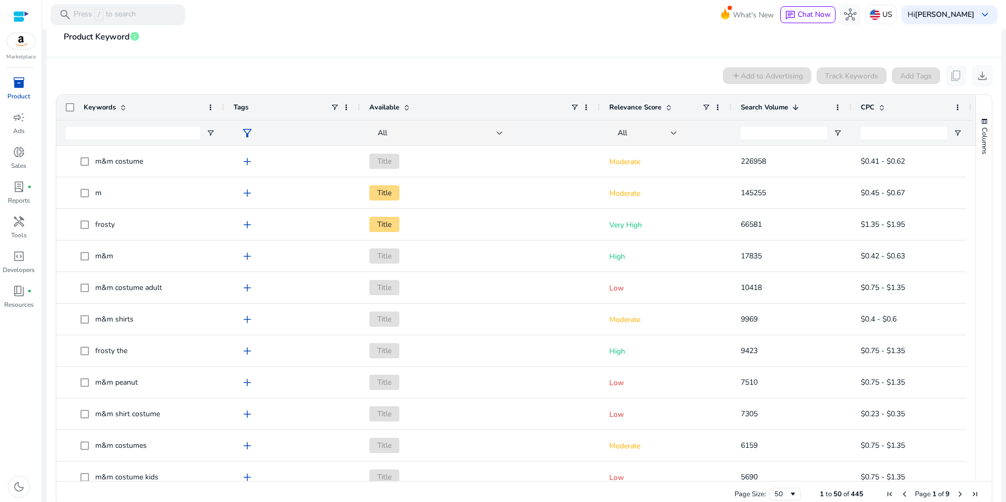
scroll to position [178, 0]
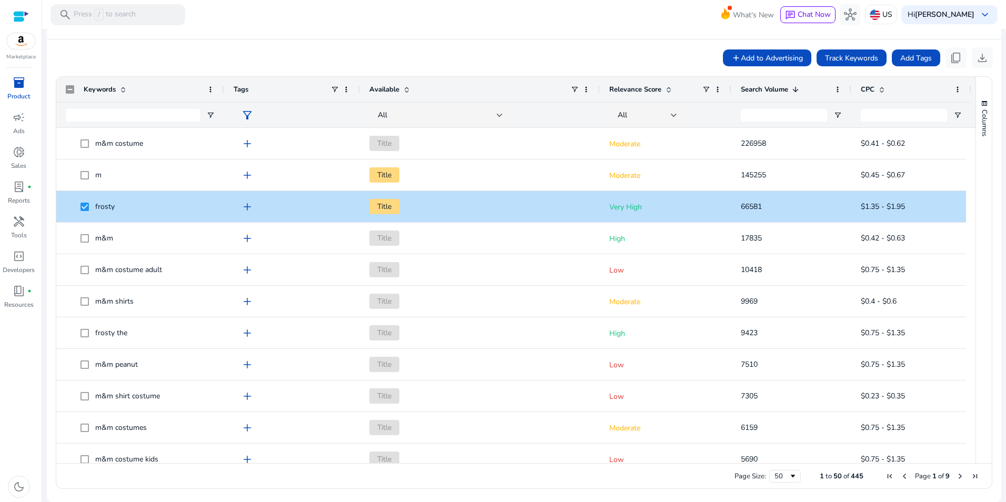
drag, startPoint x: 967, startPoint y: 157, endPoint x: 971, endPoint y: 168, distance: 11.8
click at [971, 168] on div at bounding box center [970, 295] width 9 height 335
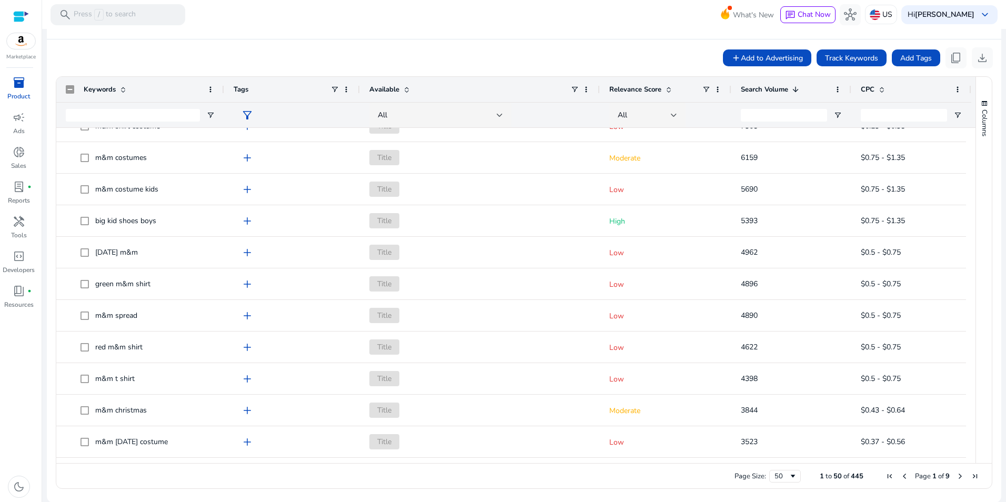
scroll to position [315, 0]
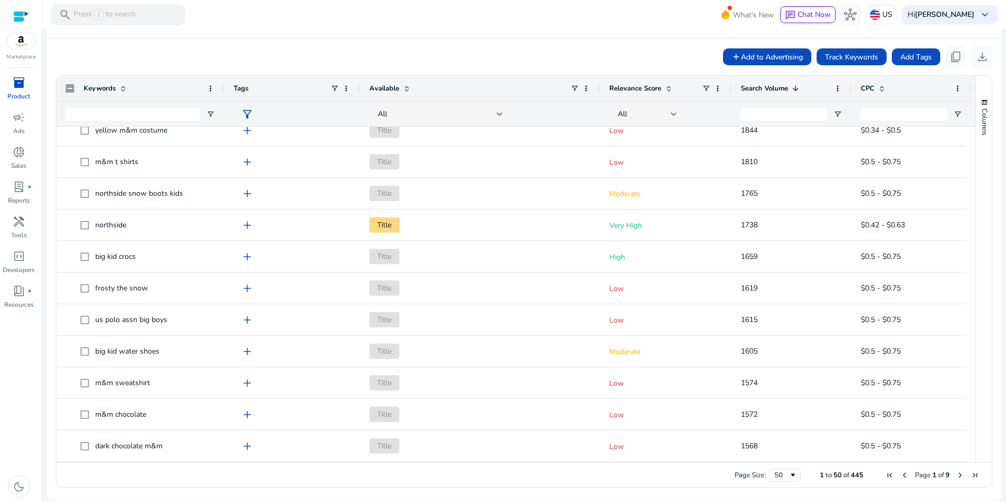
click at [958, 475] on span "Next Page" at bounding box center [960, 475] width 8 height 8
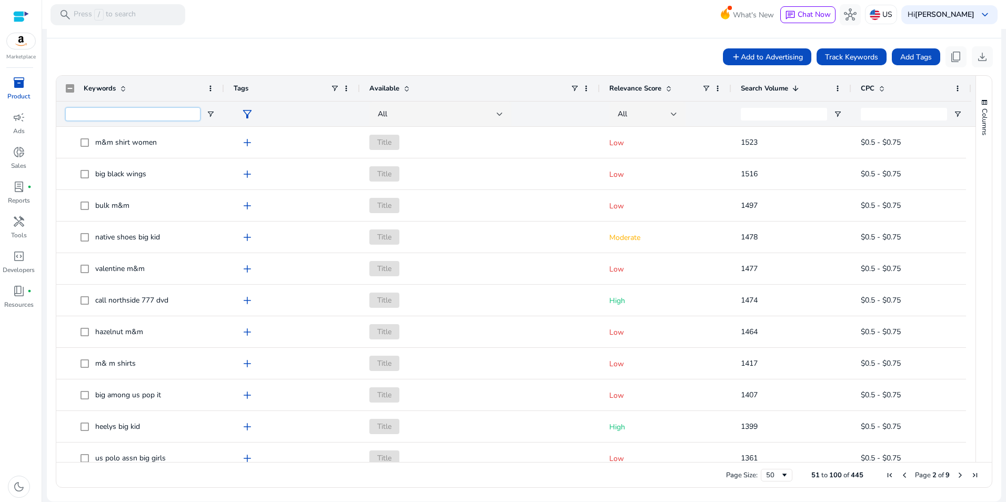
click at [175, 116] on input "Keywords Filter Input" at bounding box center [133, 114] width 134 height 13
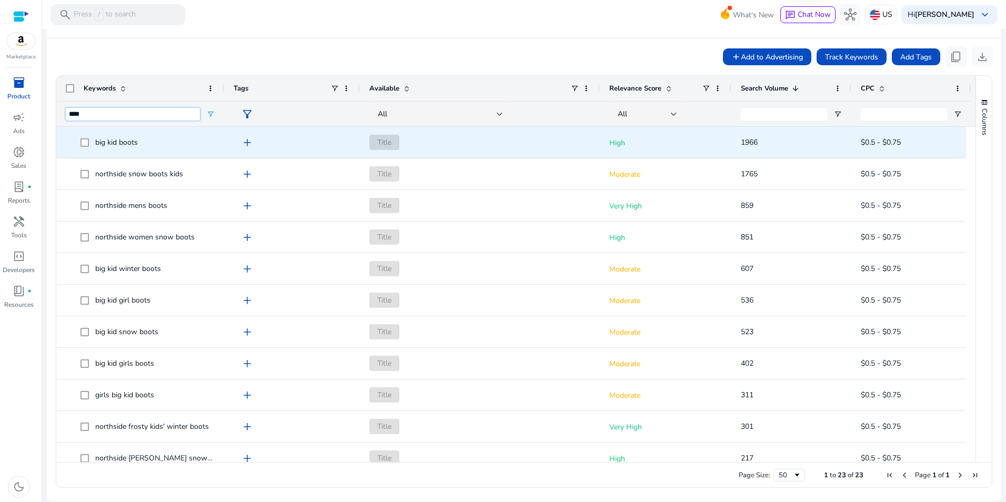
type input "****"
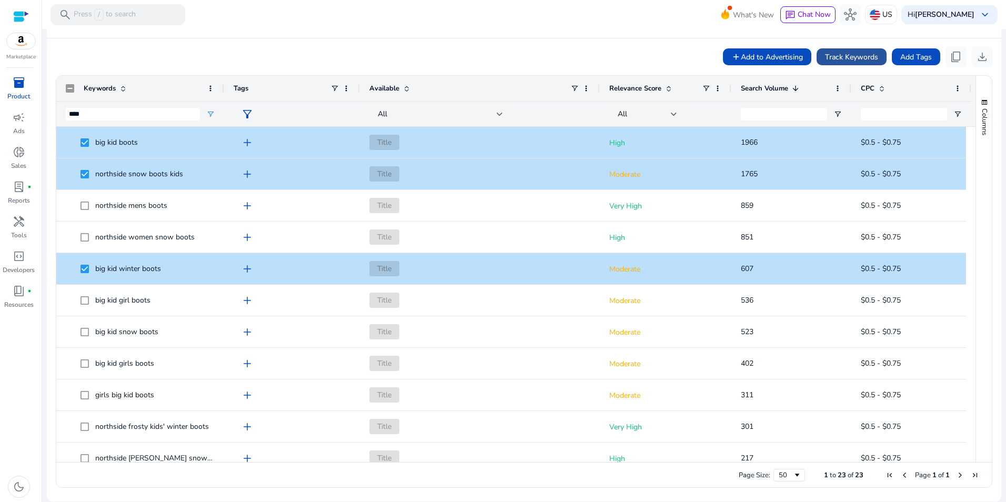
click at [850, 50] on span at bounding box center [852, 56] width 70 height 25
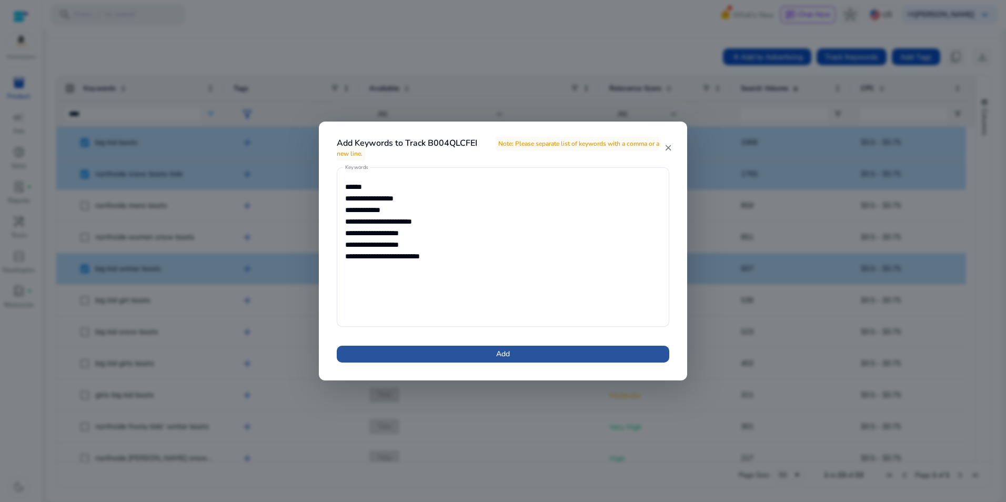
click at [594, 351] on span at bounding box center [503, 353] width 333 height 25
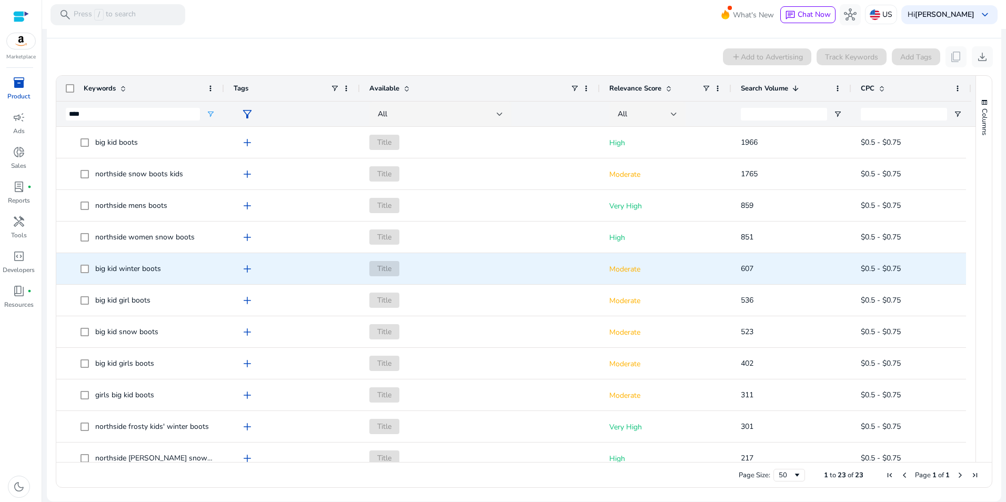
drag, startPoint x: 968, startPoint y: 218, endPoint x: 958, endPoint y: 267, distance: 49.9
click at [958, 267] on div "Keywords Tags Available 1" at bounding box center [524, 269] width 936 height 386
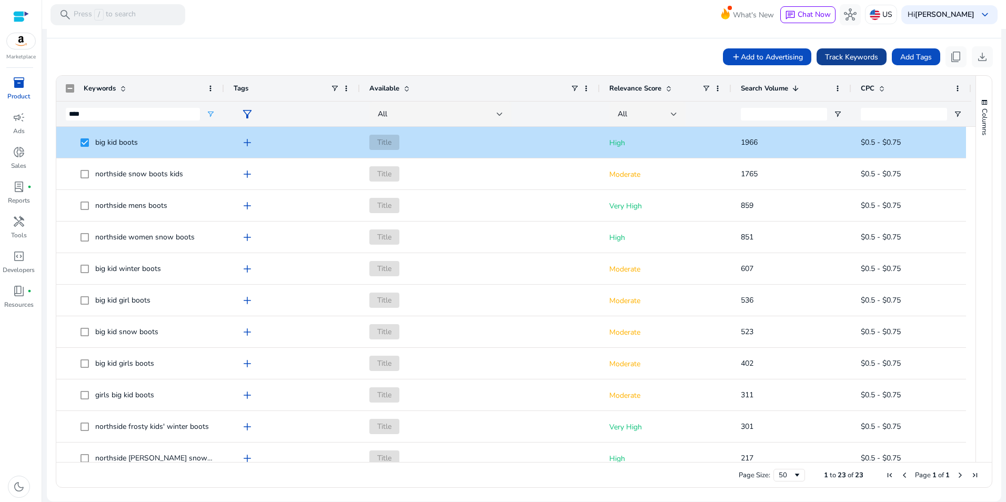
click at [841, 58] on span "Track Keywords" at bounding box center [851, 57] width 53 height 11
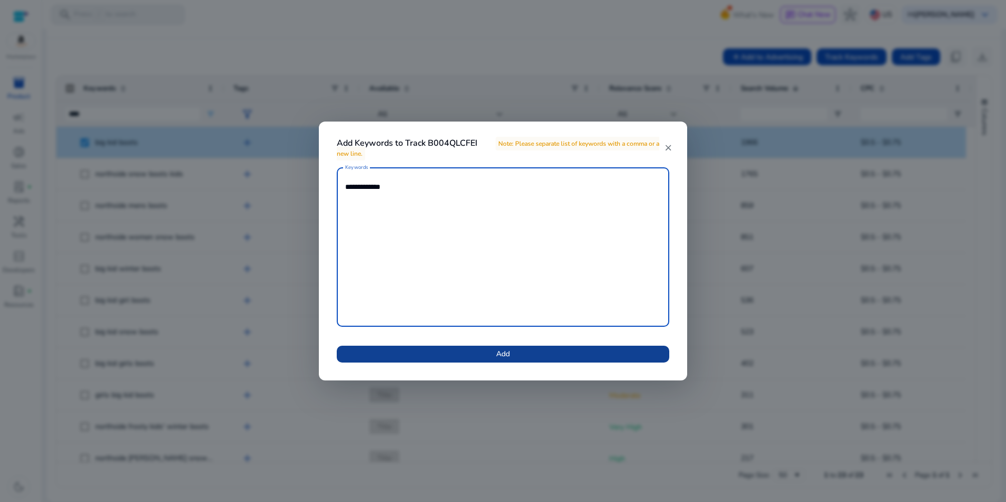
click at [526, 350] on span at bounding box center [503, 353] width 333 height 25
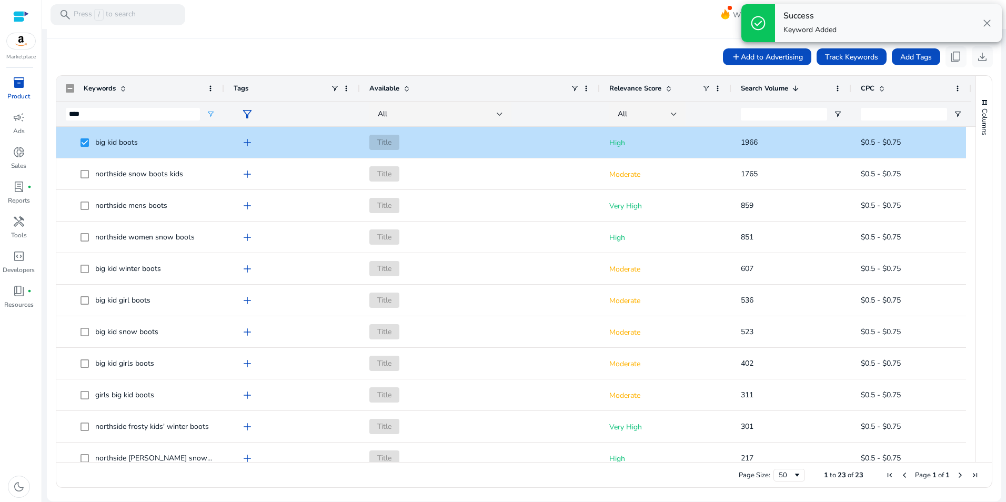
click at [493, 27] on mat-toolbar "search Press / to search What's New chat Chat Now hub US Hi Jeff Thayer keyboar…" at bounding box center [524, 14] width 964 height 29
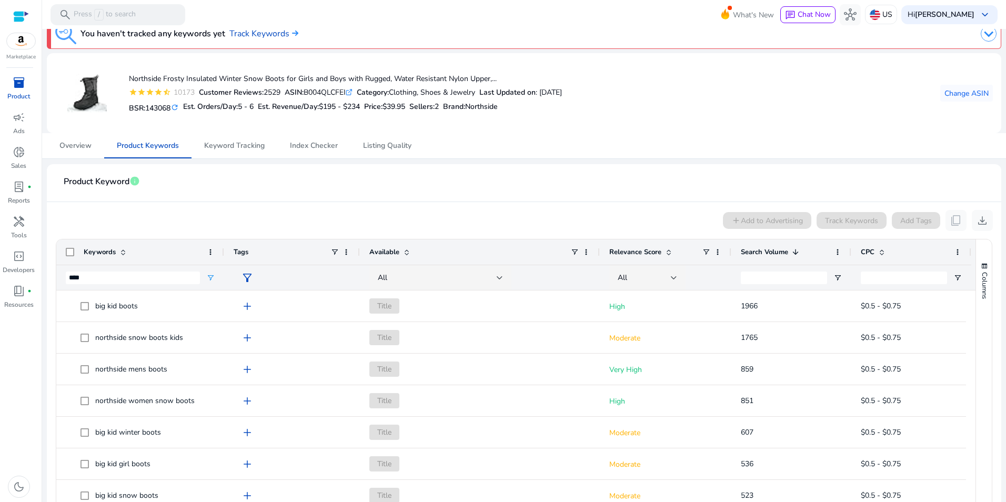
scroll to position [16, 0]
click at [229, 151] on span "Keyword Tracking" at bounding box center [234, 144] width 61 height 25
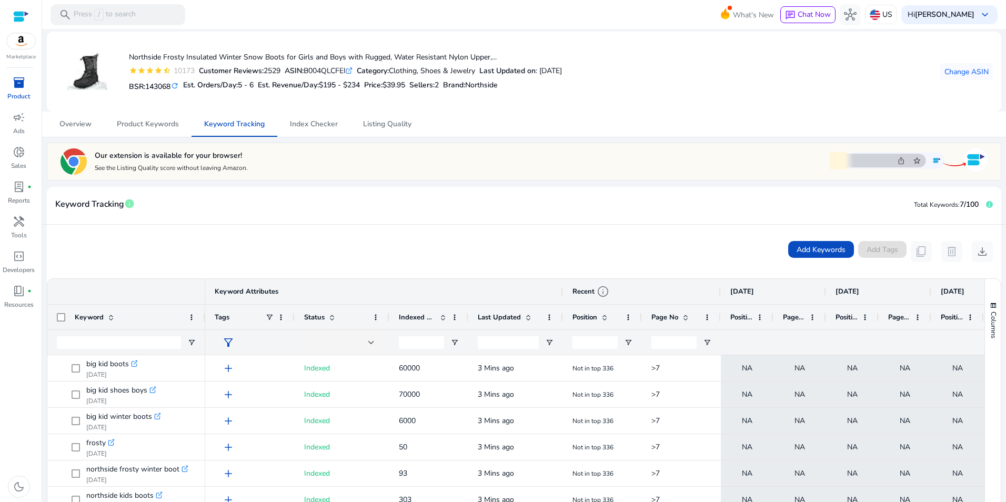
scroll to position [17, 0]
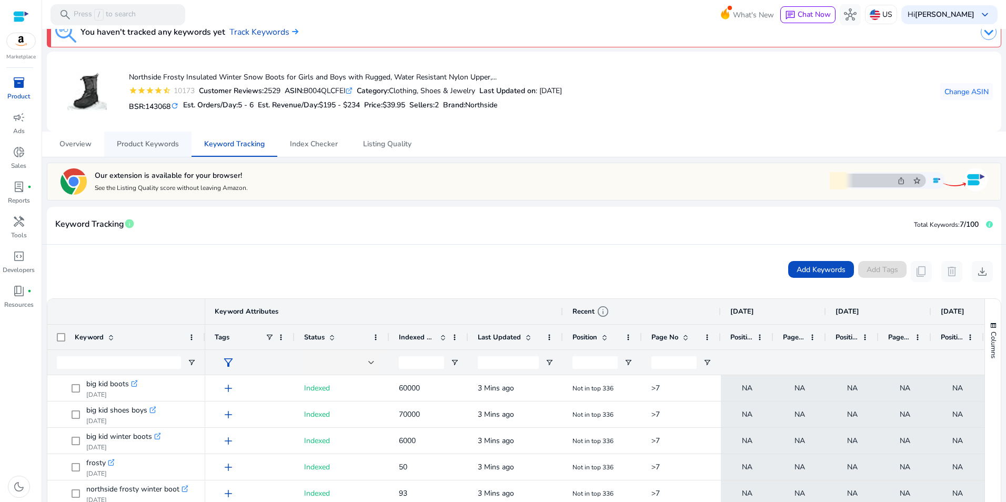
click at [135, 141] on span "Product Keywords" at bounding box center [148, 143] width 62 height 7
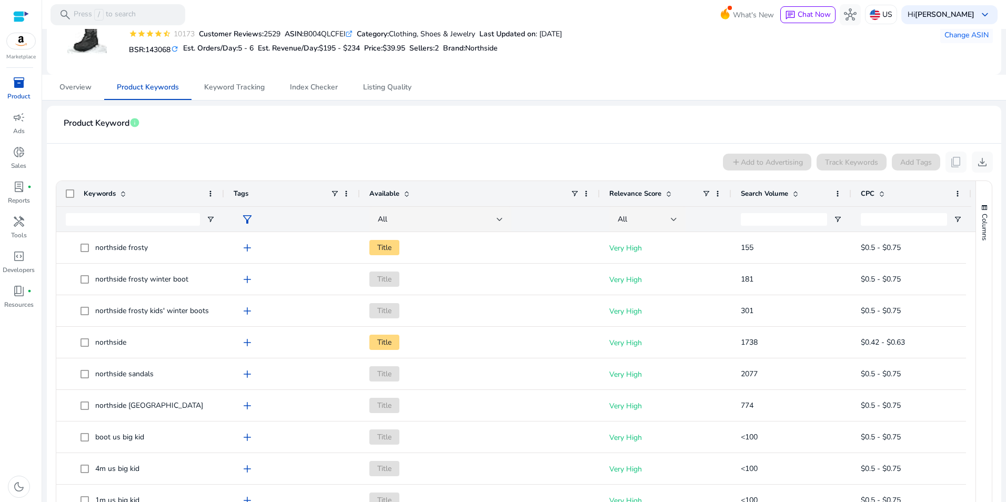
scroll to position [76, 0]
click at [792, 192] on span at bounding box center [795, 191] width 8 height 8
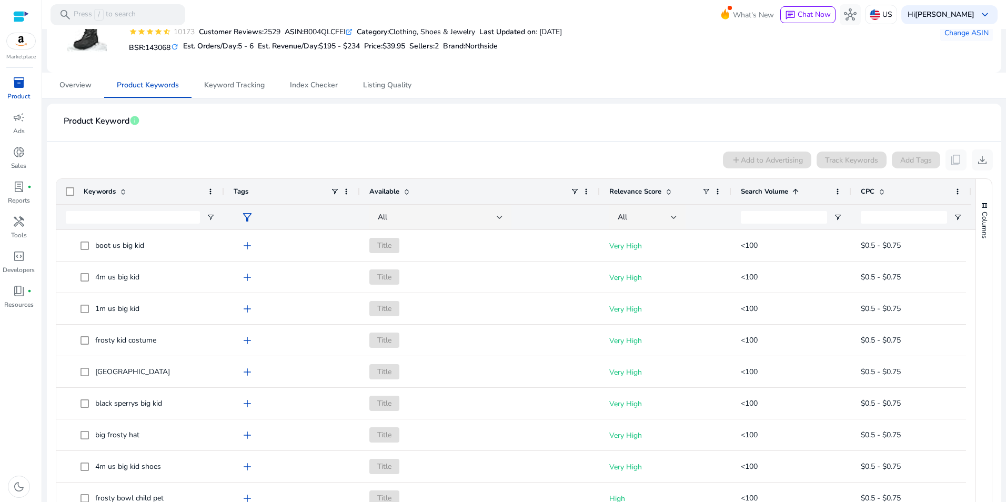
click at [792, 192] on span at bounding box center [795, 191] width 8 height 8
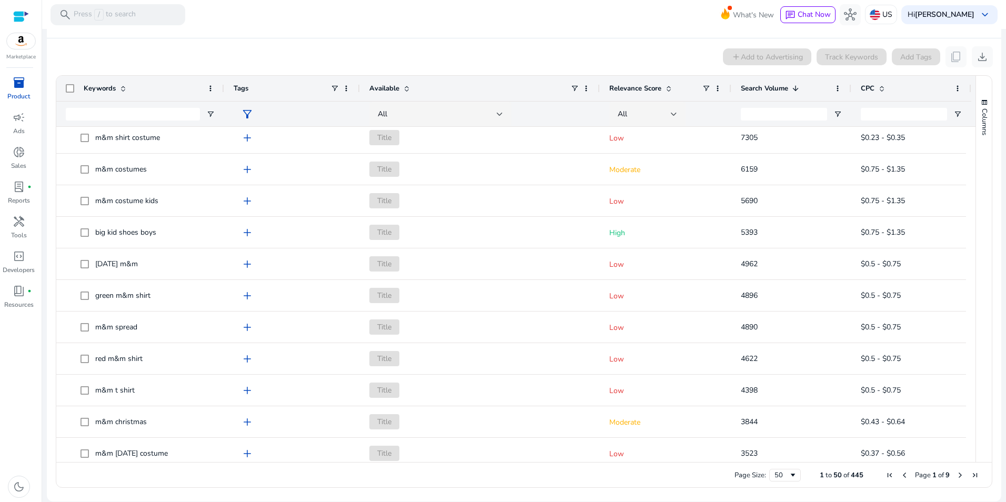
scroll to position [277, 0]
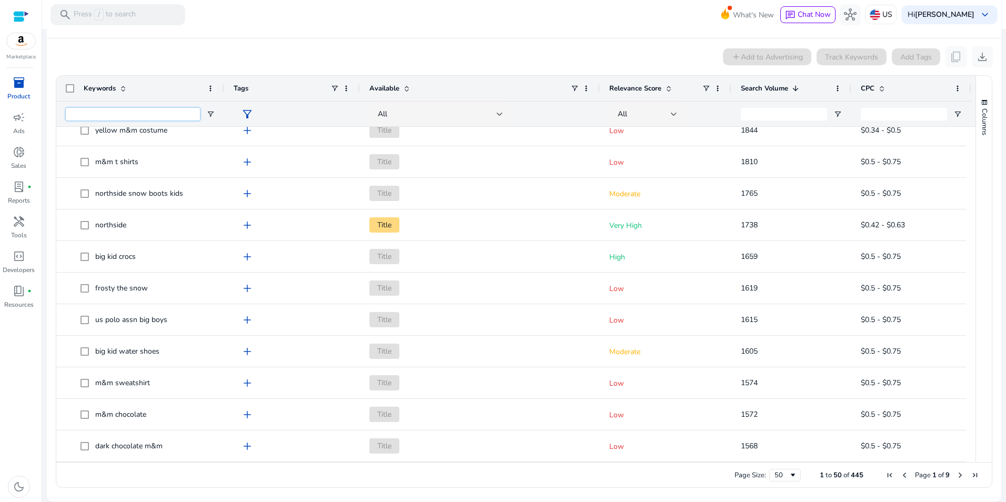
click at [165, 114] on input "Keywords Filter Input" at bounding box center [133, 114] width 134 height 13
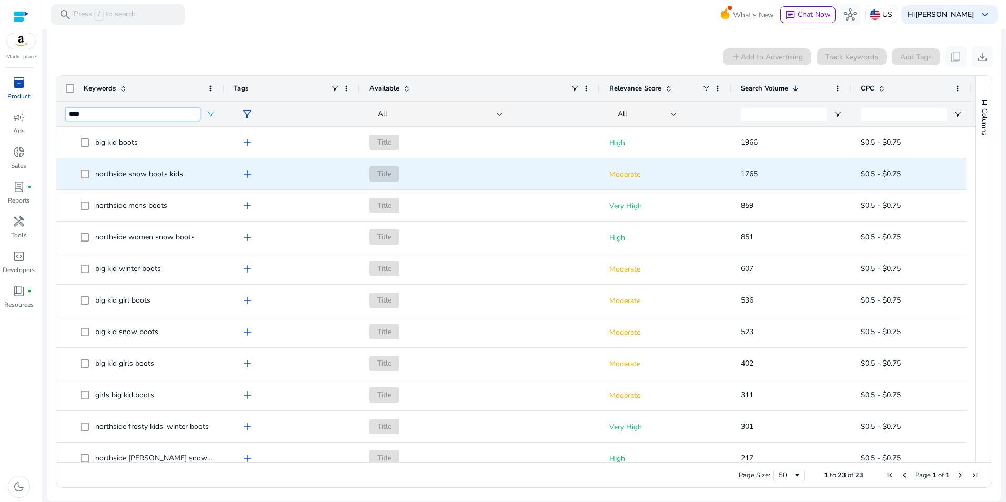
type input "****"
click at [86, 168] on span at bounding box center [88, 174] width 15 height 22
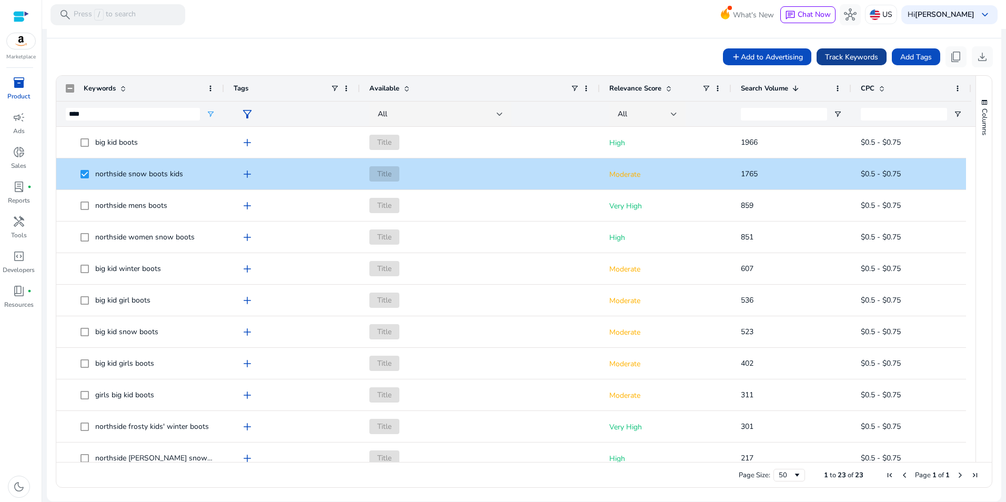
click at [856, 53] on span "Track Keywords" at bounding box center [851, 57] width 53 height 11
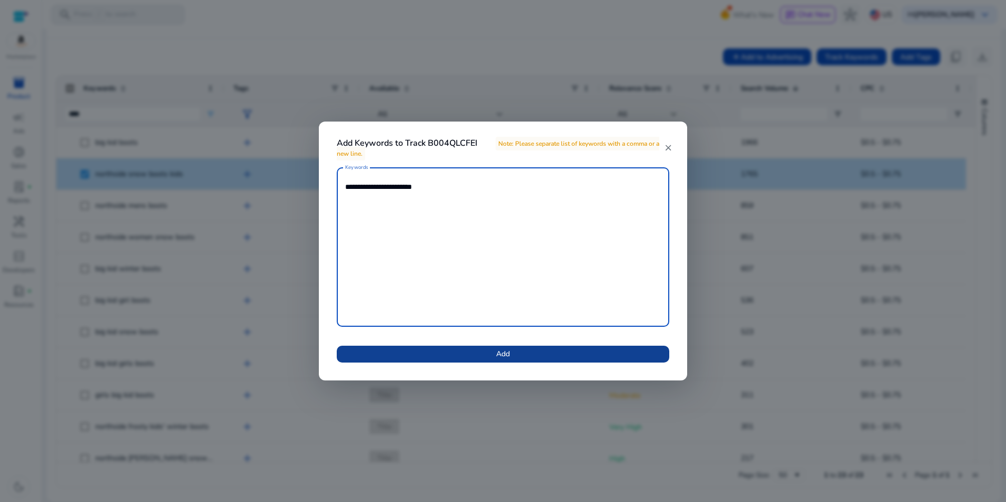
click at [531, 347] on span at bounding box center [503, 353] width 333 height 25
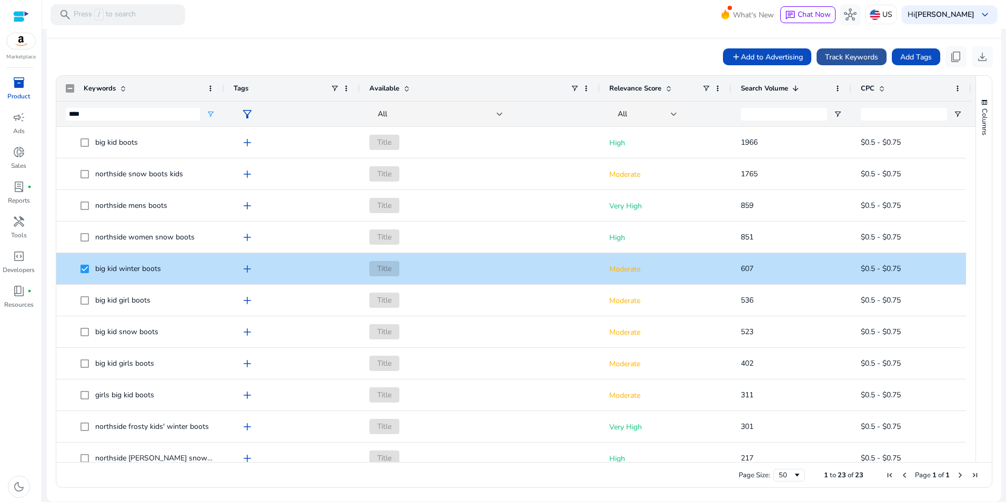
click at [855, 59] on span "Track Keywords" at bounding box center [851, 57] width 53 height 11
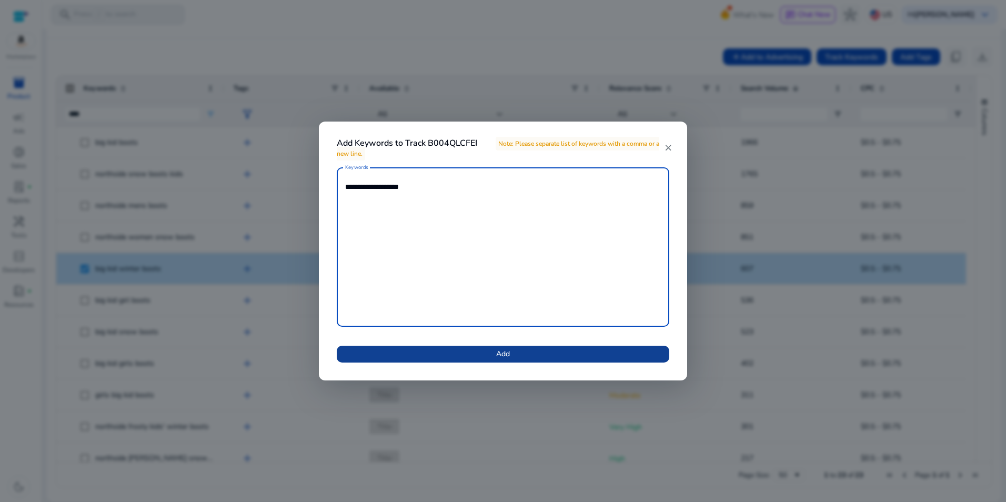
click at [566, 348] on span at bounding box center [503, 353] width 333 height 25
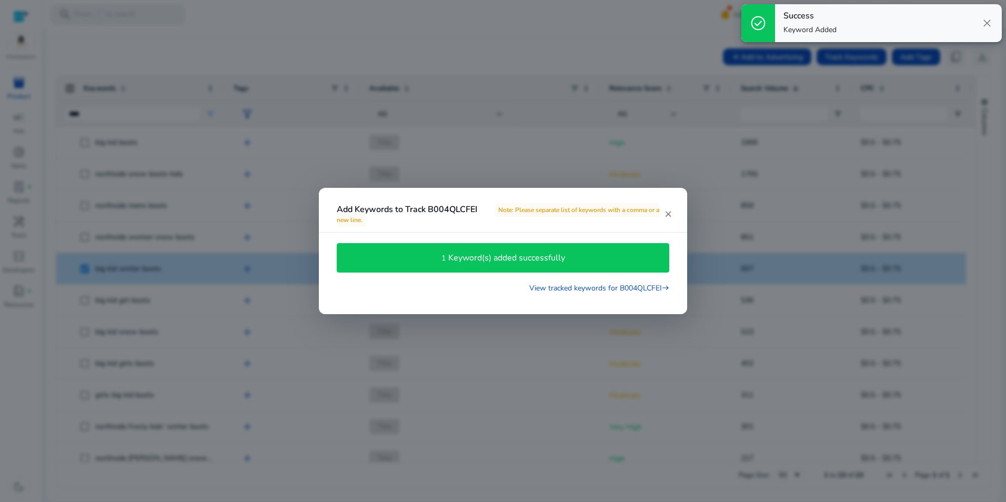
click at [725, 132] on div at bounding box center [503, 251] width 1006 height 502
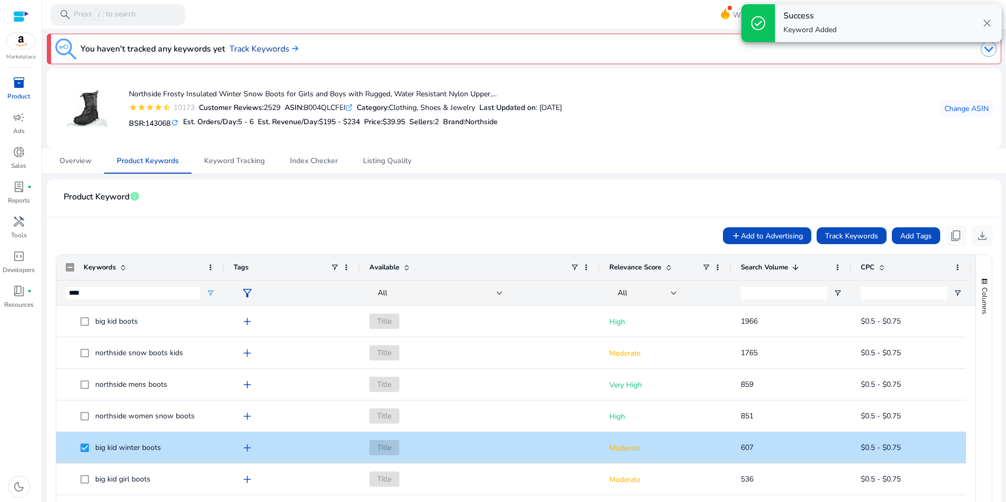
click at [276, 45] on link "Track Keywords" at bounding box center [263, 49] width 69 height 13
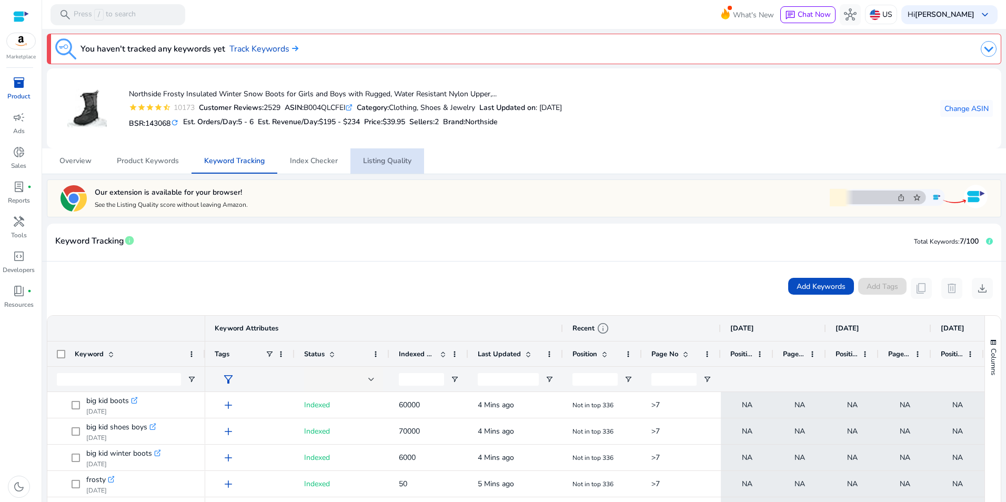
click at [377, 158] on span "Listing Quality" at bounding box center [387, 160] width 48 height 7
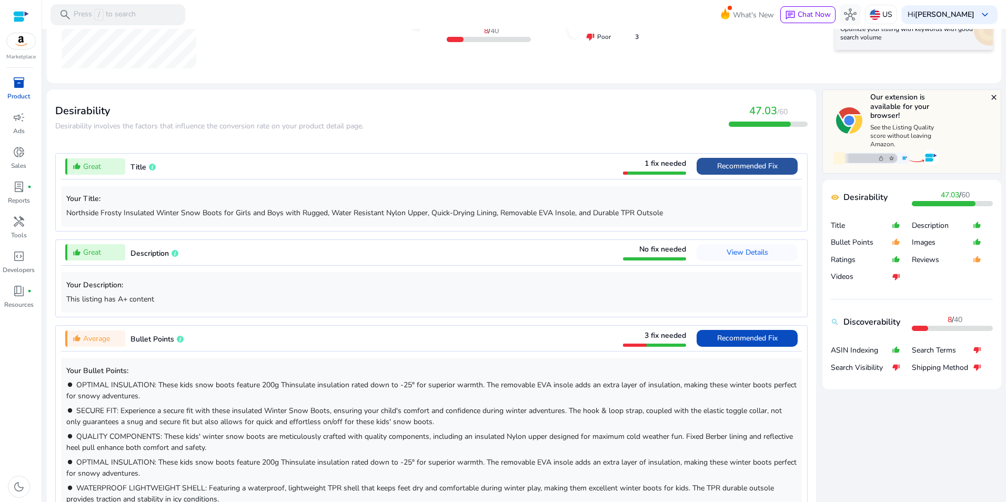
click at [766, 170] on span "Recommended Fix" at bounding box center [747, 166] width 61 height 10
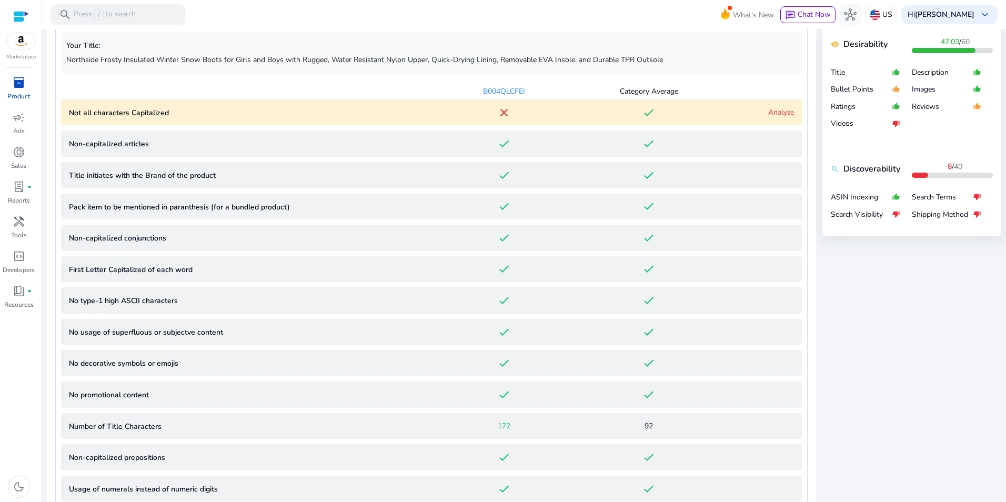
click at [782, 110] on link "Analyze" at bounding box center [781, 112] width 26 height 10
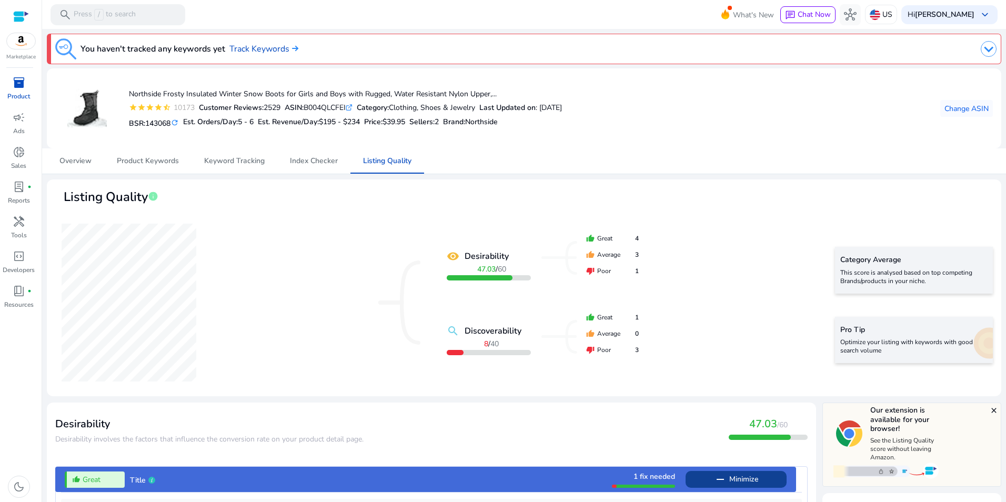
click at [331, 101] on div "Northside Frosty Insulated Winter Snow Boots for Girls and Boys with Rugged, Wa…" at bounding box center [345, 109] width 433 height 46
copy div "B004QLCFEI"
click at [326, 157] on span "Index Checker" at bounding box center [314, 160] width 48 height 7
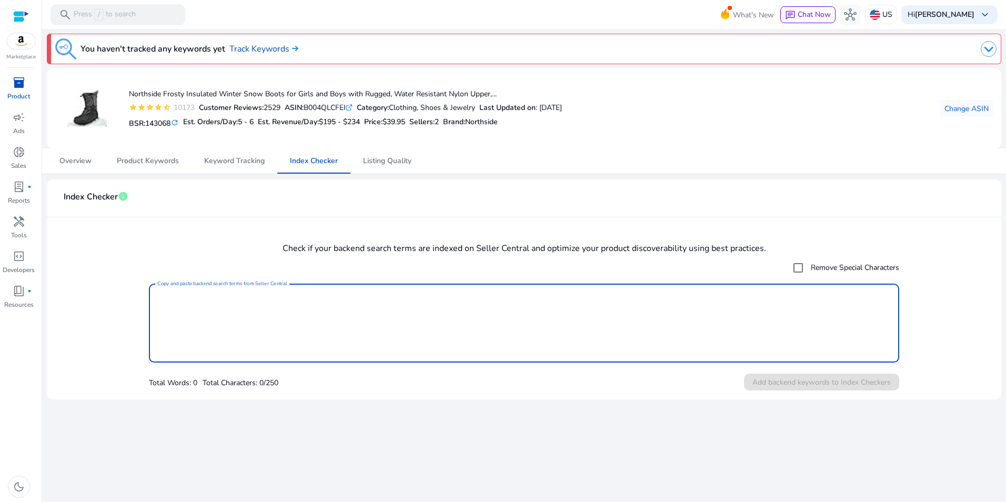
click at [358, 309] on textarea "Copy and paste backend search terms from Seller Central" at bounding box center [523, 323] width 733 height 68
paste textarea "**********"
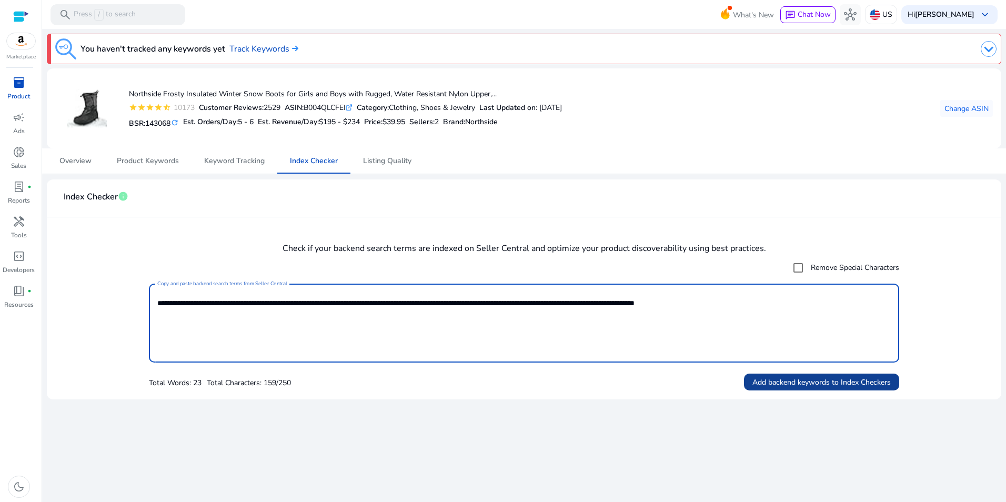
type textarea "**********"
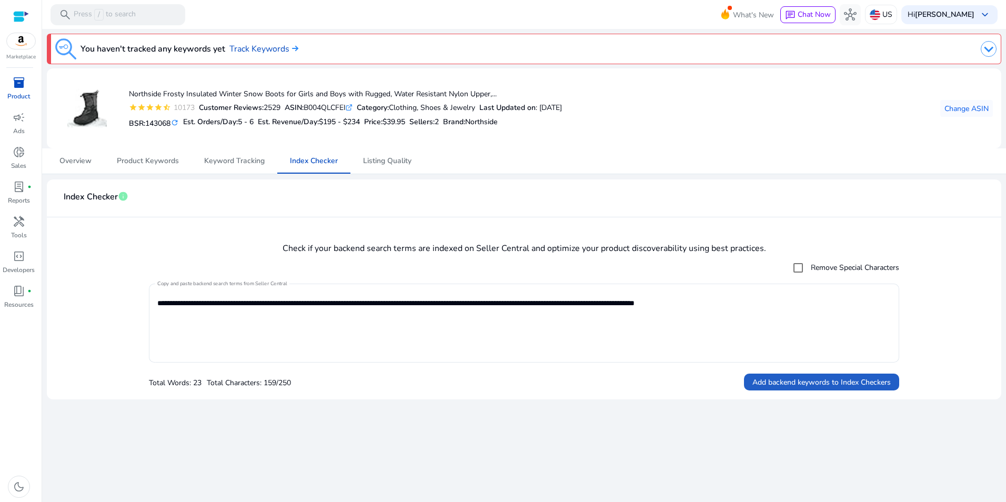
click at [867, 381] on span "Add backend keywords to Index Checkers" at bounding box center [821, 382] width 138 height 11
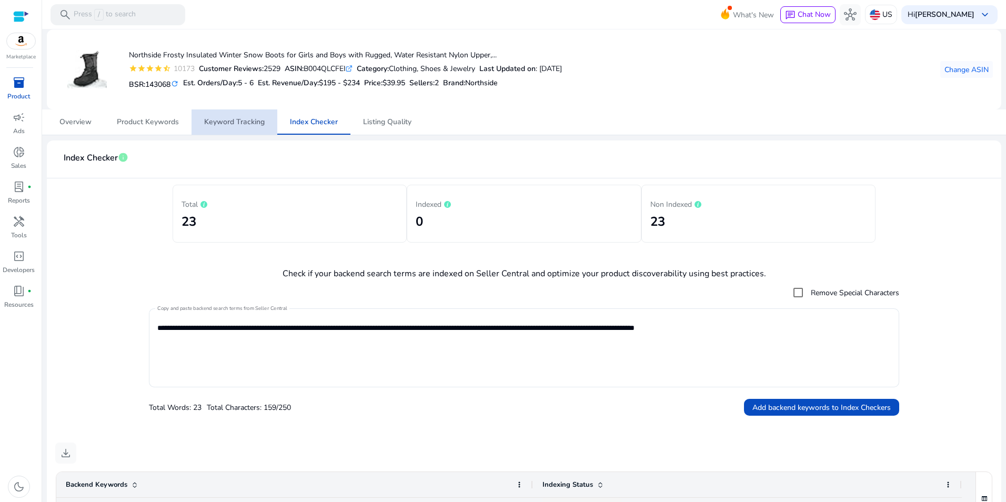
click at [268, 123] on link "Keyword Tracking" at bounding box center [235, 121] width 86 height 25
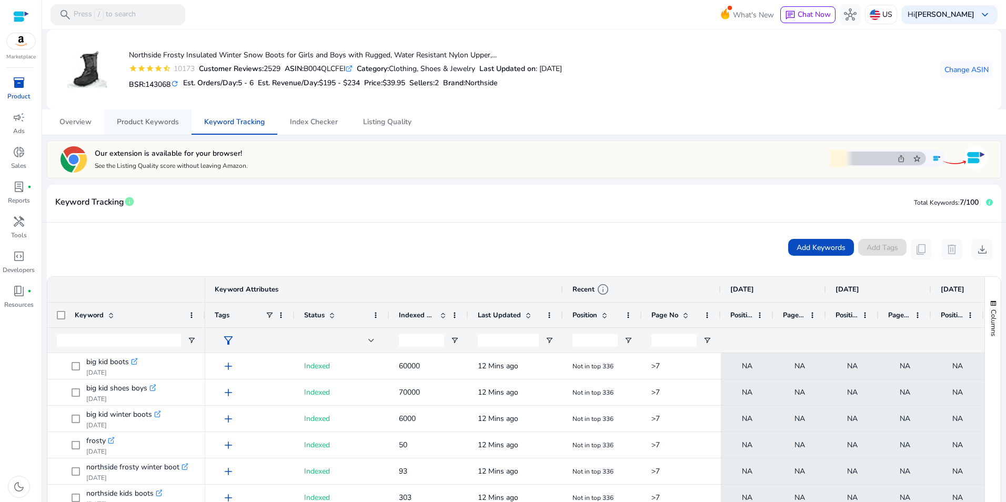
click at [167, 127] on span "Product Keywords" at bounding box center [148, 121] width 62 height 25
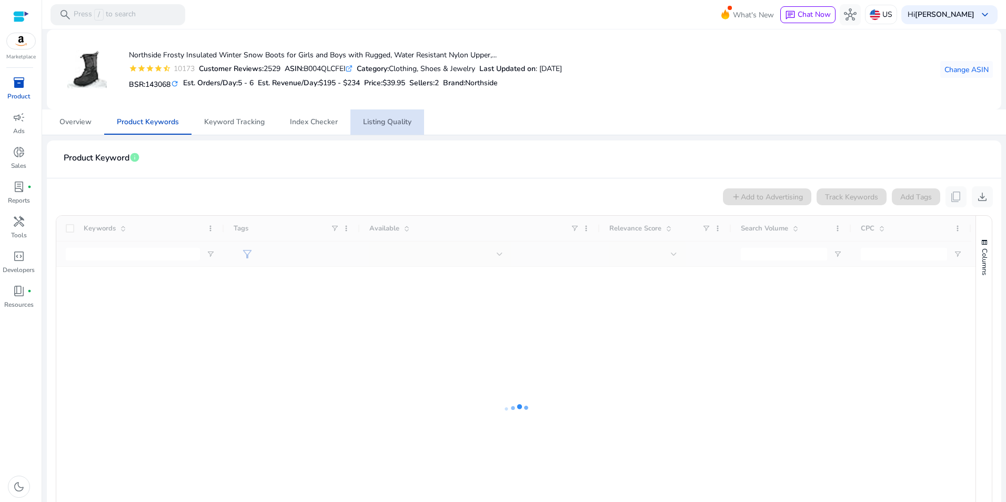
click at [408, 129] on span "Listing Quality" at bounding box center [387, 121] width 48 height 25
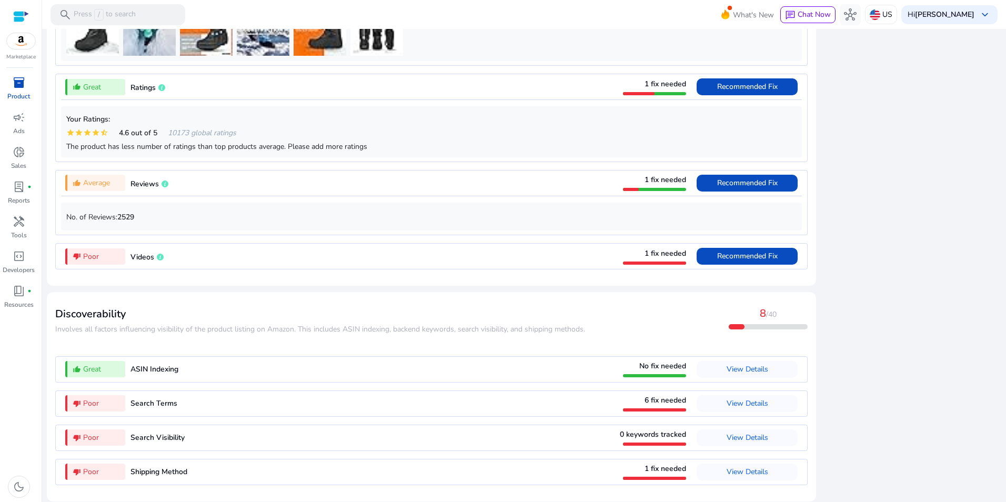
scroll to position [886, 0]
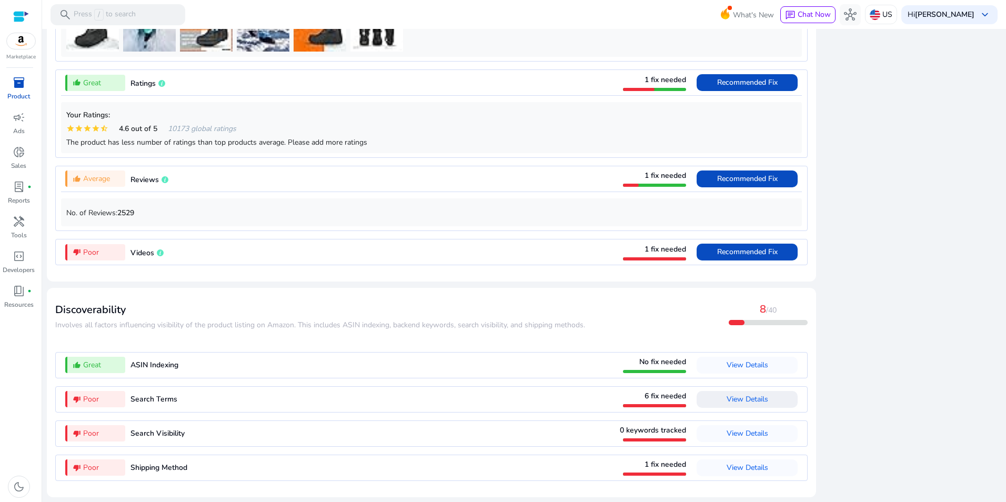
click at [757, 397] on span "View Details" at bounding box center [748, 399] width 42 height 10
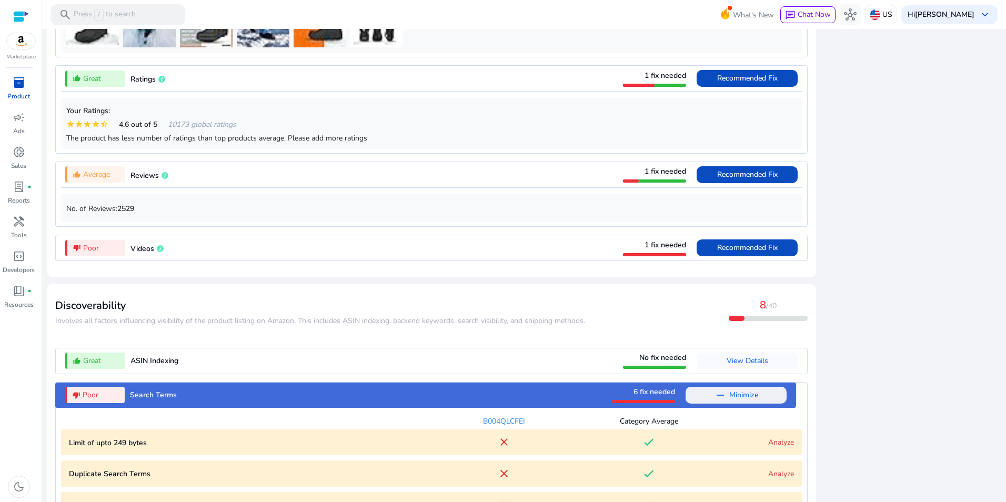
scroll to position [1096, 0]
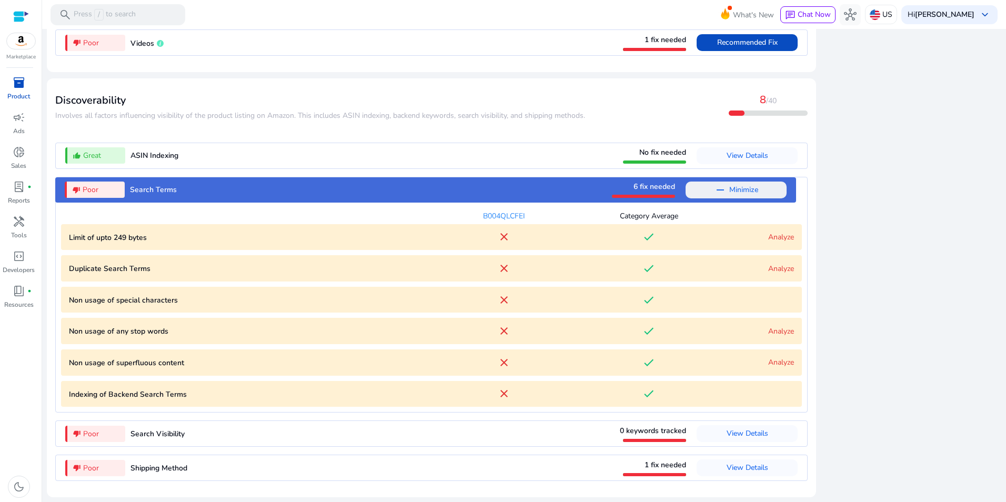
click at [773, 238] on link "Analyze" at bounding box center [781, 237] width 26 height 10
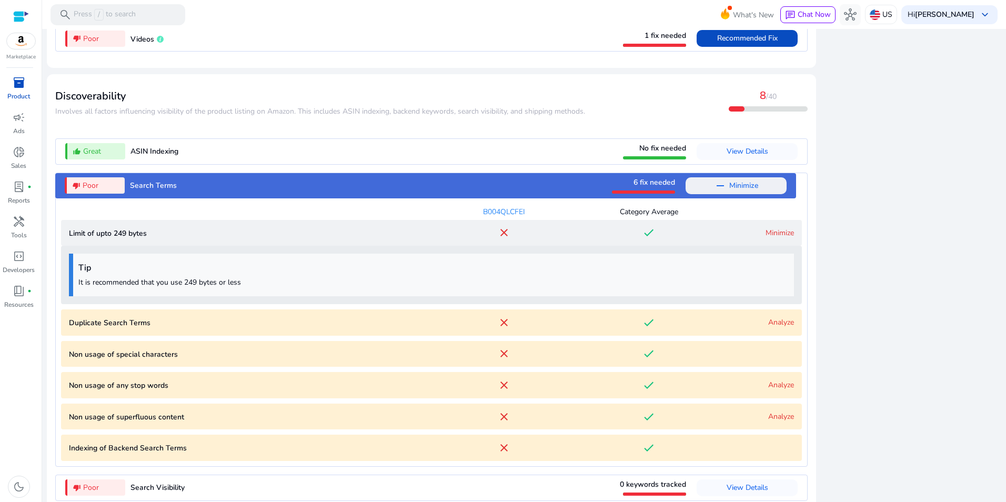
scroll to position [1154, 0]
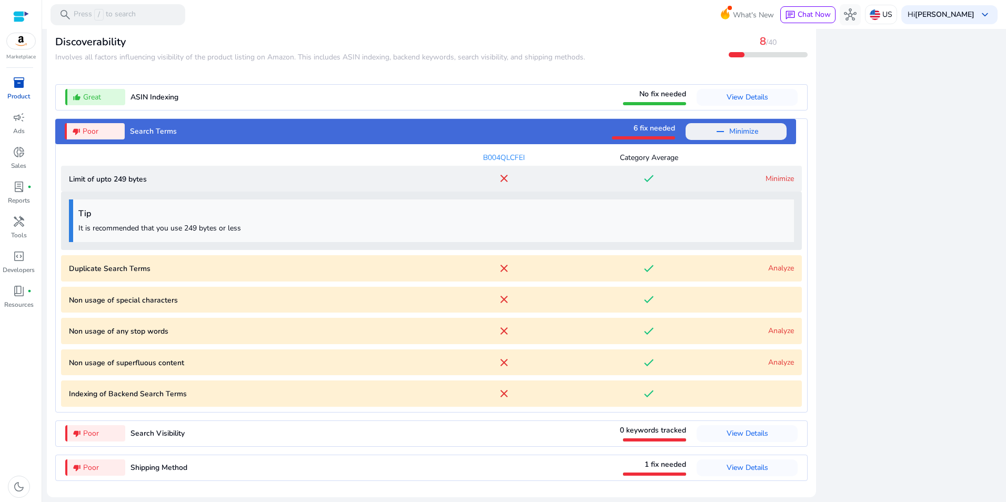
click at [777, 322] on words "Non usage of any stop words close done Analyze" at bounding box center [431, 331] width 741 height 26
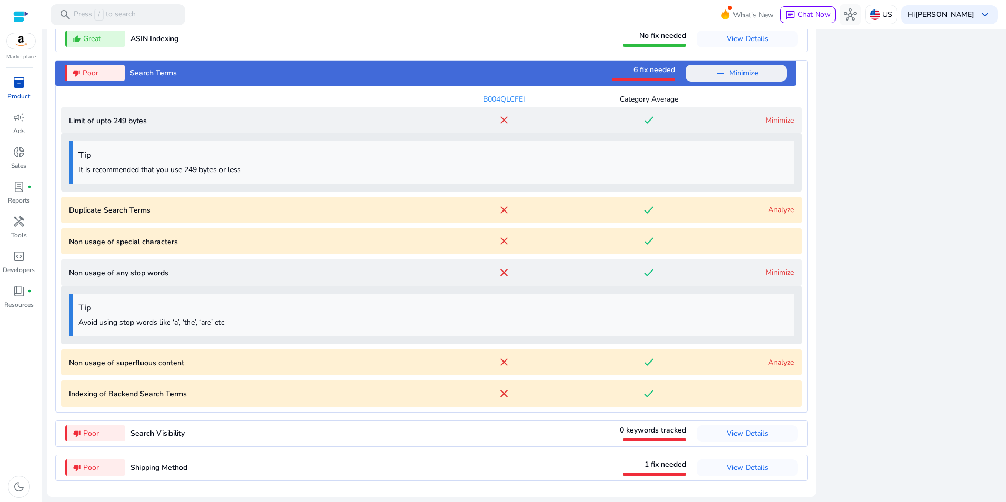
click at [781, 265] on words "Non usage of any stop words close done Minimize" at bounding box center [431, 272] width 741 height 26
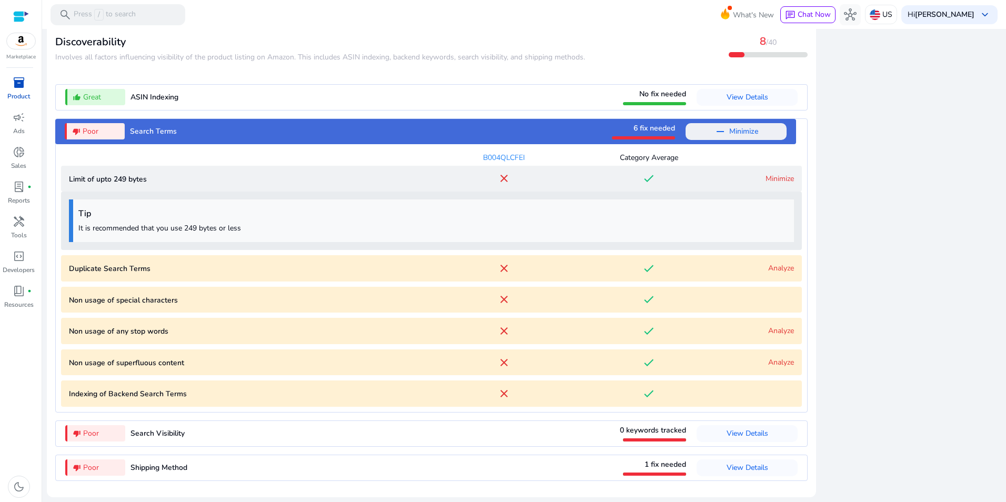
click at [769, 361] on link "Analyze" at bounding box center [781, 362] width 26 height 10
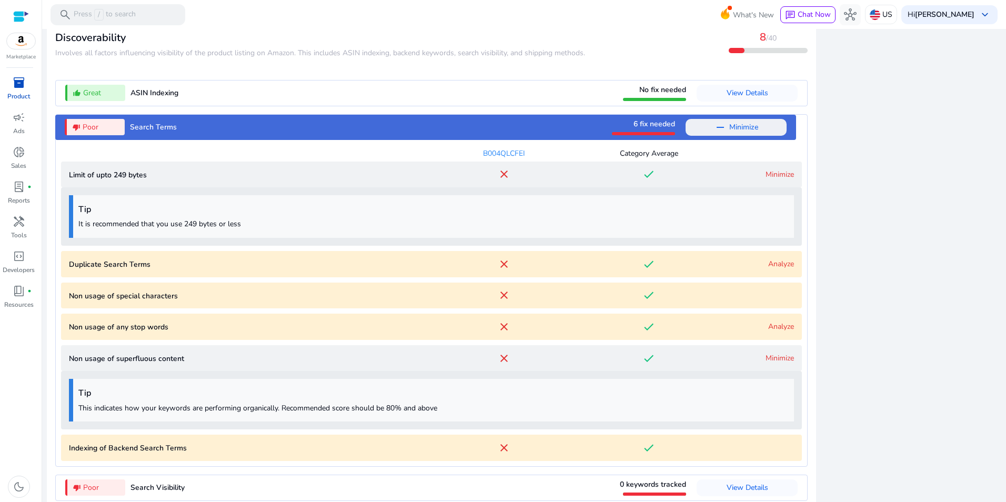
scroll to position [1212, 0]
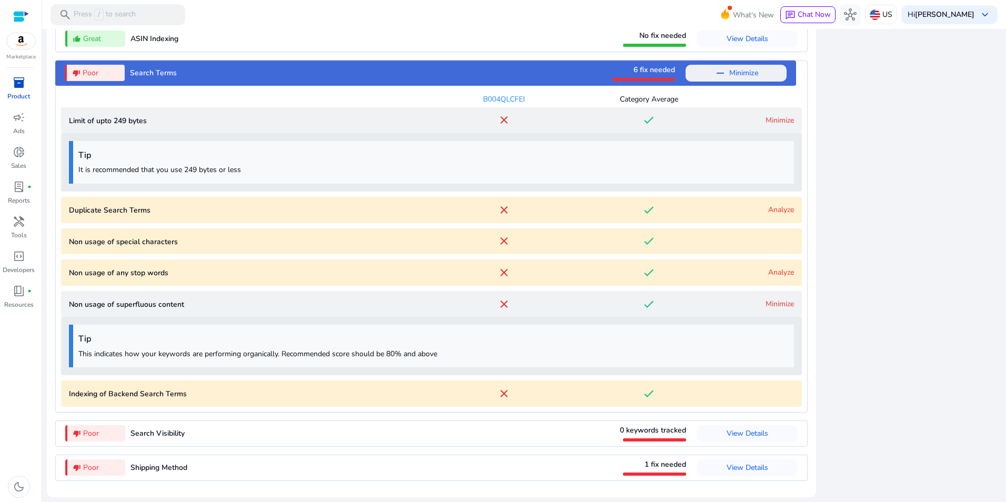
click at [779, 274] on link "Analyze" at bounding box center [781, 272] width 26 height 10
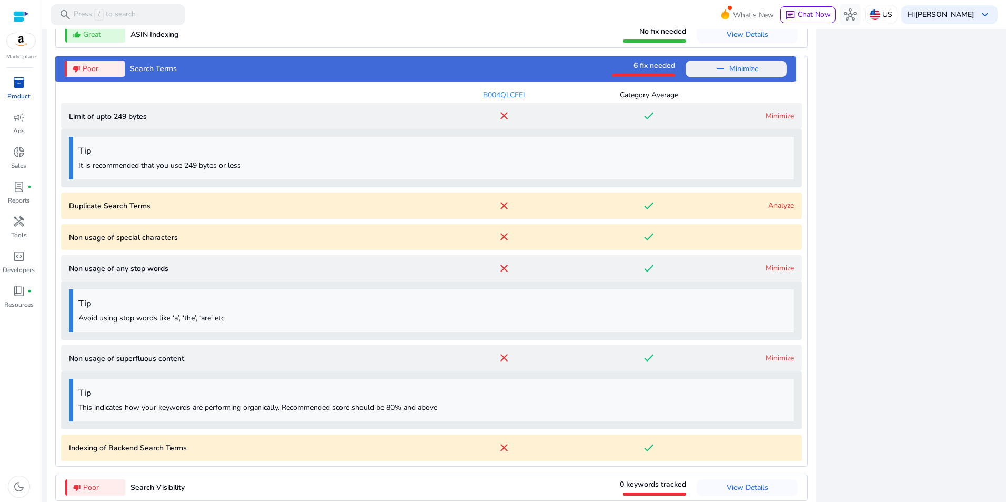
scroll to position [1271, 0]
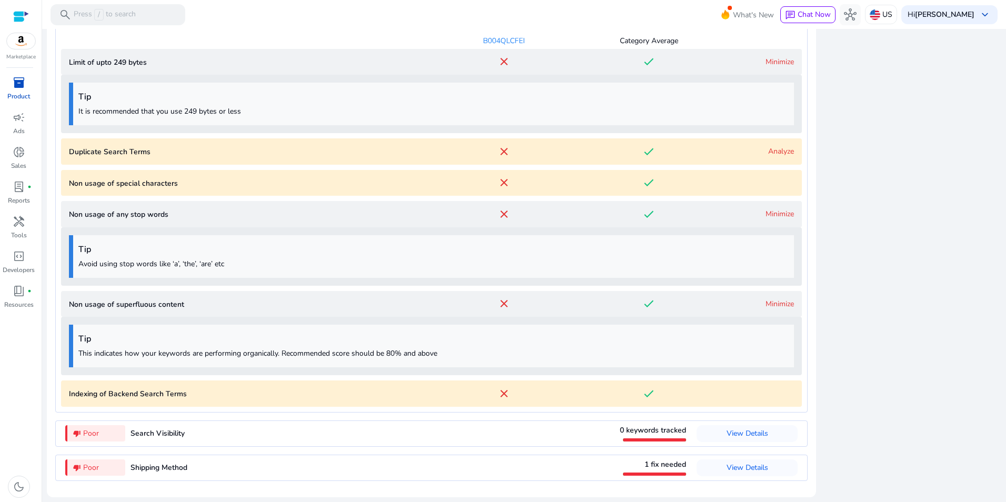
click at [771, 150] on link "Analyze" at bounding box center [781, 151] width 26 height 10
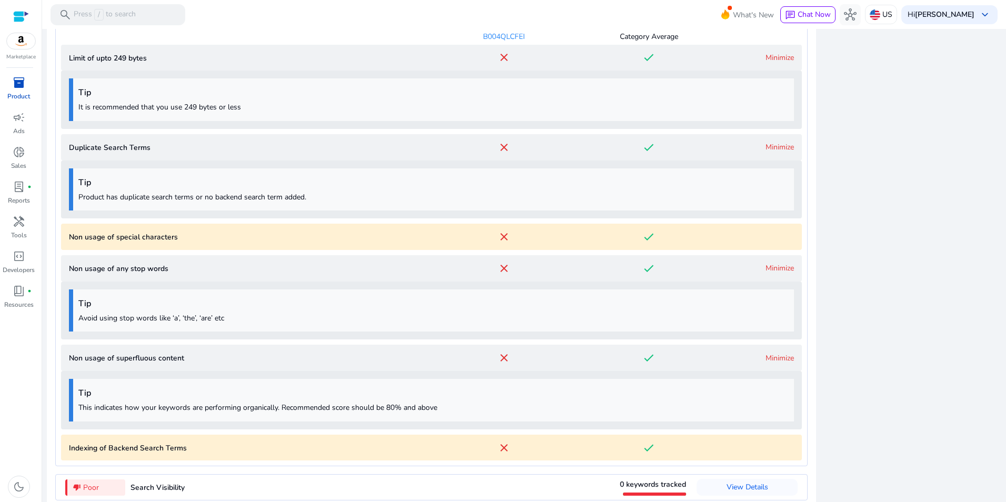
scroll to position [1329, 0]
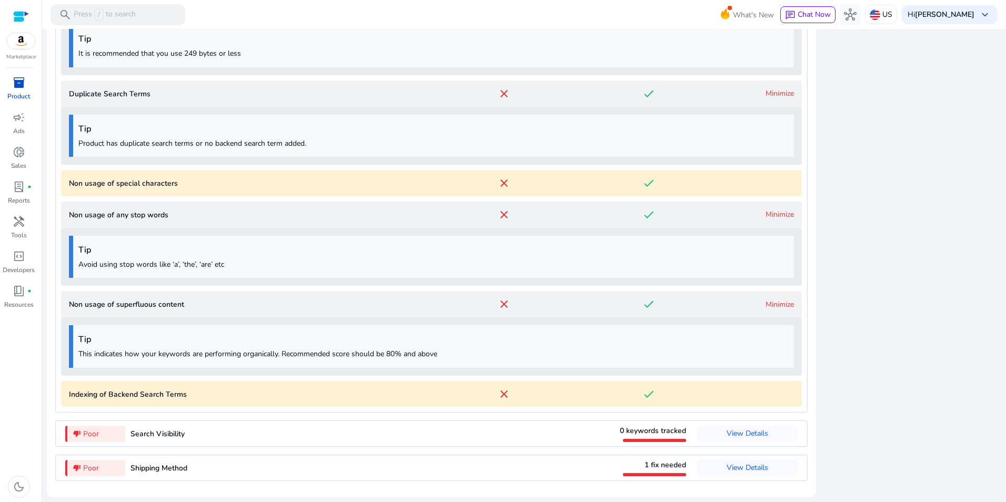
click at [15, 83] on span "inventory_2" at bounding box center [19, 82] width 13 height 13
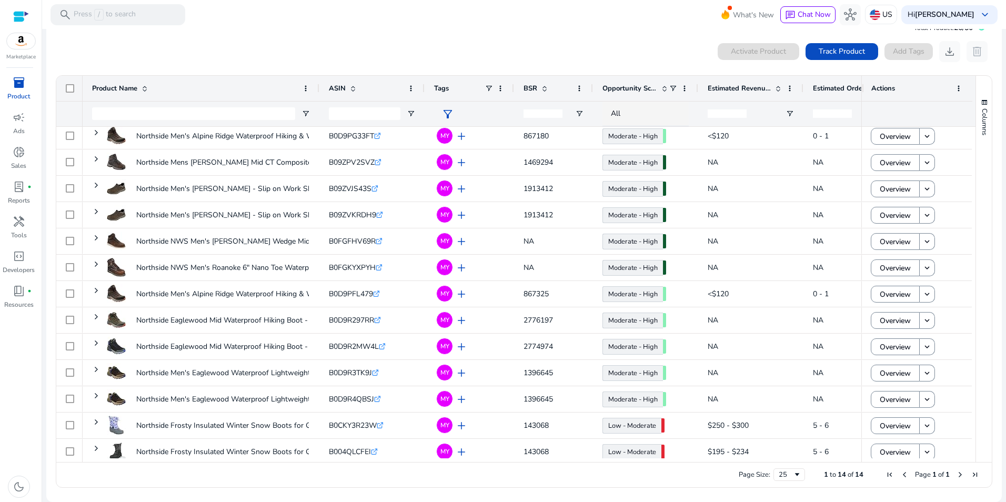
scroll to position [37, 0]
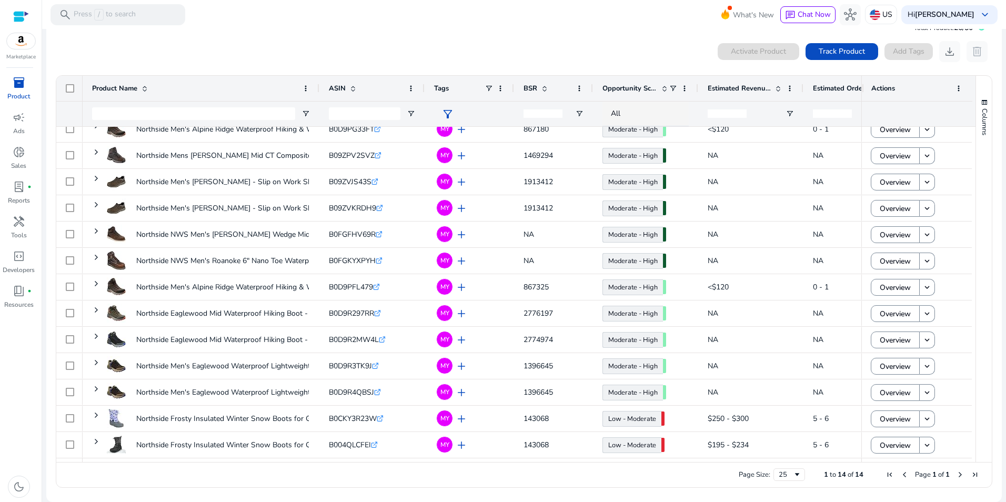
click at [21, 38] on img at bounding box center [21, 41] width 28 height 16
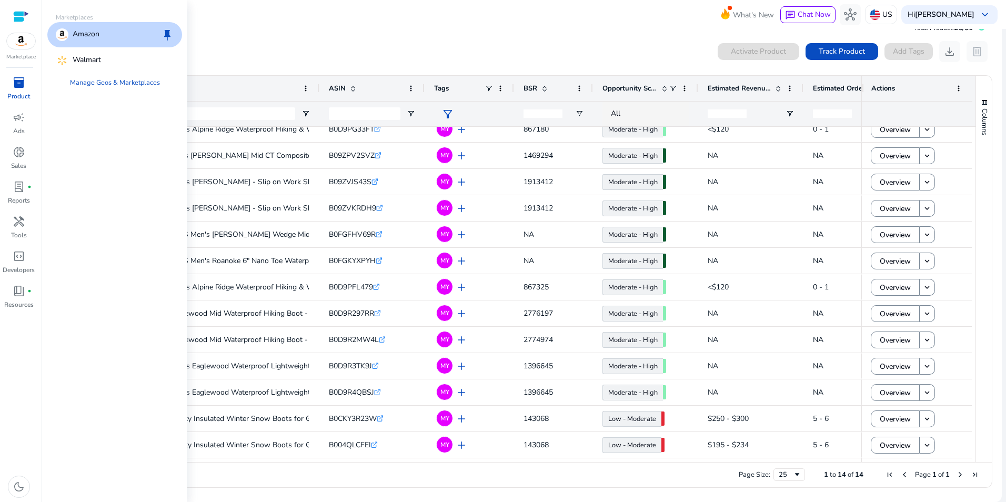
click at [82, 38] on p "Amazon" at bounding box center [86, 34] width 27 height 13
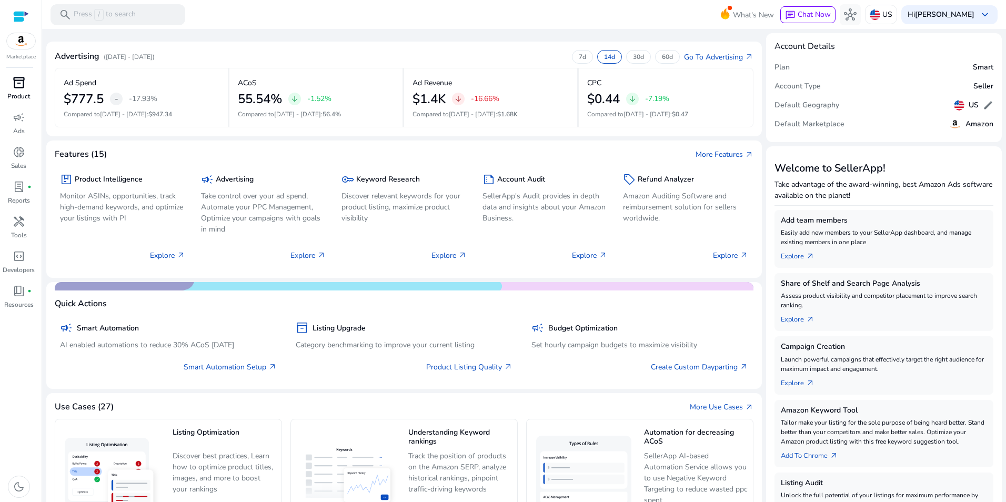
click at [20, 91] on div "inventory_2" at bounding box center [18, 82] width 29 height 17
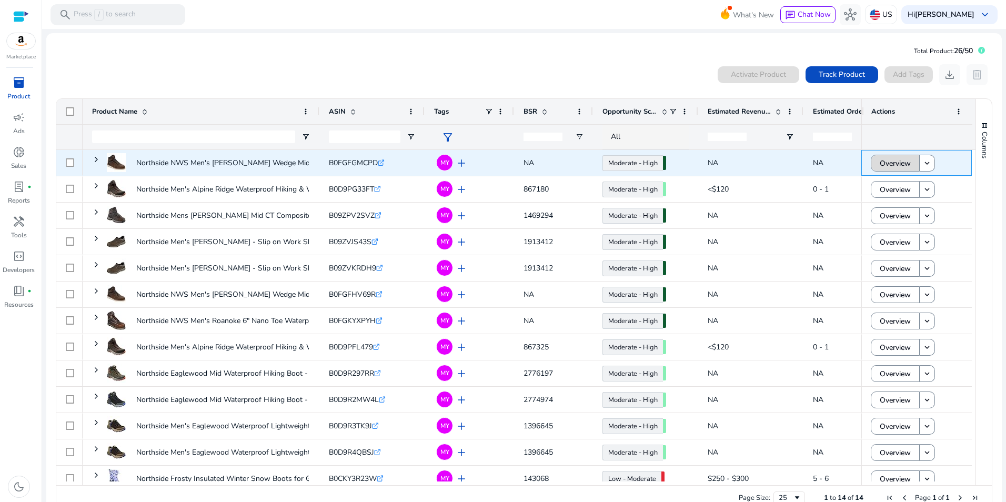
click at [911, 162] on span at bounding box center [895, 162] width 48 height 25
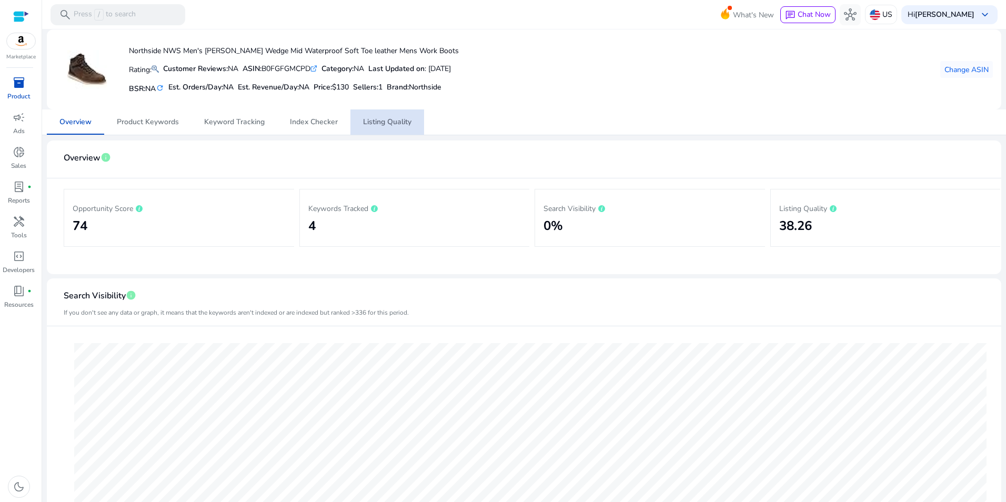
click at [390, 125] on span "Listing Quality" at bounding box center [387, 121] width 48 height 7
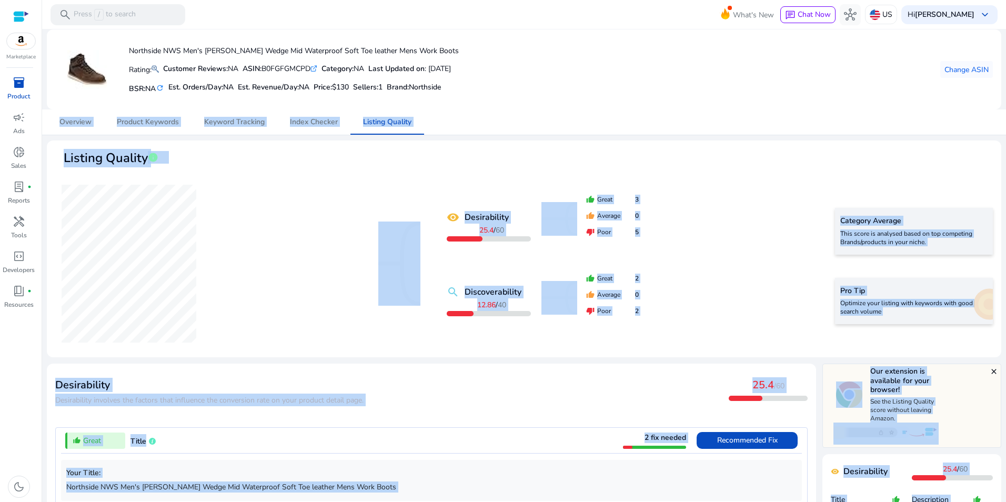
drag, startPoint x: 1001, startPoint y: 95, endPoint x: 1006, endPoint y: 124, distance: 28.8
click at [1006, 126] on html "We recommend switching to desktop view for the best experience. Marketplace inv…" at bounding box center [503, 251] width 1006 height 502
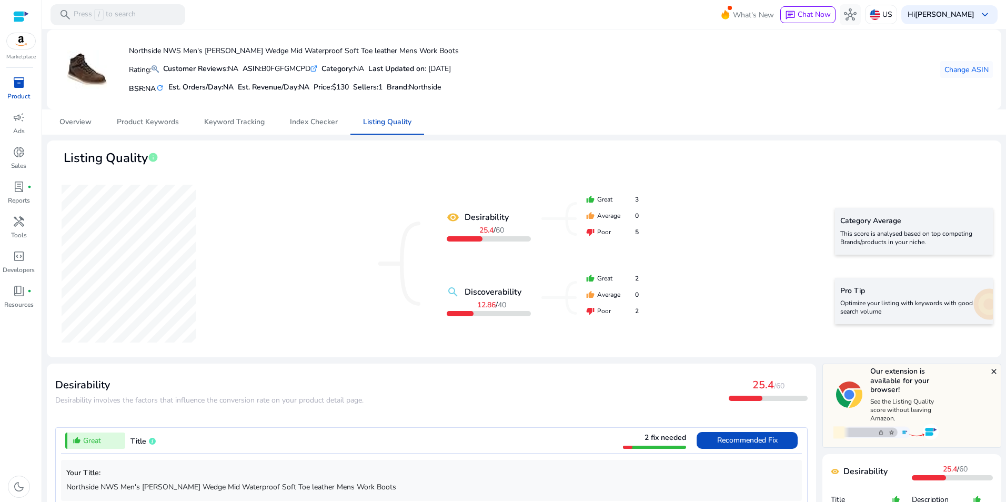
drag, startPoint x: 1006, startPoint y: 124, endPoint x: 933, endPoint y: 87, distance: 81.2
click at [840, 94] on div "Northside NWS Men's [PERSON_NAME] Wedge Mid Waterproof Soft Toe leather Mens Wo…" at bounding box center [524, 69] width 938 height 63
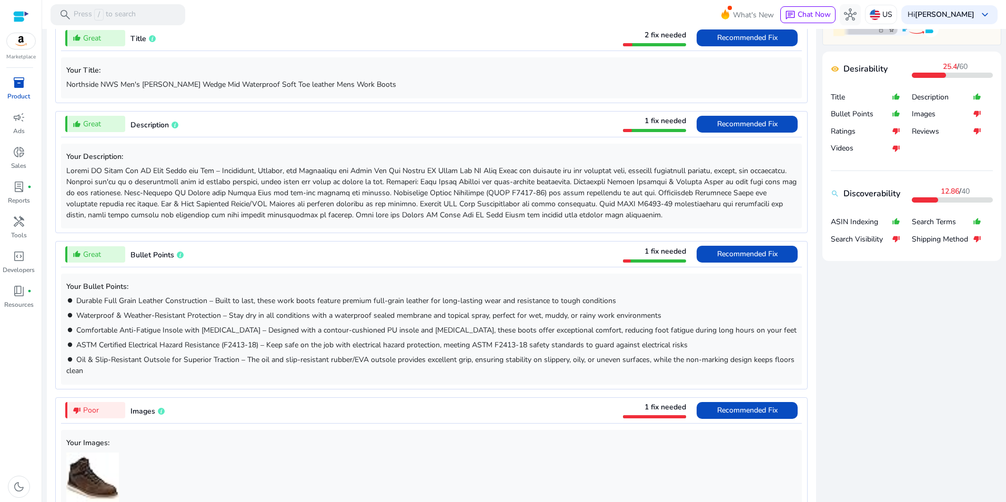
scroll to position [411, 0]
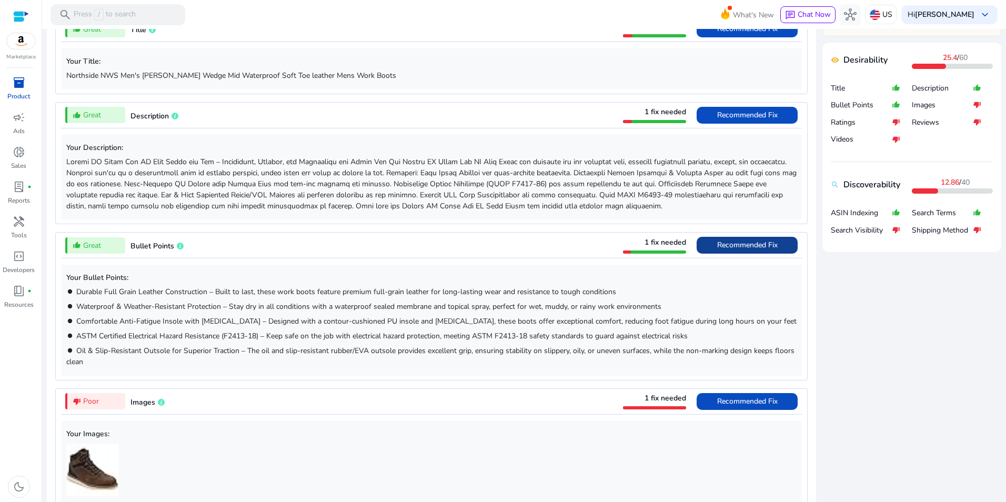
click at [750, 237] on span "Recommended Fix" at bounding box center [747, 245] width 61 height 17
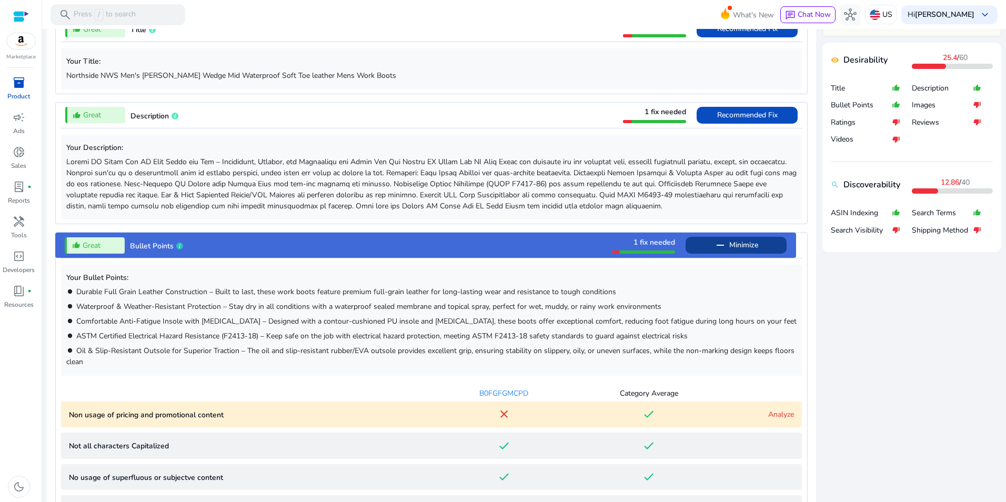
scroll to position [644, 0]
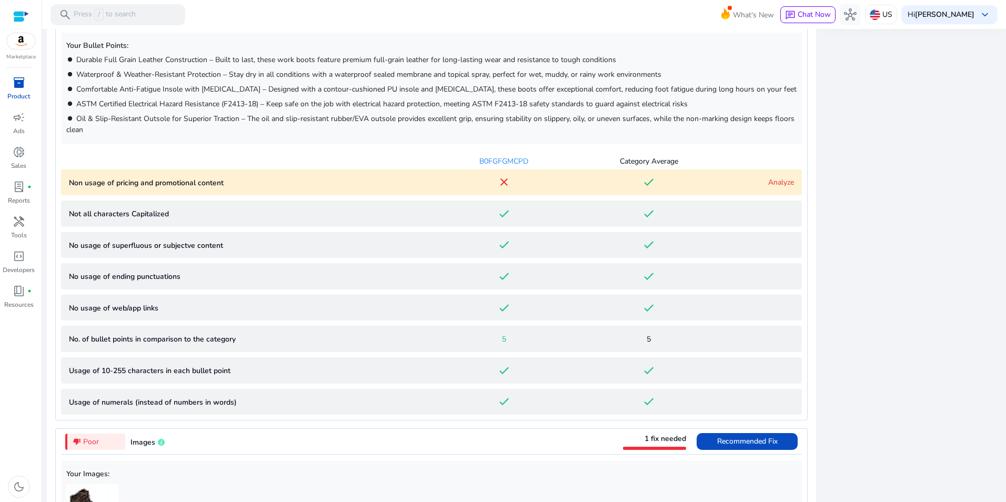
click at [768, 177] on div "Analyze" at bounding box center [757, 182] width 73 height 11
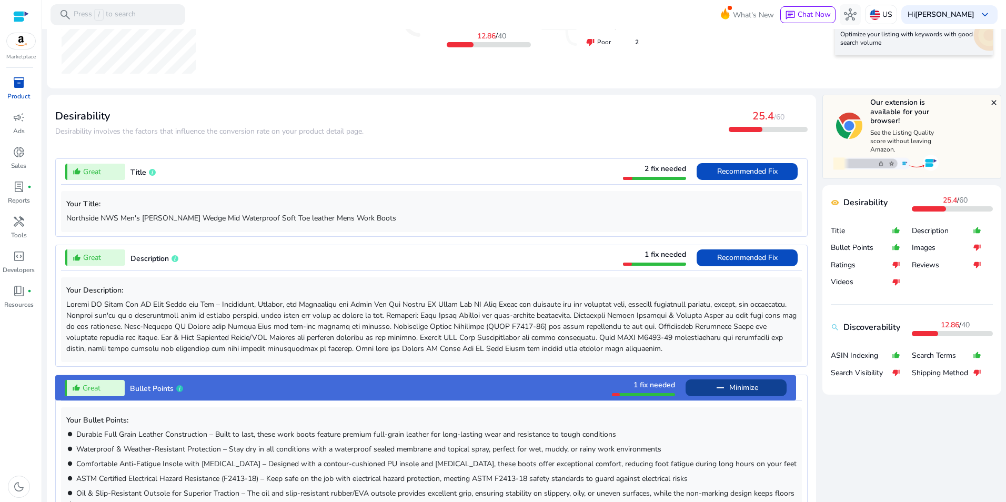
scroll to position [275, 0]
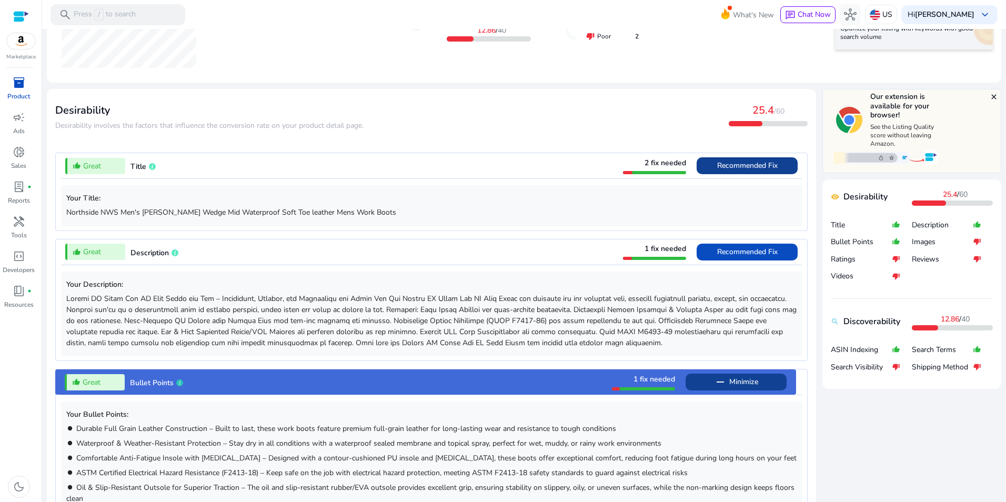
click at [763, 173] on span "Recommended Fix" at bounding box center [747, 165] width 61 height 17
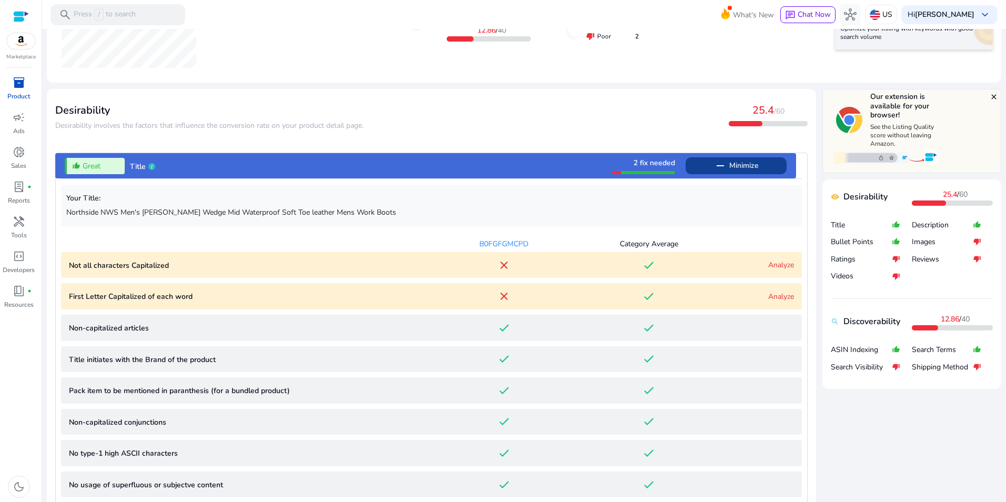
scroll to position [427, 0]
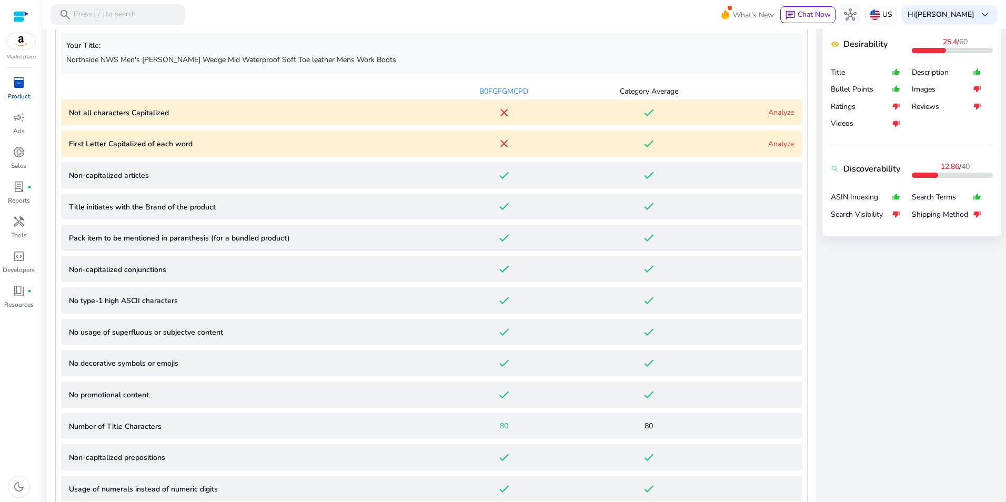
click at [770, 113] on link "Analyze" at bounding box center [781, 112] width 26 height 10
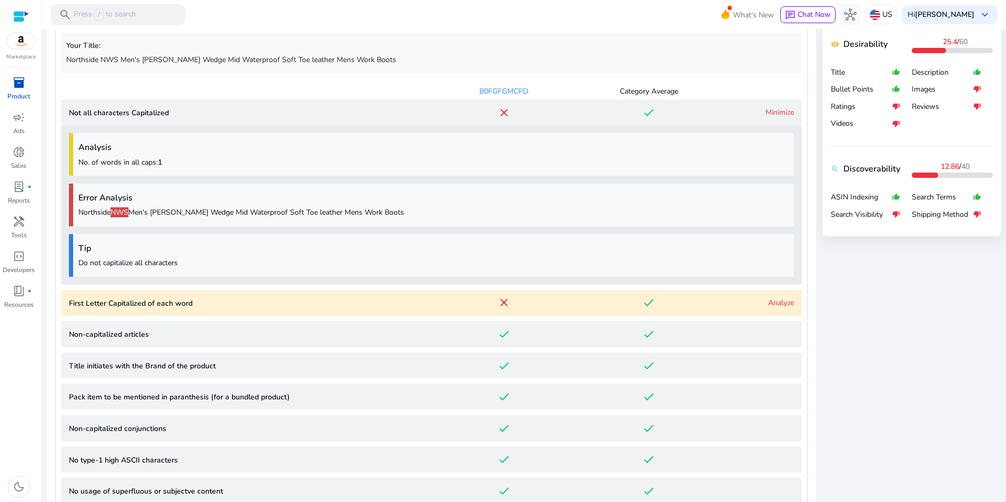
scroll to position [527, 0]
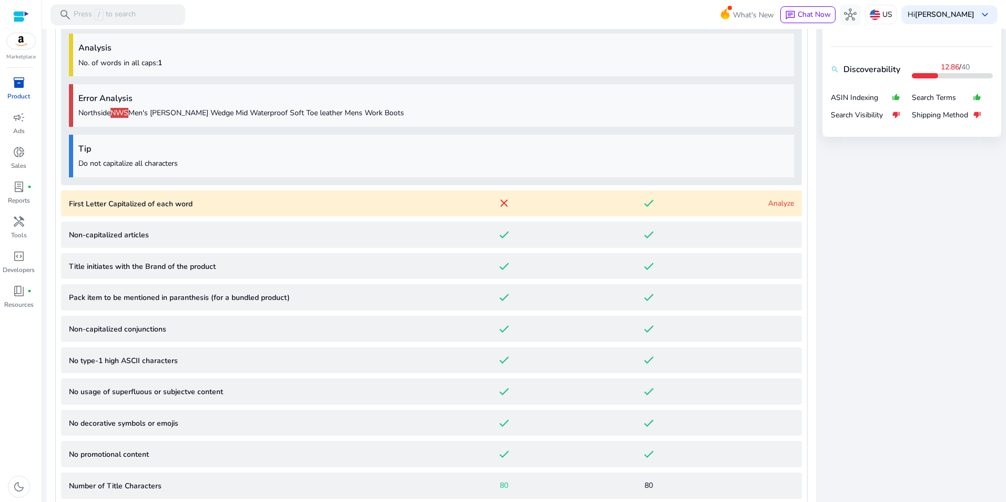
click at [773, 203] on link "Analyze" at bounding box center [781, 203] width 26 height 10
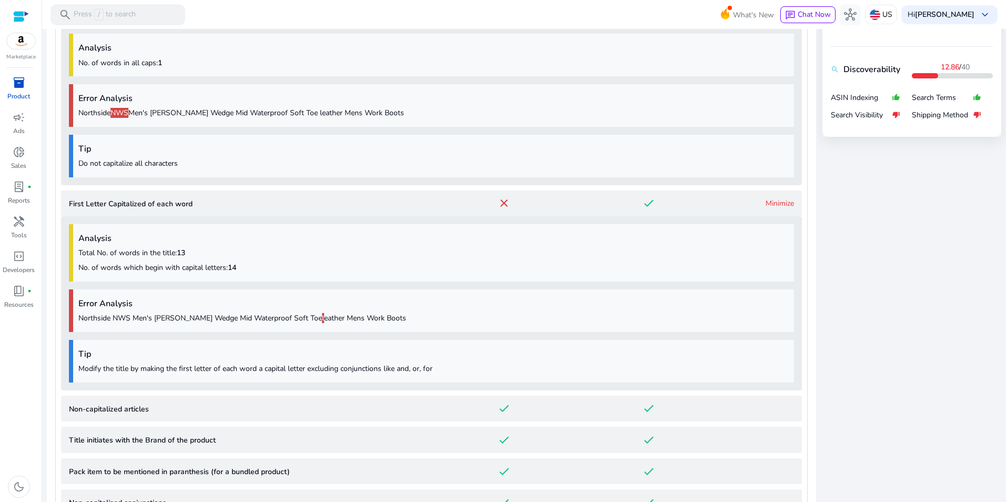
scroll to position [717, 0]
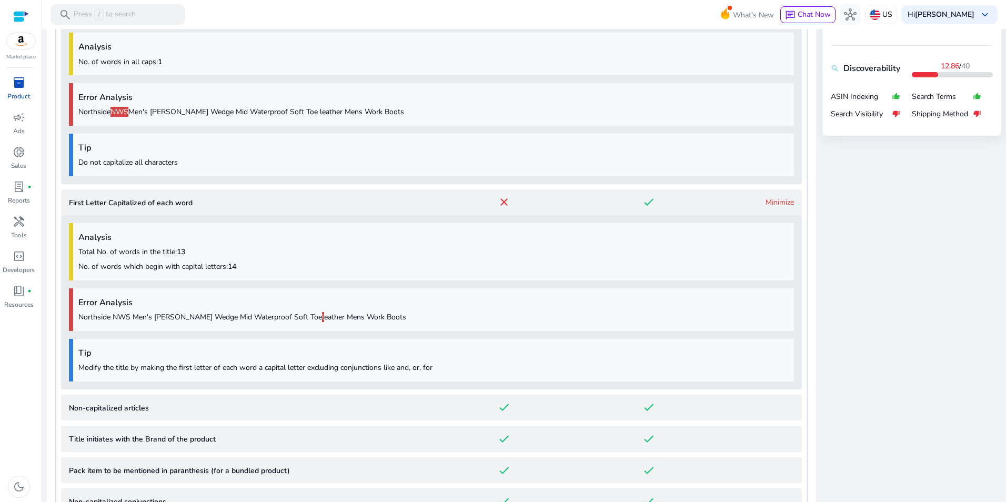
scroll to position [486, 0]
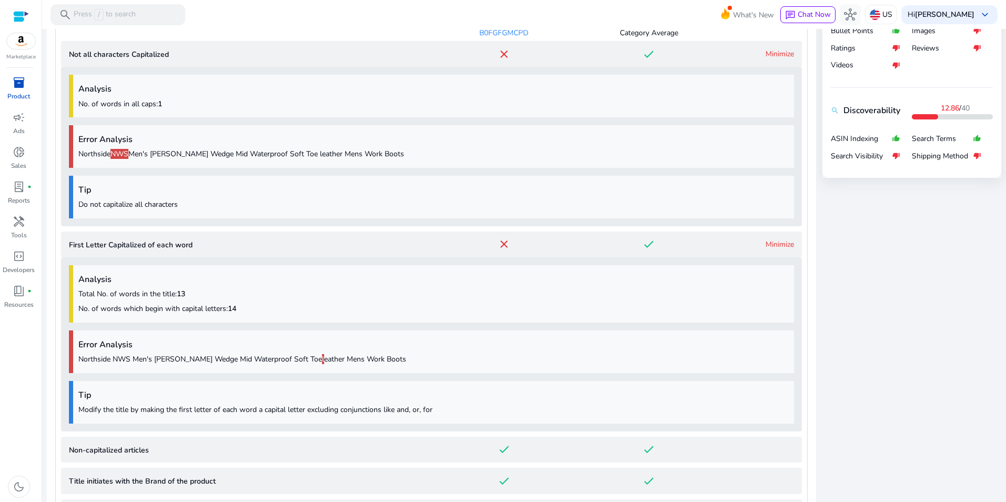
click at [19, 78] on span "inventory_2" at bounding box center [19, 82] width 13 height 13
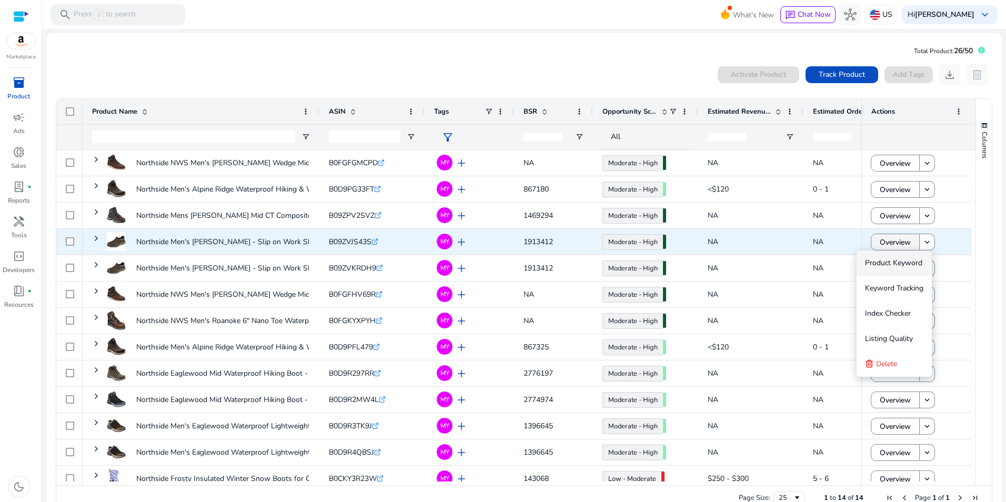
click at [899, 238] on span "Overview" at bounding box center [895, 243] width 31 height 22
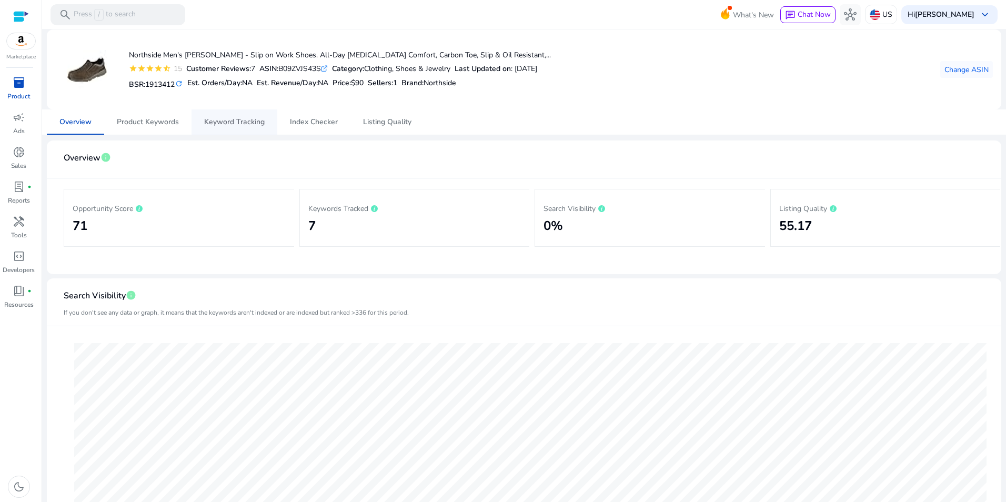
click at [235, 119] on span "Keyword Tracking" at bounding box center [234, 121] width 61 height 7
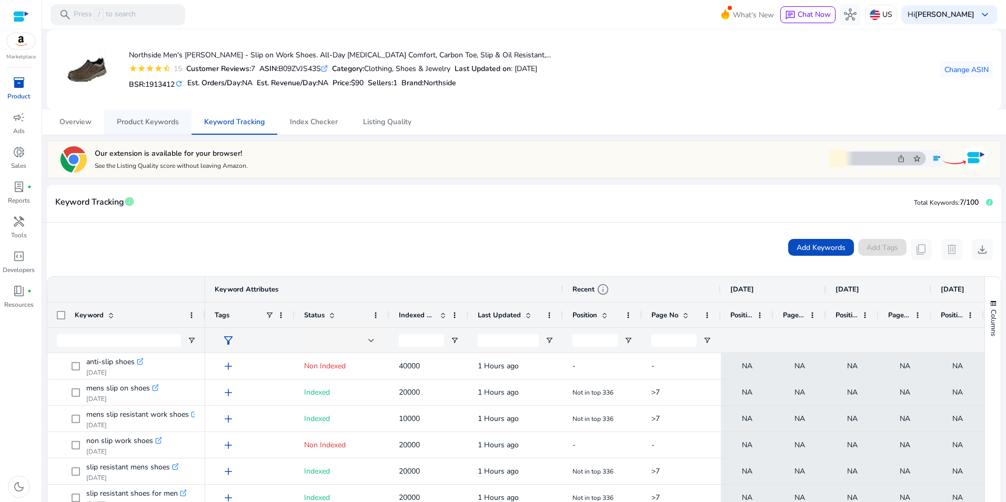
click at [167, 126] on span "Product Keywords" at bounding box center [148, 121] width 62 height 7
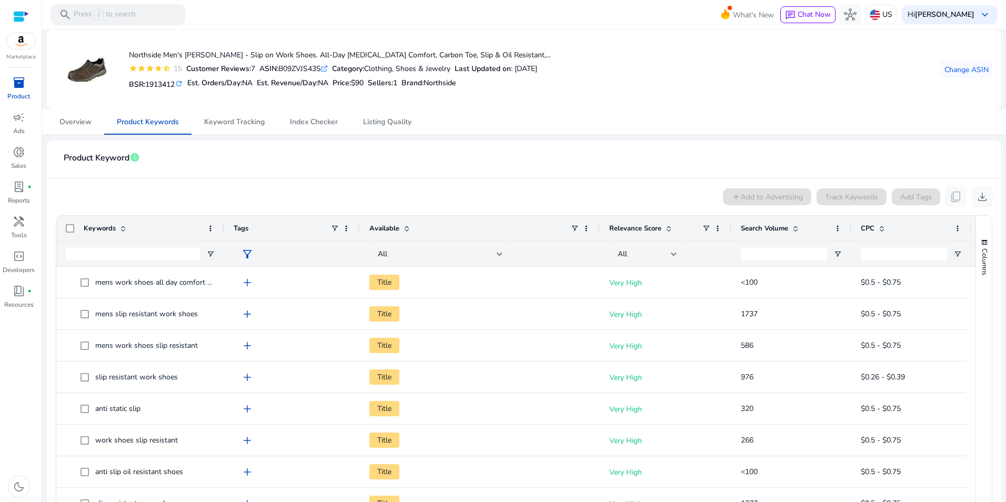
click at [798, 225] on span at bounding box center [795, 228] width 8 height 8
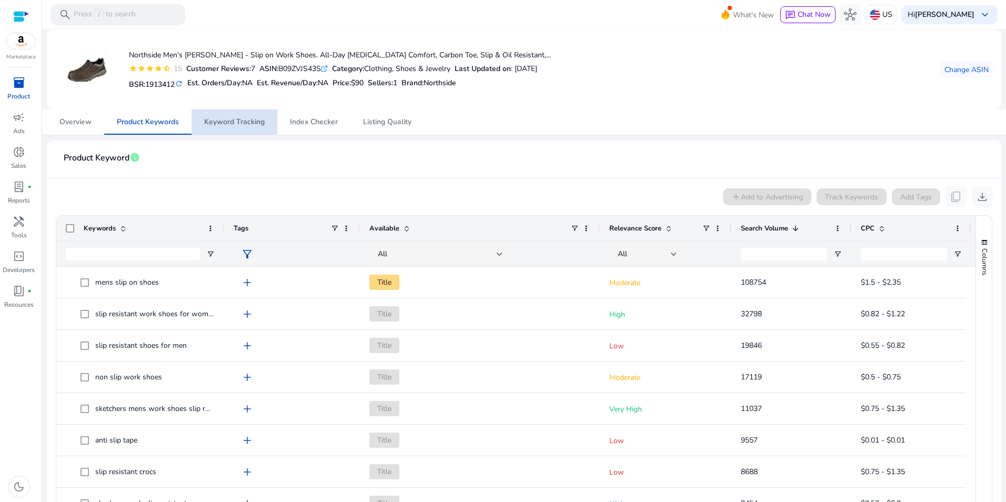
click at [222, 118] on span "Keyword Tracking" at bounding box center [234, 121] width 61 height 7
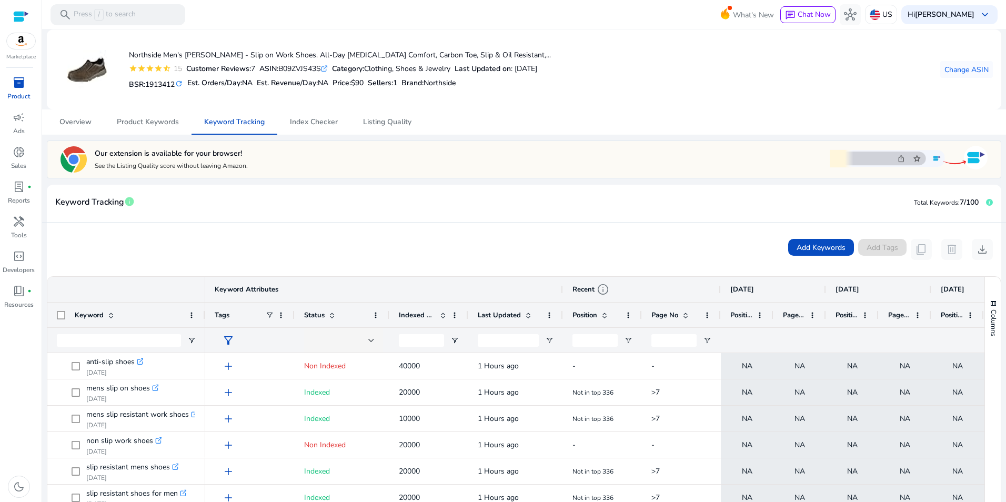
click at [317, 72] on div "ASIN: B09ZVJS43S .st0{fill:#2c8af8}" at bounding box center [293, 68] width 68 height 11
copy div "B09ZVJS43S"
